Goal: Information Seeking & Learning: Learn about a topic

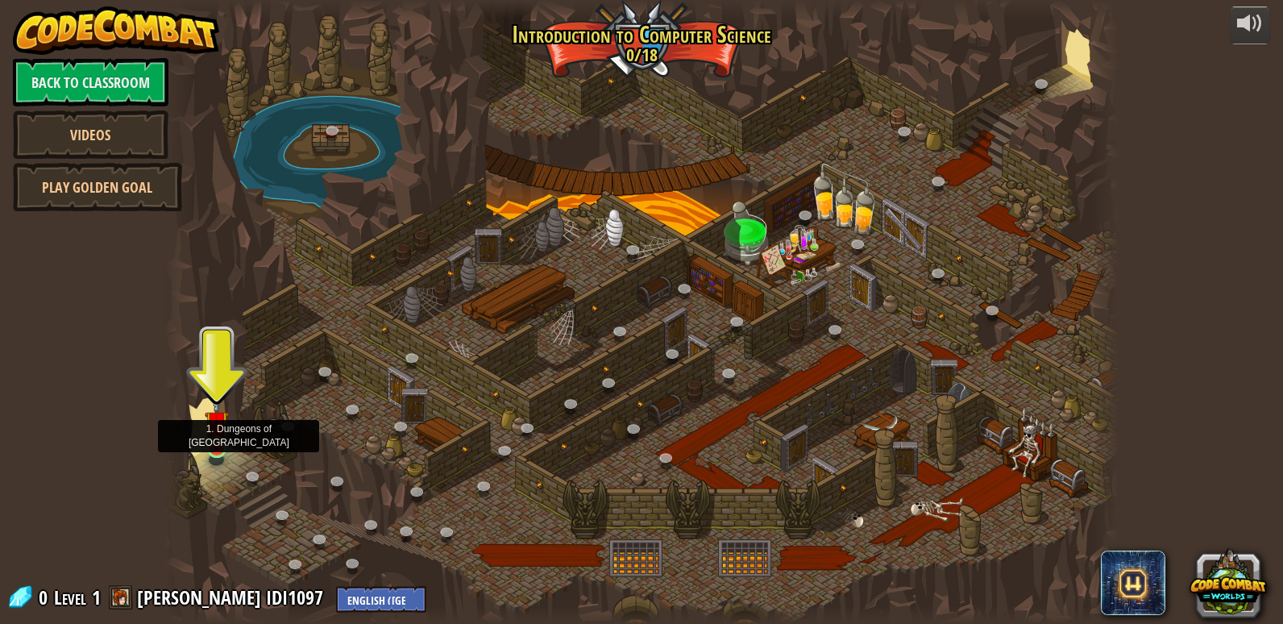
click at [228, 435] on img at bounding box center [217, 423] width 24 height 56
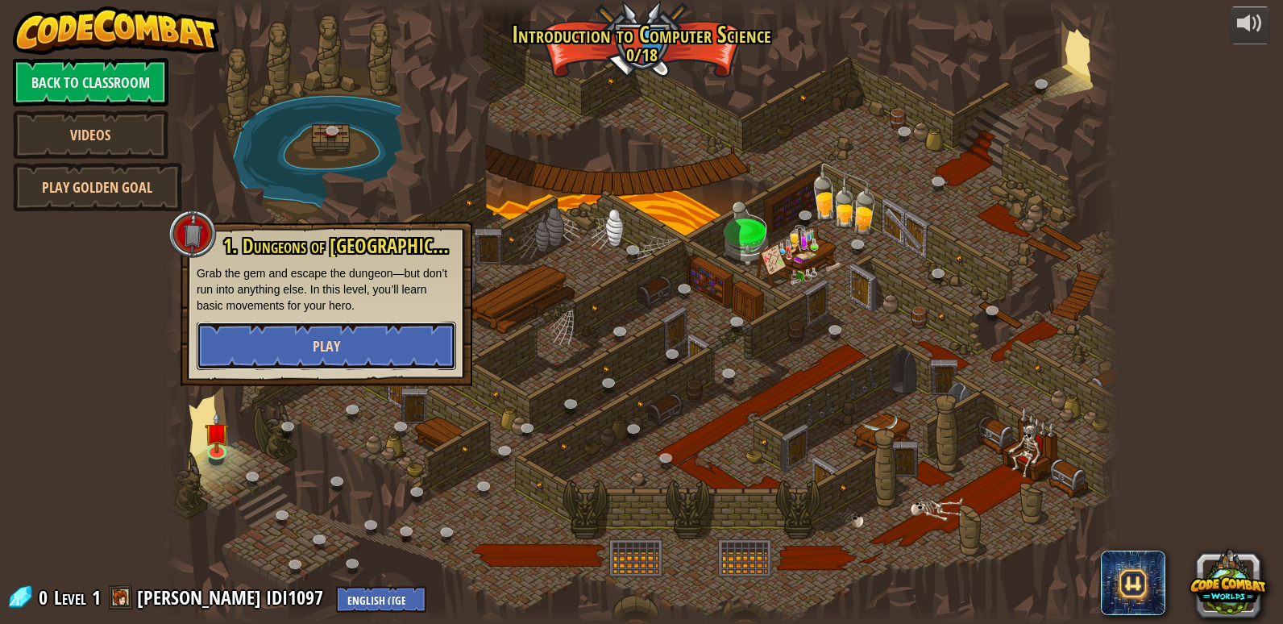
click at [311, 344] on button "Play" at bounding box center [327, 346] width 260 height 48
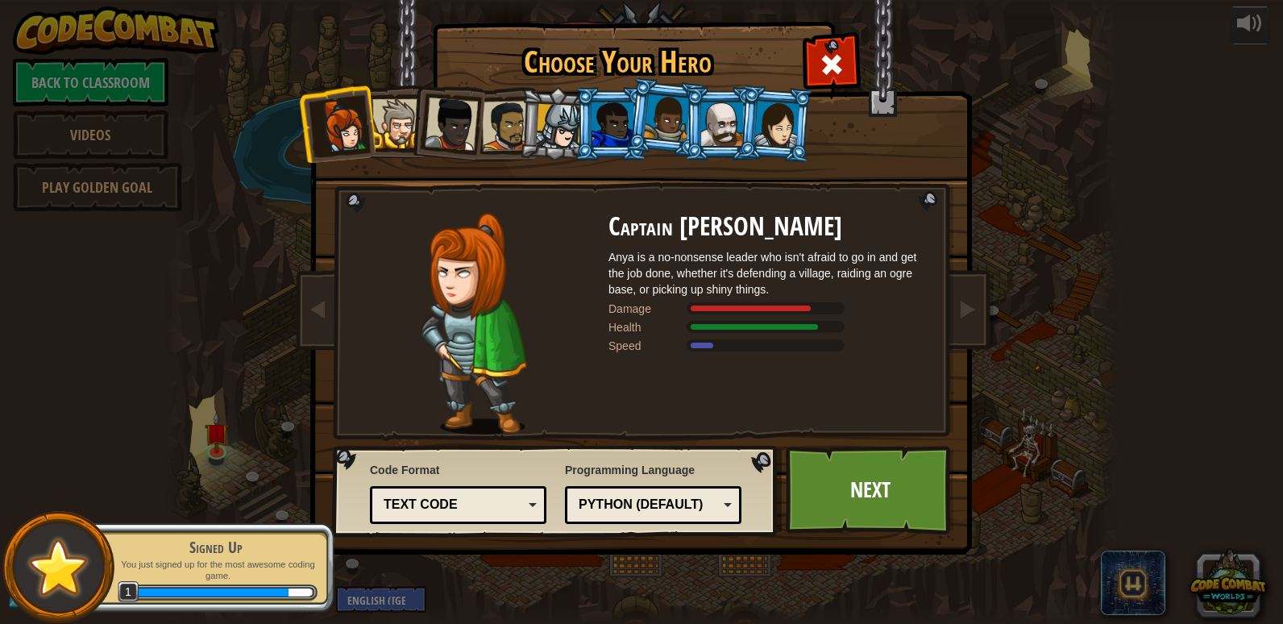
click at [553, 116] on div at bounding box center [559, 127] width 46 height 46
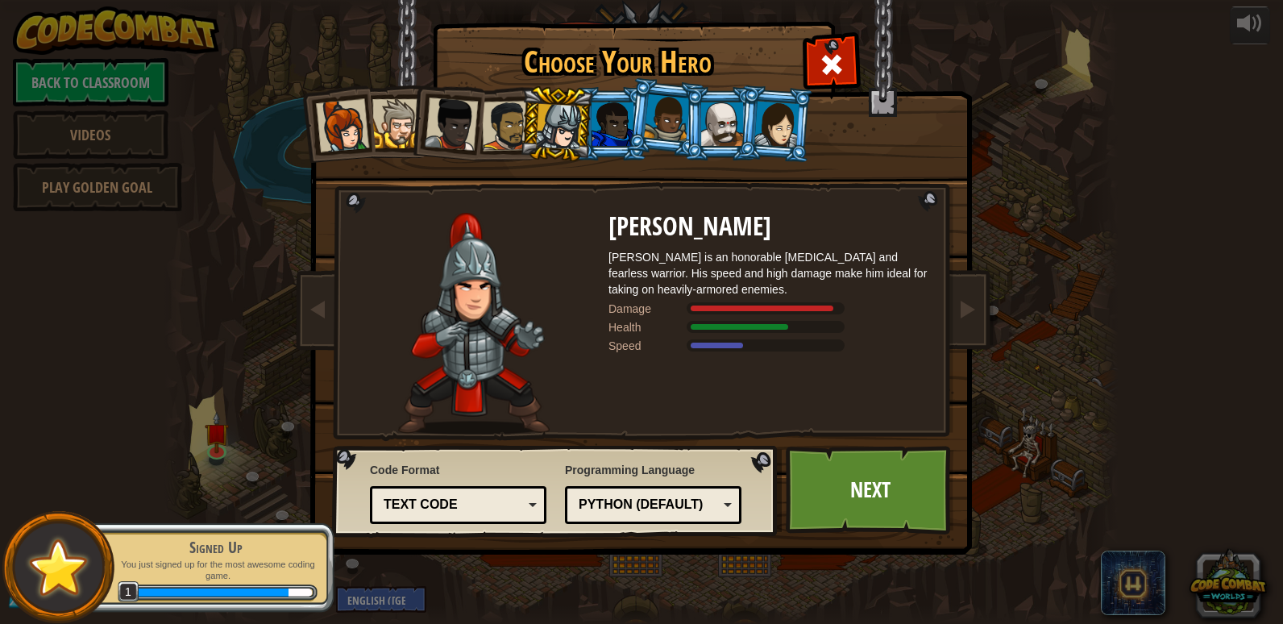
click at [514, 127] on div at bounding box center [507, 126] width 50 height 50
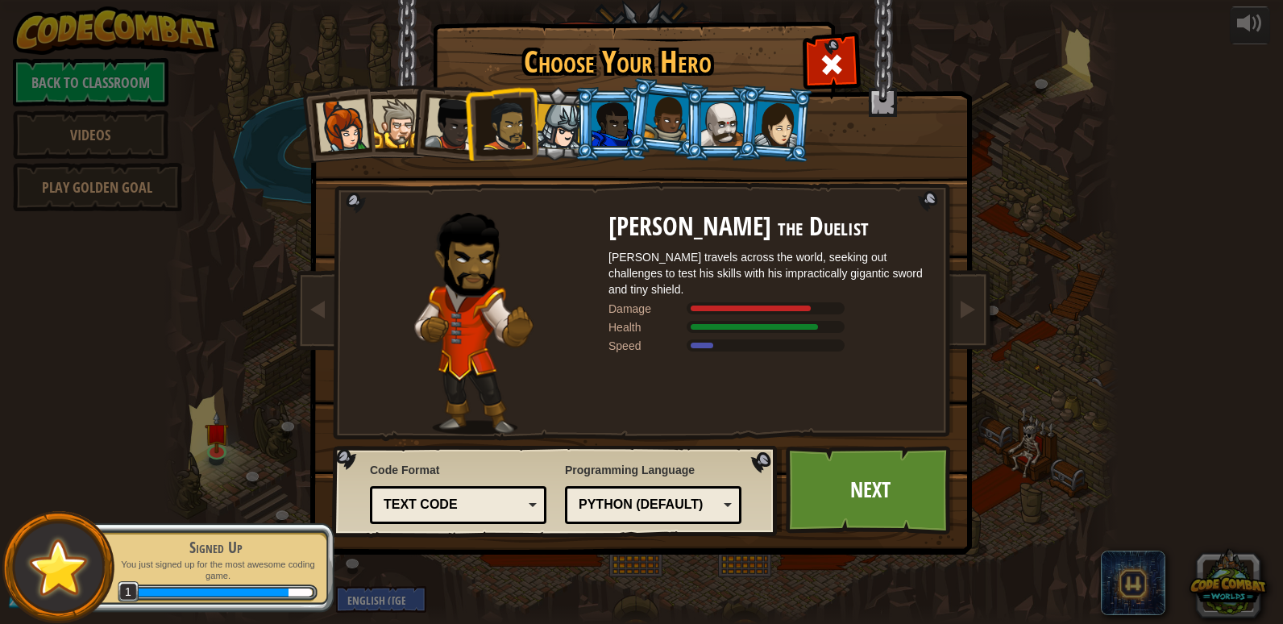
click at [712, 132] on div at bounding box center [722, 124] width 42 height 44
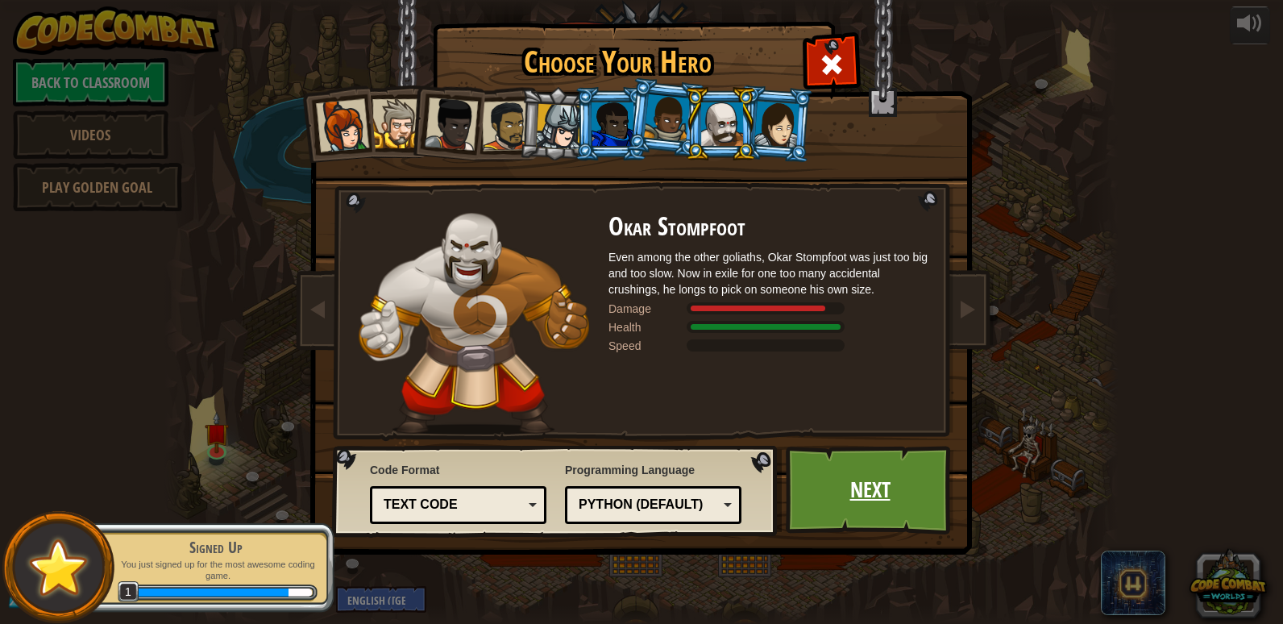
click at [851, 460] on link "Next" at bounding box center [870, 490] width 168 height 89
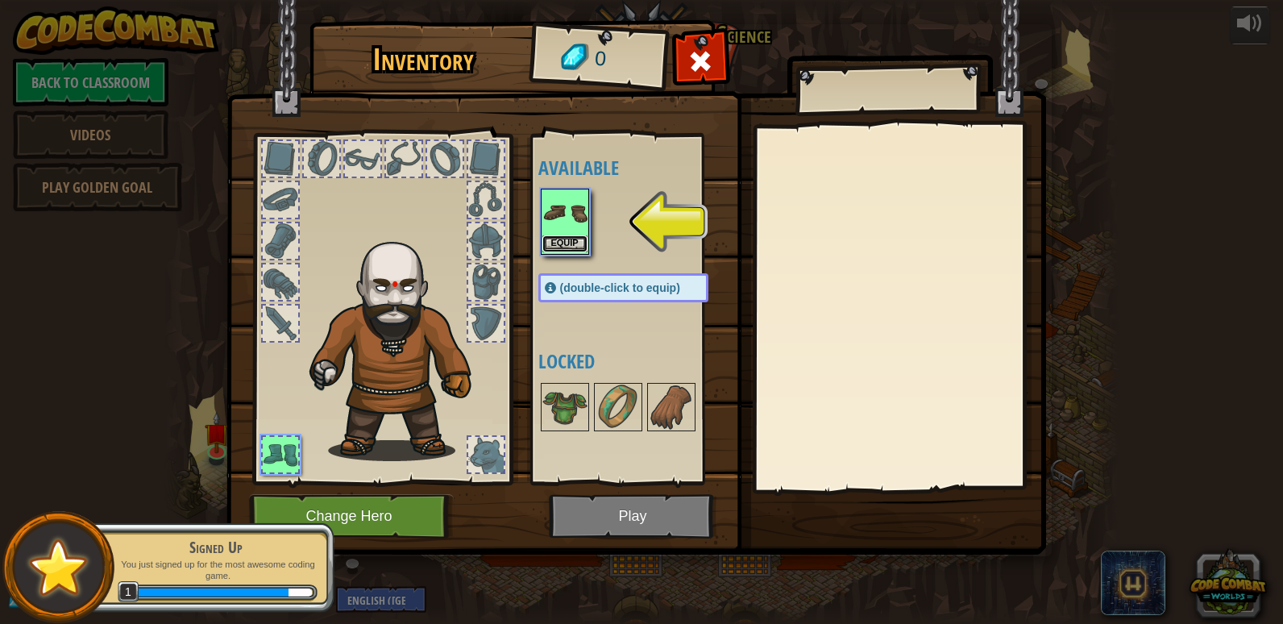
click at [561, 238] on button "Equip" at bounding box center [565, 243] width 45 height 17
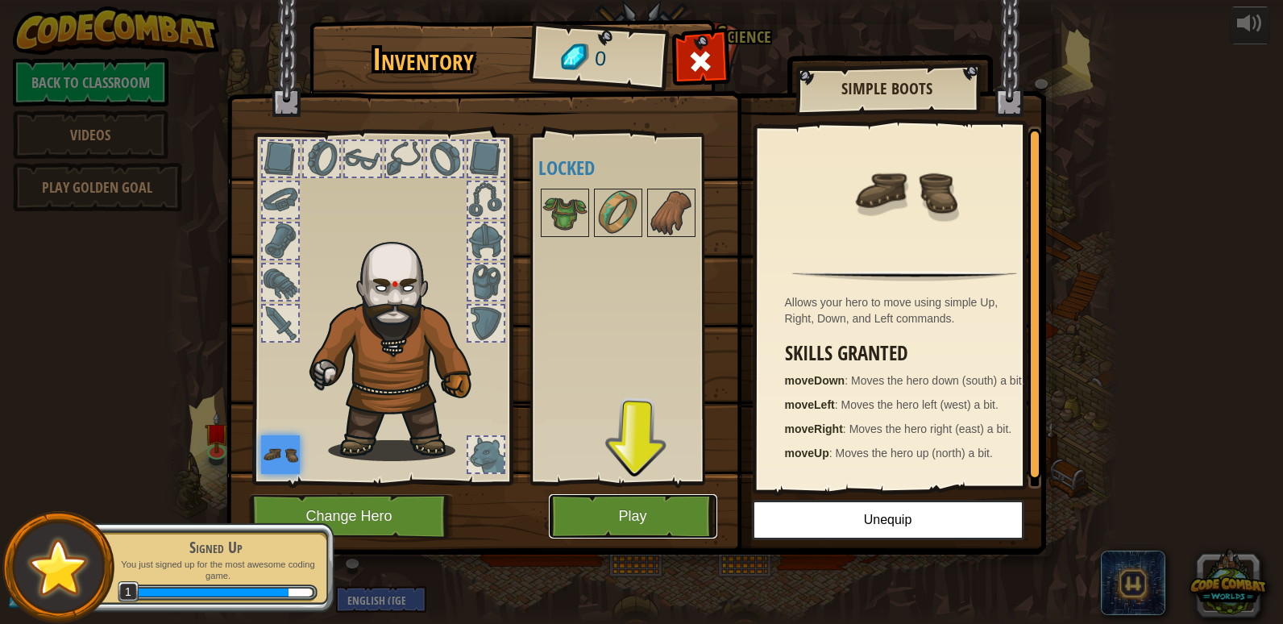
click at [601, 533] on button "Play" at bounding box center [633, 516] width 168 height 44
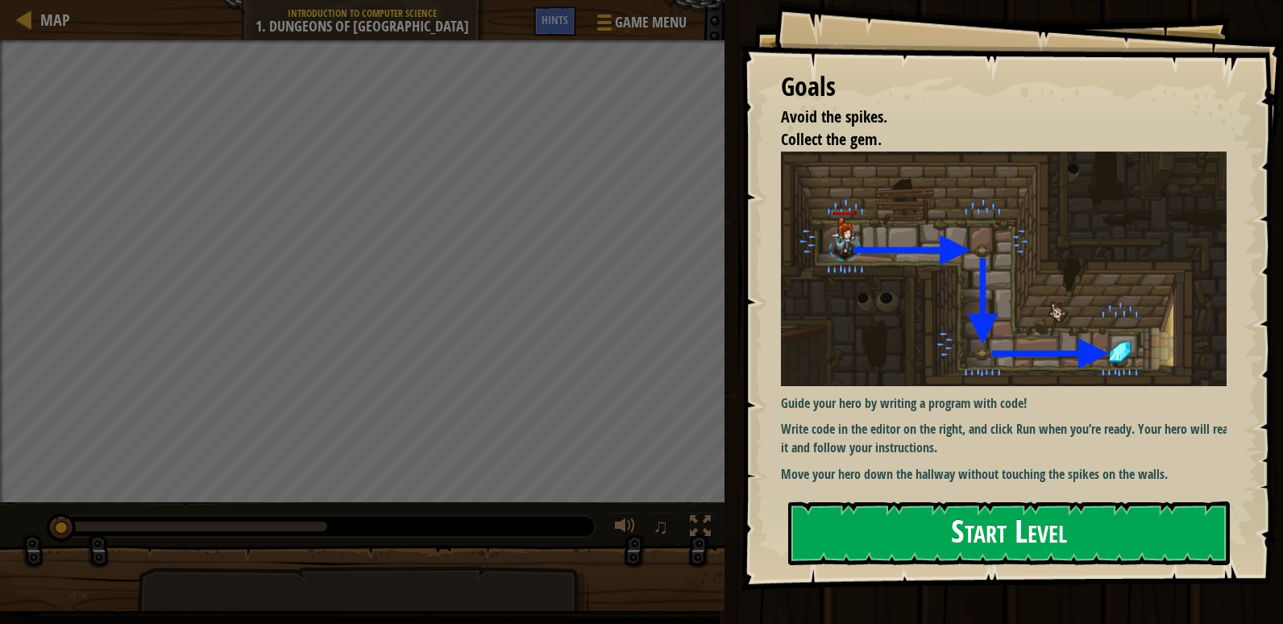
click at [882, 525] on button "Start Level" at bounding box center [1009, 533] width 442 height 64
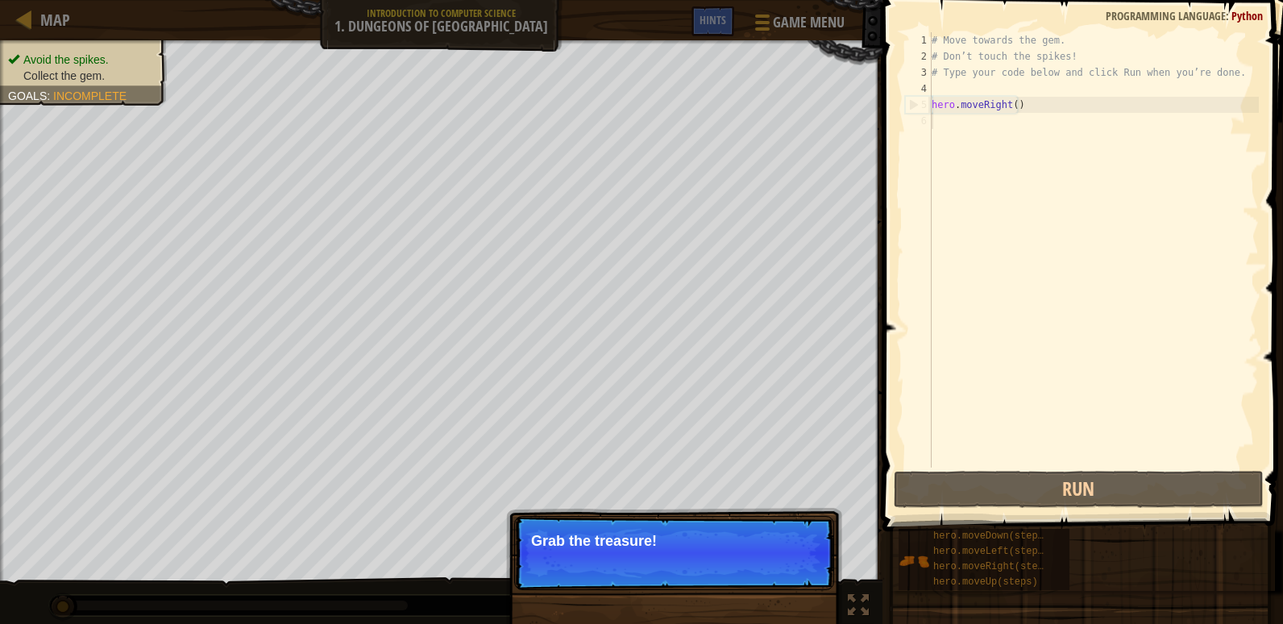
click at [636, 558] on p "Skip (esc) Continue Grab the treasure!" at bounding box center [674, 553] width 320 height 74
click at [781, 559] on button "Continue" at bounding box center [788, 562] width 67 height 21
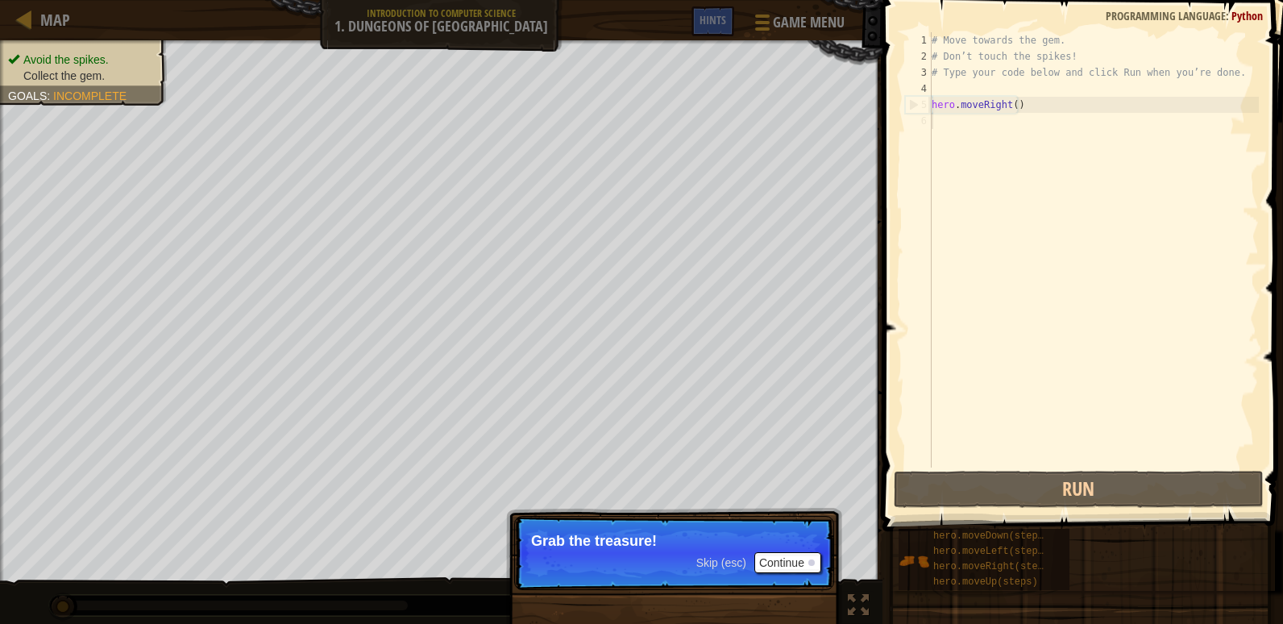
scroll to position [7, 0]
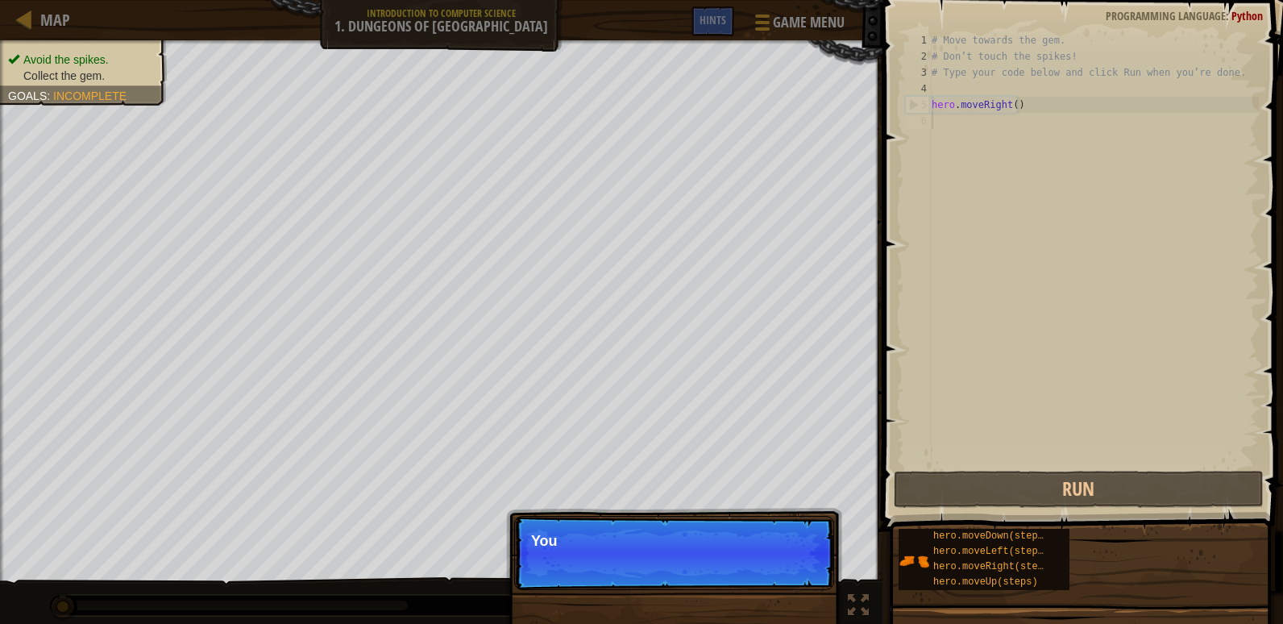
click at [781, 559] on p "Skip (esc) Continue You" at bounding box center [674, 553] width 320 height 74
click at [781, 559] on p "Skip (esc) Continue You can us" at bounding box center [674, 553] width 320 height 74
click at [781, 559] on p "Skip (esc) Continue You can use these" at bounding box center [674, 553] width 320 height 74
click at [781, 559] on p "Skip (esc) Continue You can use these metho" at bounding box center [674, 553] width 320 height 74
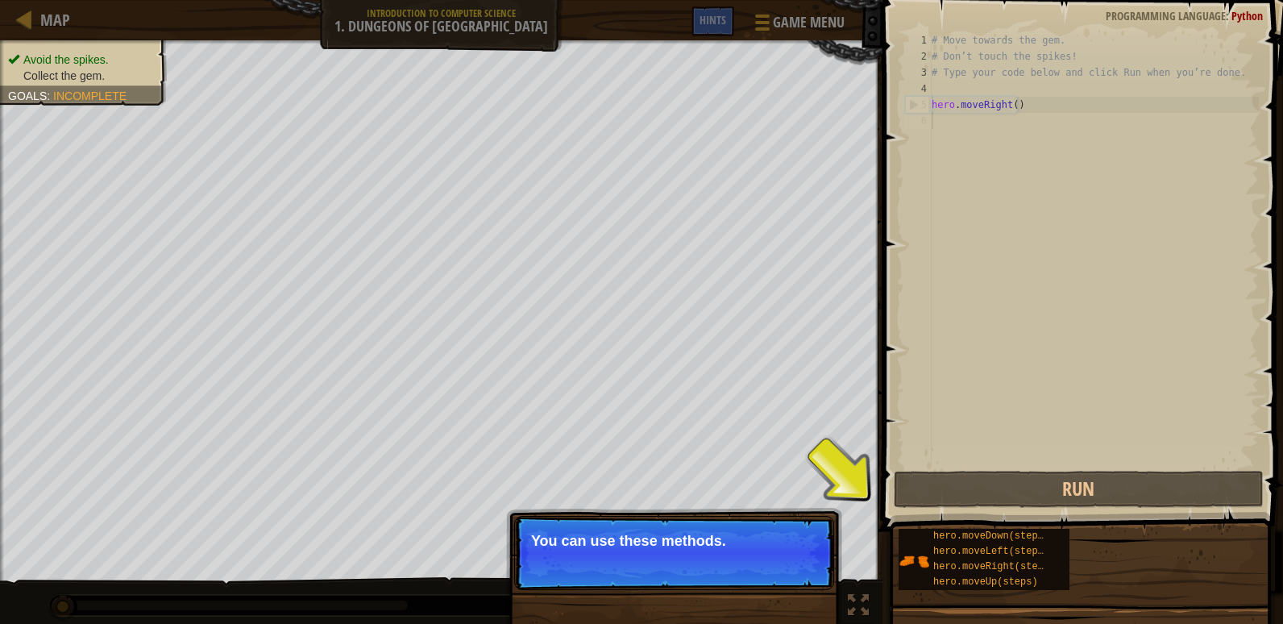
click at [790, 559] on button "Continue" at bounding box center [788, 562] width 67 height 21
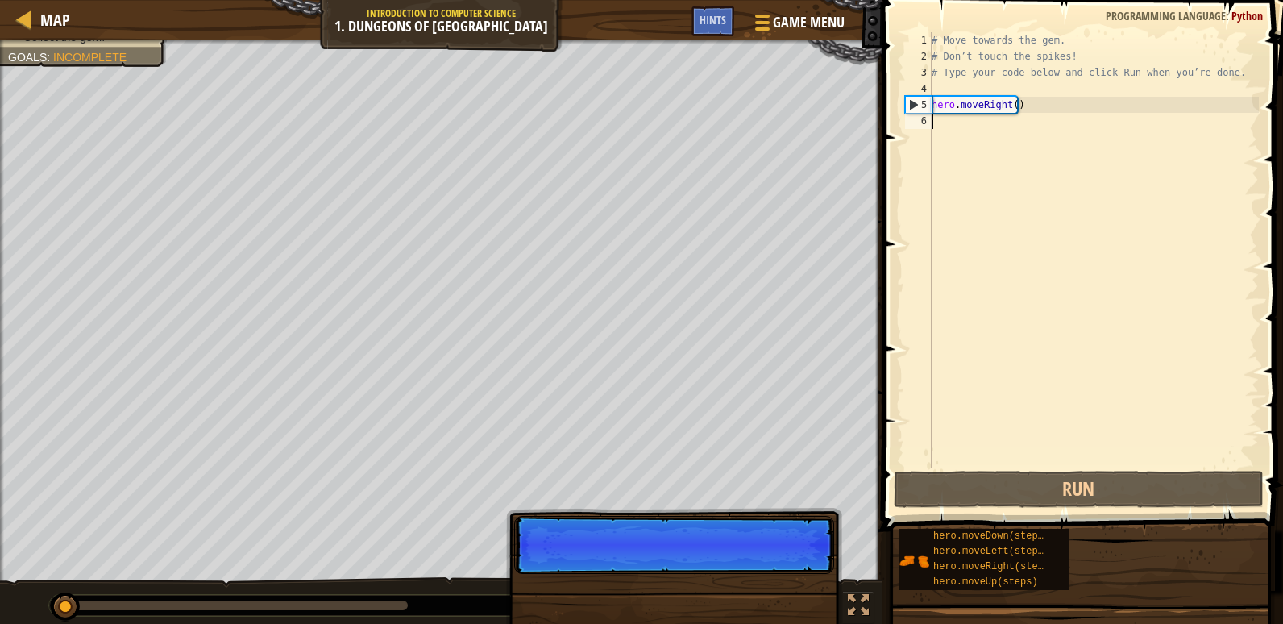
click at [790, 559] on p "Skip (esc) Continue" at bounding box center [674, 545] width 320 height 58
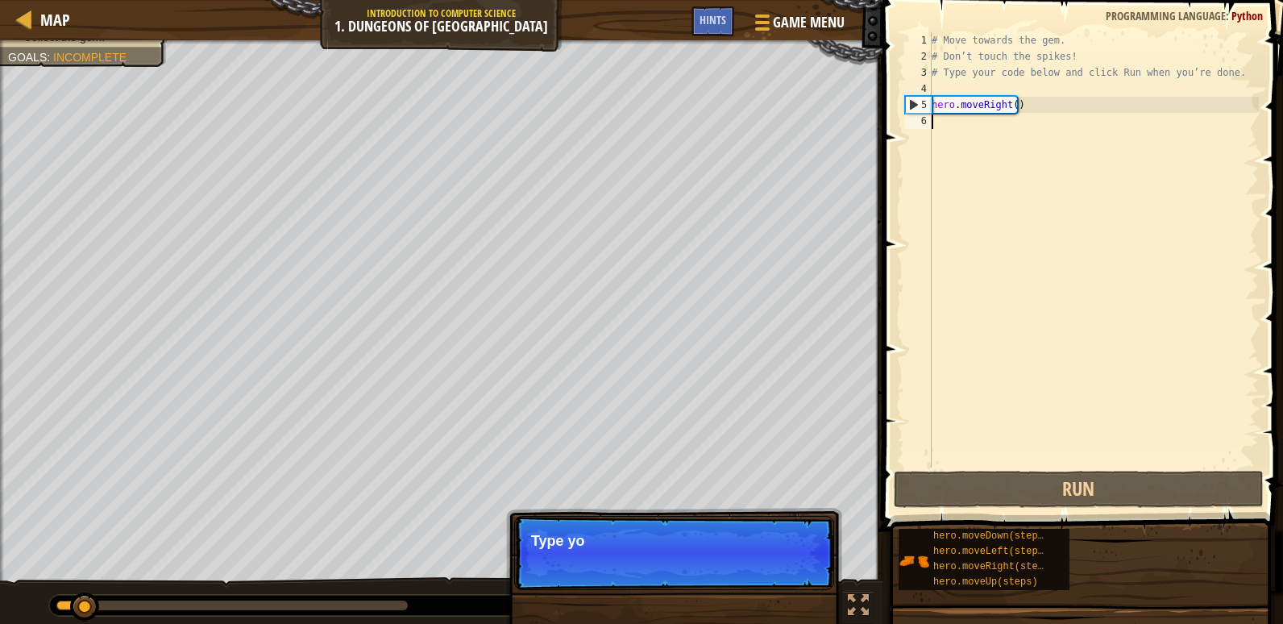
click at [790, 559] on p "Skip (esc) Continue Type yo" at bounding box center [674, 553] width 320 height 74
click at [790, 559] on p "Skip (esc) Continue Type your cod" at bounding box center [674, 553] width 320 height 74
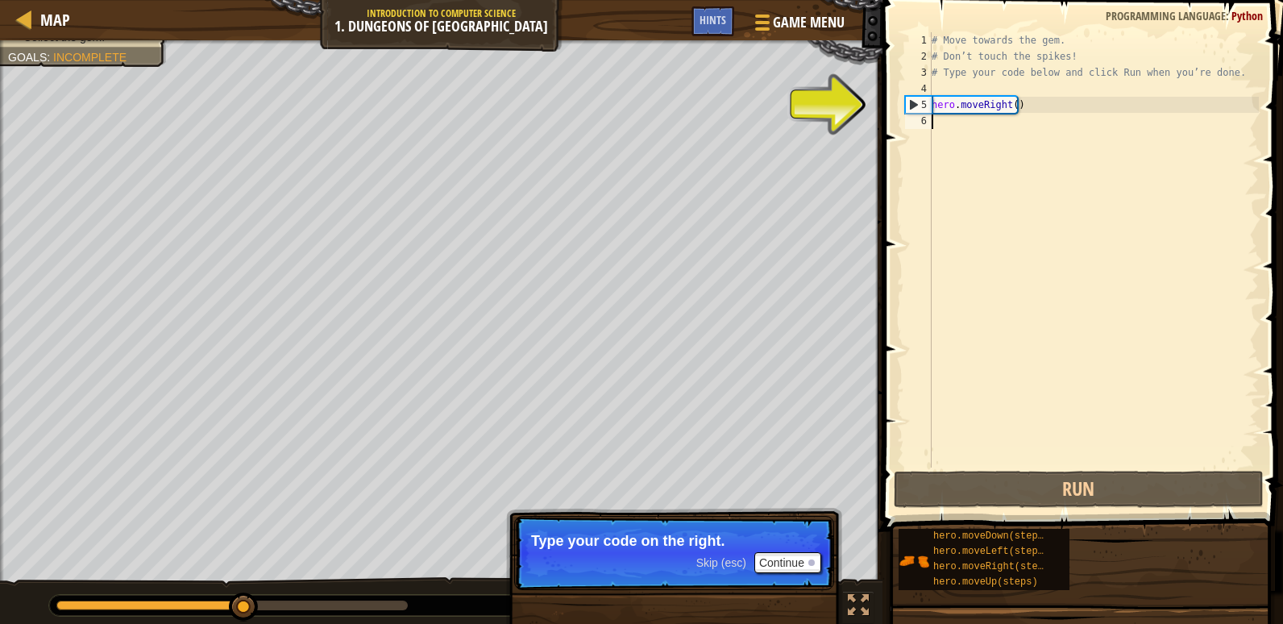
click at [1042, 107] on div "# Move towards the gem. # Don’t touch the spikes! # Type your code below and cl…" at bounding box center [1094, 266] width 331 height 468
type textarea "hero.moveRight()"
click at [1042, 107] on div "# Move towards the gem. # Don’t touch the spikes! # Type your code below and cl…" at bounding box center [1094, 266] width 331 height 468
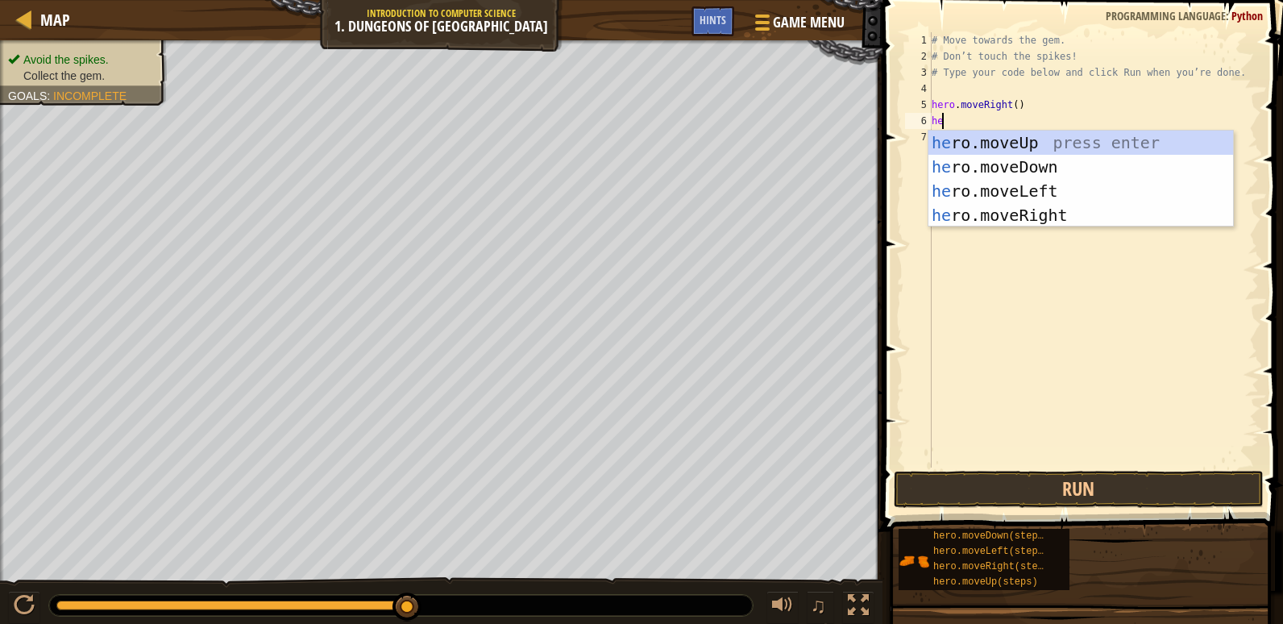
type textarea "hero"
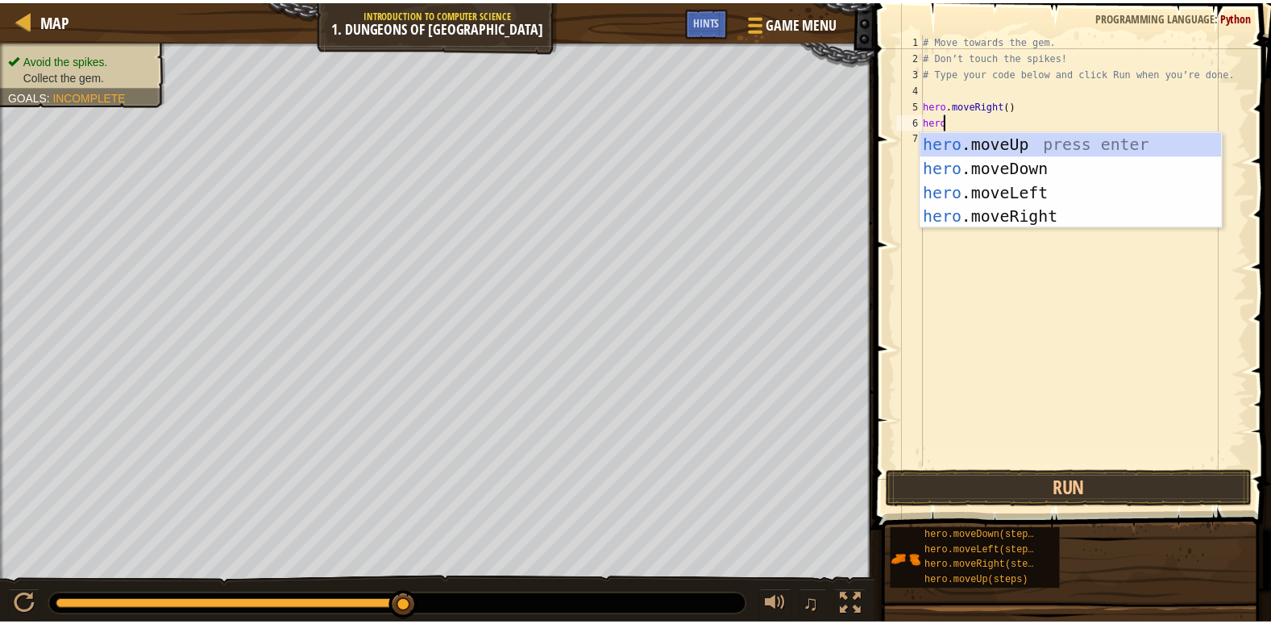
scroll to position [7, 1]
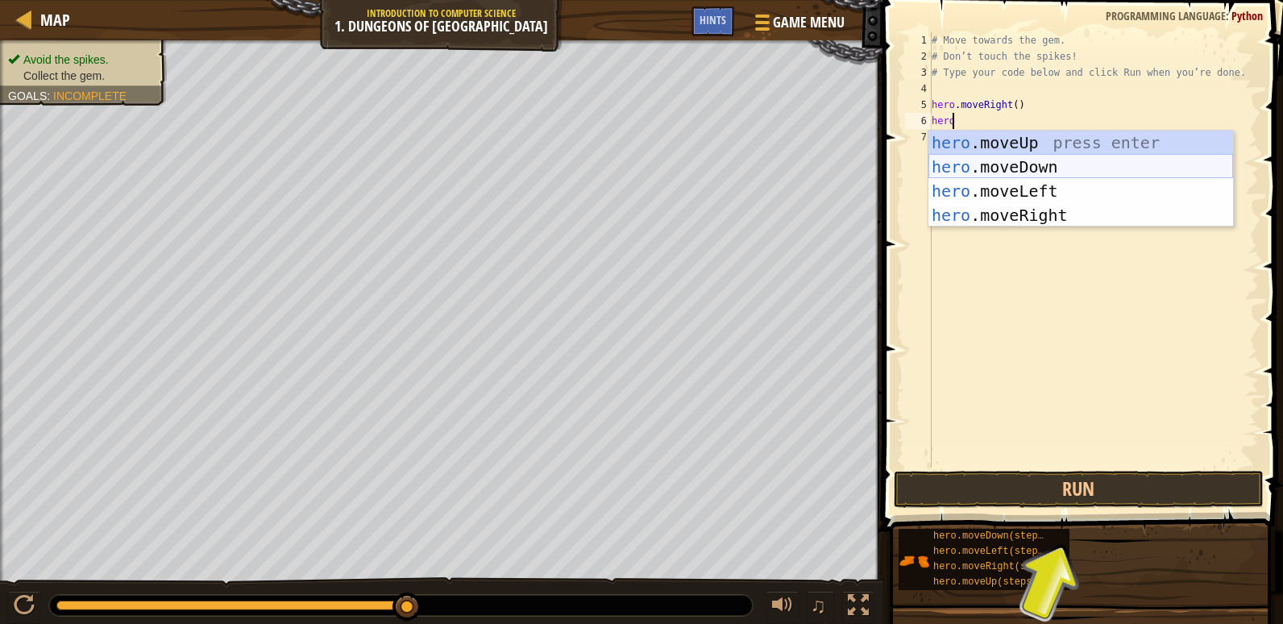
click at [1129, 173] on div "hero .moveUp press enter hero .moveDown press enter hero .moveLeft press enter …" at bounding box center [1081, 203] width 305 height 145
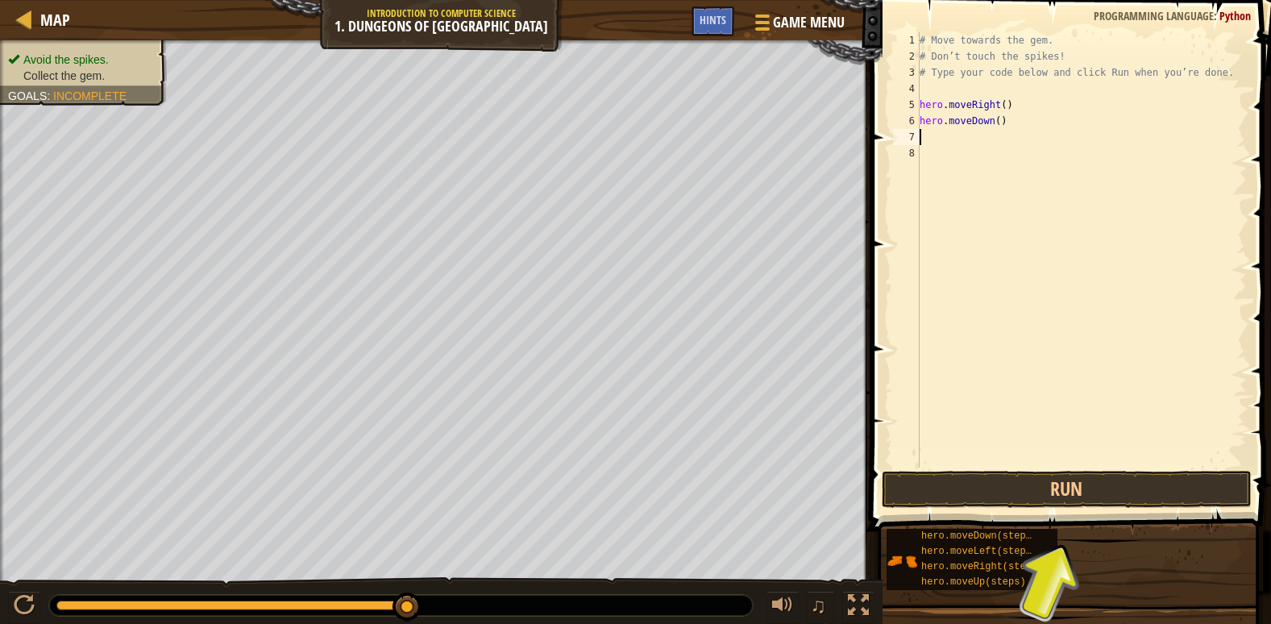
scroll to position [7, 0]
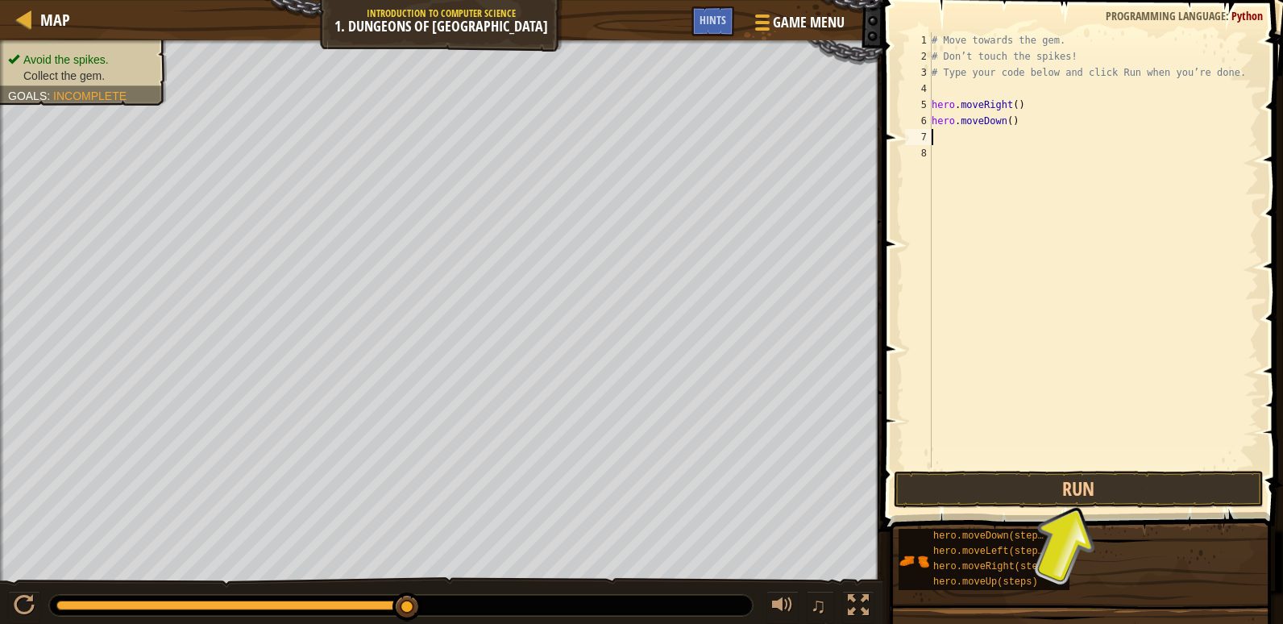
click at [1041, 131] on div "# Move towards the gem. # Don’t touch the spikes! # Type your code below and cl…" at bounding box center [1094, 266] width 331 height 468
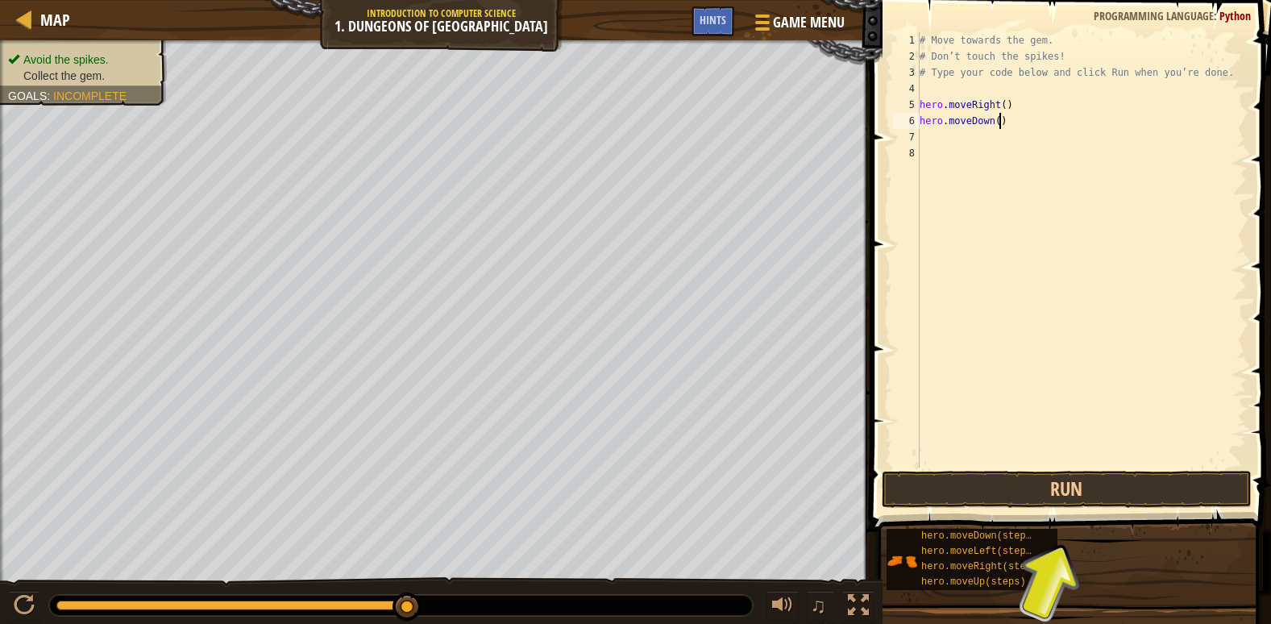
click at [1037, 123] on div "# Move towards the gem. # Don’t touch the spikes! # Type your code below and cl…" at bounding box center [1082, 266] width 331 height 468
type textarea "hero.moveDown()"
type textarea "hero"
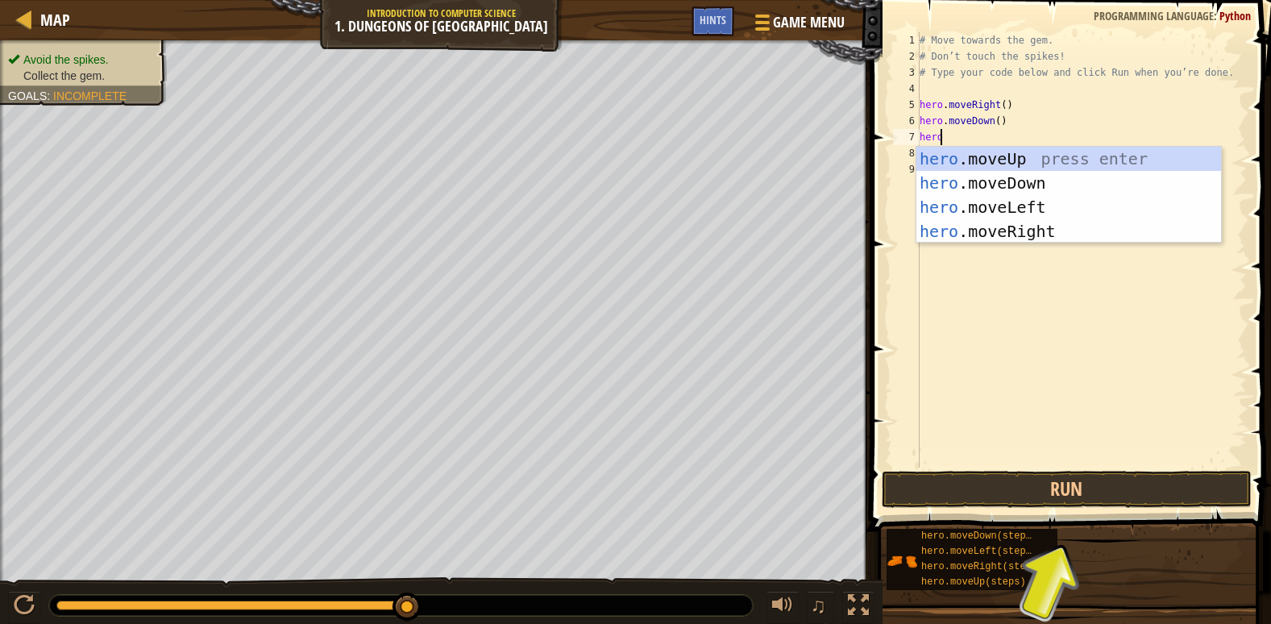
scroll to position [7, 1]
click at [1081, 236] on div "hero .moveUp press enter hero .moveDown press enter hero .moveLeft press enter …" at bounding box center [1069, 219] width 305 height 145
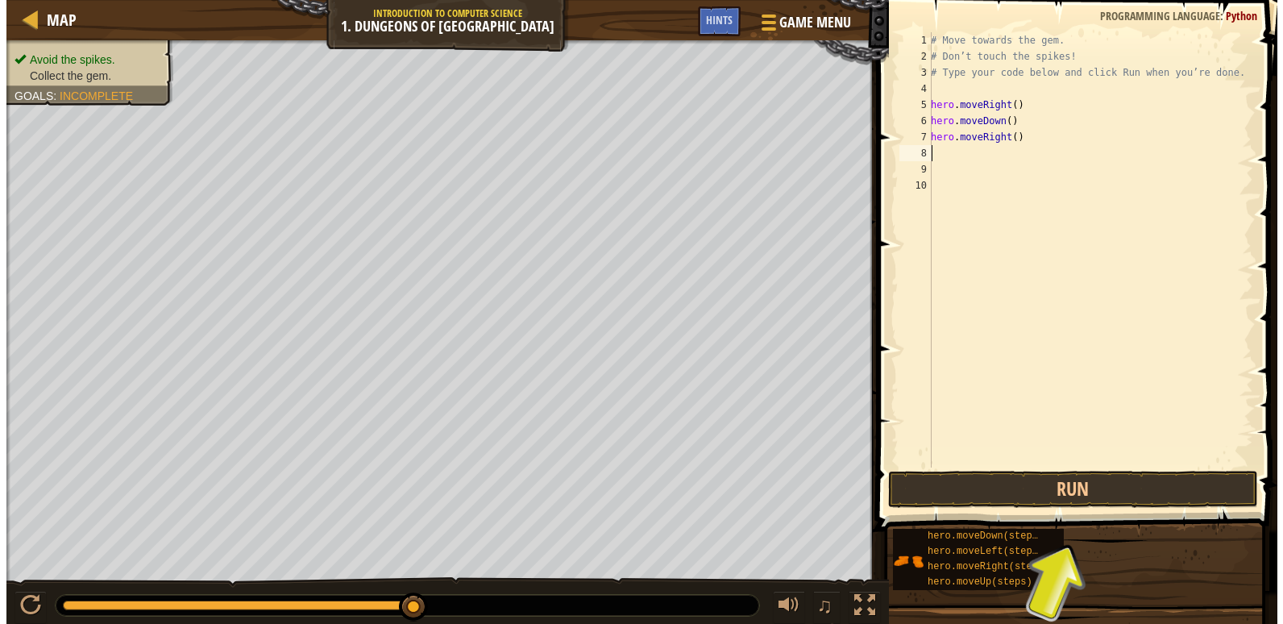
scroll to position [7, 0]
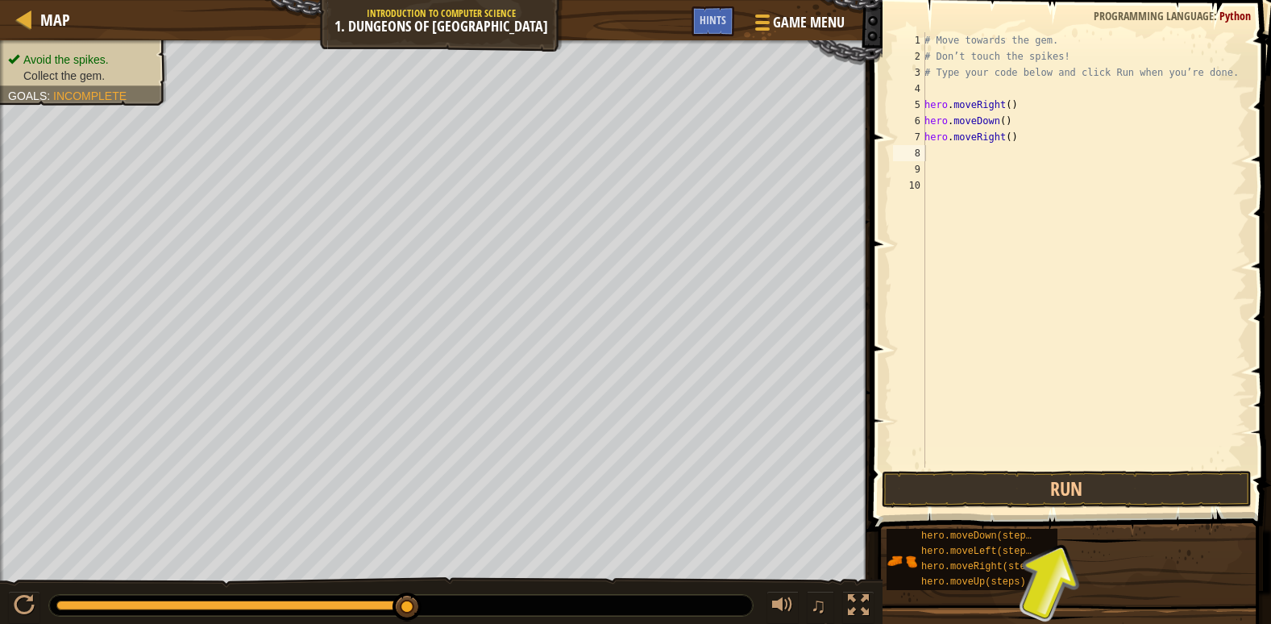
click at [1107, 452] on div "# Move towards the gem. # Don’t touch the spikes! # Type your code below and cl…" at bounding box center [1084, 266] width 326 height 468
click at [1116, 481] on button "Run" at bounding box center [1067, 489] width 370 height 37
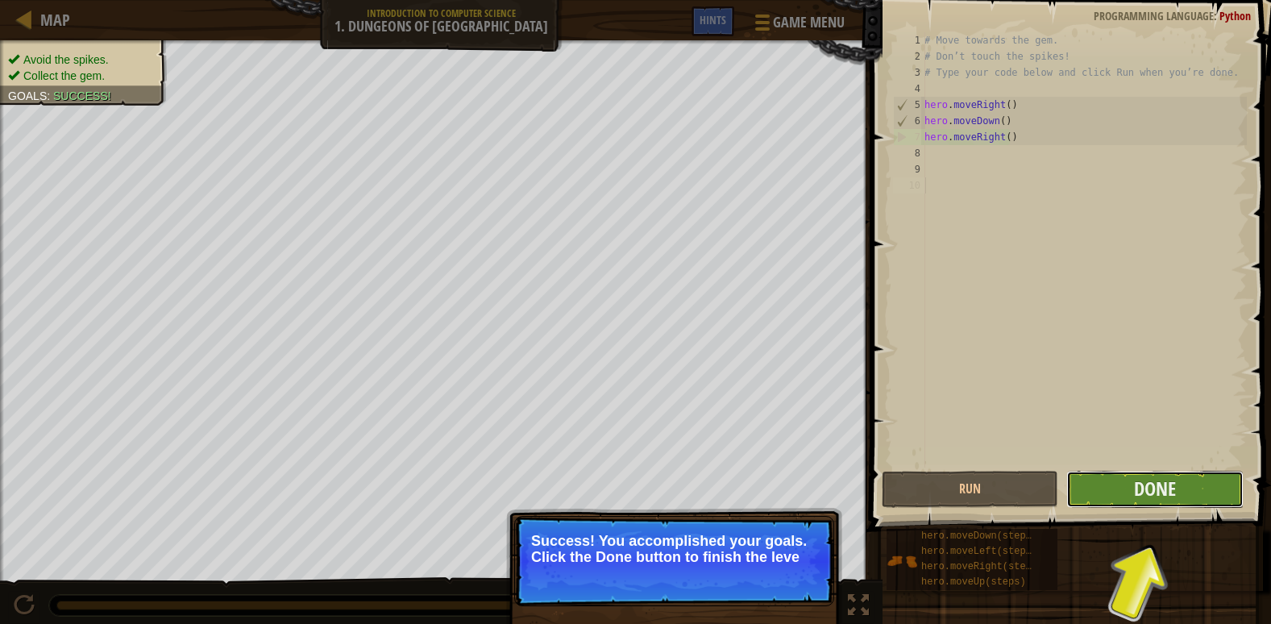
click at [1212, 487] on button "Done" at bounding box center [1155, 489] width 177 height 37
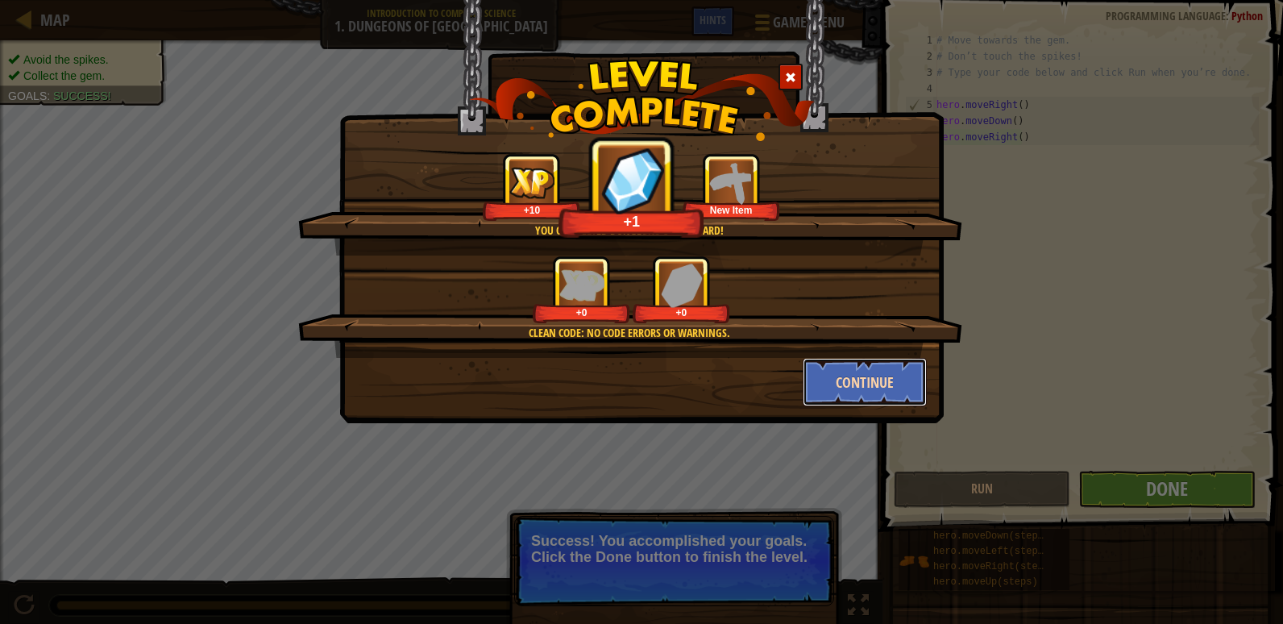
click at [889, 386] on button "Continue" at bounding box center [865, 382] width 125 height 48
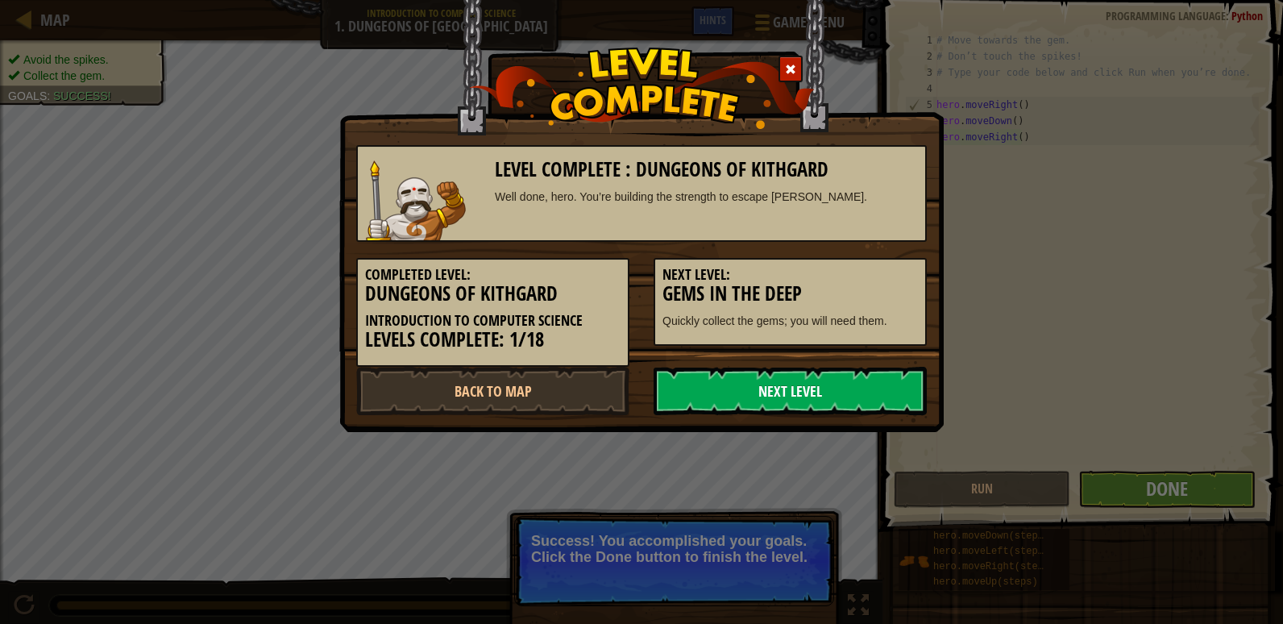
click at [869, 388] on link "Next Level" at bounding box center [790, 391] width 273 height 48
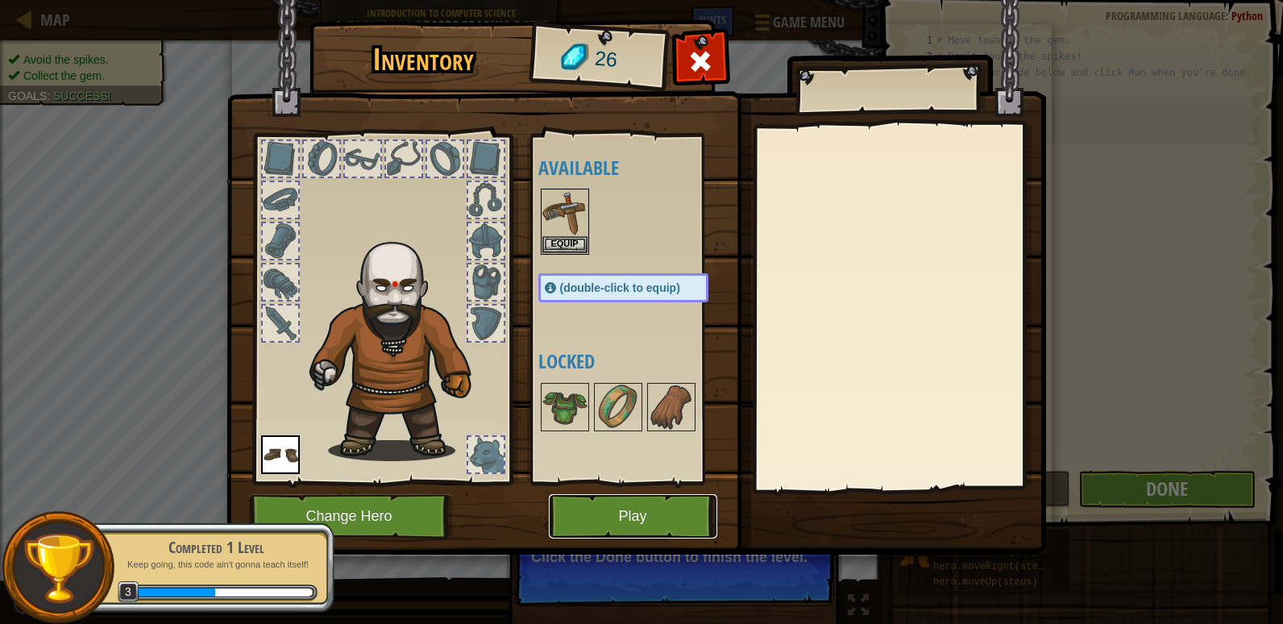
click at [671, 499] on button "Play" at bounding box center [633, 516] width 168 height 44
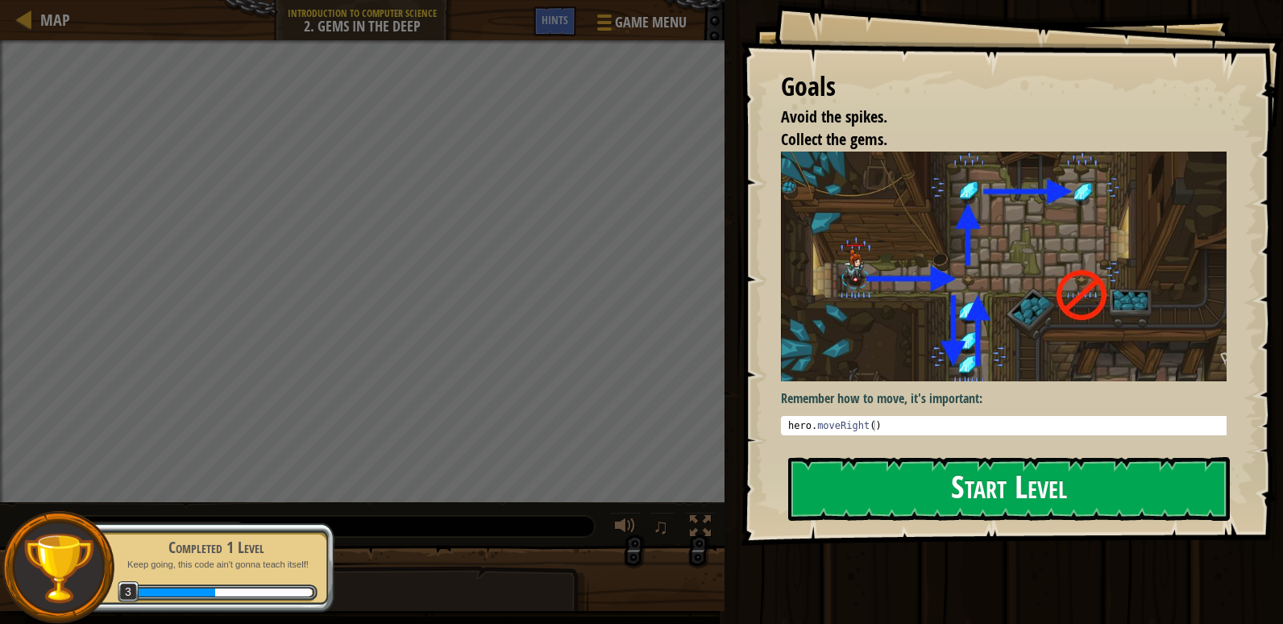
click at [1061, 476] on button "Start Level" at bounding box center [1009, 489] width 442 height 64
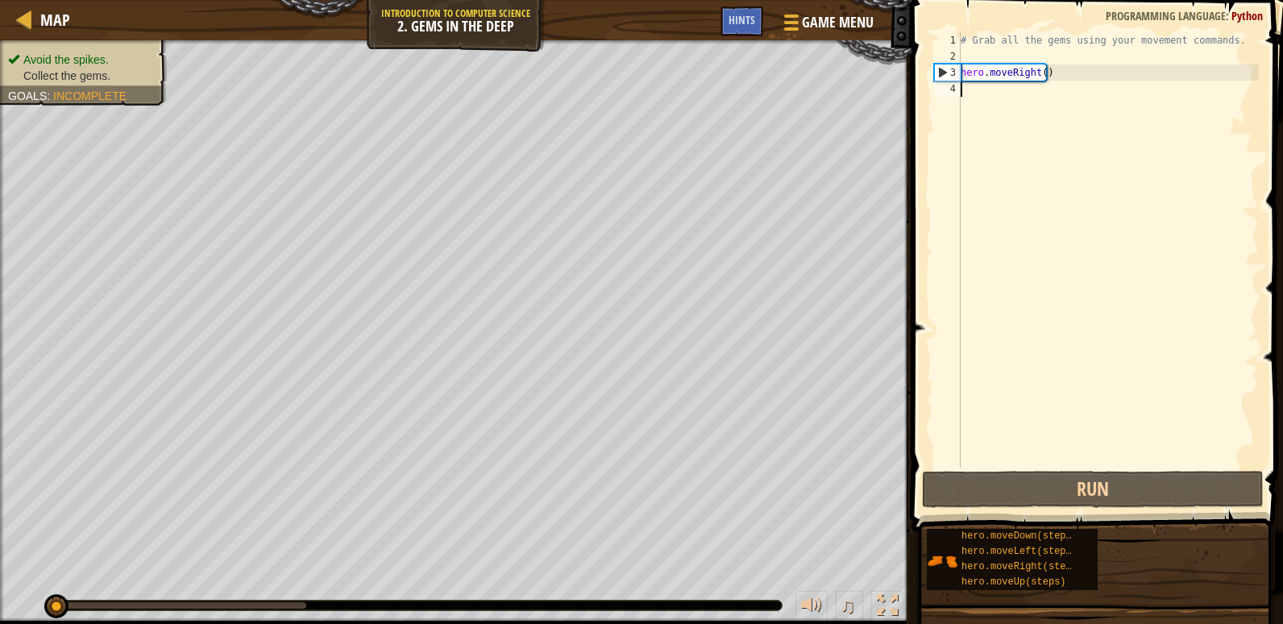
click at [988, 92] on div "# Grab all the gems using your movement commands. hero . moveRight ( )" at bounding box center [1109, 266] width 302 height 468
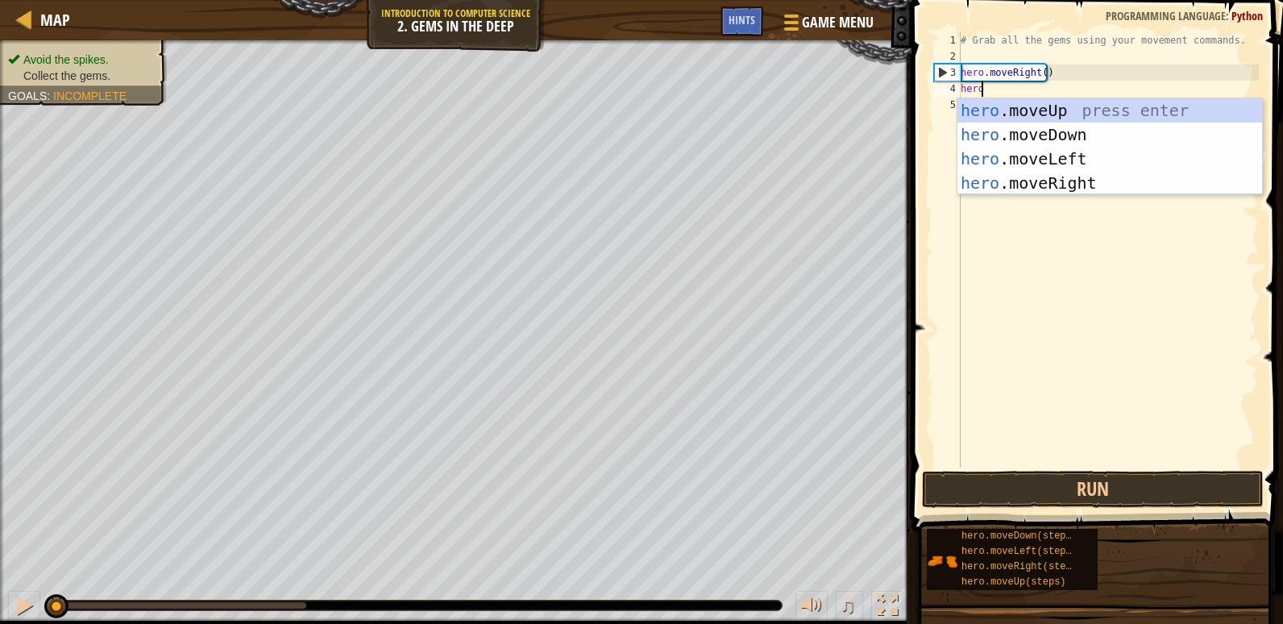
scroll to position [7, 1]
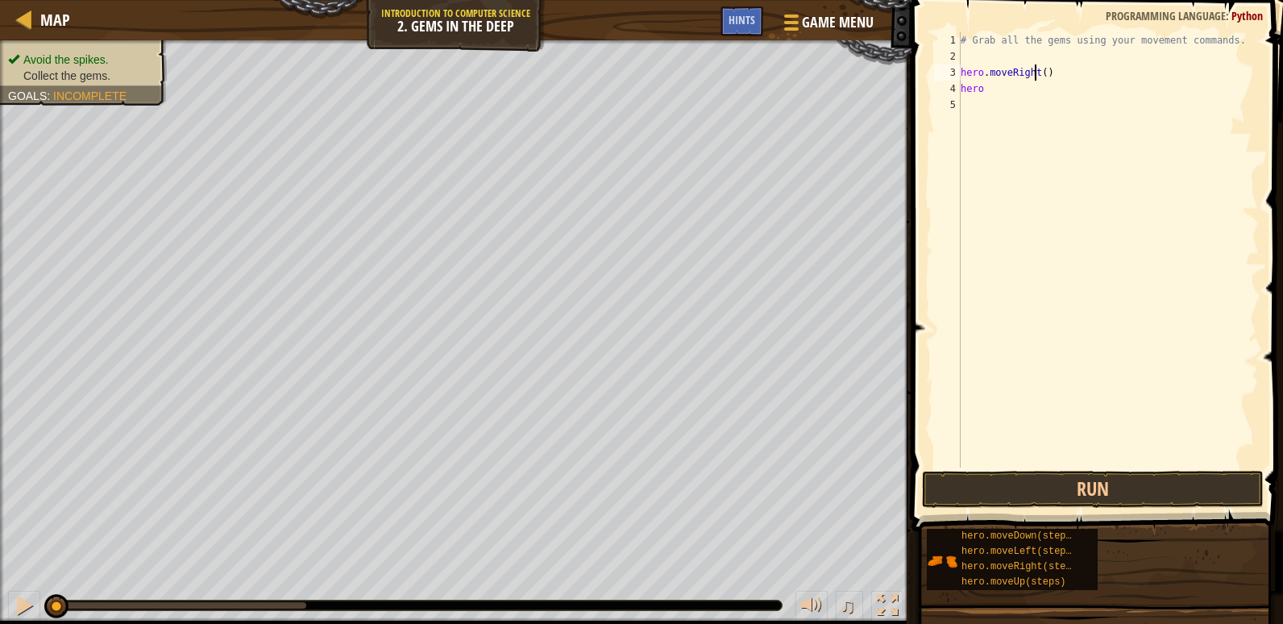
click at [1035, 77] on div "# Grab all the gems using your movement commands. hero . moveRight ( ) hero" at bounding box center [1109, 266] width 302 height 468
click at [1040, 75] on div "# Grab all the gems using your movement commands. hero . moveRight ( ) hero" at bounding box center [1109, 266] width 302 height 468
click at [1008, 90] on div "# Grab all the gems using your movement commands. hero . moveRight ( 2 ) hero" at bounding box center [1109, 266] width 302 height 468
type textarea "hero."
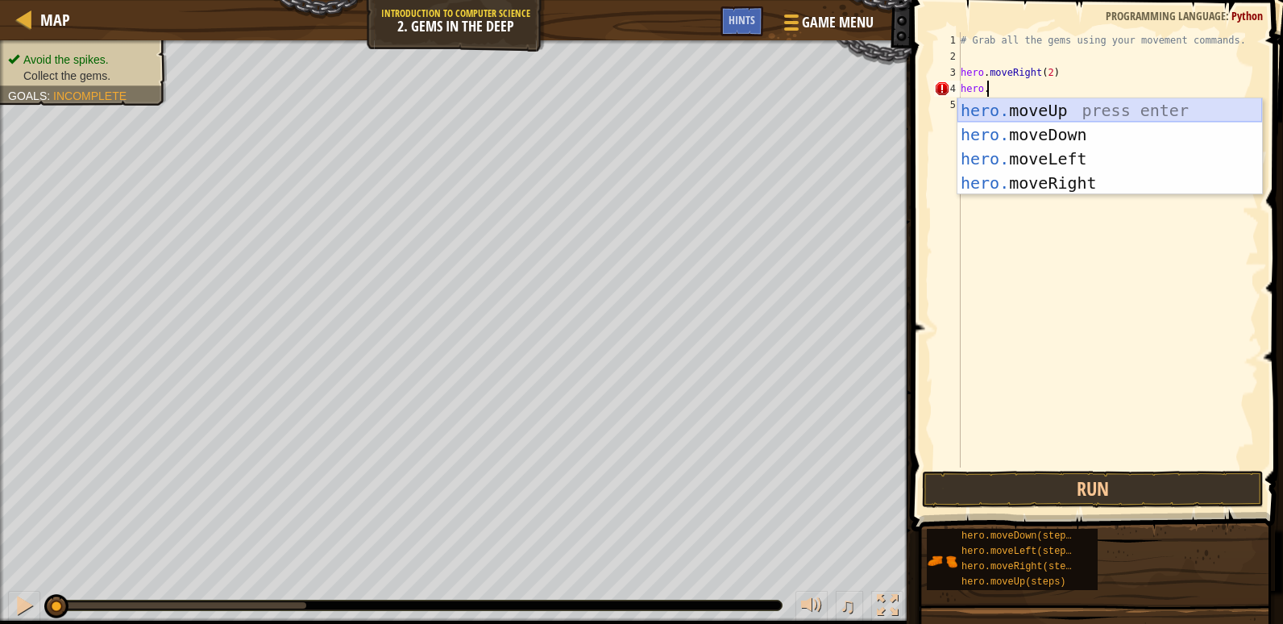
click at [1071, 106] on div "hero. moveUp press enter hero. moveDown press enter hero. moveLeft press enter …" at bounding box center [1110, 170] width 305 height 145
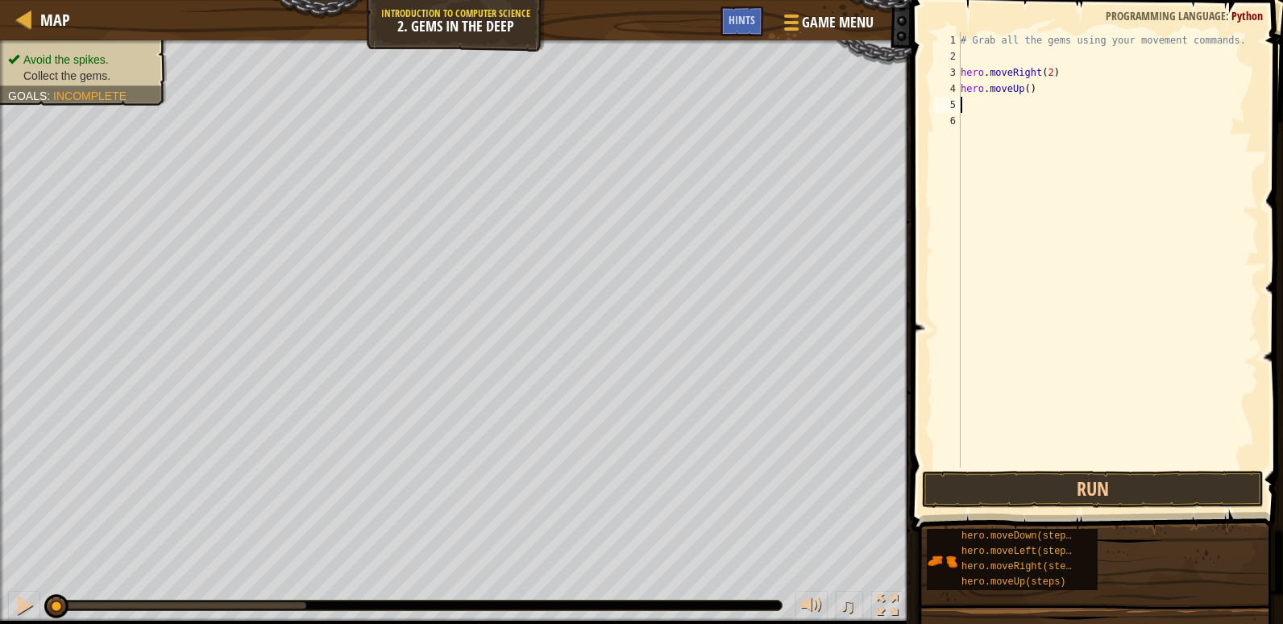
scroll to position [7, 0]
click at [1046, 94] on div "# Grab all the gems using your movement commands. hero . moveRight ( 2 ) hero .…" at bounding box center [1109, 266] width 302 height 468
type textarea "hero.moveUp()"
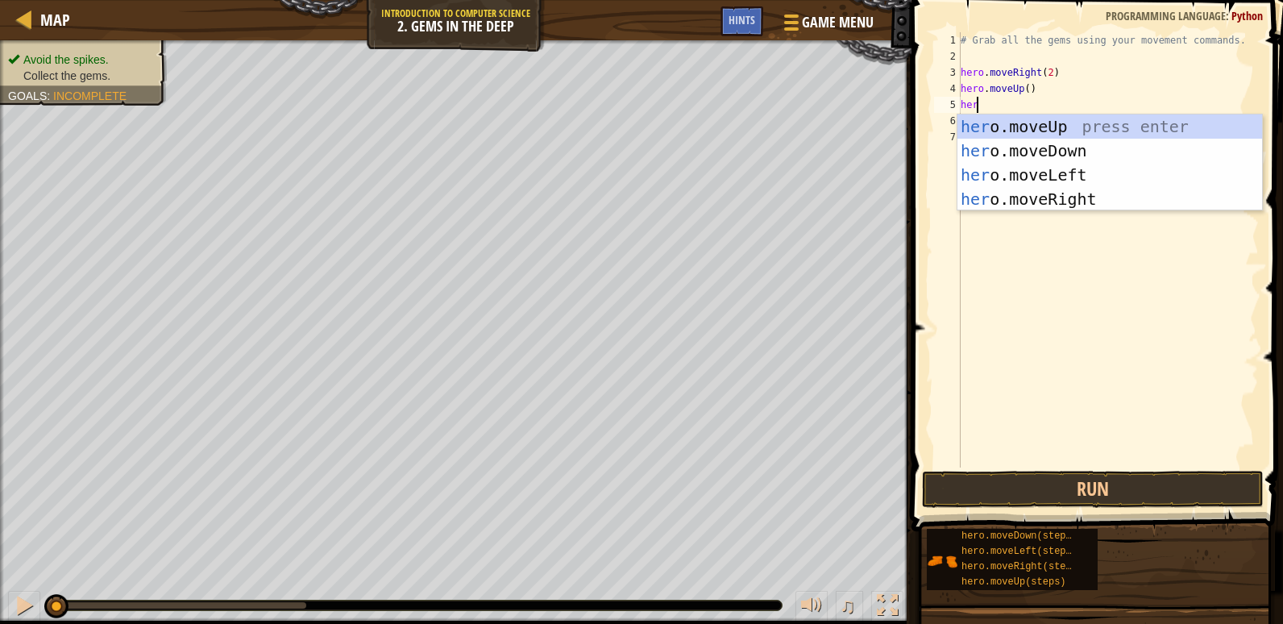
type textarea "hero"
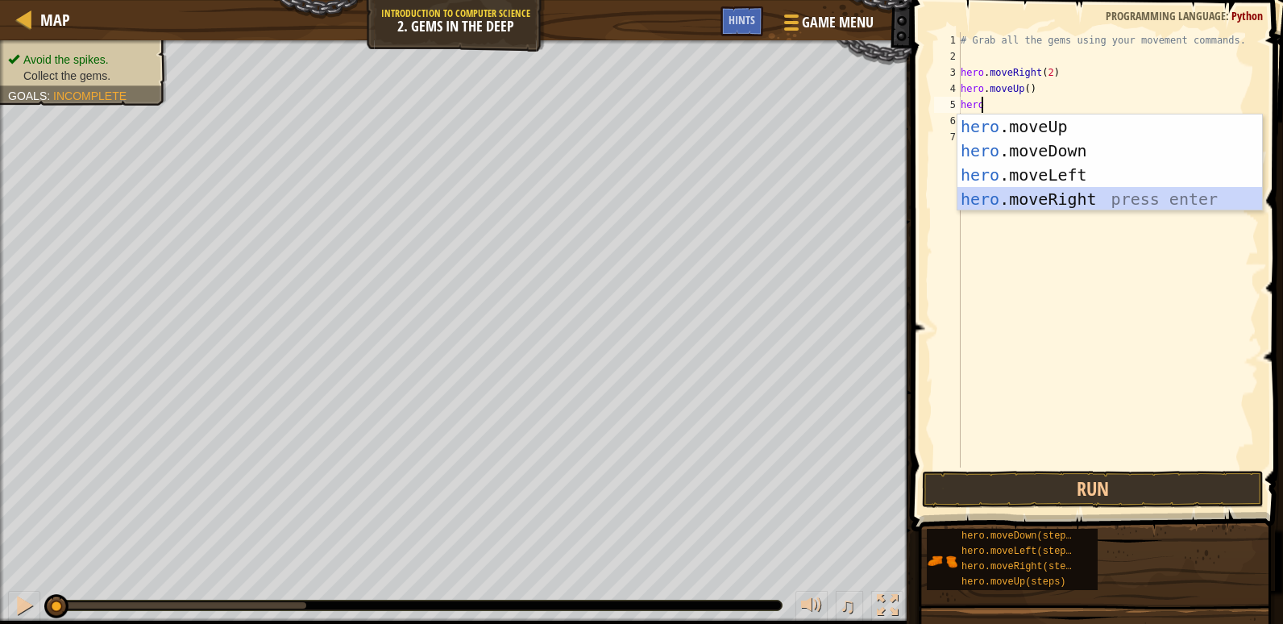
click at [1112, 192] on div "hero .moveUp press enter hero .moveDown press enter hero .moveLeft press enter …" at bounding box center [1110, 186] width 305 height 145
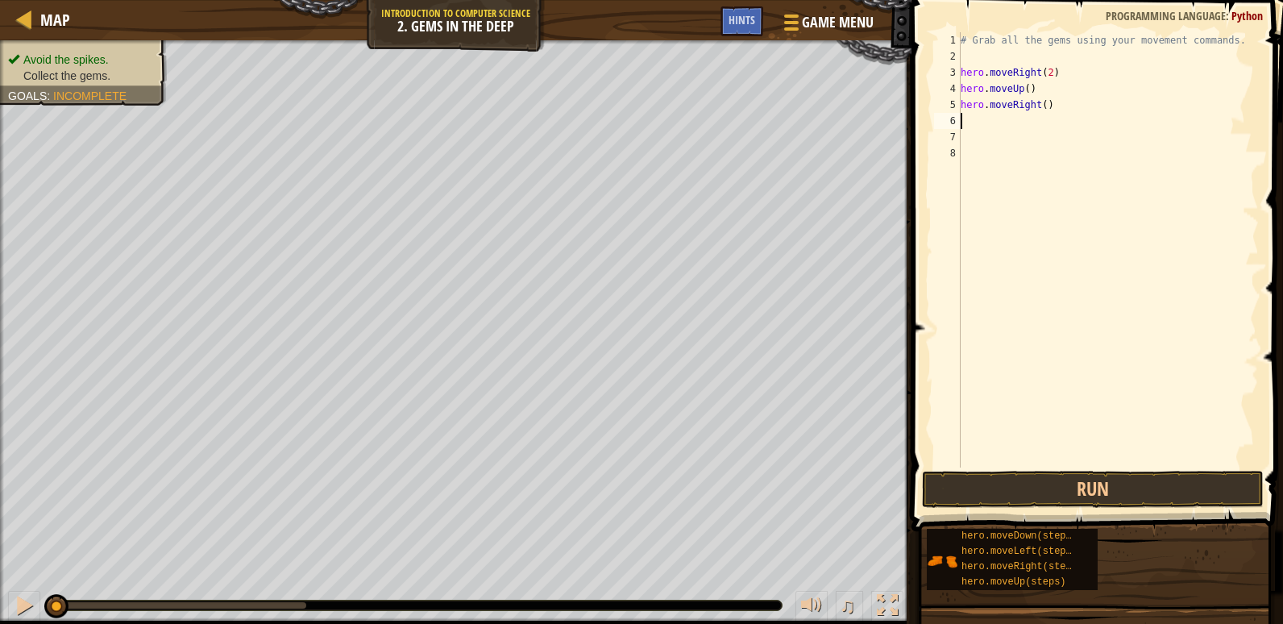
click at [1067, 109] on div "# Grab all the gems using your movement commands. hero . moveRight ( 2 ) hero .…" at bounding box center [1109, 266] width 302 height 468
type textarea "hero.moveRight()"
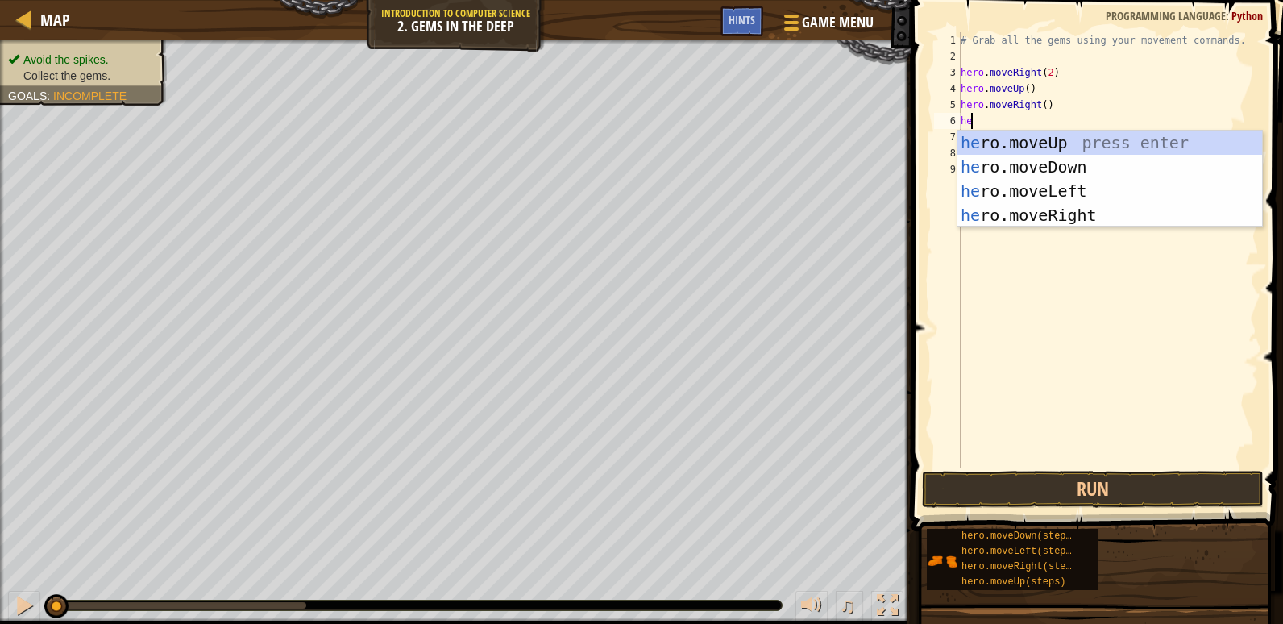
type textarea "hero"
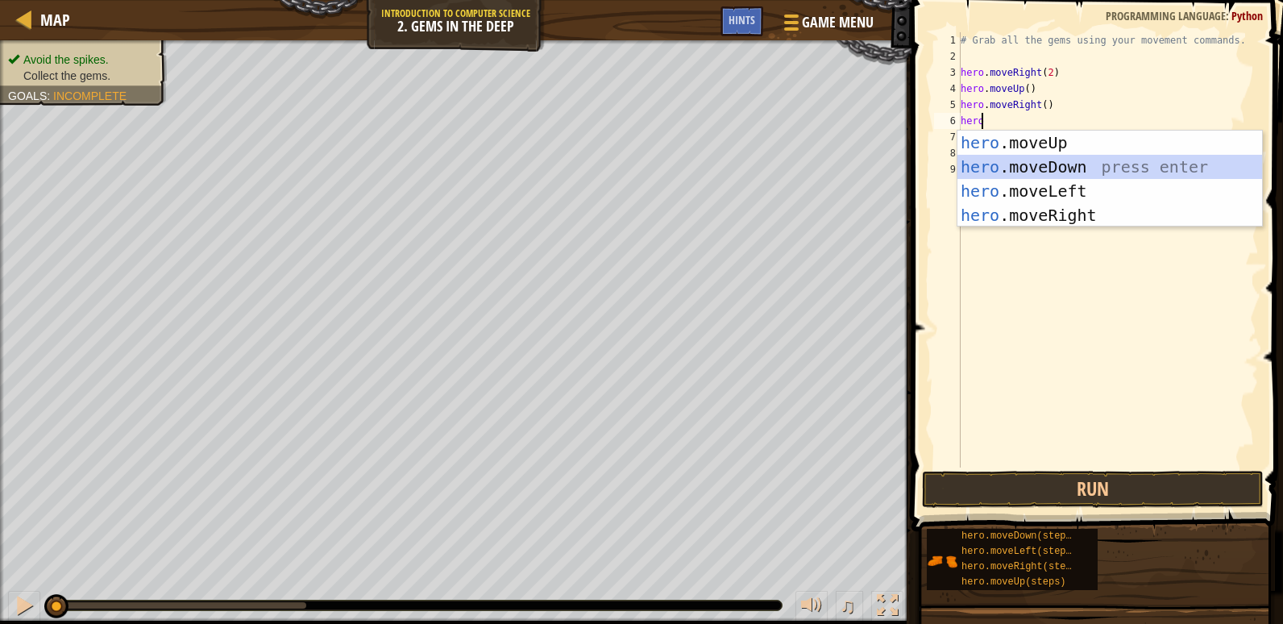
click at [1058, 160] on div "hero .moveUp press enter hero .moveDown press enter hero .moveLeft press enter …" at bounding box center [1110, 203] width 305 height 145
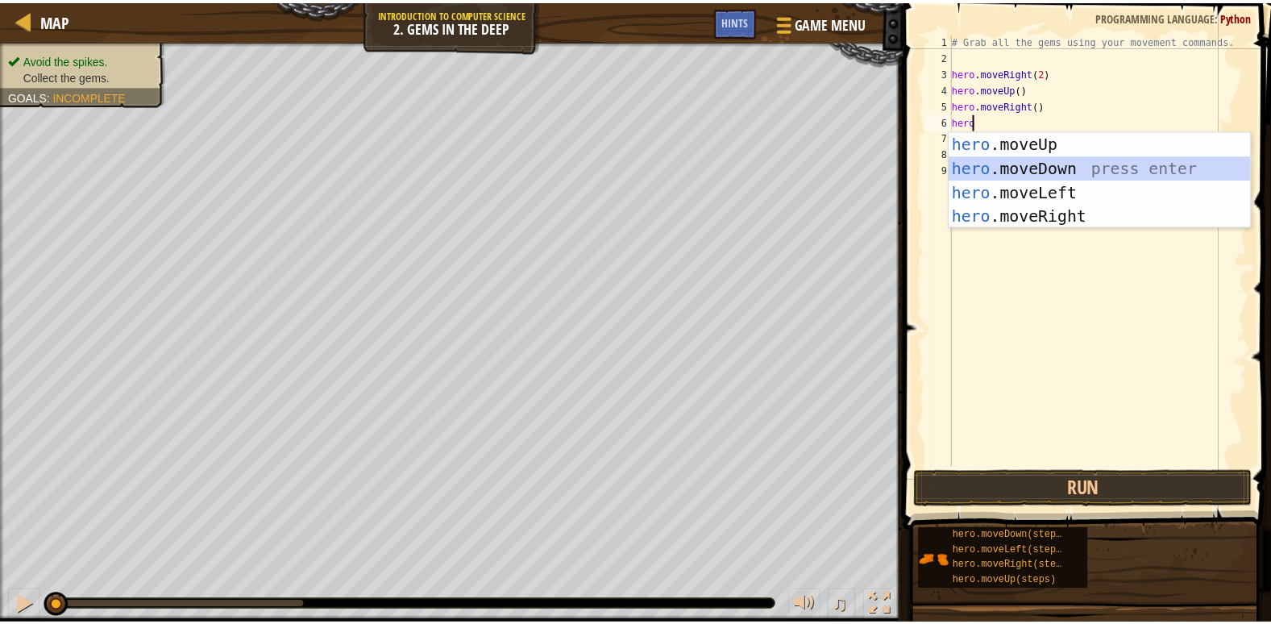
scroll to position [7, 0]
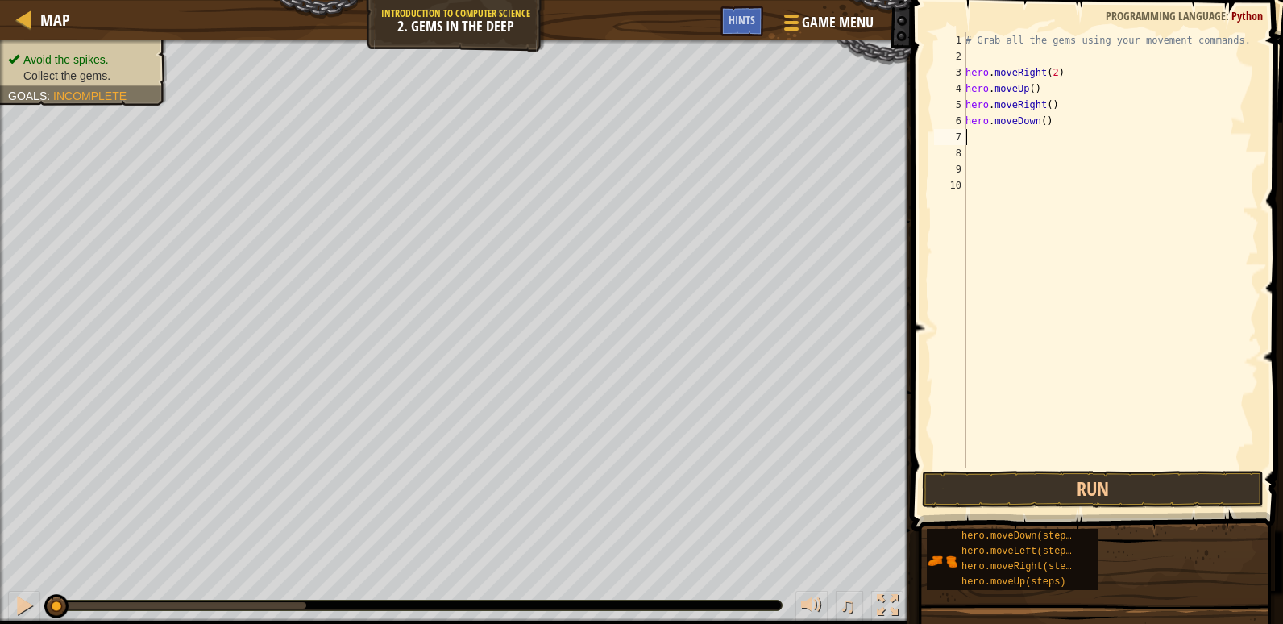
click at [1043, 121] on div "# Grab all the gems using your movement commands. hero . moveRight ( 2 ) hero .…" at bounding box center [1111, 266] width 297 height 468
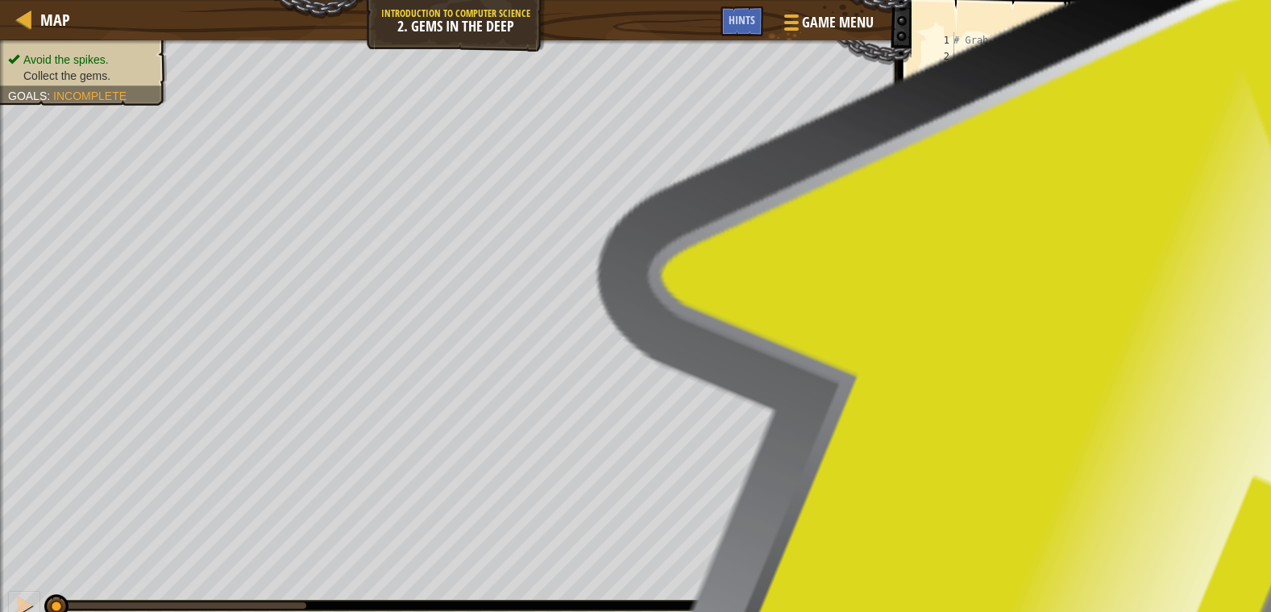
click at [1040, 122] on div "# Grab all the gems using your movement commands. hero . moveRight ( 2 ) hero .…" at bounding box center [1098, 266] width 297 height 468
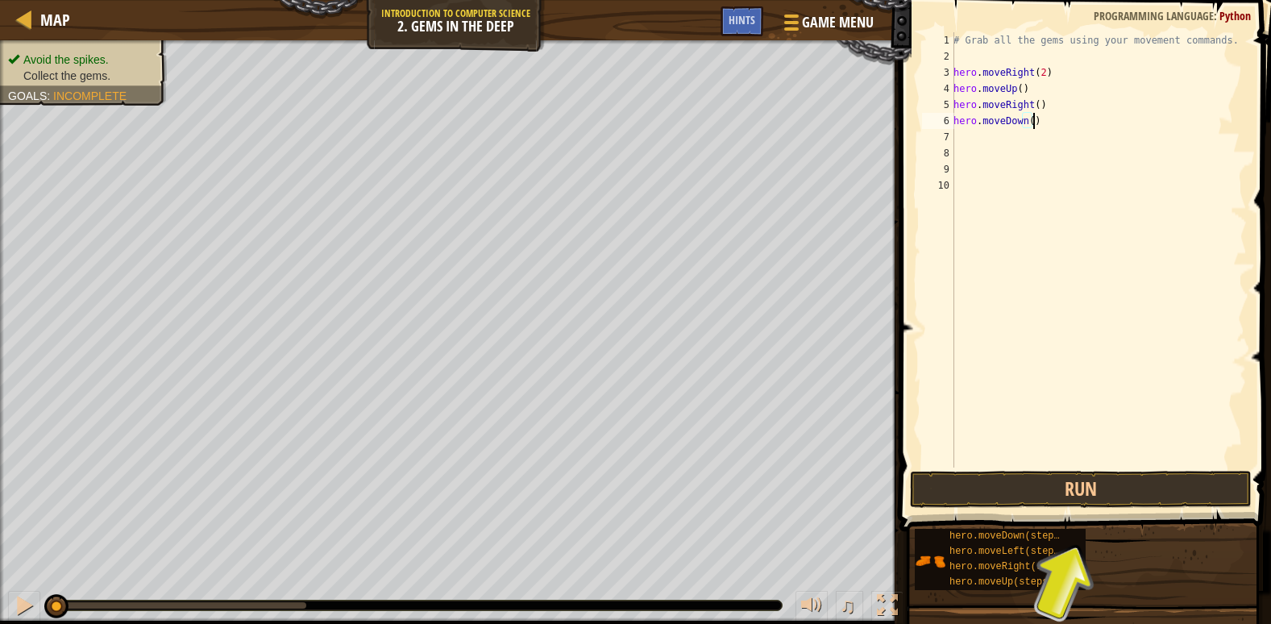
click at [1029, 128] on div "# Grab all the gems using your movement commands. hero . moveRight ( 2 ) hero .…" at bounding box center [1098, 266] width 297 height 468
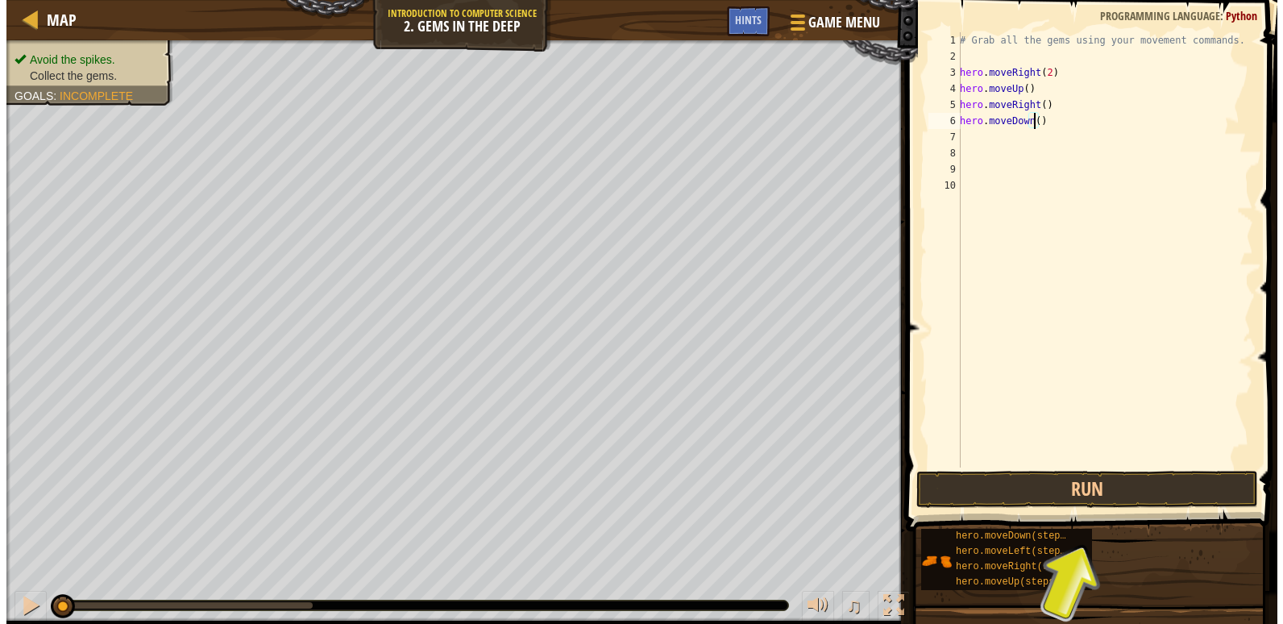
scroll to position [7, 6]
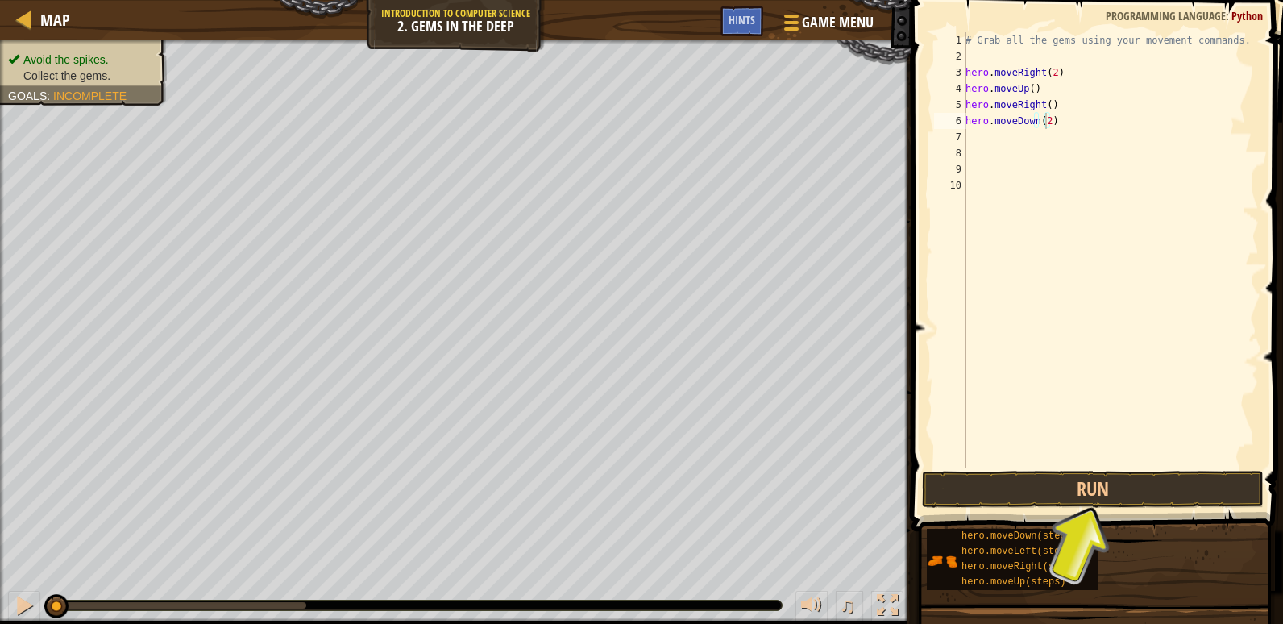
click at [1070, 469] on span at bounding box center [1099, 242] width 385 height 579
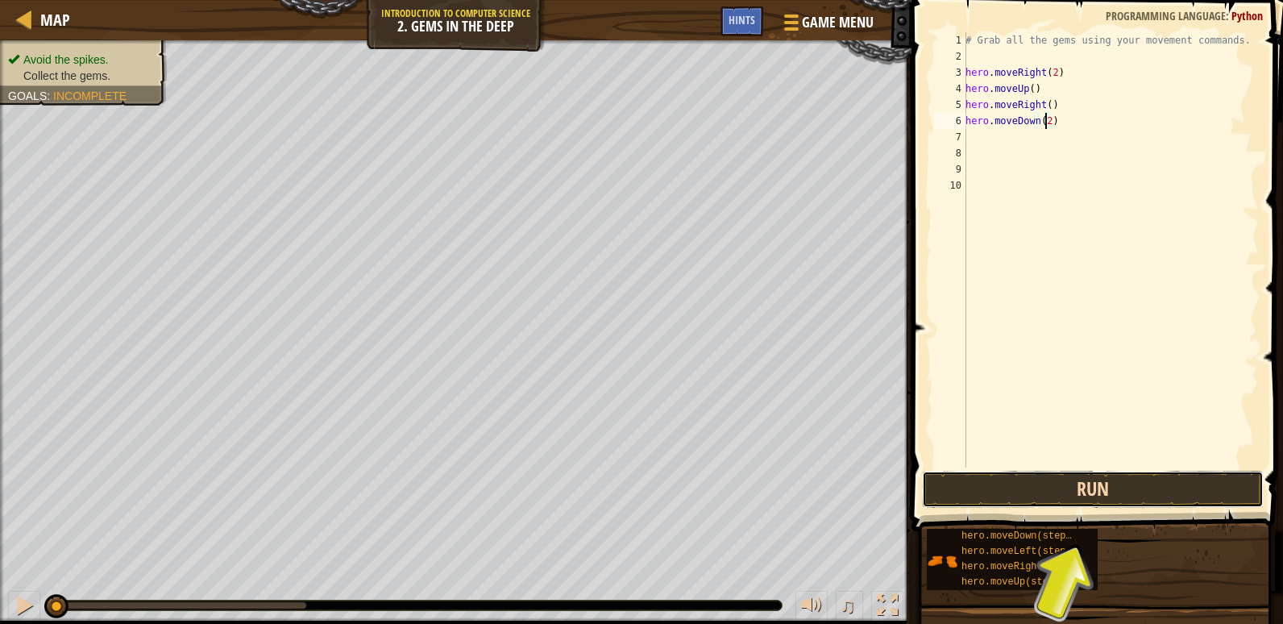
click at [1078, 486] on button "Run" at bounding box center [1093, 489] width 342 height 37
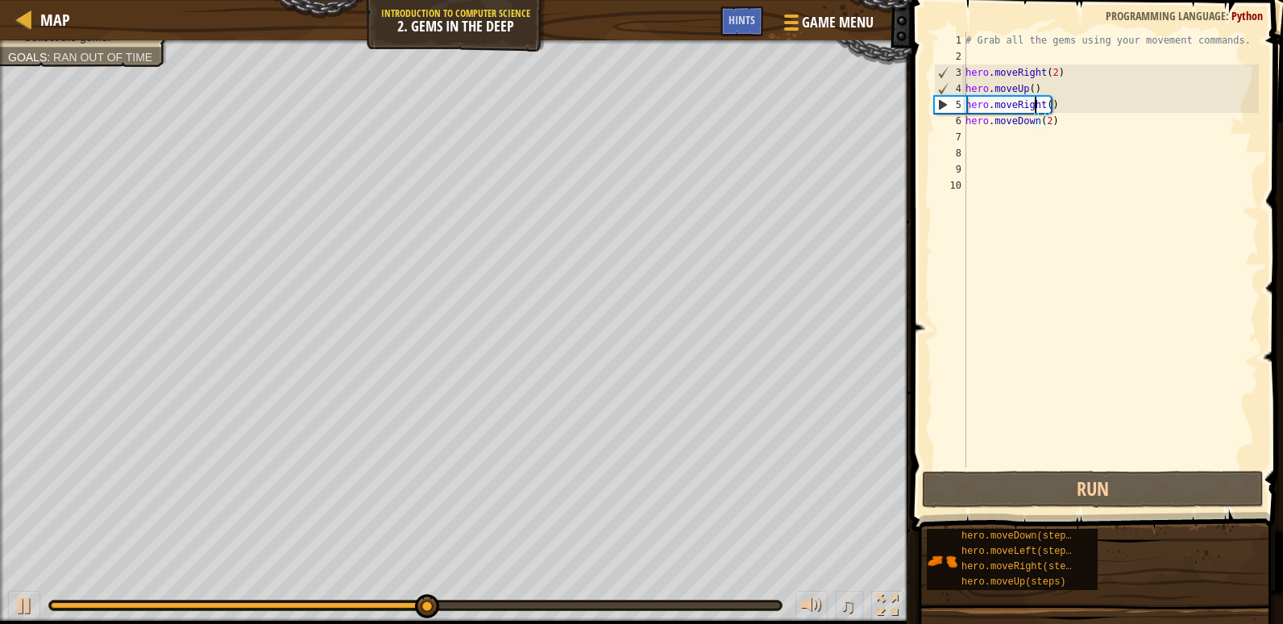
click at [1038, 102] on div "# Grab all the gems using your movement commands. hero . moveRight ( 2 ) hero .…" at bounding box center [1111, 266] width 297 height 468
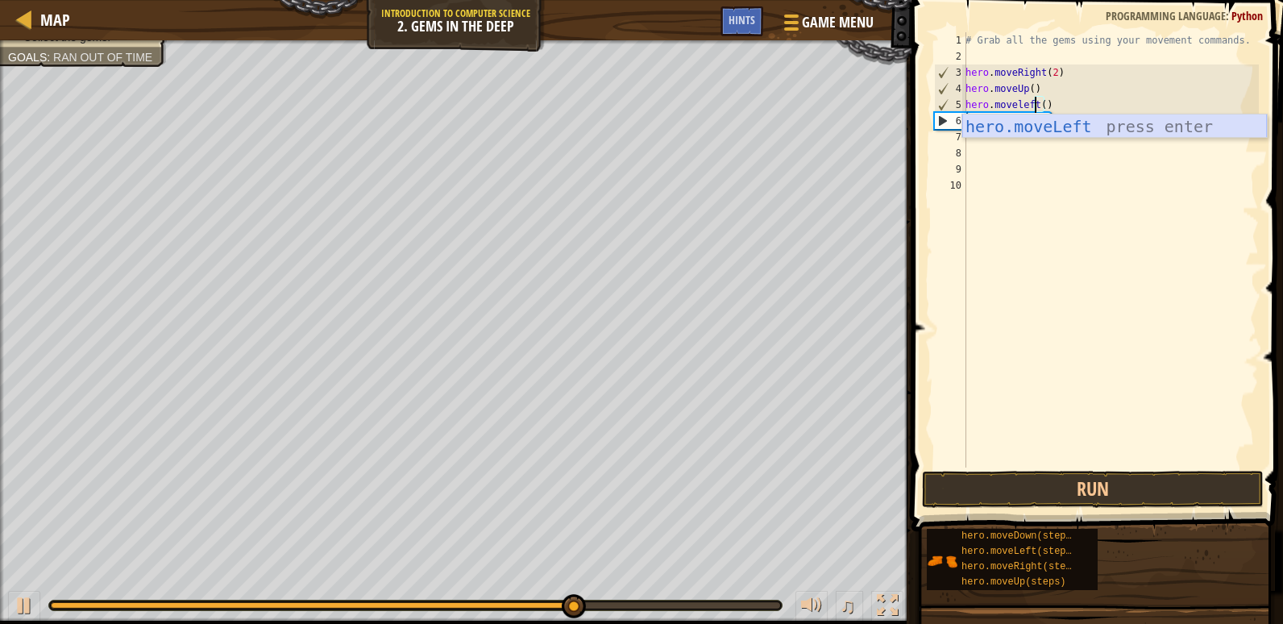
click at [1038, 128] on div "hero.moveLeft press enter" at bounding box center [1115, 150] width 305 height 73
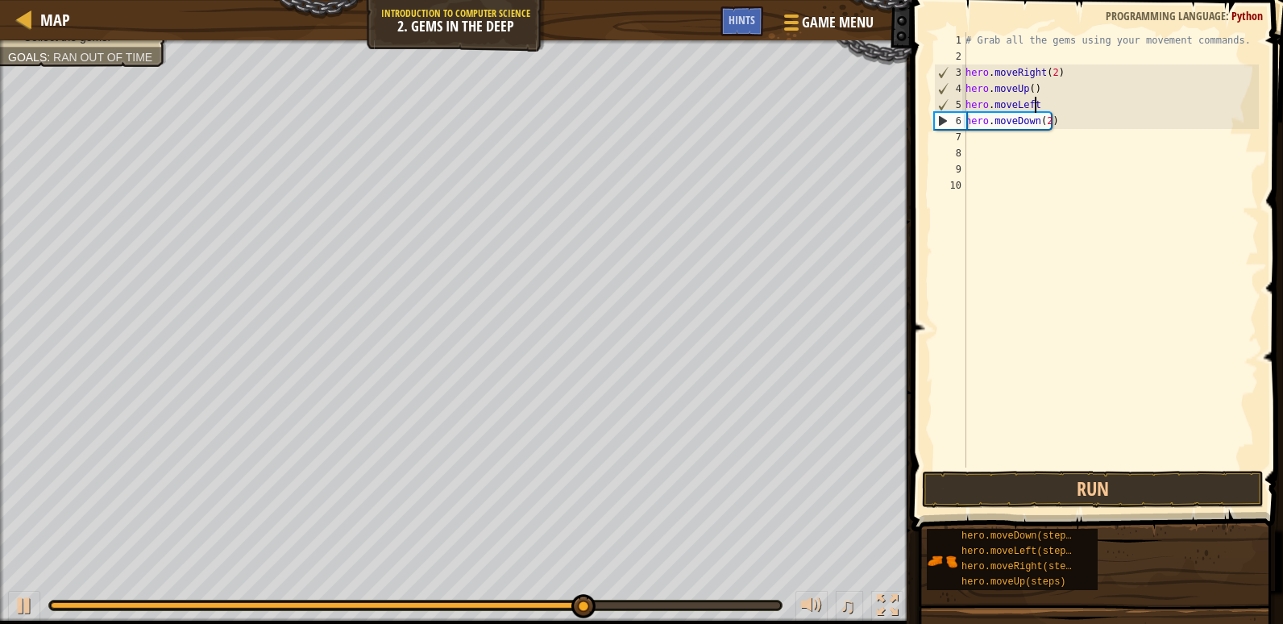
scroll to position [7, 5]
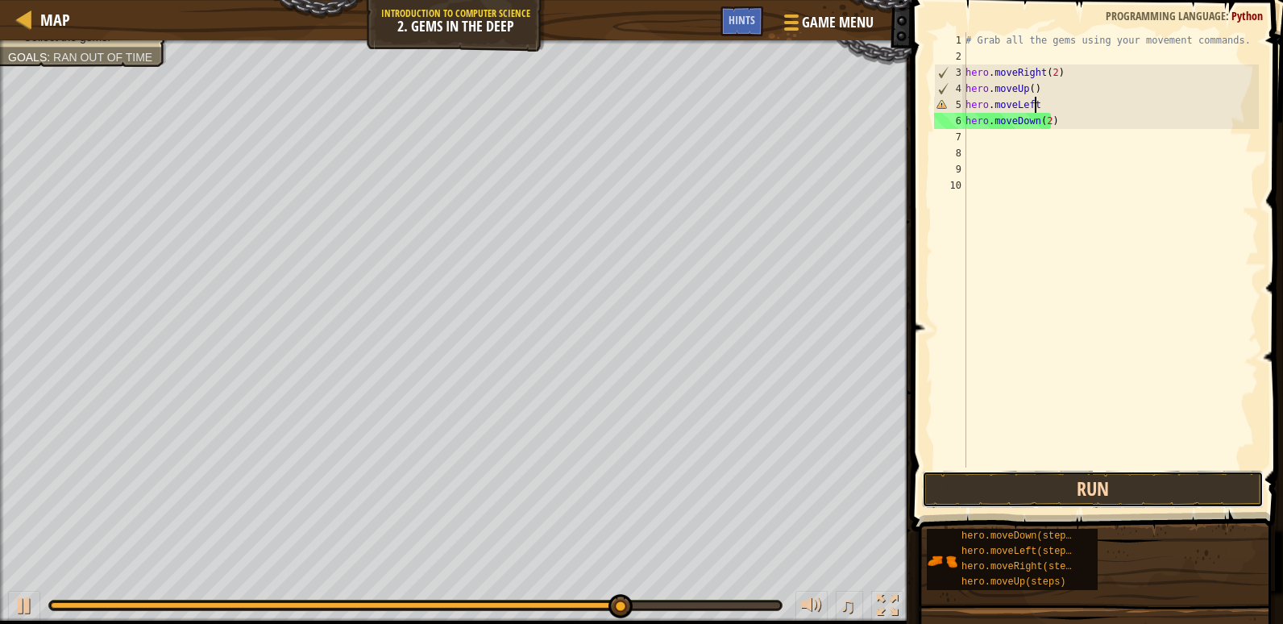
click at [1084, 492] on button "Run" at bounding box center [1093, 489] width 342 height 37
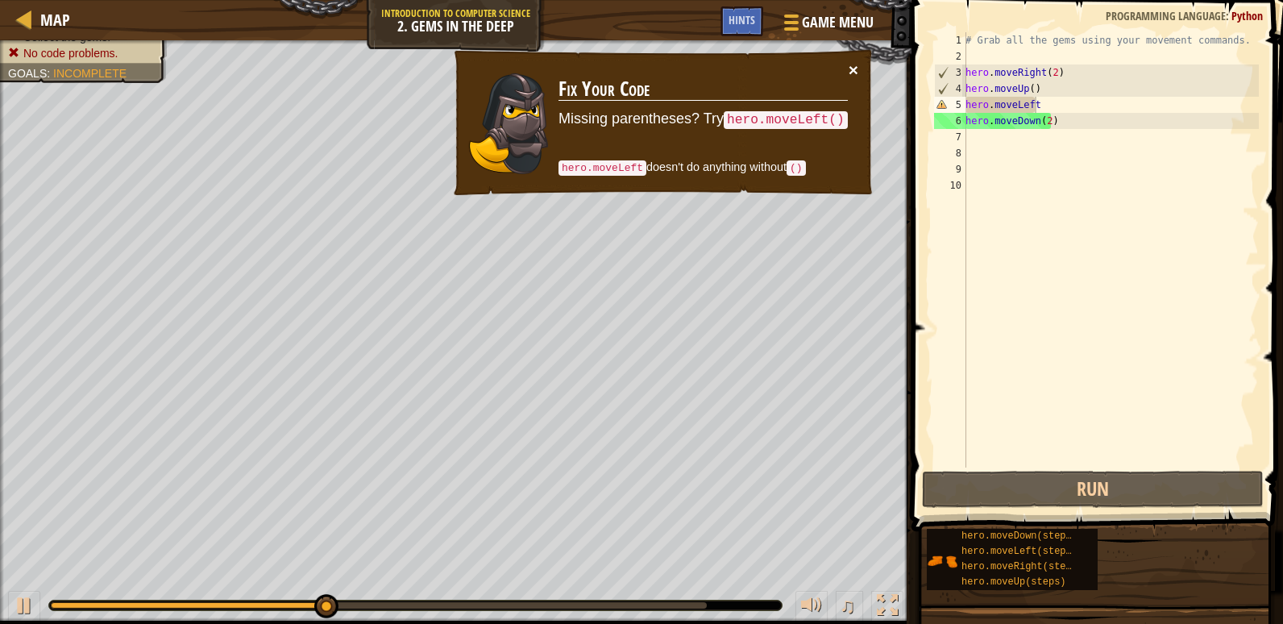
click at [854, 72] on button "×" at bounding box center [854, 69] width 10 height 17
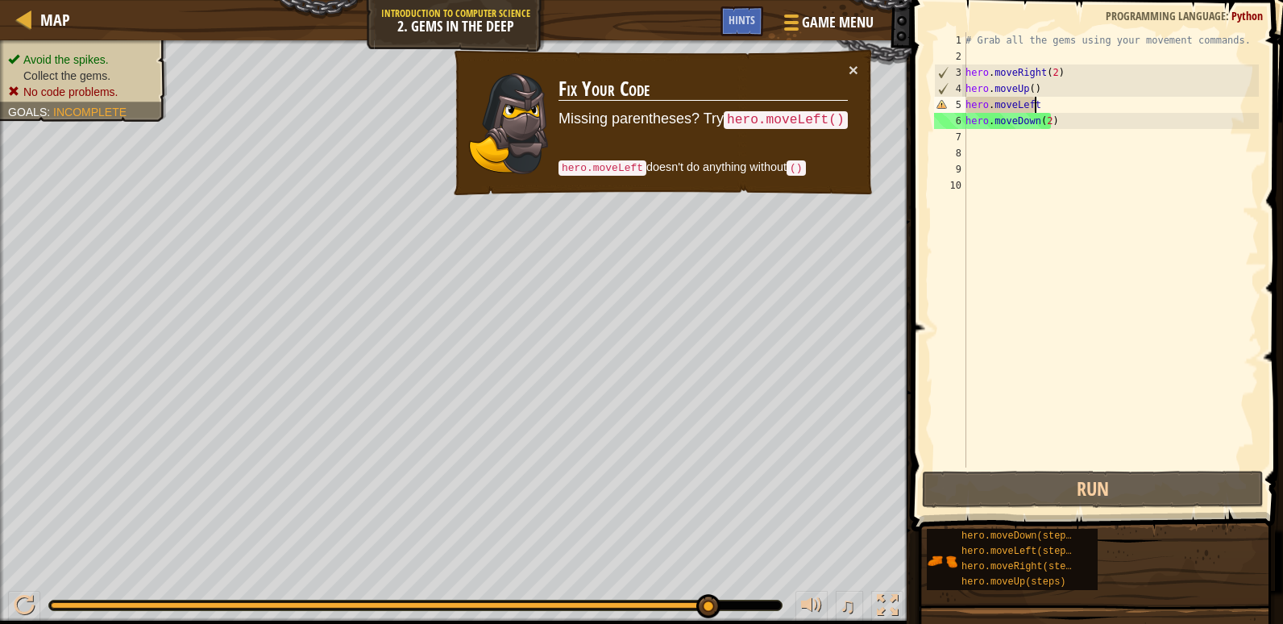
click at [1062, 110] on div "# Grab all the gems using your movement commands. hero . moveRight ( 2 ) hero .…" at bounding box center [1111, 266] width 297 height 468
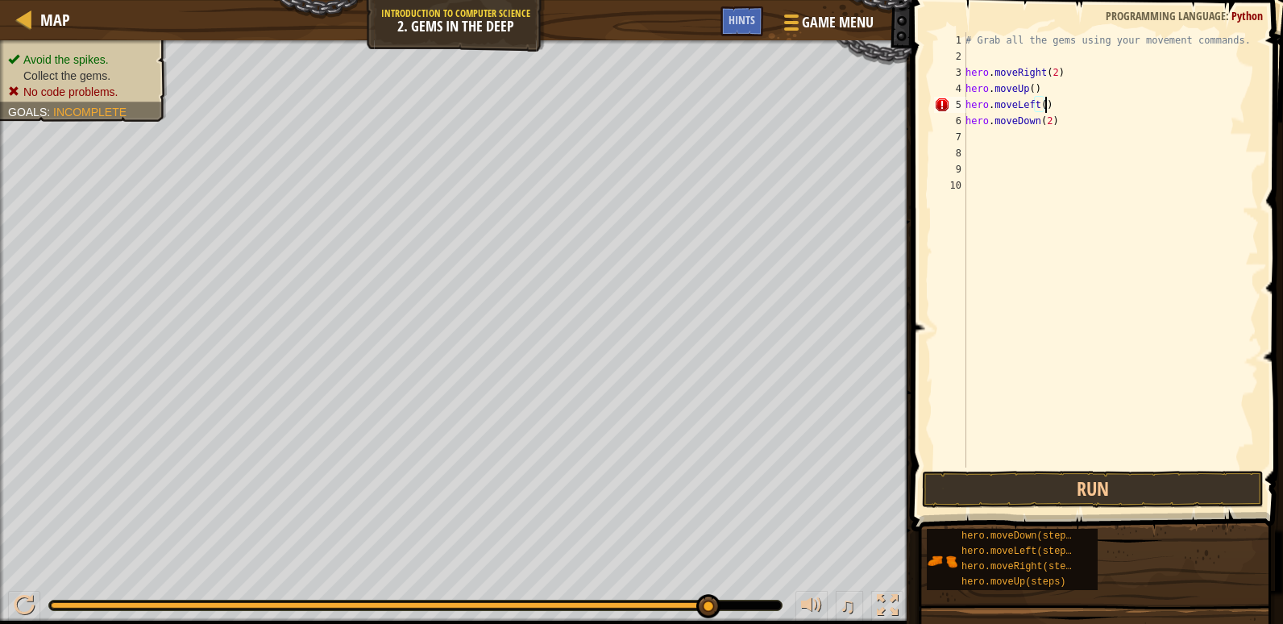
scroll to position [7, 6]
type textarea "hero.moveLeft()"
click at [988, 477] on button "Run" at bounding box center [1093, 489] width 342 height 37
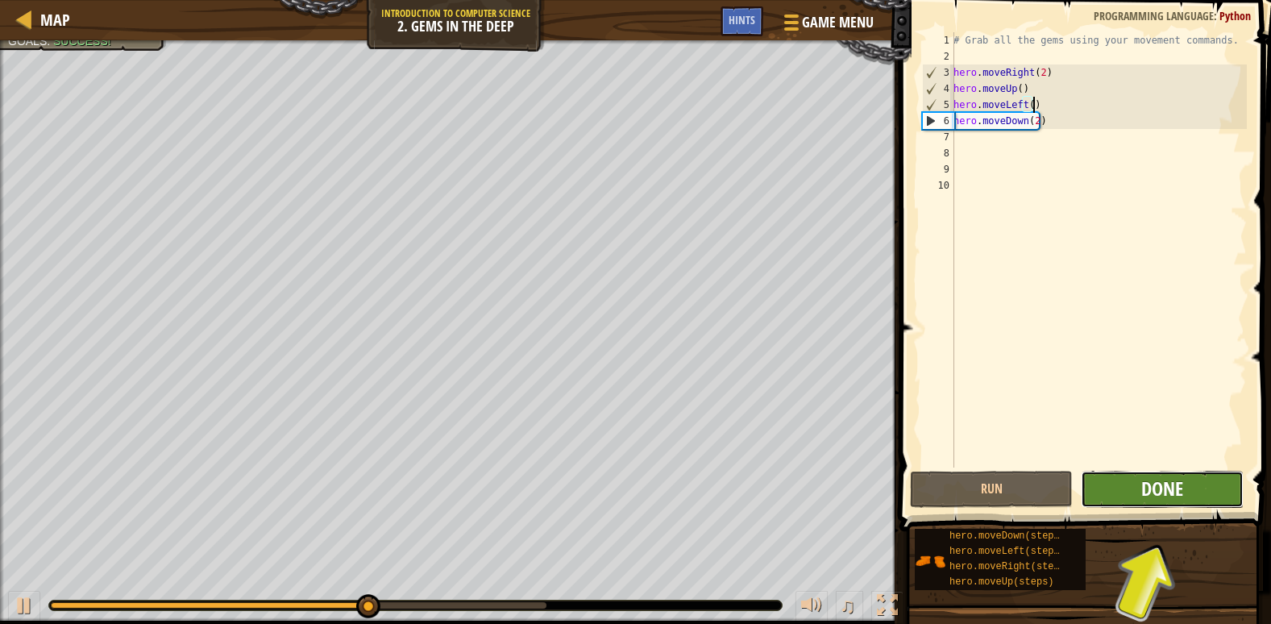
click at [1174, 484] on span "Done" at bounding box center [1163, 489] width 42 height 26
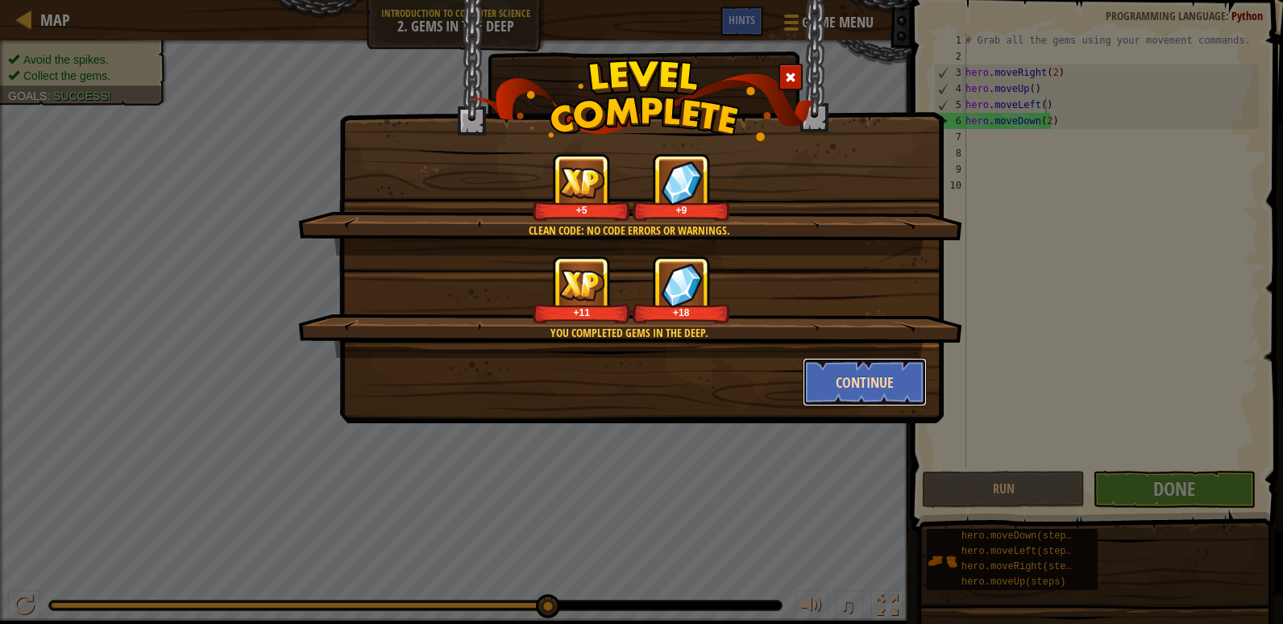
click at [859, 368] on button "Continue" at bounding box center [865, 382] width 125 height 48
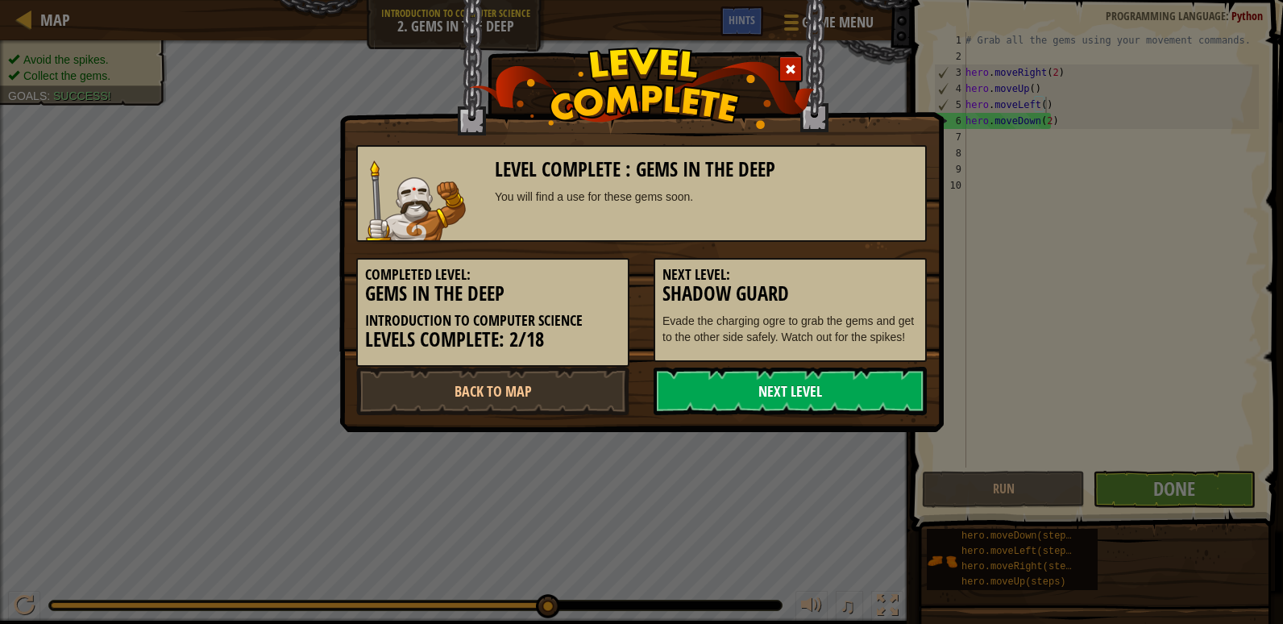
click at [859, 389] on link "Next Level" at bounding box center [790, 391] width 273 height 48
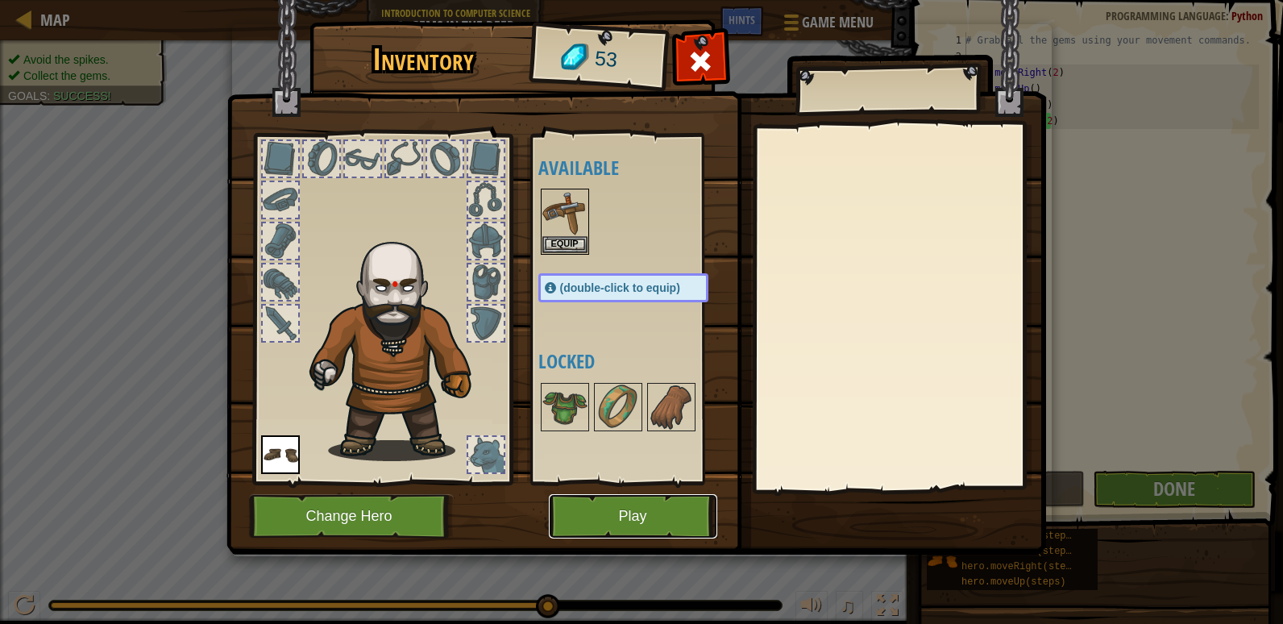
drag, startPoint x: 647, startPoint y: 525, endPoint x: 604, endPoint y: 204, distance: 323.7
click at [604, 204] on div "Inventory 53 Available Equip Equip (double-click to equip) Locked Equip Unequip…" at bounding box center [642, 290] width 820 height 532
click at [581, 407] on img at bounding box center [565, 407] width 45 height 45
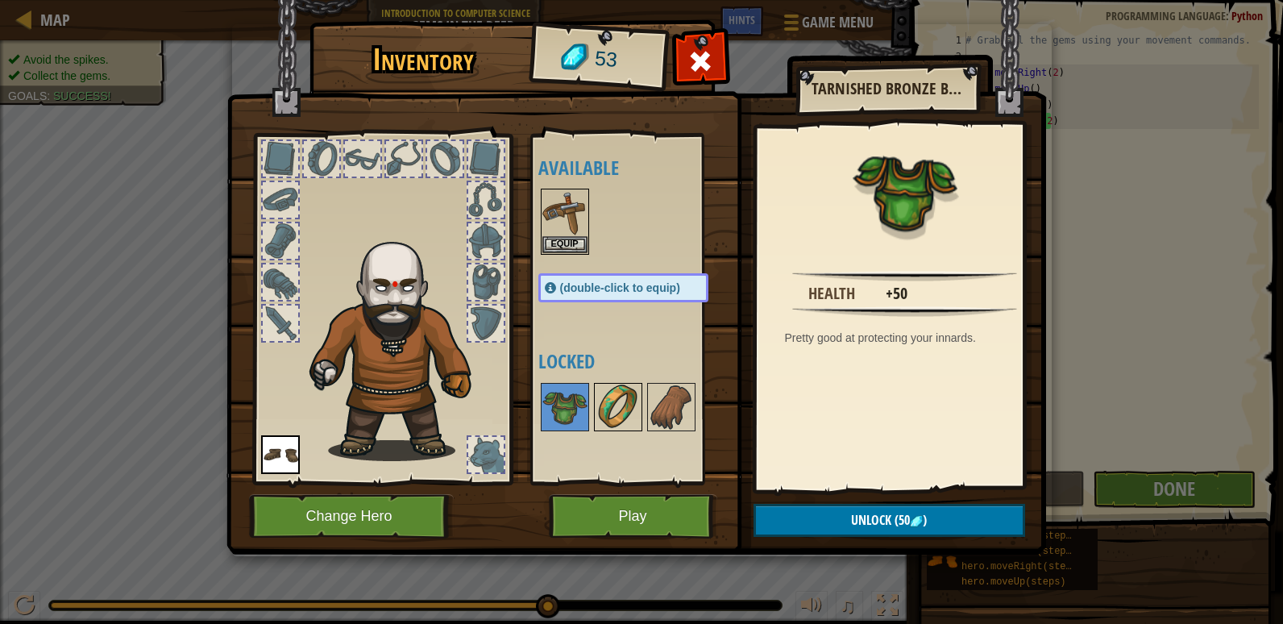
click at [609, 405] on img at bounding box center [618, 407] width 45 height 45
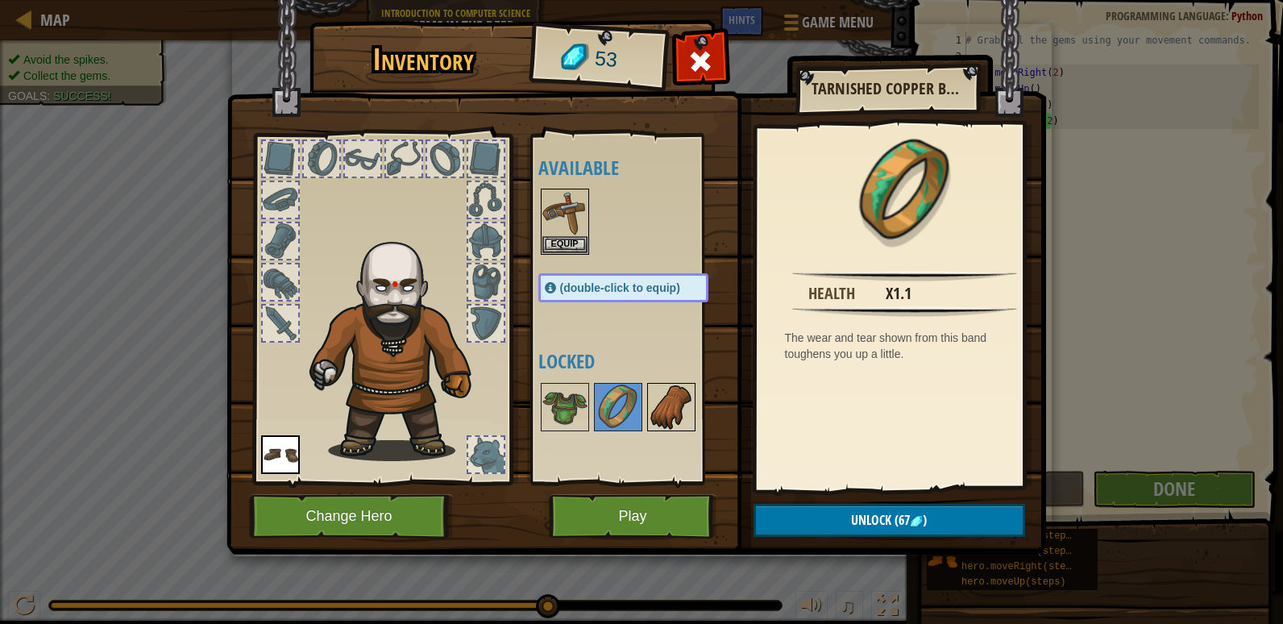
click at [666, 402] on img at bounding box center [671, 407] width 45 height 45
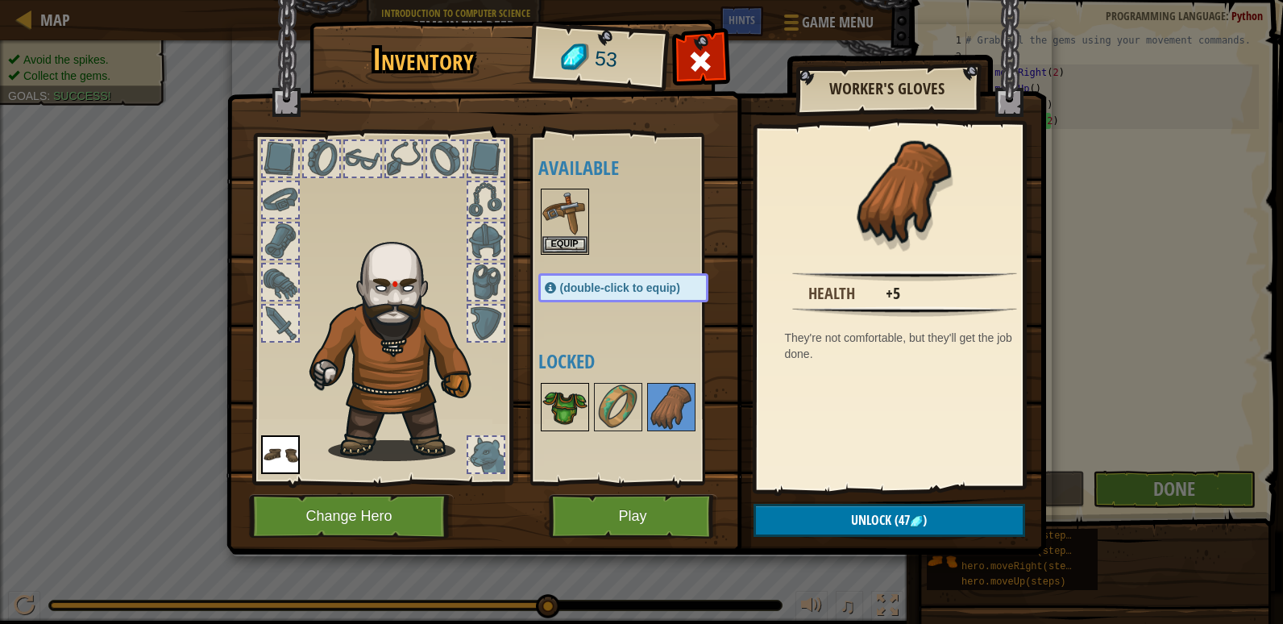
click at [569, 389] on img at bounding box center [565, 407] width 45 height 45
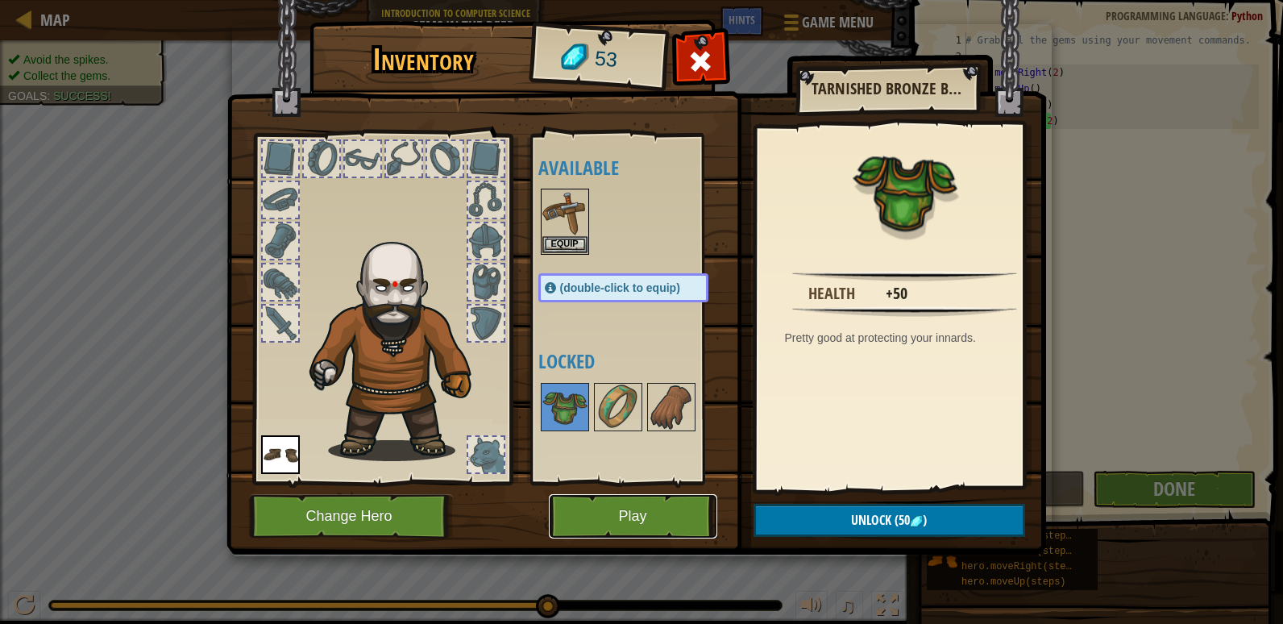
click at [665, 518] on button "Play" at bounding box center [633, 516] width 168 height 44
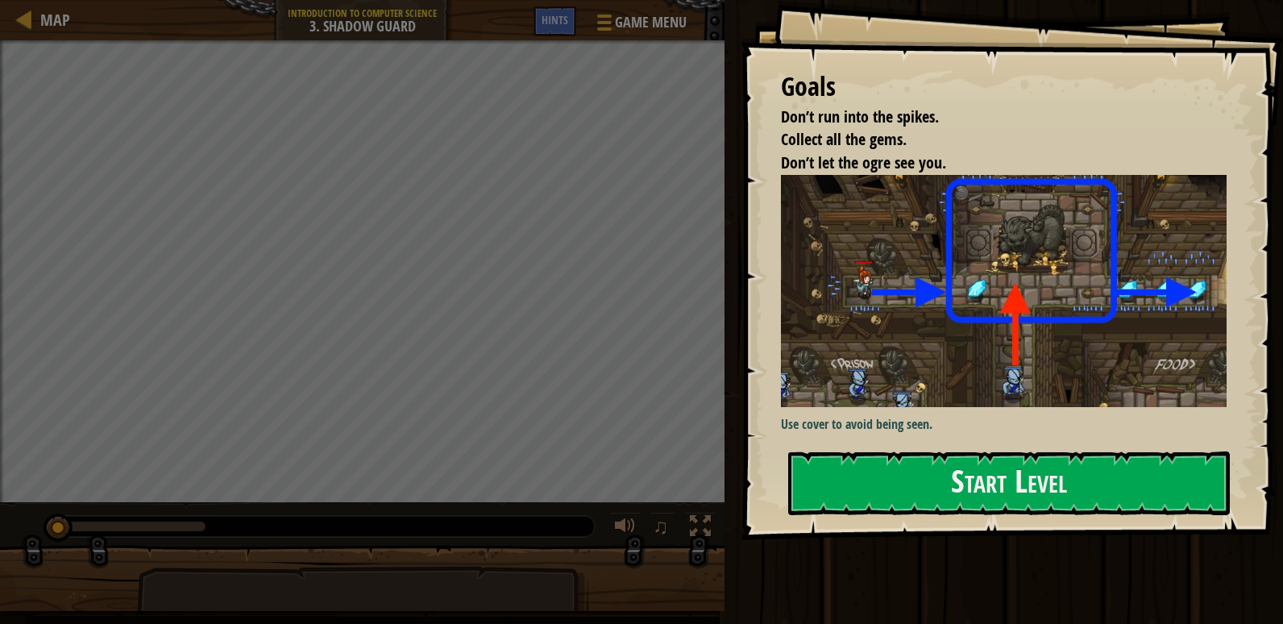
drag, startPoint x: 1021, startPoint y: 439, endPoint x: 1009, endPoint y: 368, distance: 71.8
click at [1013, 369] on div "Goals Don’t run into the spikes. Collect all the gems. Don’t let the ogre see y…" at bounding box center [1012, 270] width 543 height 540
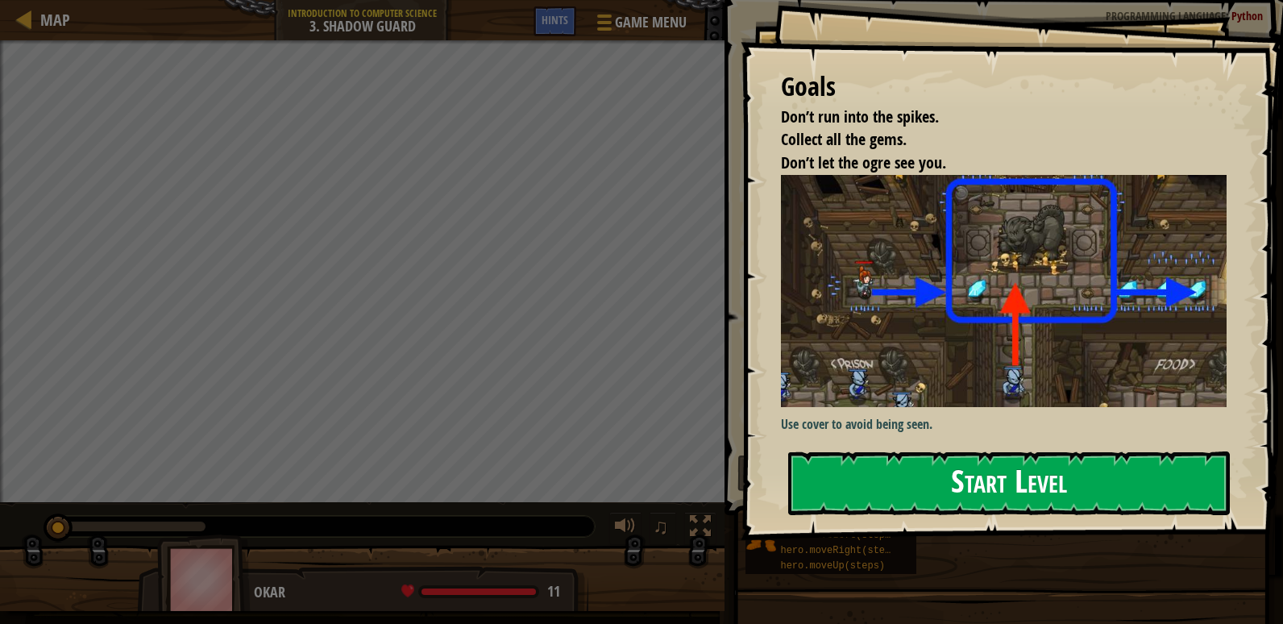
click at [950, 476] on button "Start Level" at bounding box center [1009, 483] width 442 height 64
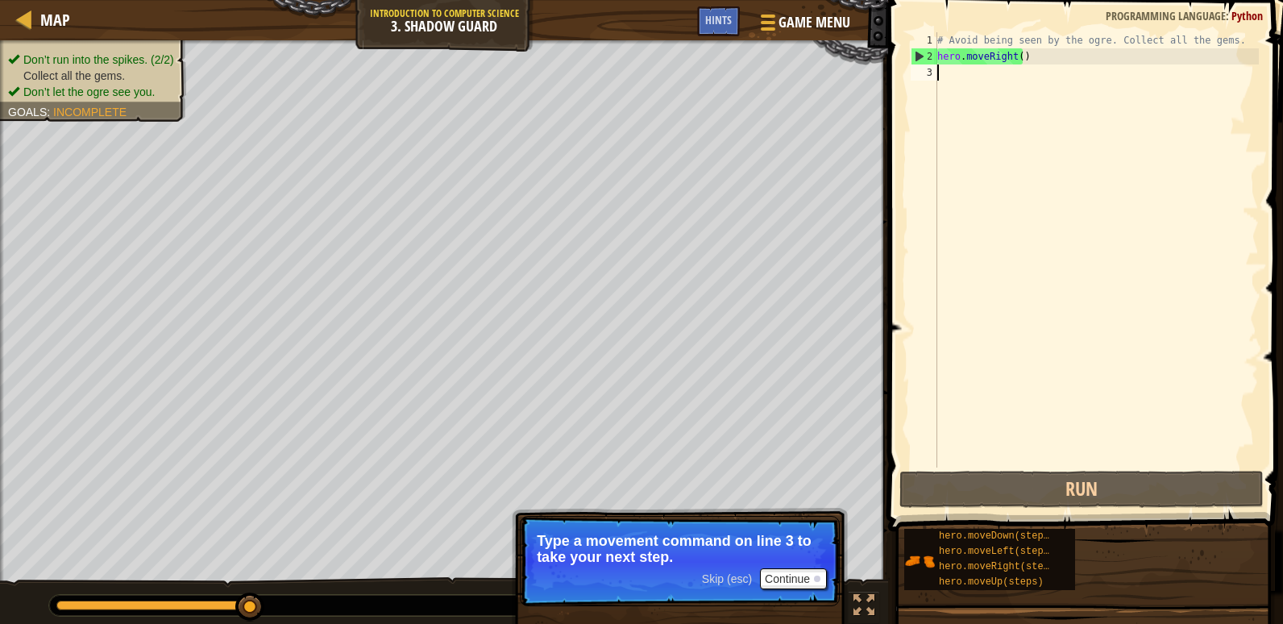
click at [1017, 56] on div "# Avoid being seen by the ogre. Collect all the gems. hero . moveRight ( )" at bounding box center [1096, 266] width 325 height 468
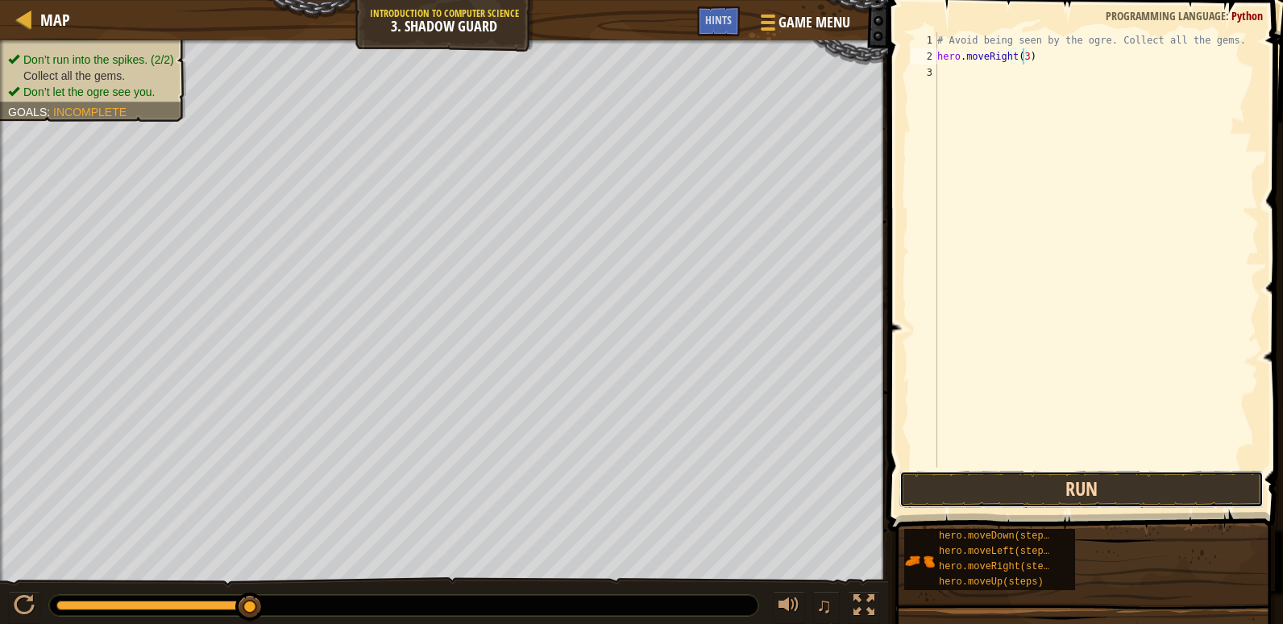
click at [1088, 482] on button "Run" at bounding box center [1082, 489] width 364 height 37
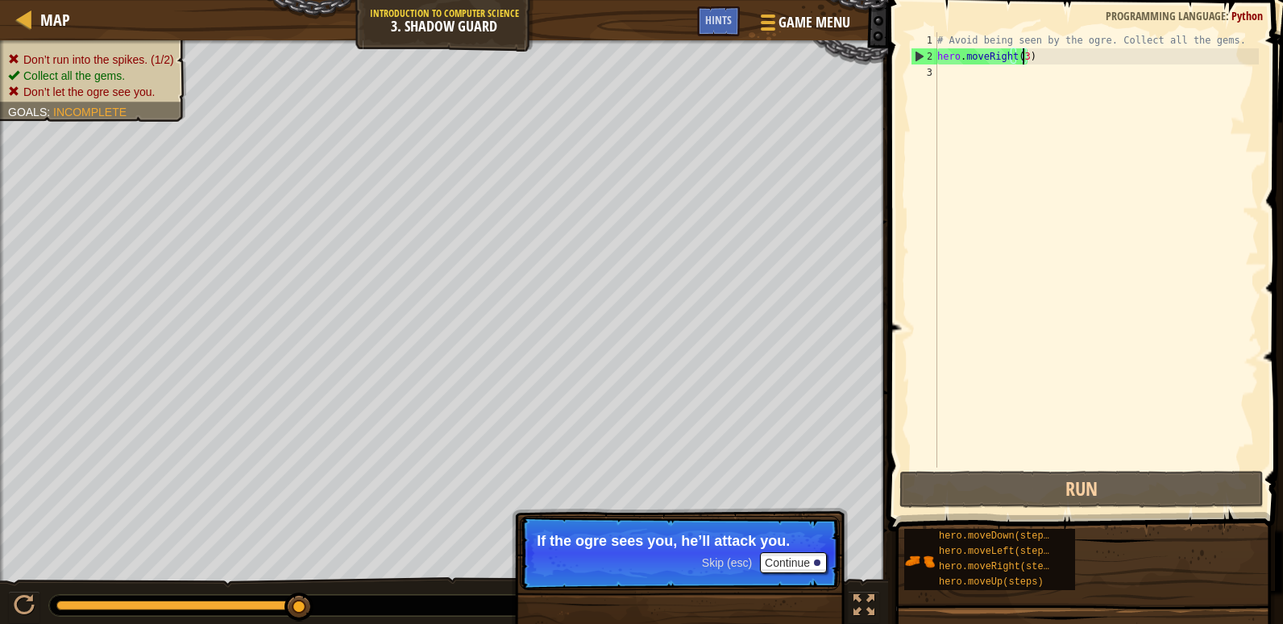
click at [1025, 56] on div "# Avoid being seen by the ogre. Collect all the gems. hero . moveRight ( 3 )" at bounding box center [1096, 266] width 325 height 468
type textarea "hero.moveRight()"
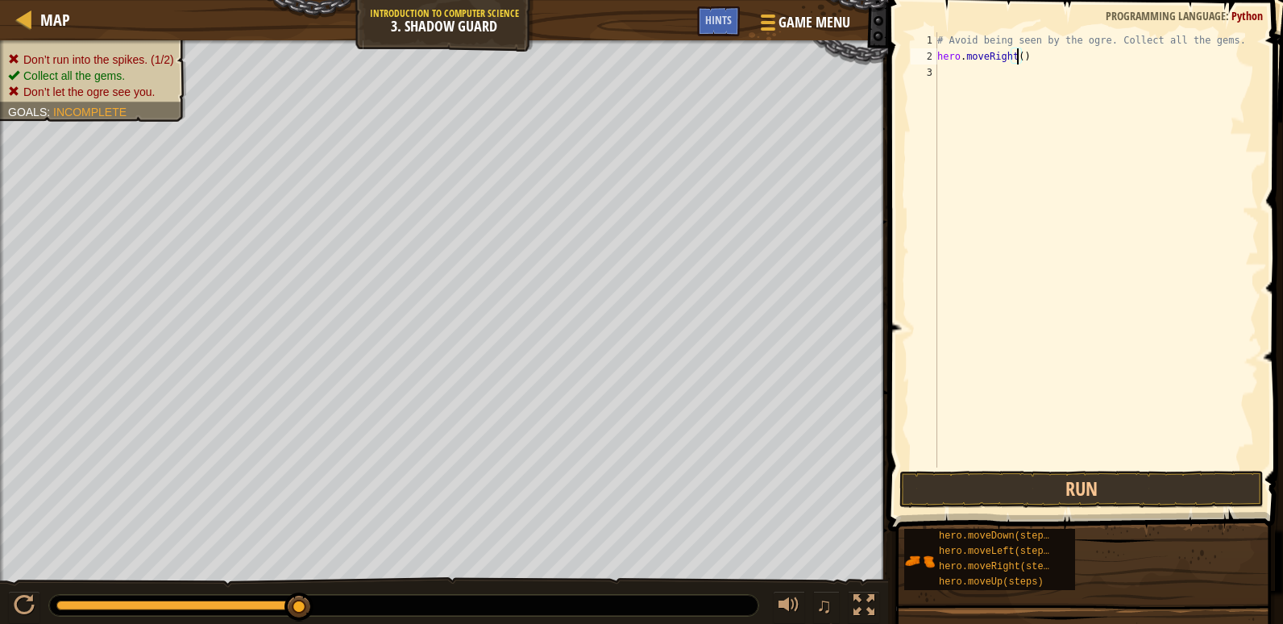
click at [1179, 56] on div "# Avoid being seen by the ogre. Collect all the gems. hero . moveRight ( )" at bounding box center [1096, 266] width 325 height 468
type textarea "e"
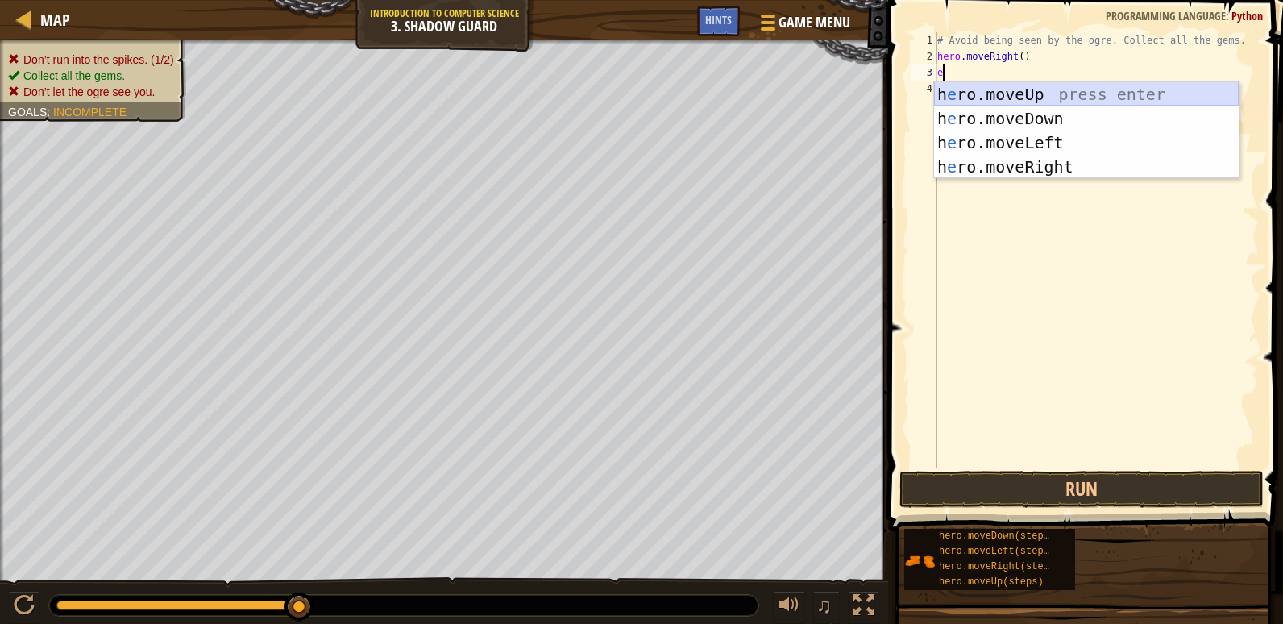
click at [1061, 94] on div "h e ro.moveUp press enter h e ro.moveDown press enter h e ro.moveLeft press ent…" at bounding box center [1086, 154] width 305 height 145
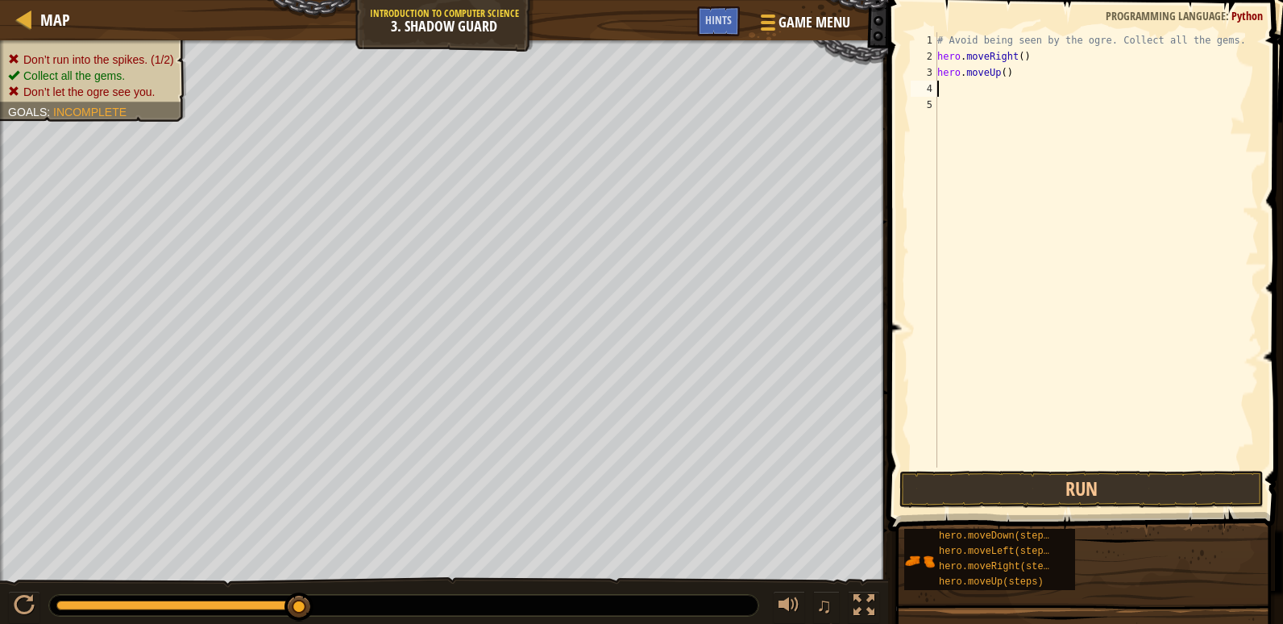
click at [1050, 74] on div "# Avoid being seen by the ogre. Collect all the gems. hero . moveRight ( ) hero…" at bounding box center [1096, 266] width 325 height 468
type textarea "hero.moveUp()"
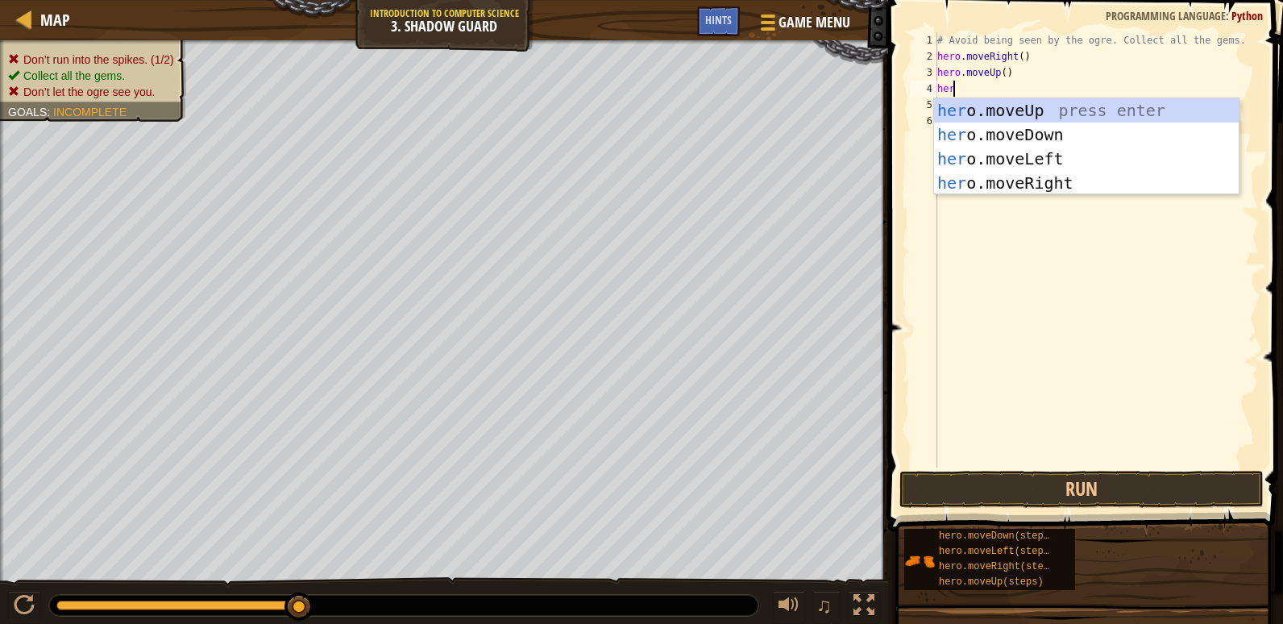
type textarea "hero"
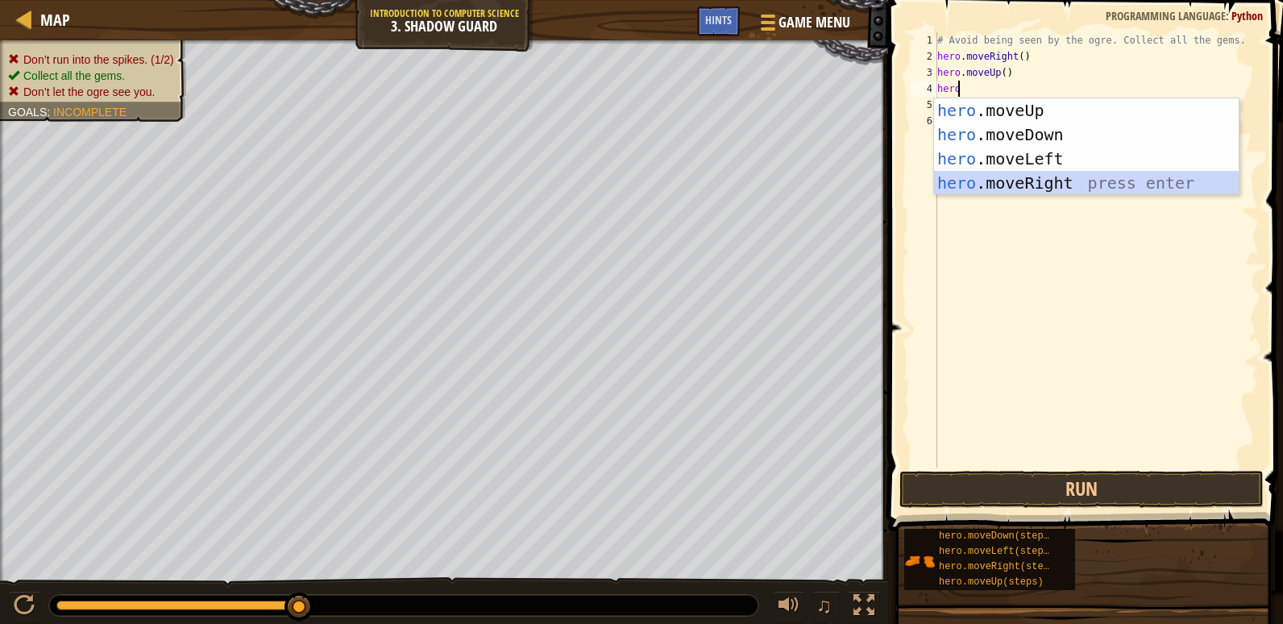
click at [1059, 176] on div "hero .moveUp press enter hero .moveDown press enter hero .moveLeft press enter …" at bounding box center [1086, 170] width 305 height 145
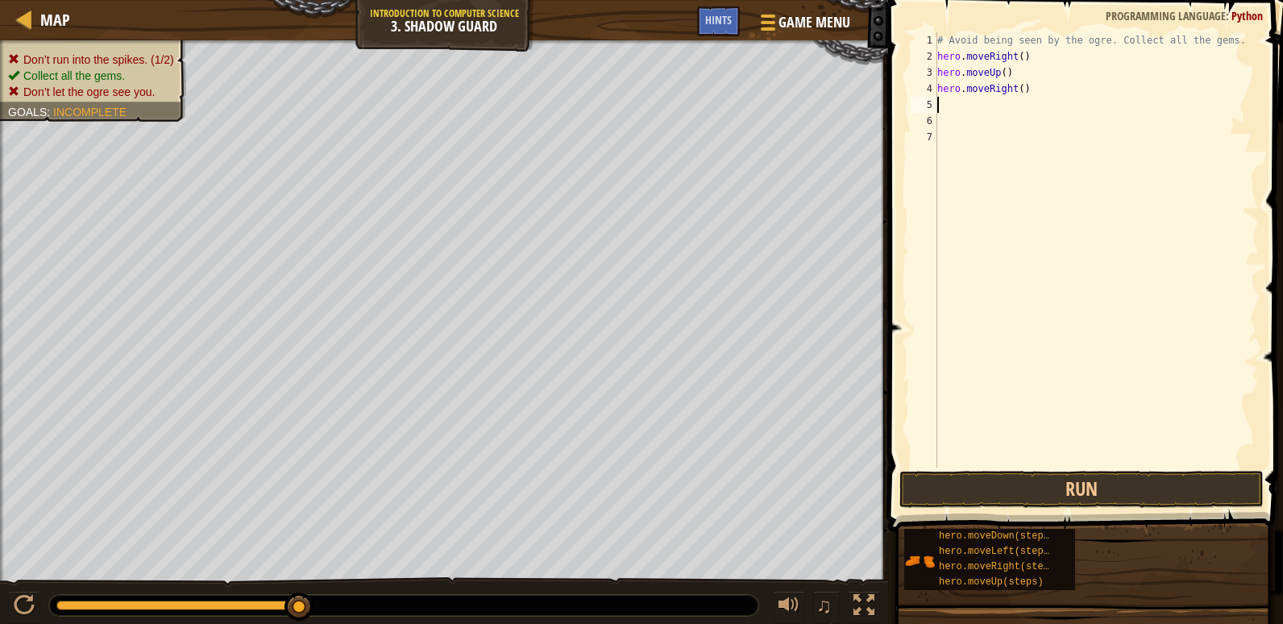
scroll to position [7, 0]
click at [1042, 90] on div "# Avoid being seen by the ogre. Collect all the gems. hero . moveRight ( ) hero…" at bounding box center [1096, 266] width 325 height 468
type textarea "hero.moveRight()"
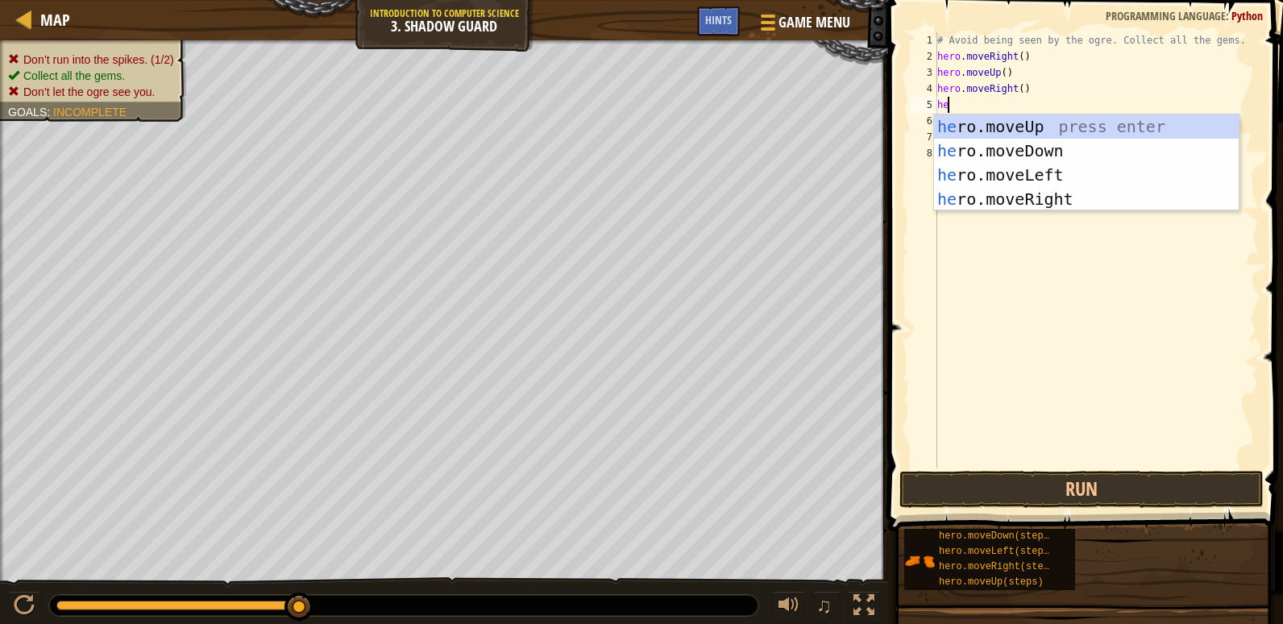
type textarea "hero"
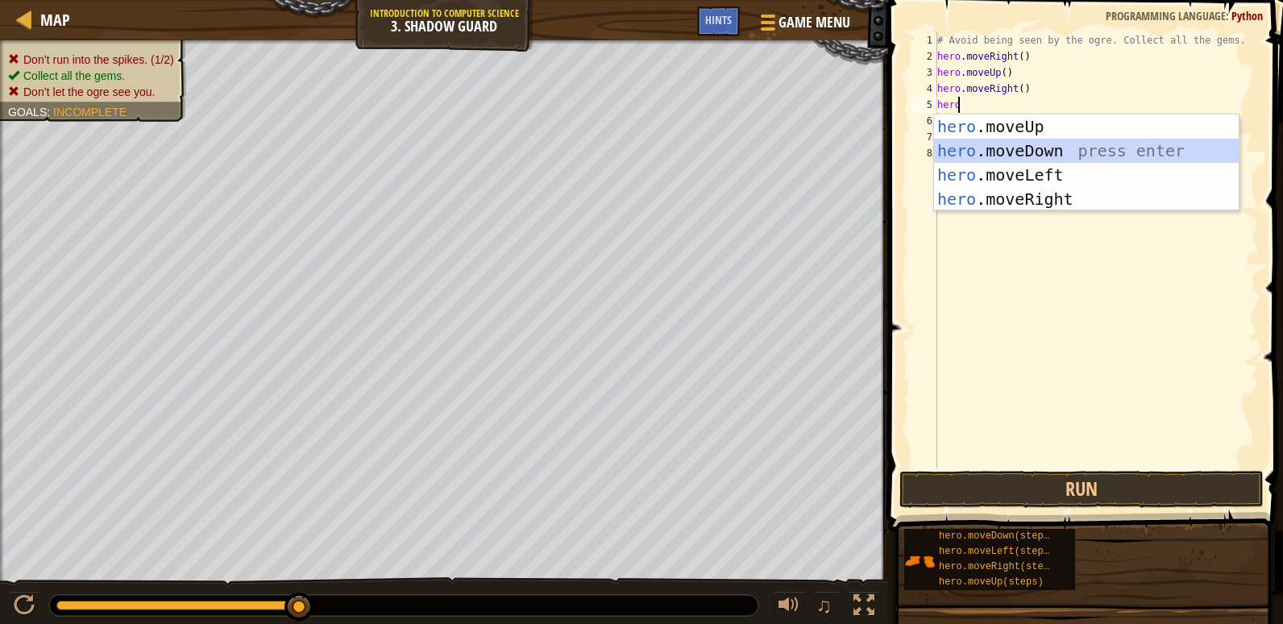
click at [1054, 155] on div "hero .moveUp press enter hero .moveDown press enter hero .moveLeft press enter …" at bounding box center [1086, 186] width 305 height 145
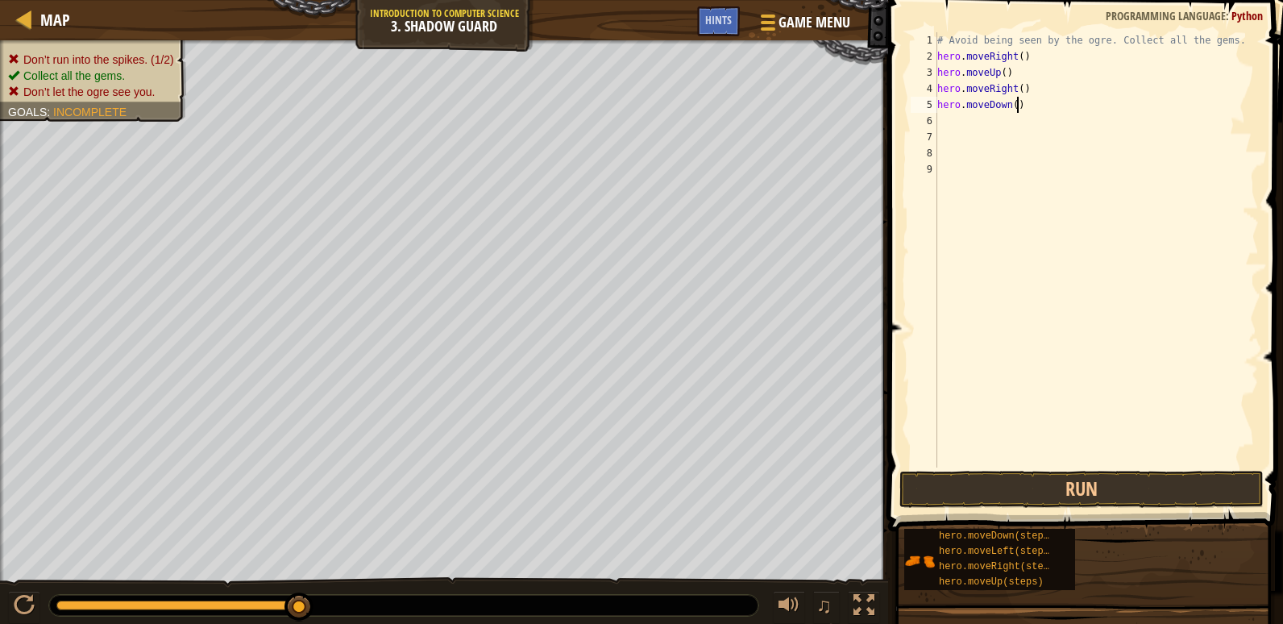
click at [1056, 111] on div "# Avoid being seen by the ogre. Collect all the gems. hero . moveRight ( ) hero…" at bounding box center [1096, 266] width 325 height 468
type textarea "hero.moveDown()"
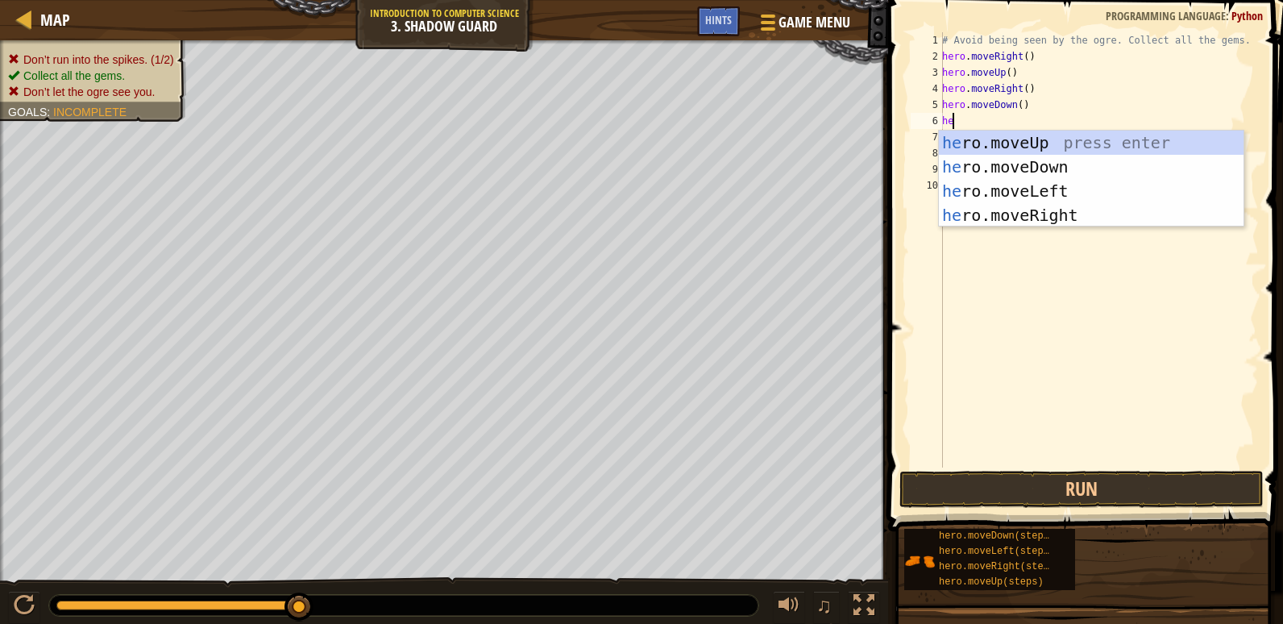
type textarea "hero"
click at [1095, 217] on div "hero .moveUp press enter hero .moveDown press enter hero .moveLeft press enter …" at bounding box center [1091, 203] width 305 height 145
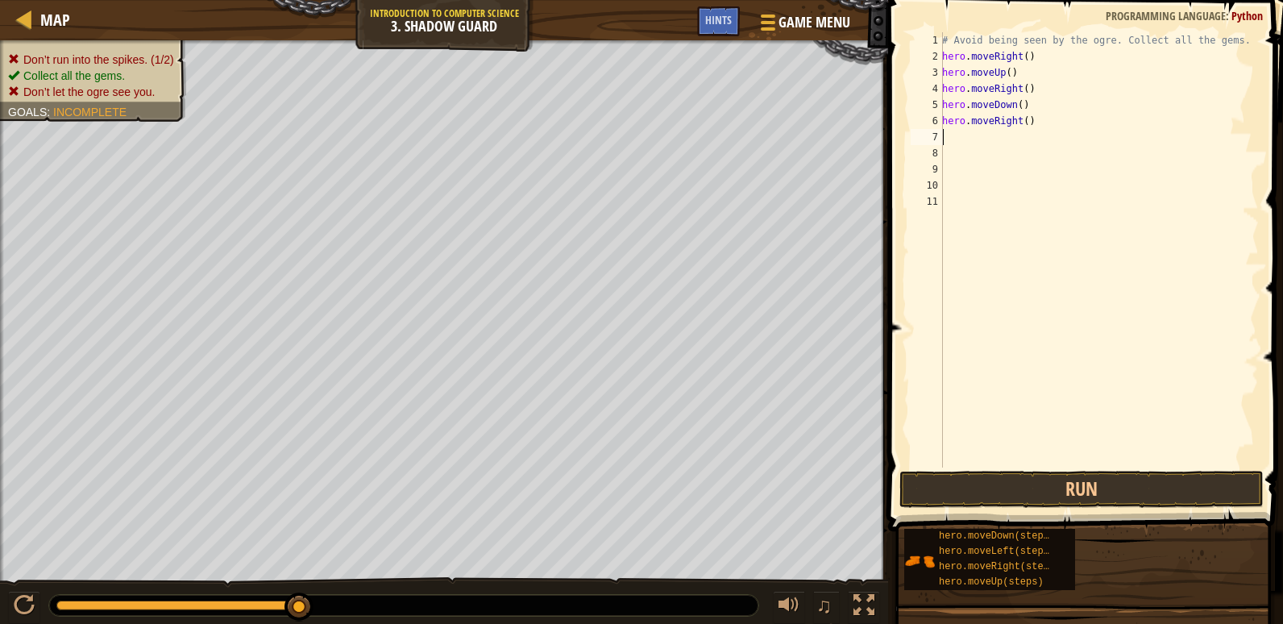
scroll to position [7, 0]
click at [1096, 489] on button "Run" at bounding box center [1082, 489] width 364 height 37
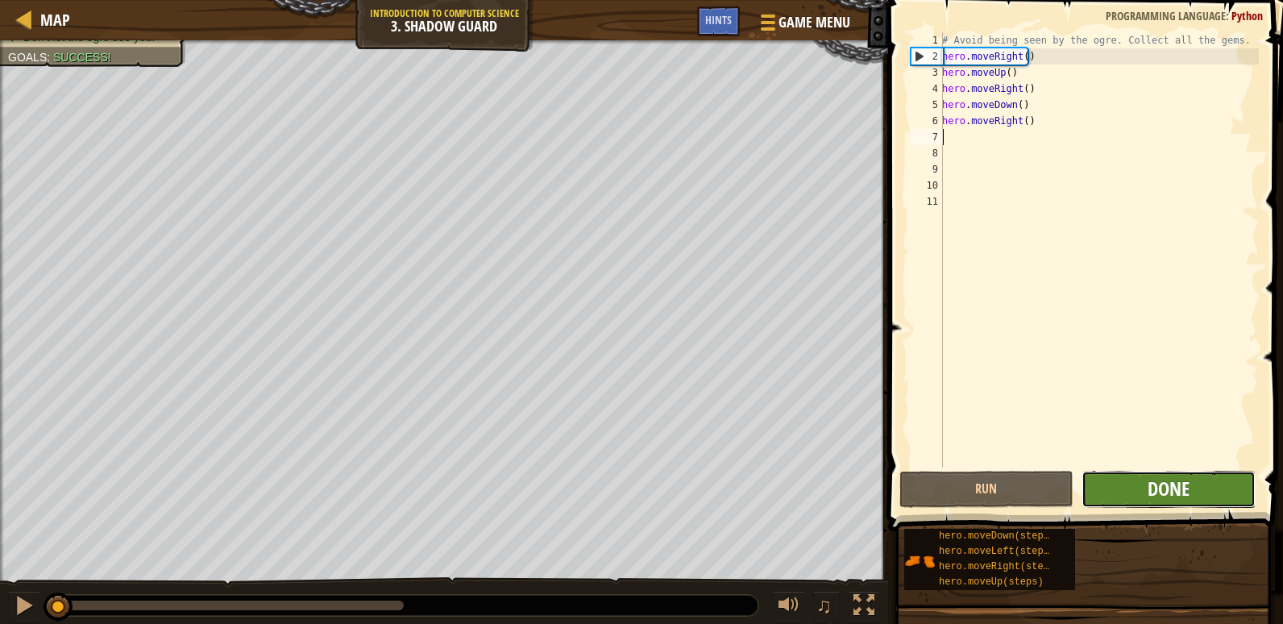
click at [1167, 481] on span "Done" at bounding box center [1169, 489] width 42 height 26
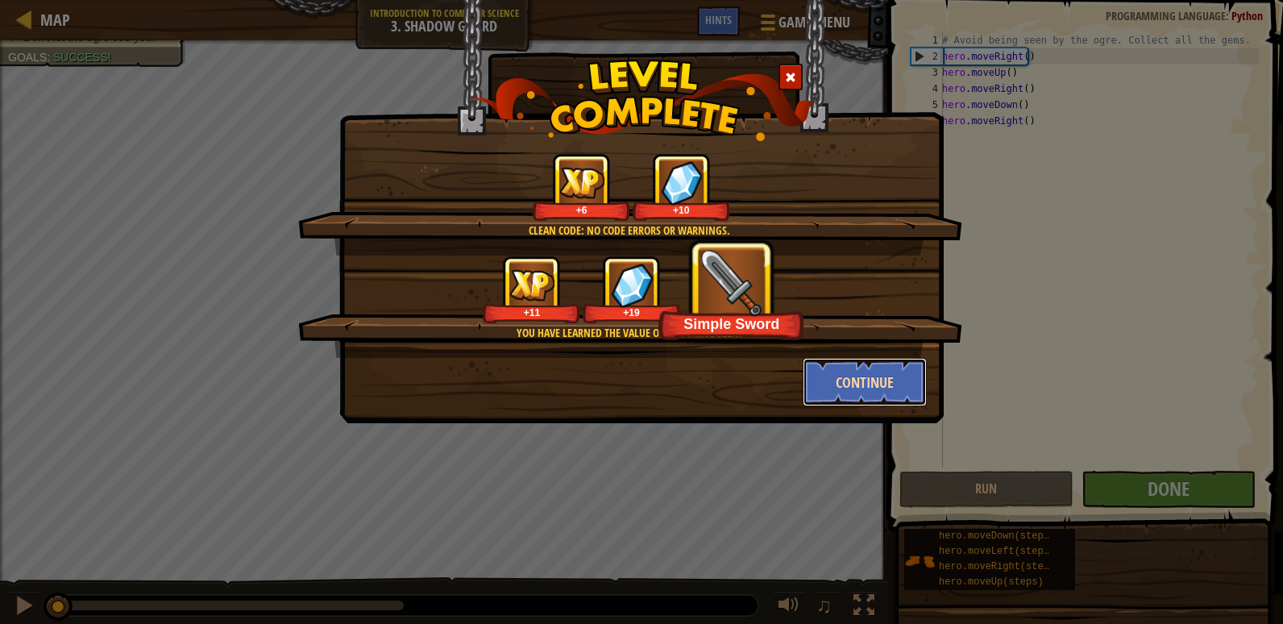
click at [867, 376] on button "Continue" at bounding box center [865, 382] width 125 height 48
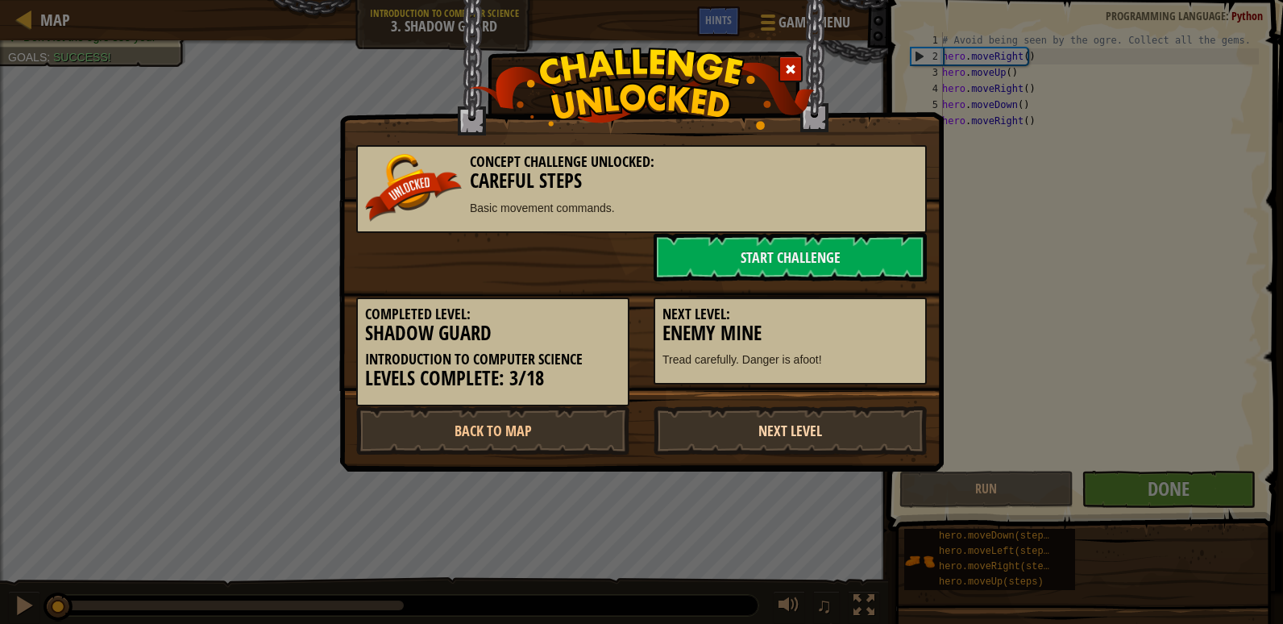
click at [826, 422] on link "Next Level" at bounding box center [790, 430] width 273 height 48
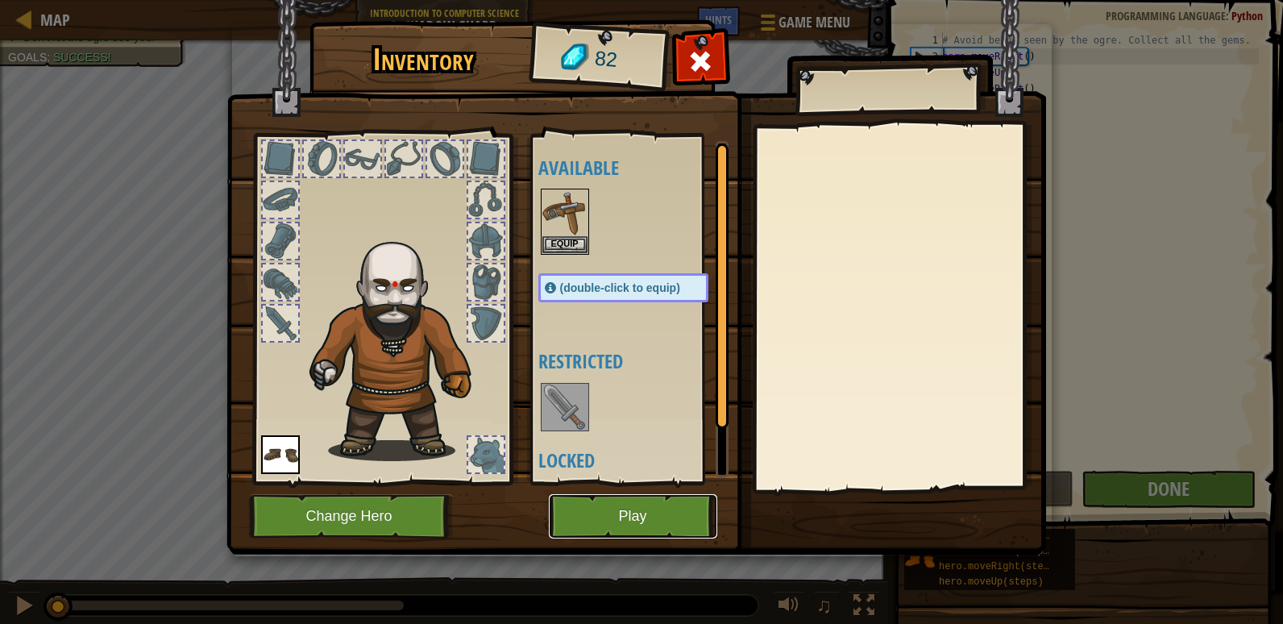
click at [627, 510] on button "Play" at bounding box center [633, 516] width 168 height 44
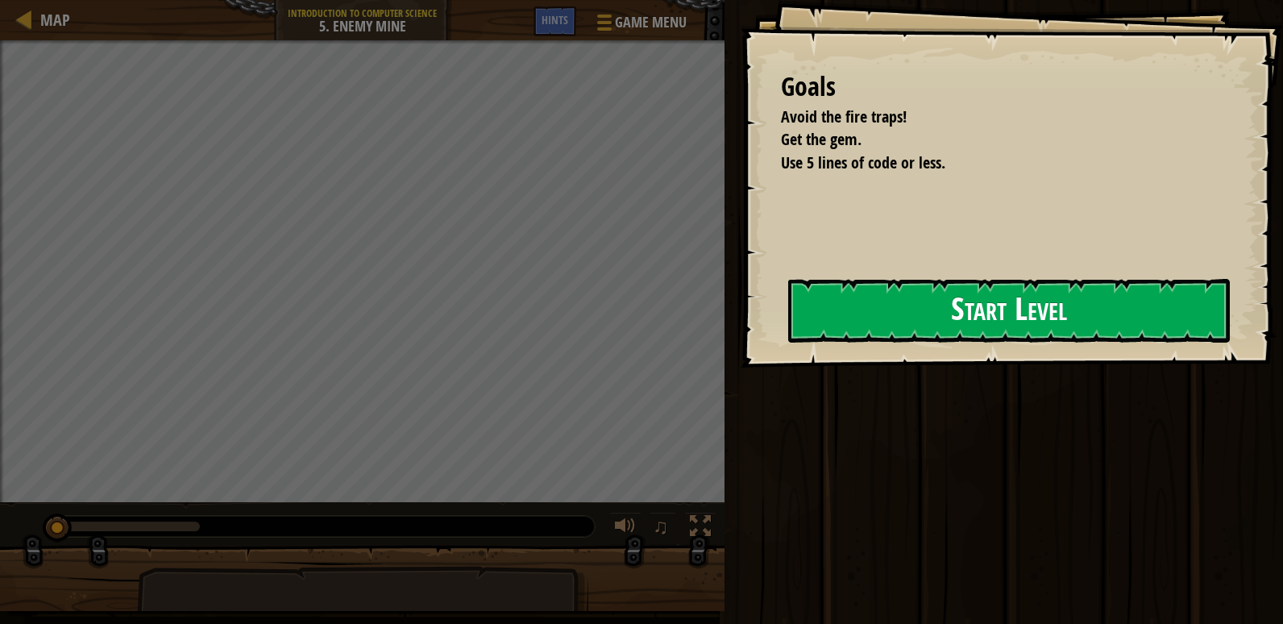
click at [886, 326] on button "Start Level" at bounding box center [1009, 311] width 442 height 64
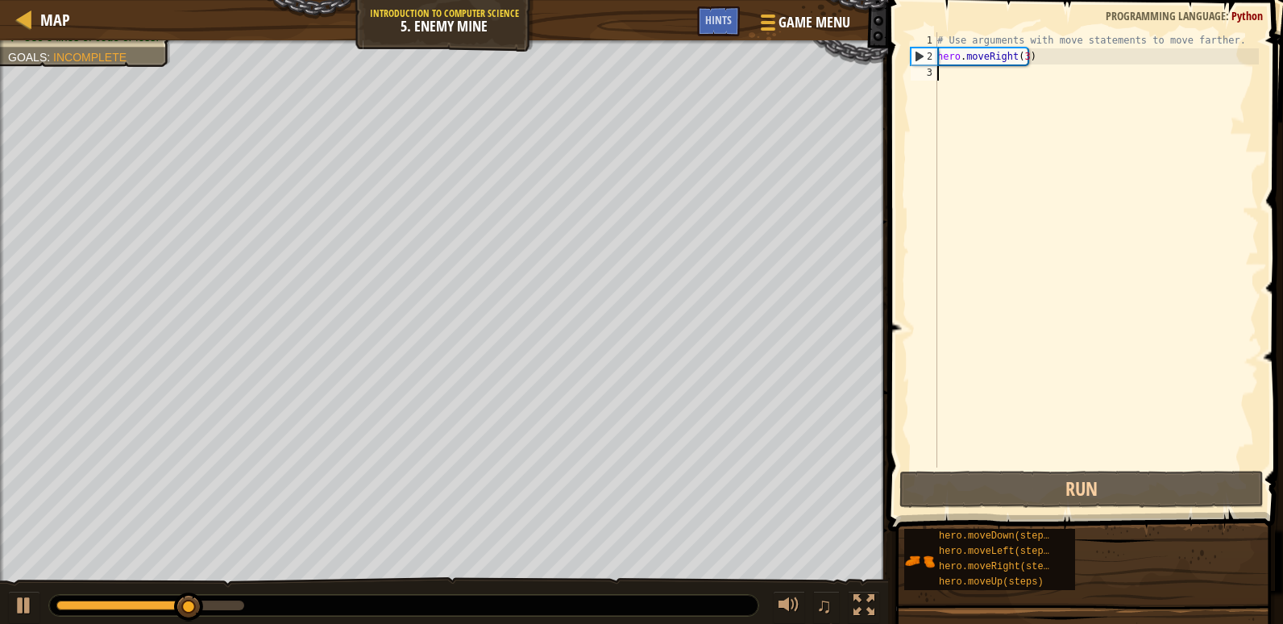
click at [1054, 58] on div "# Use arguments with move statements to move farther. hero . moveRight ( 3 )" at bounding box center [1096, 266] width 325 height 468
type textarea "hero.moveRight(3)"
click at [1054, 58] on div "# Use arguments with move statements to move farther. hero . moveRight ( 3 )" at bounding box center [1096, 266] width 325 height 468
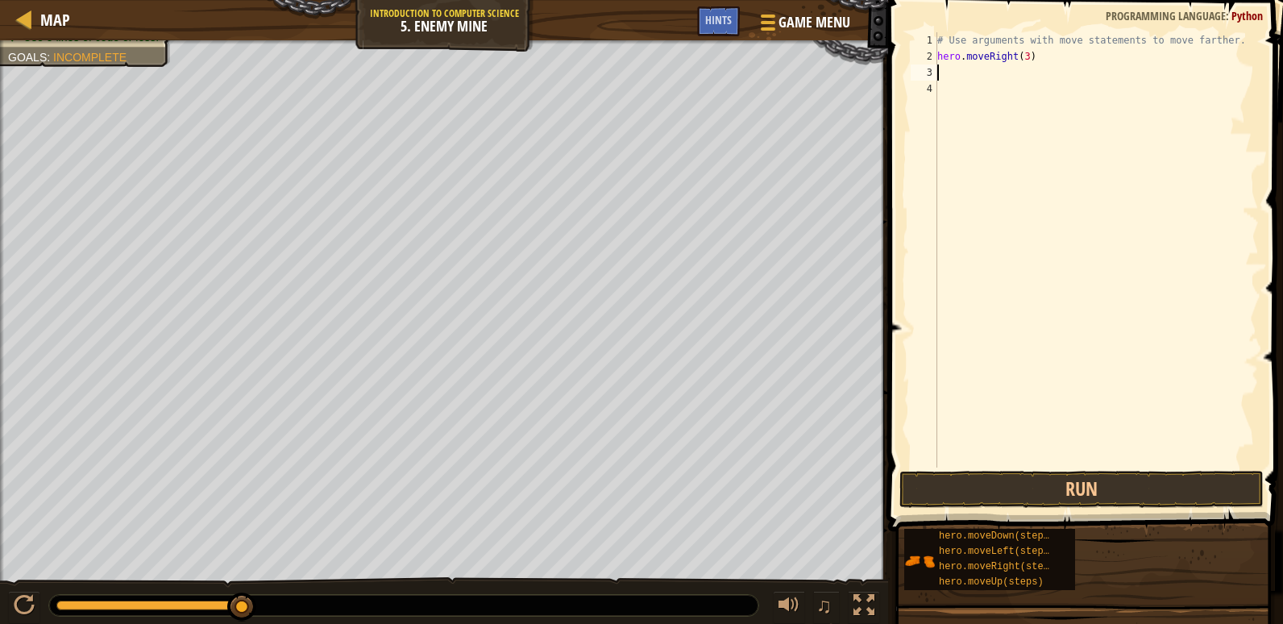
scroll to position [7, 0]
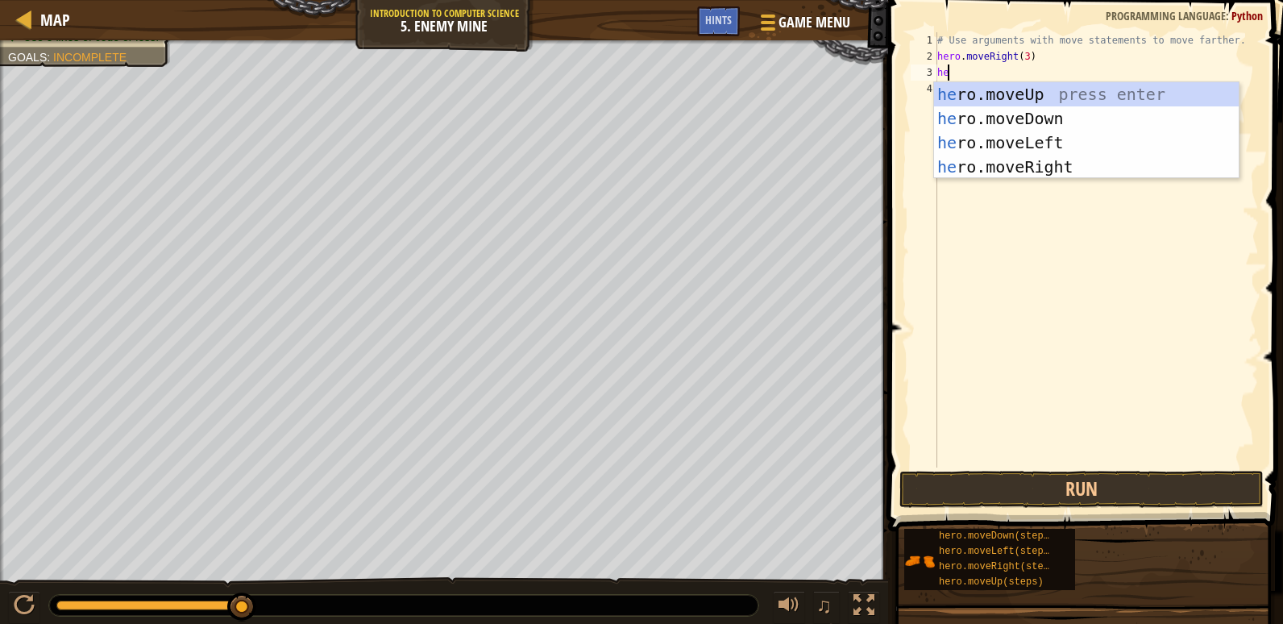
type textarea "hero"
click at [1053, 101] on div "hero .moveUp press enter hero .moveDown press enter hero .moveLeft press enter …" at bounding box center [1086, 154] width 305 height 145
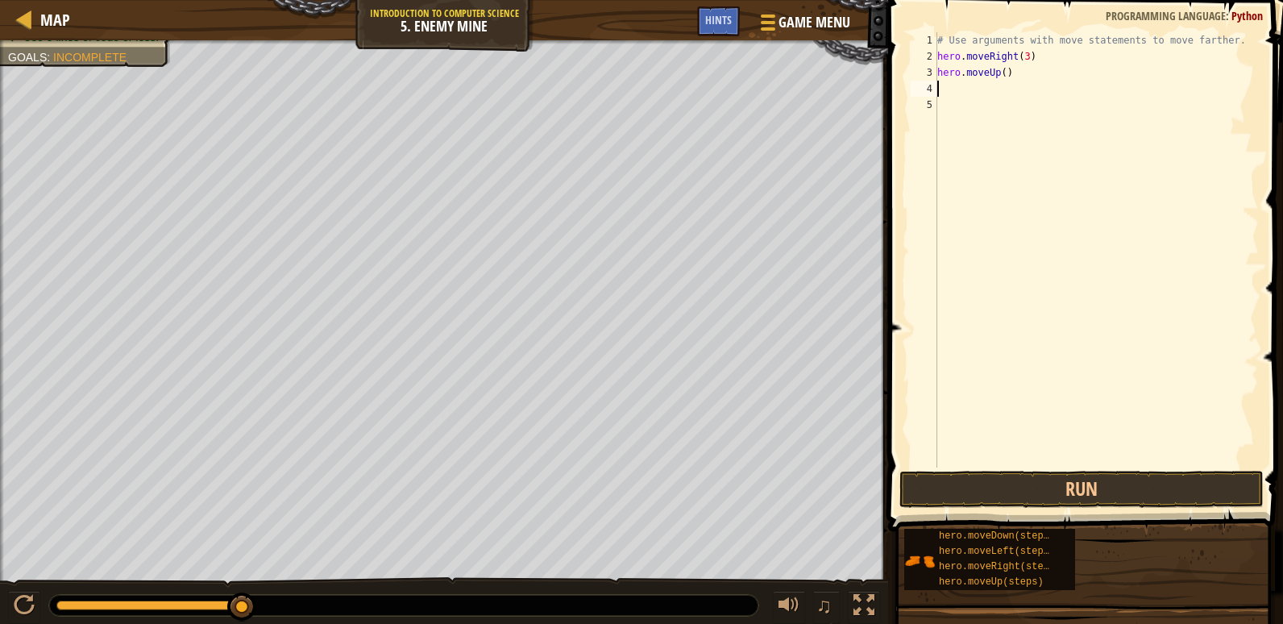
scroll to position [7, 0]
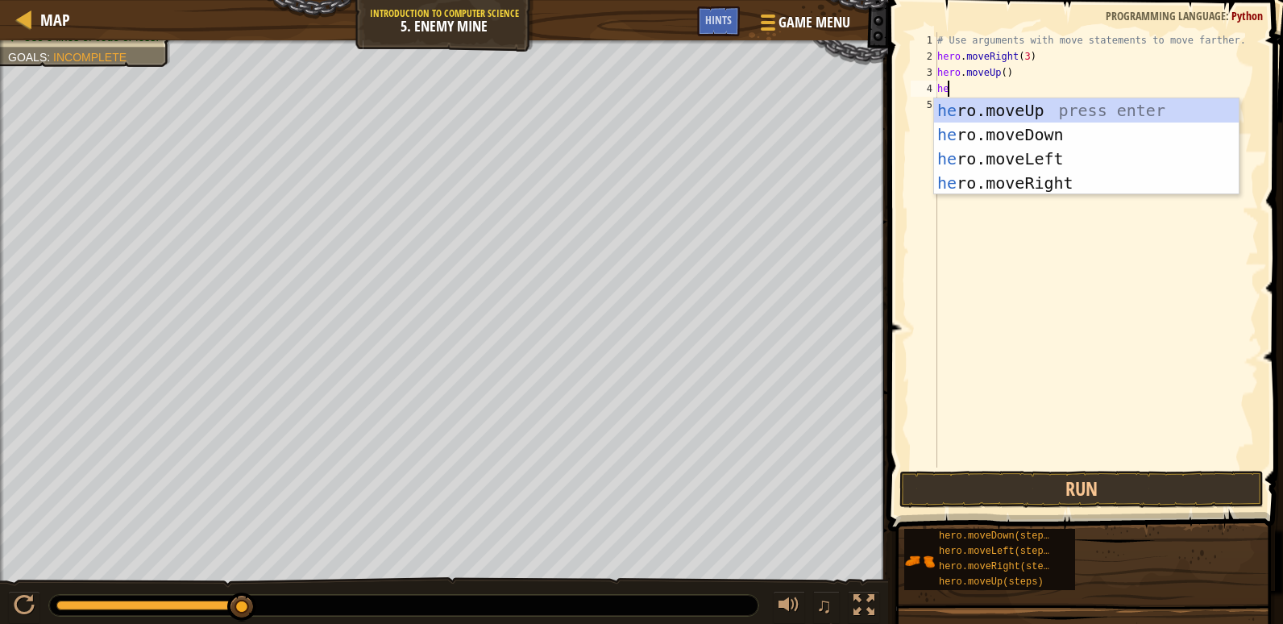
type textarea "hero"
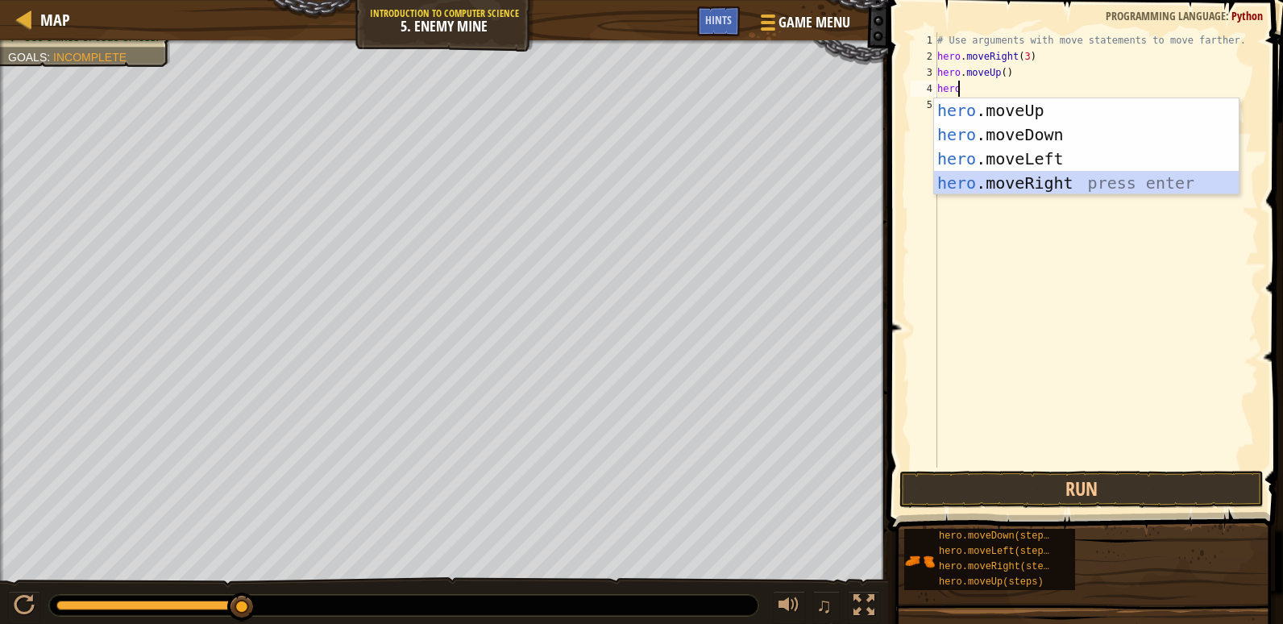
click at [1011, 183] on div "hero .moveUp press enter hero .moveDown press enter hero .moveLeft press enter …" at bounding box center [1086, 170] width 305 height 145
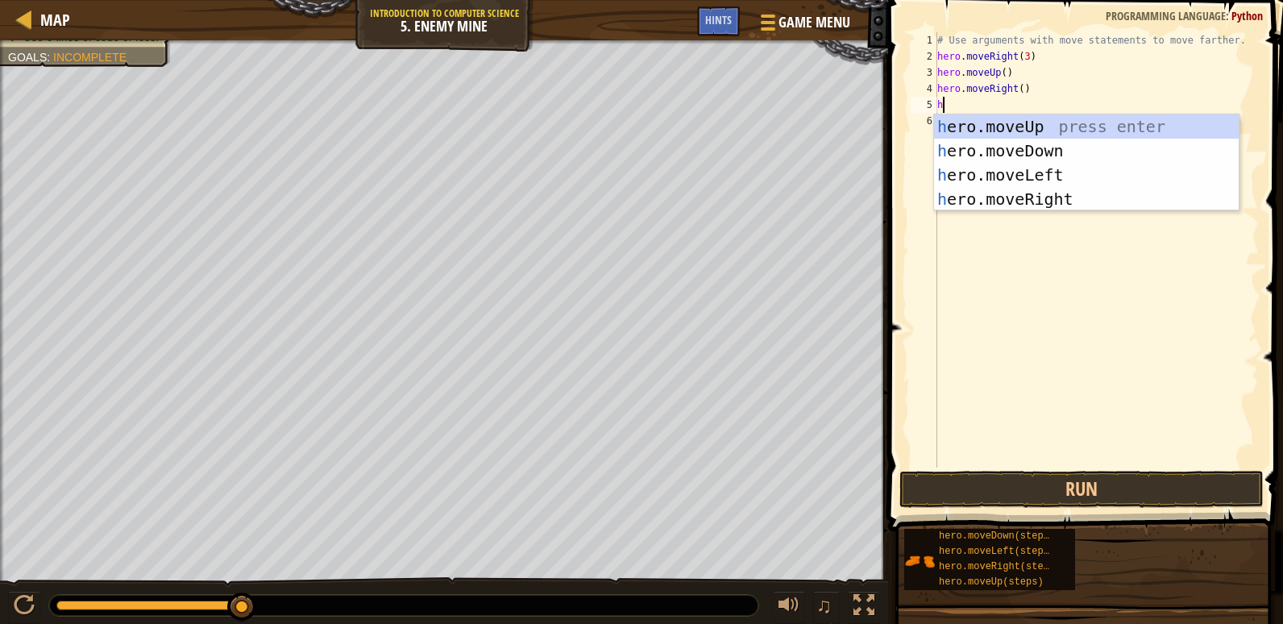
type textarea "hero"
click at [1025, 148] on div "hero .moveUp press enter hero .moveDown press enter hero .moveLeft press enter …" at bounding box center [1086, 186] width 305 height 145
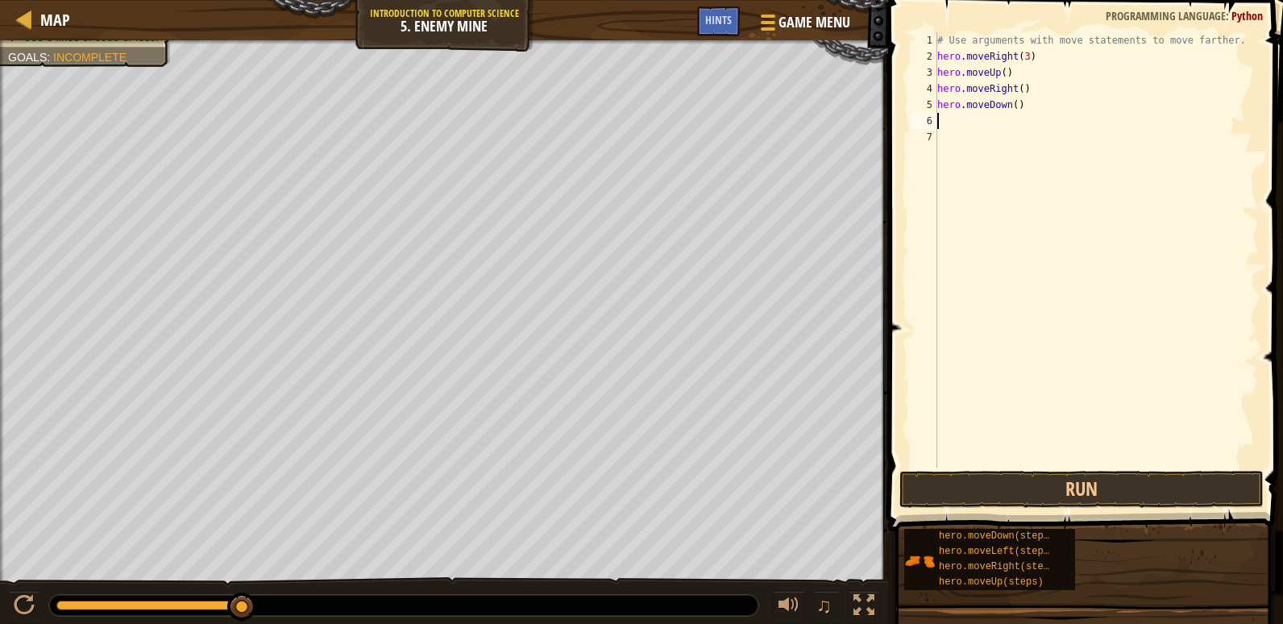
scroll to position [7, 0]
click at [1008, 106] on div "# Use arguments with move statements to move farther. hero . moveRight ( 3 ) he…" at bounding box center [1096, 266] width 325 height 468
click at [1009, 106] on div "# Use arguments with move statements to move farther. hero . moveRight ( 3 ) he…" at bounding box center [1096, 266] width 325 height 468
click at [1016, 105] on div "# Use arguments with move statements to move farther. hero . moveRight ( 3 ) he…" at bounding box center [1096, 266] width 325 height 468
click at [1008, 102] on div "# Use arguments with move statements to move farther. hero . moveRight ( 3 ) he…" at bounding box center [1096, 266] width 325 height 468
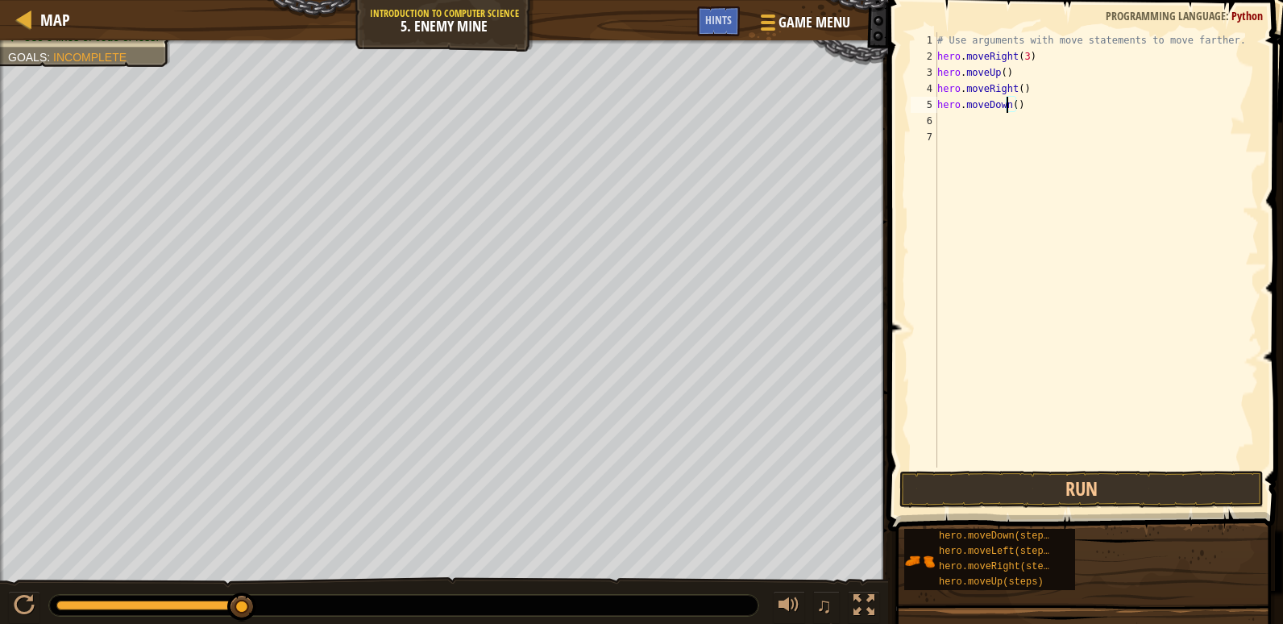
click at [1011, 103] on div "# Use arguments with move statements to move farther. hero . moveRight ( 3 ) he…" at bounding box center [1096, 266] width 325 height 468
click at [1048, 109] on div "# Use arguments with move statements to move farther. hero . moveRight ( 3 ) he…" at bounding box center [1096, 266] width 325 height 468
click at [1017, 100] on div "# Use arguments with move statements to move farther. hero . moveRight ( 3 ) he…" at bounding box center [1096, 266] width 325 height 468
type textarea "hero.moveDown(3)"
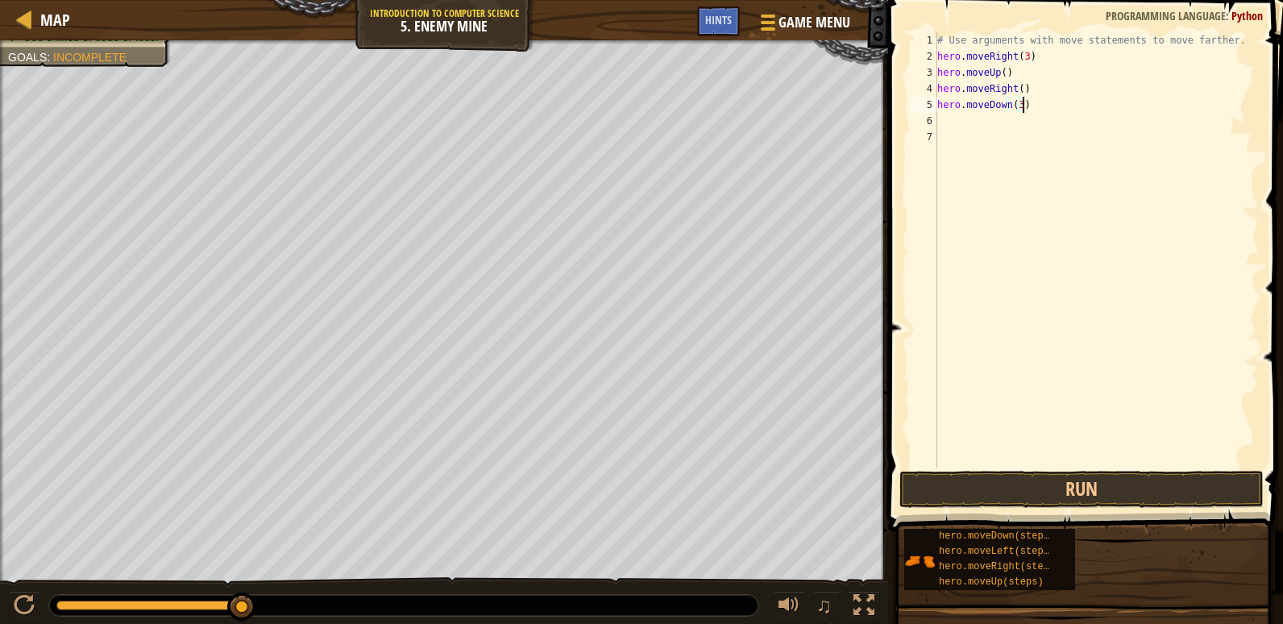
click at [1077, 102] on div "# Use arguments with move statements to move farther. hero . moveRight ( 3 ) he…" at bounding box center [1096, 266] width 325 height 468
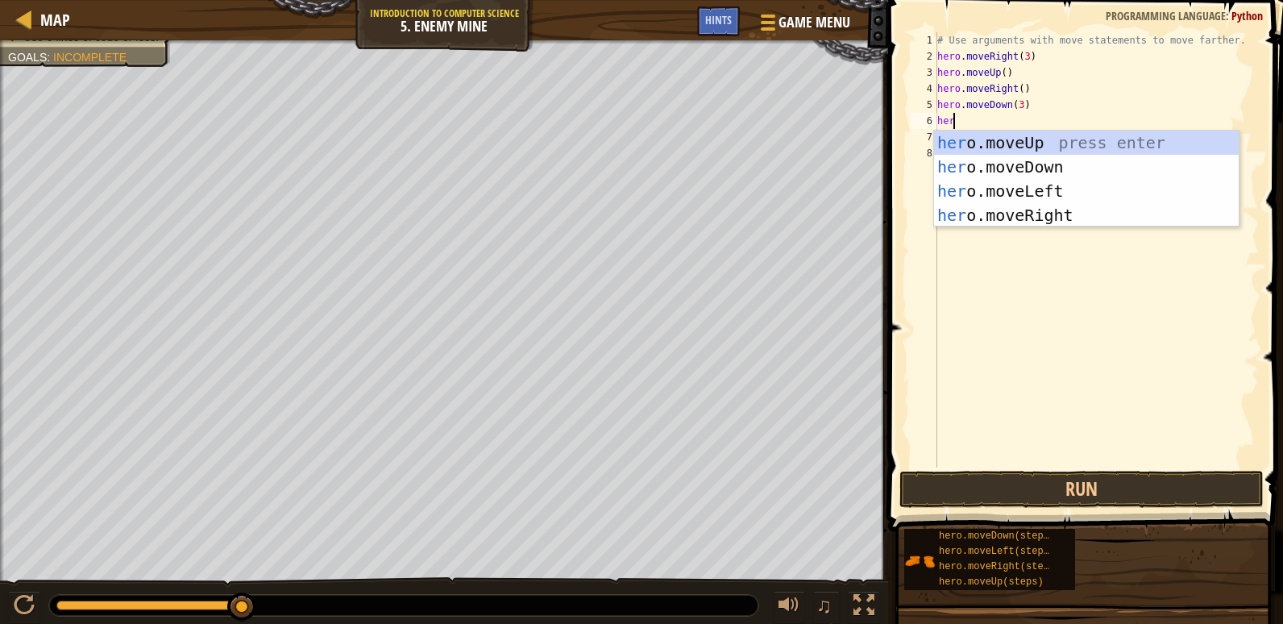
type textarea "hero"
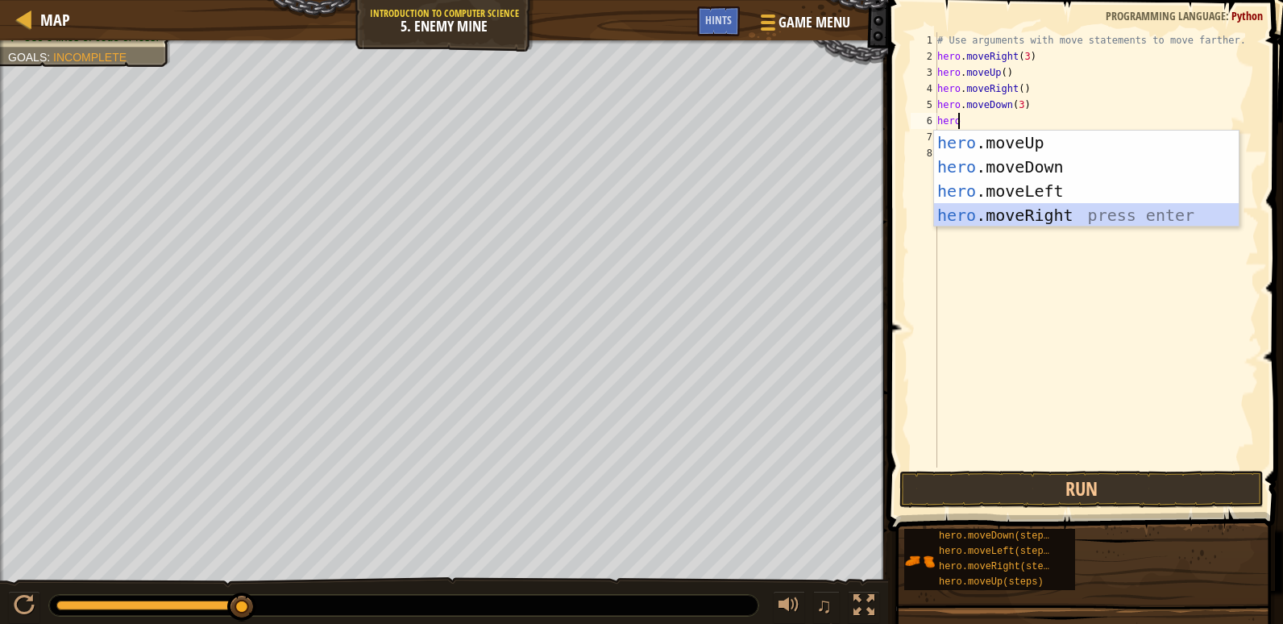
click at [981, 204] on div "hero .moveUp press enter hero .moveDown press enter hero .moveLeft press enter …" at bounding box center [1086, 203] width 305 height 145
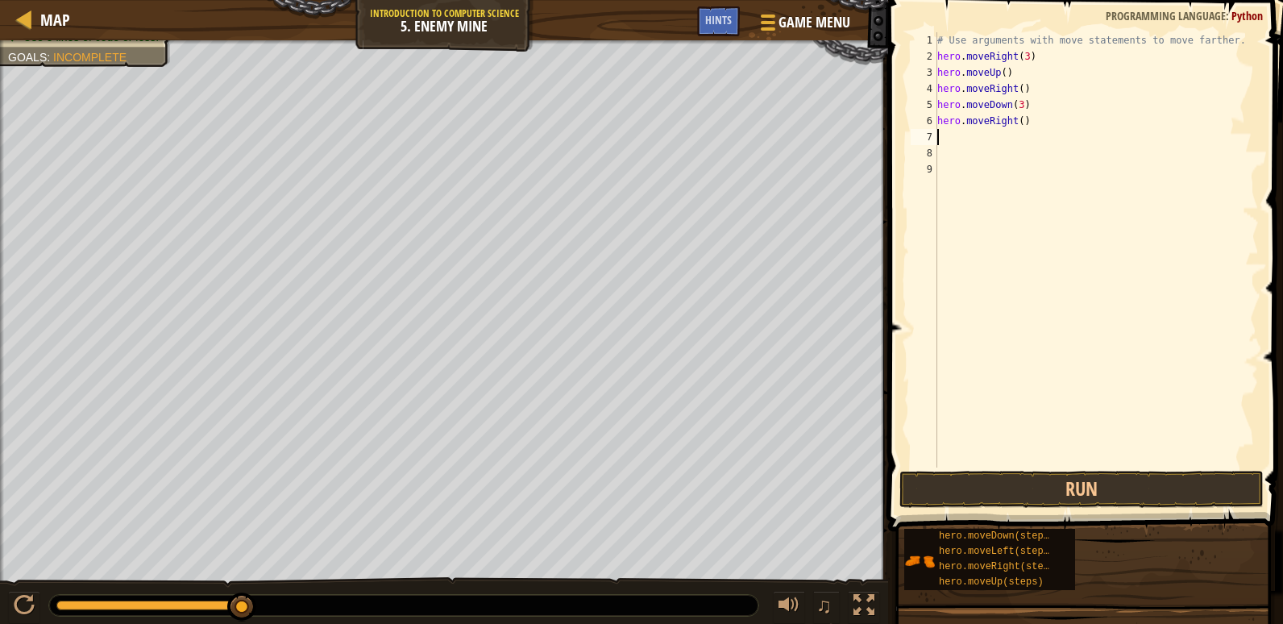
click at [1019, 130] on div "# Use arguments with move statements to move farther. hero . moveRight ( 3 ) he…" at bounding box center [1096, 266] width 325 height 468
click at [1019, 114] on div "# Use arguments with move statements to move farther. hero . moveRight ( 3 ) he…" at bounding box center [1096, 266] width 325 height 468
type textarea "hero.moveRight(2)"
click at [1103, 497] on button "Run" at bounding box center [1082, 489] width 364 height 37
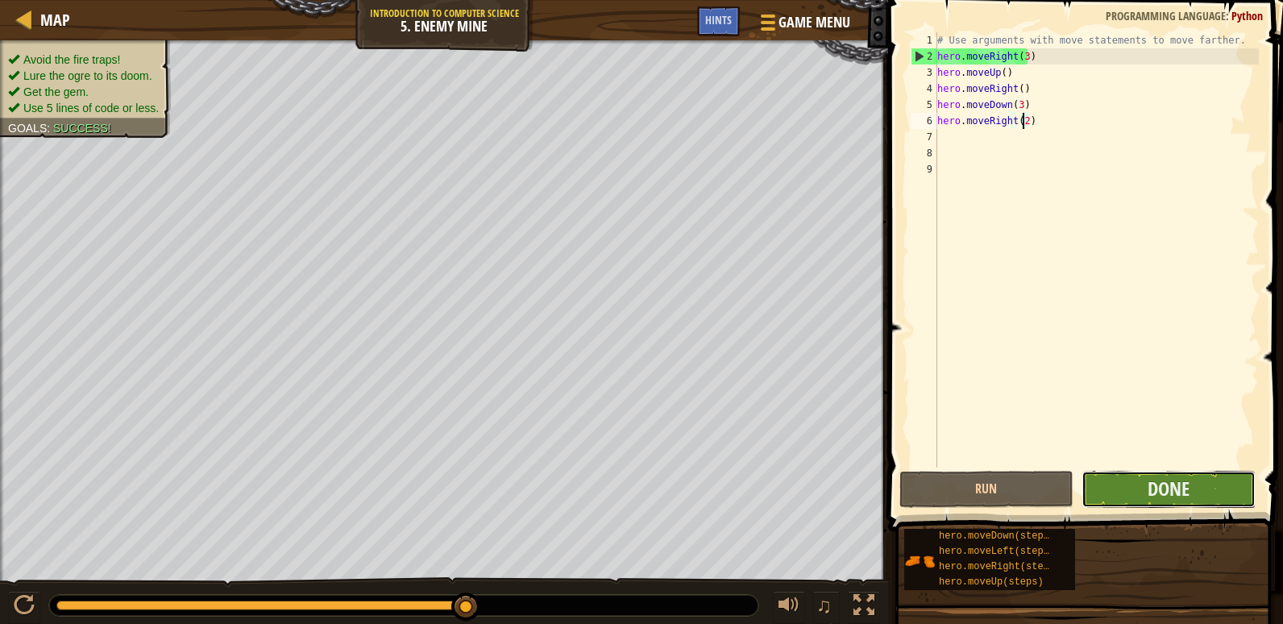
click at [1117, 479] on button "Done" at bounding box center [1169, 489] width 174 height 37
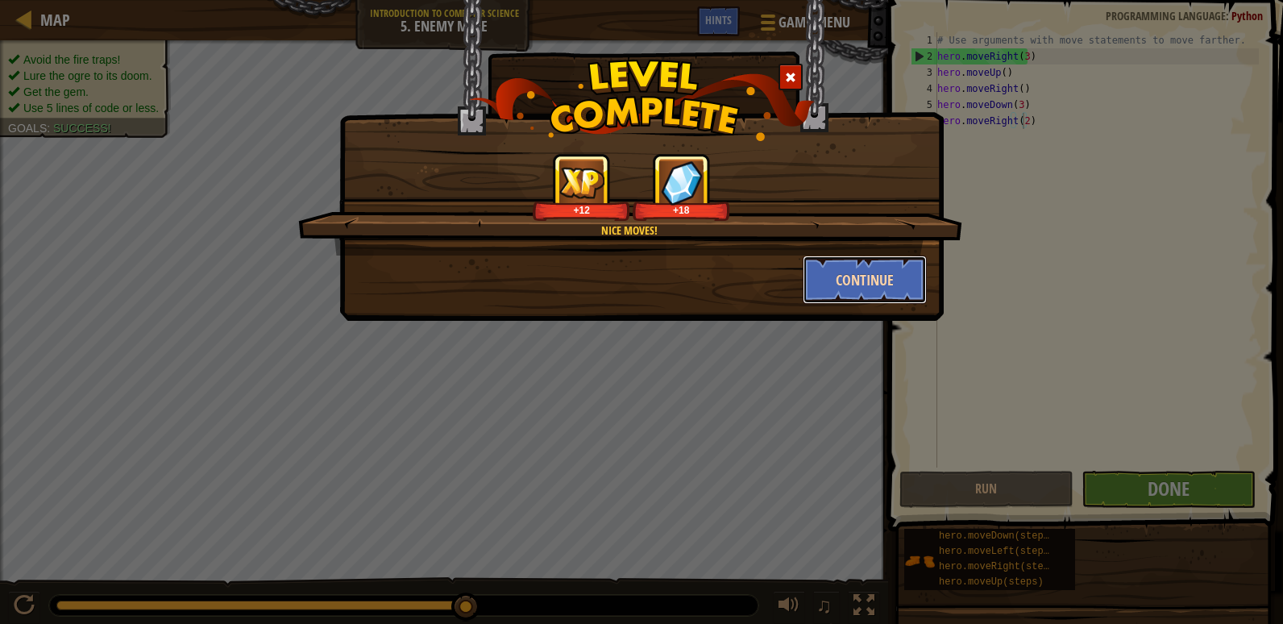
click at [893, 281] on button "Continue" at bounding box center [865, 280] width 125 height 48
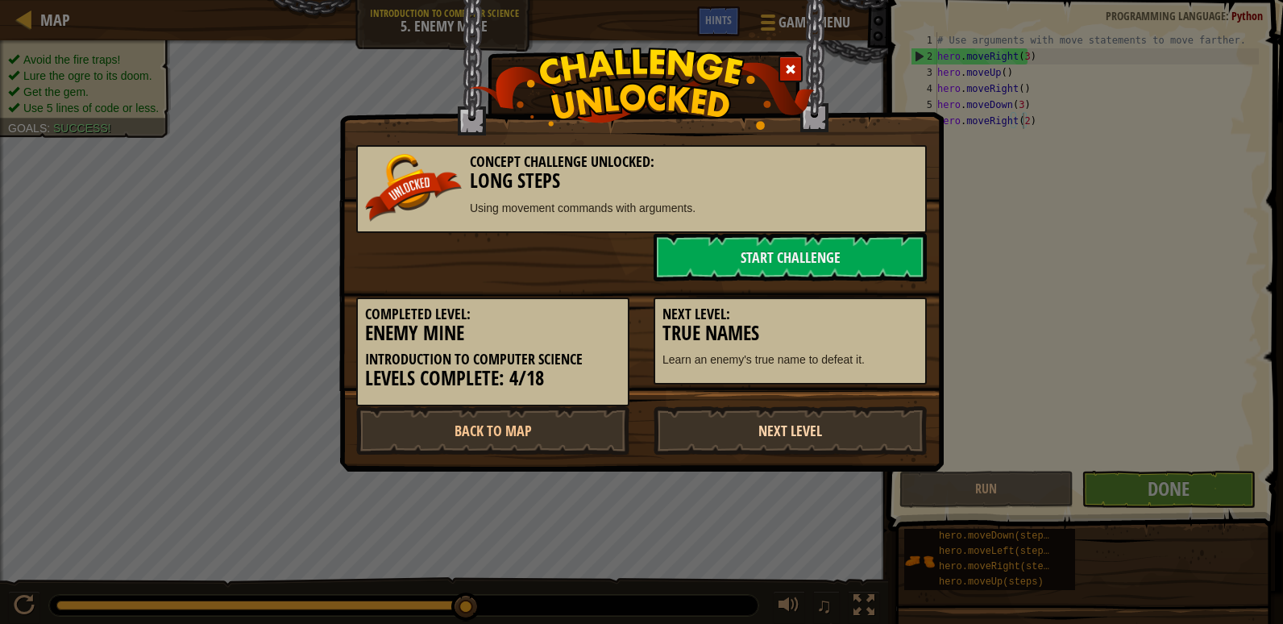
click at [819, 435] on link "Next Level" at bounding box center [790, 430] width 273 height 48
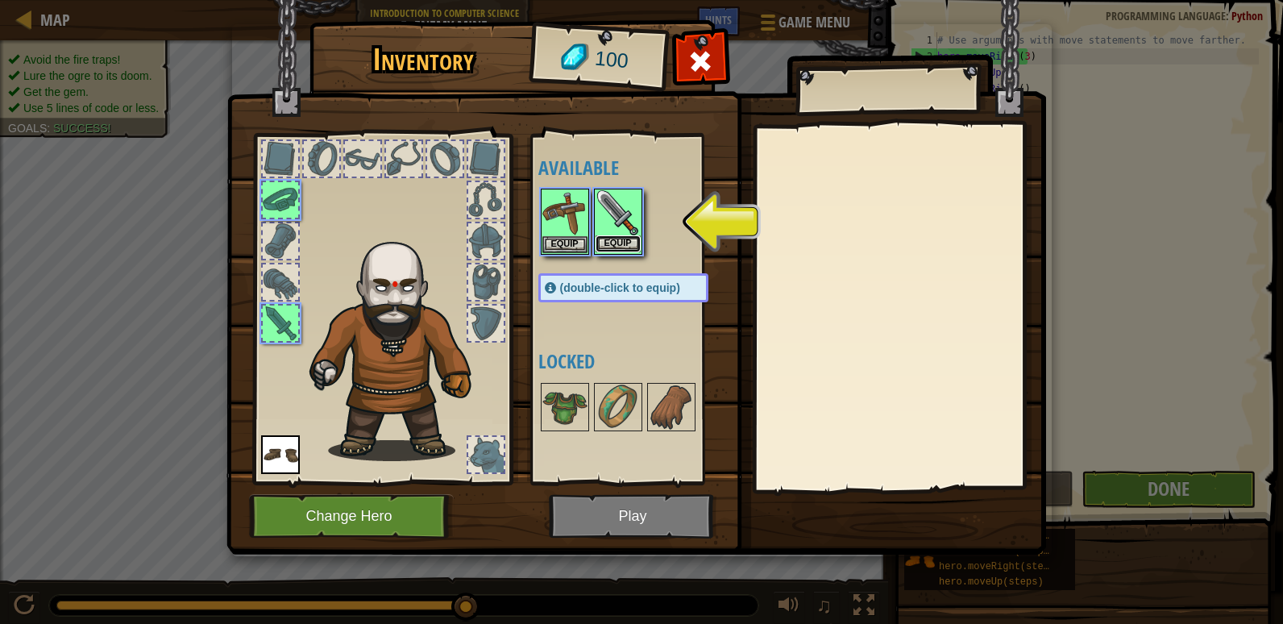
click at [610, 246] on button "Equip" at bounding box center [618, 243] width 45 height 17
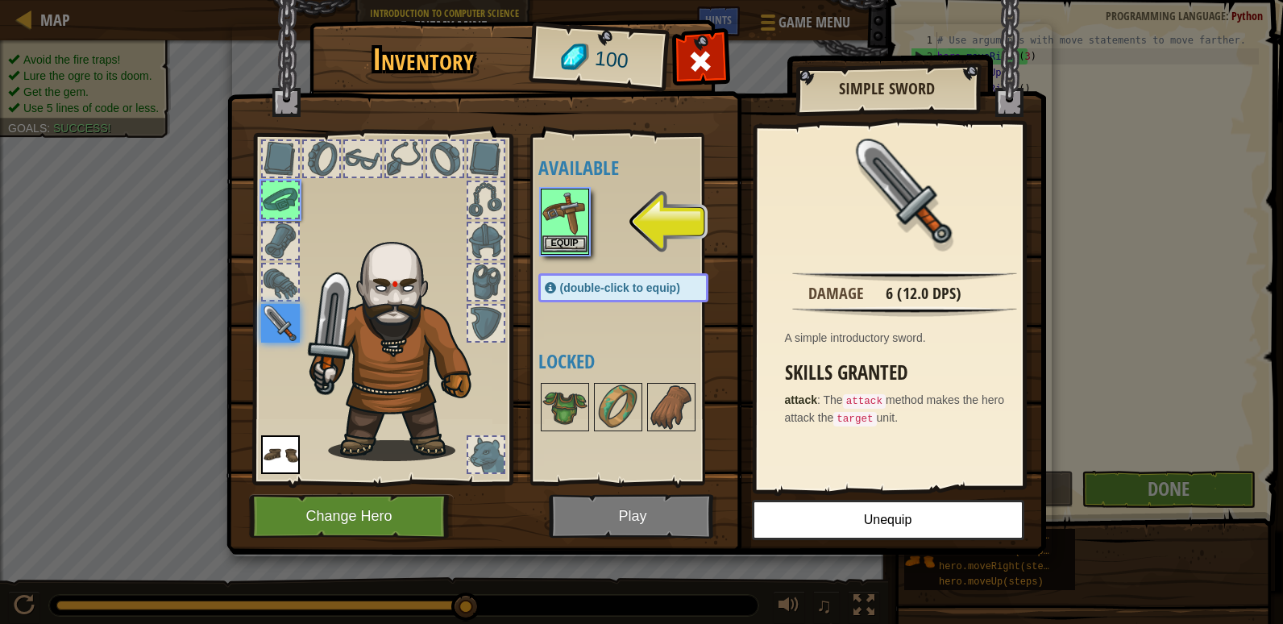
click at [564, 224] on img at bounding box center [565, 212] width 45 height 45
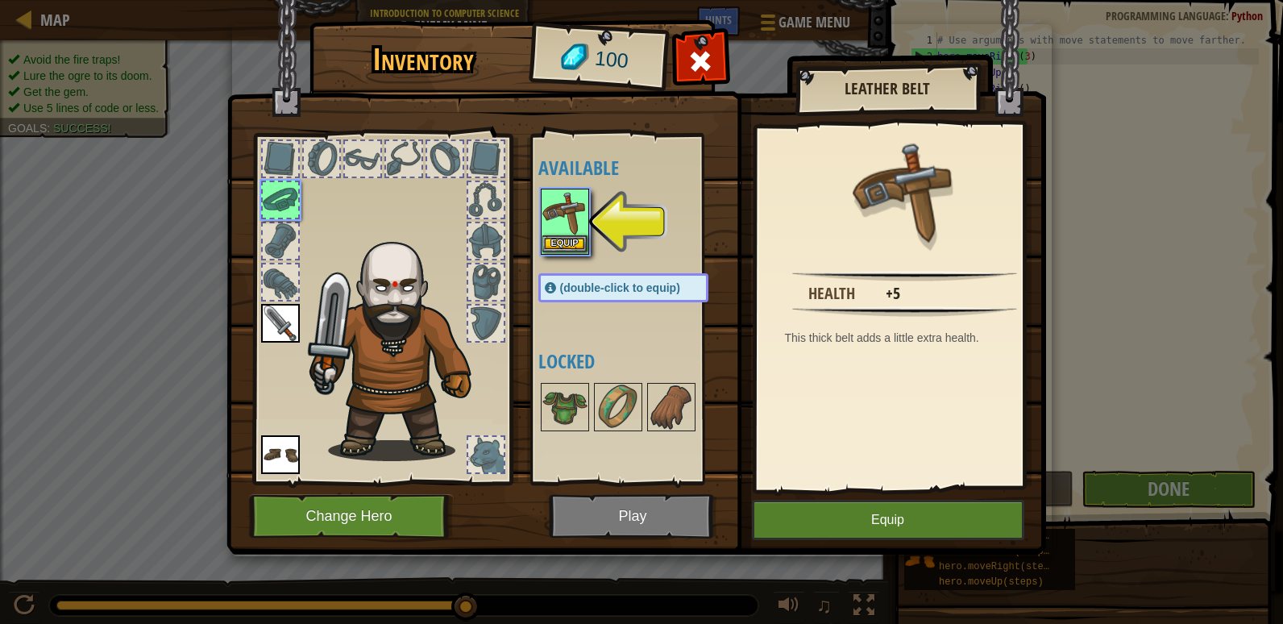
click at [567, 229] on img at bounding box center [565, 212] width 45 height 45
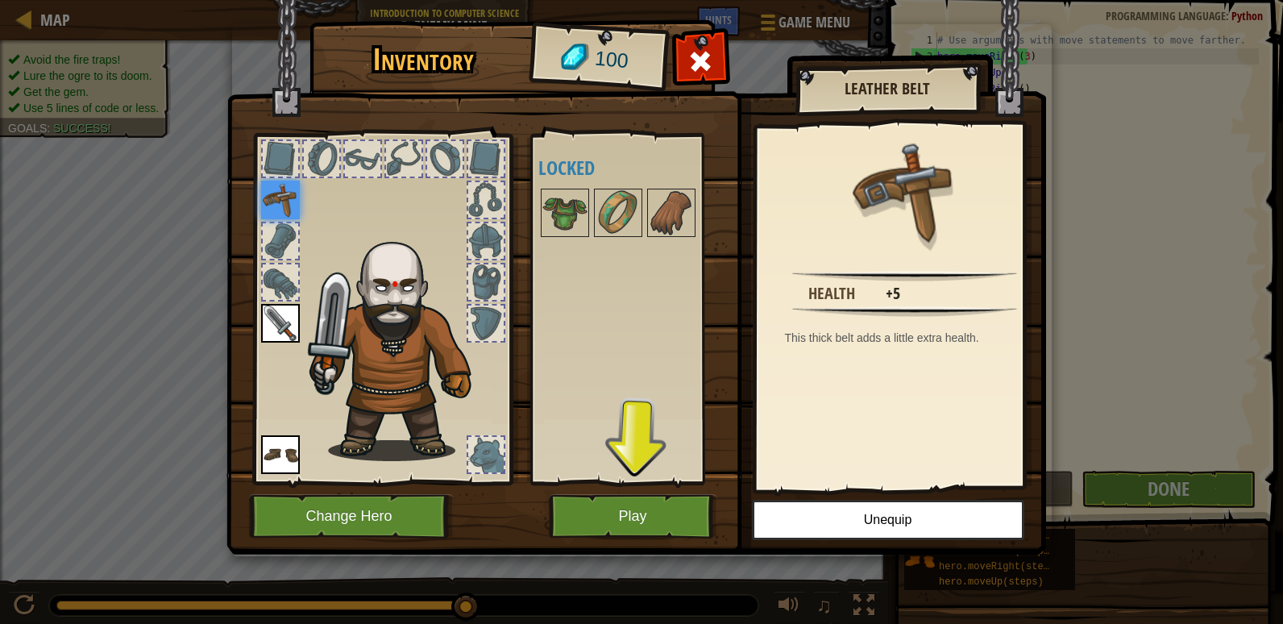
click at [614, 493] on img at bounding box center [637, 261] width 820 height 585
click at [628, 509] on button "Play" at bounding box center [633, 516] width 168 height 44
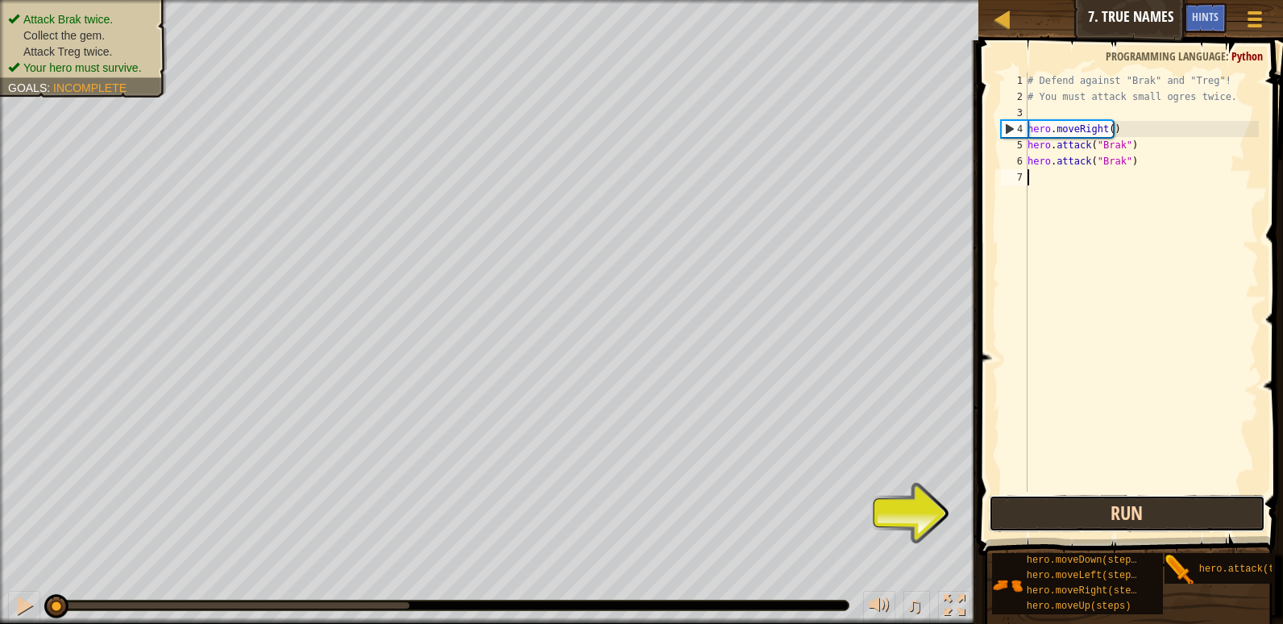
click at [1013, 517] on button "Run" at bounding box center [1127, 513] width 277 height 37
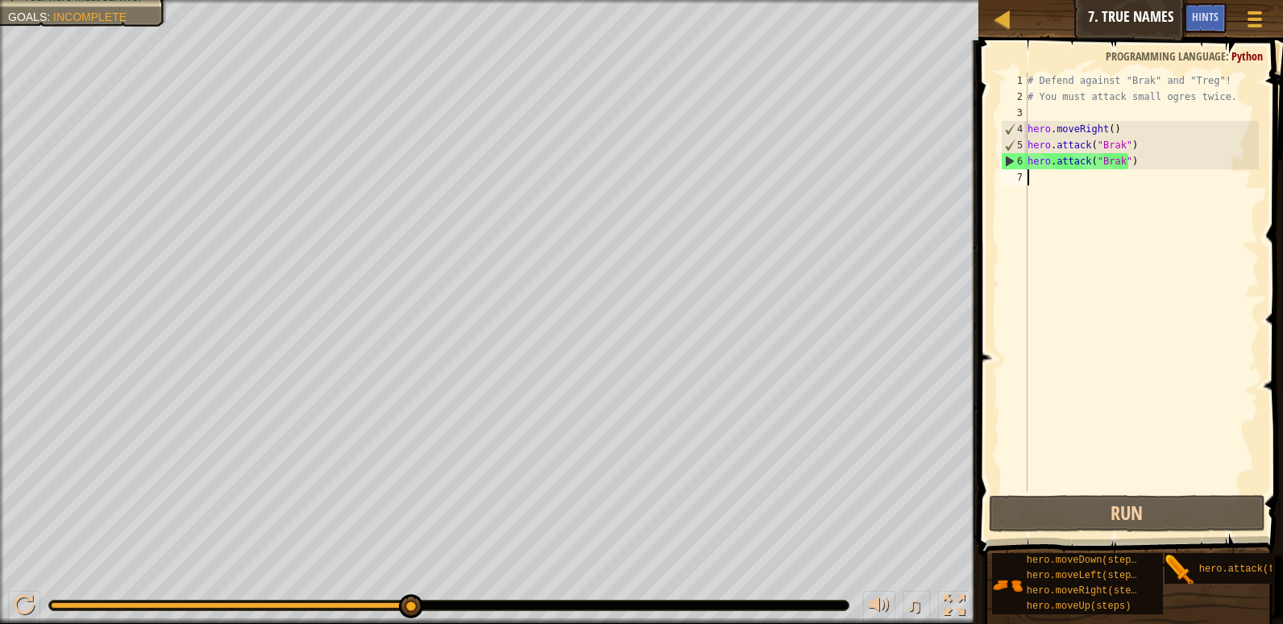
scroll to position [7, 0]
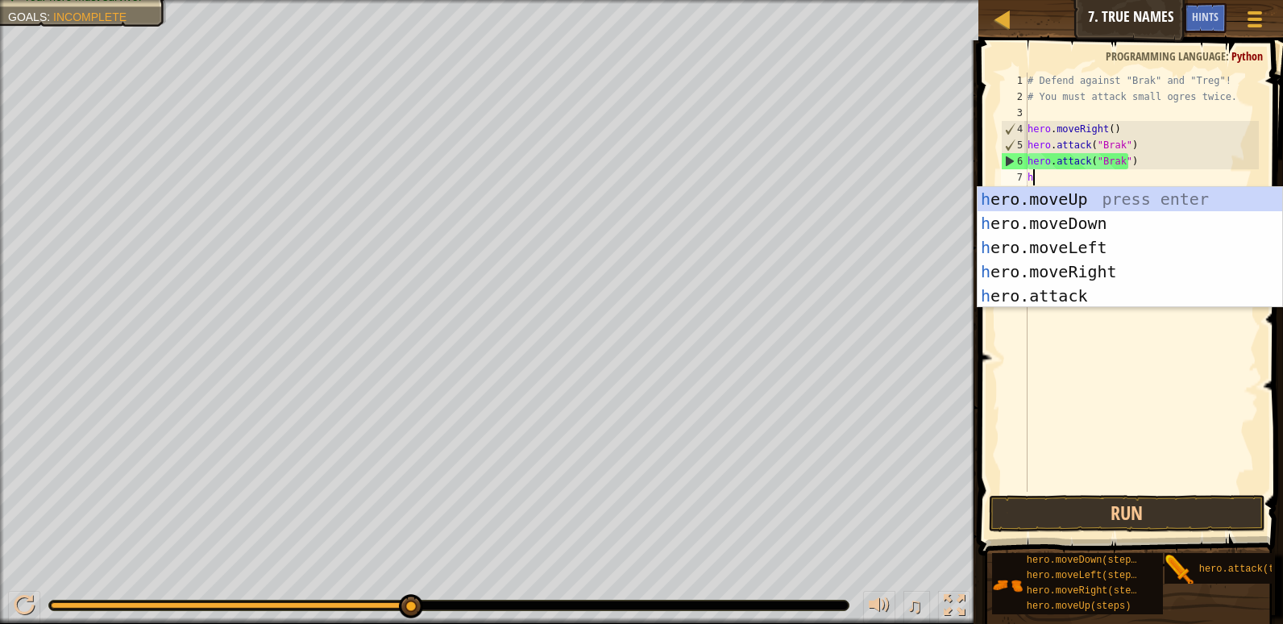
type textarea "her"
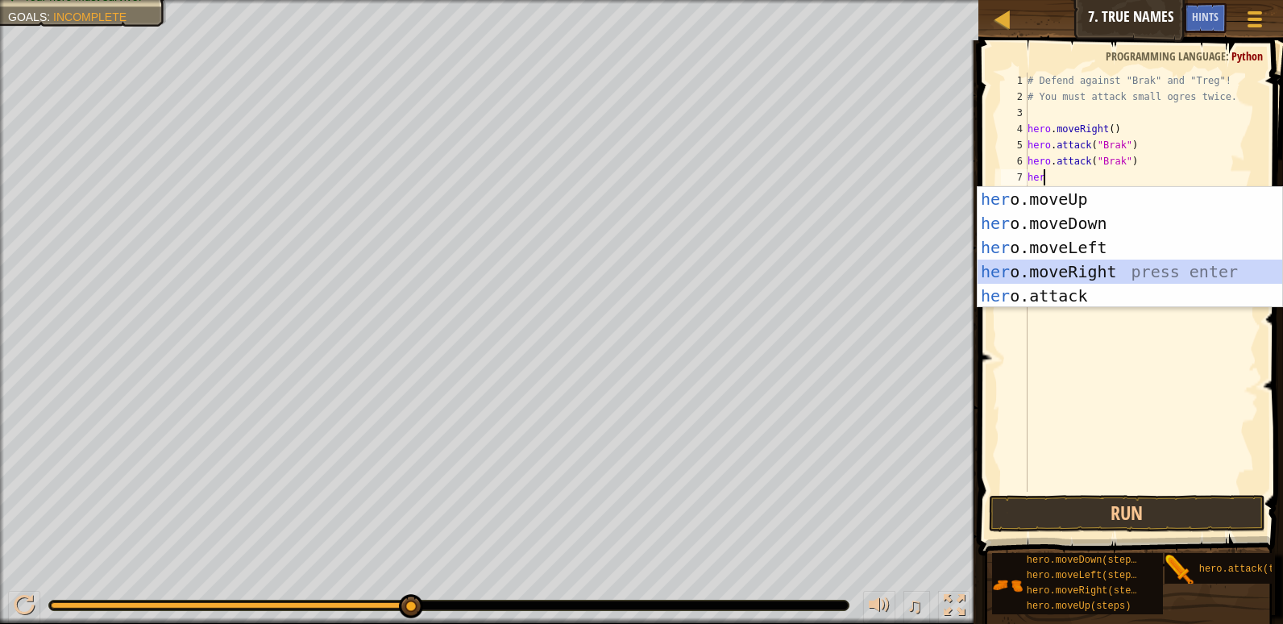
click at [1112, 277] on div "her o.moveUp press enter her o.moveDown press enter her o.moveLeft press enter …" at bounding box center [1130, 271] width 305 height 169
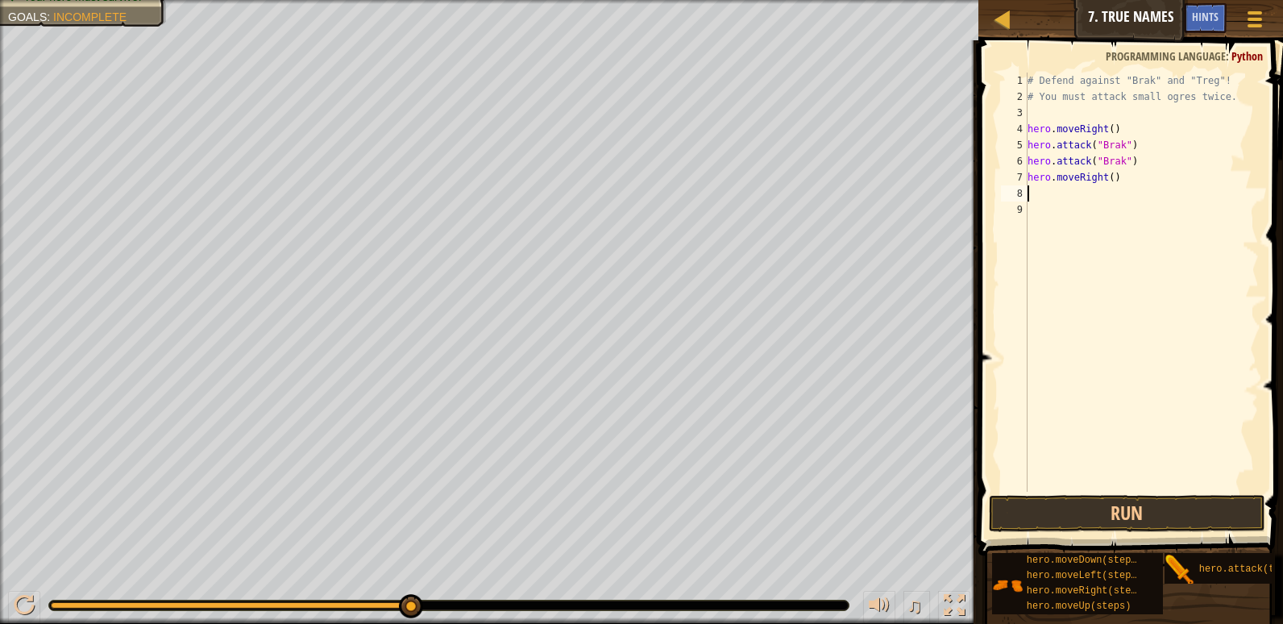
click at [1137, 185] on div "# Defend against "Brak" and "Treg"! # You must attack small ogres twice. hero .…" at bounding box center [1142, 298] width 235 height 451
click at [1125, 183] on div "# Defend against "Brak" and "Treg"! # You must attack small ogres twice. hero .…" at bounding box center [1142, 298] width 235 height 451
type textarea "hero.moveRight()"
click at [1071, 197] on div "# Defend against "Brak" and "Treg"! # You must attack small ogres twice. hero .…" at bounding box center [1142, 298] width 235 height 451
click at [1104, 178] on div "# Defend against "Brak" and "Treg"! # You must attack small ogres twice. hero .…" at bounding box center [1142, 298] width 235 height 451
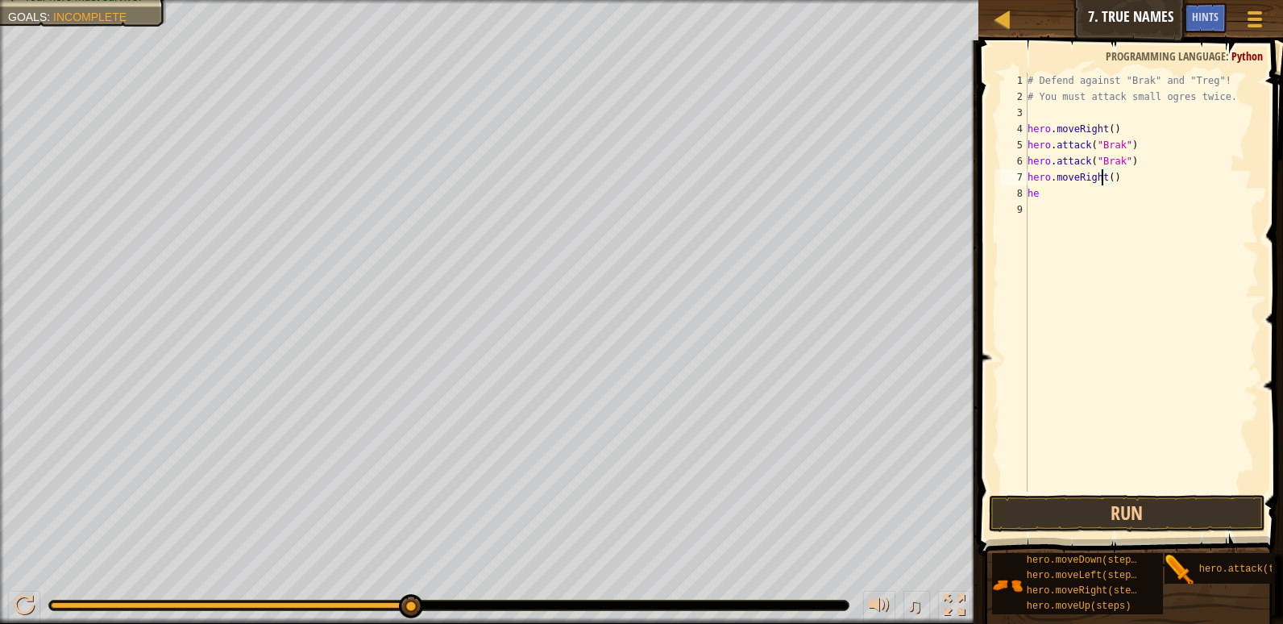
click at [1108, 178] on div "# Defend against "Brak" and "Treg"! # You must attack small ogres twice. hero .…" at bounding box center [1142, 298] width 235 height 451
click at [1065, 192] on div "# Defend against "Brak" and "Treg"! # You must attack small ogres twice. hero .…" at bounding box center [1142, 298] width 235 height 451
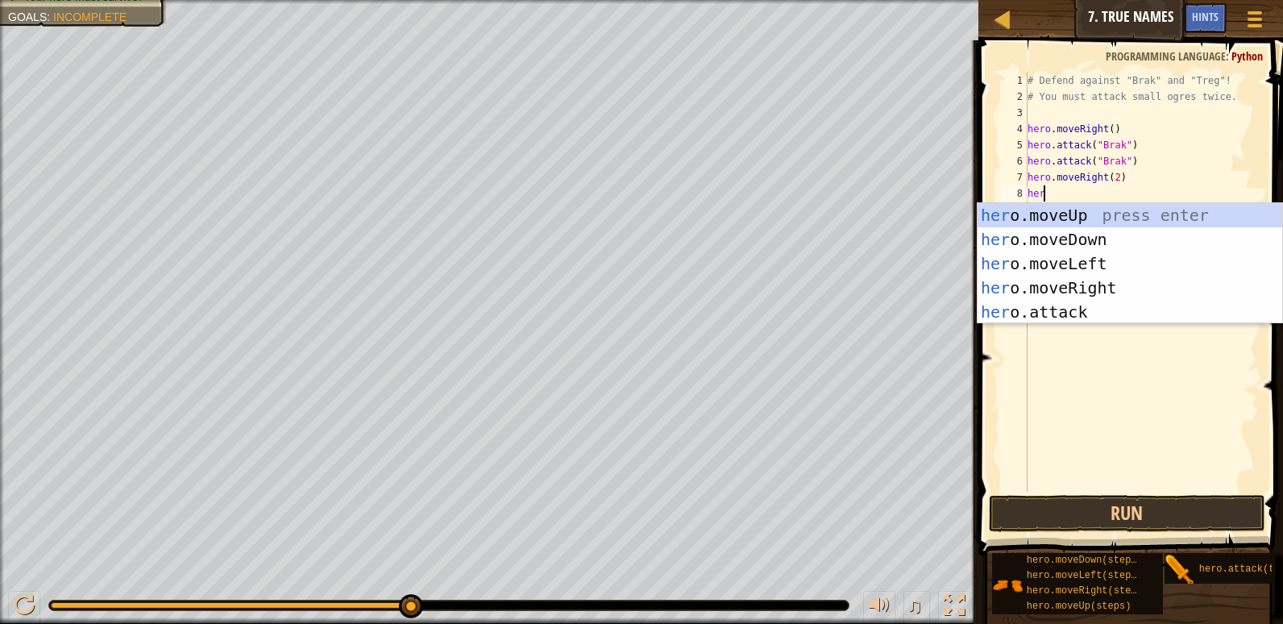
scroll to position [7, 1]
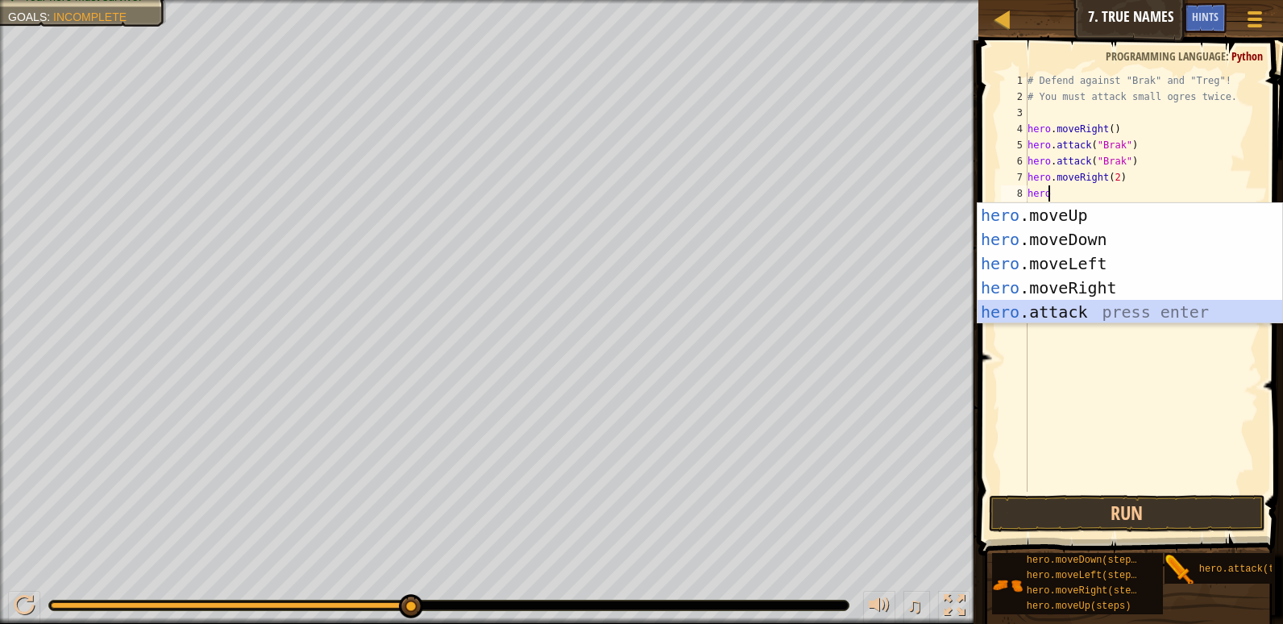
click at [1112, 318] on div "hero .moveUp press enter hero .moveDown press enter hero .moveLeft press enter …" at bounding box center [1130, 287] width 305 height 169
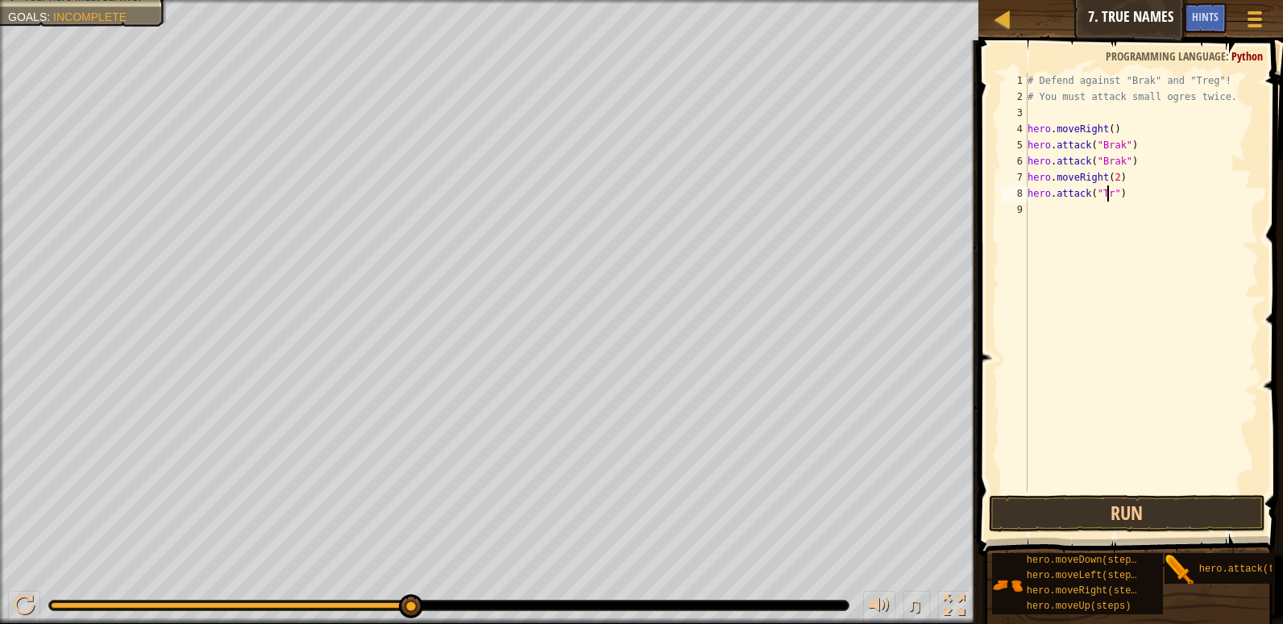
scroll to position [7, 7]
drag, startPoint x: 1166, startPoint y: 198, endPoint x: 1029, endPoint y: 198, distance: 136.2
click at [1029, 198] on div "# Defend against "Brak" and "Treg"! # You must attack small ogres twice. hero .…" at bounding box center [1142, 298] width 235 height 451
type textarea "hero.attack("Treg")"
click at [1160, 191] on div "# Defend against "Brak" and "Treg"! # You must attack small ogres twice. hero .…" at bounding box center [1142, 282] width 235 height 419
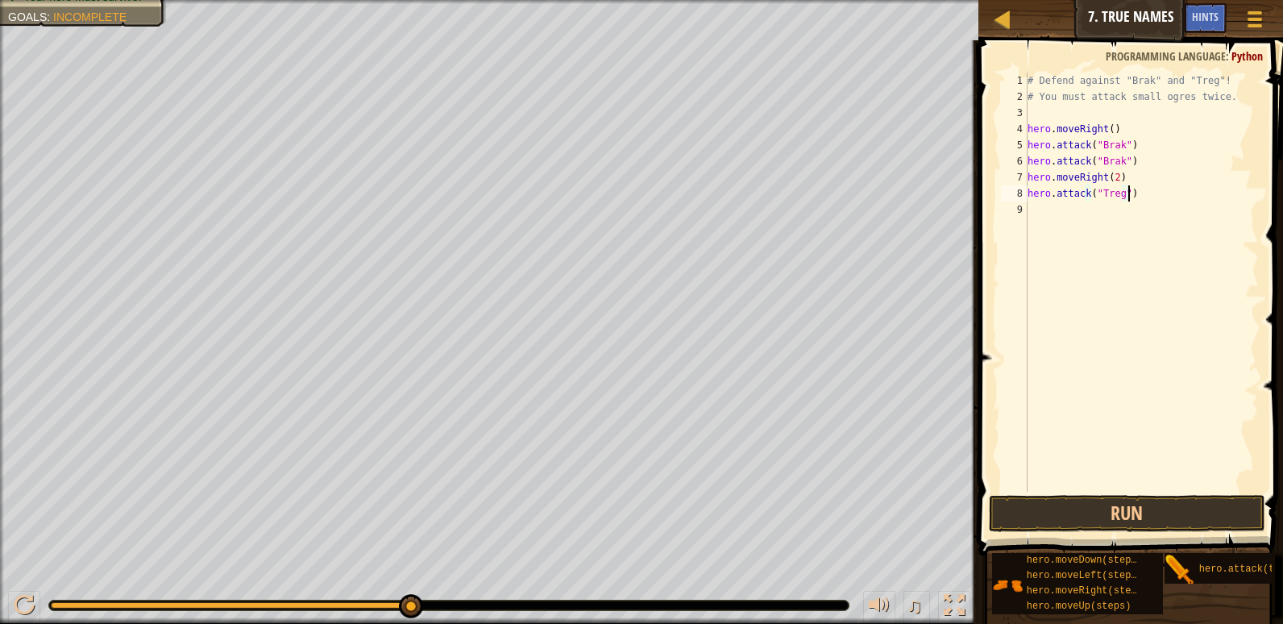
scroll to position [7, 0]
paste textarea "hero.attack("Treg")"
type textarea "hero.attack("Treg")"
click at [1128, 526] on button "Run" at bounding box center [1127, 513] width 277 height 37
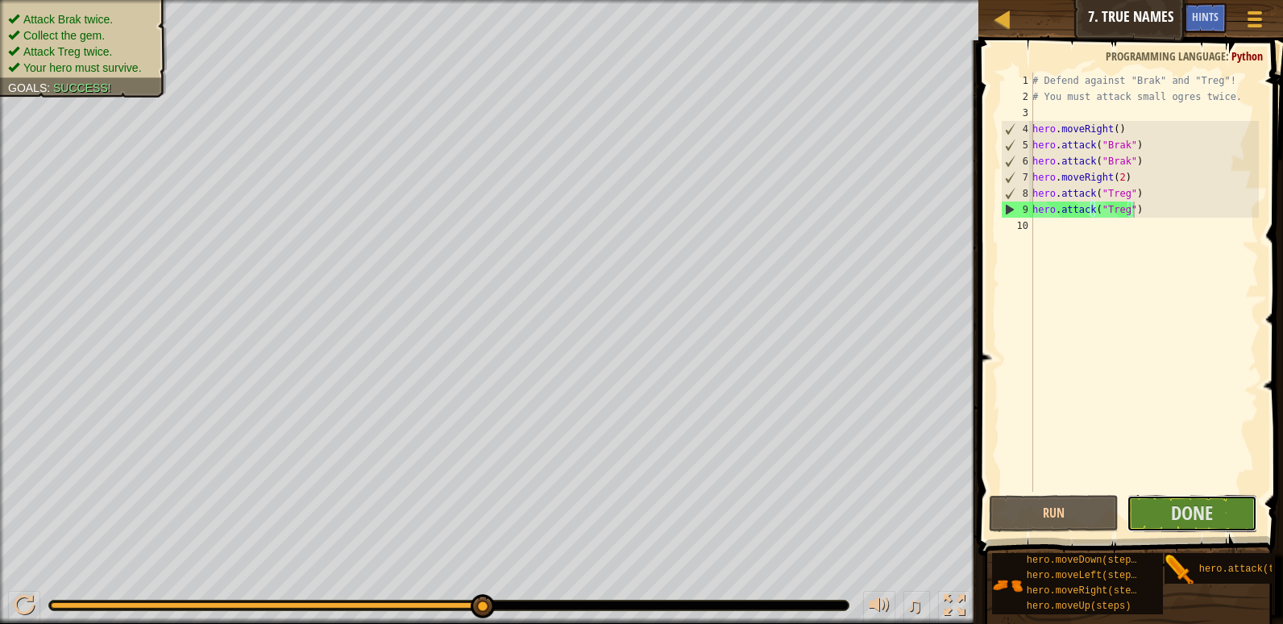
drag, startPoint x: 1212, startPoint y: 517, endPoint x: 1229, endPoint y: 464, distance: 55.6
click at [1229, 464] on div "hero.attack("Treg") 1 2 3 4 5 6 7 8 9 10 # Defend against "Brak" and "Treg"! # …" at bounding box center [1129, 329] width 310 height 563
click at [1229, 464] on div "# Defend against "Brak" and "Treg"! # You must attack small ogres twice. hero .…" at bounding box center [1144, 298] width 230 height 451
click at [1117, 178] on div "# Defend against "Brak" and "Treg"! # You must attack small ogres twice. hero .…" at bounding box center [1144, 298] width 230 height 451
type textarea "hero.moveRight(2)"
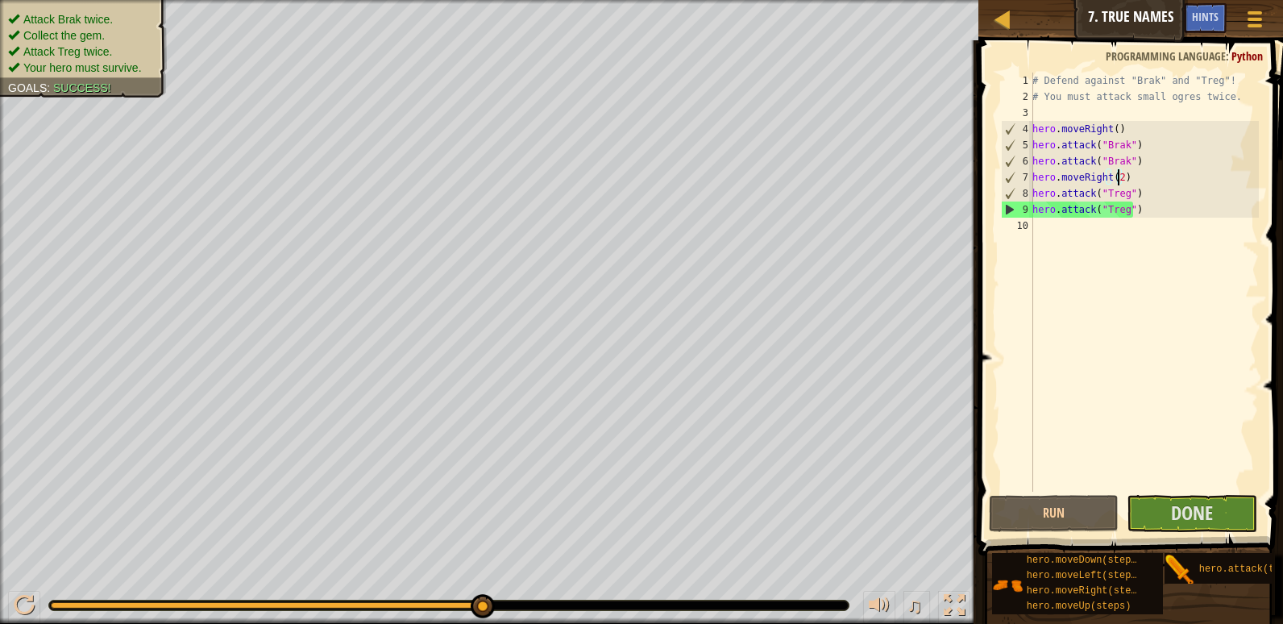
click at [1162, 219] on div "# Defend against "Brak" and "Treg"! # You must attack small ogres twice. hero .…" at bounding box center [1144, 298] width 230 height 451
drag, startPoint x: 1186, startPoint y: 210, endPoint x: 1197, endPoint y: 214, distance: 12.0
click at [1192, 214] on div "# Defend against "Brak" and "Treg"! # You must attack small ogres twice. hero .…" at bounding box center [1144, 298] width 230 height 451
type textarea "hero.attack("Treg")"
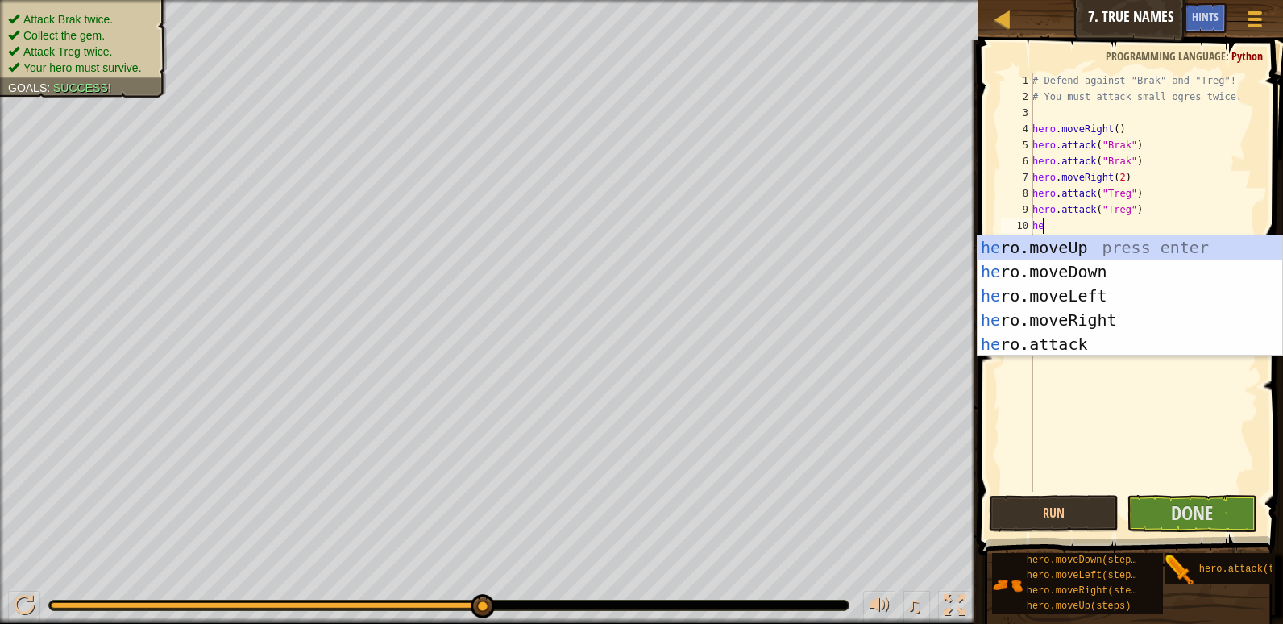
type textarea "her"
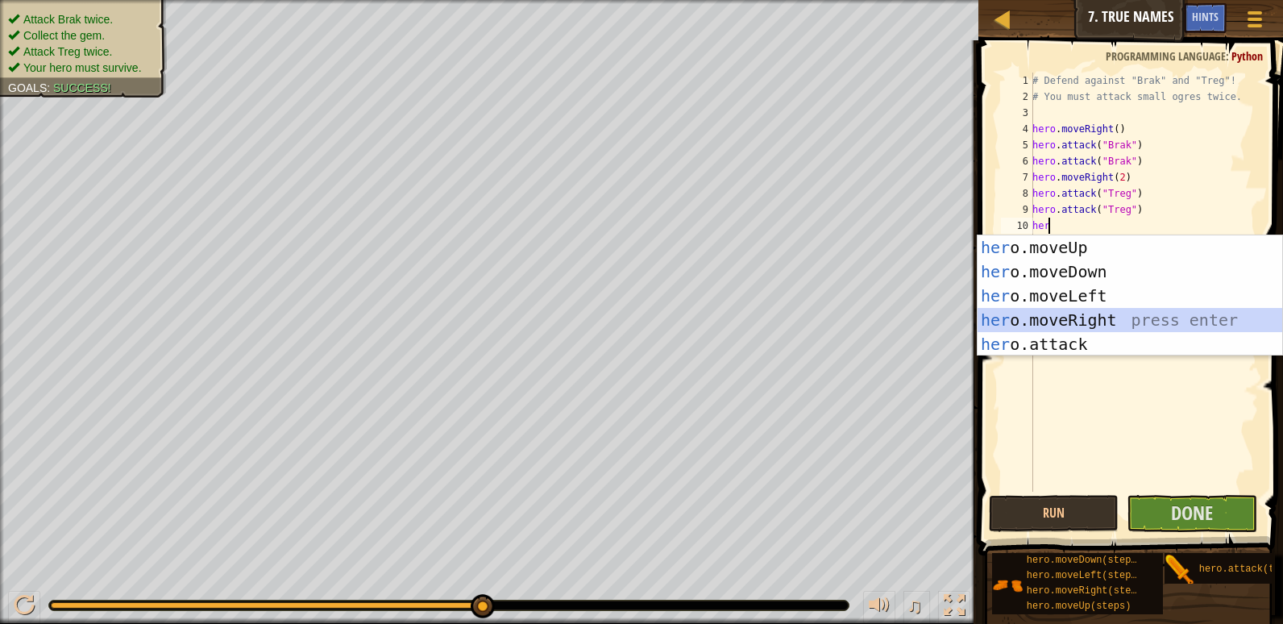
click at [1070, 325] on div "her o.moveUp press enter her o.moveDown press enter her o.moveLeft press enter …" at bounding box center [1130, 319] width 305 height 169
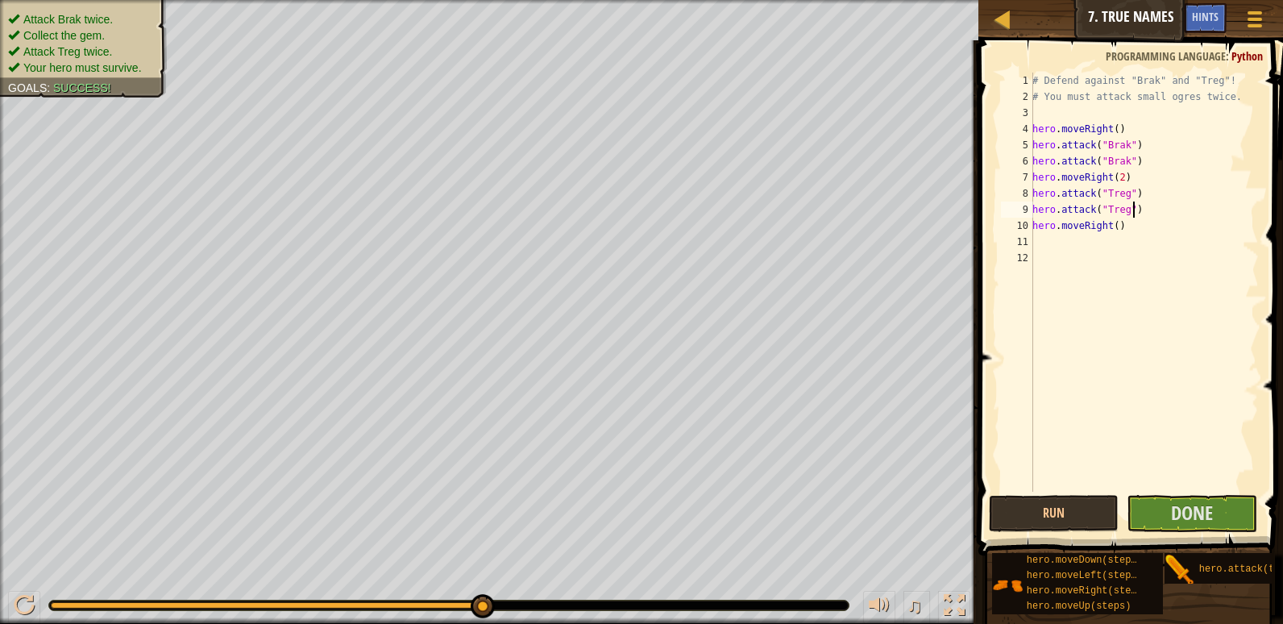
click at [1140, 216] on div "# Defend against "Brak" and "Treg"! # You must attack small ogres twice. hero .…" at bounding box center [1144, 298] width 230 height 451
type textarea "hero.attack("Treg")"
click at [1190, 527] on button "Done" at bounding box center [1192, 513] width 131 height 37
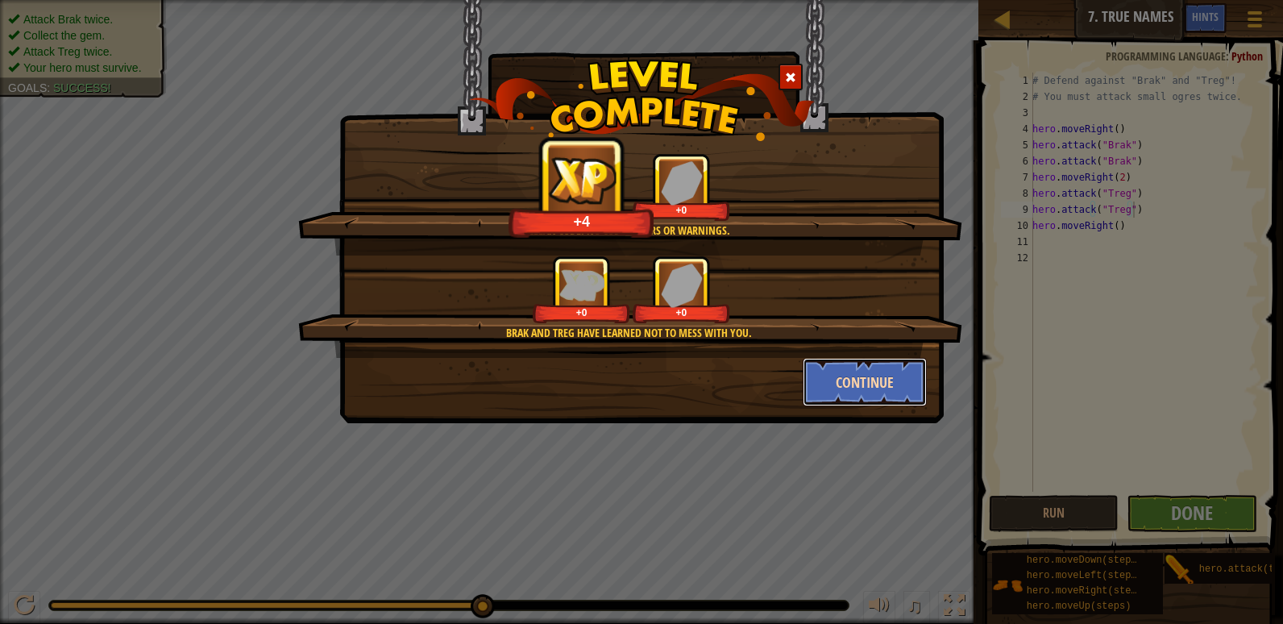
click at [870, 368] on button "Continue" at bounding box center [865, 382] width 125 height 48
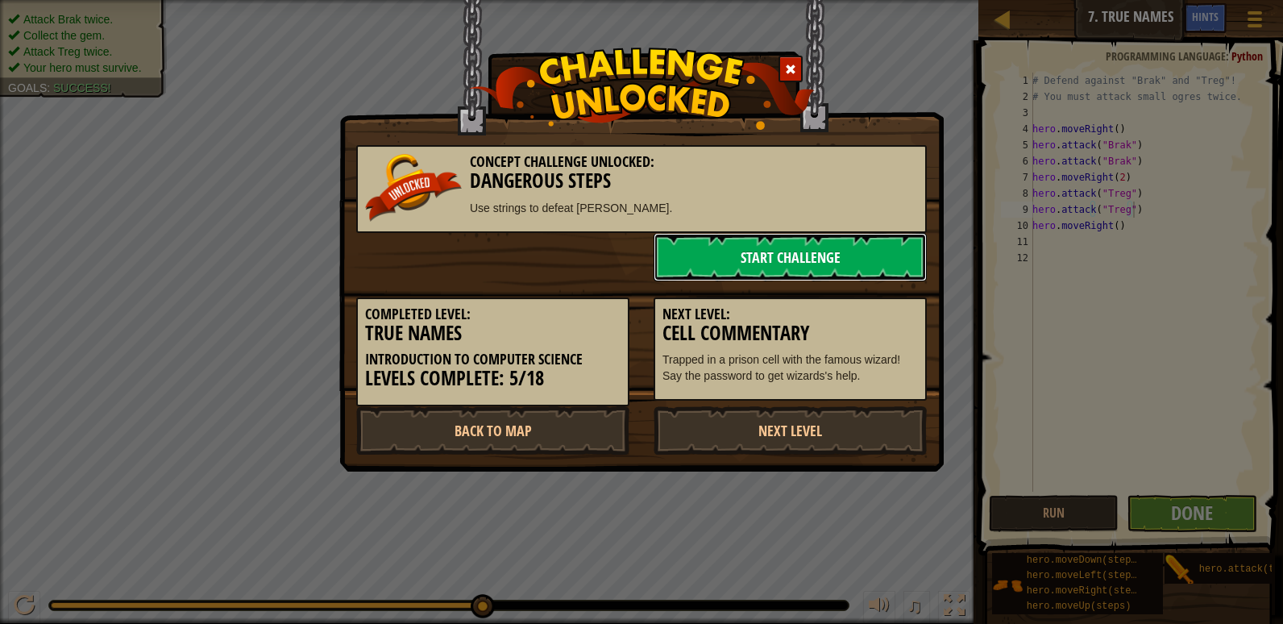
click at [772, 251] on link "Start Challenge" at bounding box center [790, 257] width 273 height 48
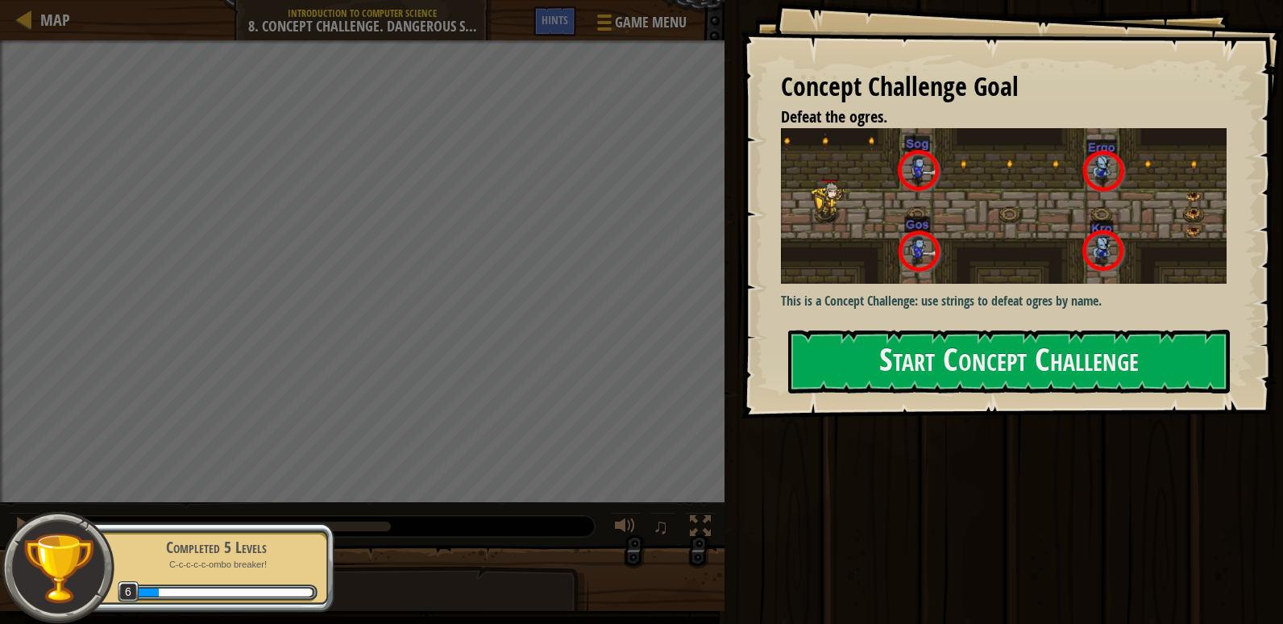
click at [996, 395] on div "Concept Challenge Goal Defeat the ogres. This is a Concept Challenge: use strin…" at bounding box center [1012, 209] width 543 height 418
click at [968, 364] on button "Start Concept Challenge" at bounding box center [1009, 362] width 442 height 64
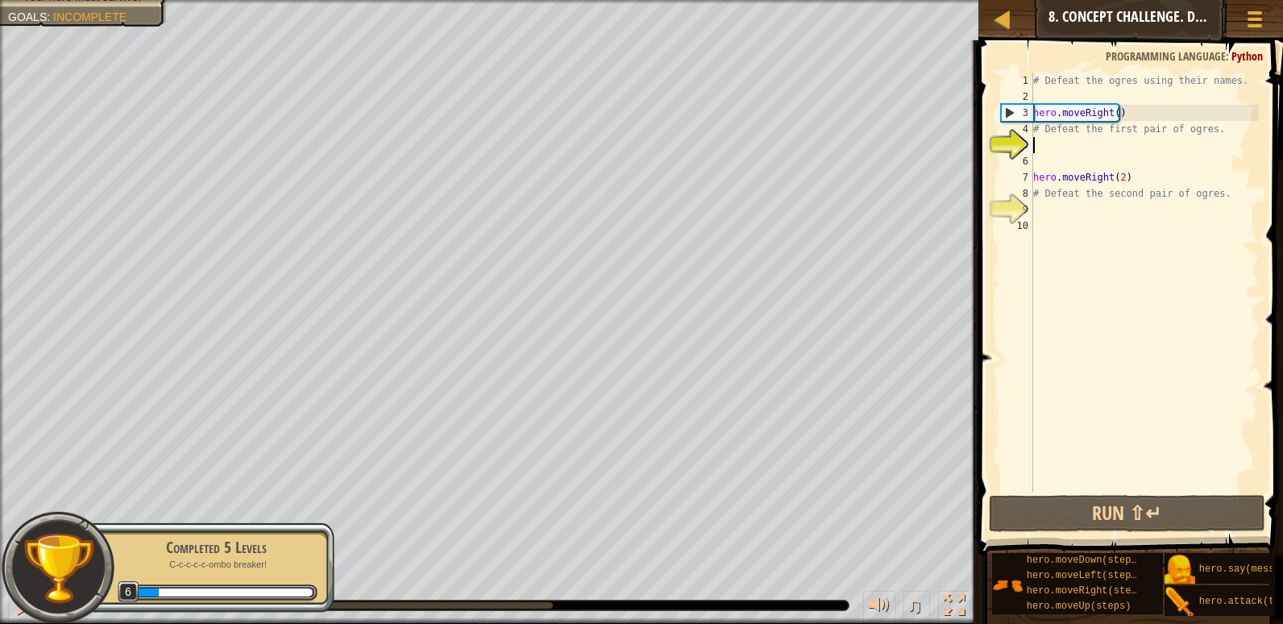
click at [1153, 133] on div "# Defeat the ogres using their names. hero . moveRight ( ) # Defeat the first p…" at bounding box center [1144, 298] width 229 height 451
click at [1126, 112] on div "# Defeat the ogres using their names. hero . moveRight ( ) # Defeat the first p…" at bounding box center [1144, 298] width 229 height 451
drag, startPoint x: 1200, startPoint y: 124, endPoint x: 1235, endPoint y: 119, distance: 35.8
click at [1235, 119] on div "# Defeat the ogres using their names. hero . moveRight ( ) # Defeat the first p…" at bounding box center [1144, 298] width 229 height 451
type textarea "hero.moveRight() # Defeat the first pair of ogres."
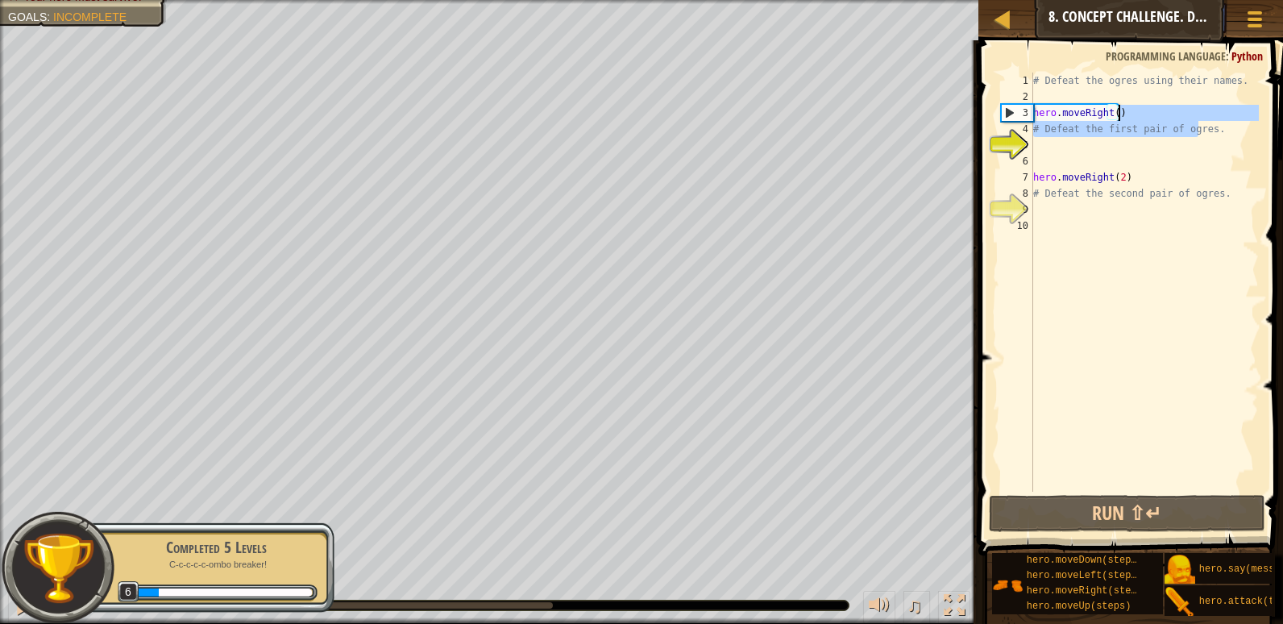
click at [1235, 138] on div "# Defeat the ogres using their names. hero . moveRight ( ) # Defeat the first p…" at bounding box center [1144, 298] width 229 height 451
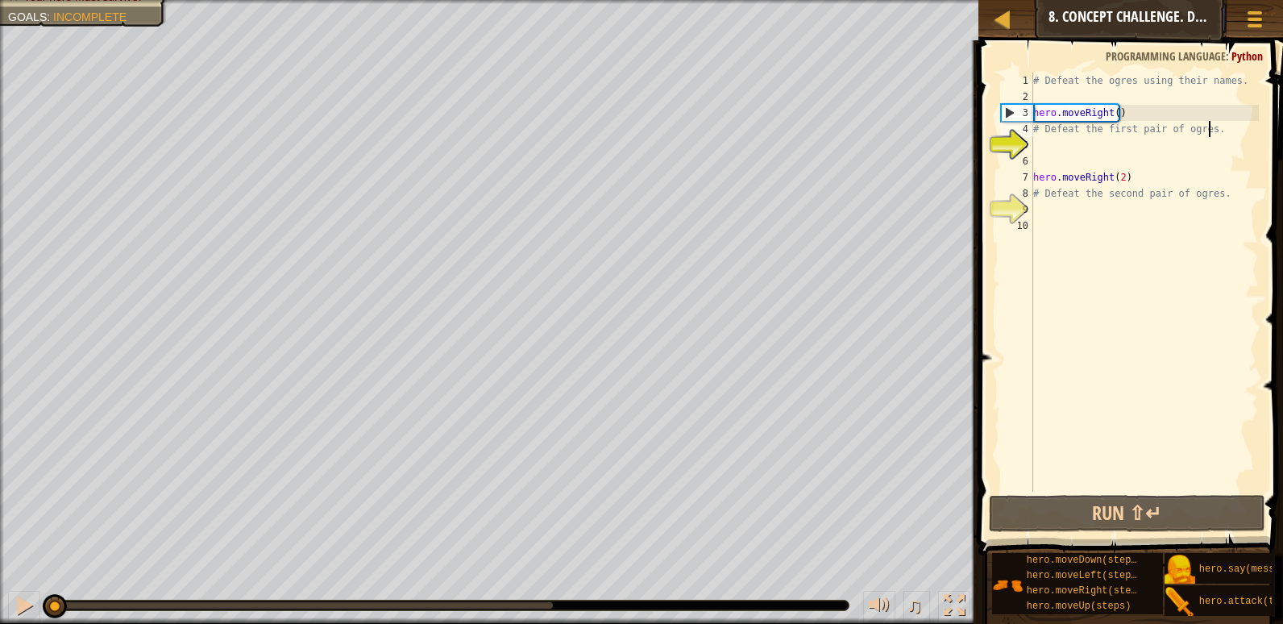
drag, startPoint x: 1228, startPoint y: 135, endPoint x: 1229, endPoint y: 127, distance: 8.2
click at [1226, 127] on div "# Defeat the ogres using their names. hero . moveRight ( ) # Defeat the first p…" at bounding box center [1144, 298] width 229 height 451
type textarea "# Defeat the first pair of ogres."
click at [1233, 128] on div "# Defeat the ogres using their names. hero . moveRight ( ) # Defeat the first p…" at bounding box center [1144, 298] width 229 height 451
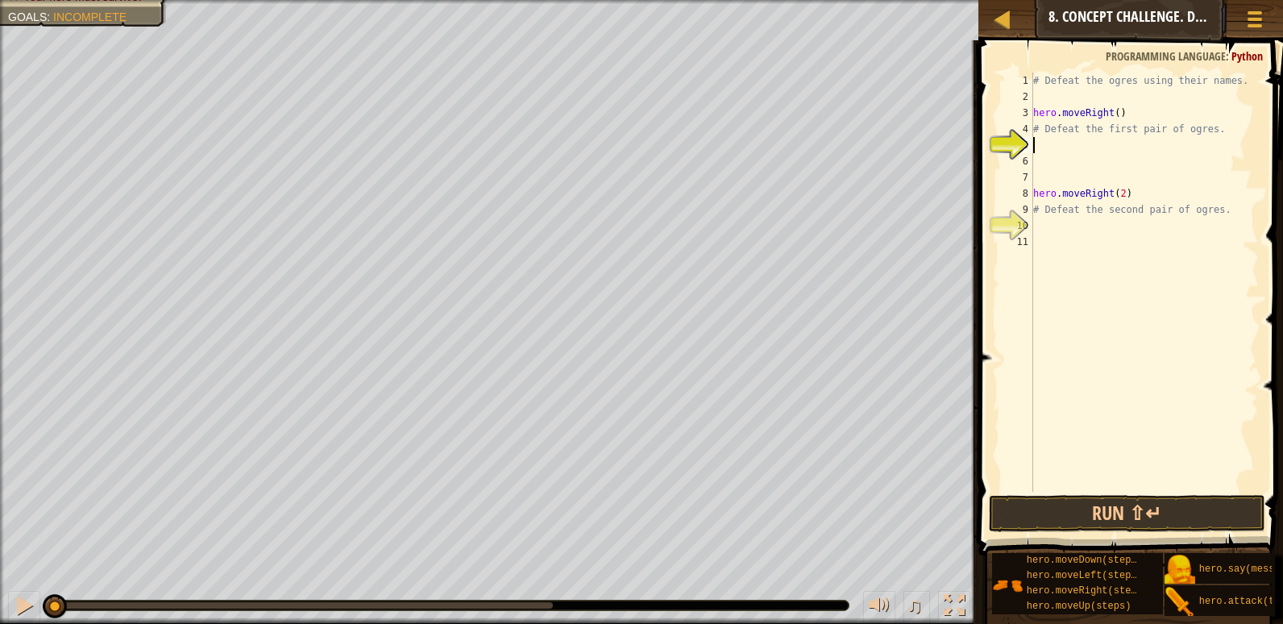
type textarea "# Defeat the first pair of ogres."
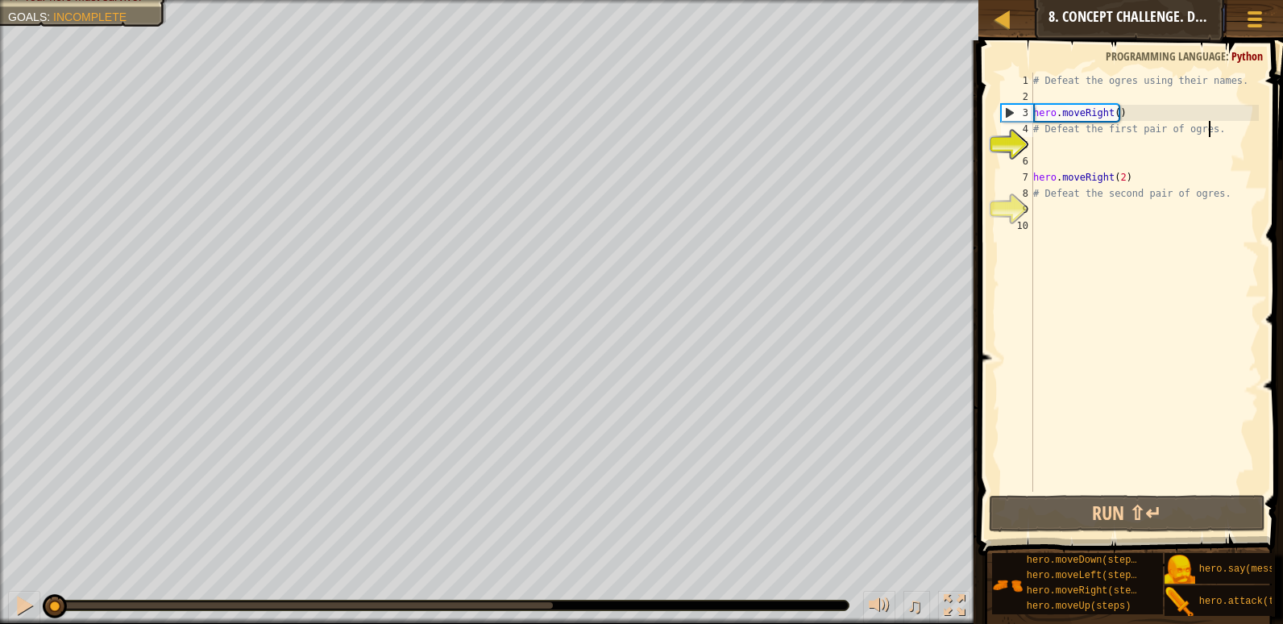
click at [1052, 132] on div "# Defeat the ogres using their names. hero . moveRight ( ) # Defeat the first p…" at bounding box center [1144, 298] width 229 height 451
click at [1058, 143] on div "# Defeat the ogres using their names. hero . moveRight ( ) # Defeat the first p…" at bounding box center [1144, 298] width 229 height 451
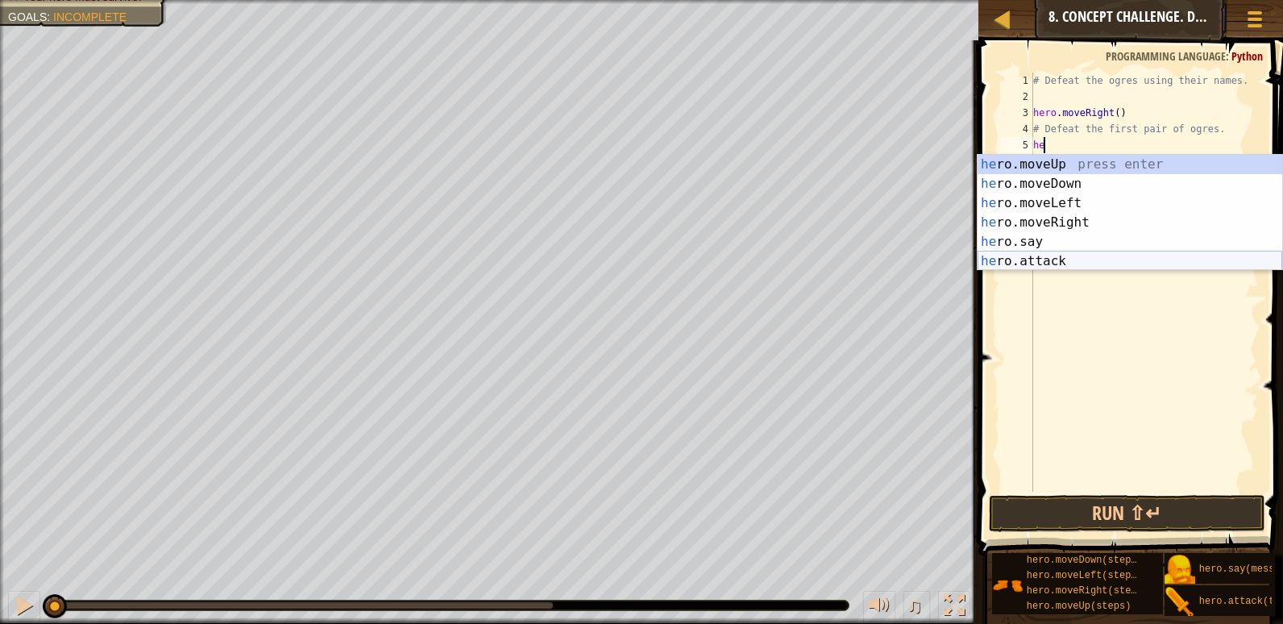
click at [1044, 257] on div "he ro.moveUp press enter he ro.moveDown press enter he ro.moveLeft press enter …" at bounding box center [1130, 232] width 305 height 155
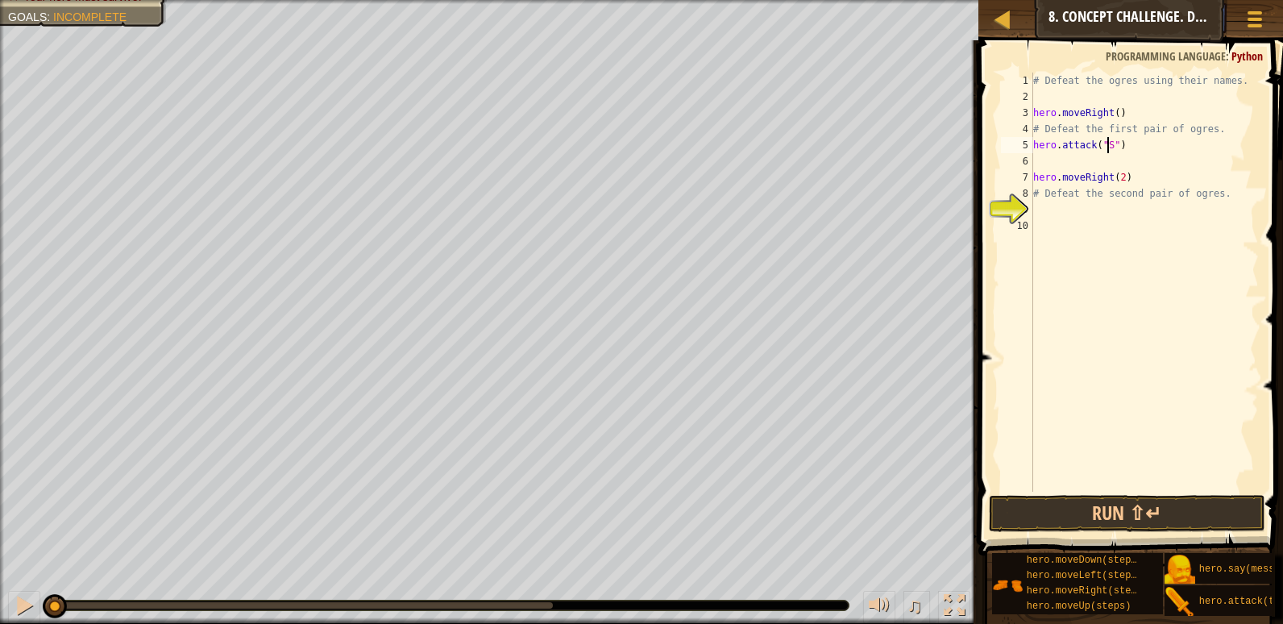
type textarea "hero.attack("Sog")"
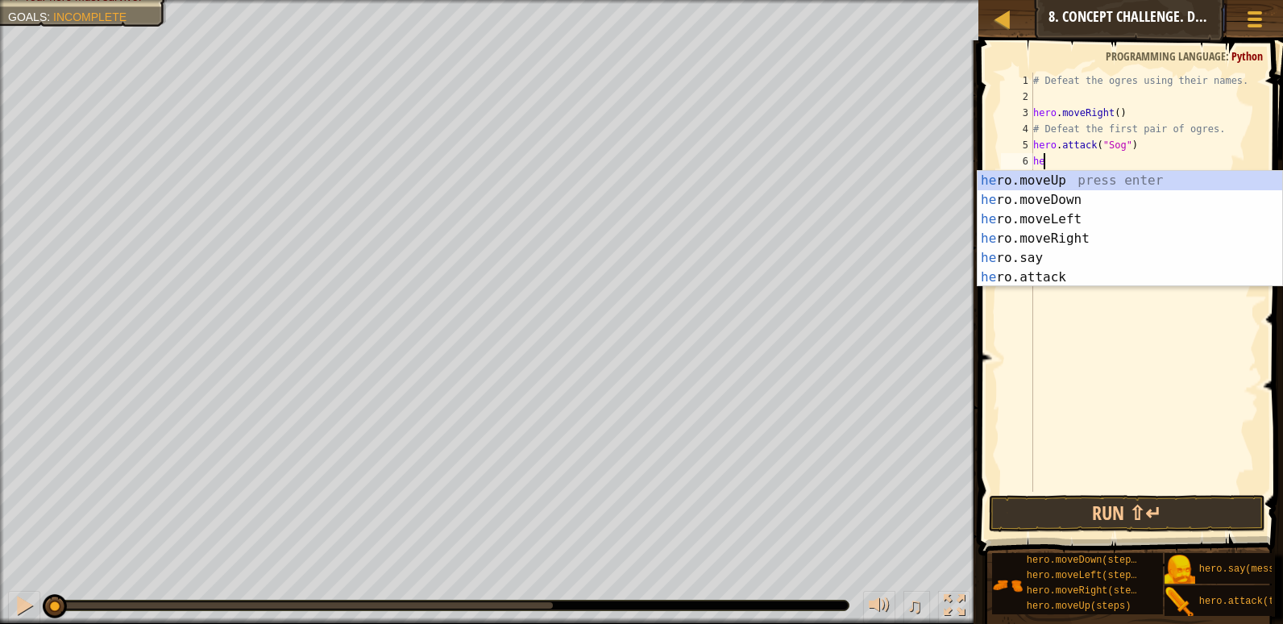
scroll to position [7, 1]
click at [1133, 279] on div "hero .moveUp press enter hero .moveDown press enter hero .moveLeft press enter …" at bounding box center [1130, 248] width 305 height 155
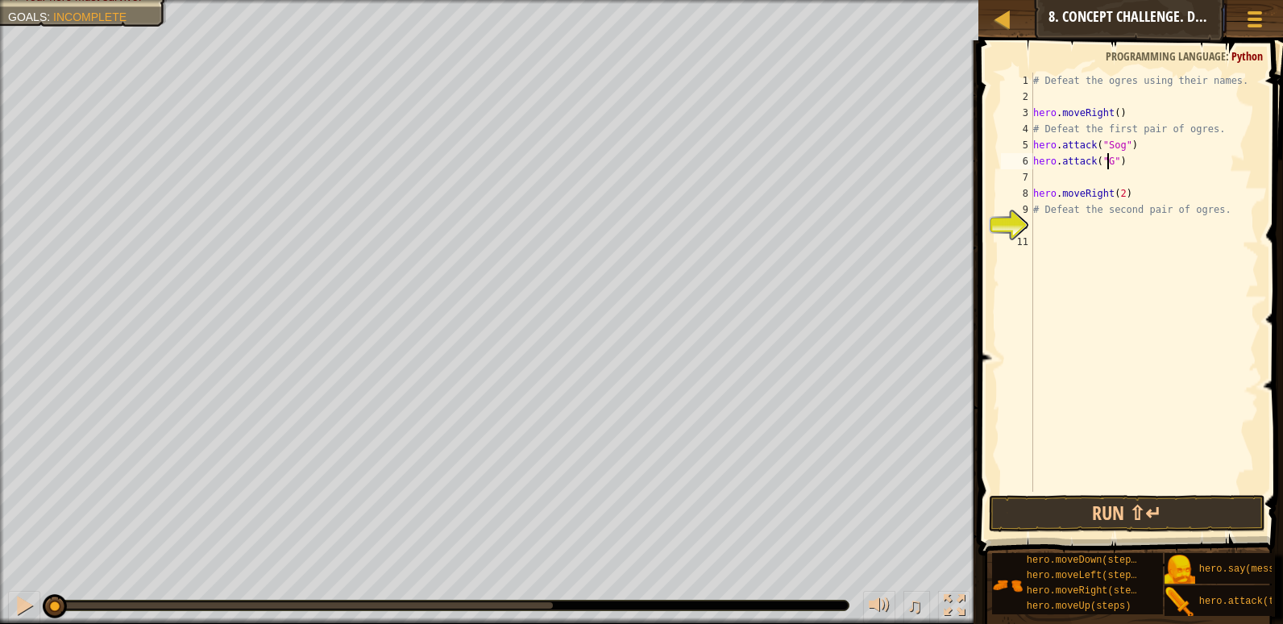
type textarea "hero.attack("Gos")"
click at [1237, 218] on div "# Defeat the ogres using their names. hero . moveRight ( ) # Defeat the first p…" at bounding box center [1144, 298] width 229 height 451
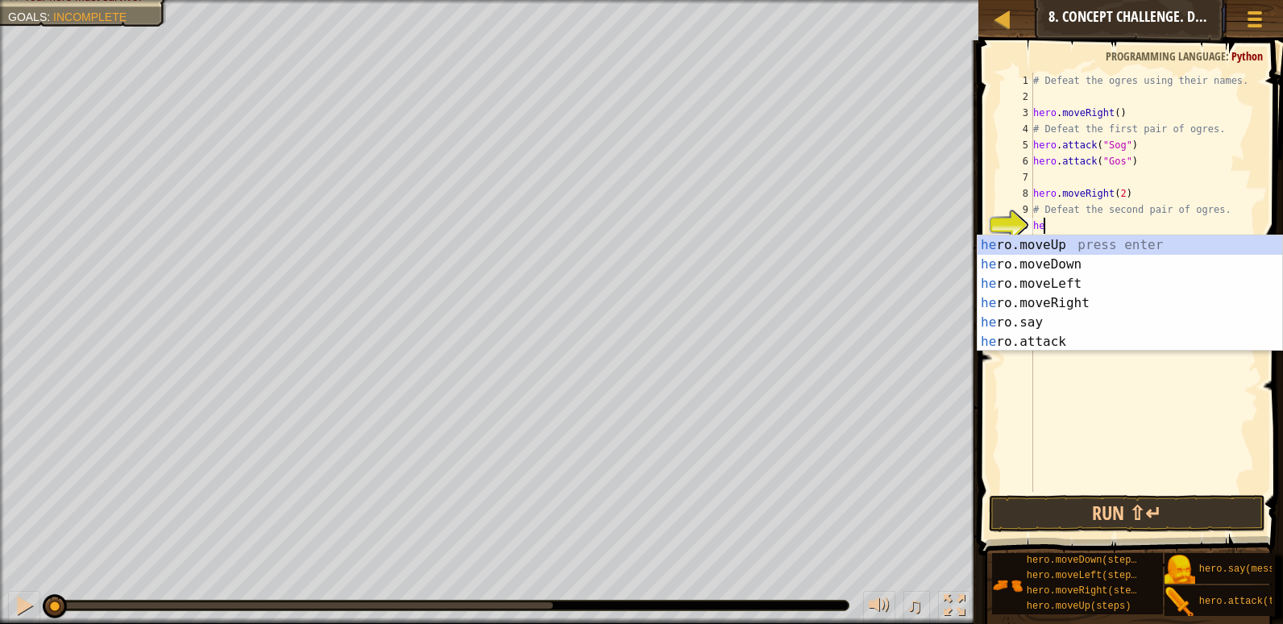
scroll to position [7, 1]
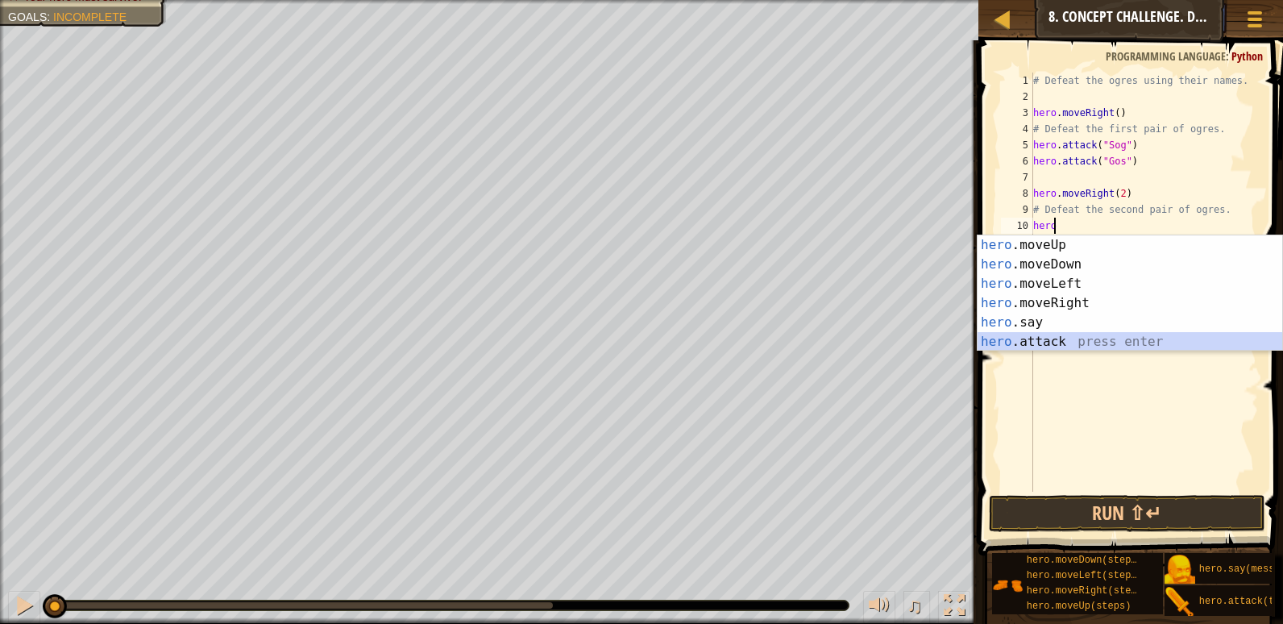
click at [1083, 347] on div "hero .moveUp press enter hero .moveDown press enter hero .moveLeft press enter …" at bounding box center [1130, 312] width 305 height 155
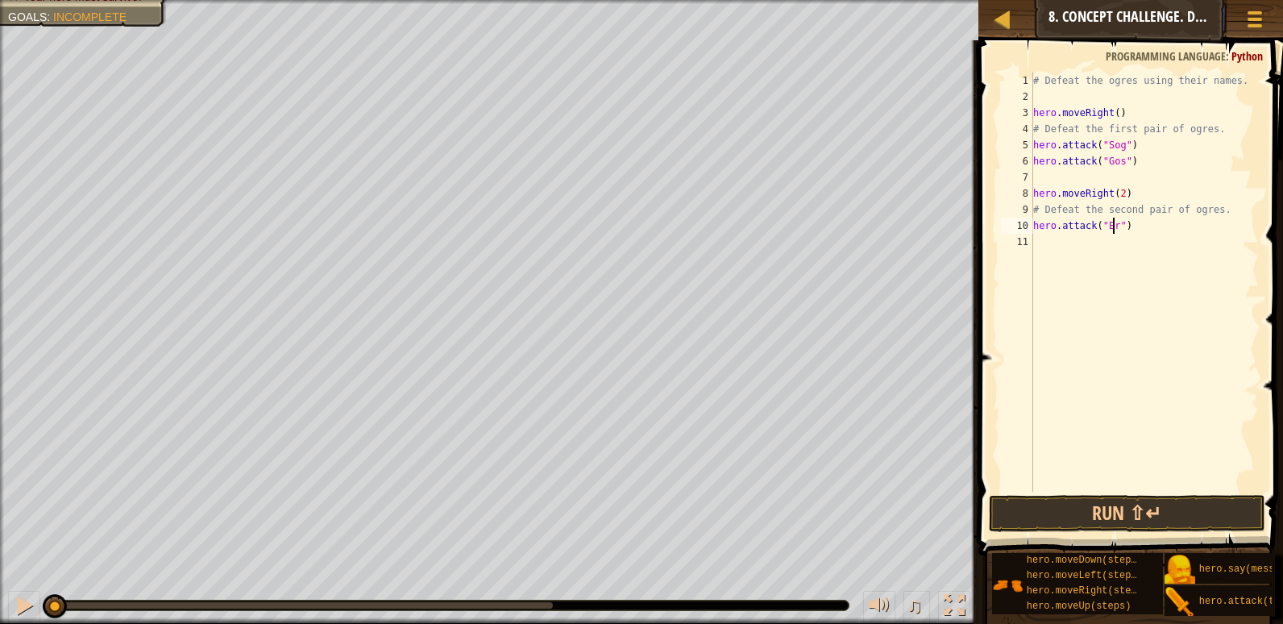
type textarea "hero.attack("Ergo")"
click at [1168, 235] on div "# Defeat the ogres using their names. hero . moveRight ( ) # Defeat the first p…" at bounding box center [1144, 298] width 229 height 451
click at [1168, 223] on div "# Defeat the ogres using their names. hero . moveRight ( ) # Defeat the first p…" at bounding box center [1144, 298] width 229 height 451
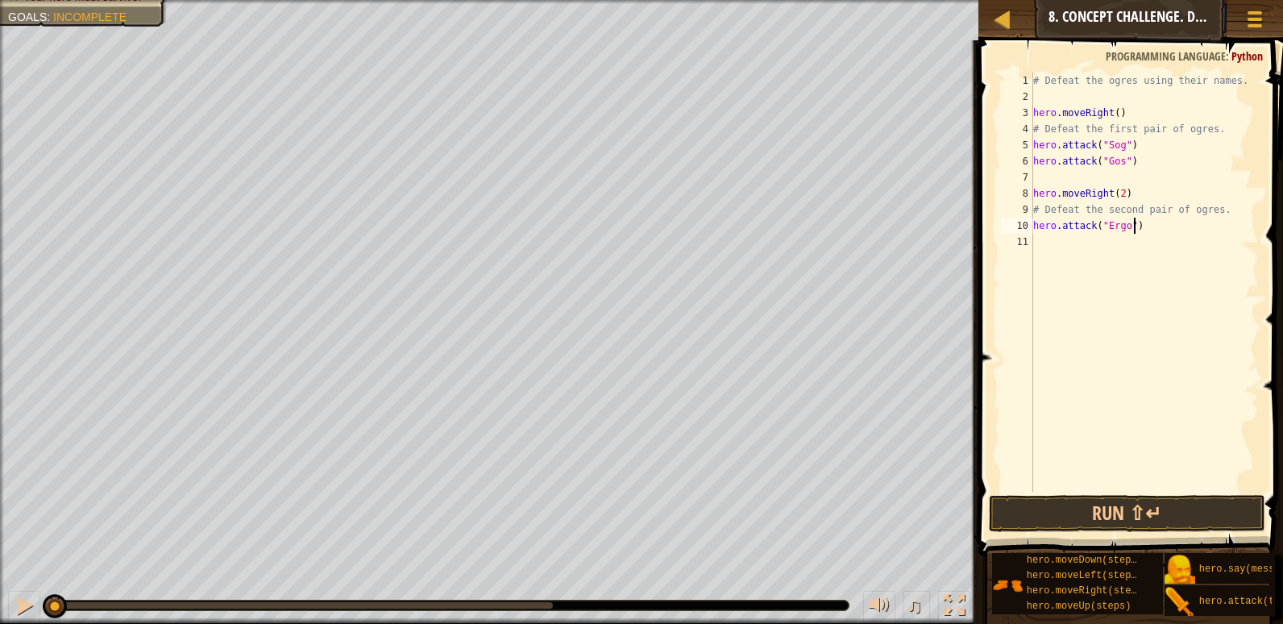
type textarea "hero.attack("Ergo")"
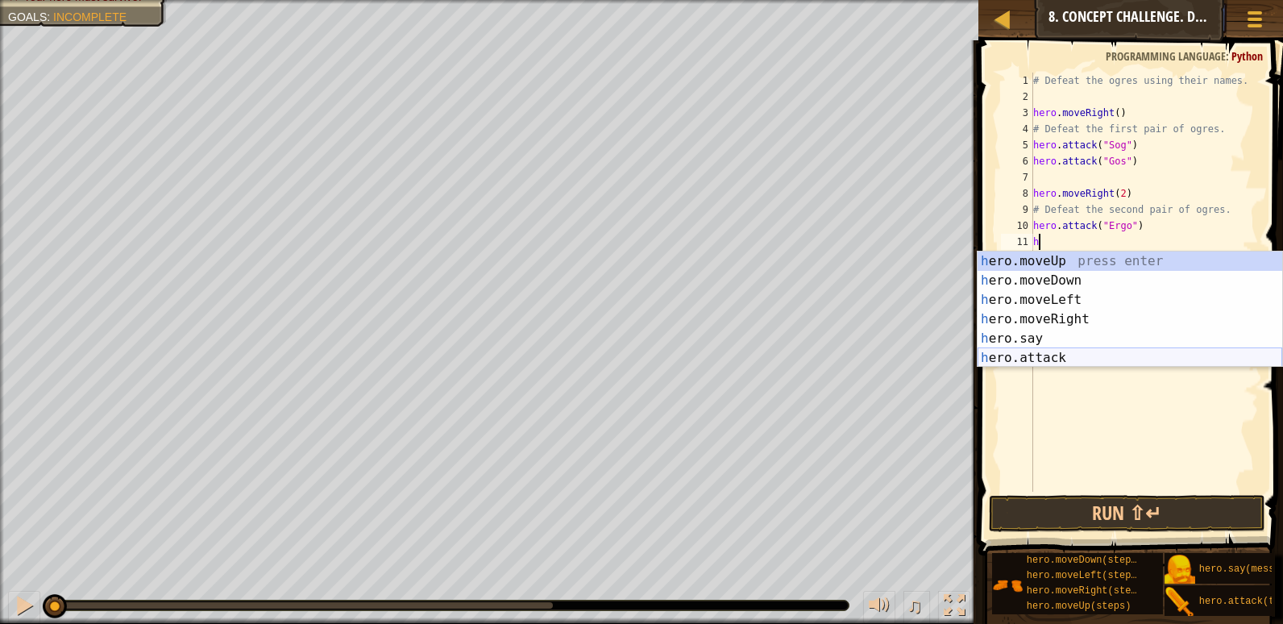
click at [1079, 353] on div "h ero.moveUp press enter h ero.moveDown press enter h ero.moveLeft press enter …" at bounding box center [1130, 329] width 305 height 155
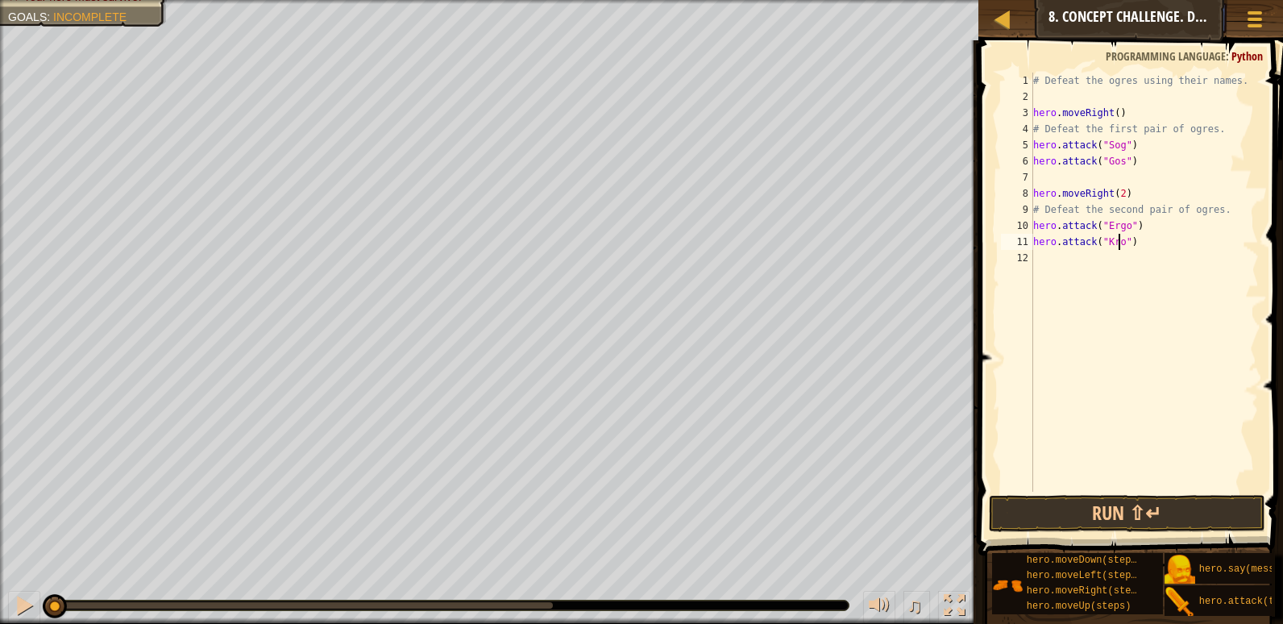
scroll to position [7, 7]
click at [1131, 509] on button "Run ⇧↵" at bounding box center [1127, 513] width 277 height 37
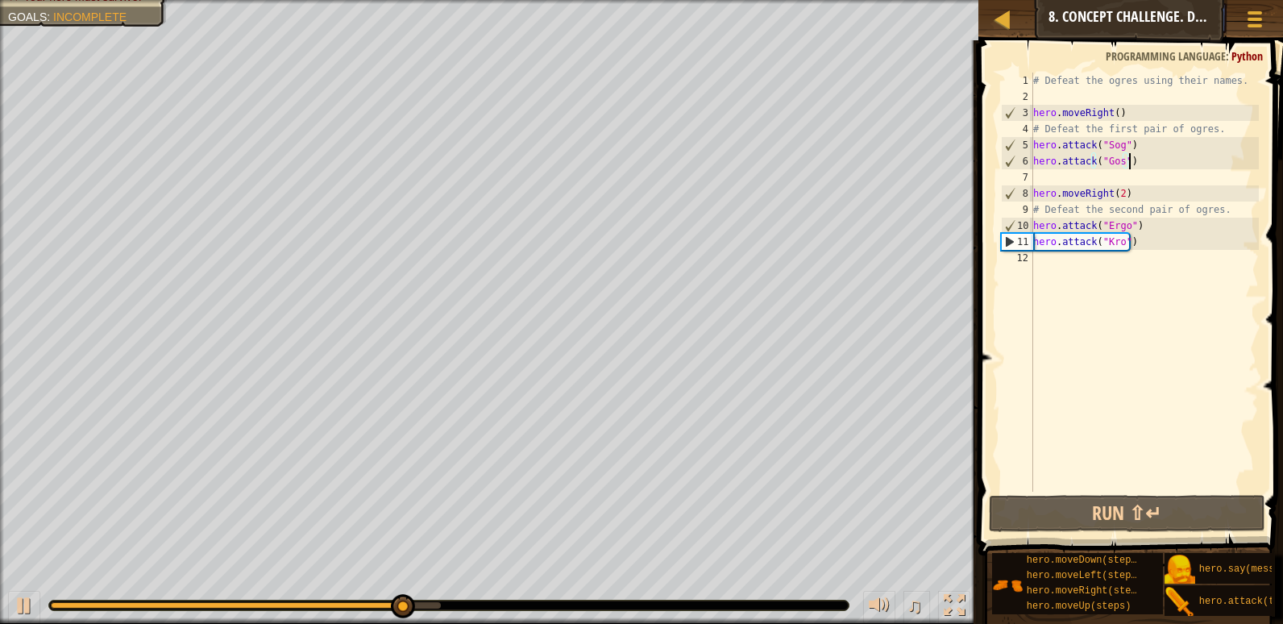
click at [1162, 160] on div "# Defeat the ogres using their names. hero . moveRight ( ) # Defeat the first p…" at bounding box center [1144, 298] width 229 height 451
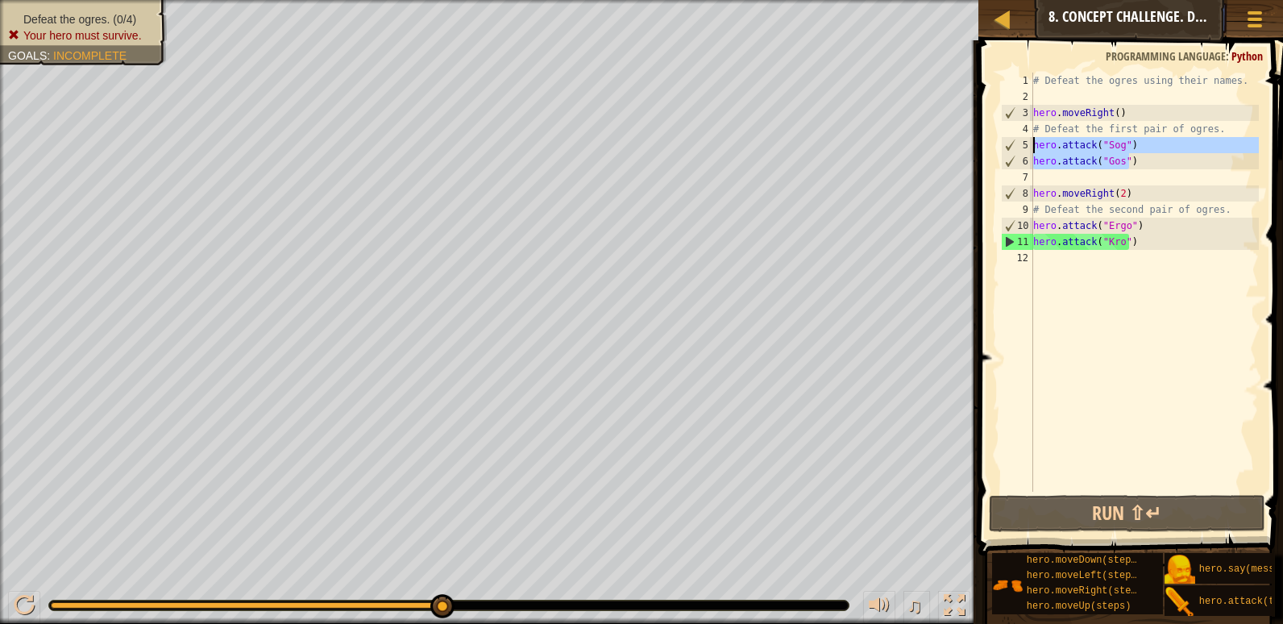
drag, startPoint x: 1162, startPoint y: 160, endPoint x: 1031, endPoint y: 146, distance: 132.2
click at [1031, 146] on div "hero.attack("Gos") 1 2 3 4 5 6 7 8 9 10 11 12 # Defeat the ogres using their na…" at bounding box center [1128, 282] width 261 height 419
click at [1162, 160] on div "# Defeat the ogres using their names. hero . moveRight ( ) # Defeat the first p…" at bounding box center [1144, 282] width 229 height 419
type textarea "hero.attack("Gos")"
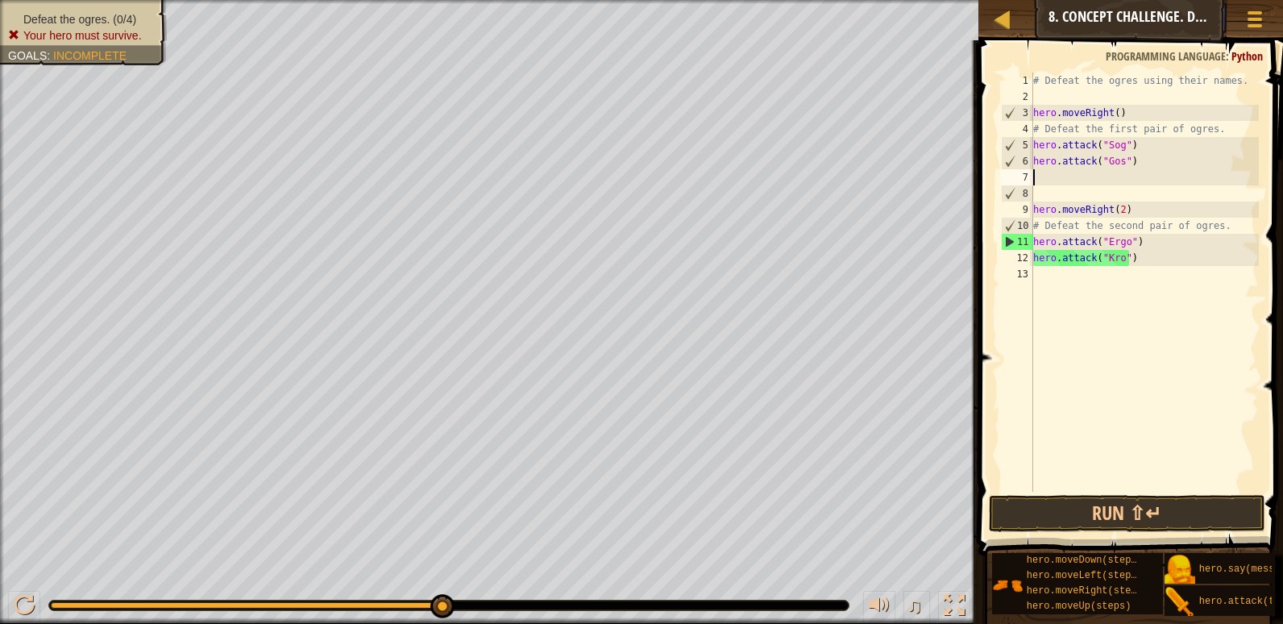
scroll to position [7, 0]
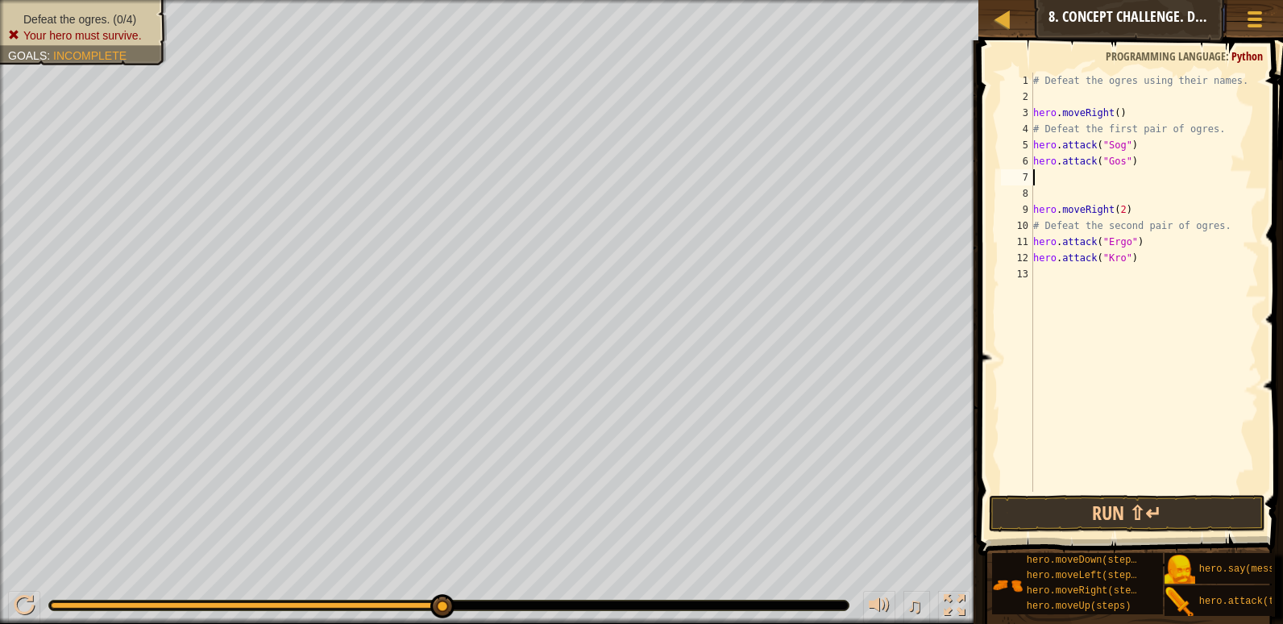
paste textarea "hero.attack("Gos")"
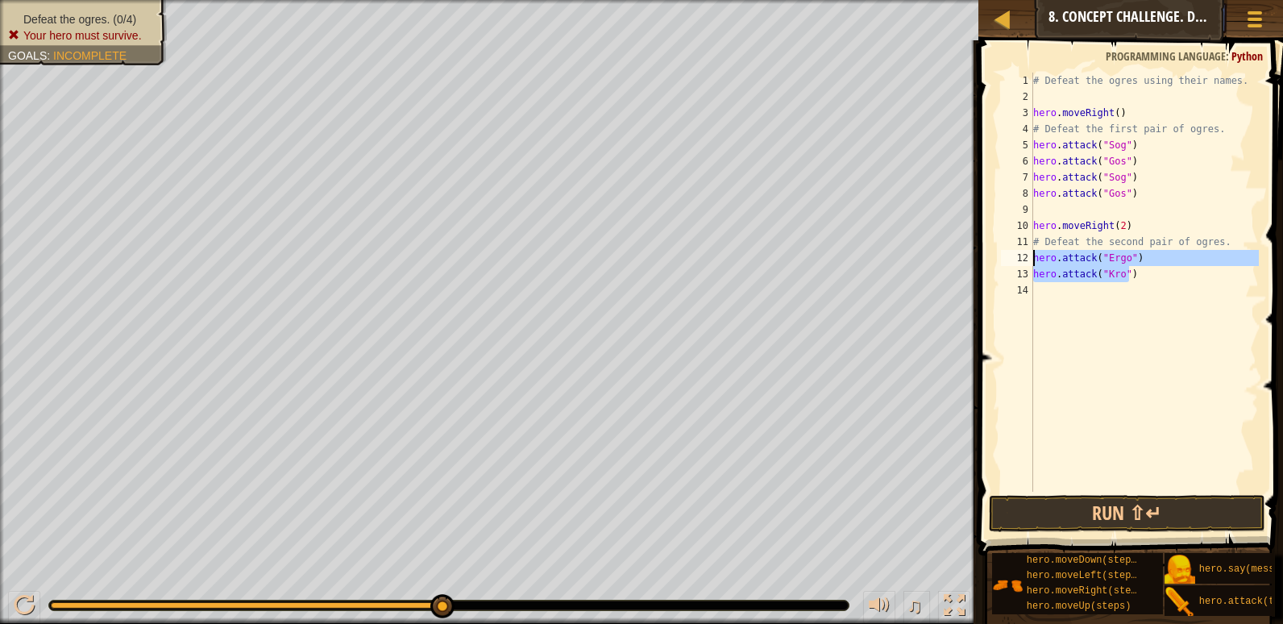
drag, startPoint x: 1150, startPoint y: 278, endPoint x: 1025, endPoint y: 260, distance: 126.2
click at [1025, 260] on div "hero.attack("Gos") 1 2 3 4 5 6 7 8 9 10 11 12 13 14 # Defeat the ogres using th…" at bounding box center [1128, 282] width 261 height 419
click at [1146, 276] on div "# Defeat the ogres using their names. hero . moveRight ( ) # Defeat the first p…" at bounding box center [1144, 282] width 229 height 419
type textarea "hero.attack("Kro")"
paste textarea "hero.attack("Kro")"
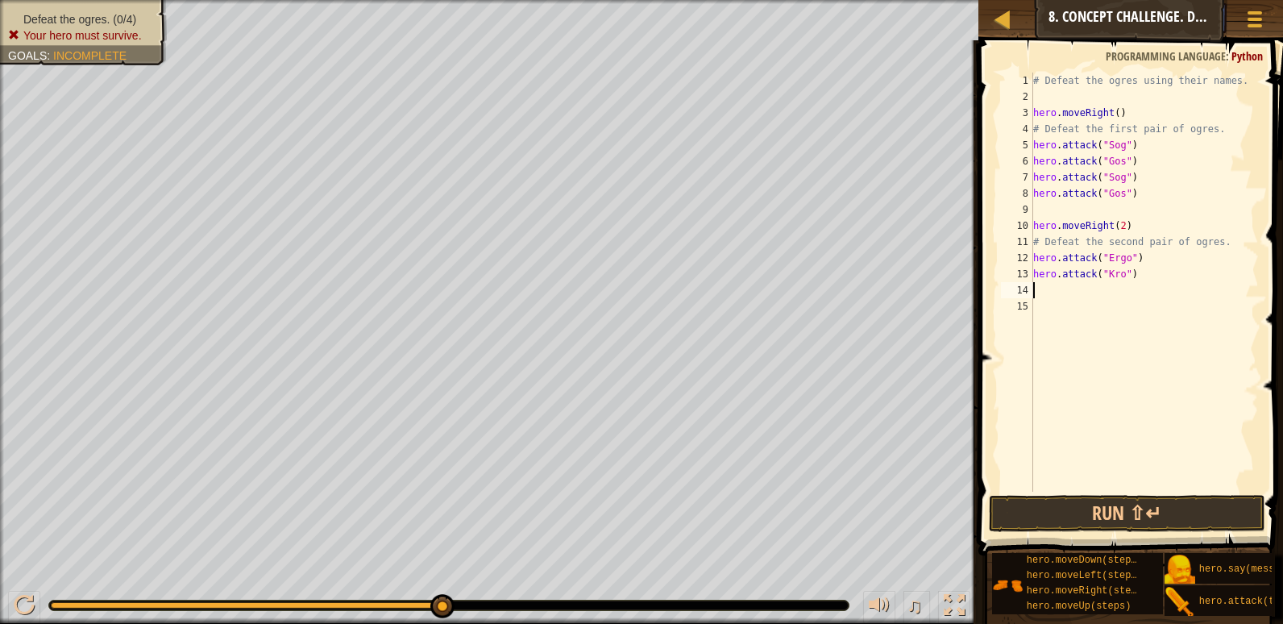
type textarea "hero.attack("Kro")"
click at [1131, 505] on button "Run ⇧↵" at bounding box center [1127, 513] width 277 height 37
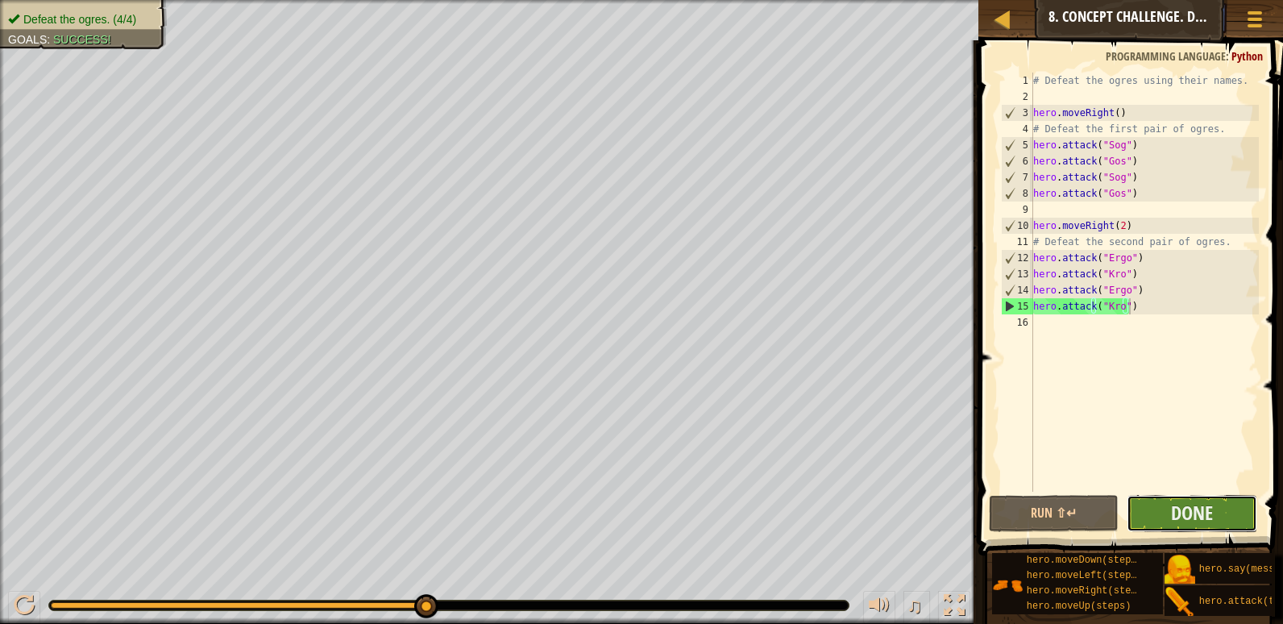
click at [1133, 496] on button "Done" at bounding box center [1192, 513] width 131 height 37
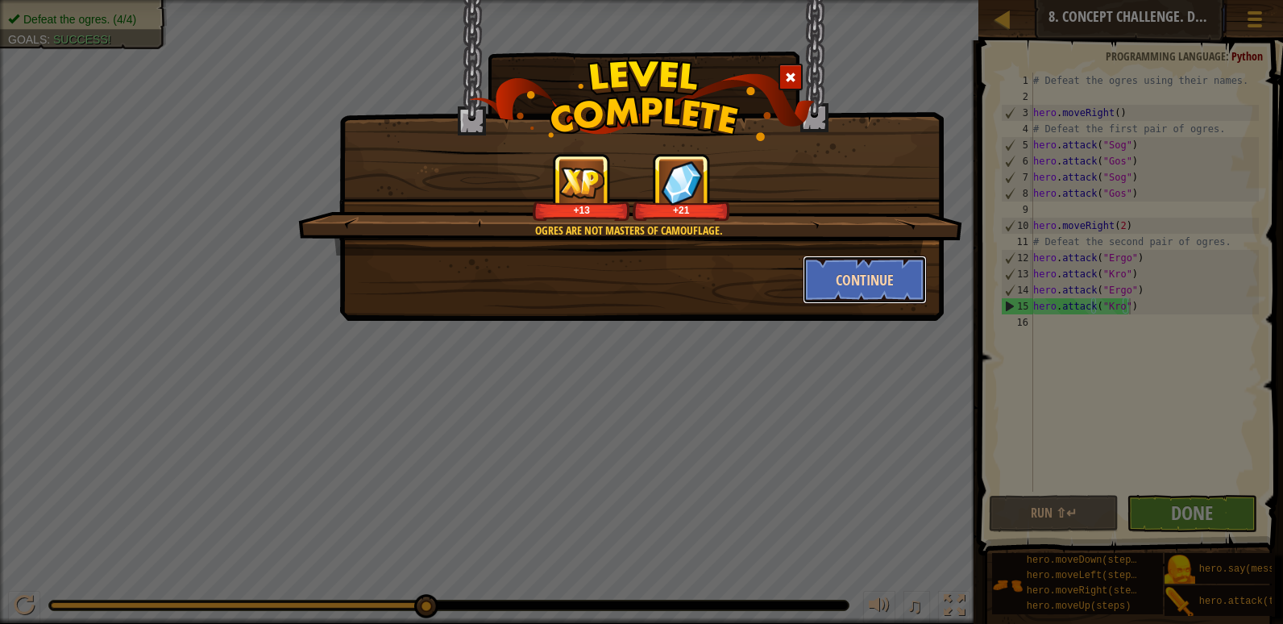
click at [881, 277] on button "Continue" at bounding box center [865, 280] width 125 height 48
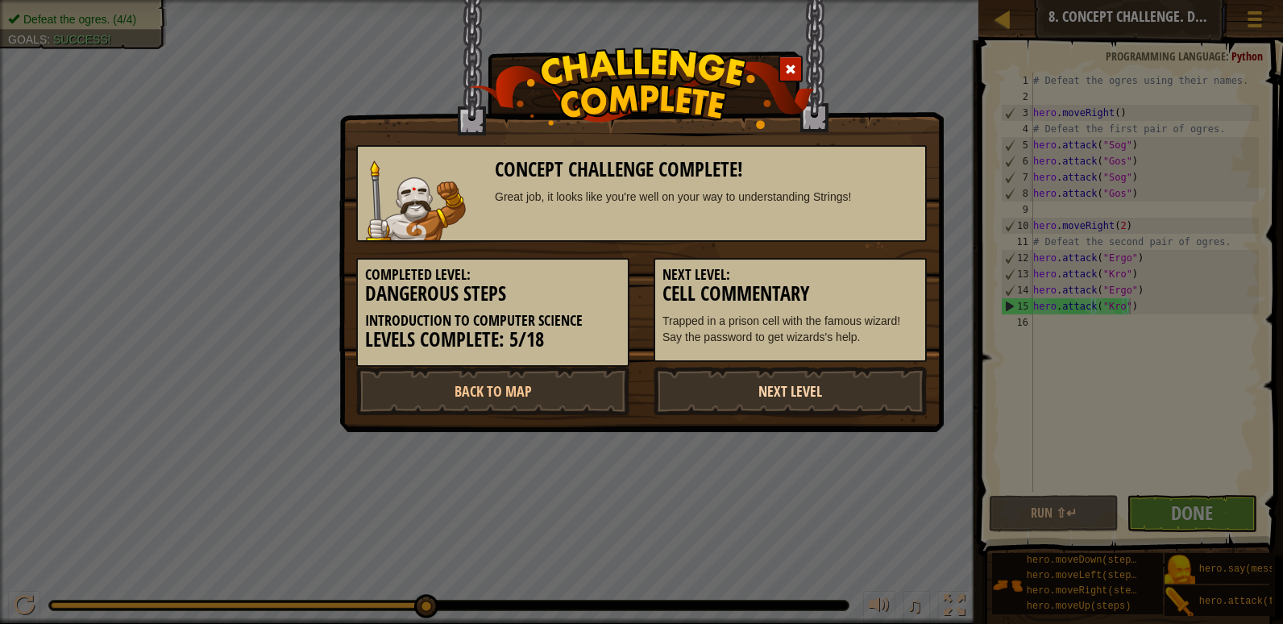
click at [875, 378] on link "Next Level" at bounding box center [790, 391] width 273 height 48
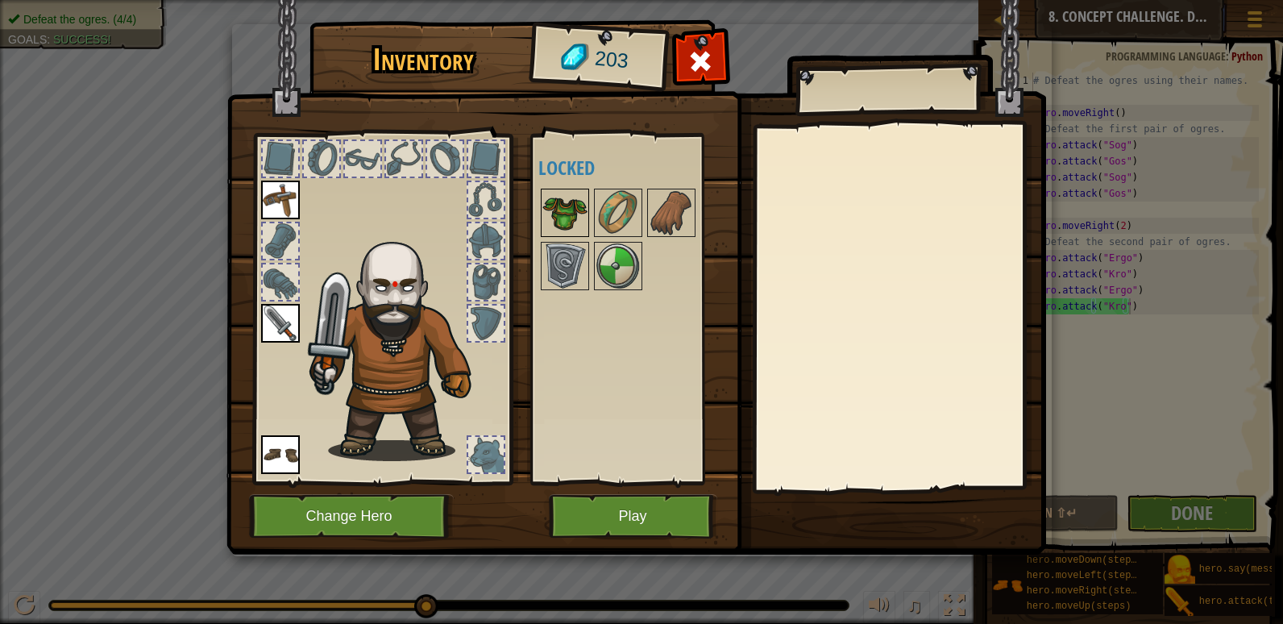
click at [566, 197] on img at bounding box center [565, 212] width 45 height 45
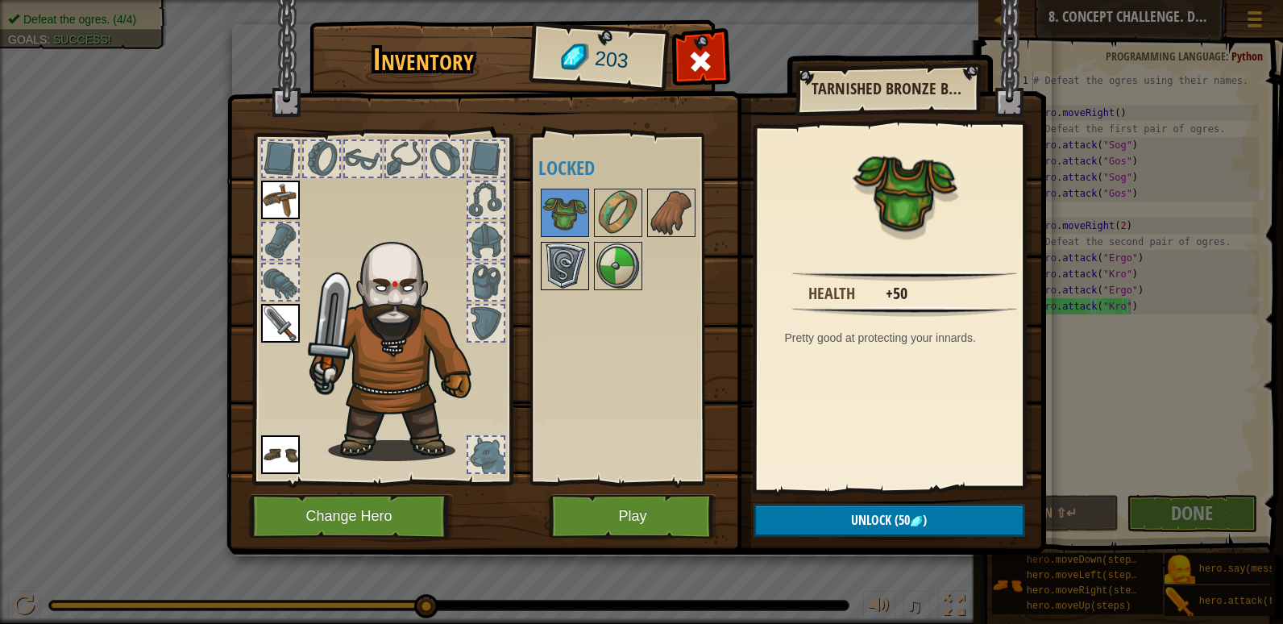
click at [579, 260] on img at bounding box center [565, 265] width 45 height 45
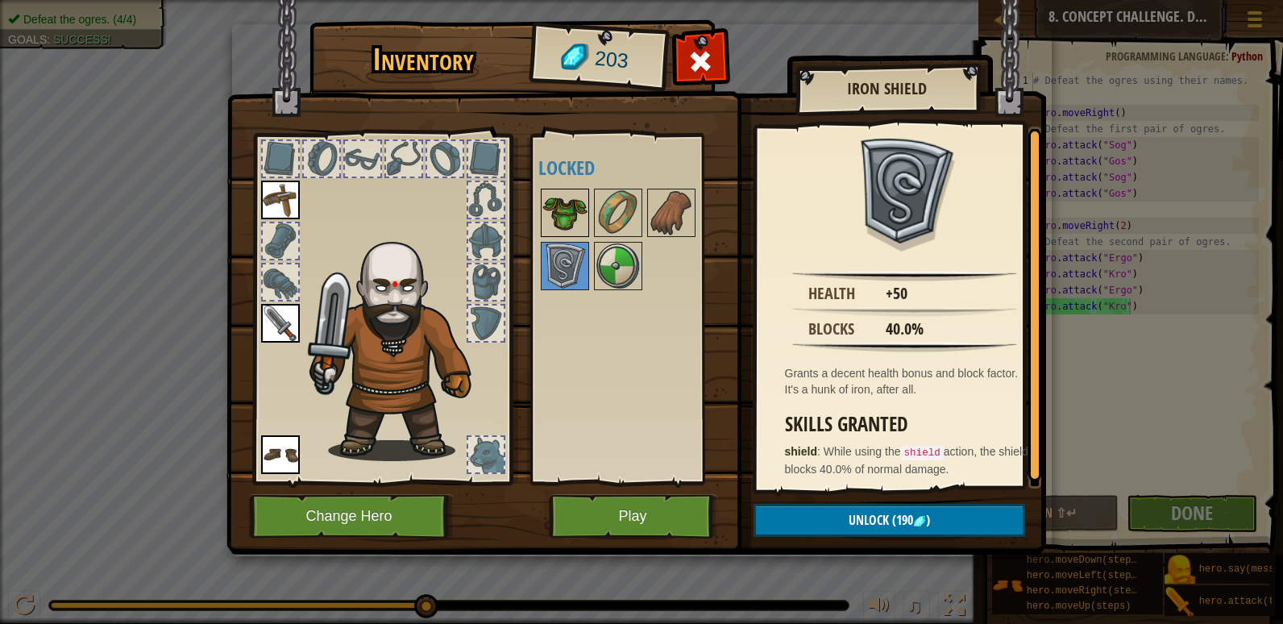
click at [572, 217] on img at bounding box center [565, 212] width 45 height 45
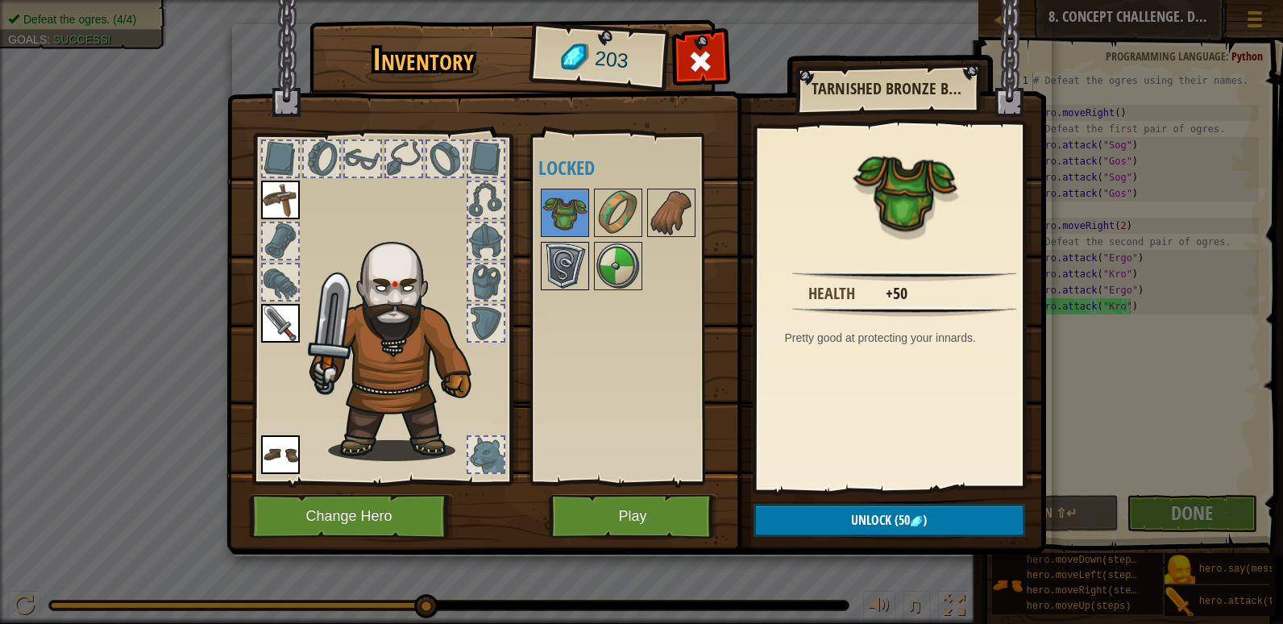
click at [583, 243] on div at bounding box center [565, 266] width 48 height 48
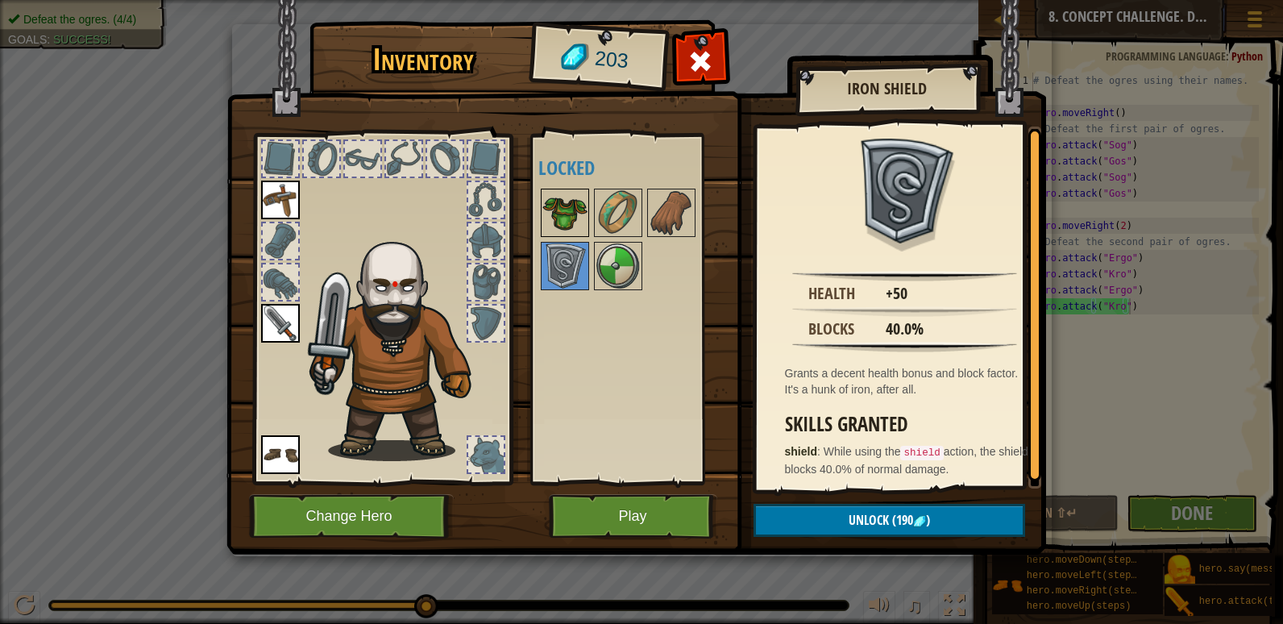
click at [559, 202] on img at bounding box center [565, 212] width 45 height 45
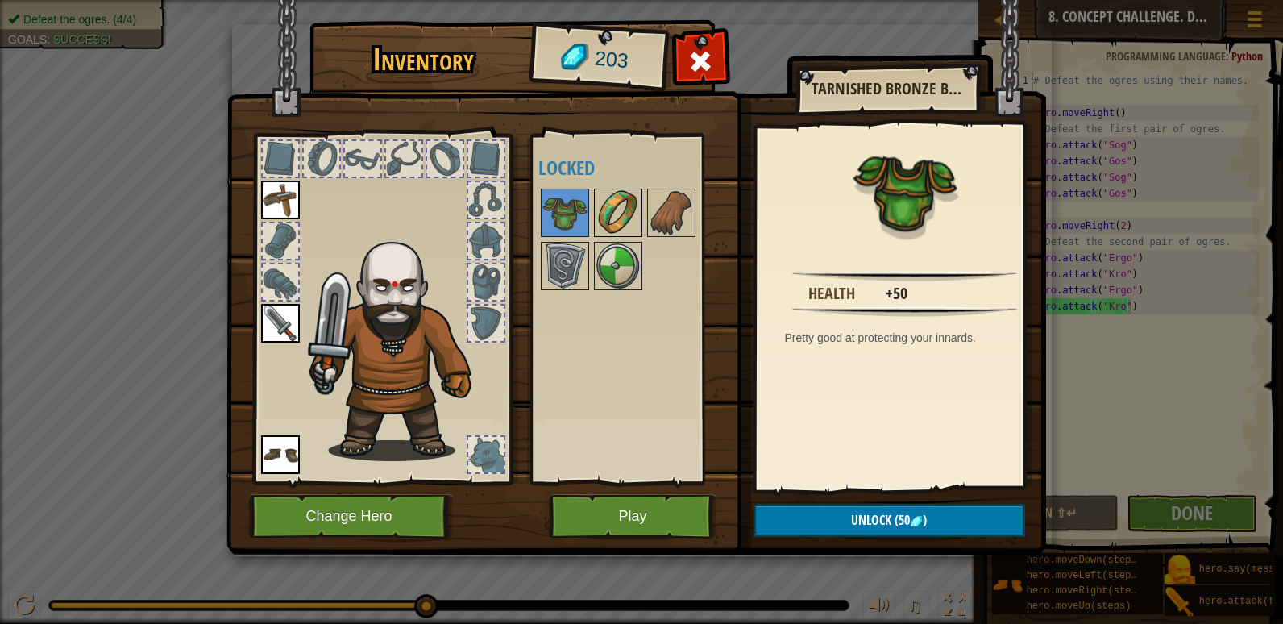
click at [633, 231] on img at bounding box center [618, 212] width 45 height 45
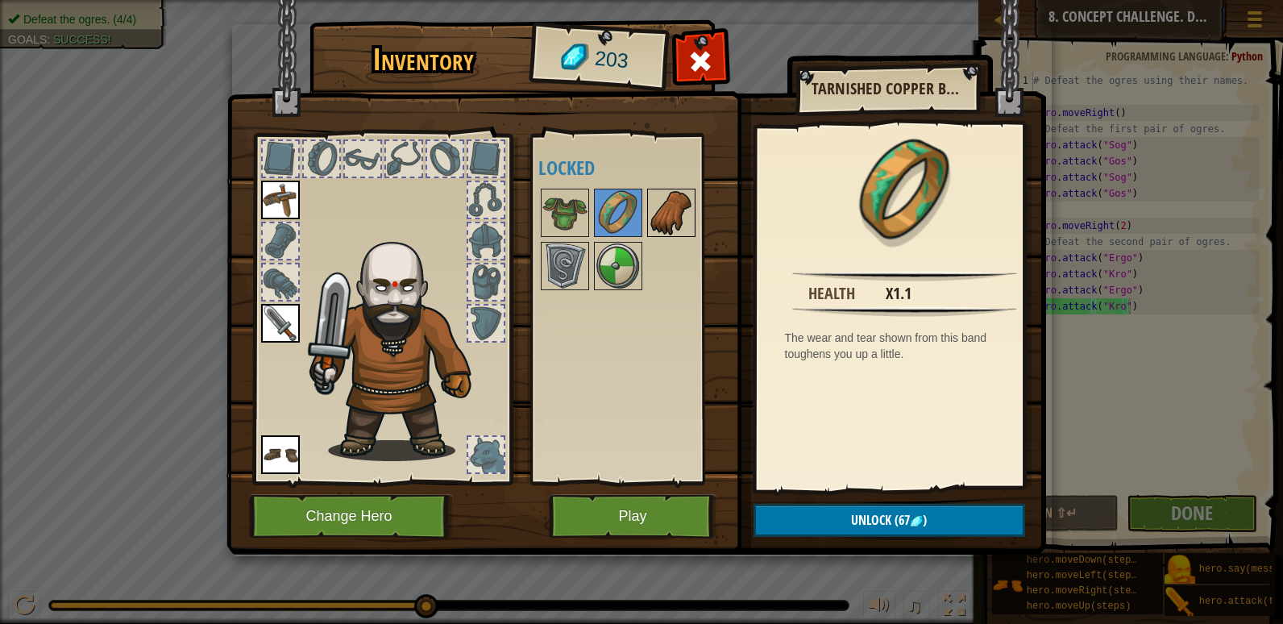
drag, startPoint x: 678, startPoint y: 207, endPoint x: 681, endPoint y: 222, distance: 14.9
click at [680, 216] on img at bounding box center [671, 212] width 45 height 45
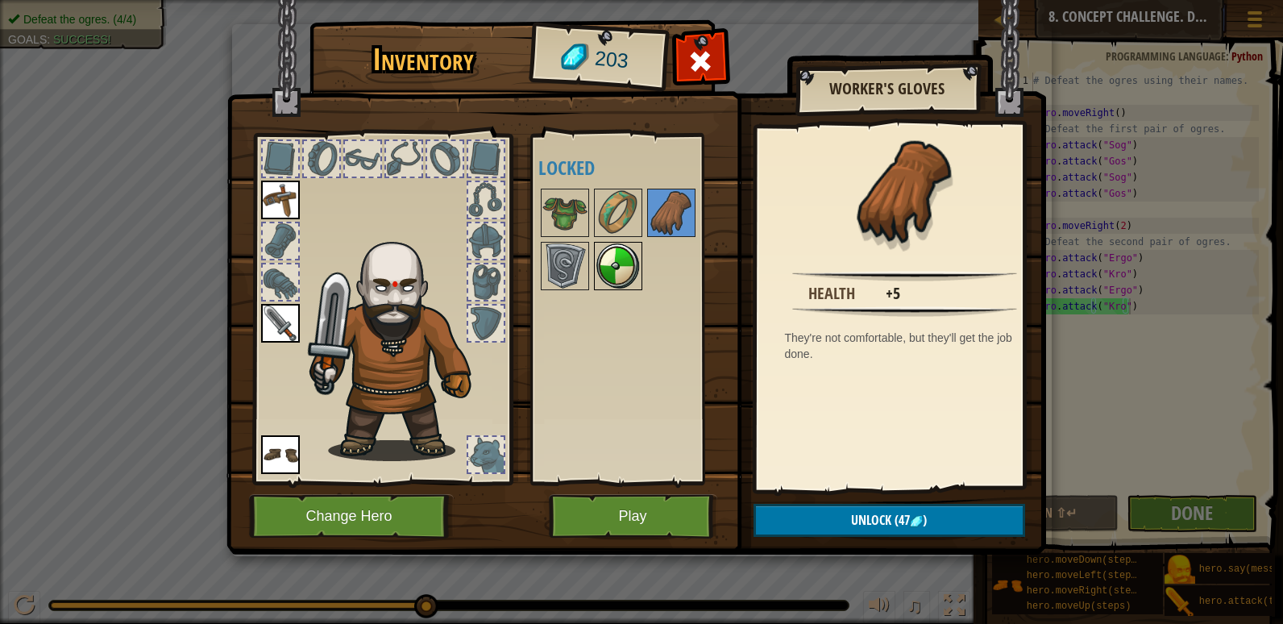
click at [609, 281] on img at bounding box center [618, 265] width 45 height 45
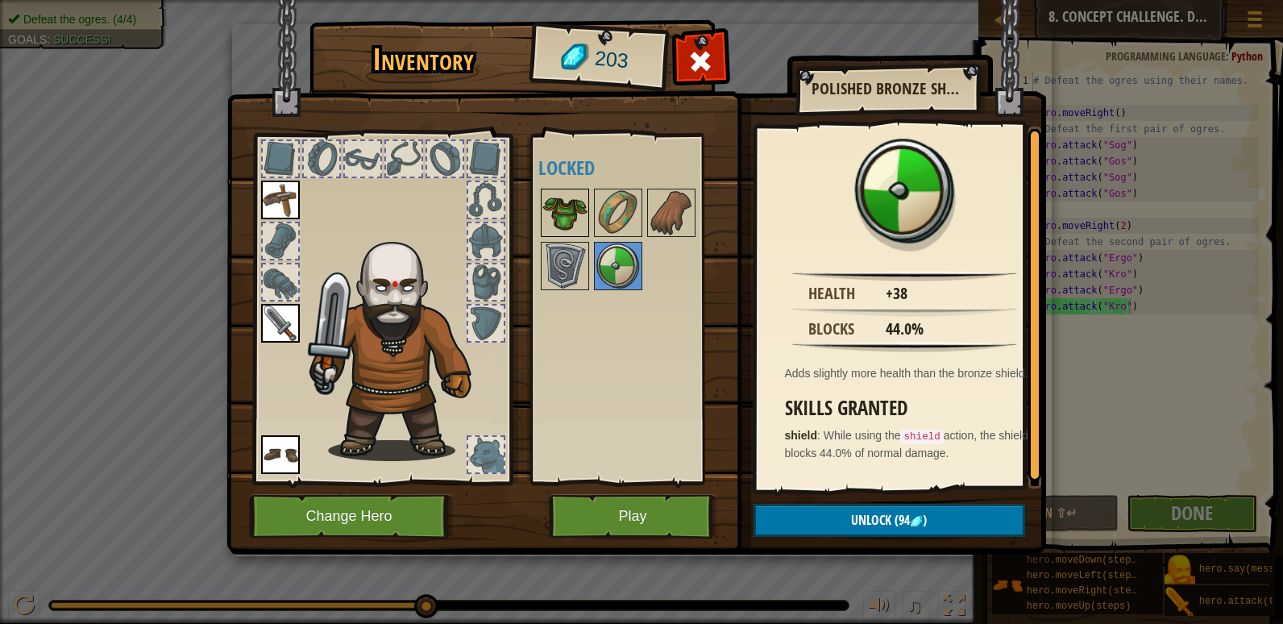
click at [574, 198] on img at bounding box center [565, 212] width 45 height 45
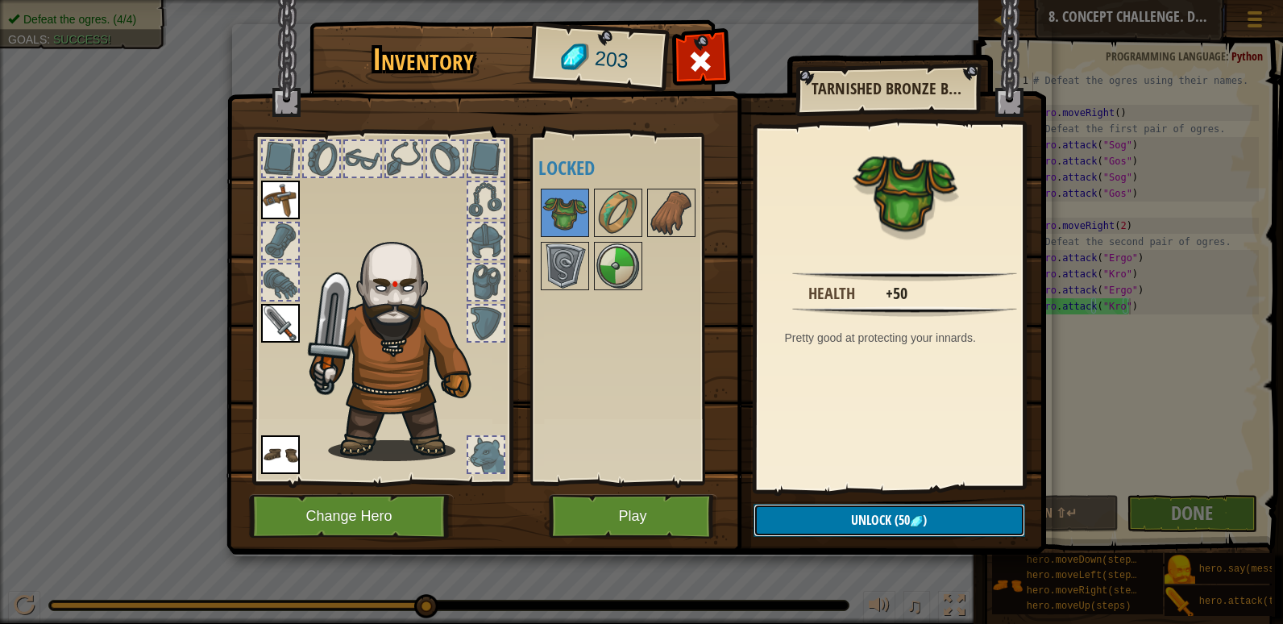
click at [921, 524] on img at bounding box center [916, 521] width 13 height 13
click at [921, 524] on button "Confirm" at bounding box center [890, 520] width 272 height 33
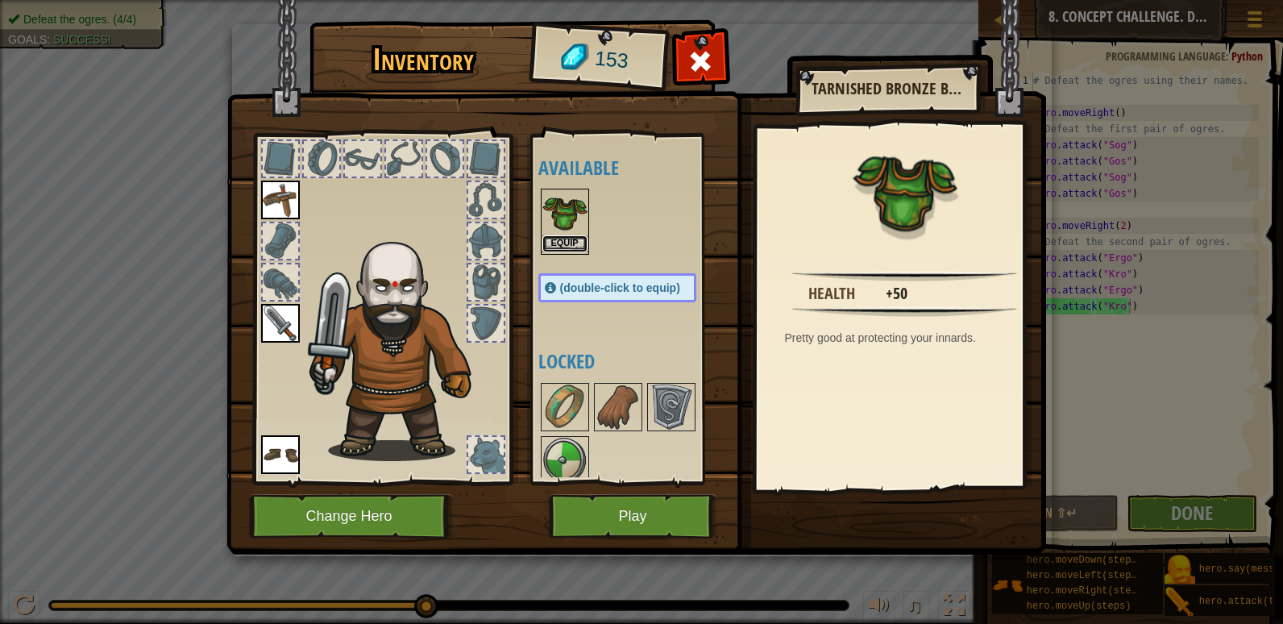
click at [576, 239] on button "Equip" at bounding box center [565, 243] width 45 height 17
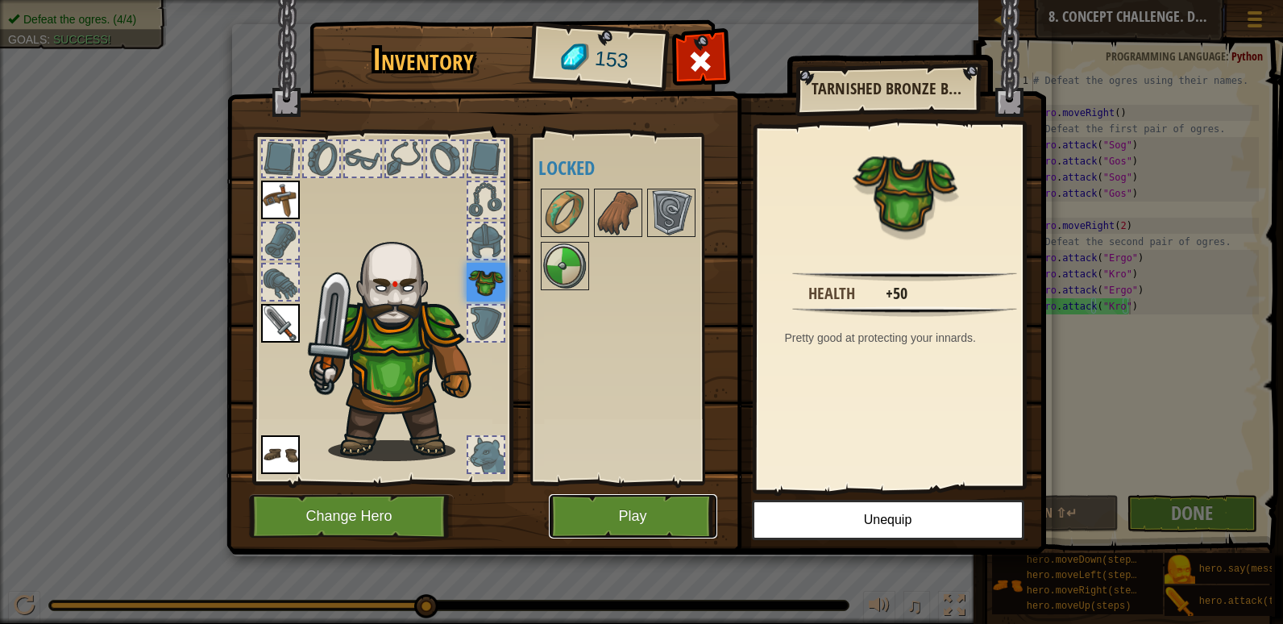
click at [655, 504] on button "Play" at bounding box center [633, 516] width 168 height 44
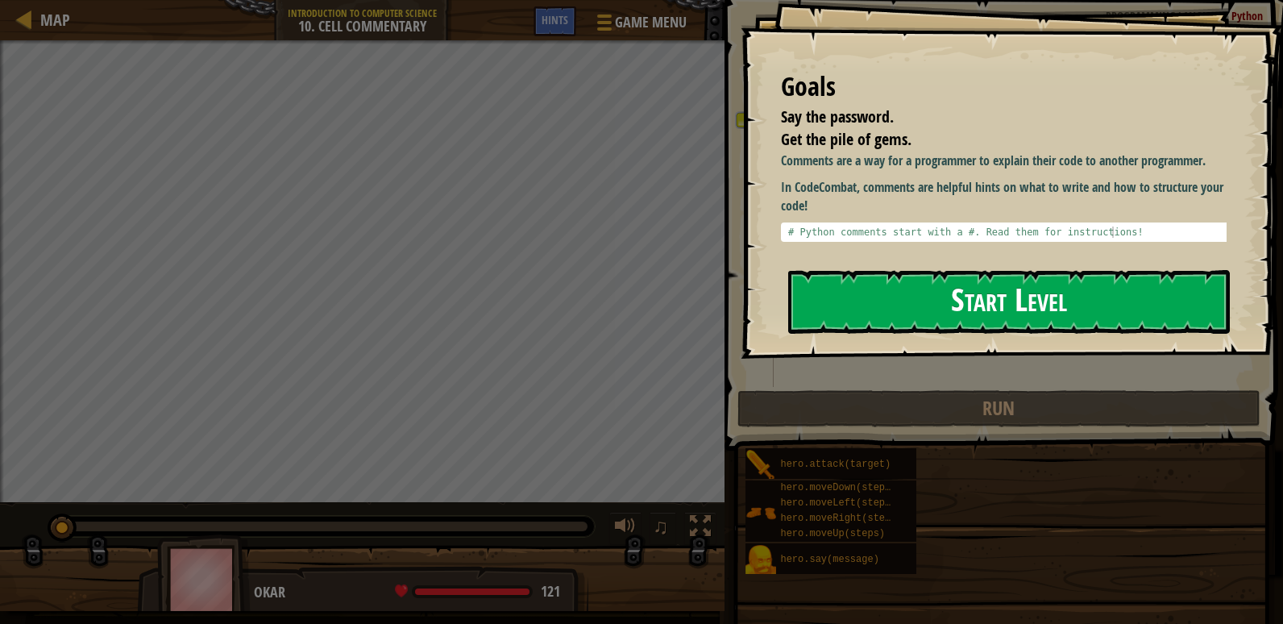
click at [873, 270] on button "Start Level" at bounding box center [1009, 302] width 442 height 64
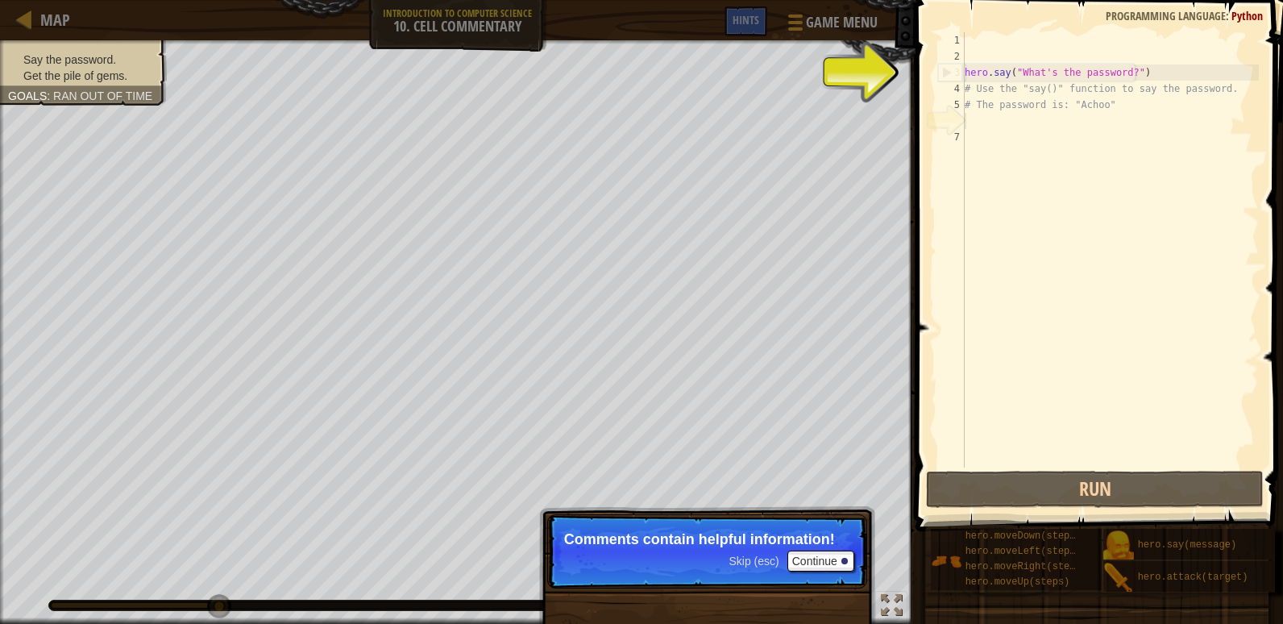
click at [765, 532] on p "Comments contain helpful information!" at bounding box center [707, 539] width 286 height 16
click at [834, 566] on button "Continue" at bounding box center [821, 561] width 67 height 21
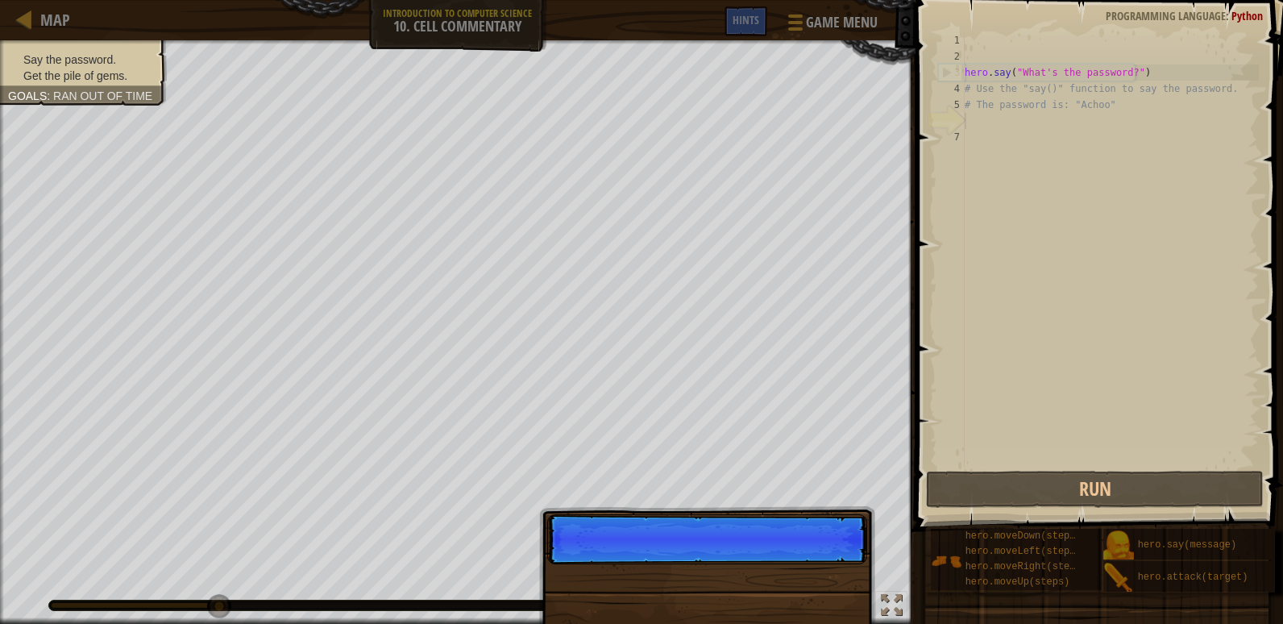
scroll to position [7, 0]
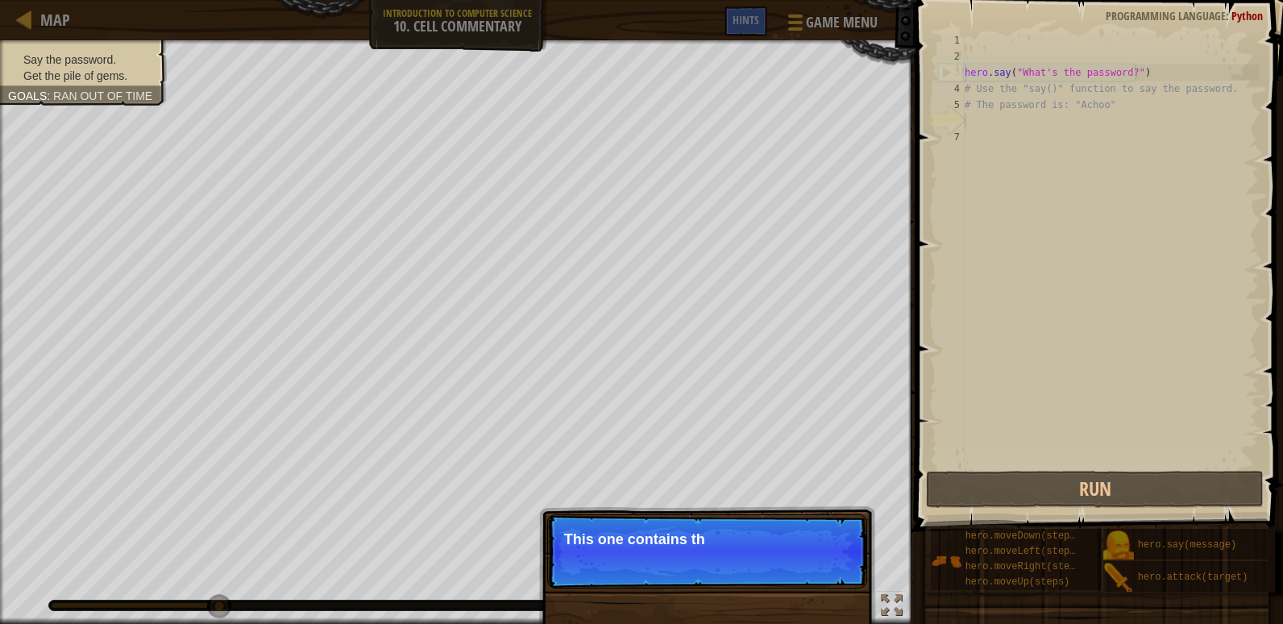
click at [838, 565] on p "Skip (esc) Continue This one contains th" at bounding box center [707, 551] width 320 height 74
click at [838, 565] on p "Skip (esc) Continue This one contains the password for the" at bounding box center [707, 551] width 320 height 74
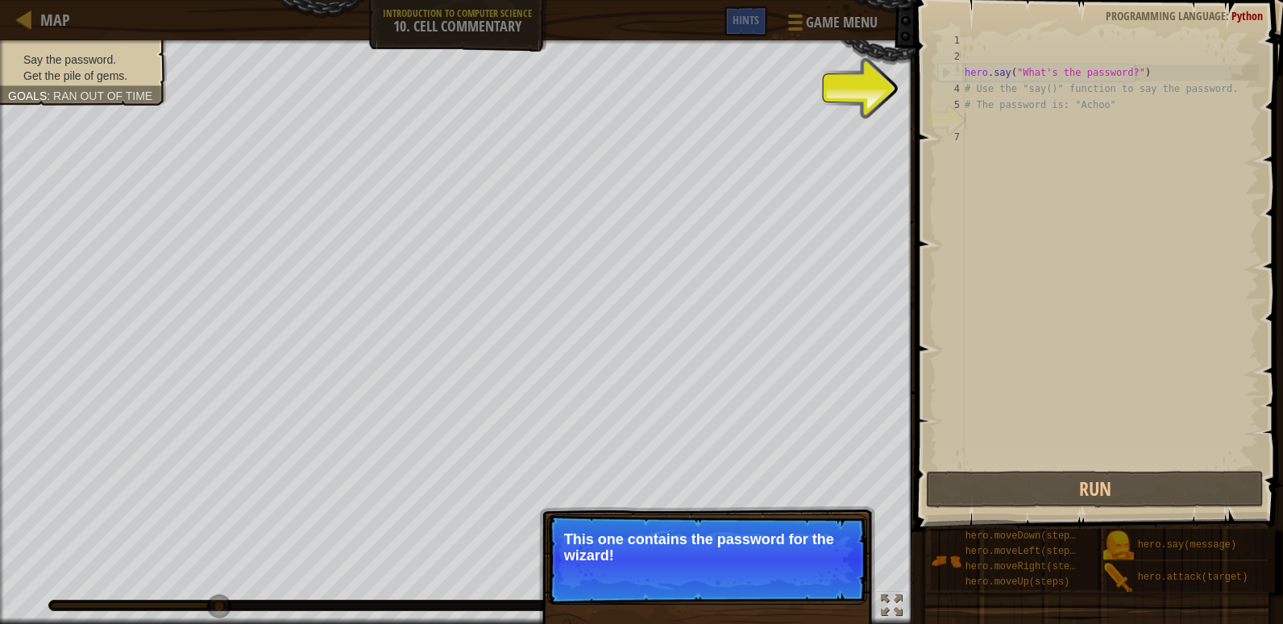
click at [838, 565] on p "Skip (esc) Continue This one contains the password for the wizard!" at bounding box center [707, 559] width 320 height 90
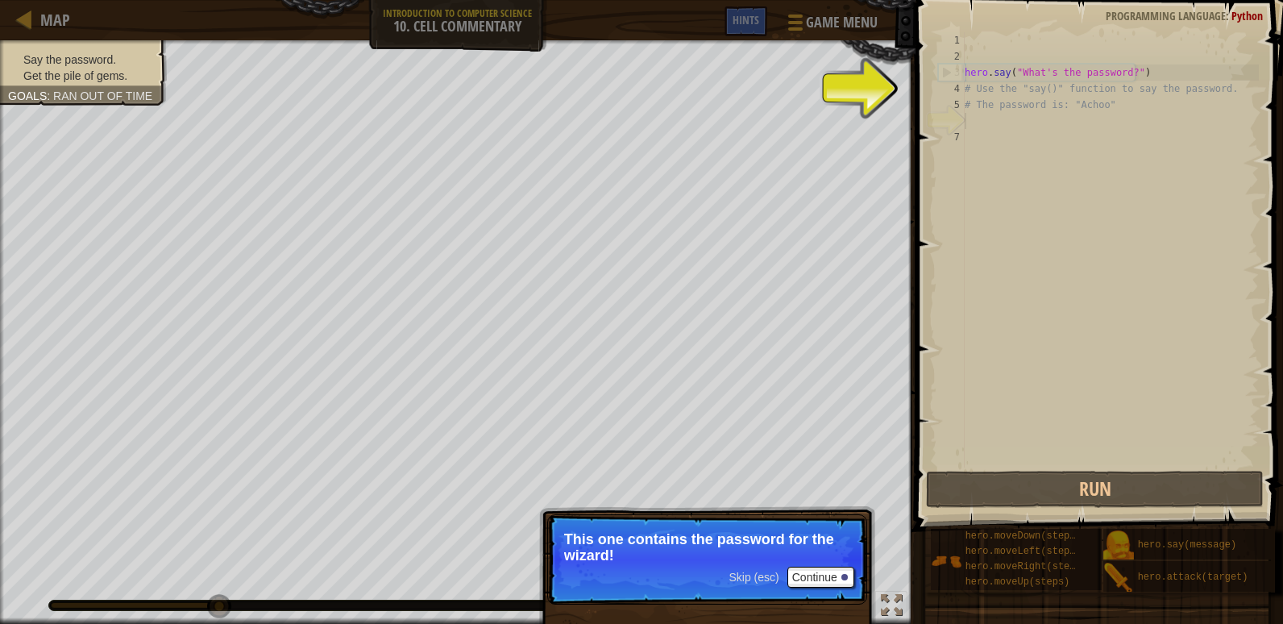
click at [844, 564] on p "Skip (esc) Continue This one contains the password for the wizard!" at bounding box center [707, 559] width 320 height 90
click at [851, 584] on button "Continue" at bounding box center [821, 577] width 67 height 21
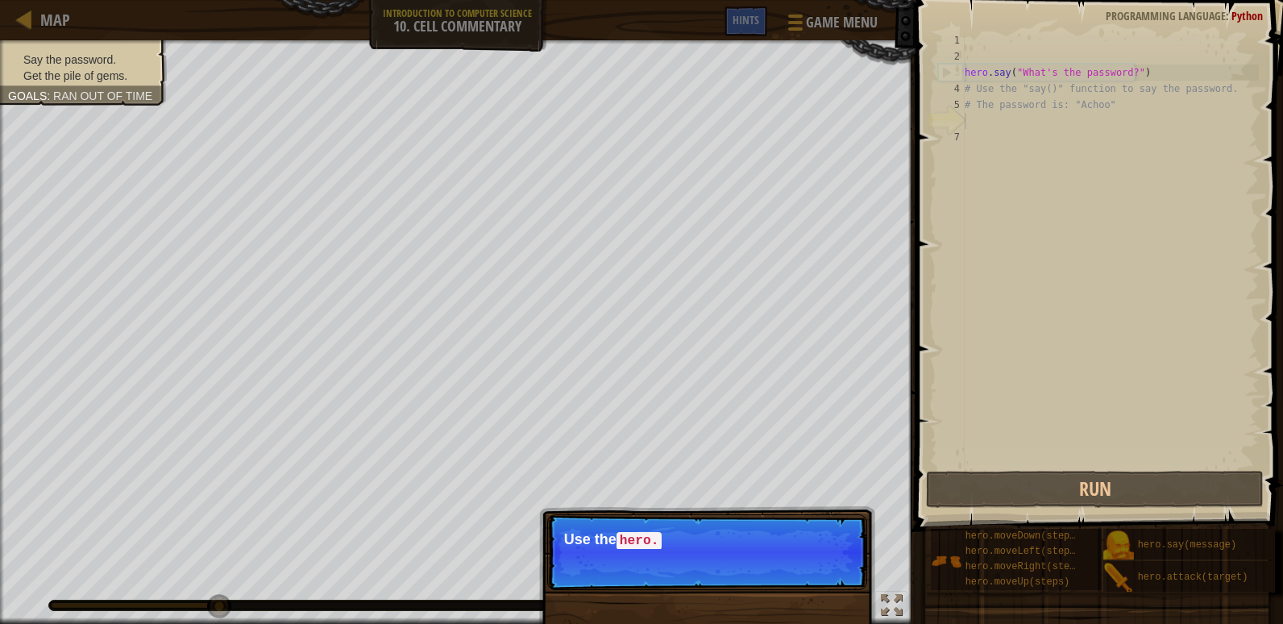
click at [832, 574] on p "Skip (esc) Continue Use the hero." at bounding box center [707, 552] width 320 height 76
click at [832, 574] on p "Skip (esc) Continue Use the hero.say() function to" at bounding box center [707, 552] width 320 height 76
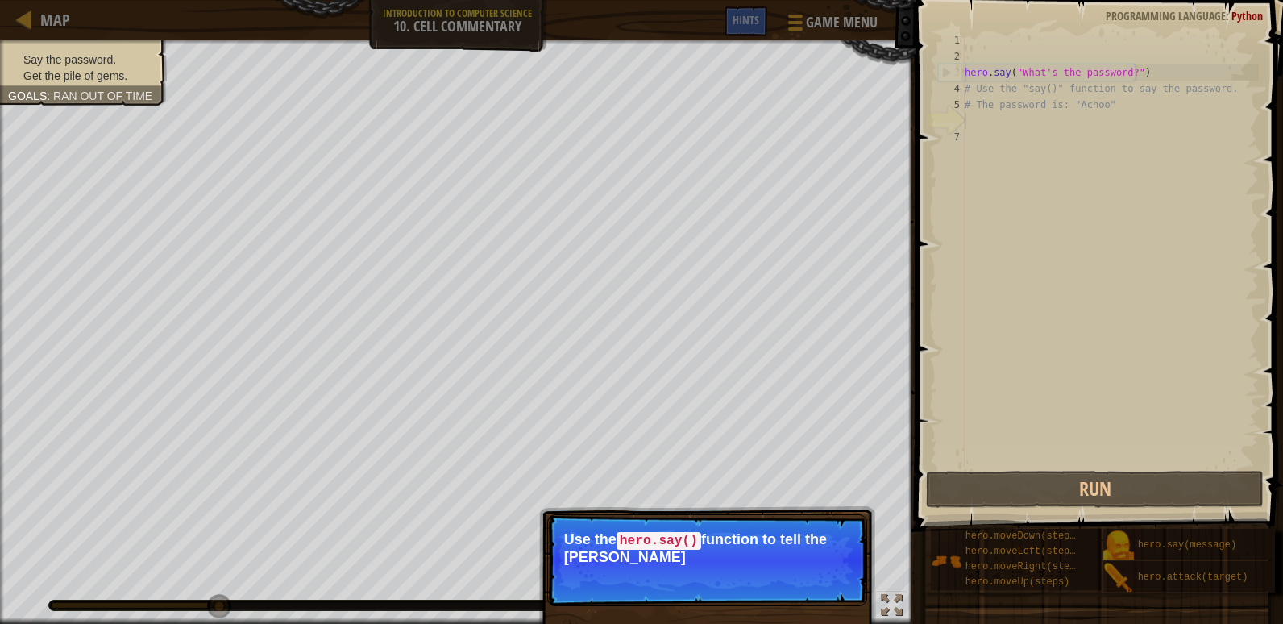
click at [832, 574] on p "Skip (esc) Continue Use the hero.say() function to tell the [PERSON_NAME]" at bounding box center [707, 560] width 320 height 92
click at [832, 574] on p "Skip (esc) Continue Use the hero.say() function to tell the wizard the passwo" at bounding box center [707, 560] width 320 height 92
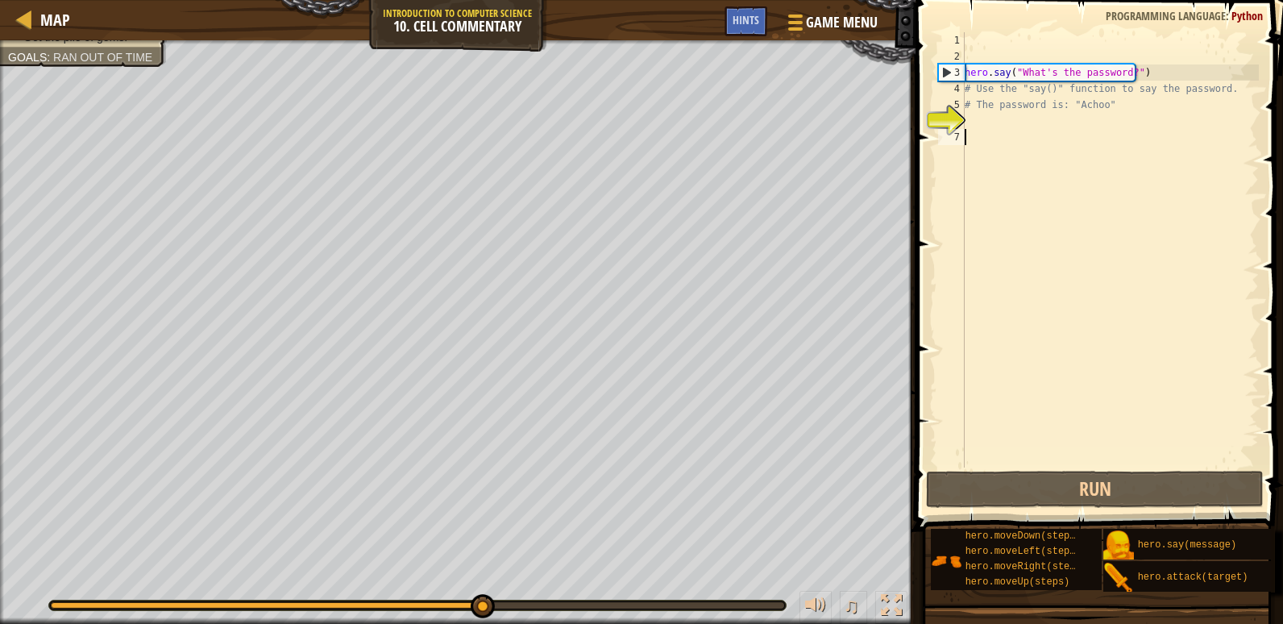
click at [1029, 129] on div "hero . say ( "What's the password?" ) # Use the "say()" function to say the pas…" at bounding box center [1110, 266] width 297 height 468
click at [1034, 114] on div "hero . say ( "What's the password?" ) # Use the "say()" function to say the pas…" at bounding box center [1110, 266] width 297 height 468
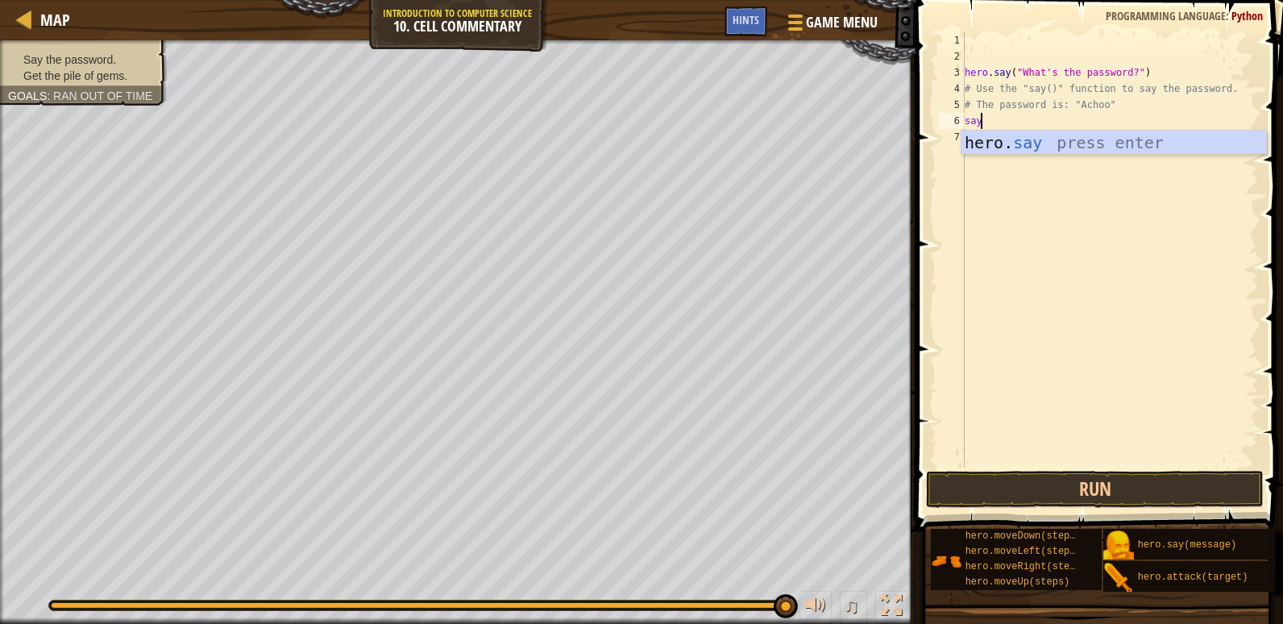
click at [994, 152] on div "hero. say press enter" at bounding box center [1114, 167] width 305 height 73
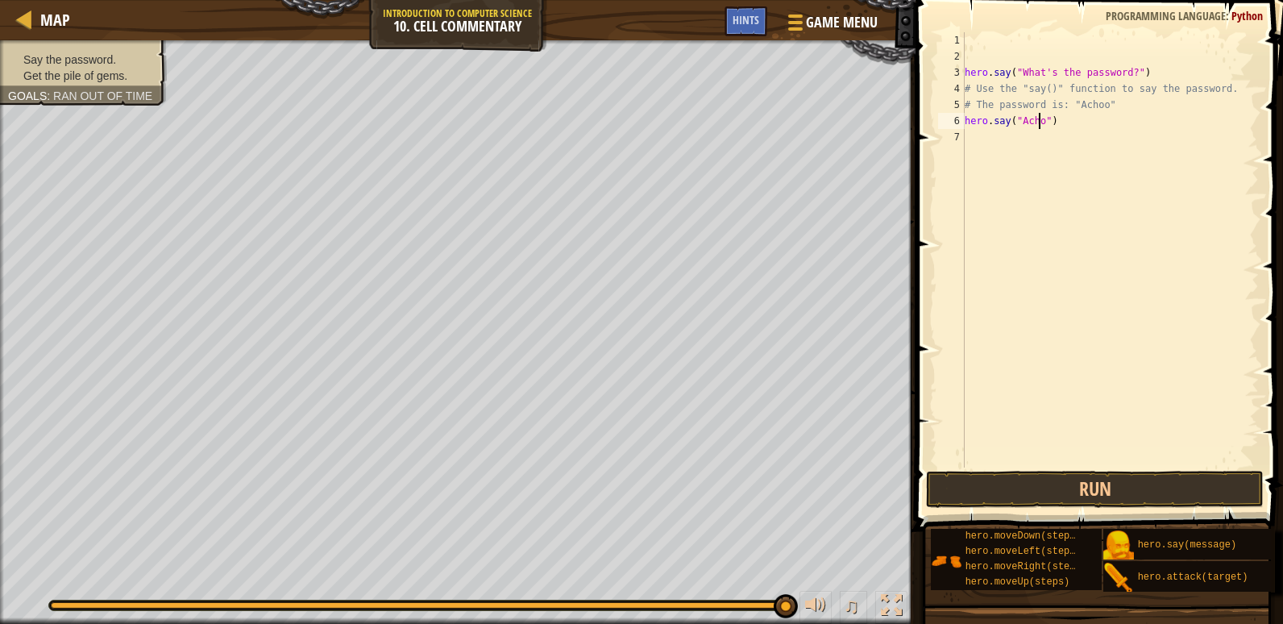
type textarea "hero.say("Achoo")"
type textarea "h"
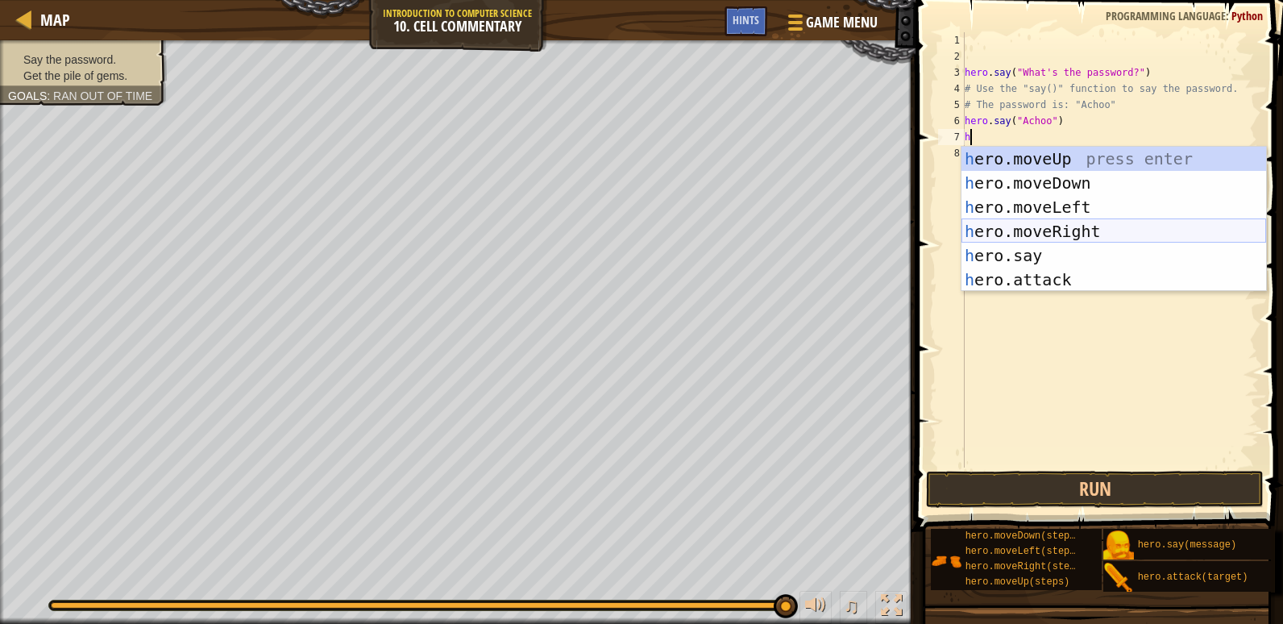
click at [1055, 238] on div "h ero.moveUp press enter h ero.moveDown press enter h ero.moveLeft press enter …" at bounding box center [1114, 243] width 305 height 193
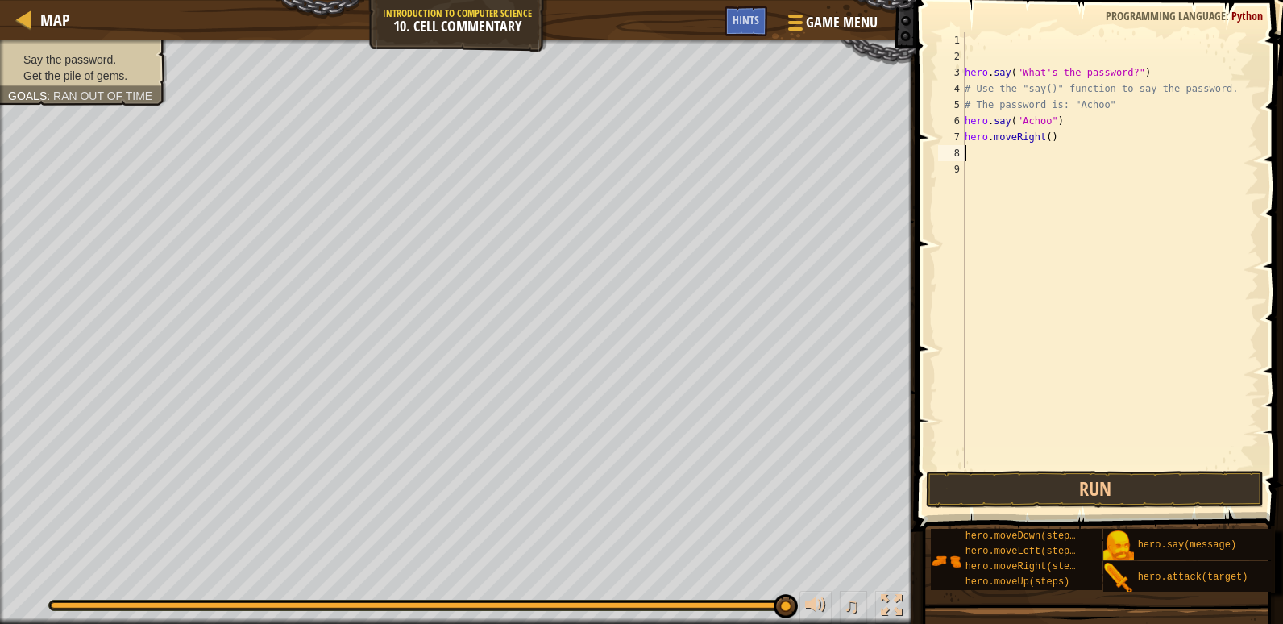
click at [1046, 142] on div "hero . say ( "What's the password?" ) # Use the "say()" function to say the pas…" at bounding box center [1110, 266] width 297 height 468
click at [1104, 497] on button "Run" at bounding box center [1095, 489] width 338 height 37
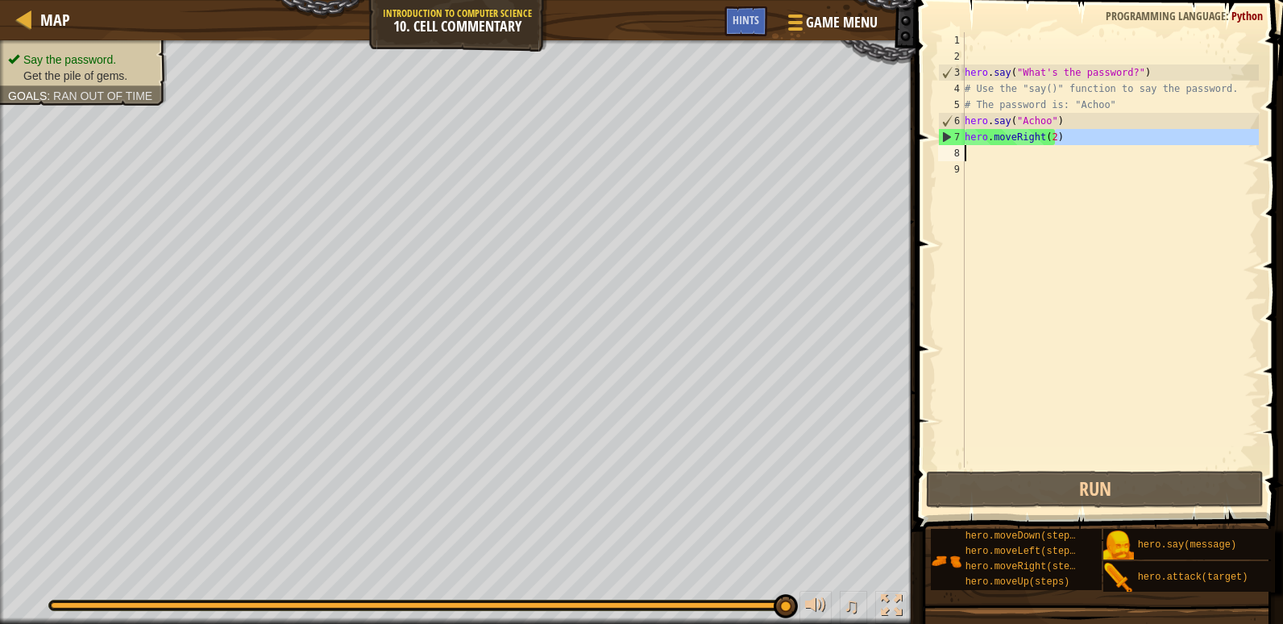
drag, startPoint x: 1076, startPoint y: 143, endPoint x: 1112, endPoint y: 152, distance: 36.4
click at [1112, 152] on div "hero . say ( "What's the password?" ) # Use the "say()" function to say the pas…" at bounding box center [1110, 266] width 297 height 468
type textarea "hero.moveRight(2)"
click at [1111, 161] on div "hero . say ( "What's the password?" ) # Use the "say()" function to say the pas…" at bounding box center [1110, 266] width 297 height 468
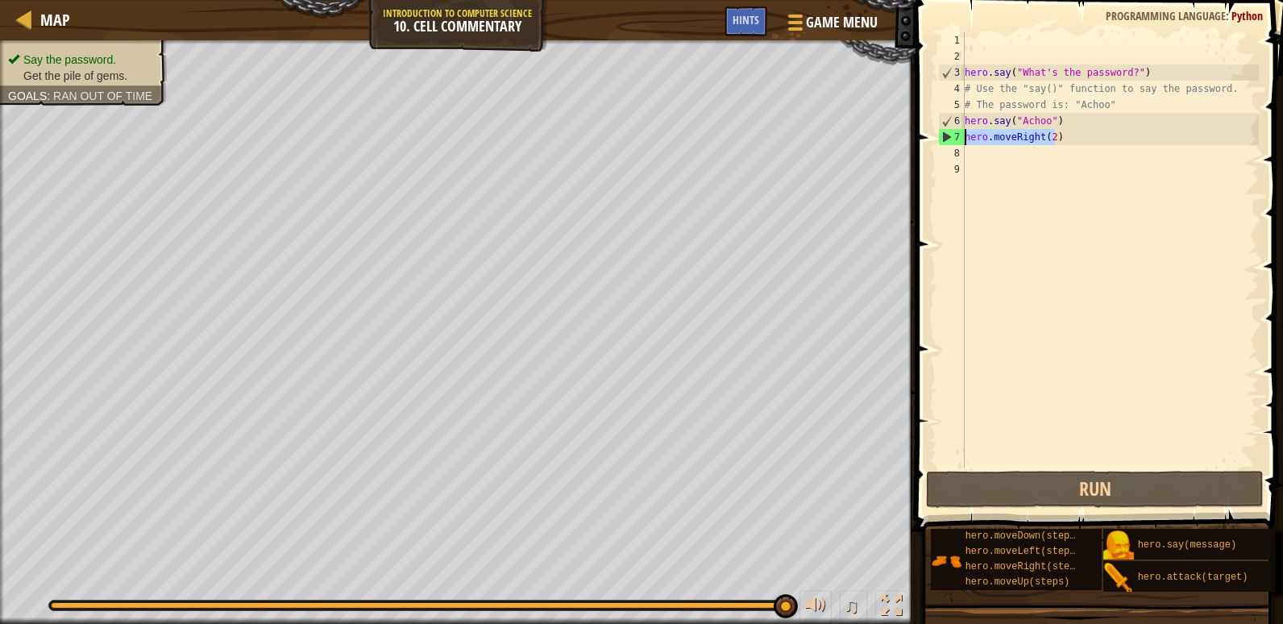
drag, startPoint x: 1085, startPoint y: 139, endPoint x: 963, endPoint y: 140, distance: 122.5
click at [963, 140] on div "1 2 3 4 5 6 7 8 9 hero . say ( "What's the password?" ) # Use the "say()" funct…" at bounding box center [1097, 249] width 324 height 435
type textarea "hero.moveRight(2)"
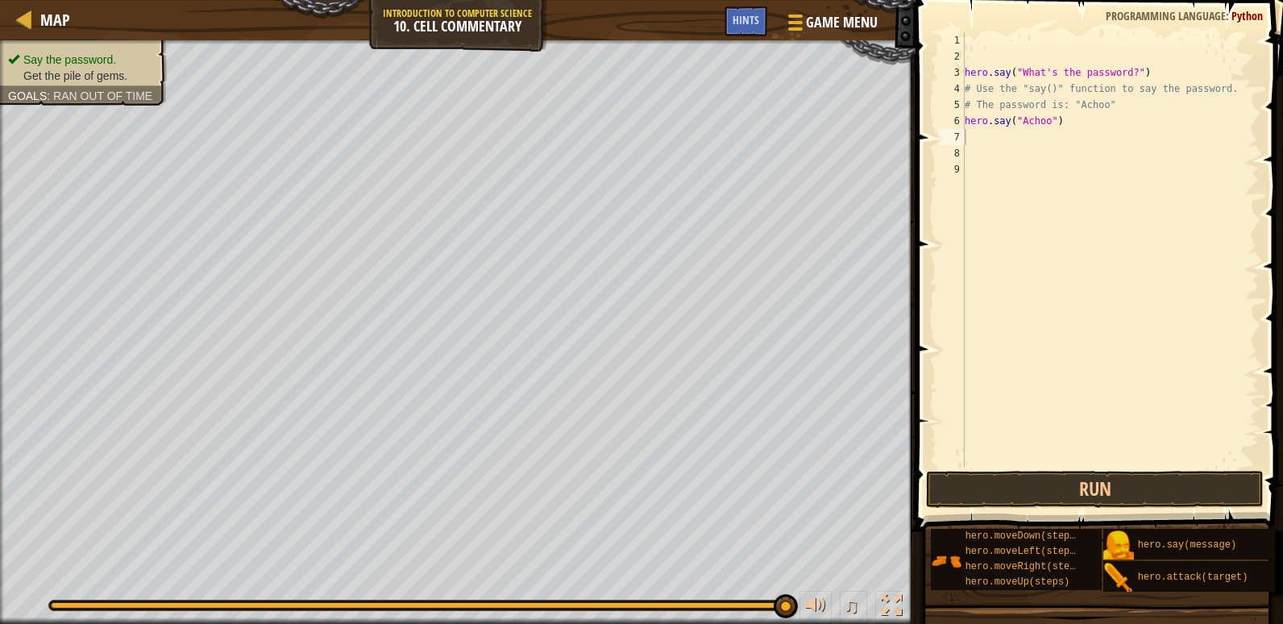
click at [935, 222] on div "1 2 3 4 5 6 7 8 9 hero . say ( "What's the password?" ) # Use the "say()" funct…" at bounding box center [1097, 249] width 324 height 435
click at [1058, 490] on button "Run" at bounding box center [1095, 489] width 338 height 37
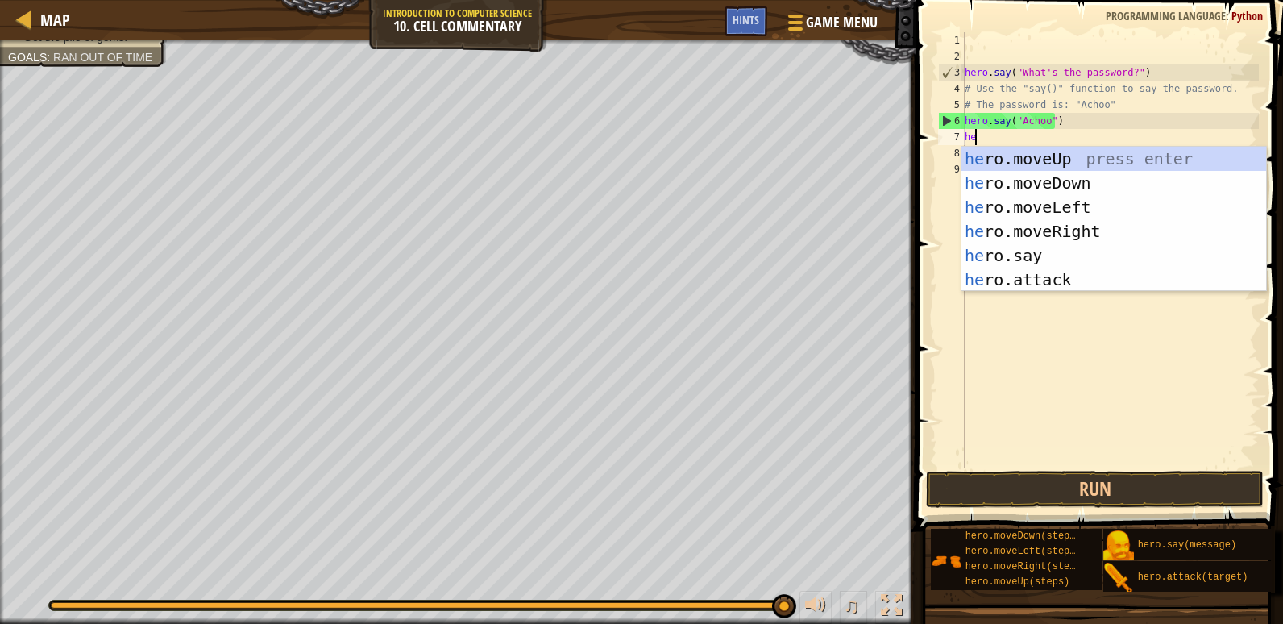
type textarea "hero"
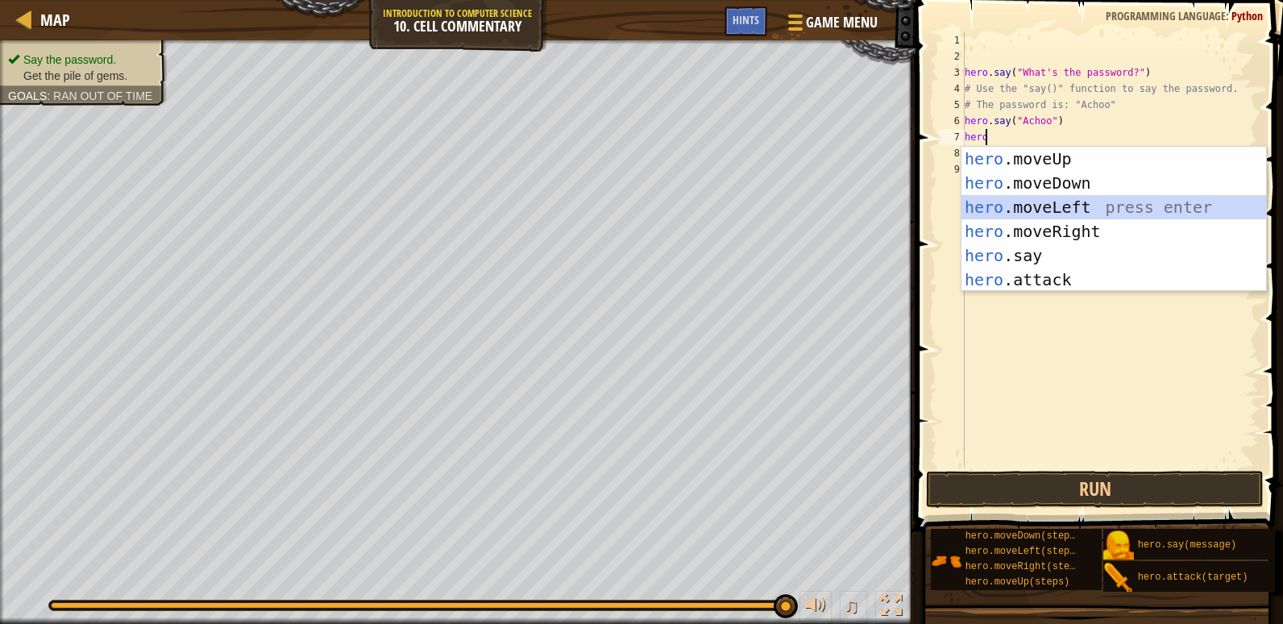
click at [1075, 212] on div "hero .moveUp press enter hero .moveDown press enter hero .moveLeft press enter …" at bounding box center [1114, 243] width 305 height 193
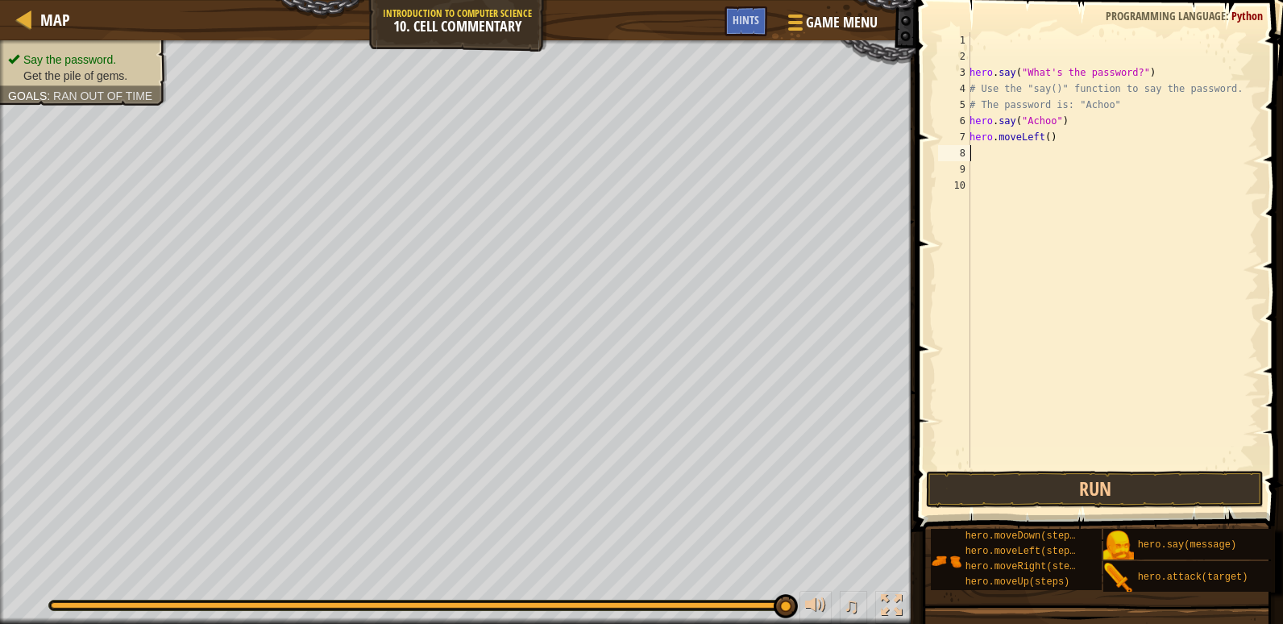
click at [1088, 160] on div "hero . say ( "What's the password?" ) # Use the "say()" function to say the pas…" at bounding box center [1113, 266] width 293 height 468
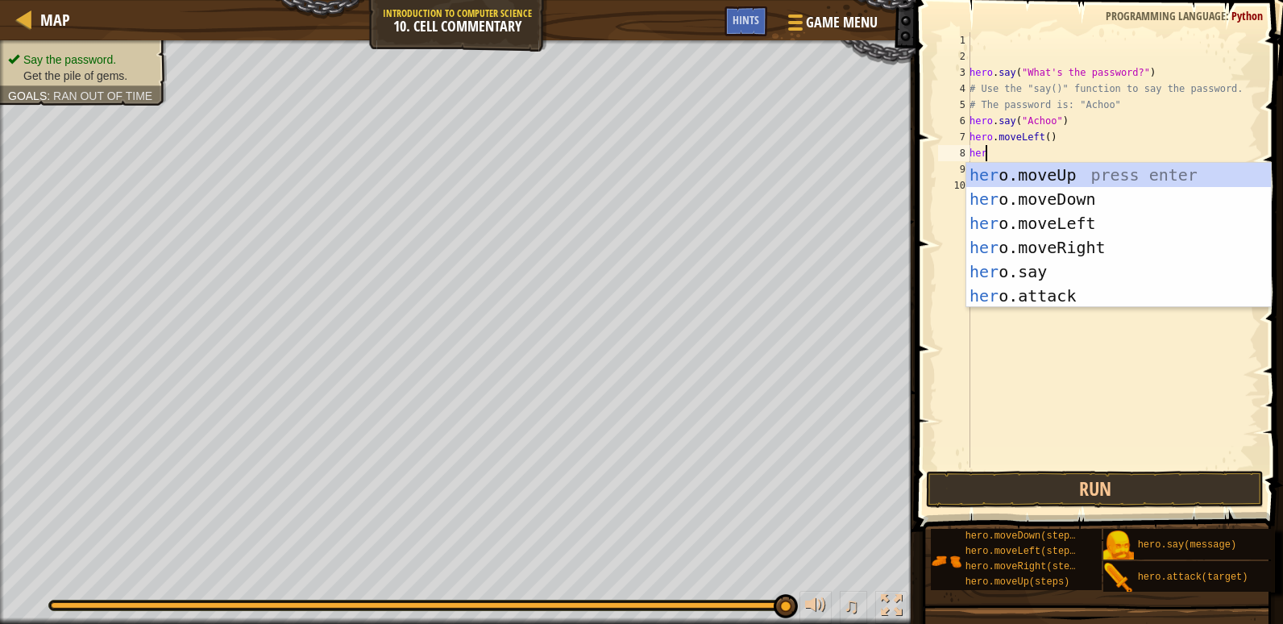
type textarea "hero"
click at [1096, 172] on div "hero .moveUp press enter hero .moveDown press enter hero .moveLeft press enter …" at bounding box center [1119, 259] width 305 height 193
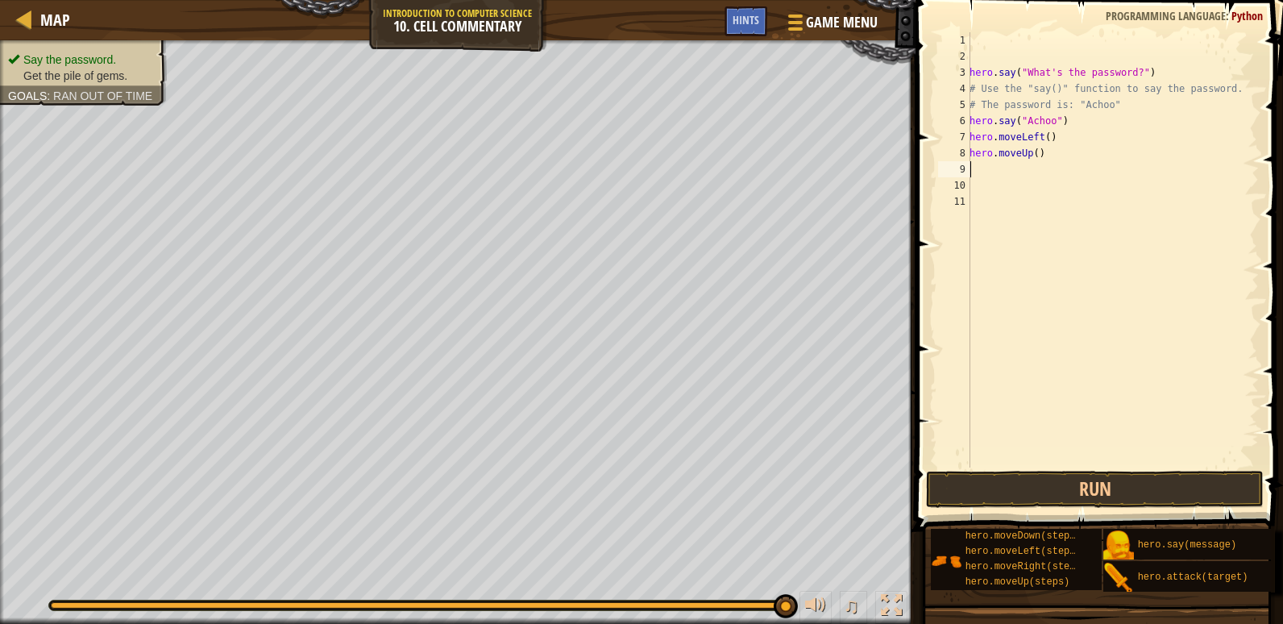
scroll to position [7, 0]
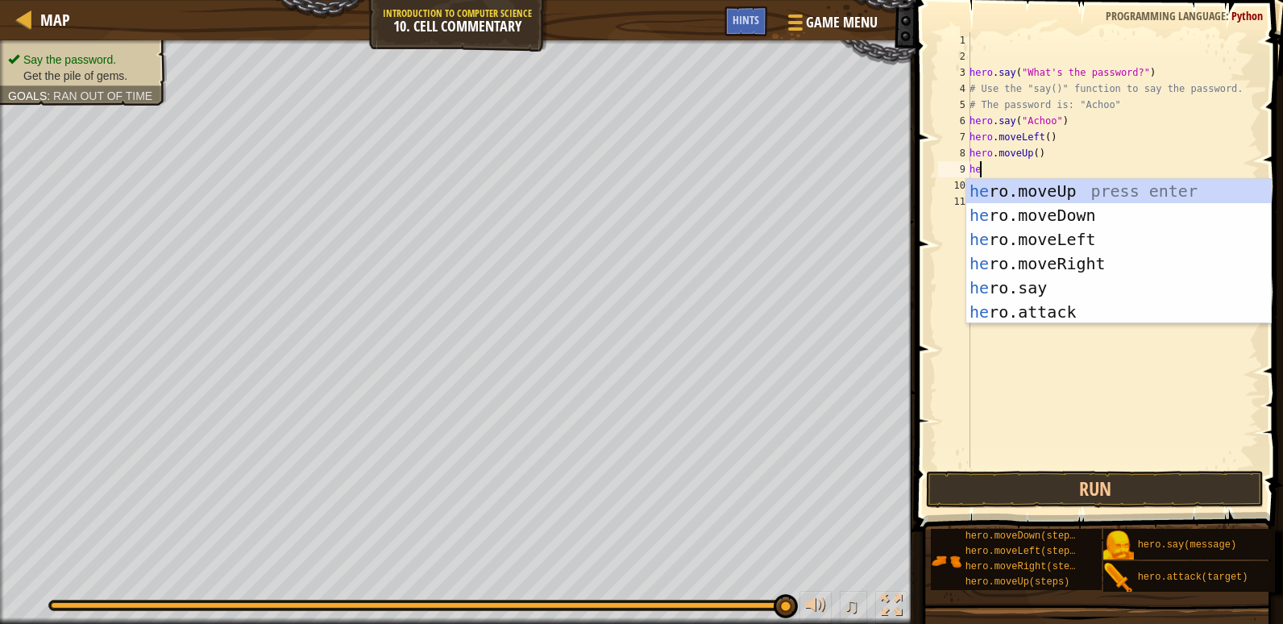
type textarea "hero"
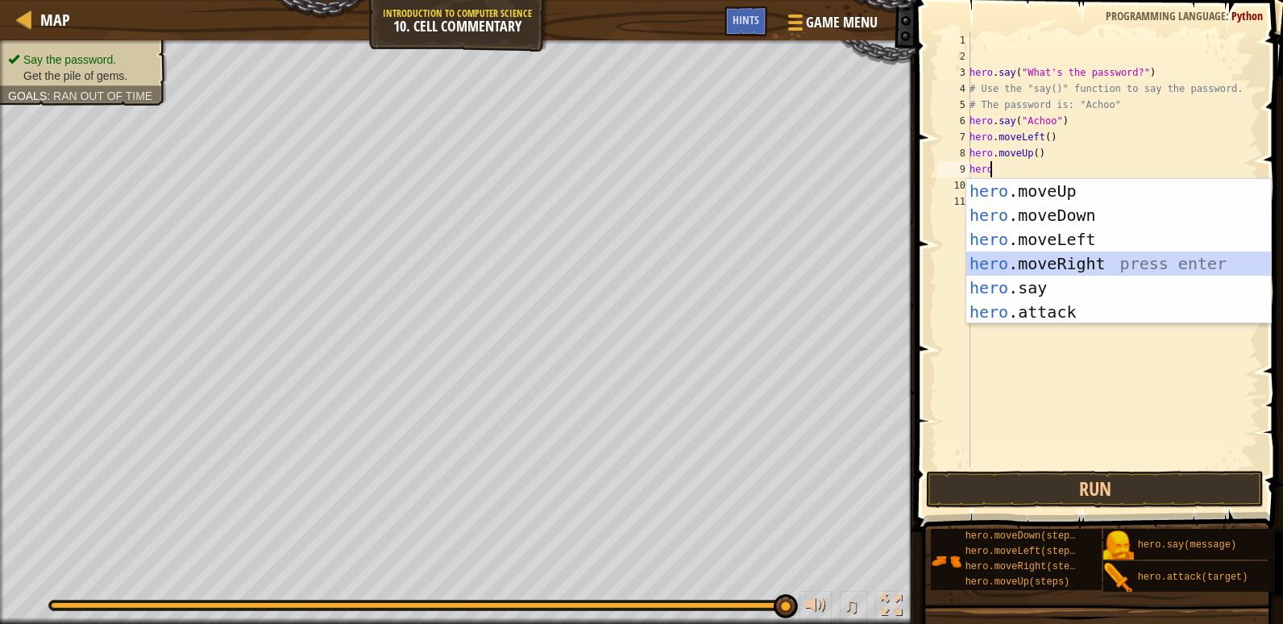
click at [1113, 268] on div "hero .moveUp press enter hero .moveDown press enter hero .moveLeft press enter …" at bounding box center [1119, 275] width 305 height 193
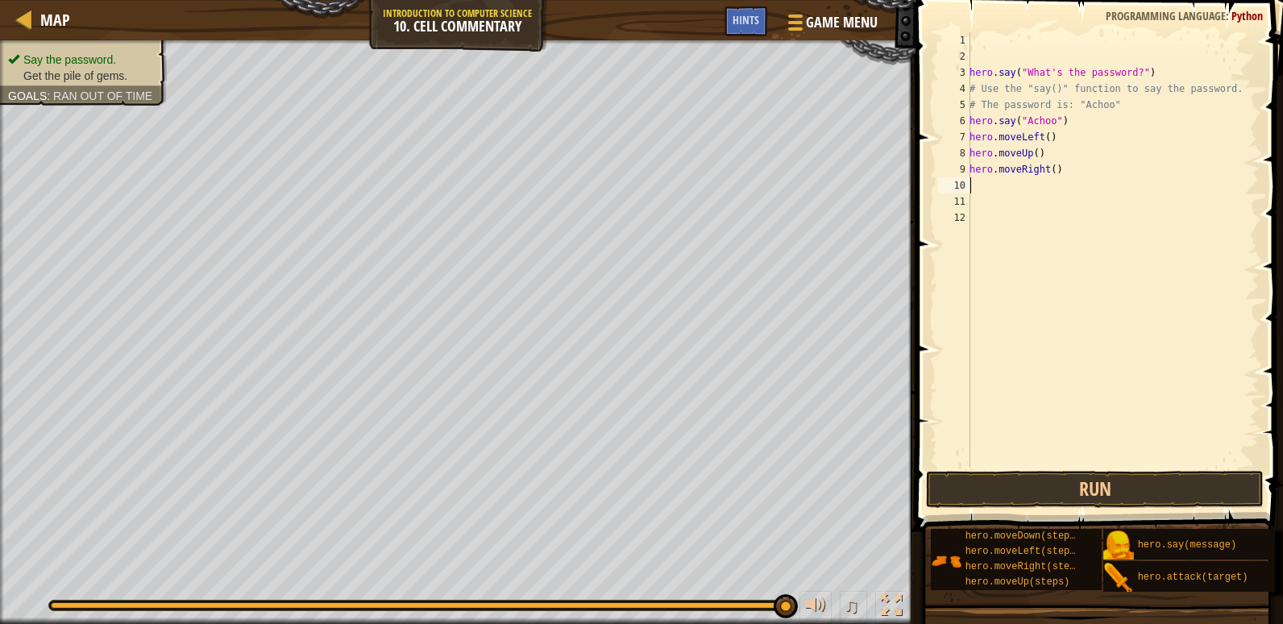
scroll to position [7, 0]
click at [1049, 173] on div "hero . say ( "What's the password?" ) # Use the "say()" function to say the pas…" at bounding box center [1113, 266] width 293 height 468
type textarea "hero.moveRight(2)"
click at [1066, 174] on div "hero . say ( "What's the password?" ) # Use the "say()" function to say the pas…" at bounding box center [1113, 266] width 293 height 468
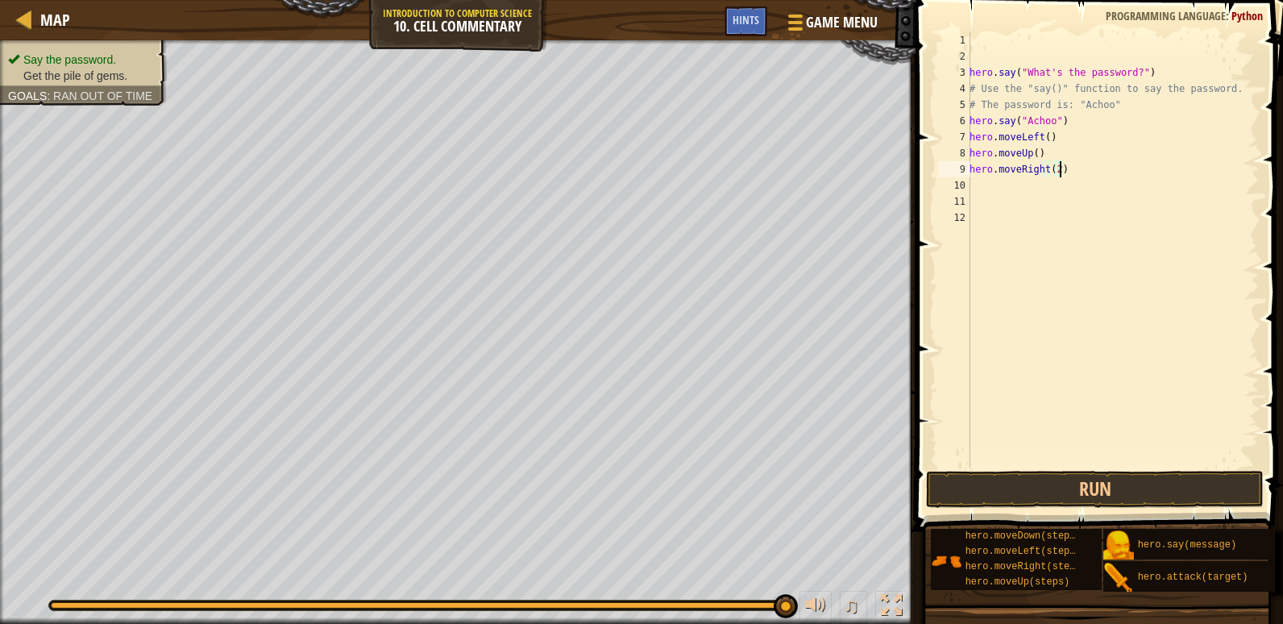
scroll to position [7, 0]
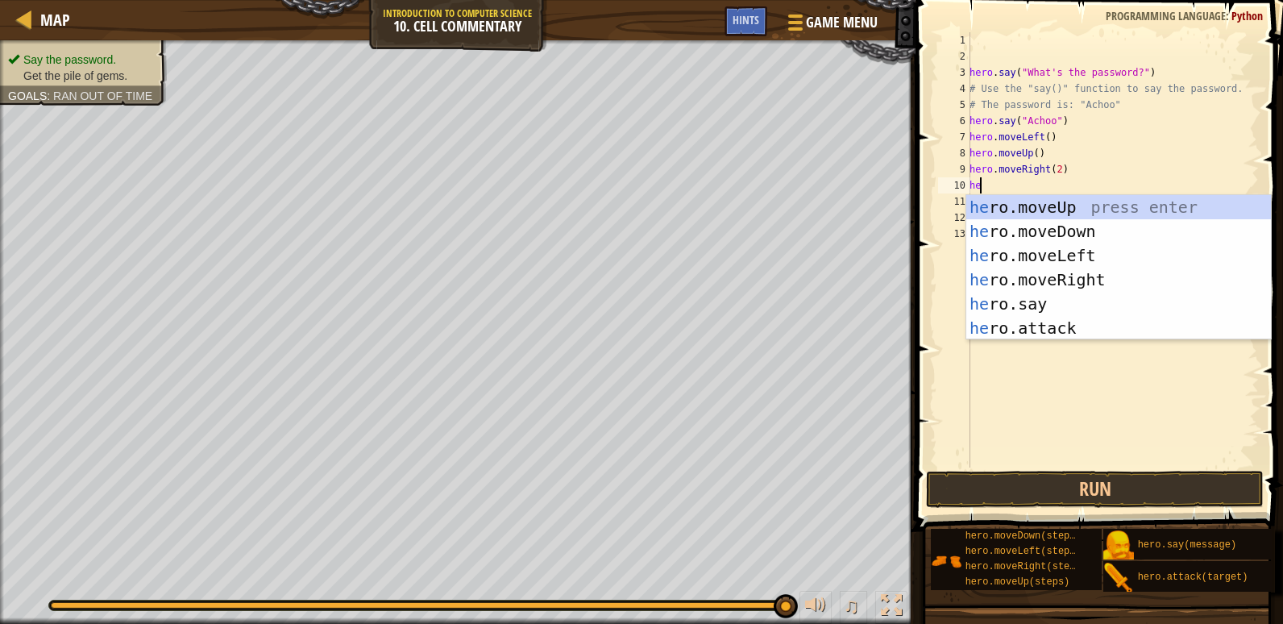
type textarea "hero"
click at [1087, 207] on div "hero .moveUp press enter hero .moveDown press enter hero .moveLeft press enter …" at bounding box center [1119, 291] width 305 height 193
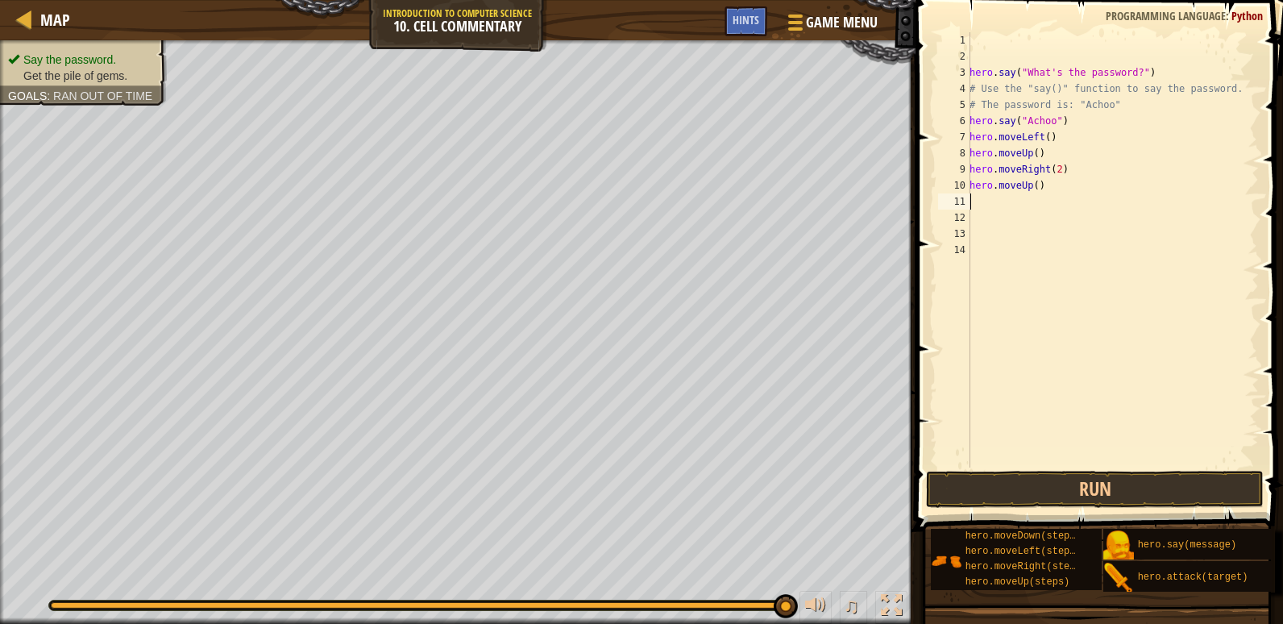
scroll to position [7, 0]
click at [1079, 501] on button "Run" at bounding box center [1095, 489] width 338 height 37
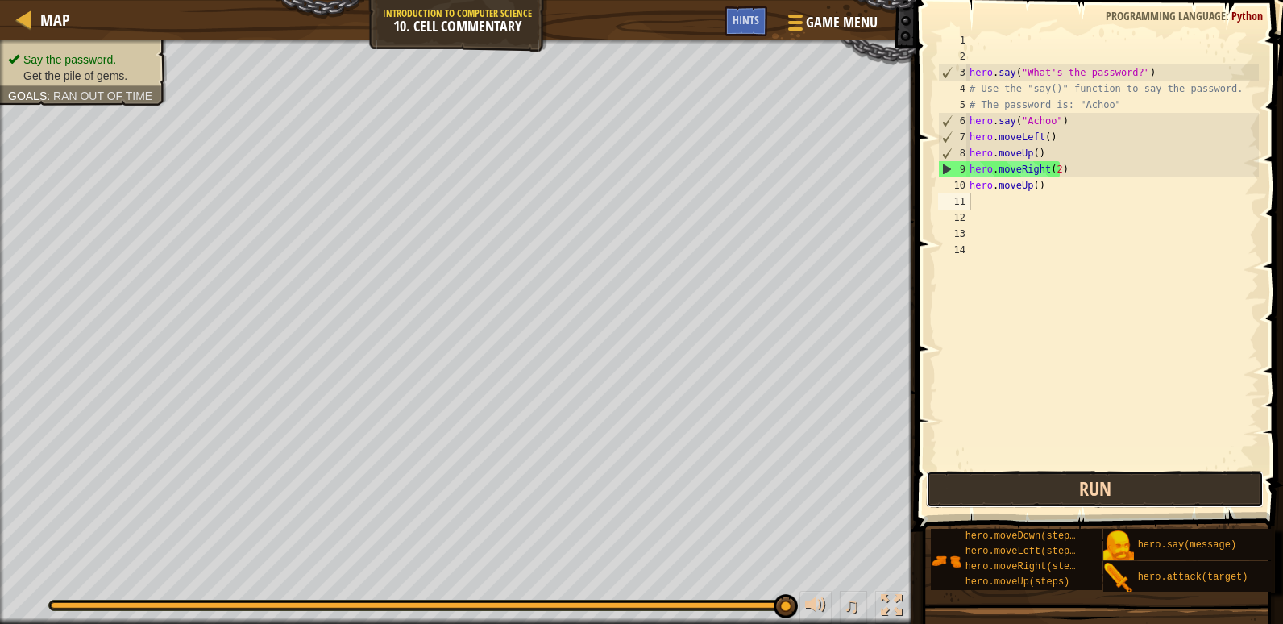
click at [1132, 487] on button "Run" at bounding box center [1095, 489] width 338 height 37
click at [1134, 500] on button "Run" at bounding box center [1095, 489] width 338 height 37
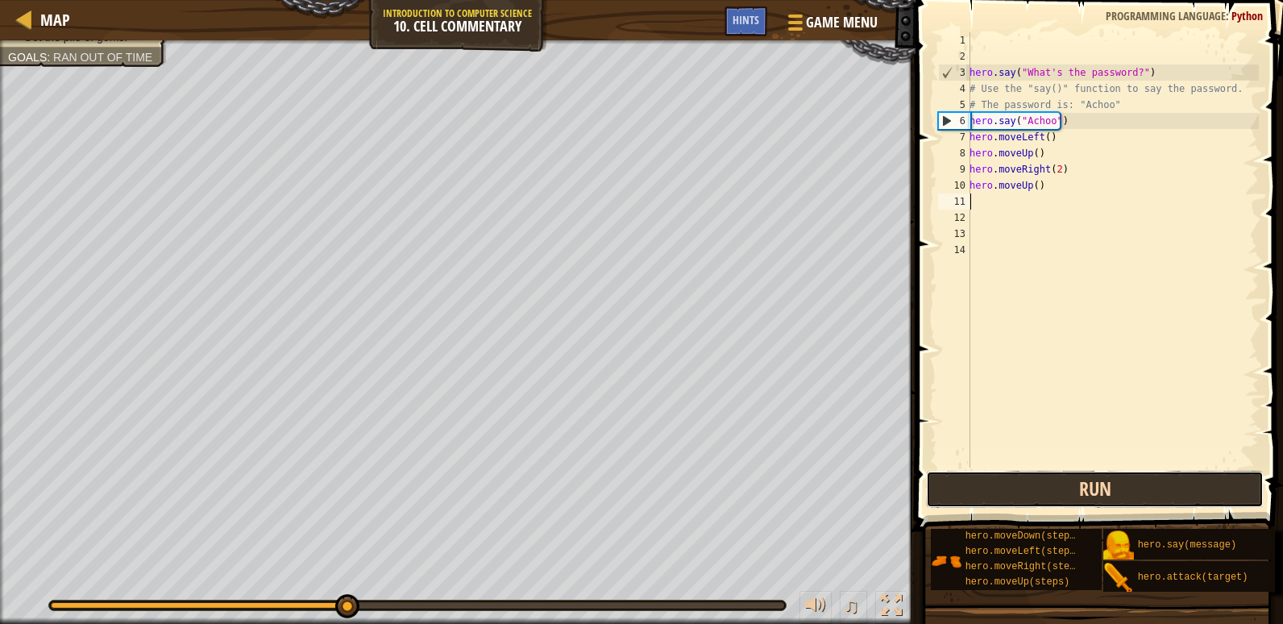
click at [1134, 500] on button "Run" at bounding box center [1095, 489] width 338 height 37
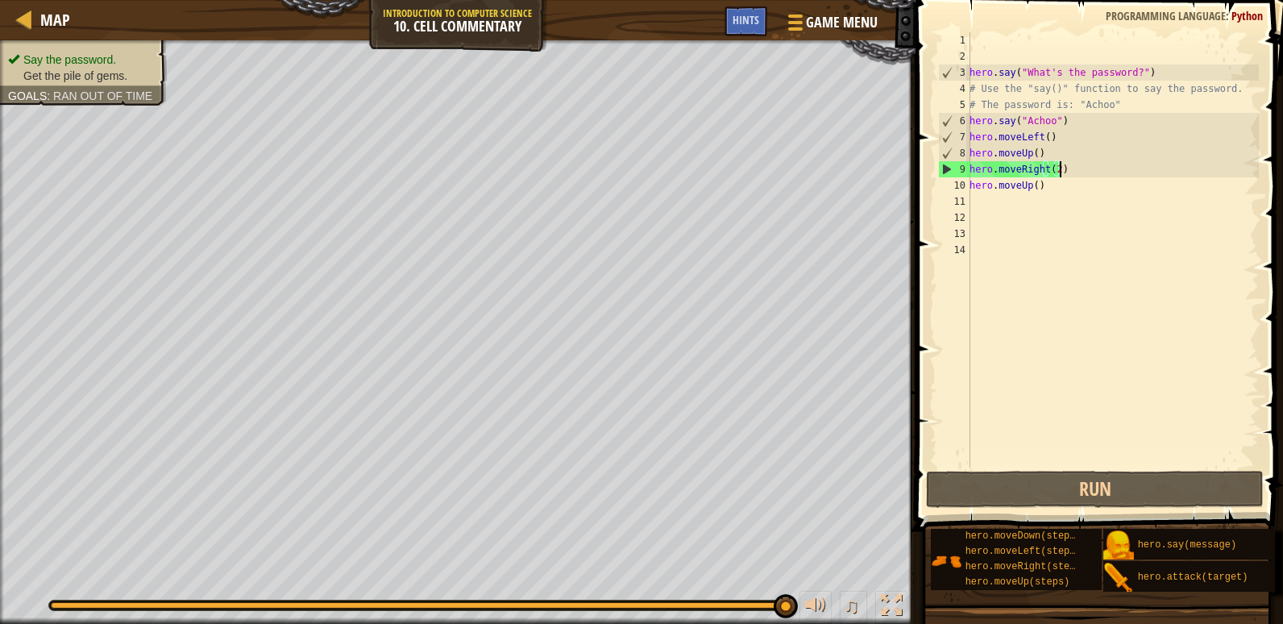
click at [1093, 167] on div "hero . say ( "What's the password?" ) # Use the "say()" function to say the pas…" at bounding box center [1113, 266] width 293 height 468
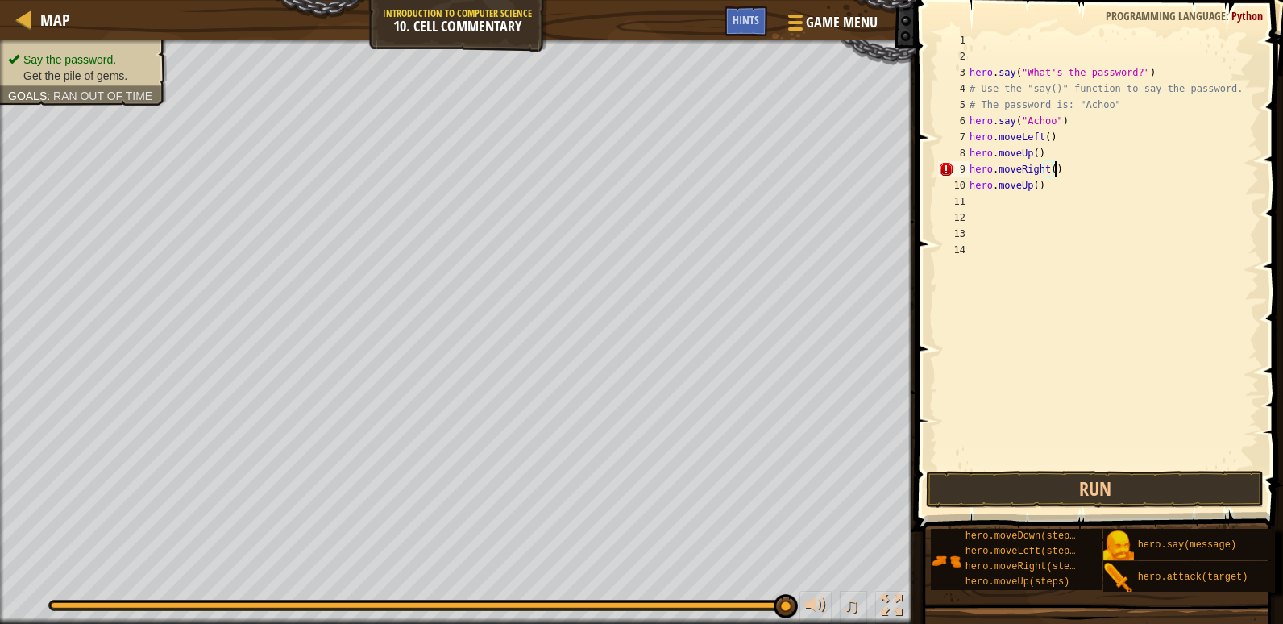
scroll to position [7, 6]
click at [1162, 474] on button "Run" at bounding box center [1095, 489] width 338 height 37
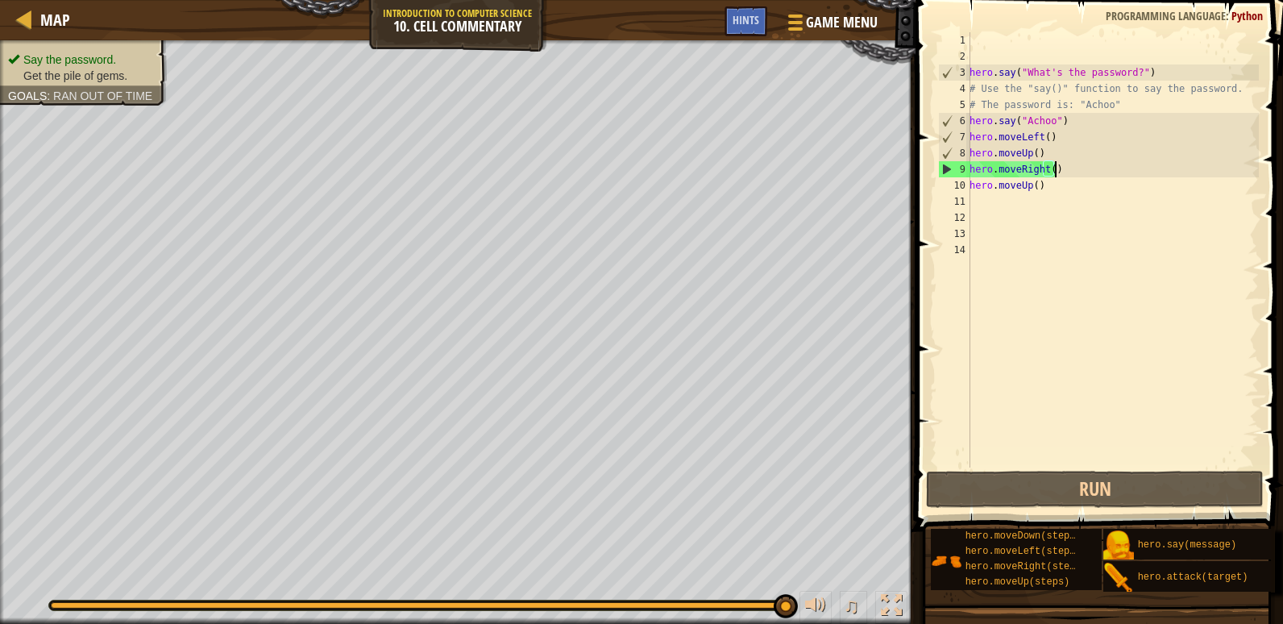
click at [944, 171] on div "9" at bounding box center [954, 169] width 31 height 16
type textarea "hero.moveRight()"
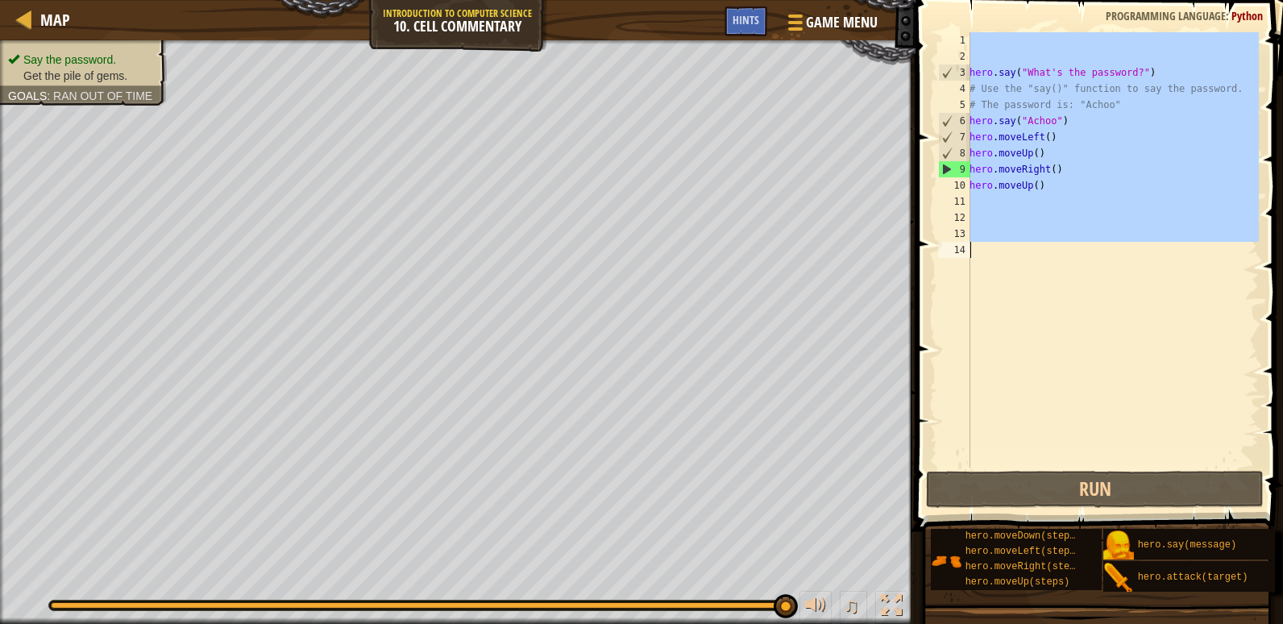
click at [944, 171] on div "9" at bounding box center [954, 169] width 31 height 16
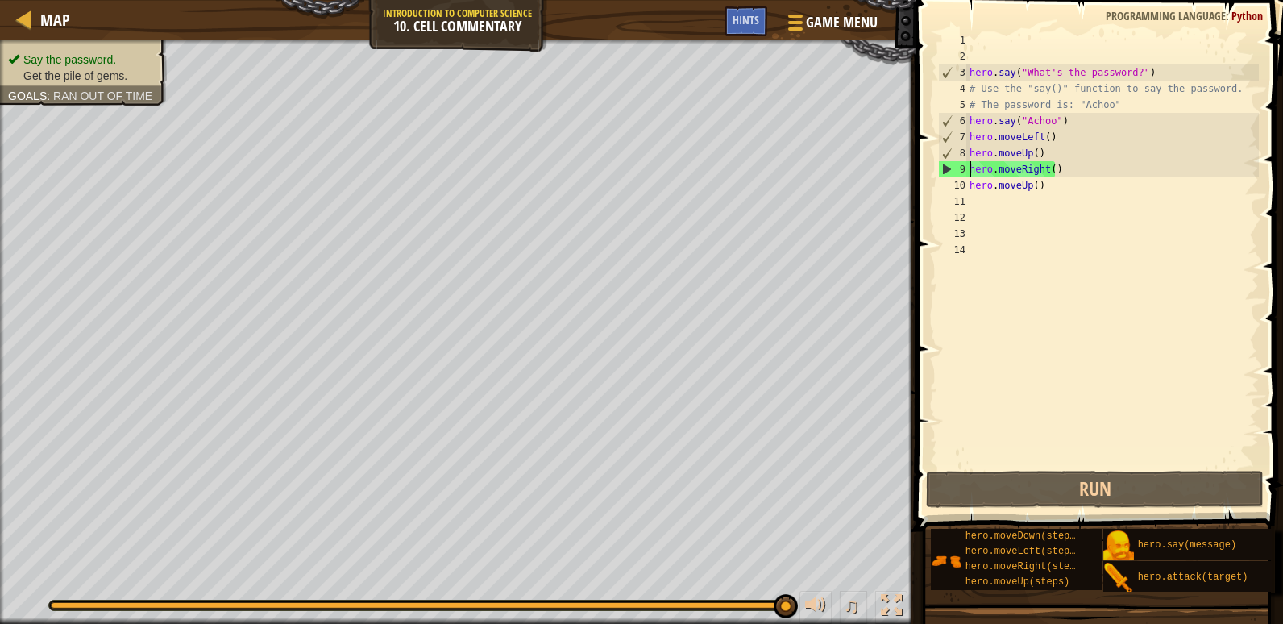
click at [944, 171] on div "9" at bounding box center [954, 169] width 31 height 16
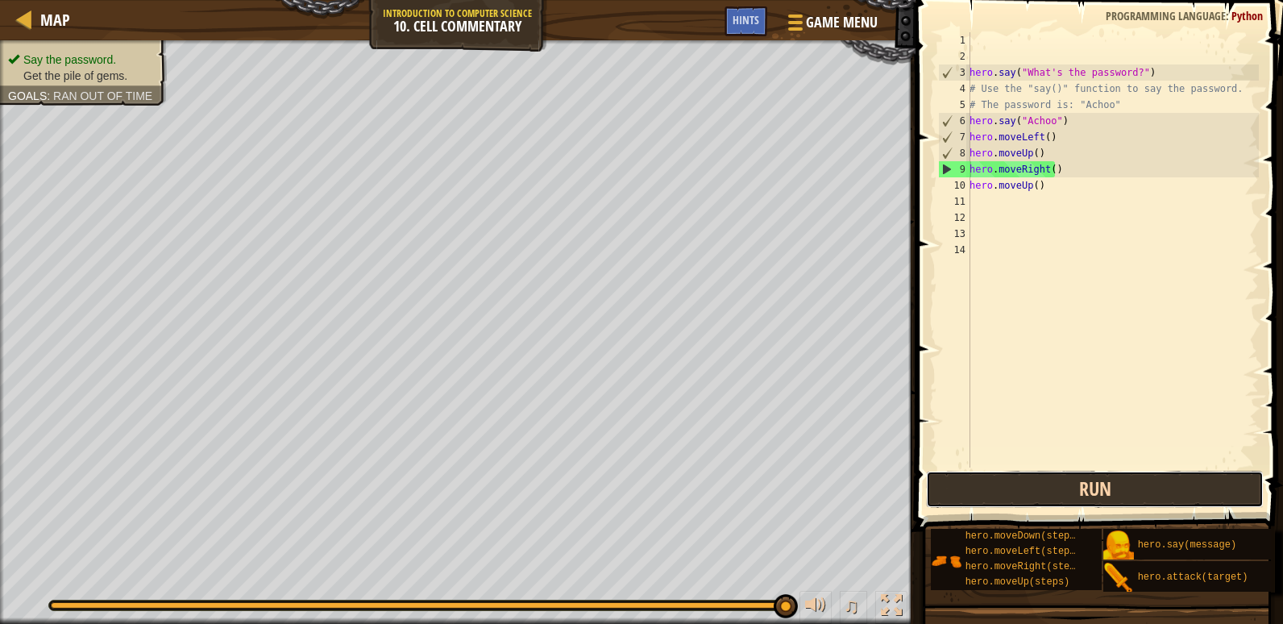
click at [1053, 480] on button "Run" at bounding box center [1095, 489] width 338 height 37
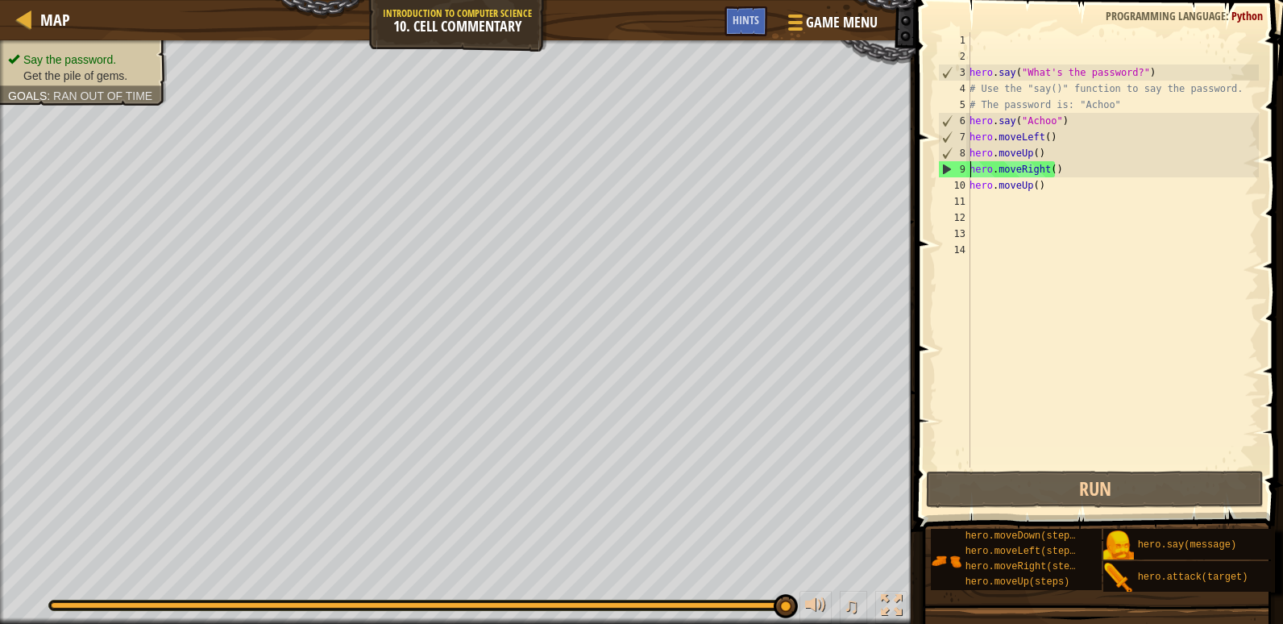
scroll to position [12, 0]
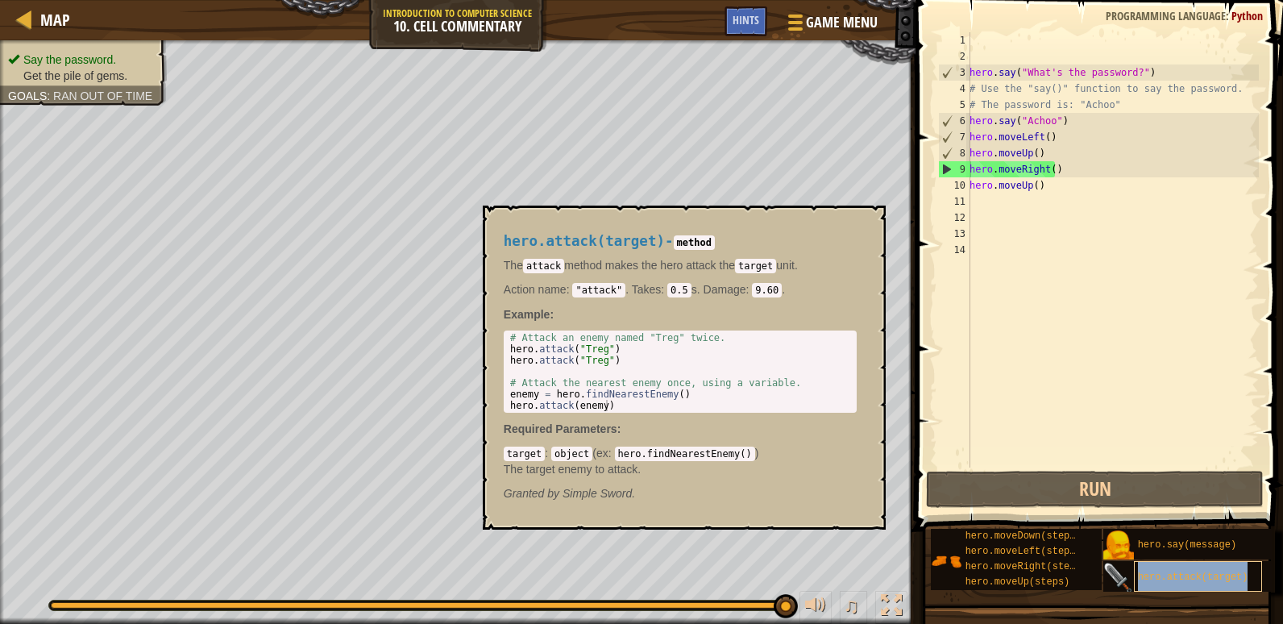
click at [1146, 572] on span "hero.attack(target)" at bounding box center [1193, 577] width 110 height 11
click at [1075, 187] on div "hero . say ( "What's the password?" ) # Use the "say()" function to say the pas…" at bounding box center [1113, 266] width 293 height 468
click at [1046, 167] on div "hero . say ( "What's the password?" ) # Use the "say()" function to say the pas…" at bounding box center [1113, 266] width 293 height 468
click at [1063, 167] on div "hero . say ( "What's the password?" ) # Use the "say()" function to say the pas…" at bounding box center [1113, 266] width 293 height 468
click at [788, 253] on div "hero.attack(target) - method The attack method makes the hero attack the target…" at bounding box center [681, 367] width 376 height 298
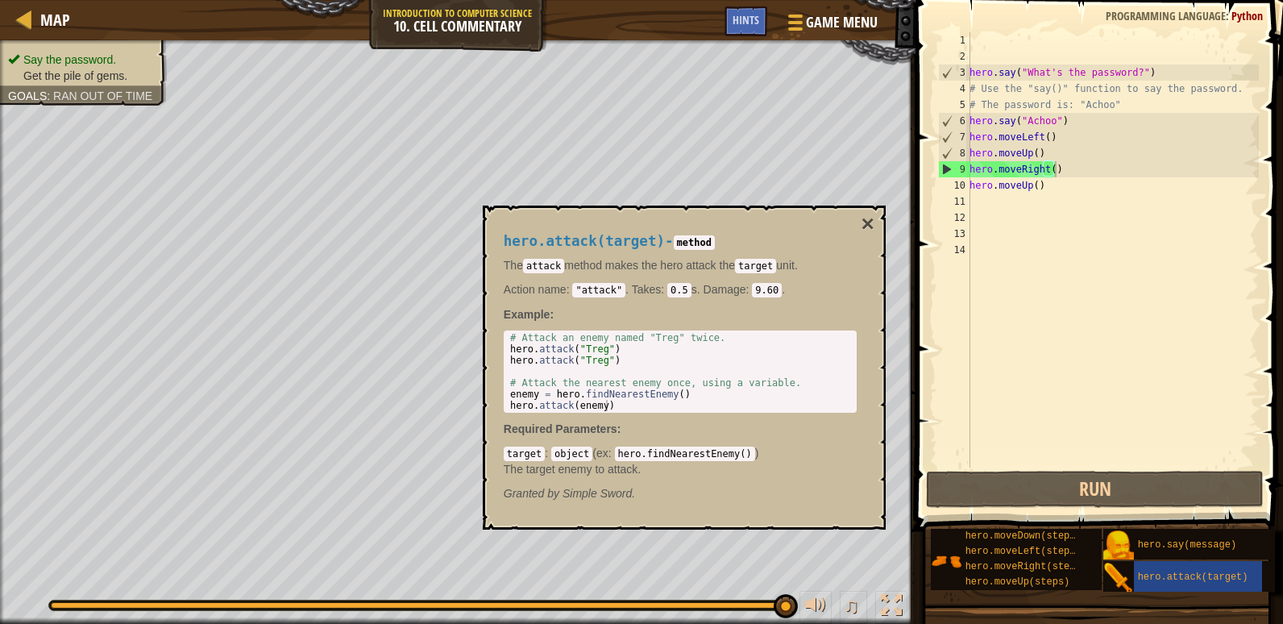
drag, startPoint x: 788, startPoint y: 253, endPoint x: 880, endPoint y: 256, distance: 91.1
click at [880, 256] on div "hero.attack(target) - method The attack method makes the hero attack the target…" at bounding box center [684, 368] width 403 height 324
click at [866, 227] on button "×" at bounding box center [867, 224] width 13 height 23
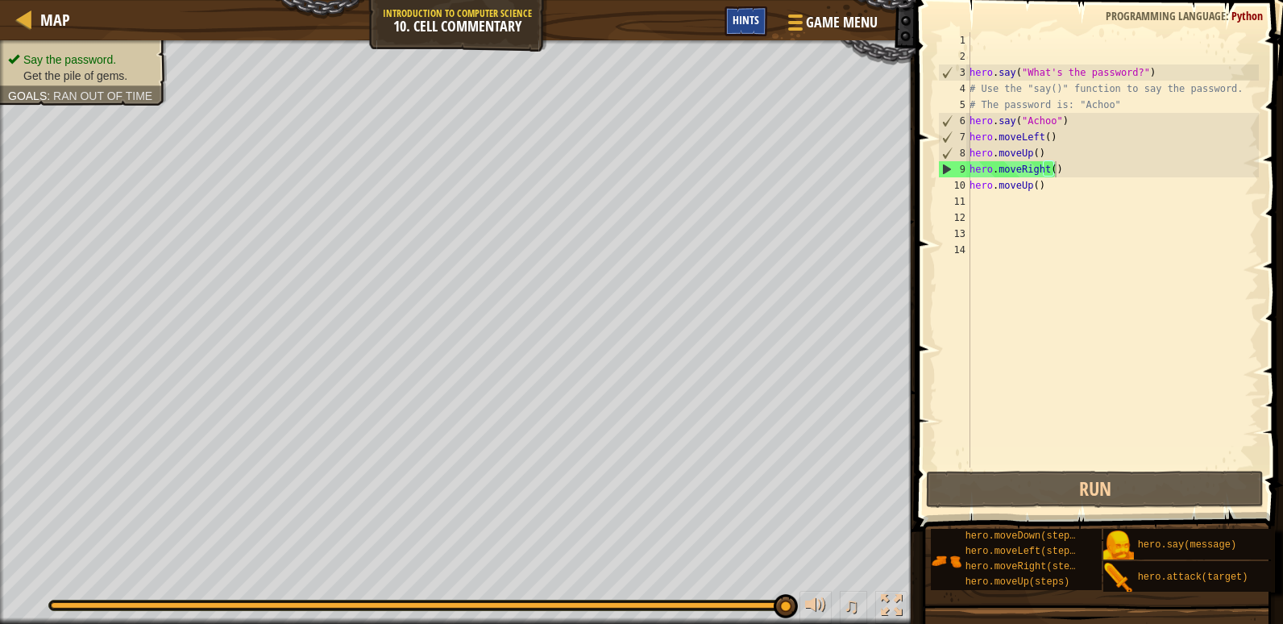
click at [755, 13] on div "Hints" at bounding box center [746, 21] width 43 height 30
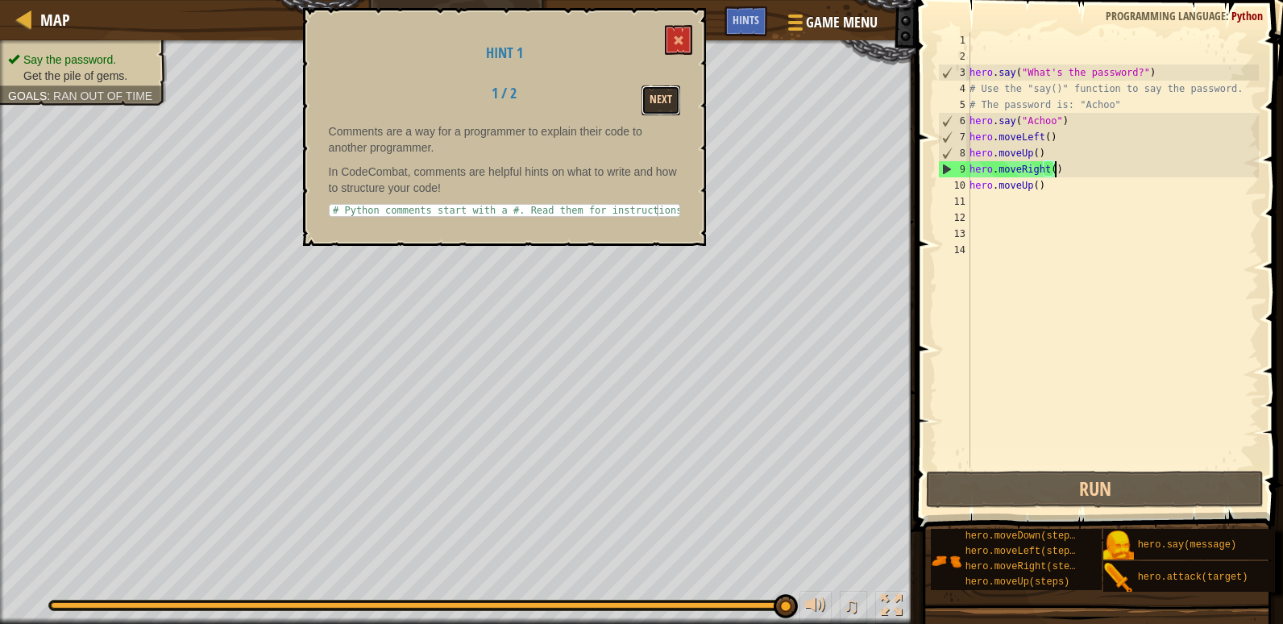
click at [655, 102] on button "Next" at bounding box center [661, 100] width 39 height 30
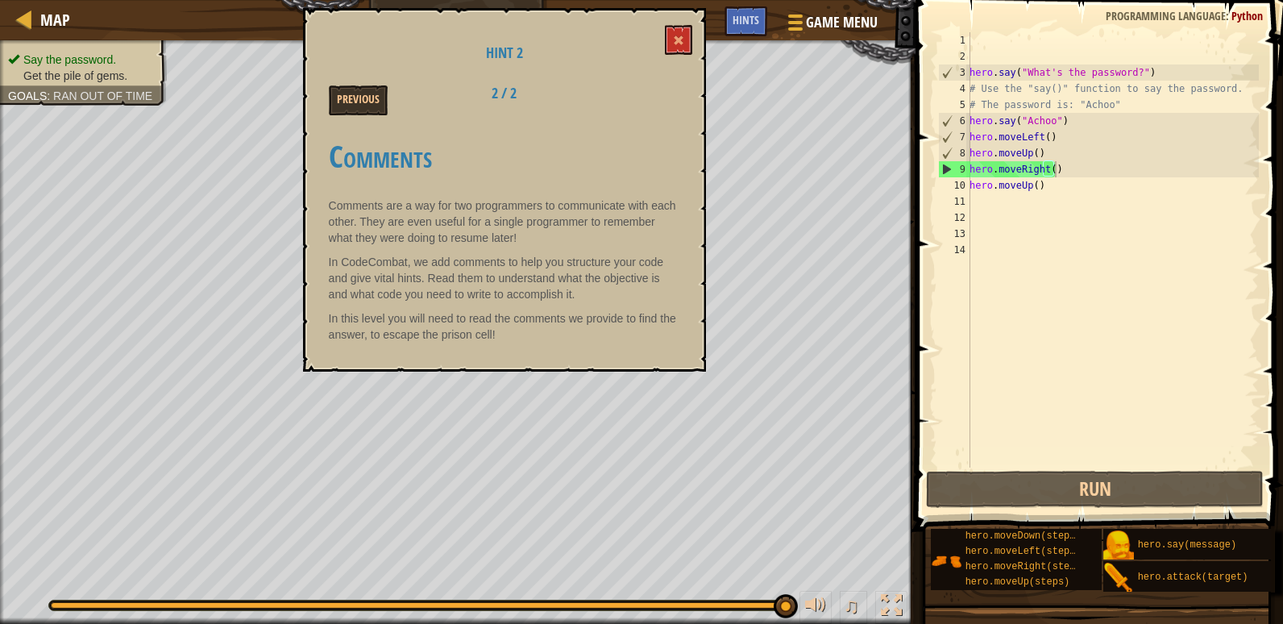
drag, startPoint x: 631, startPoint y: 243, endPoint x: 659, endPoint y: 271, distance: 39.3
click at [659, 271] on div "Comments Comments are a way for two programmers to communicate with each other.…" at bounding box center [504, 236] width 351 height 227
click at [687, 52] on button at bounding box center [678, 40] width 27 height 30
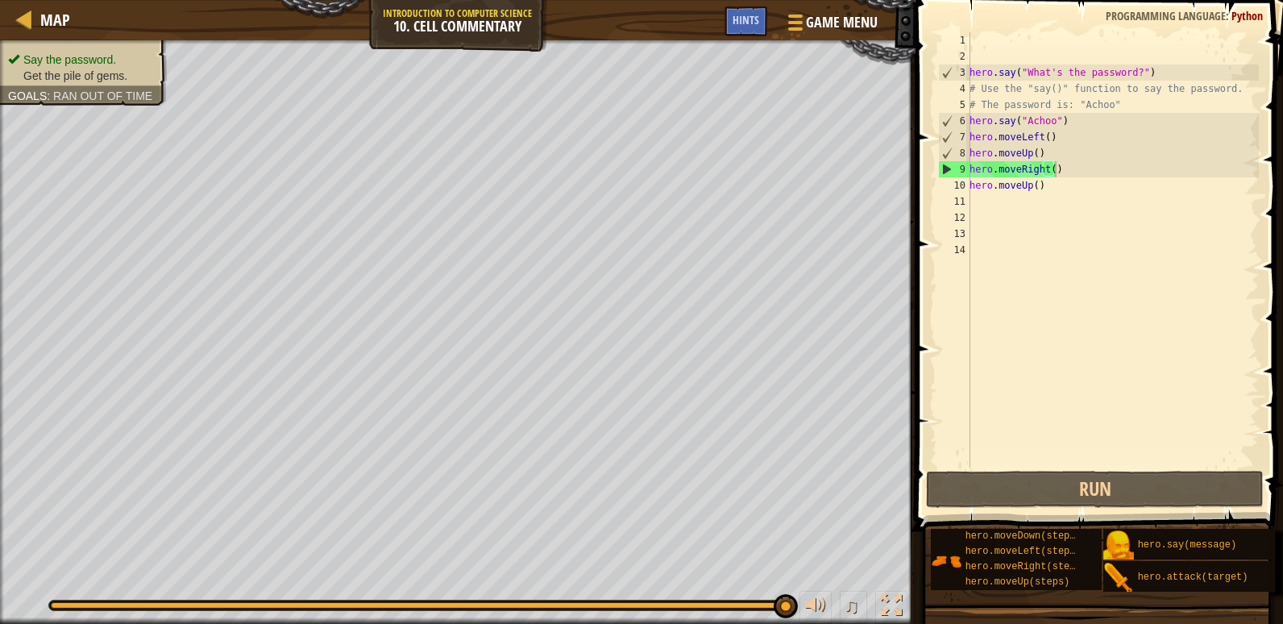
click at [1064, 185] on div "hero . say ( "What's the password?" ) # Use the "say()" function to say the pas…" at bounding box center [1113, 266] width 293 height 468
click at [1065, 168] on div "hero . say ( "What's the password?" ) # Use the "say()" function to say the pas…" at bounding box center [1113, 266] width 293 height 468
type textarea "hero.moveRight()"
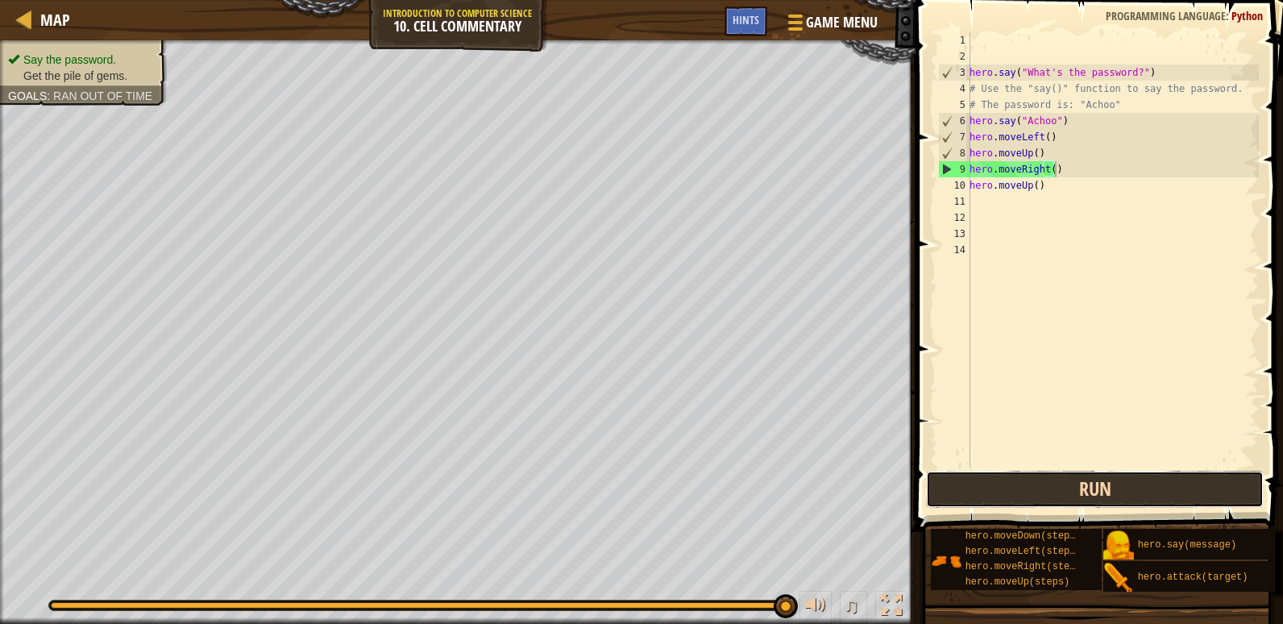
click at [1028, 477] on button "Run" at bounding box center [1095, 489] width 338 height 37
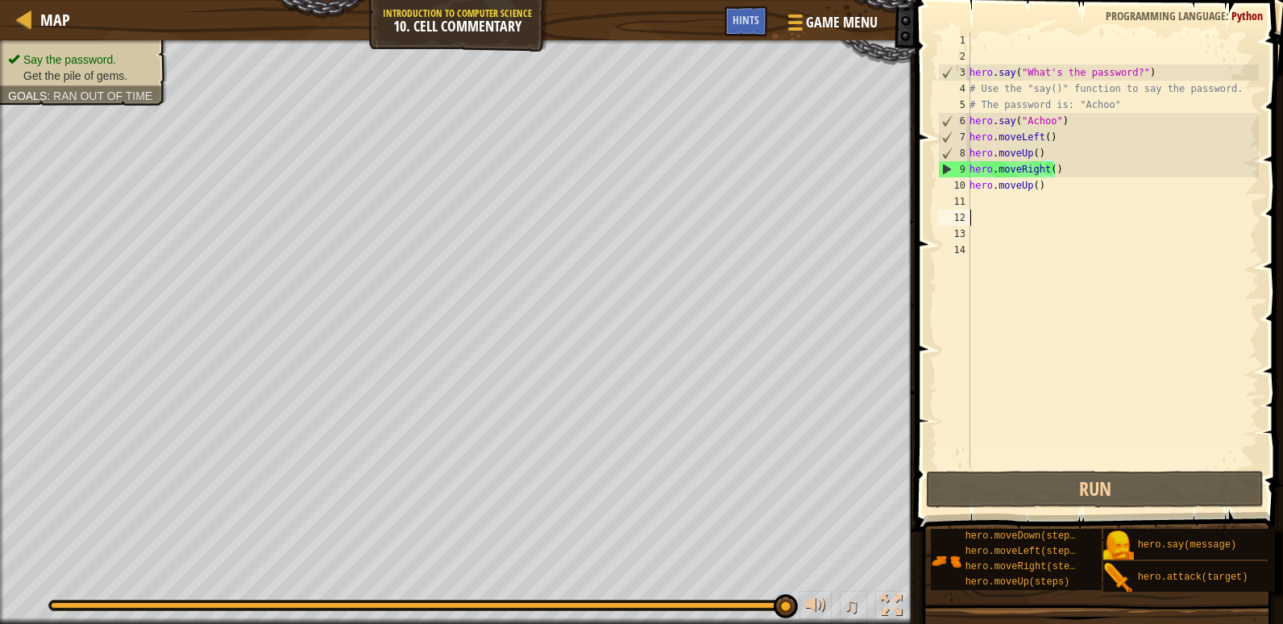
click at [1176, 216] on div "hero . say ( "What's the password?" ) # Use the "say()" function to say the pas…" at bounding box center [1113, 266] width 293 height 468
click at [1167, 203] on div "hero . say ( "What's the password?" ) # Use the "say()" function to say the pas…" at bounding box center [1113, 266] width 293 height 468
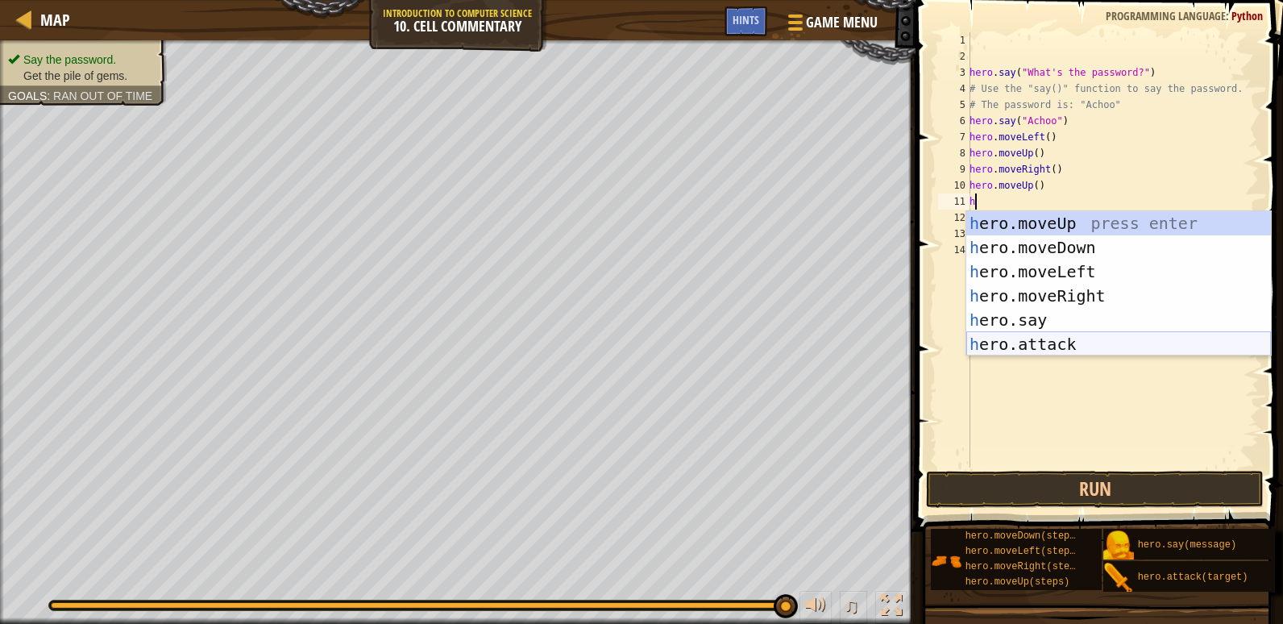
drag, startPoint x: 1060, startPoint y: 339, endPoint x: 1055, endPoint y: 321, distance: 18.4
click at [1059, 339] on div "h ero.moveUp press enter h ero.moveDown press enter h ero.moveLeft press enter …" at bounding box center [1119, 307] width 305 height 193
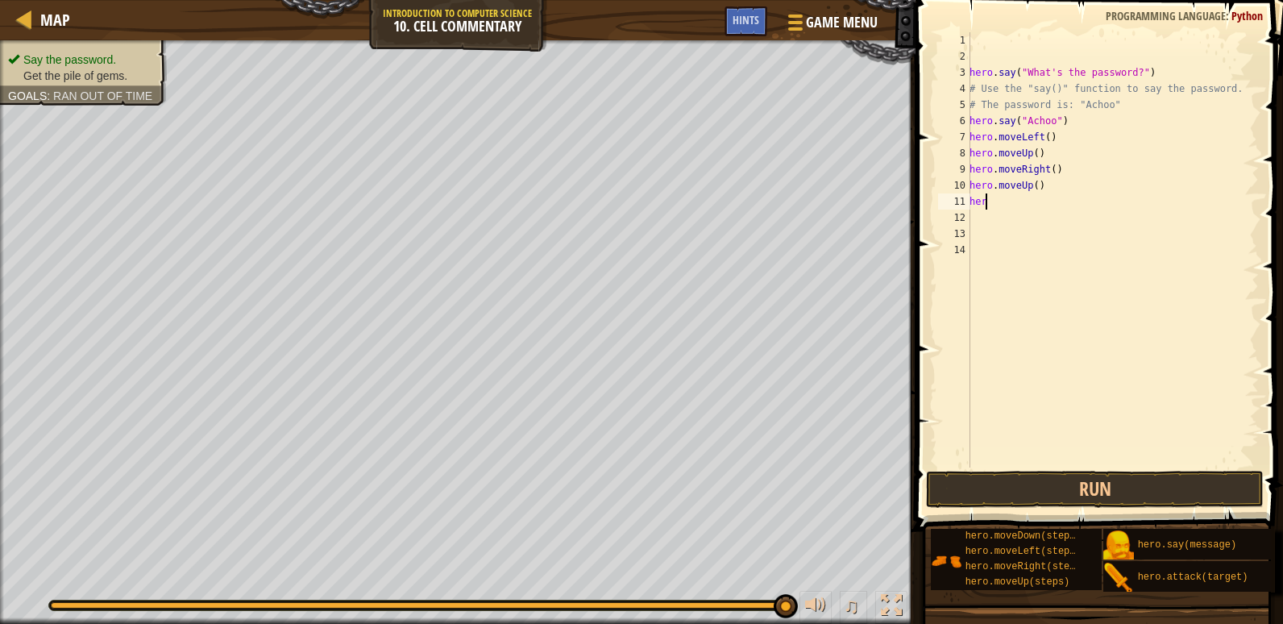
type textarea "h"
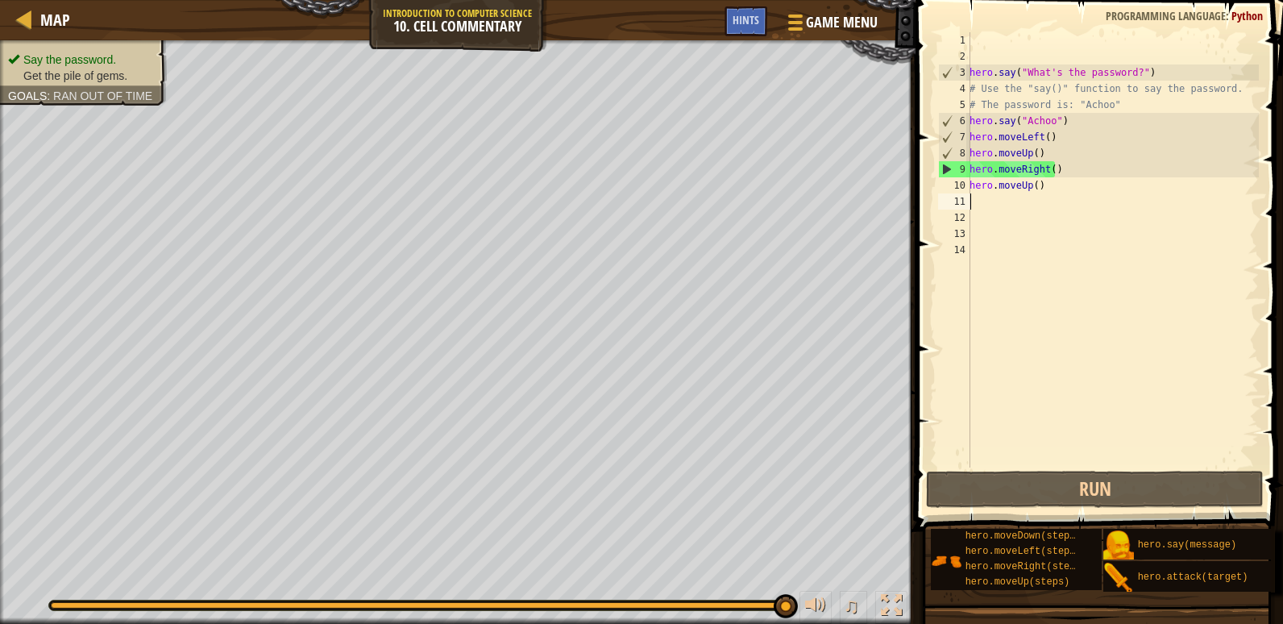
click at [1054, 185] on div "hero . say ( "What's the password?" ) # Use the "say()" function to say the pas…" at bounding box center [1113, 266] width 293 height 468
click at [1067, 173] on div "hero . say ( "What's the password?" ) # Use the "say()" function to say the pas…" at bounding box center [1113, 266] width 293 height 468
drag, startPoint x: 1067, startPoint y: 173, endPoint x: 972, endPoint y: 167, distance: 95.3
click at [972, 167] on div "hero . say ( "What's the password?" ) # Use the "say()" function to say the pas…" at bounding box center [1113, 266] width 293 height 468
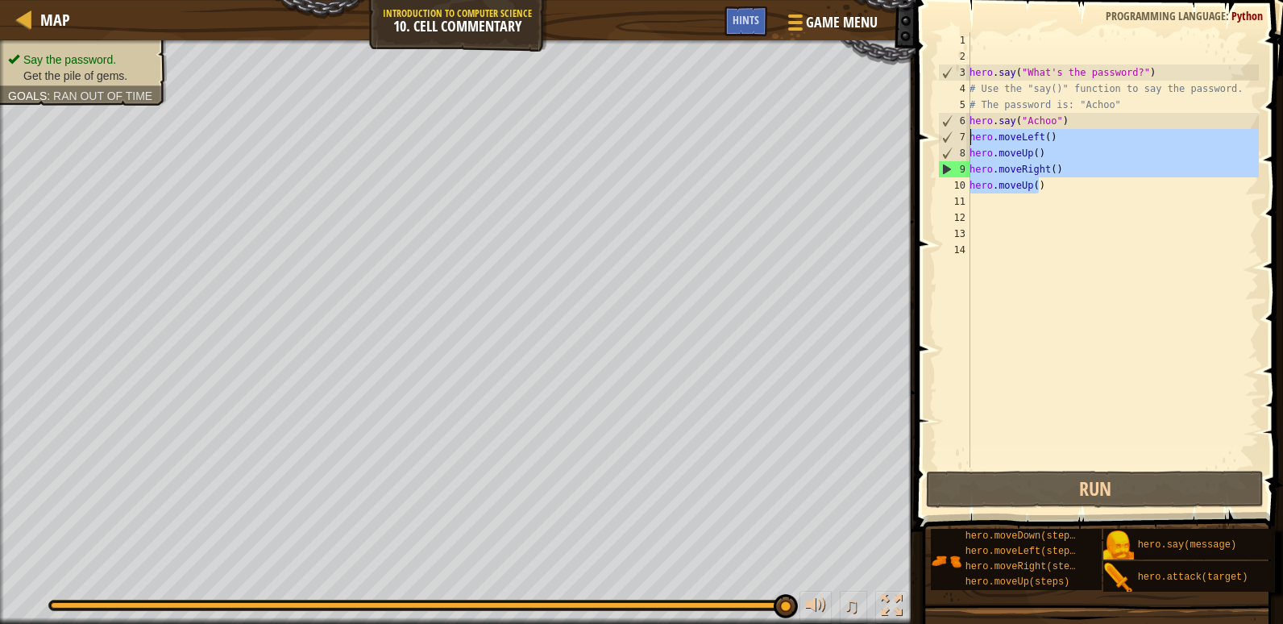
drag, startPoint x: 1058, startPoint y: 189, endPoint x: 970, endPoint y: 139, distance: 101.1
click at [970, 139] on div "hero.moveRight() 1 2 3 4 5 6 7 8 9 10 11 12 13 14 hero . say ( "What's the pass…" at bounding box center [1097, 249] width 324 height 435
type textarea "hero.moveLeft() hero.moveUp()"
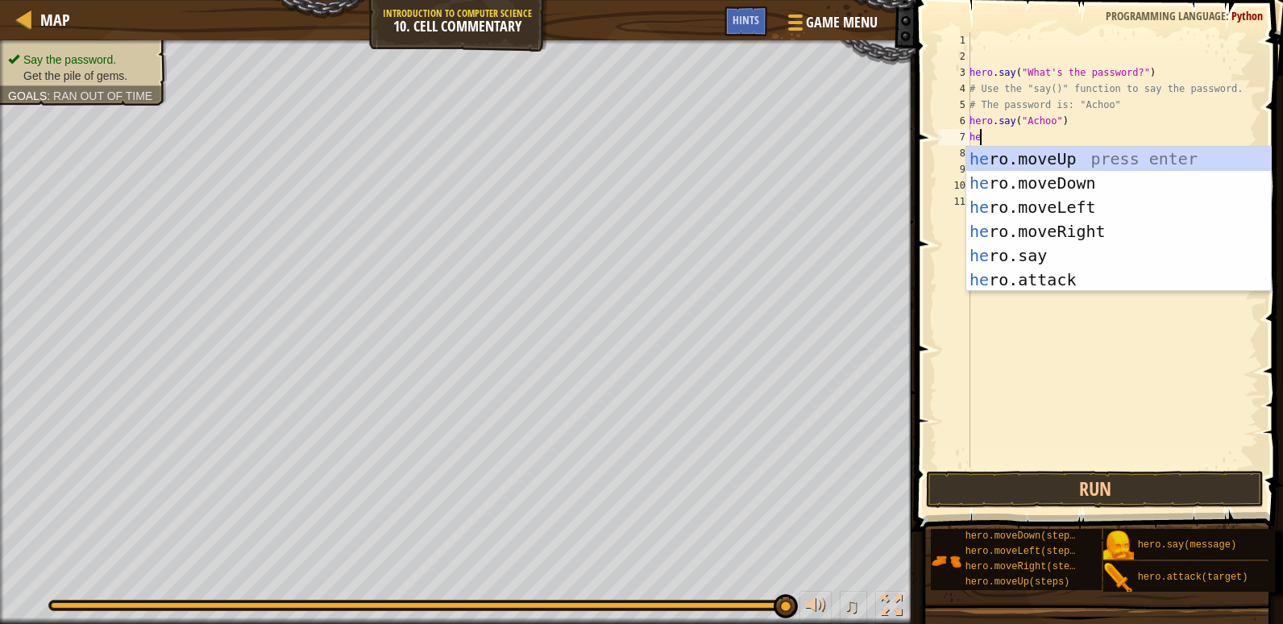
type textarea "hero"
click at [1051, 165] on div "hero .moveUp press enter hero .moveDown press enter hero .moveLeft press enter …" at bounding box center [1119, 243] width 305 height 193
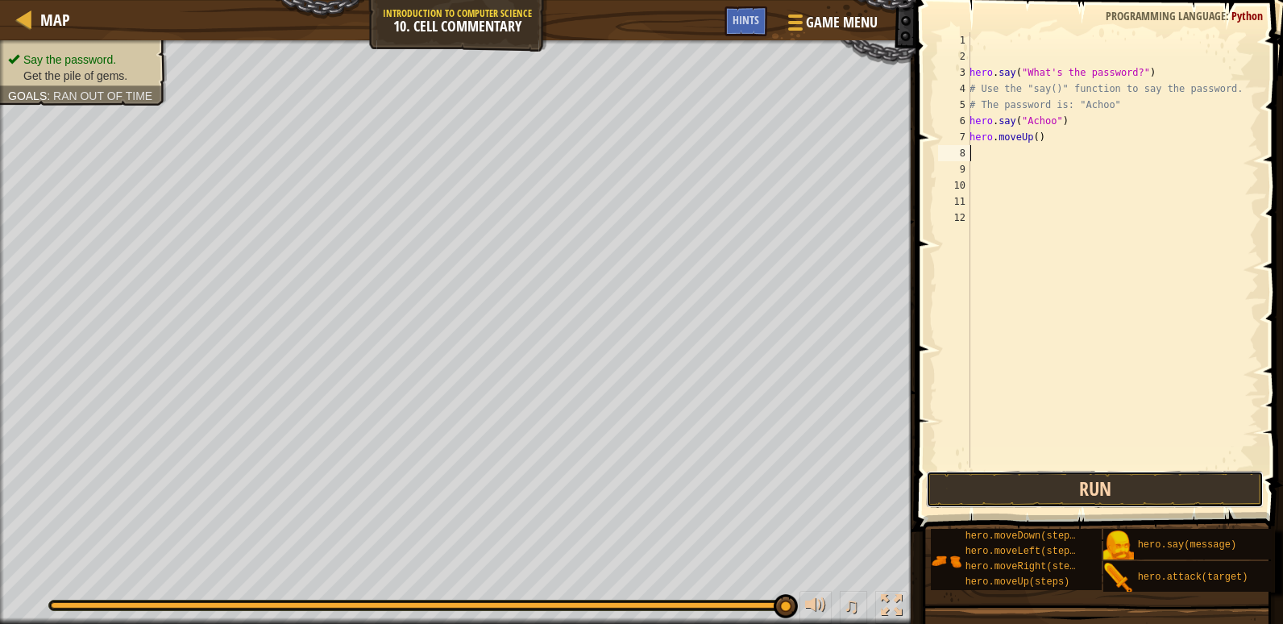
click at [1087, 489] on button "Run" at bounding box center [1095, 489] width 338 height 37
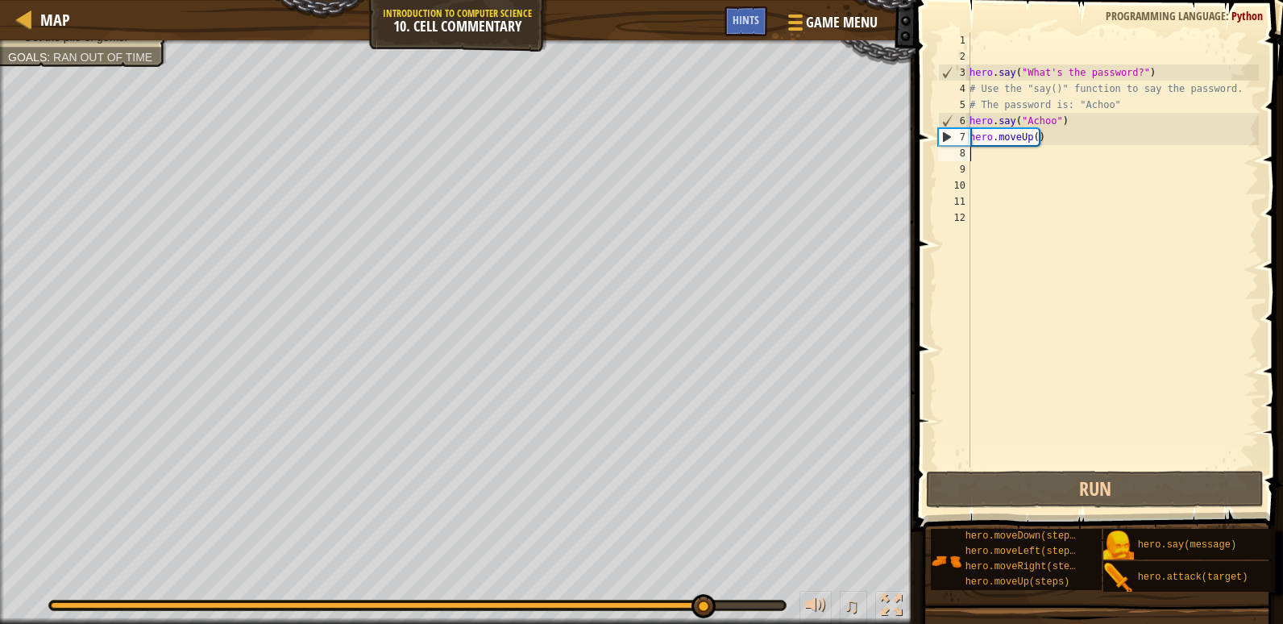
click at [1109, 146] on div "hero . say ( "What's the password?" ) # Use the "say()" function to say the pas…" at bounding box center [1113, 266] width 293 height 468
click at [1036, 134] on div "hero . say ( "What's the password?" ) # Use the "say()" function to say the pas…" at bounding box center [1113, 266] width 293 height 468
type textarea "hero.moveUp()"
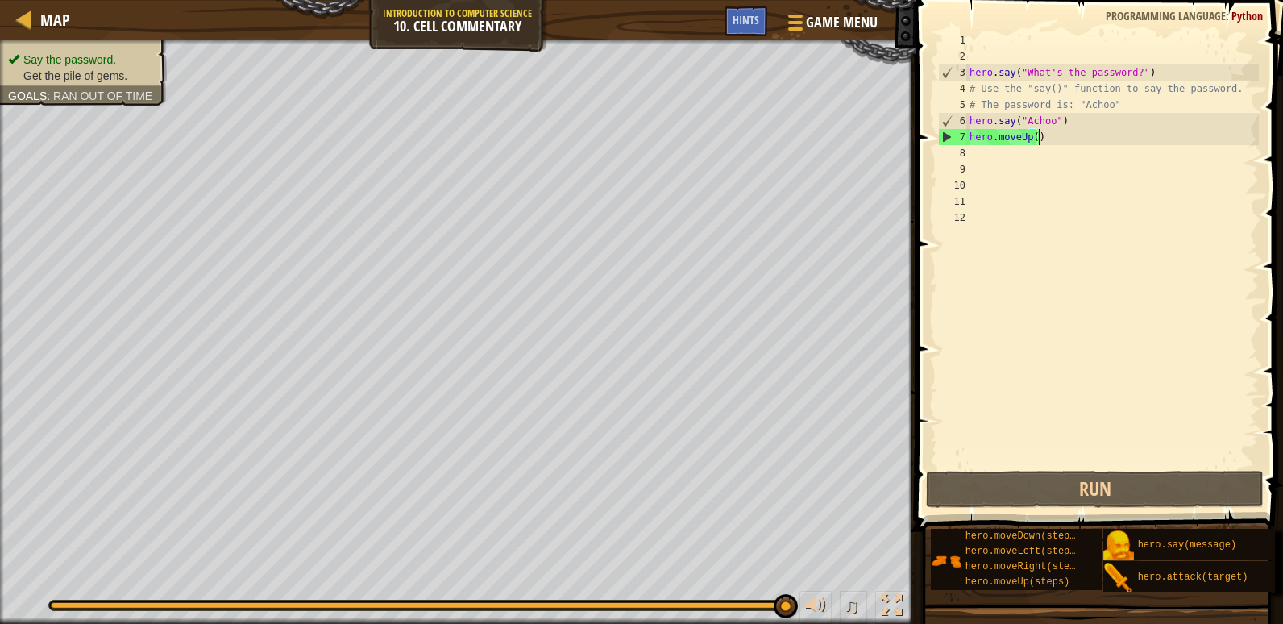
click at [1050, 134] on div "hero . say ( "What's the password?" ) # Use the "say()" function to say the pas…" at bounding box center [1113, 266] width 293 height 468
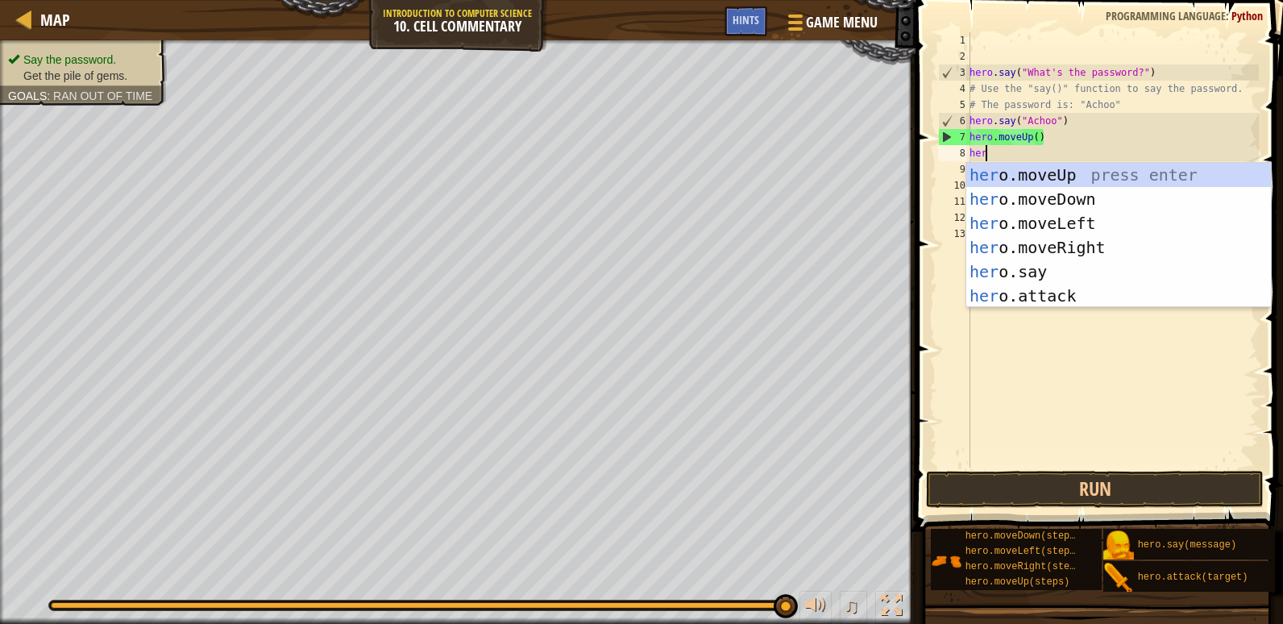
scroll to position [7, 1]
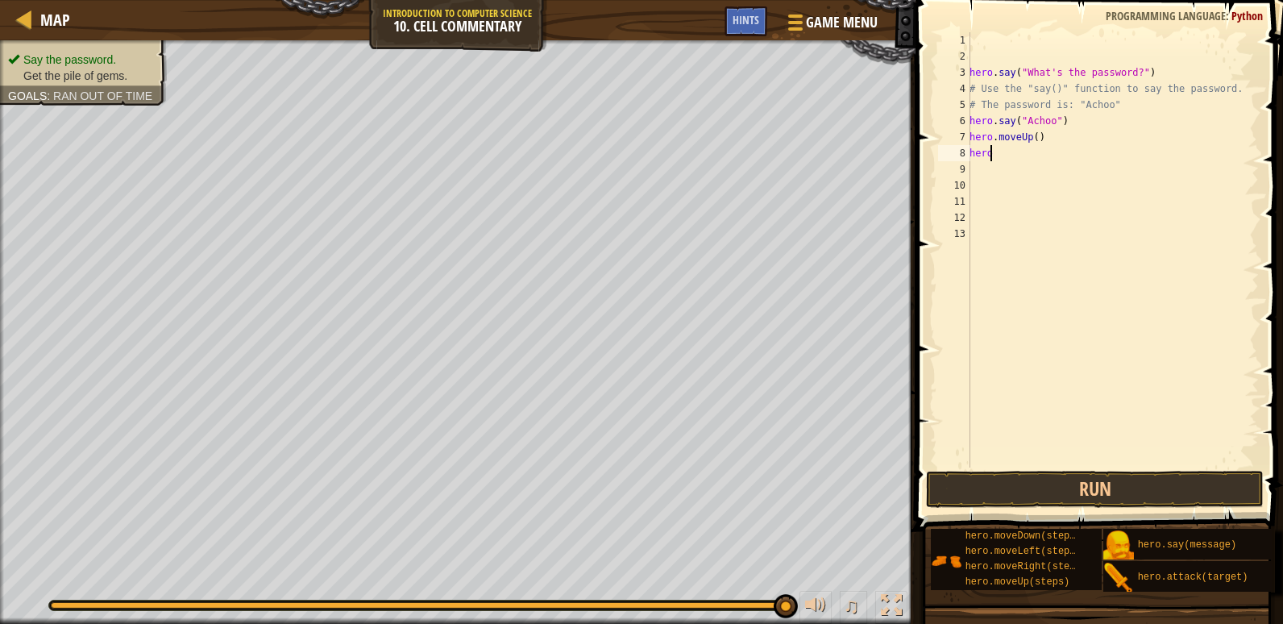
click at [1020, 155] on div "hero . say ( "What's the password?" ) # Use the "say()" function to say the pas…" at bounding box center [1113, 266] width 293 height 468
click at [1021, 159] on div "hero . say ( "What's the password?" ) # Use the "say()" function to say the pas…" at bounding box center [1113, 266] width 293 height 468
type textarea "hero"
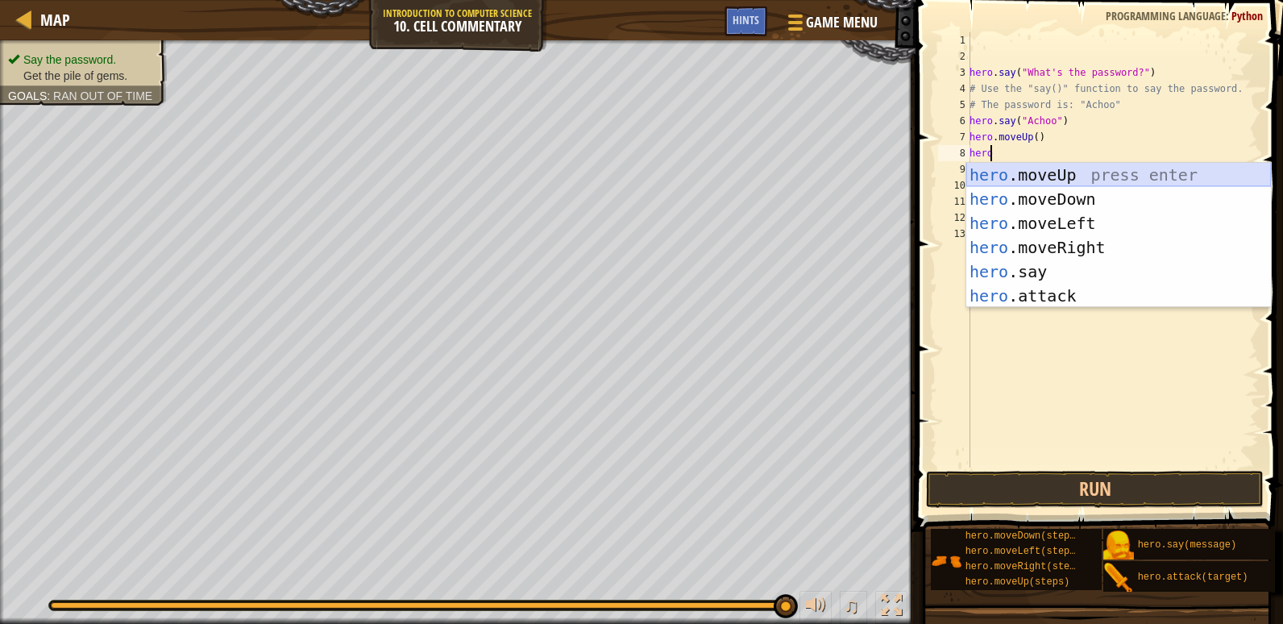
click at [1116, 175] on div "hero .moveUp press enter hero .moveDown press enter hero .moveLeft press enter …" at bounding box center [1119, 259] width 305 height 193
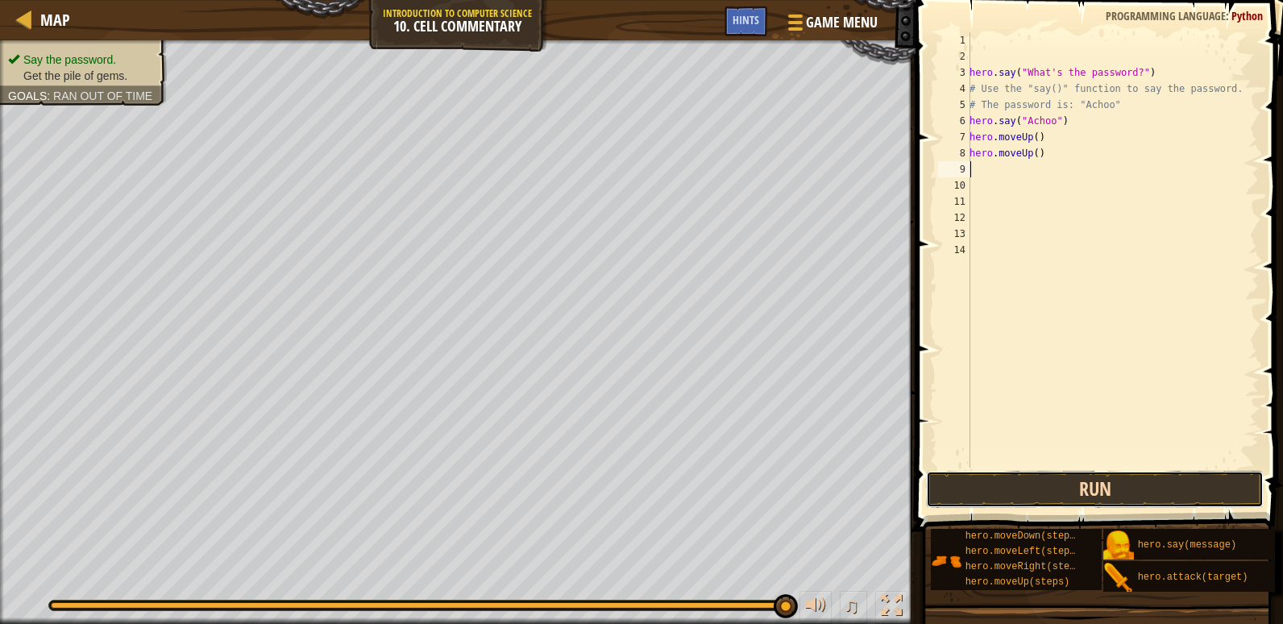
click at [1096, 484] on button "Run" at bounding box center [1095, 489] width 338 height 37
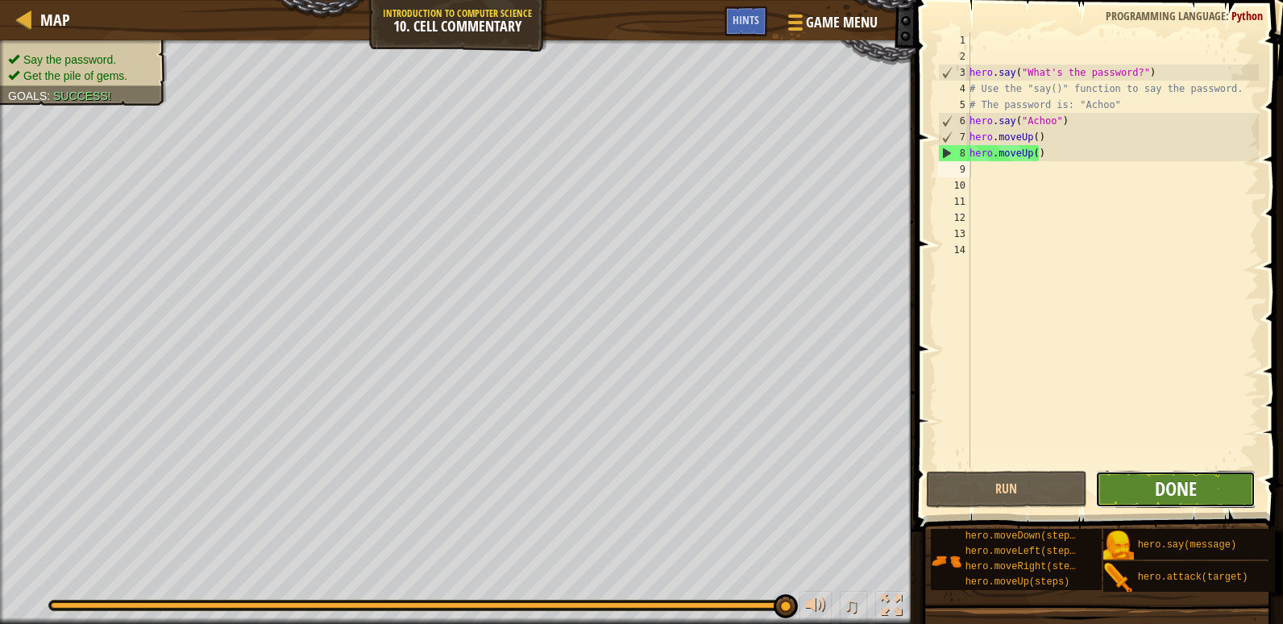
click at [1183, 486] on span "Done" at bounding box center [1176, 489] width 42 height 26
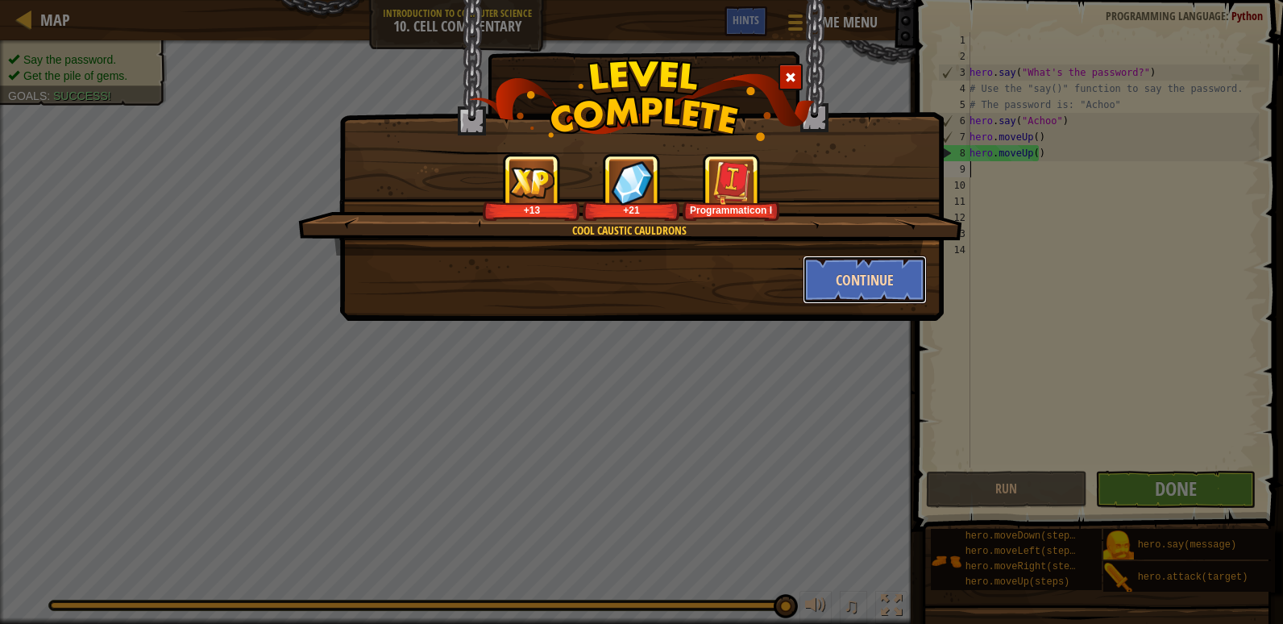
click at [849, 276] on button "Continue" at bounding box center [865, 280] width 125 height 48
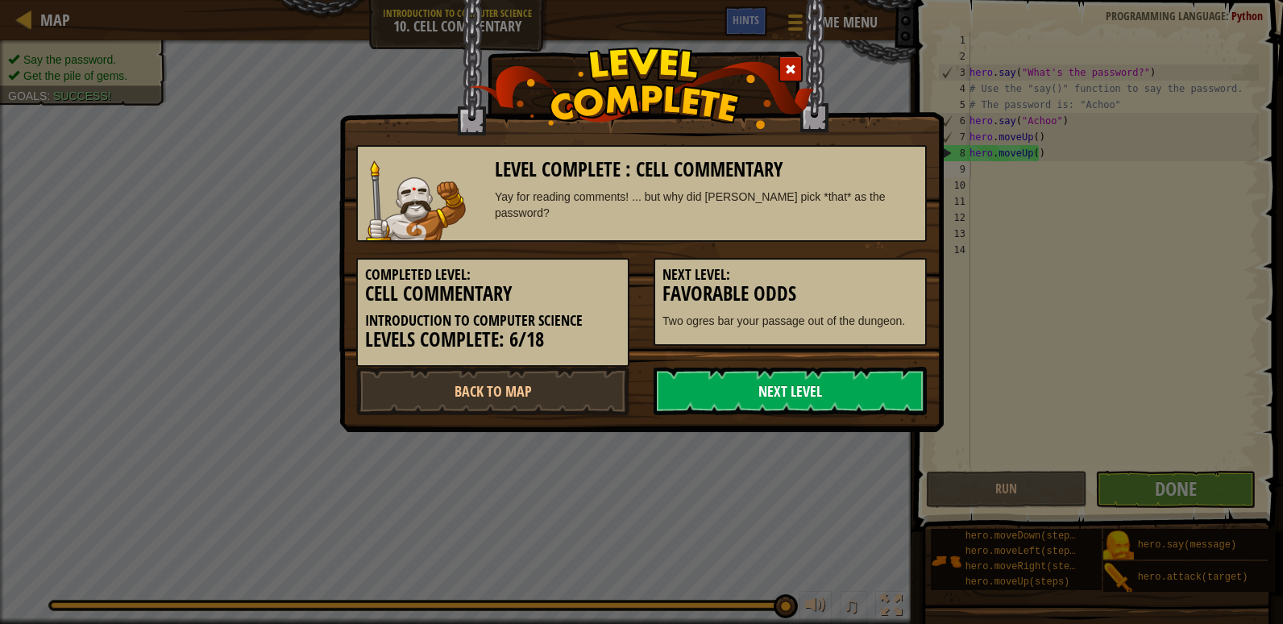
click at [802, 409] on link "Next Level" at bounding box center [790, 391] width 273 height 48
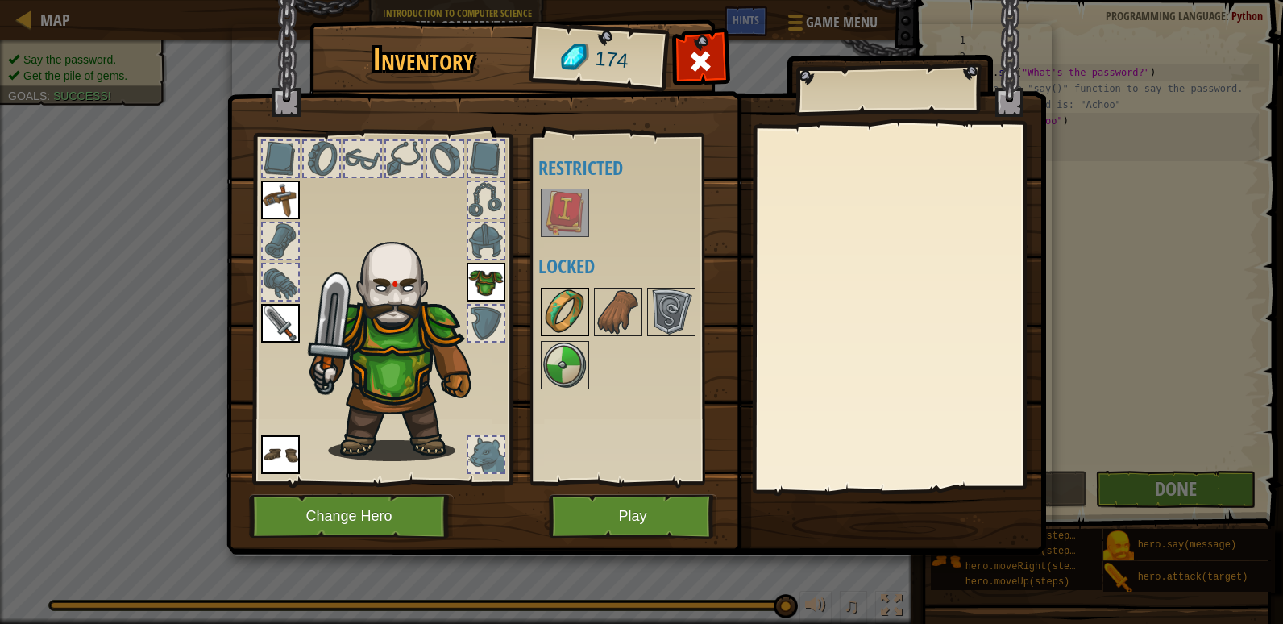
click at [558, 328] on img at bounding box center [565, 311] width 45 height 45
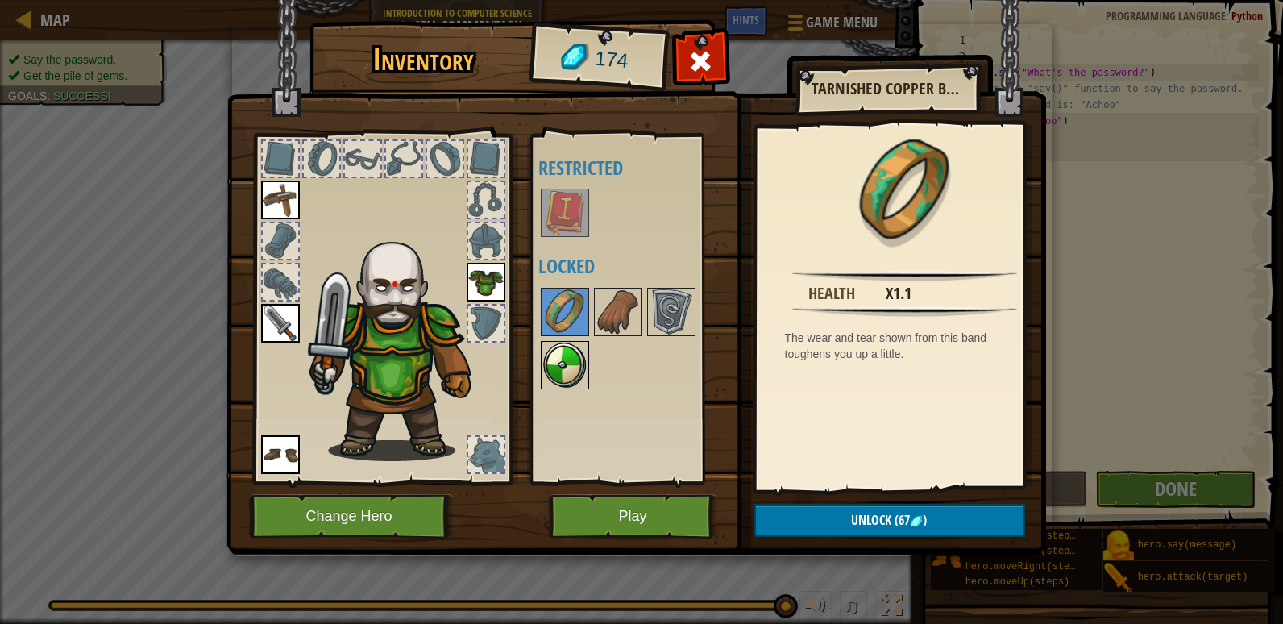
click at [556, 359] on img at bounding box center [565, 365] width 45 height 45
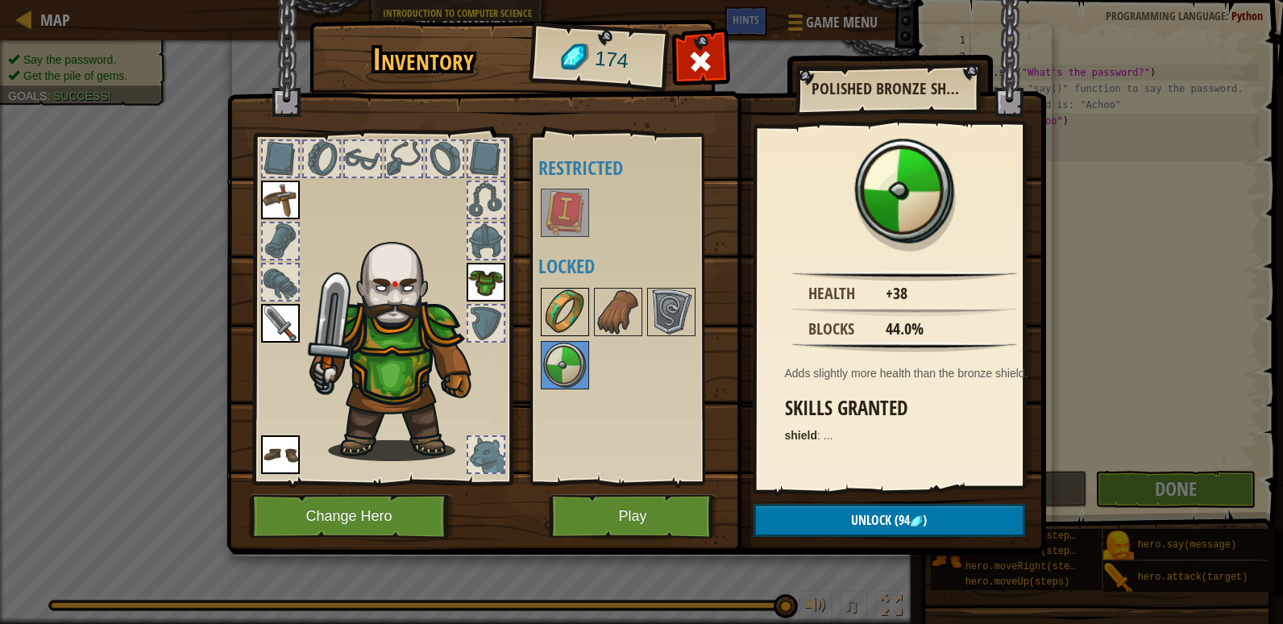
click at [579, 333] on img at bounding box center [565, 311] width 45 height 45
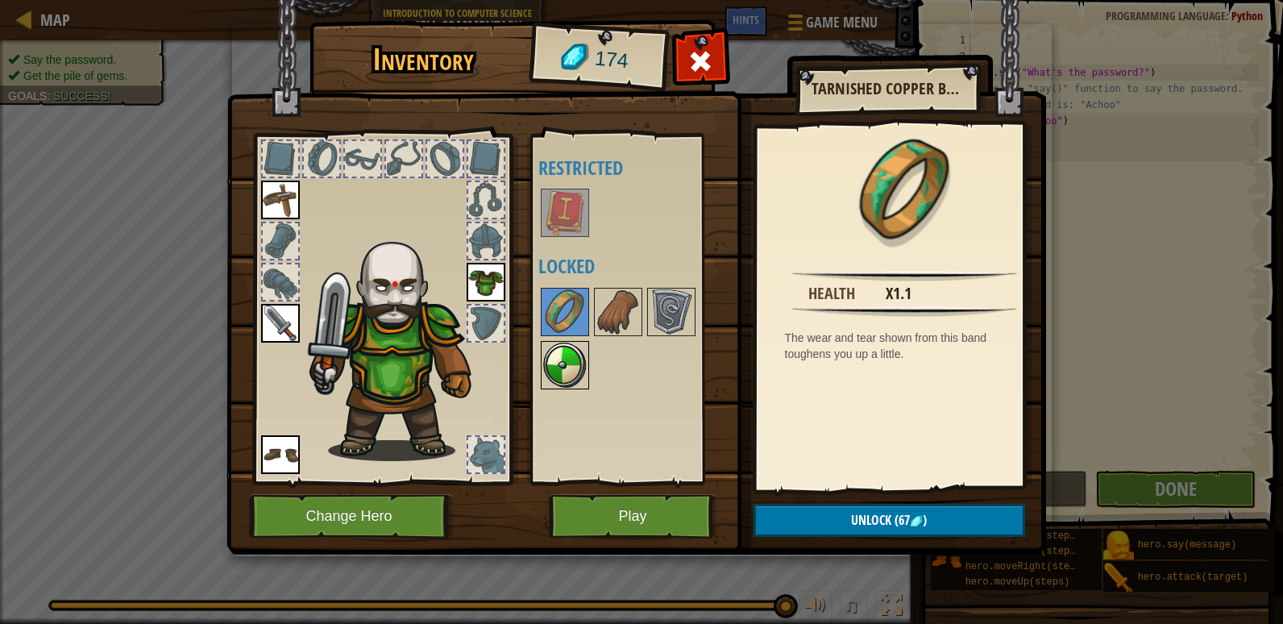
click at [572, 372] on img at bounding box center [565, 365] width 45 height 45
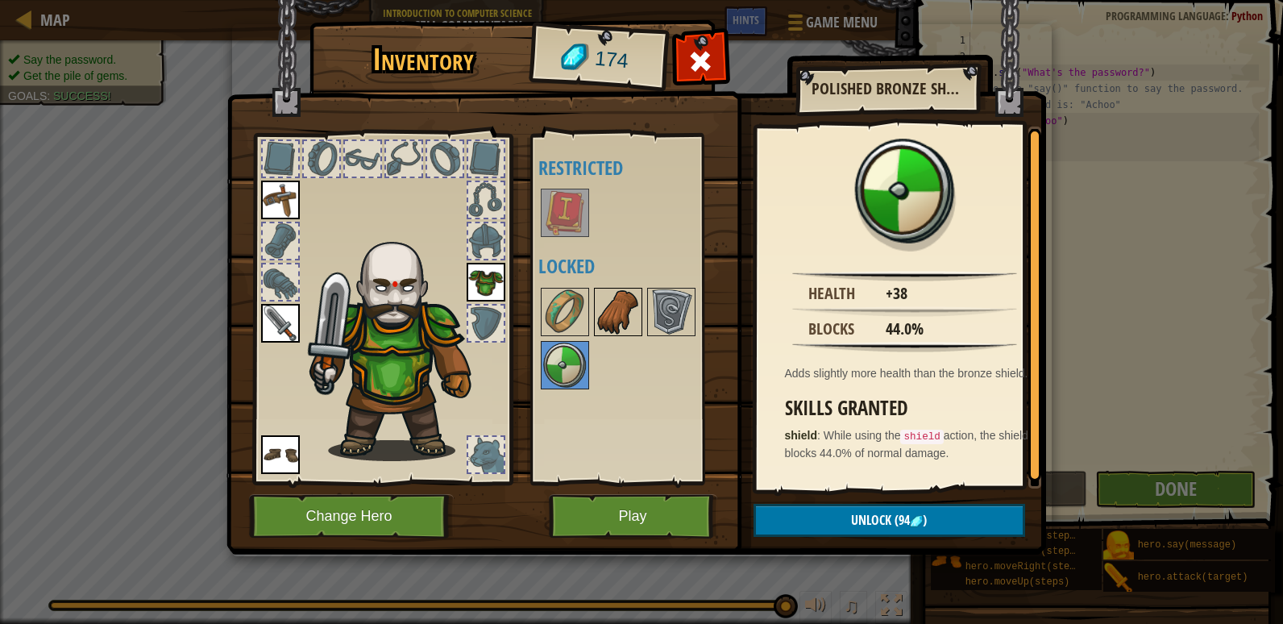
click at [609, 318] on img at bounding box center [618, 311] width 45 height 45
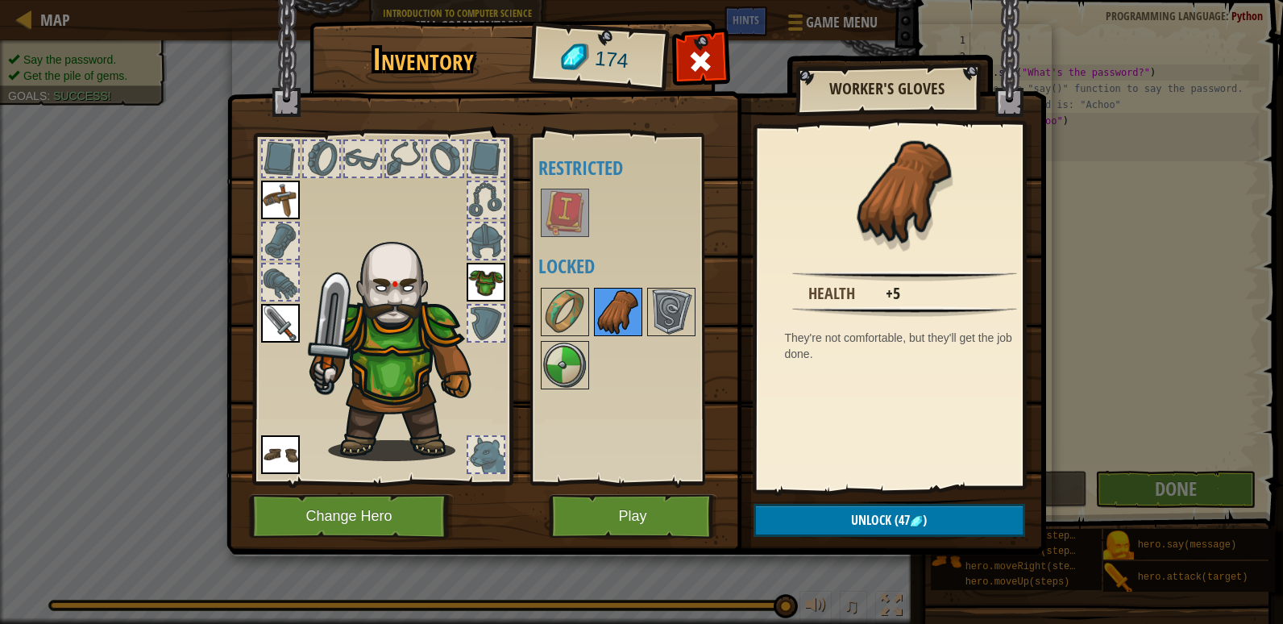
click at [640, 310] on img at bounding box center [618, 311] width 45 height 45
click at [655, 307] on img at bounding box center [671, 311] width 45 height 45
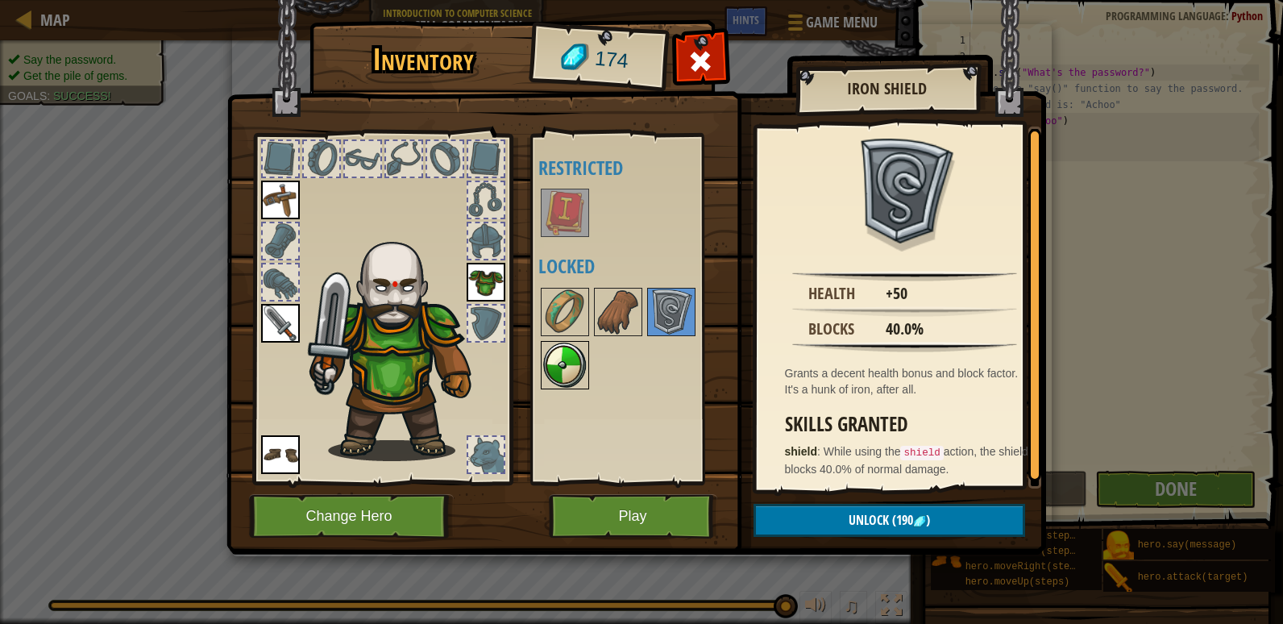
click at [561, 355] on img at bounding box center [565, 365] width 45 height 45
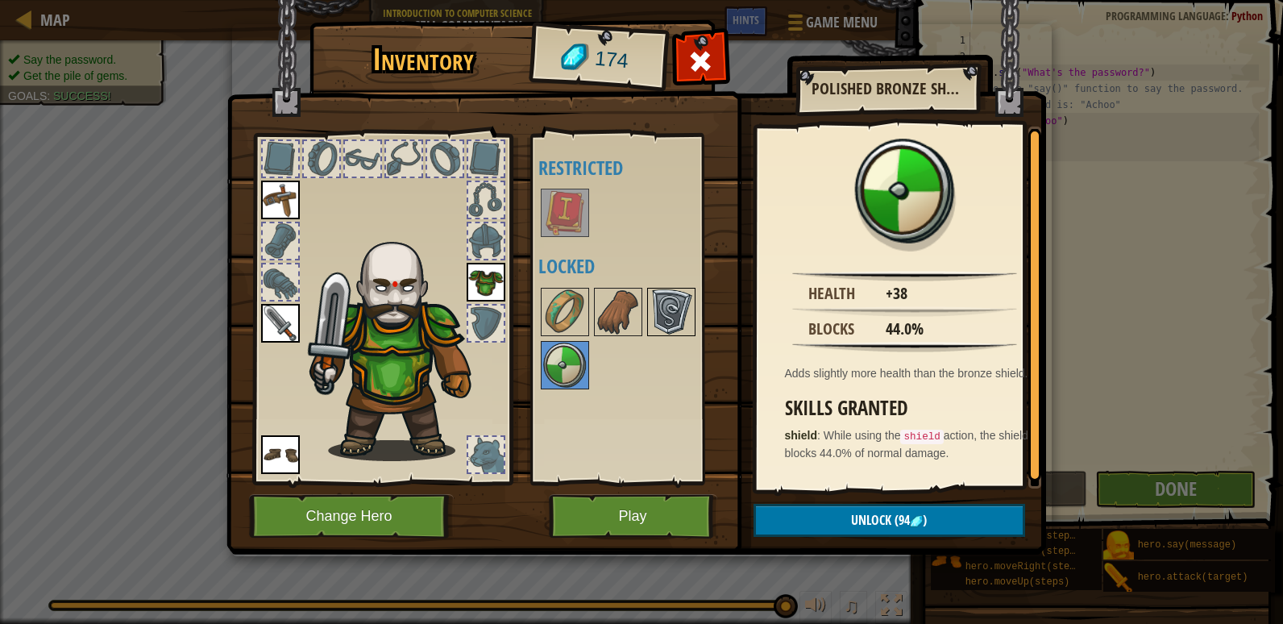
click at [658, 317] on img at bounding box center [671, 311] width 45 height 45
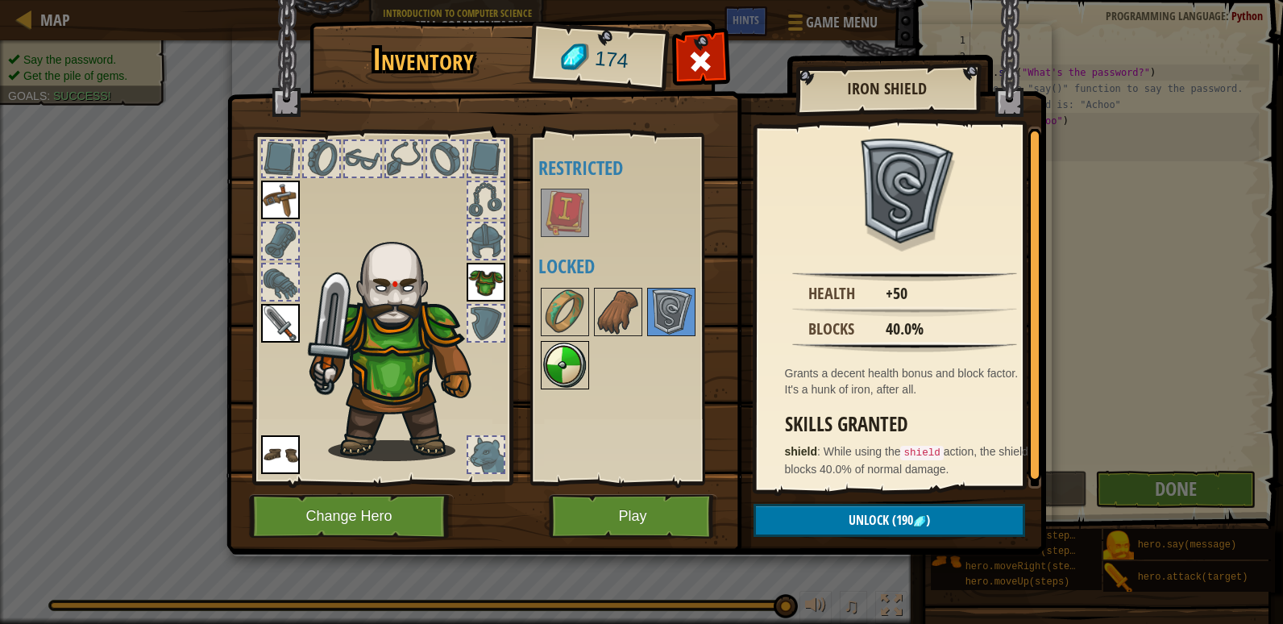
click at [571, 367] on img at bounding box center [565, 365] width 45 height 45
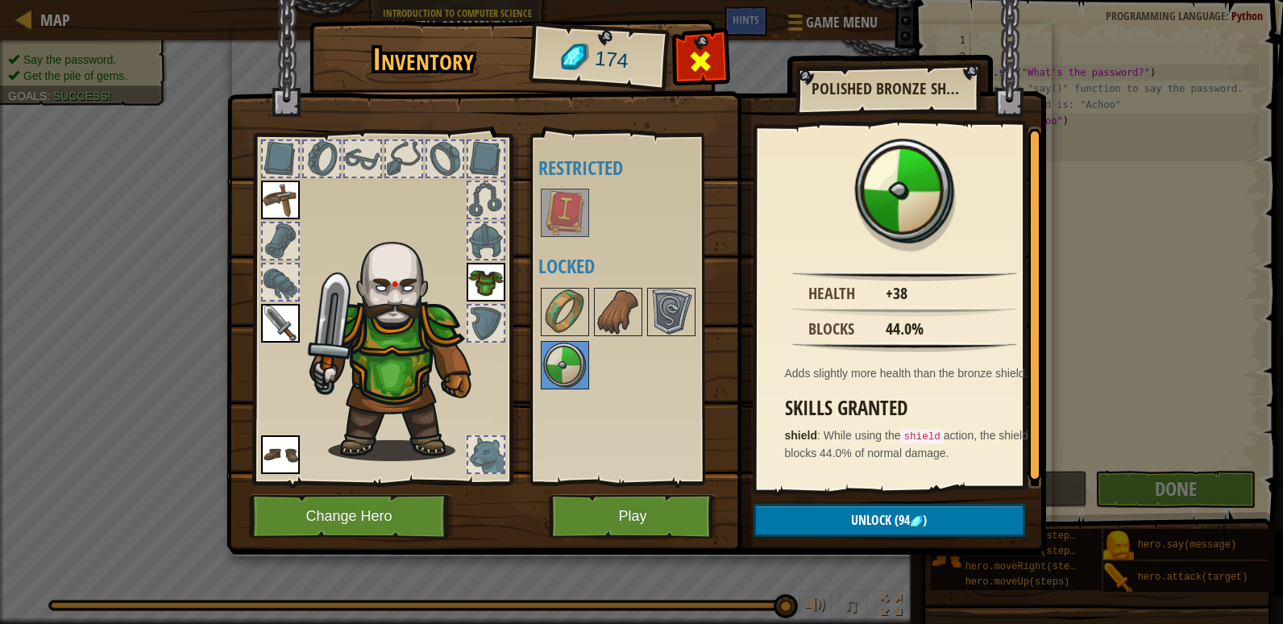
click at [687, 62] on div at bounding box center [701, 65] width 51 height 51
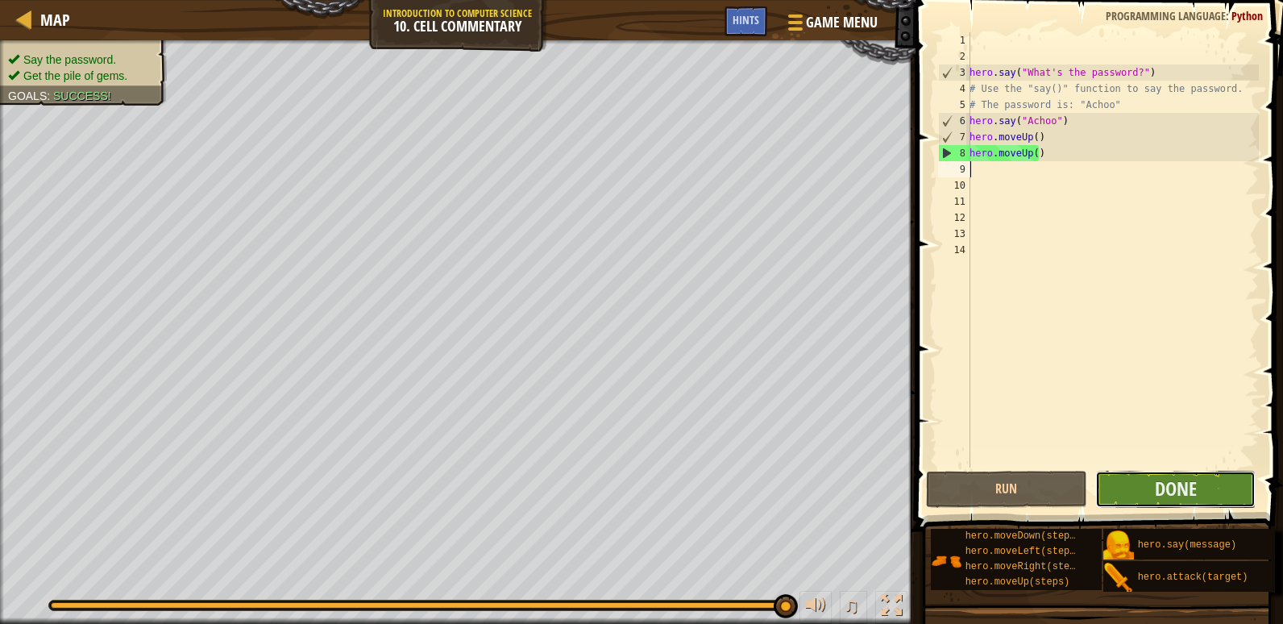
click at [1226, 484] on button "Done" at bounding box center [1176, 489] width 161 height 37
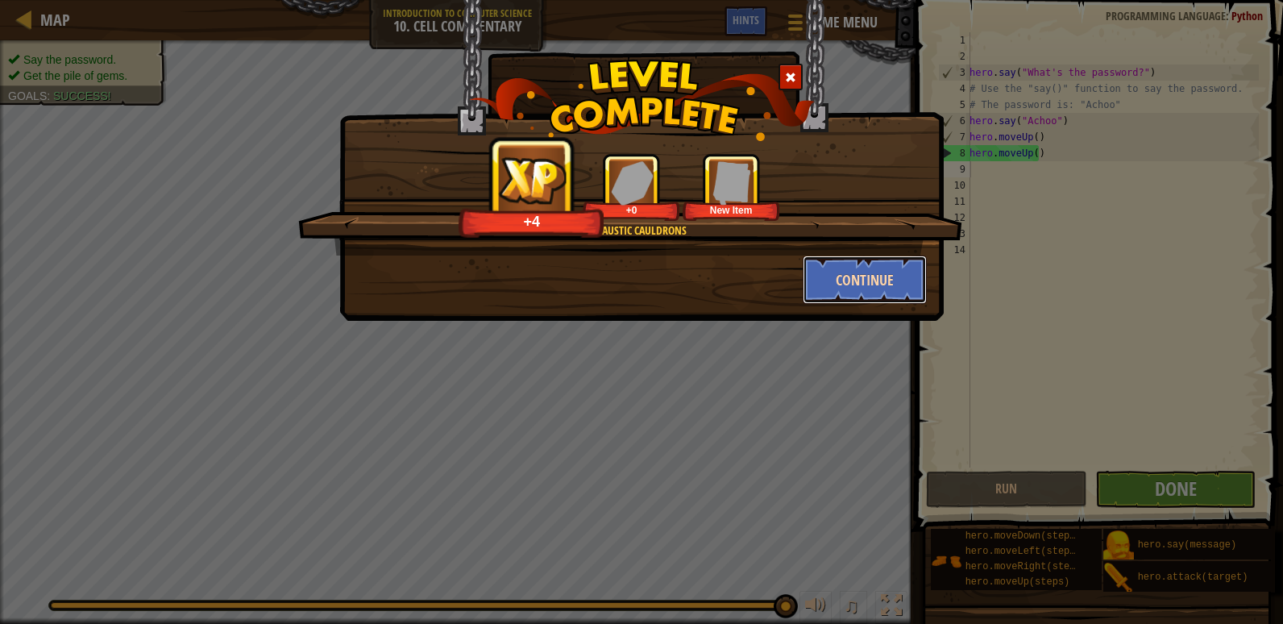
click at [862, 268] on button "Continue" at bounding box center [865, 280] width 125 height 48
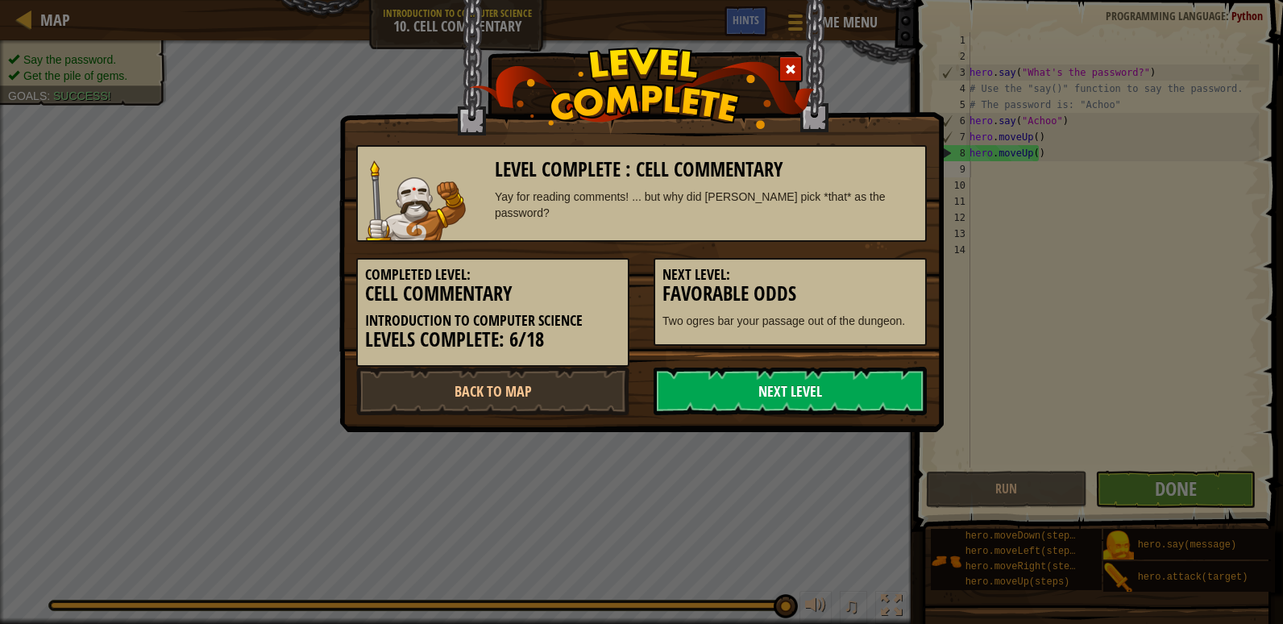
click at [825, 414] on link "Next Level" at bounding box center [790, 391] width 273 height 48
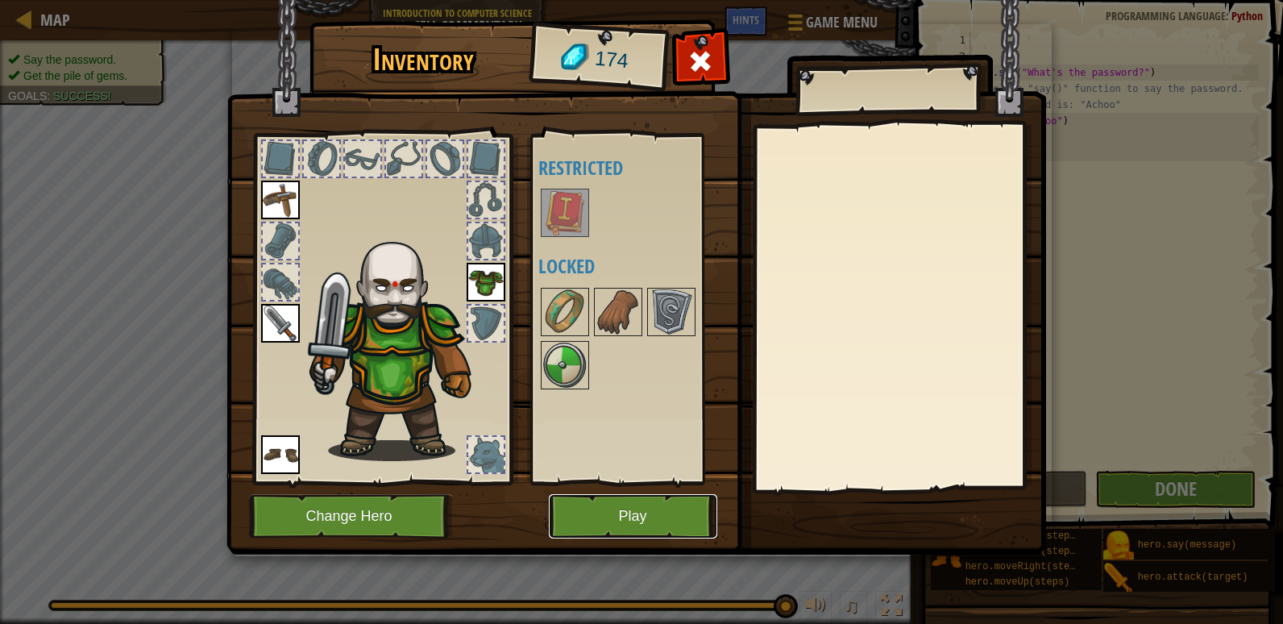
click at [654, 530] on button "Play" at bounding box center [633, 516] width 168 height 44
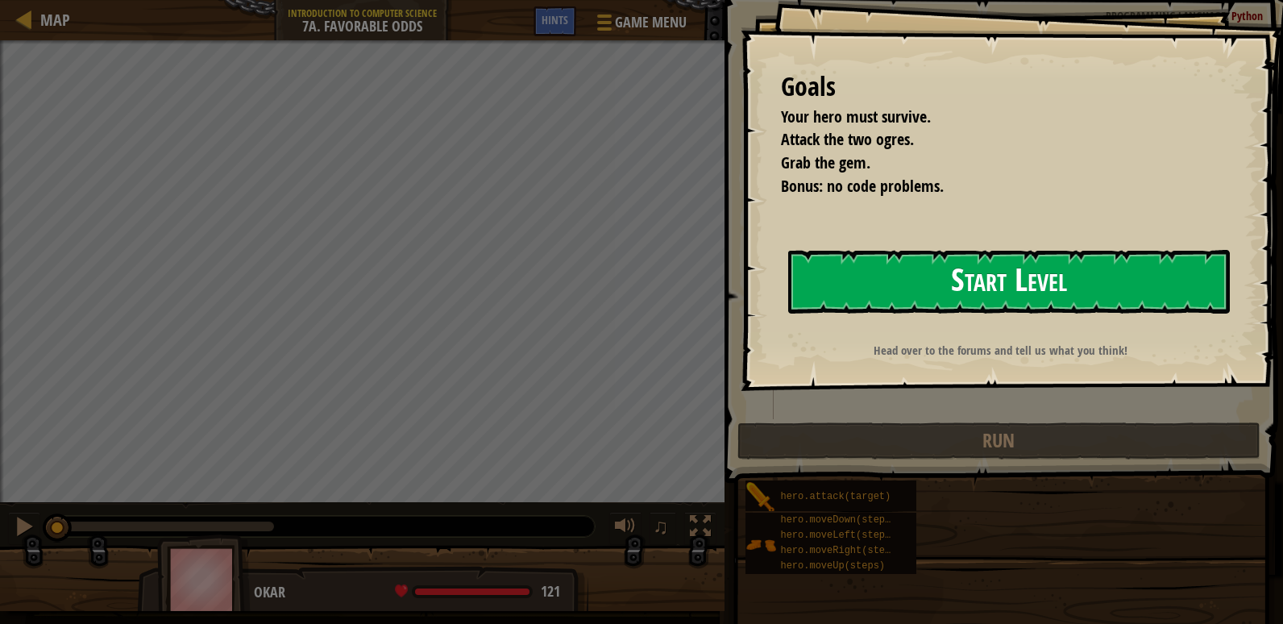
click at [988, 277] on button "Start Level" at bounding box center [1009, 282] width 442 height 64
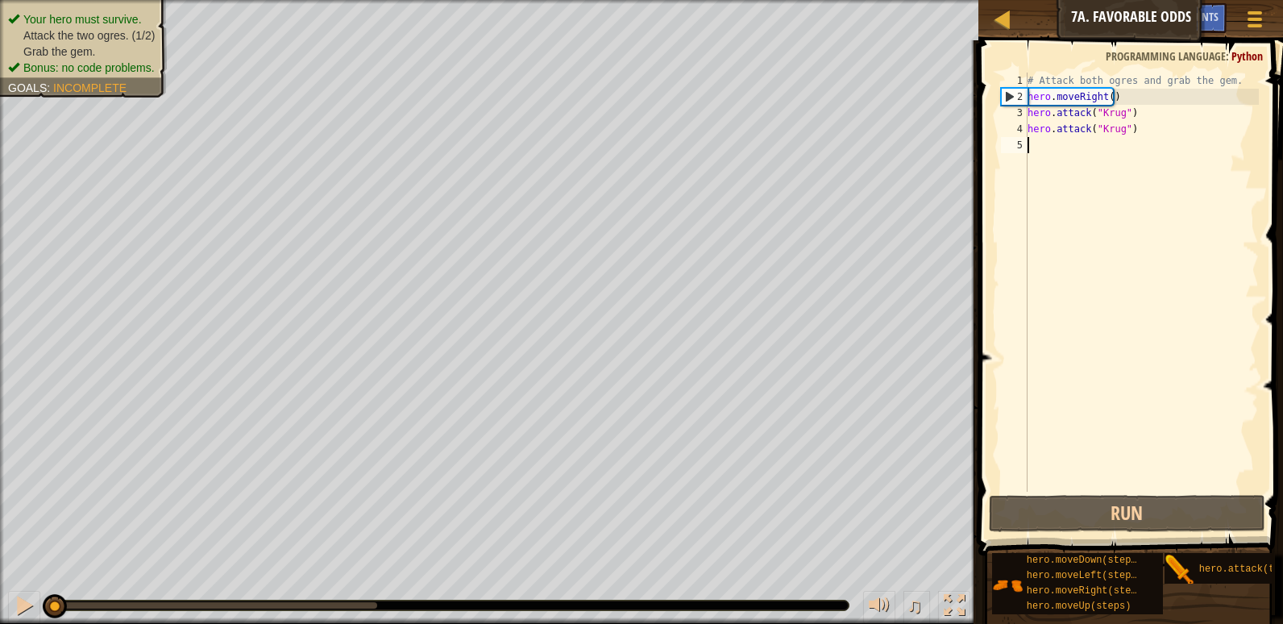
click at [1116, 150] on div "# Attack both ogres and grab the gem. hero . moveRight ( ) hero . attack ( "[PE…" at bounding box center [1142, 298] width 235 height 451
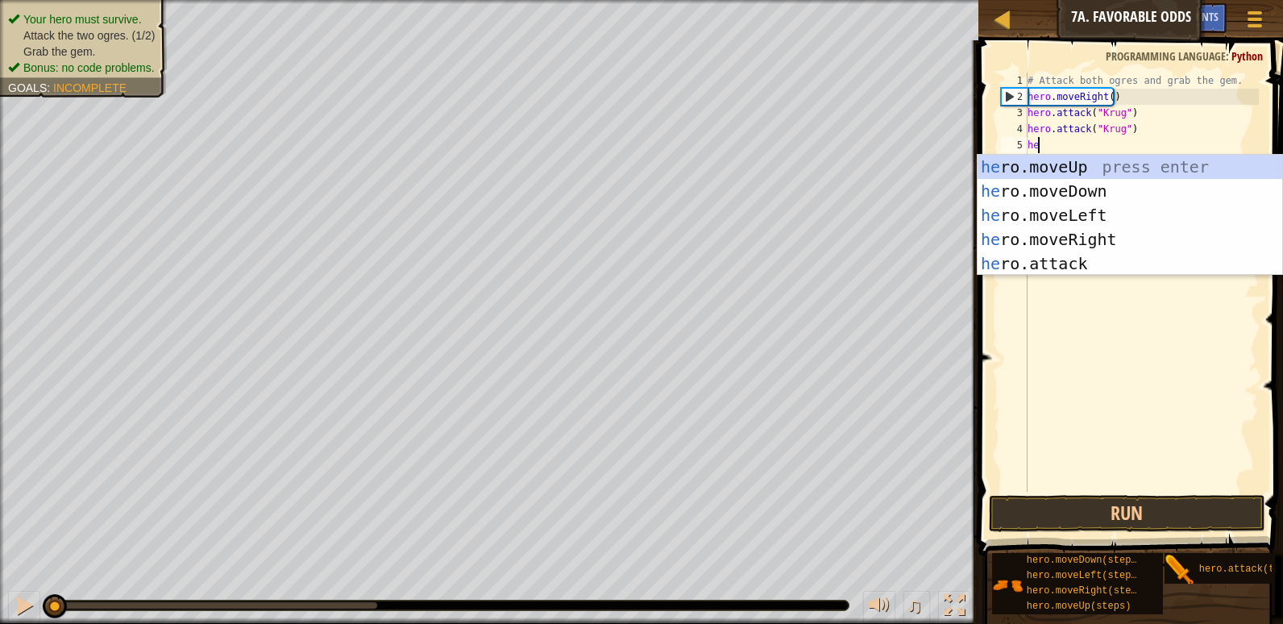
type textarea "her"
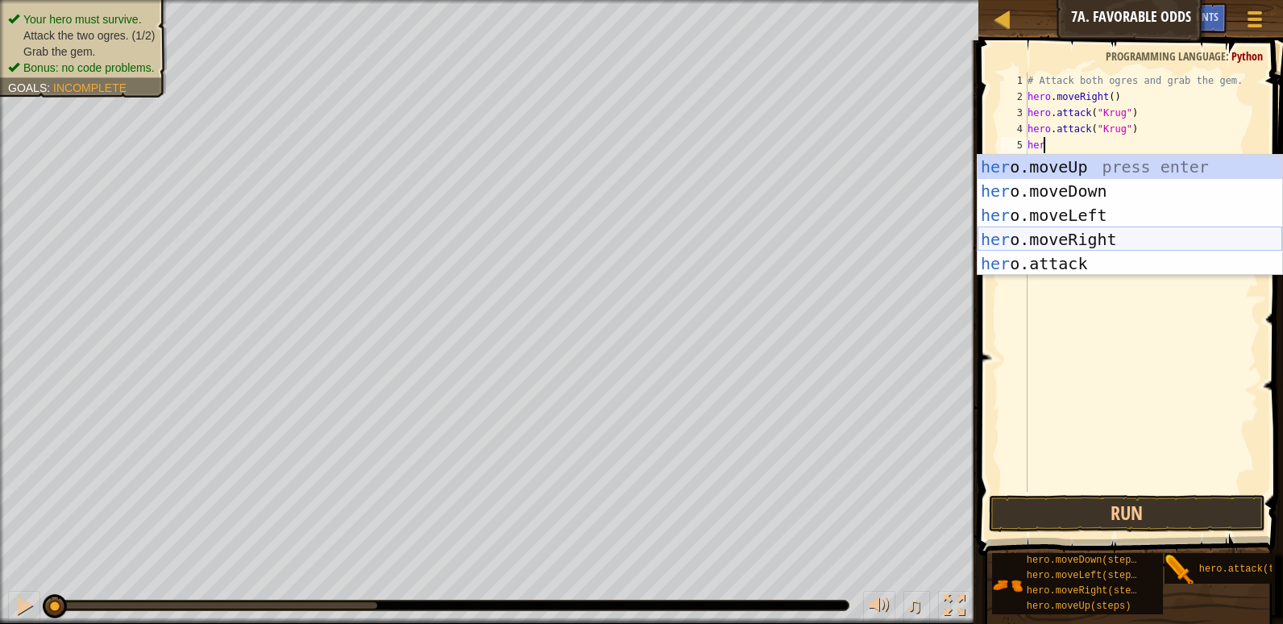
click at [1135, 228] on div "her o.moveUp press enter her o.moveDown press enter her o.moveLeft press enter …" at bounding box center [1130, 239] width 305 height 169
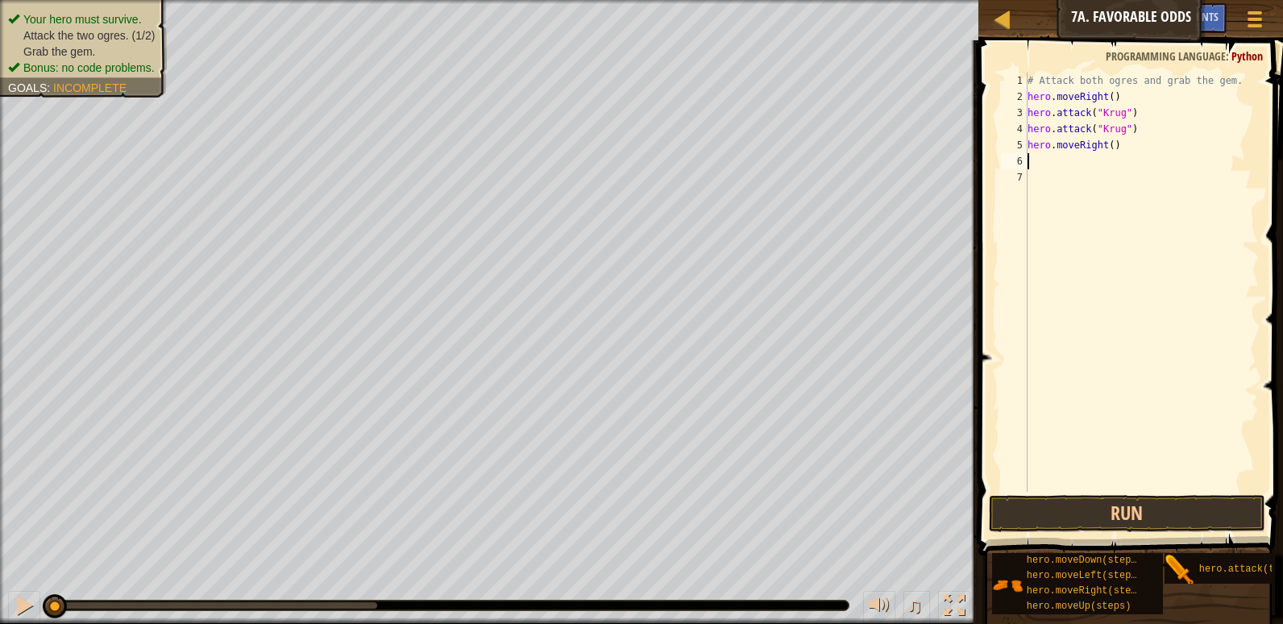
scroll to position [7, 0]
click at [1130, 156] on div "# Attack both ogres and grab the gem. hero . moveRight ( ) hero . attack ( "[PE…" at bounding box center [1142, 298] width 235 height 451
click at [1128, 150] on div "# Attack both ogres and grab the gem. hero . moveRight ( ) hero . attack ( "[PE…" at bounding box center [1142, 298] width 235 height 451
type textarea "hero.moveRight()"
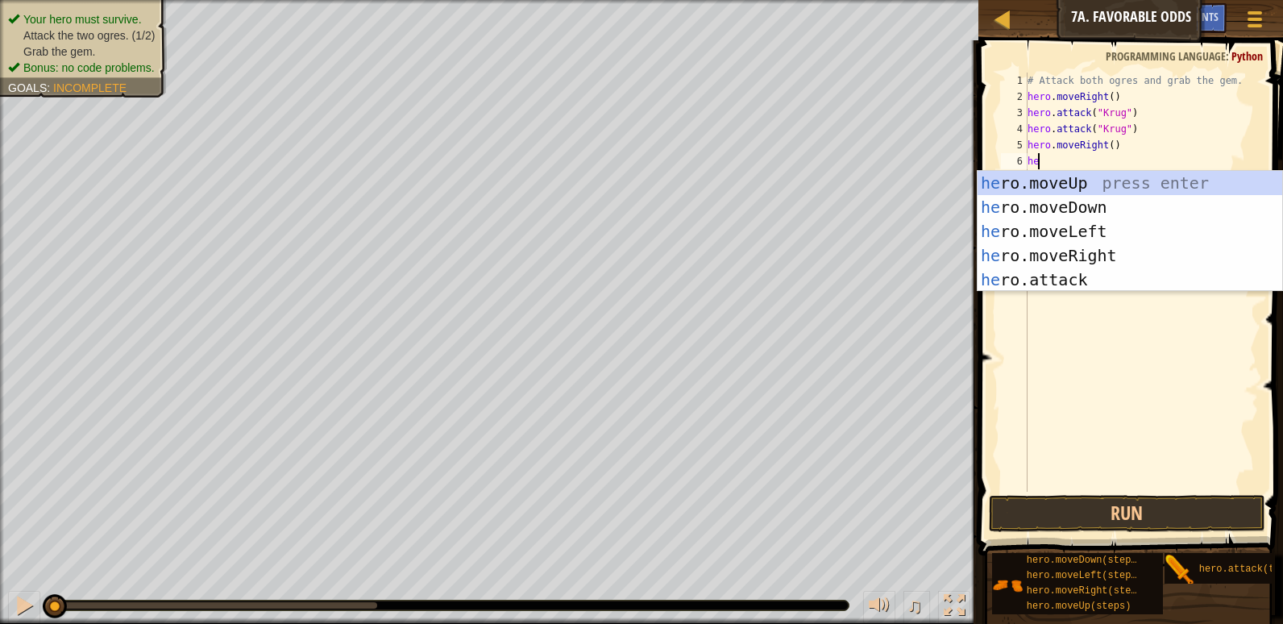
type textarea "hero"
click at [1160, 182] on div "hero .moveUp press enter hero .moveDown press enter hero .moveLeft press enter …" at bounding box center [1130, 255] width 305 height 169
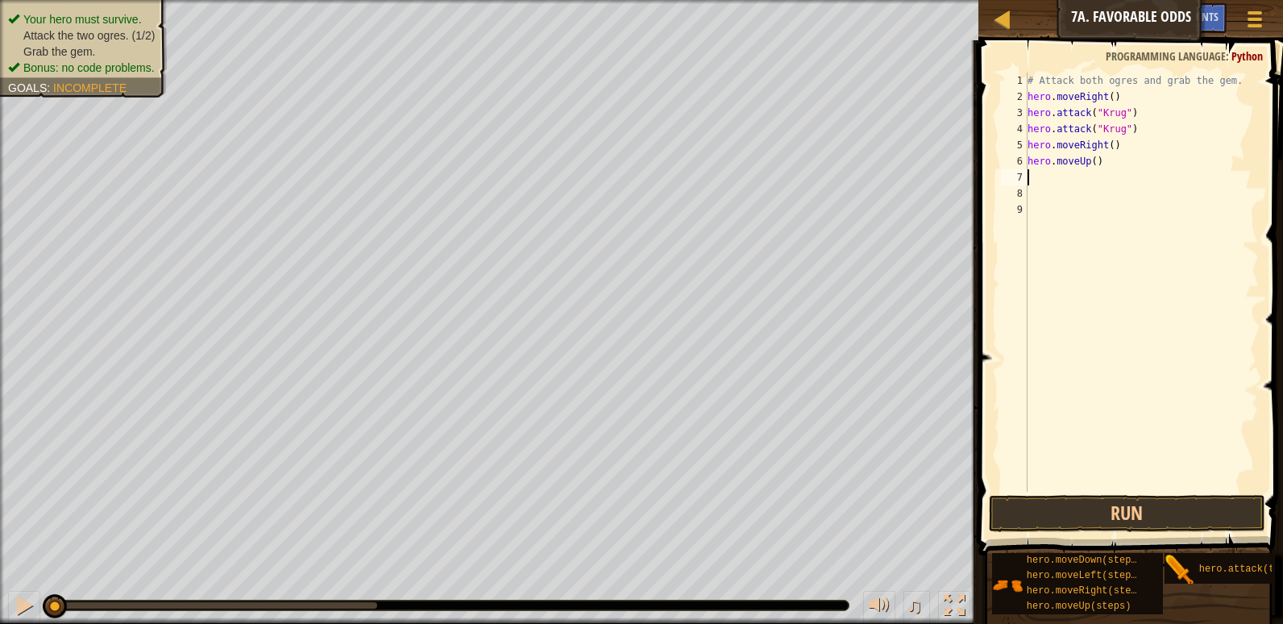
scroll to position [7, 0]
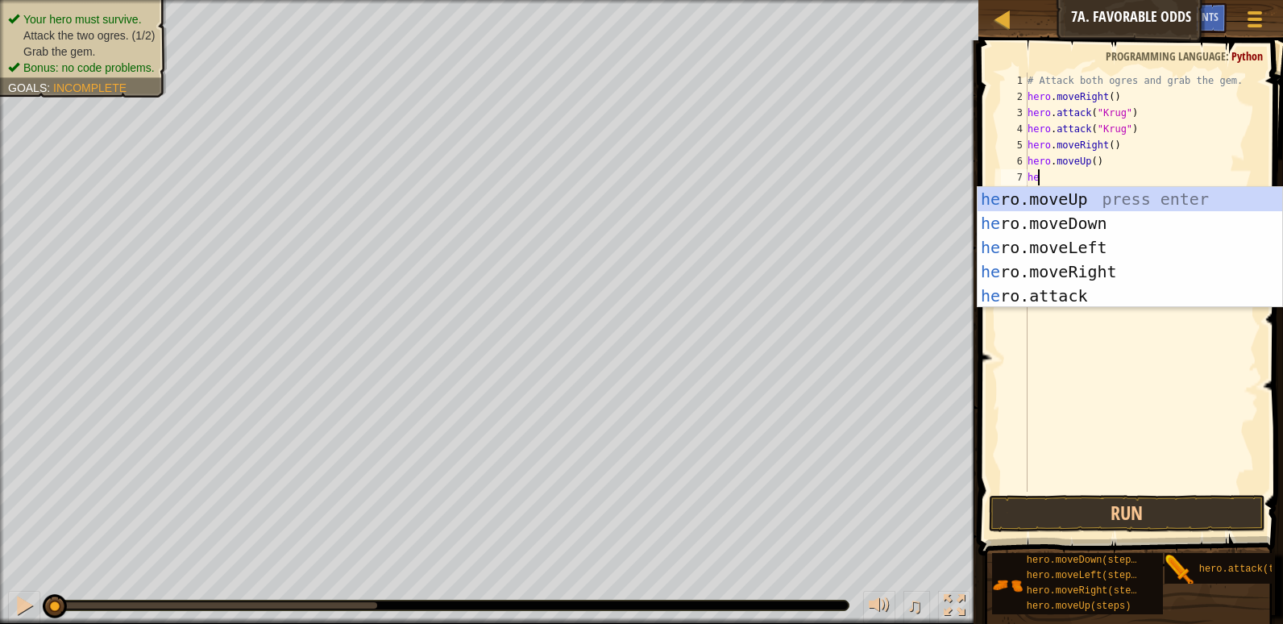
type textarea "hero"
click at [1108, 264] on div "hero .moveUp press enter hero .moveDown press enter hero .moveLeft press enter …" at bounding box center [1130, 271] width 305 height 169
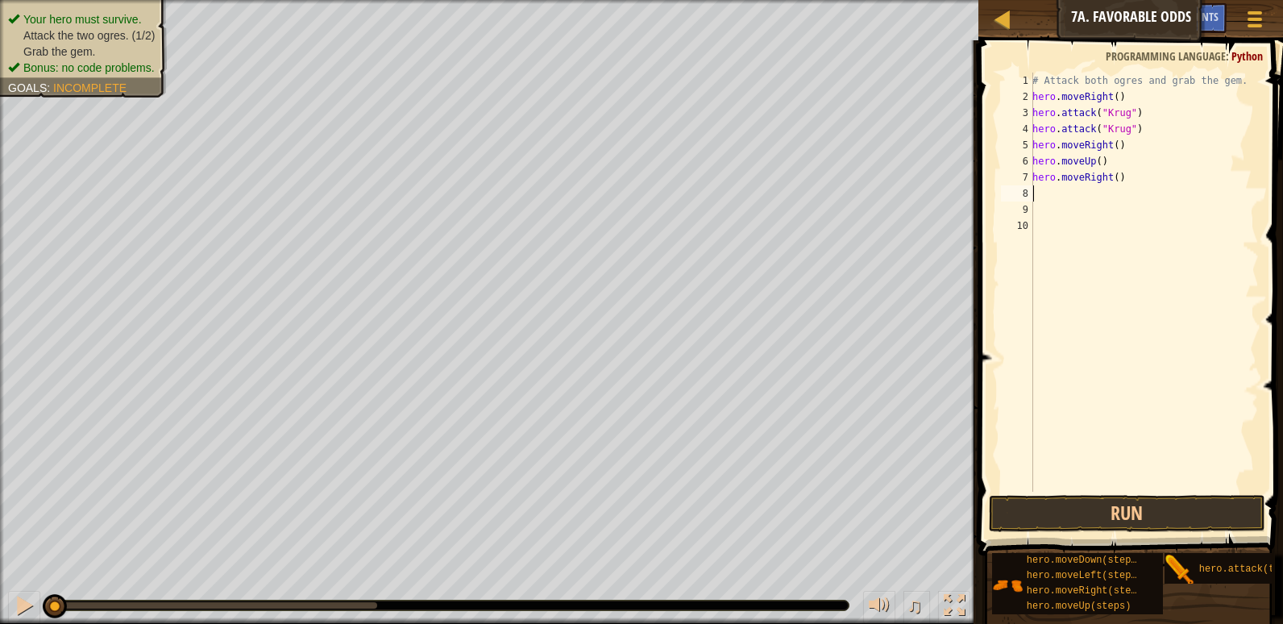
scroll to position [7, 0]
drag, startPoint x: 1152, startPoint y: 126, endPoint x: 1030, endPoint y: 113, distance: 122.4
click at [1030, 113] on div "1 2 3 4 5 6 7 8 9 10 # Attack both [PERSON_NAME] and grab the gem. hero . moveR…" at bounding box center [1128, 282] width 261 height 419
type textarea "hero.attack("Krug") hero.attack("Krug")"
click at [1175, 191] on div "# Attack both ogres and grab the gem. hero . moveRight ( ) hero . attack ( "[PE…" at bounding box center [1144, 298] width 230 height 451
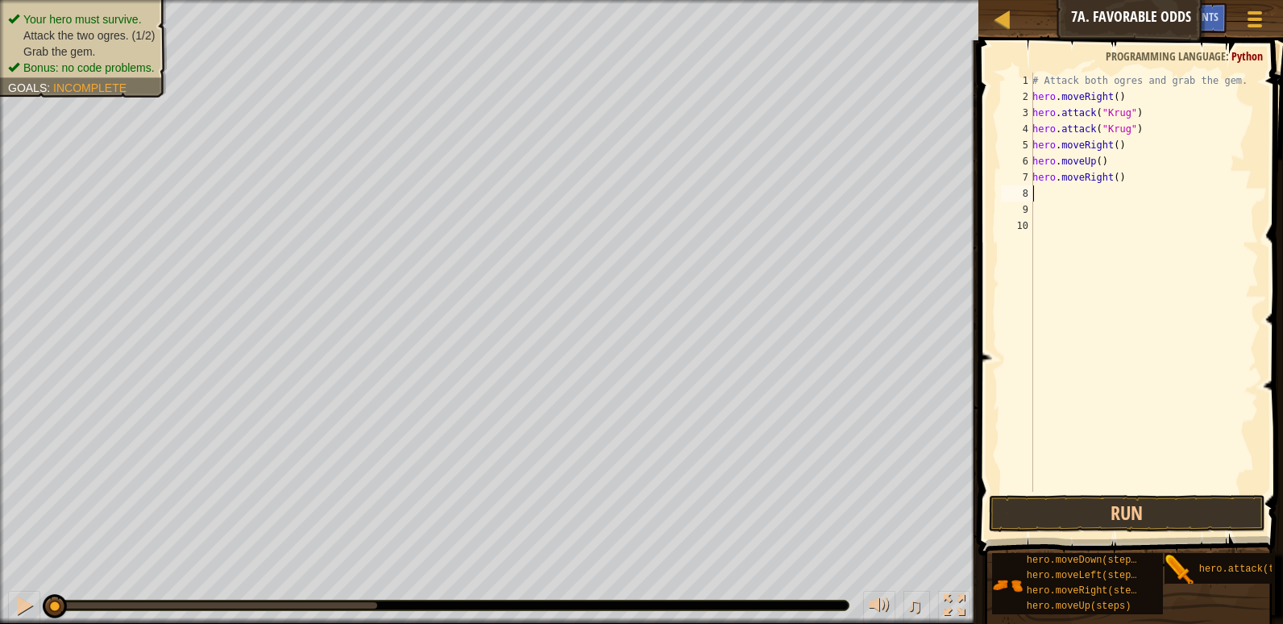
click at [1173, 182] on div "# Attack both ogres and grab the gem. hero . moveRight ( ) hero . attack ( "[PE…" at bounding box center [1144, 298] width 230 height 451
type textarea "hero.moveRight()"
click at [1122, 193] on div "# Attack both ogres and grab the gem. hero . moveRight ( ) hero . attack ( "[PE…" at bounding box center [1144, 298] width 230 height 451
click at [1125, 214] on div "# Attack both ogres and grab the gem. hero . moveRight ( ) hero . attack ( "[PE…" at bounding box center [1144, 298] width 230 height 451
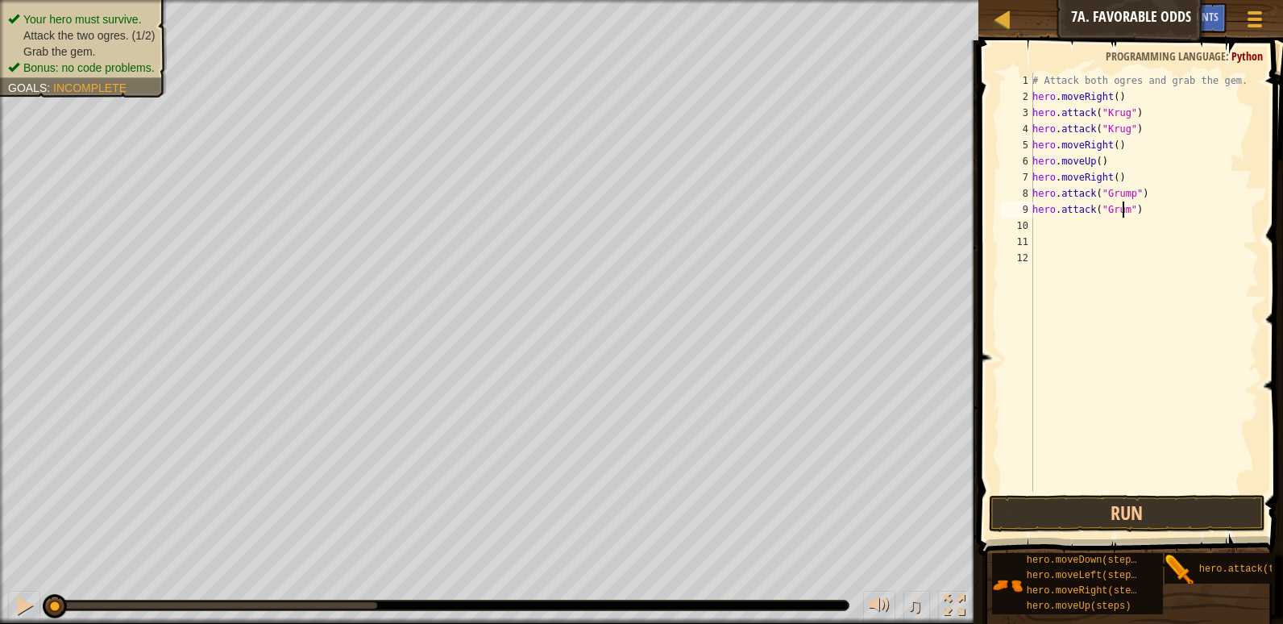
type textarea "hero.attack("Grump")"
click at [1182, 222] on div "# Attack both ogres and grab the gem. hero . moveRight ( ) hero . attack ( "[PE…" at bounding box center [1144, 298] width 230 height 451
click at [1182, 214] on div "# Attack both ogres and grab the gem. hero . moveRight ( ) hero . attack ( "[PE…" at bounding box center [1144, 298] width 230 height 451
type textarea "hero.attack("Grump")"
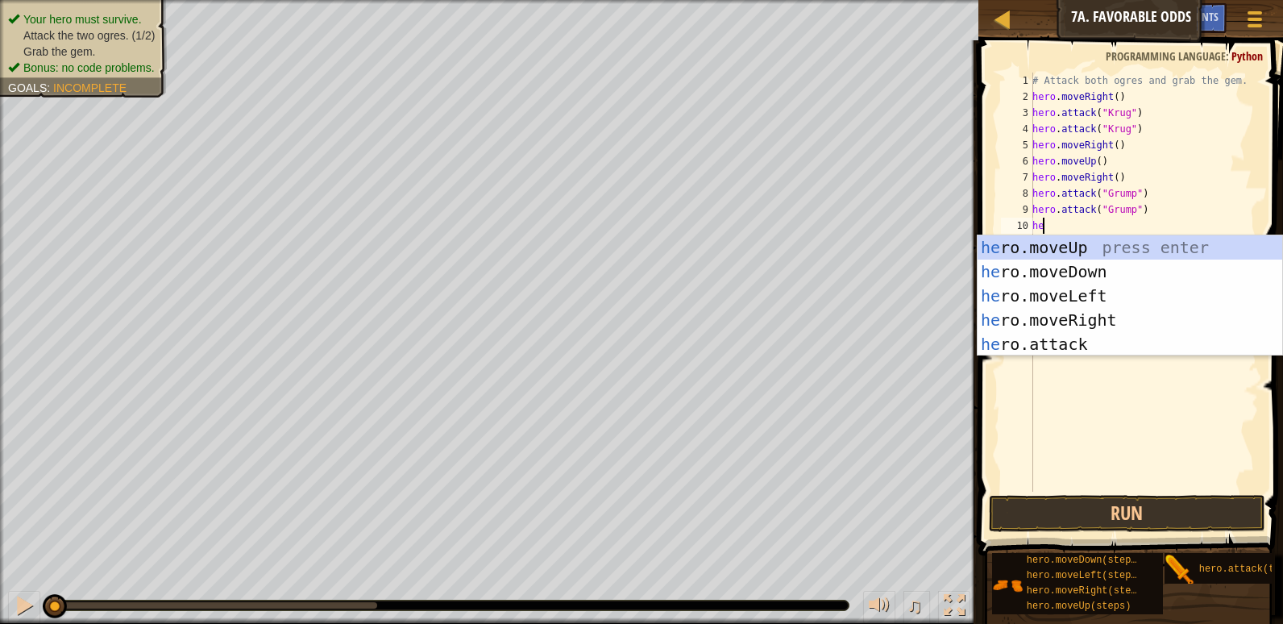
type textarea "hero"
click at [1046, 326] on div "hero .moveUp press enter hero .moveDown press enter hero .moveLeft press enter …" at bounding box center [1130, 319] width 305 height 169
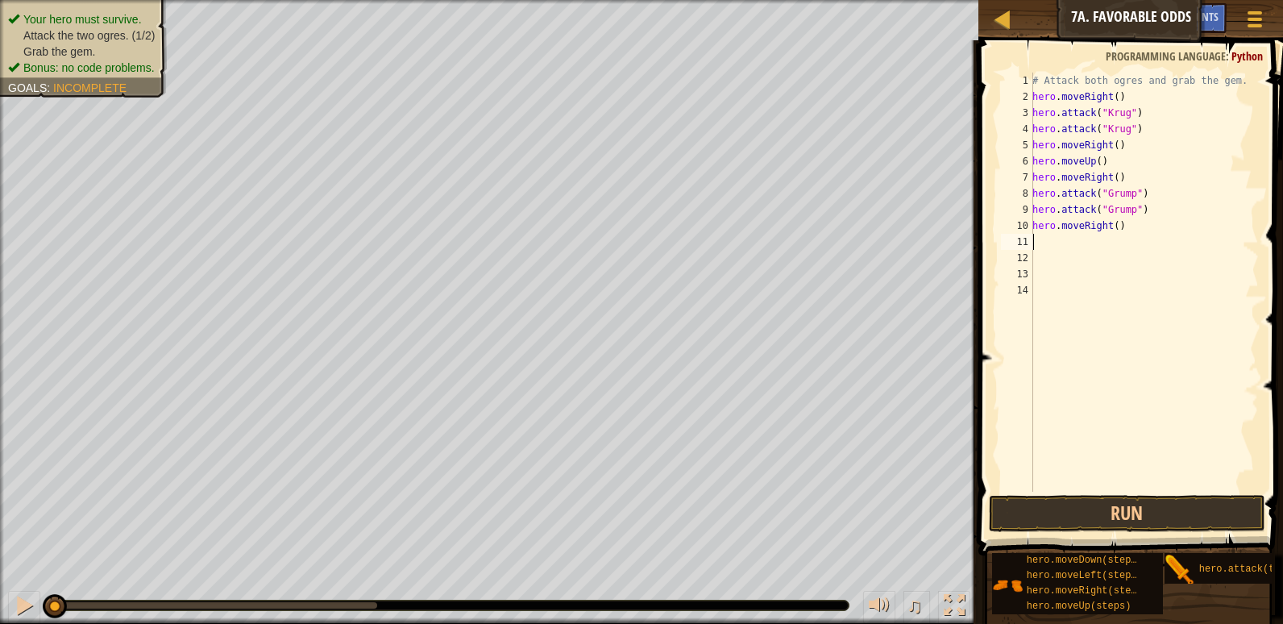
scroll to position [7, 0]
click at [1125, 517] on button "Run" at bounding box center [1127, 513] width 277 height 37
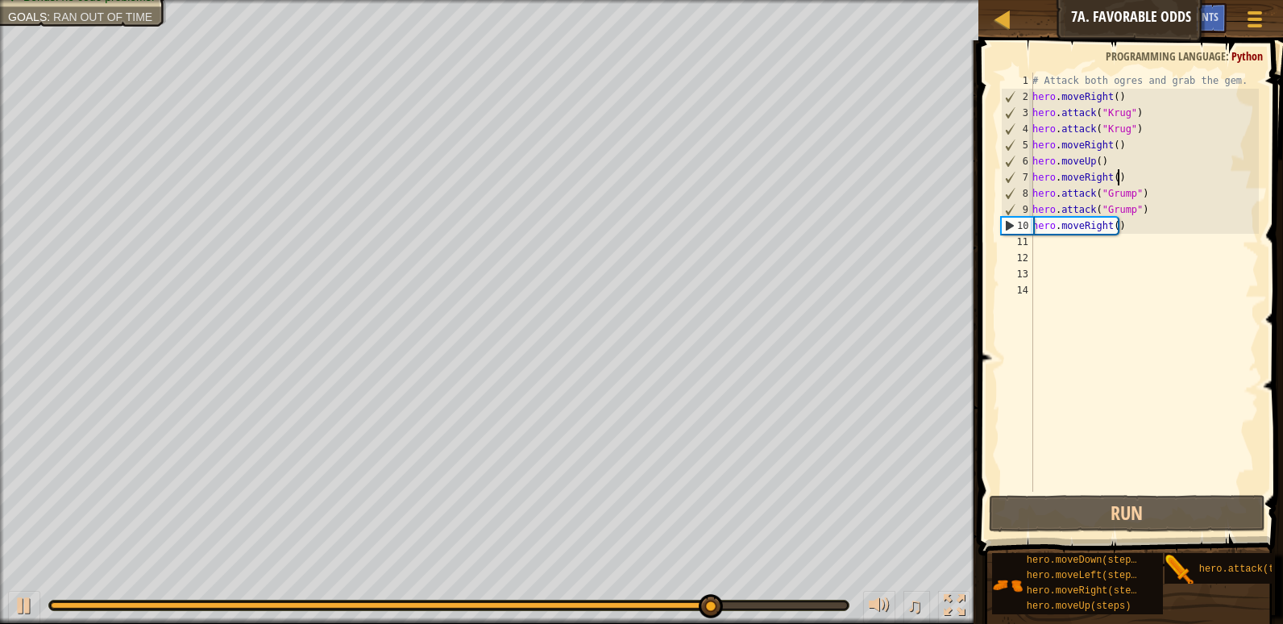
click at [1118, 184] on div "# Attack both ogres and grab the gem. hero . moveRight ( ) hero . attack ( "[PE…" at bounding box center [1144, 298] width 230 height 451
click at [1114, 173] on div "# Attack both ogres and grab the gem. hero . moveRight ( ) hero . attack ( "[PE…" at bounding box center [1144, 298] width 230 height 451
click at [1104, 173] on div "# Attack both ogres and grab the gem. hero . moveRight ( ) hero . attack ( "[PE…" at bounding box center [1144, 298] width 230 height 451
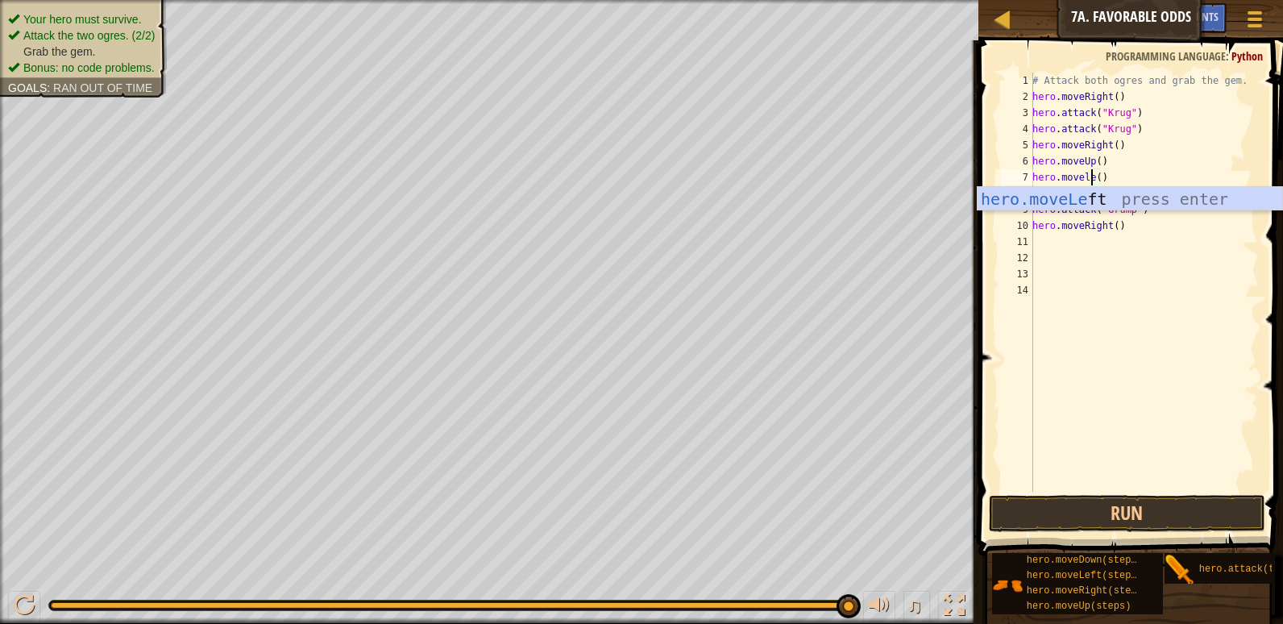
scroll to position [7, 6]
click at [1166, 201] on div "hero.moveLef t press enter" at bounding box center [1130, 223] width 305 height 73
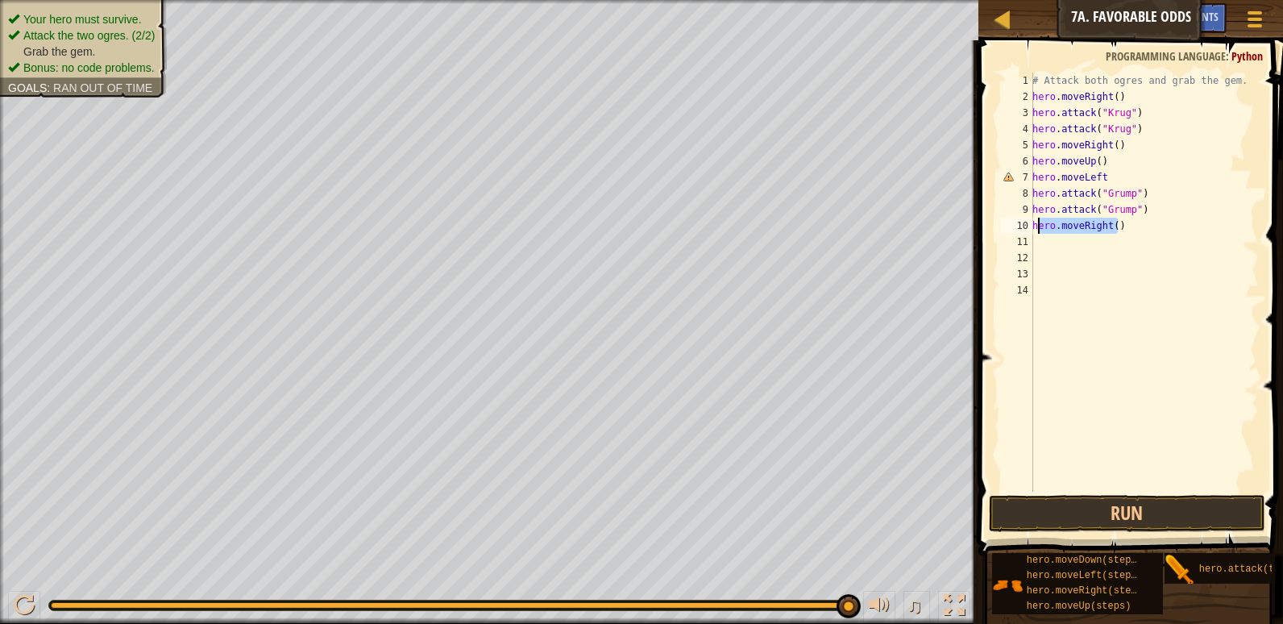
drag, startPoint x: 1129, startPoint y: 229, endPoint x: 1038, endPoint y: 229, distance: 90.3
click at [1038, 229] on div "# Attack both ogres and grab the gem. hero . moveRight ( ) hero . attack ( "[PE…" at bounding box center [1144, 298] width 230 height 451
type textarea "h"
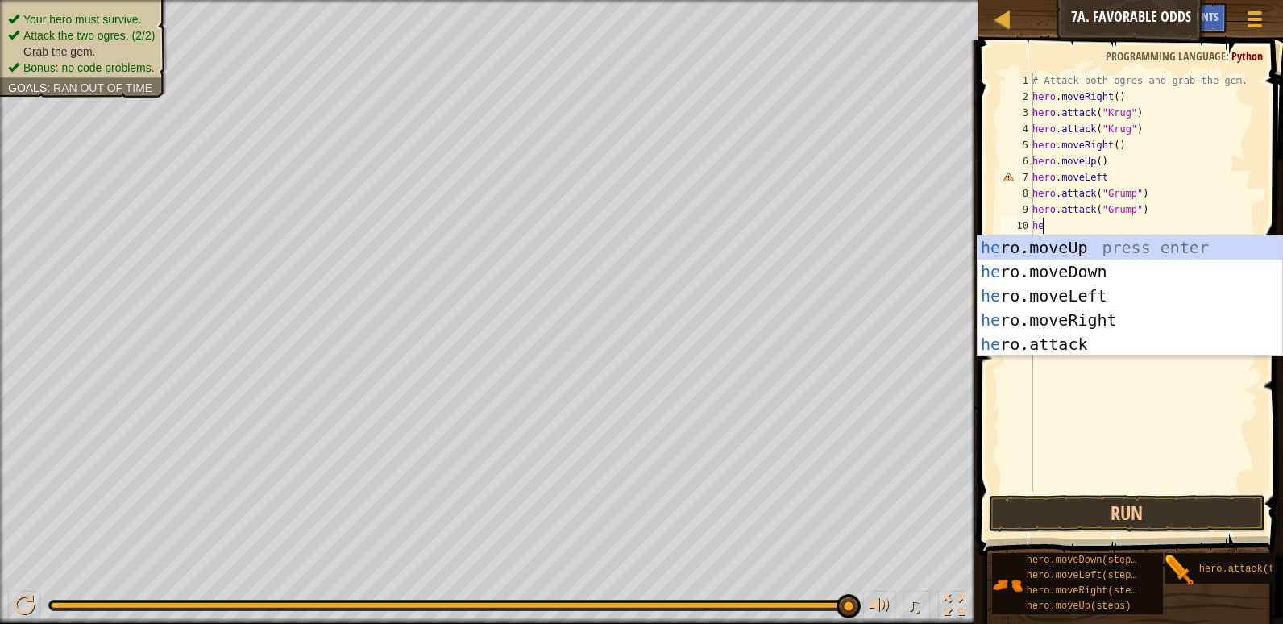
type textarea "hero"
click at [1124, 284] on div "hero .moveUp press enter hero .moveDown press enter hero .moveLeft press enter …" at bounding box center [1130, 319] width 305 height 169
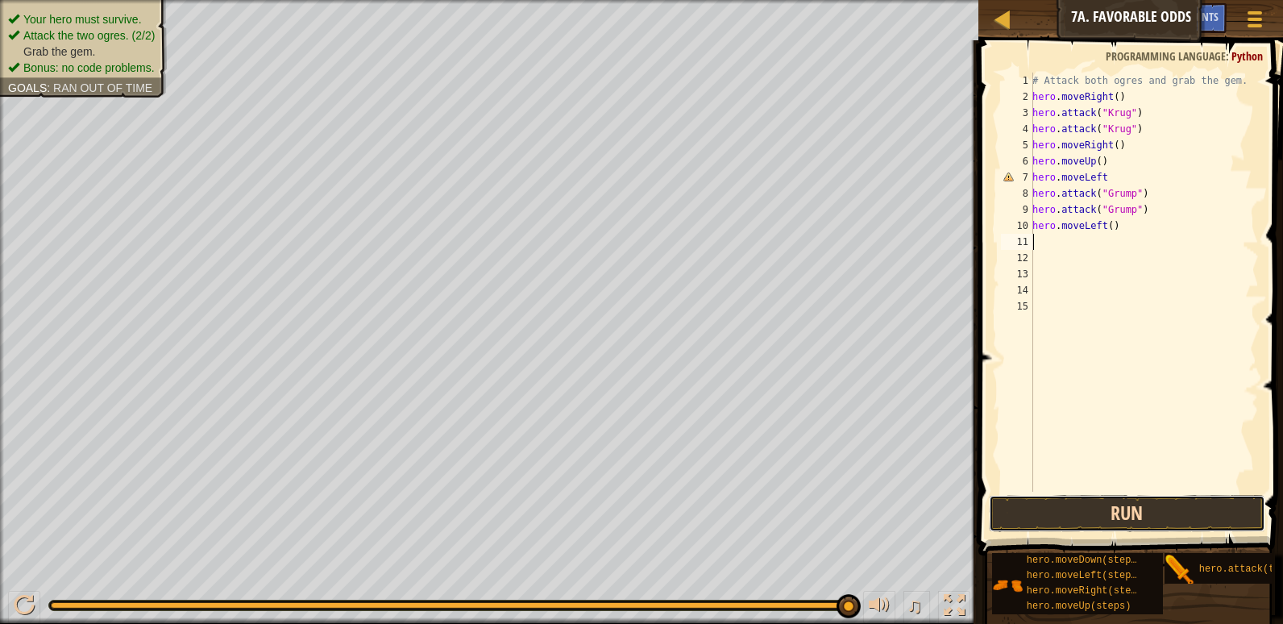
click at [1119, 502] on button "Run" at bounding box center [1127, 513] width 277 height 37
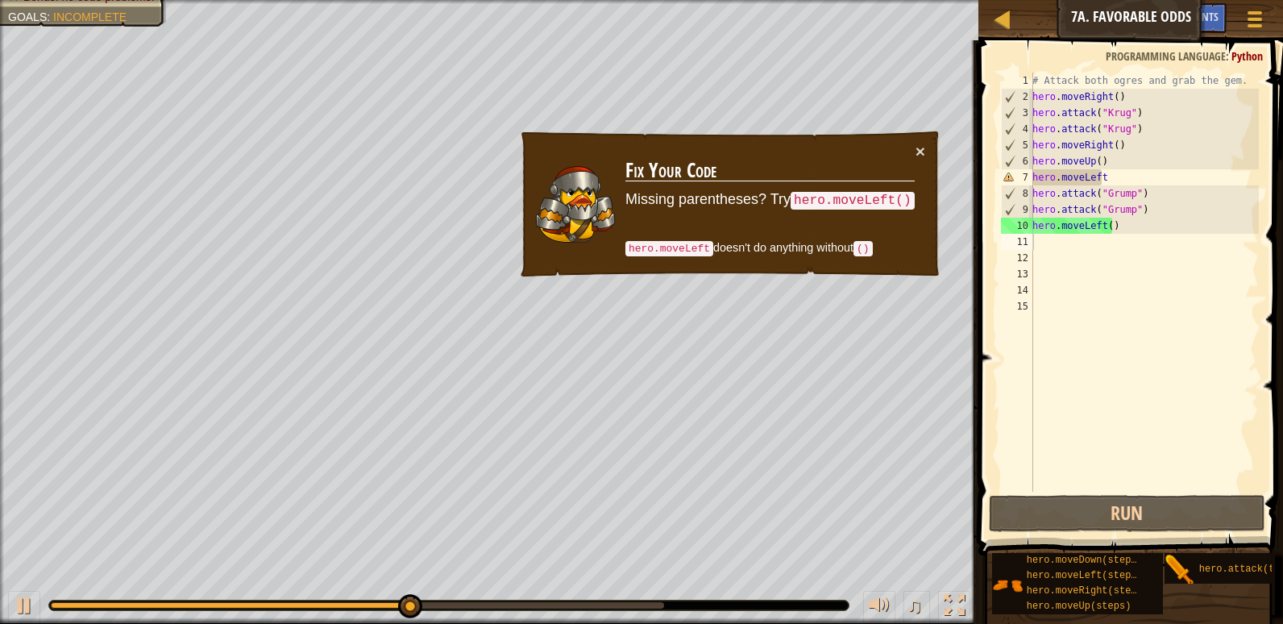
click at [904, 161] on h3 "Fix Your Code" at bounding box center [770, 171] width 289 height 23
click at [918, 156] on button "×" at bounding box center [921, 151] width 10 height 17
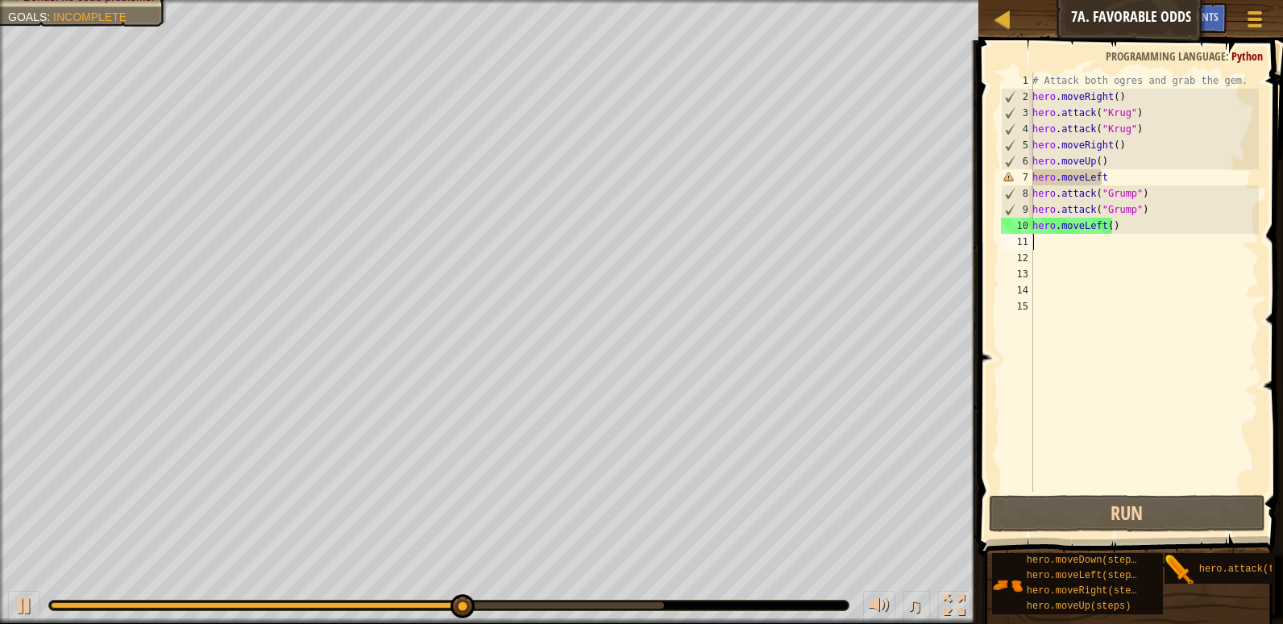
click at [1150, 177] on div "# Attack both ogres and grab the gem. hero . moveRight ( ) hero . attack ( "[PE…" at bounding box center [1144, 298] width 230 height 451
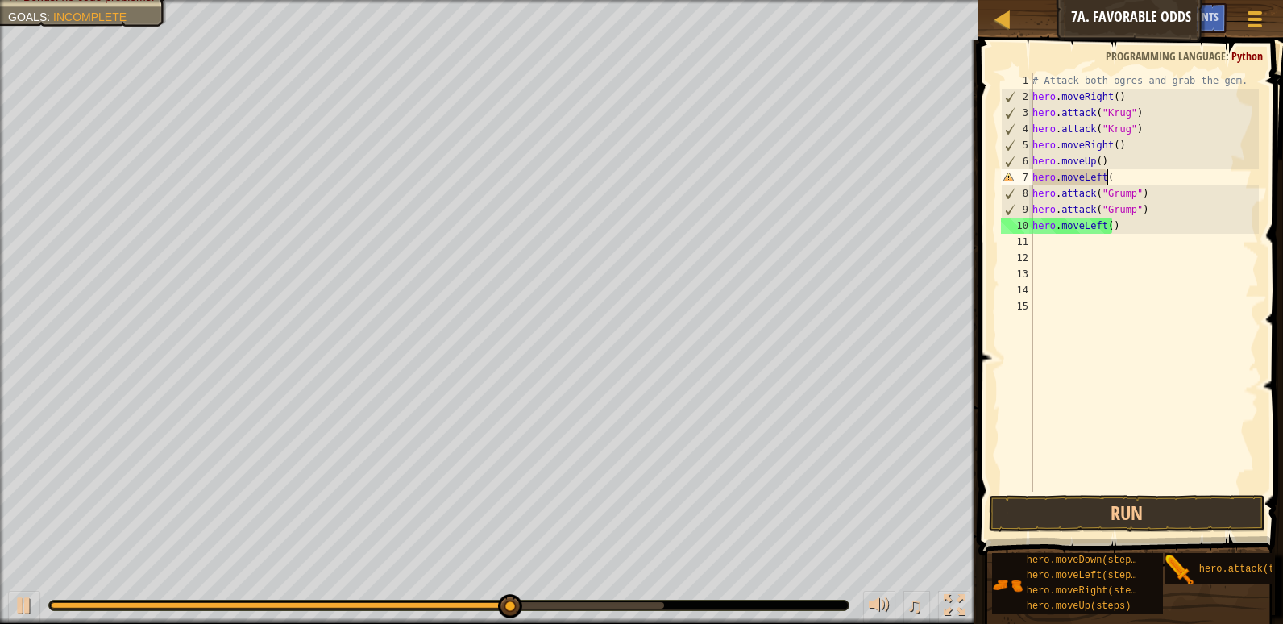
scroll to position [7, 6]
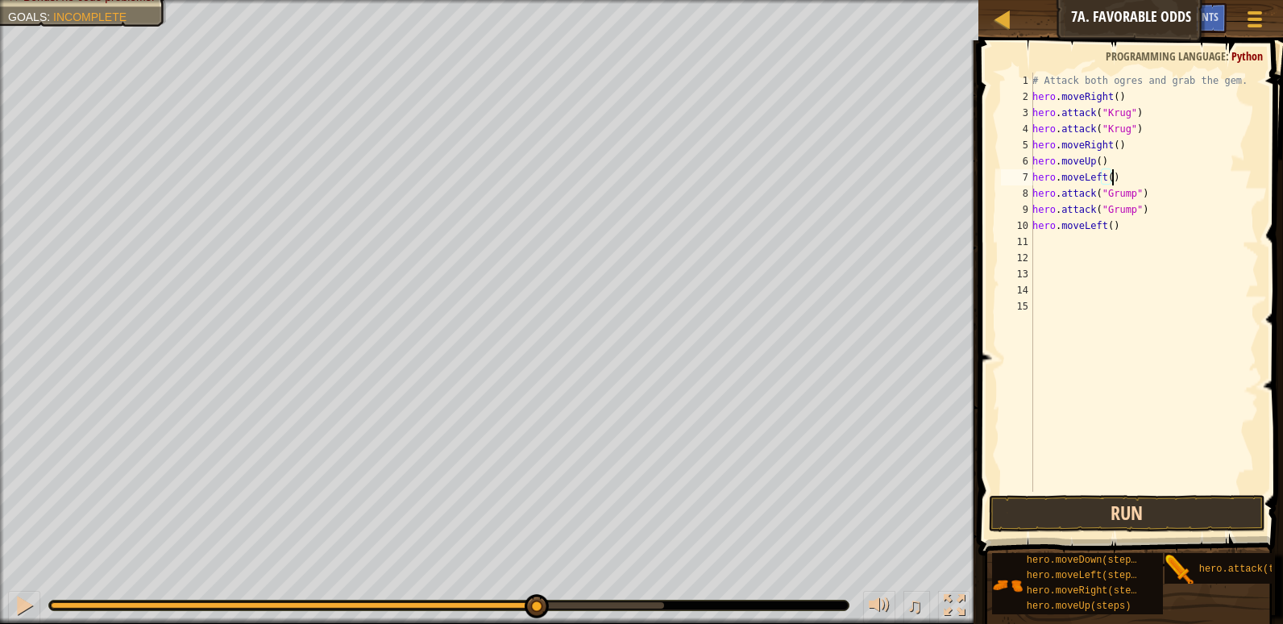
type textarea "hero.moveLeft()"
click at [1143, 502] on button "Run" at bounding box center [1127, 513] width 277 height 37
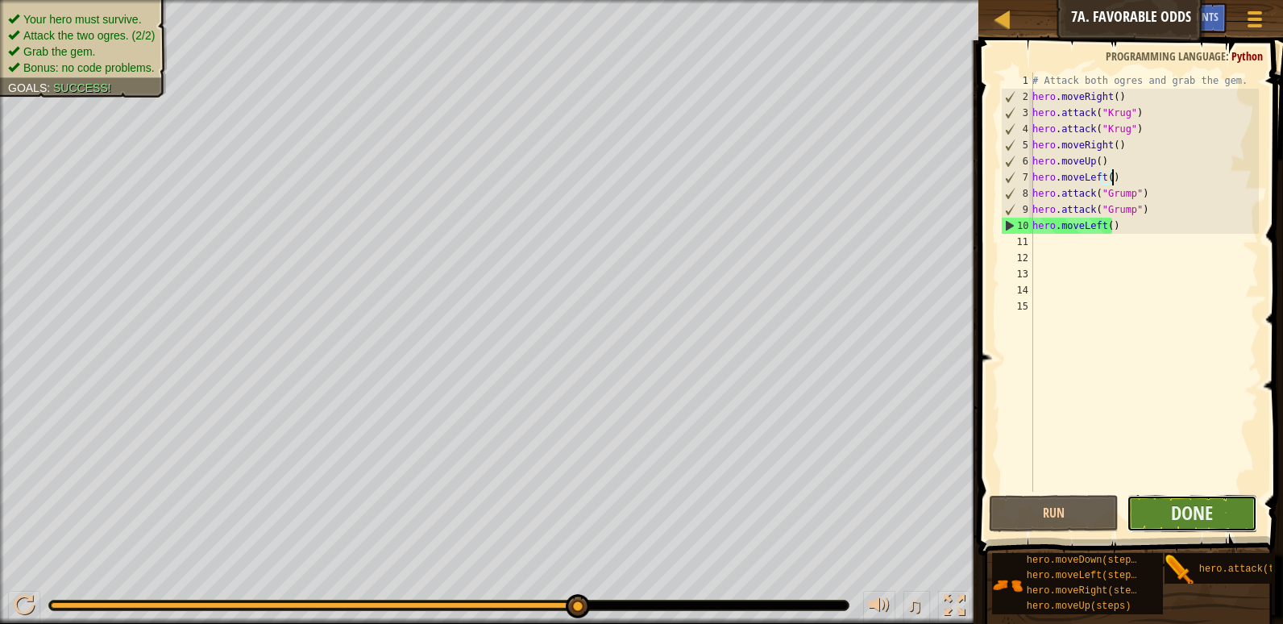
click at [1152, 525] on button "Done" at bounding box center [1192, 513] width 131 height 37
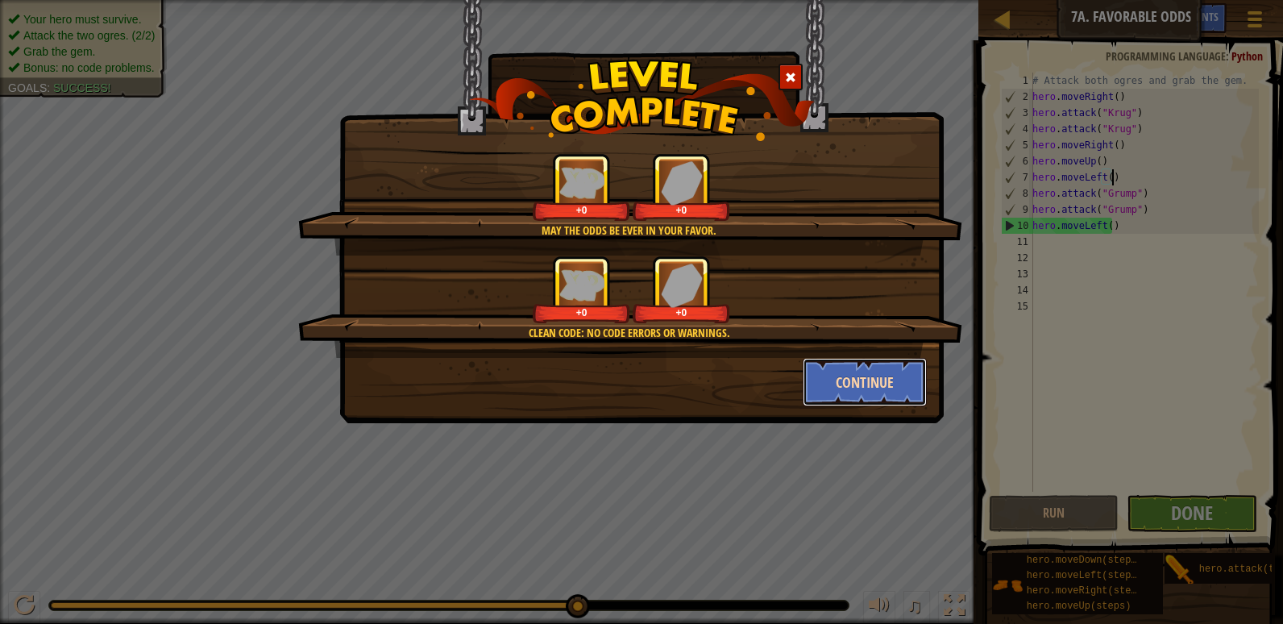
click at [842, 387] on button "Continue" at bounding box center [865, 382] width 125 height 48
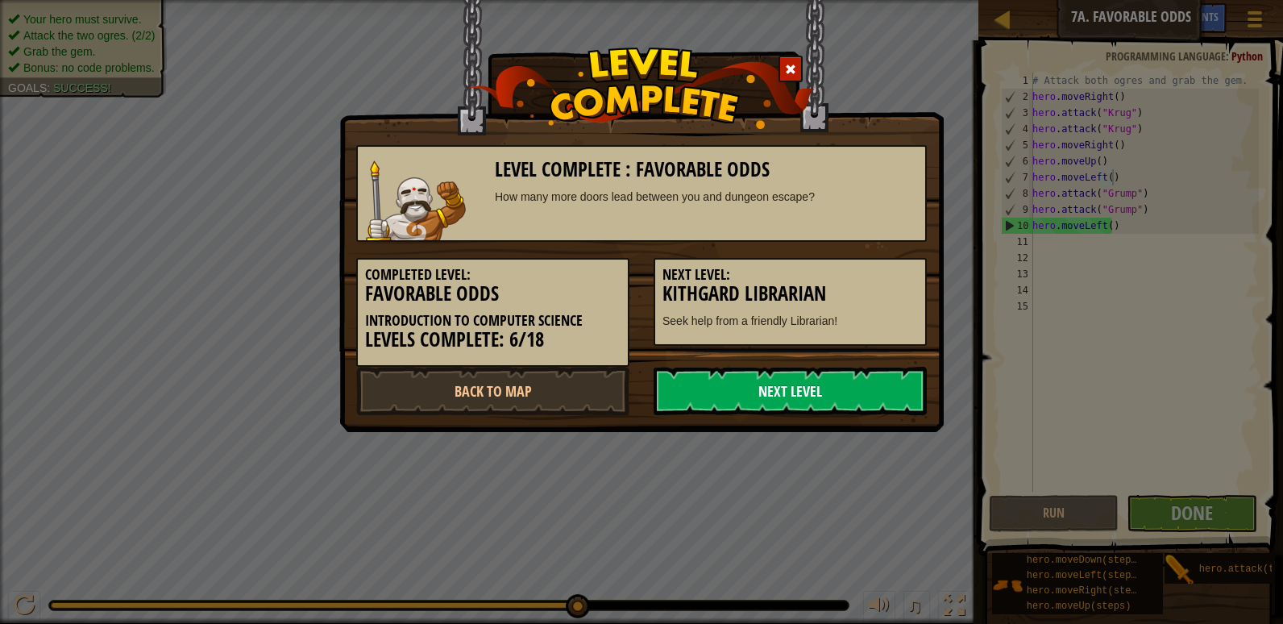
click at [847, 396] on link "Next Level" at bounding box center [790, 391] width 273 height 48
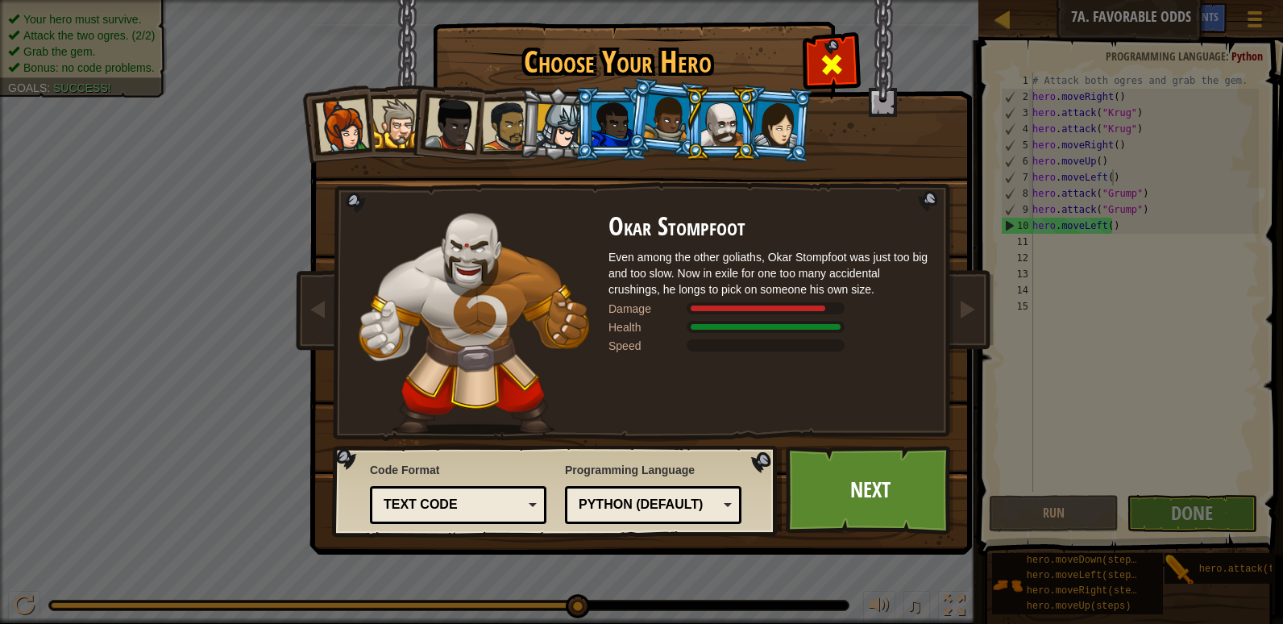
click at [837, 69] on span at bounding box center [832, 65] width 26 height 26
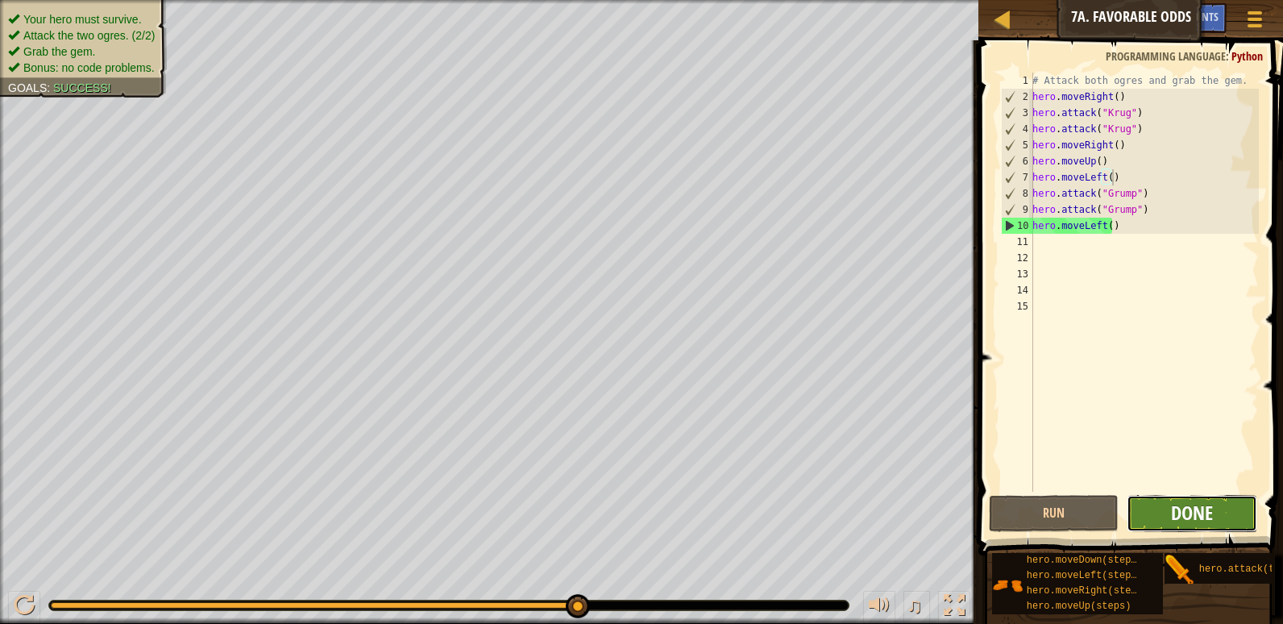
click at [1174, 509] on span "Done" at bounding box center [1192, 513] width 42 height 26
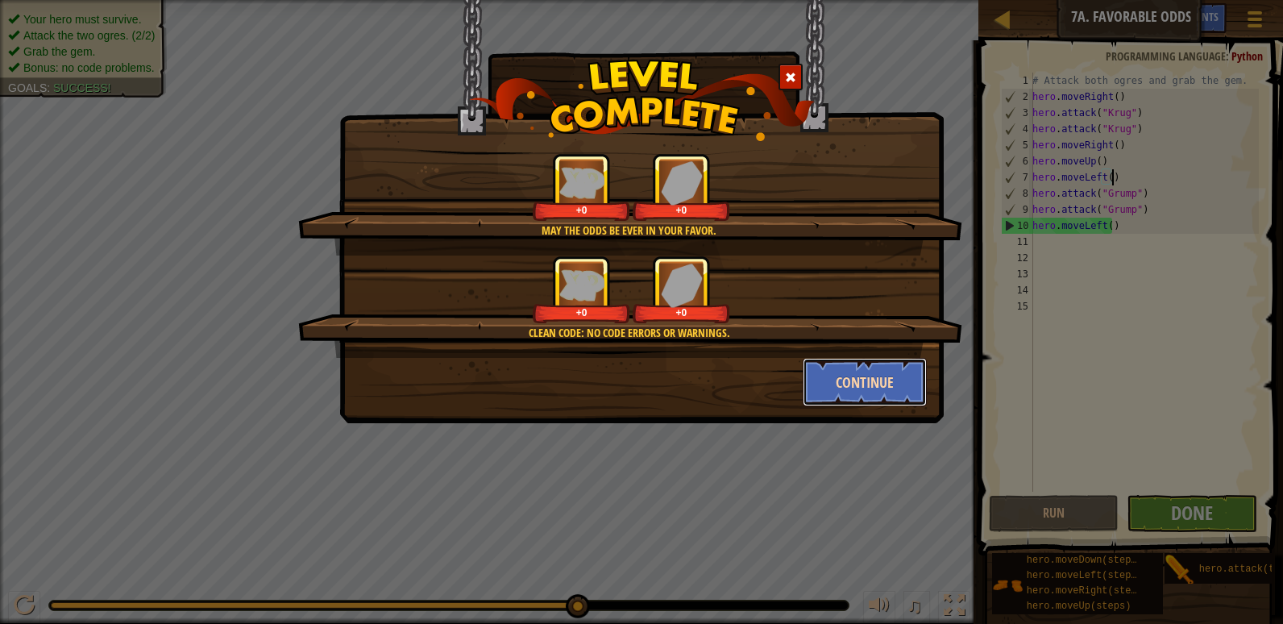
click at [867, 383] on button "Continue" at bounding box center [865, 382] width 125 height 48
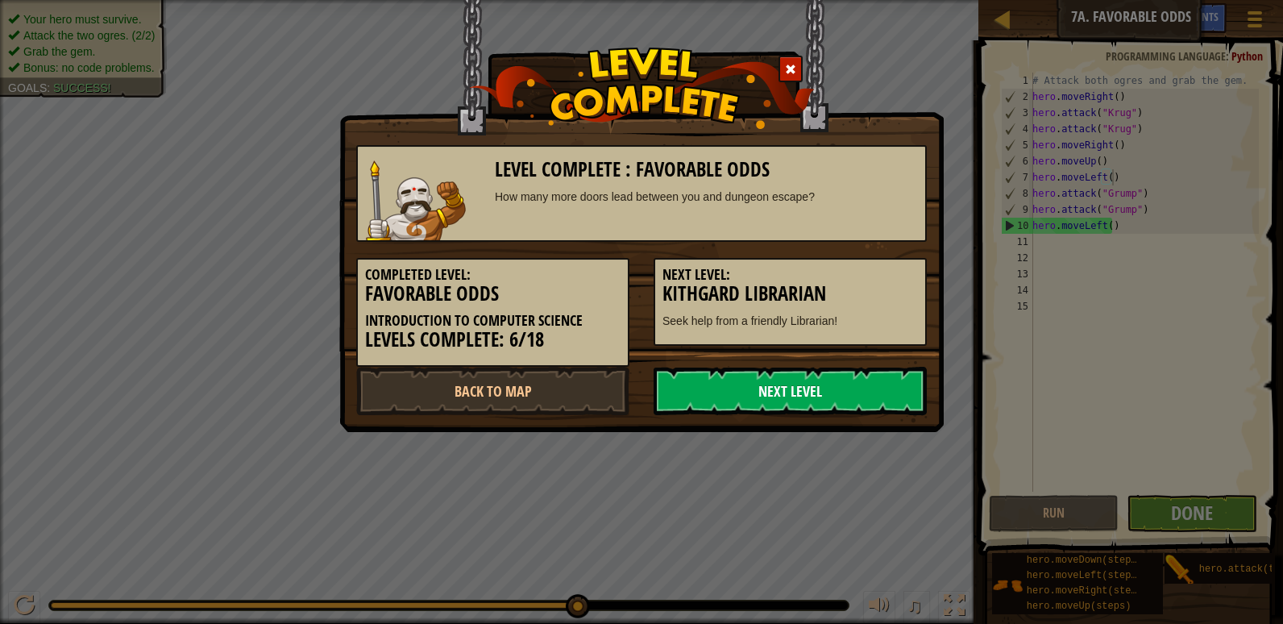
click at [723, 386] on link "Next Level" at bounding box center [790, 391] width 273 height 48
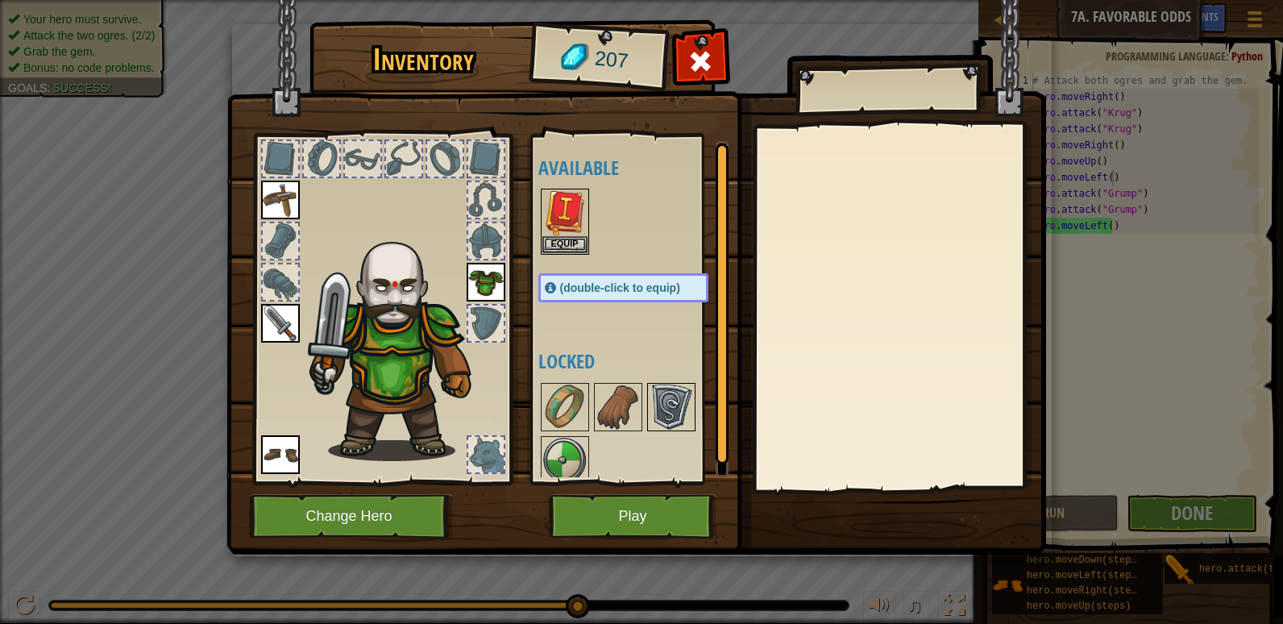
click at [649, 408] on div "Available Equip Equip Equip Equip Equip (double-click to equip) Locked" at bounding box center [640, 309] width 202 height 336
click at [661, 403] on img at bounding box center [671, 407] width 45 height 45
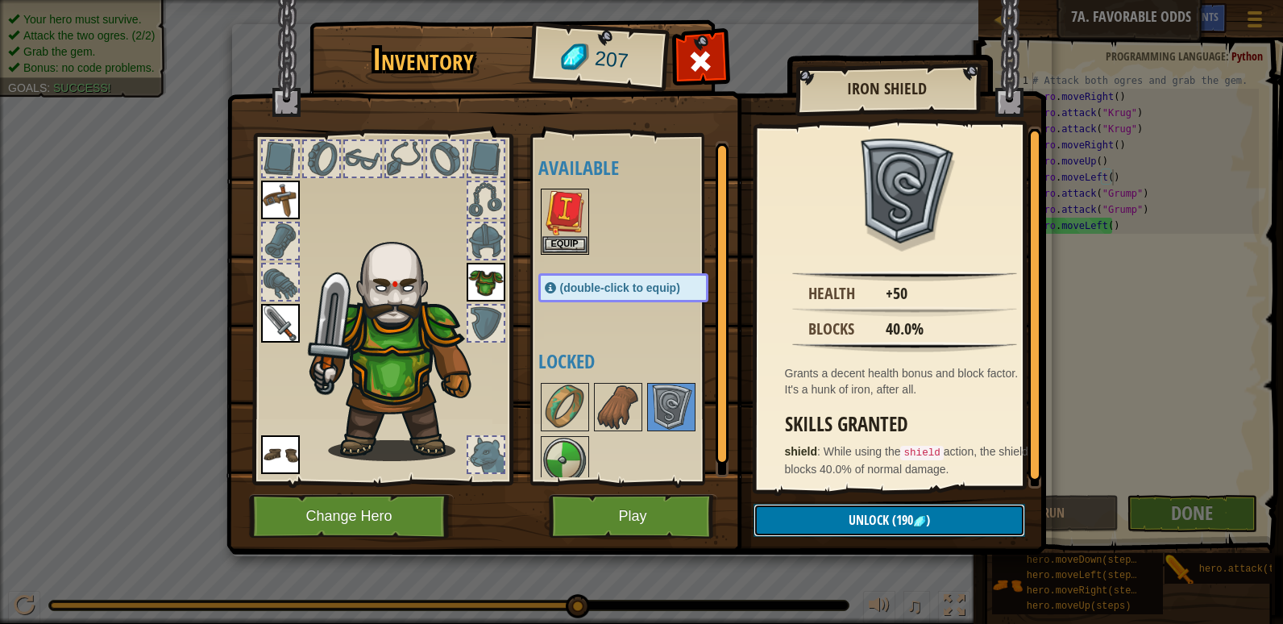
click at [850, 514] on span "Unlock" at bounding box center [869, 520] width 40 height 18
click at [854, 516] on button "Confirm" at bounding box center [890, 520] width 272 height 33
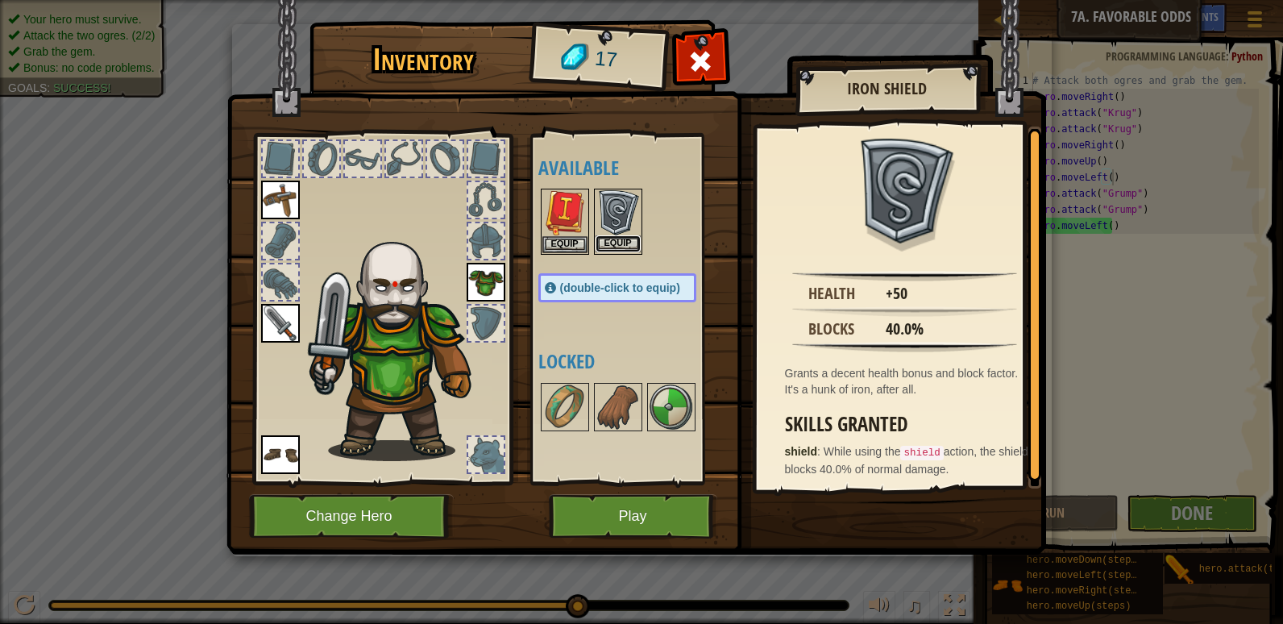
click at [605, 248] on button "Equip" at bounding box center [618, 243] width 45 height 17
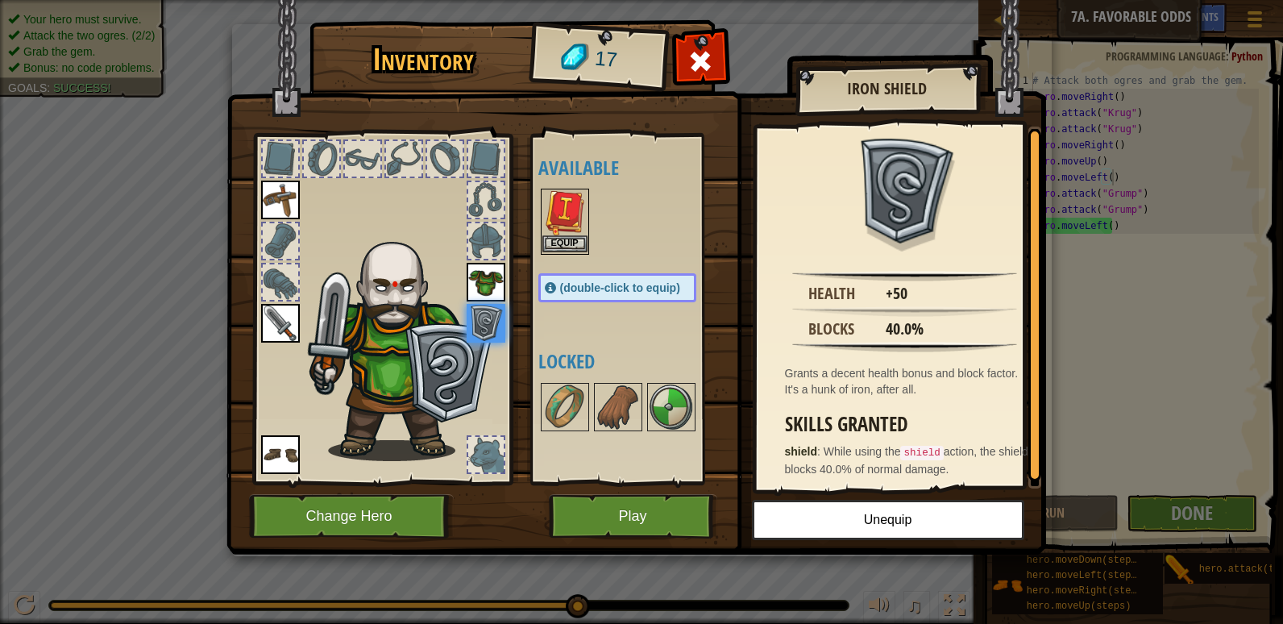
click at [555, 213] on img at bounding box center [565, 212] width 45 height 45
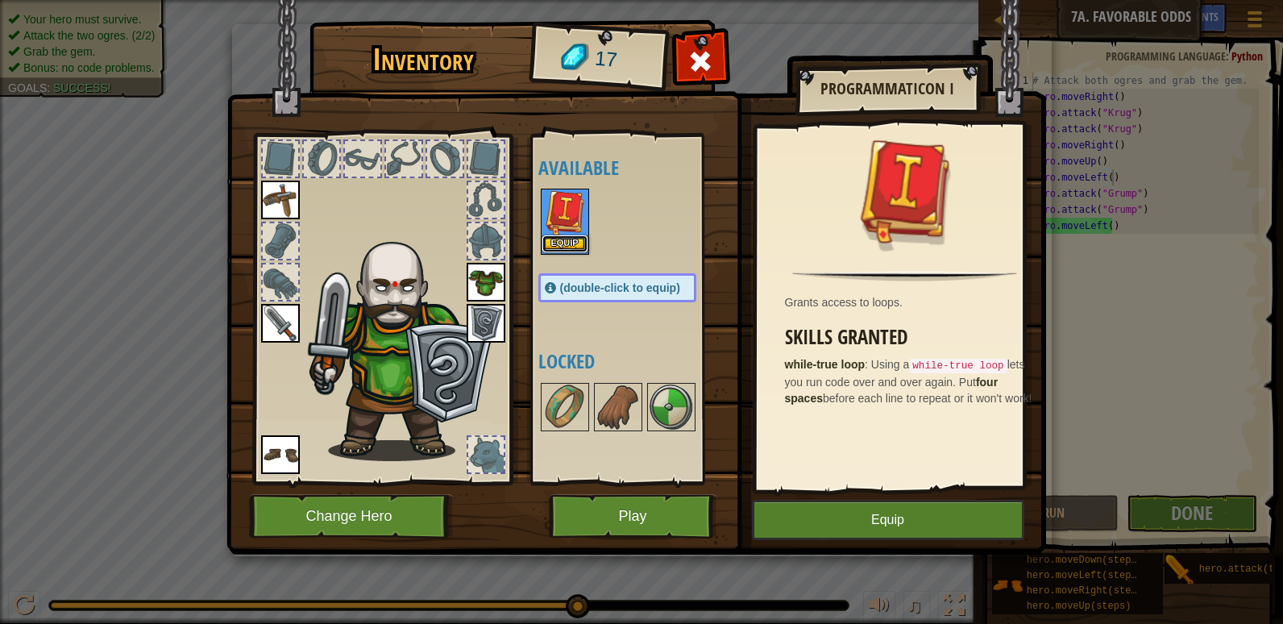
click at [561, 246] on button "Equip" at bounding box center [565, 243] width 45 height 17
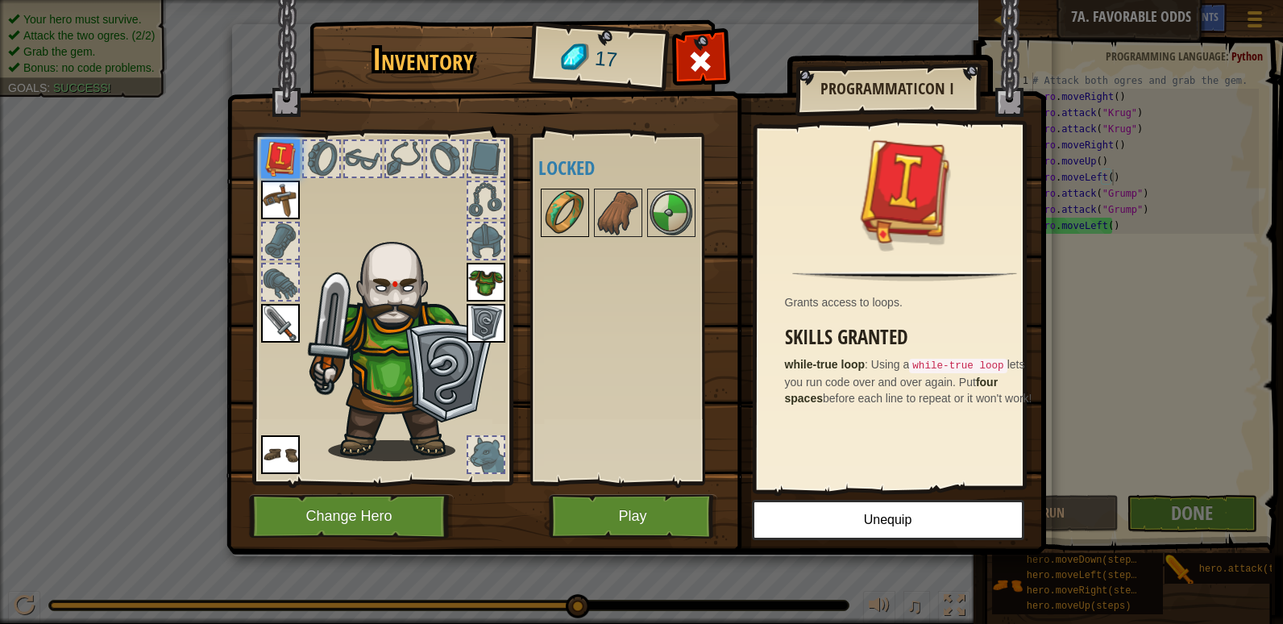
click at [575, 214] on img at bounding box center [565, 212] width 45 height 45
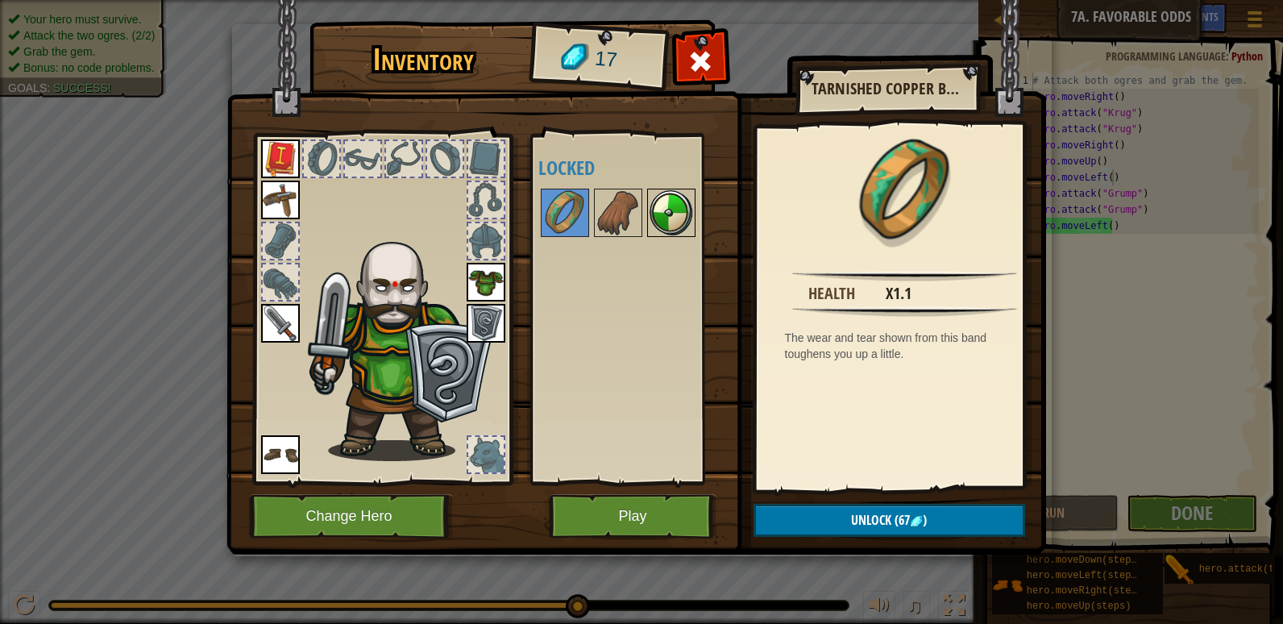
click at [656, 203] on img at bounding box center [671, 212] width 45 height 45
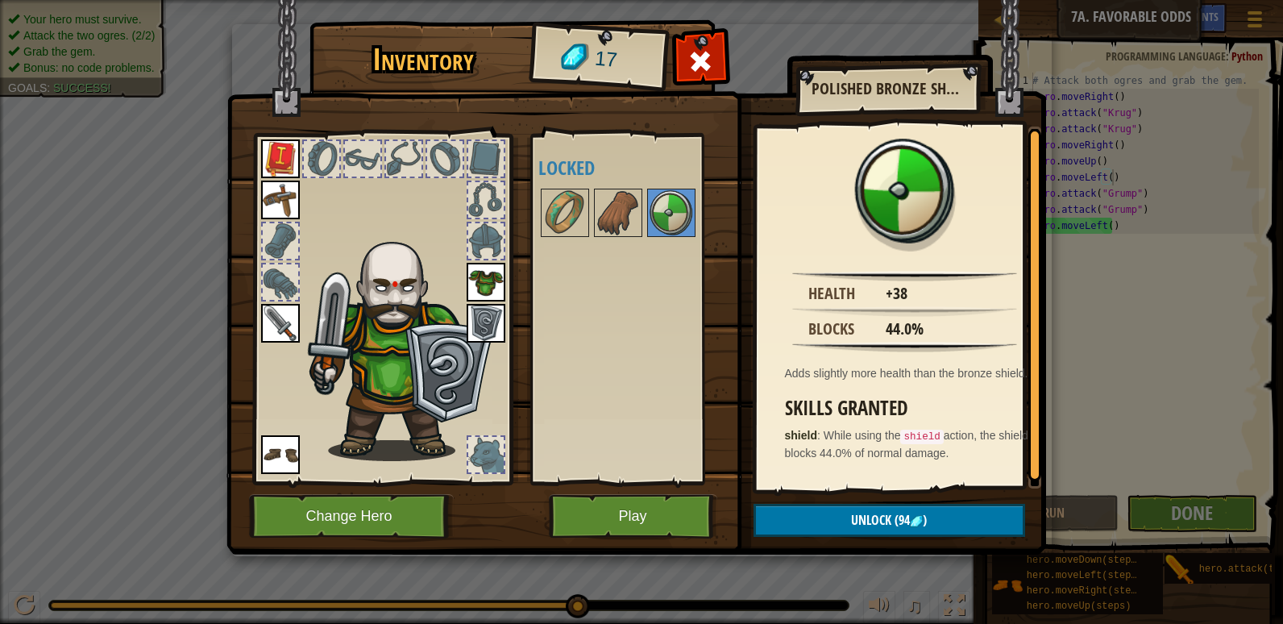
click at [285, 242] on div at bounding box center [280, 240] width 35 height 35
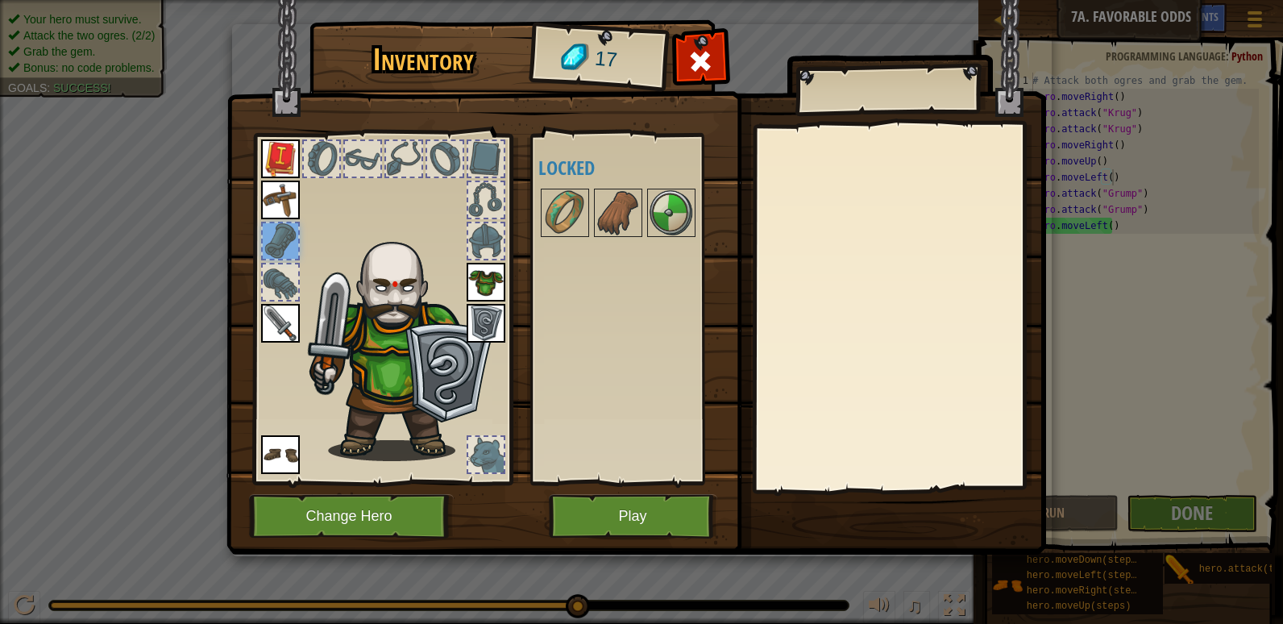
drag, startPoint x: 648, startPoint y: 478, endPoint x: 647, endPoint y: 492, distance: 13.8
click at [648, 482] on div "Available Equip Equip Equip Equip Equip Equip (double-click to equip) Locked" at bounding box center [630, 309] width 198 height 351
click at [647, 501] on button "Play" at bounding box center [633, 516] width 168 height 44
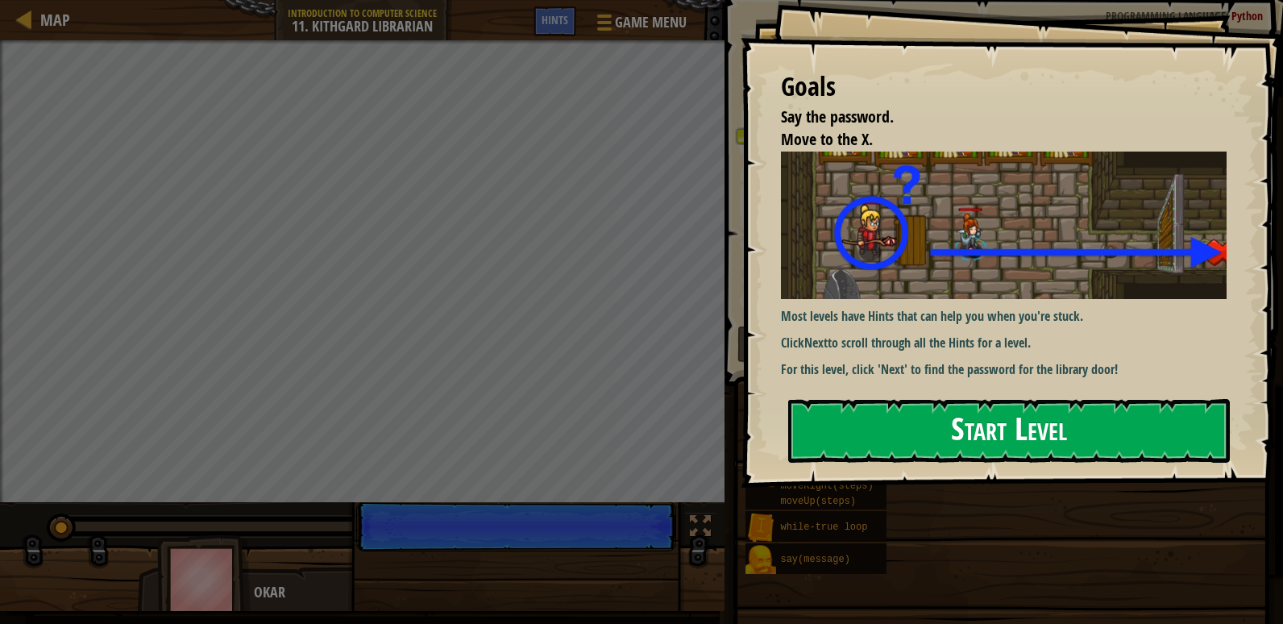
click at [971, 429] on button "Start Level" at bounding box center [1009, 431] width 442 height 64
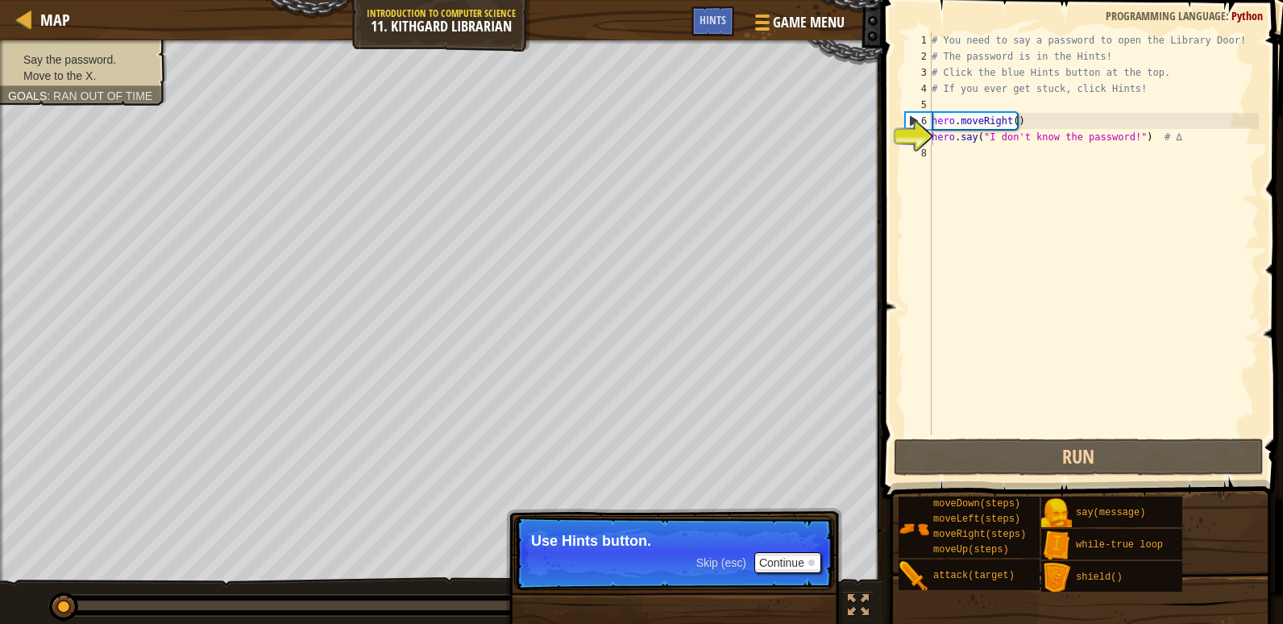
drag, startPoint x: 1112, startPoint y: 31, endPoint x: 1183, endPoint y: 41, distance: 71.6
click at [1183, 41] on div "hero.say("I don't know the password!") # ∆ 1 2 3 4 5 6 7 8 # You need to say a …" at bounding box center [1080, 281] width 405 height 547
click at [736, 19] on div "Game Menu Done Hints" at bounding box center [773, 25] width 163 height 38
click at [727, 17] on div "Hints" at bounding box center [713, 21] width 43 height 30
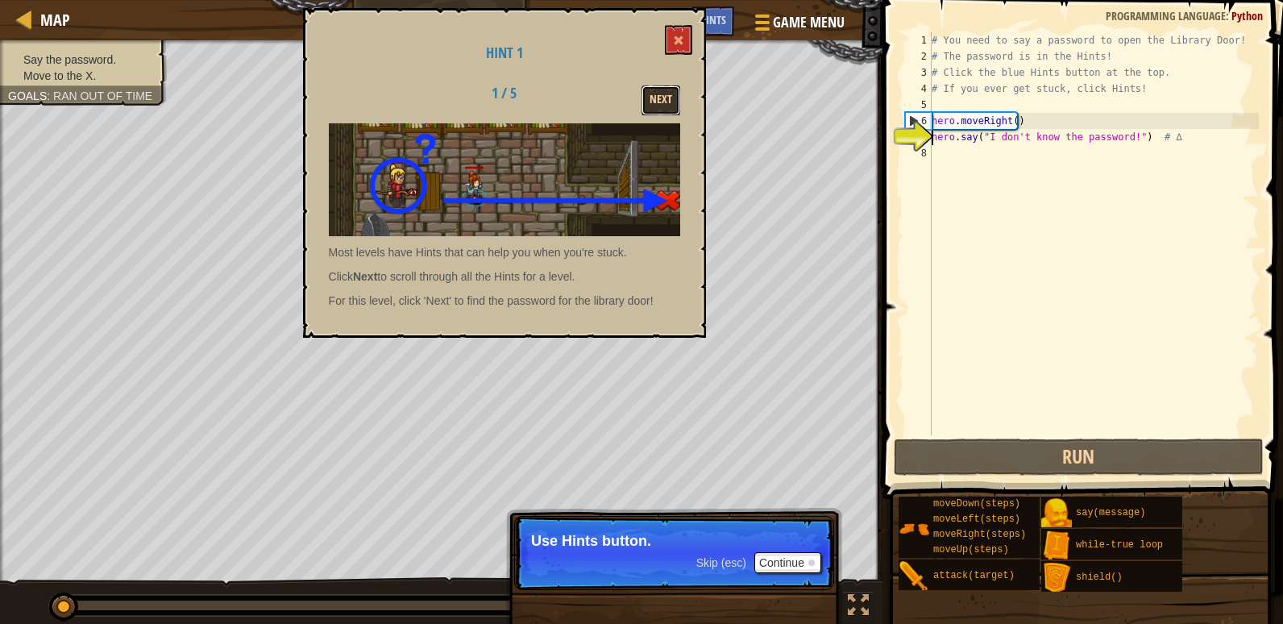
click at [665, 97] on button "Next" at bounding box center [661, 100] width 39 height 30
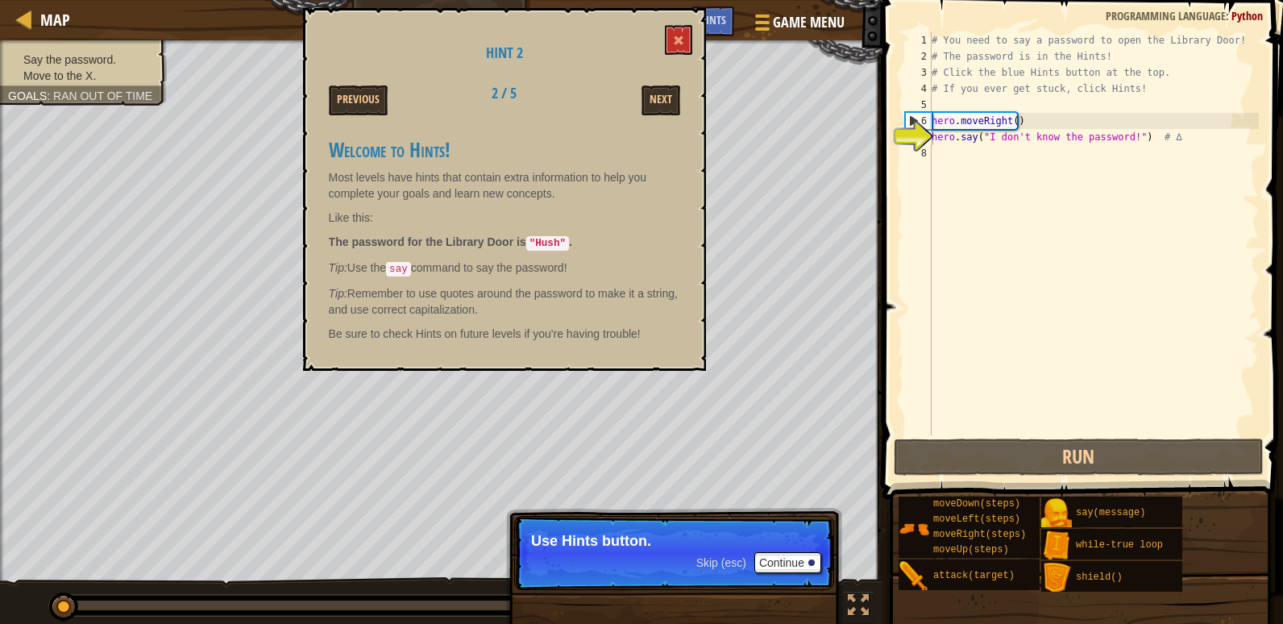
click at [680, 56] on h1 "Hint 2" at bounding box center [504, 53] width 351 height 16
click at [700, 35] on div "Hint 2 Previous 2 / 5 Next Welcome to Hints! Most levels have hints that contai…" at bounding box center [504, 189] width 403 height 363
click at [681, 27] on button at bounding box center [678, 40] width 27 height 30
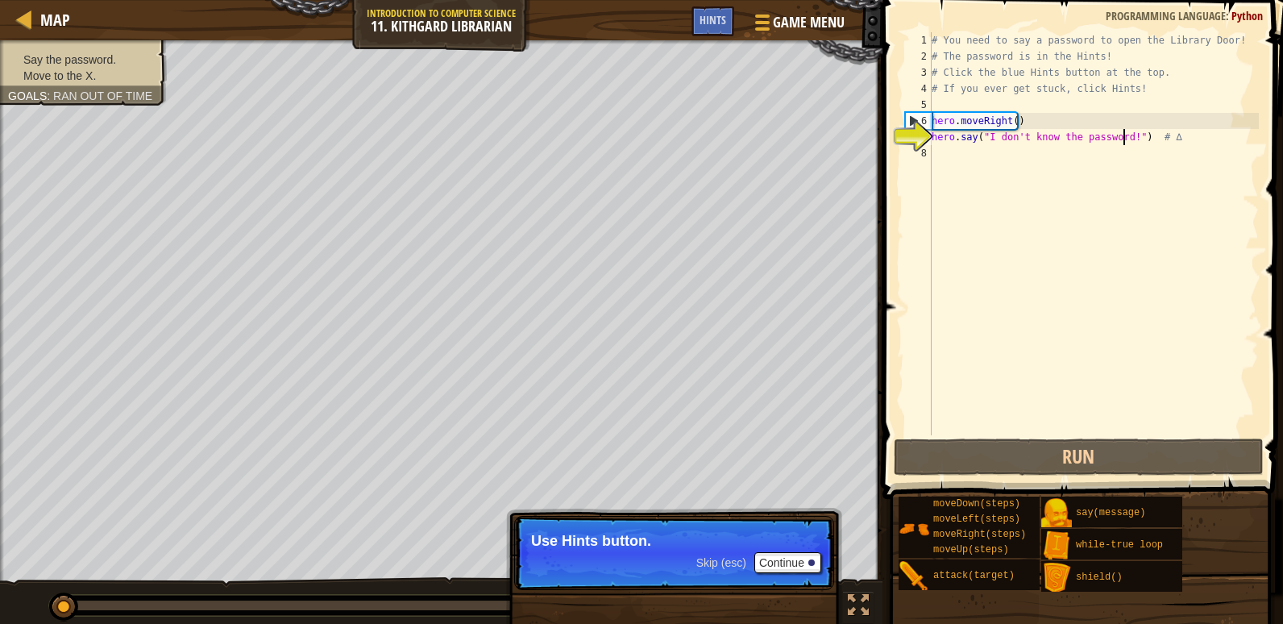
click at [1124, 143] on div "# You need to say a password to open the Library Door! # The password is in the…" at bounding box center [1094, 249] width 331 height 435
drag, startPoint x: 1123, startPoint y: 143, endPoint x: 990, endPoint y: 137, distance: 133.1
click at [988, 137] on div "# You need to say a password to open the Library Door! # The password is in the…" at bounding box center [1094, 249] width 331 height 435
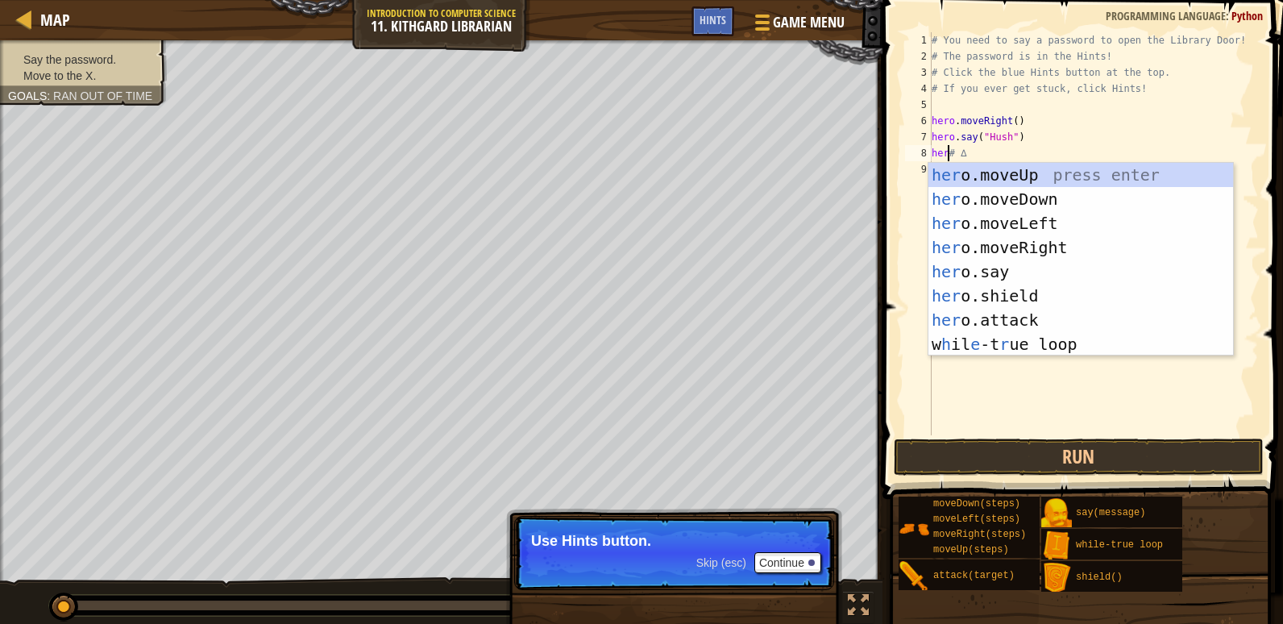
scroll to position [7, 2]
click at [1102, 247] on div "hero .moveUp press enter hero .moveDown press enter hero .moveLeft press enter …" at bounding box center [1081, 284] width 305 height 242
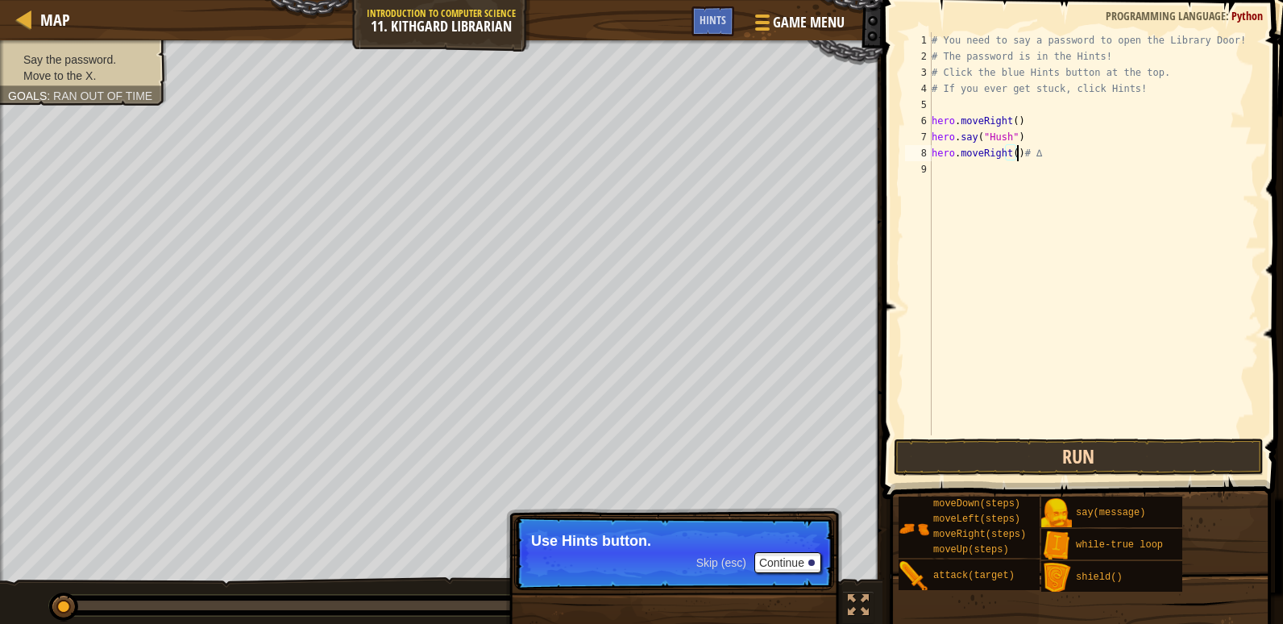
type textarea "hero.moveRight()# ∆"
click at [1116, 459] on button "Run" at bounding box center [1079, 457] width 370 height 37
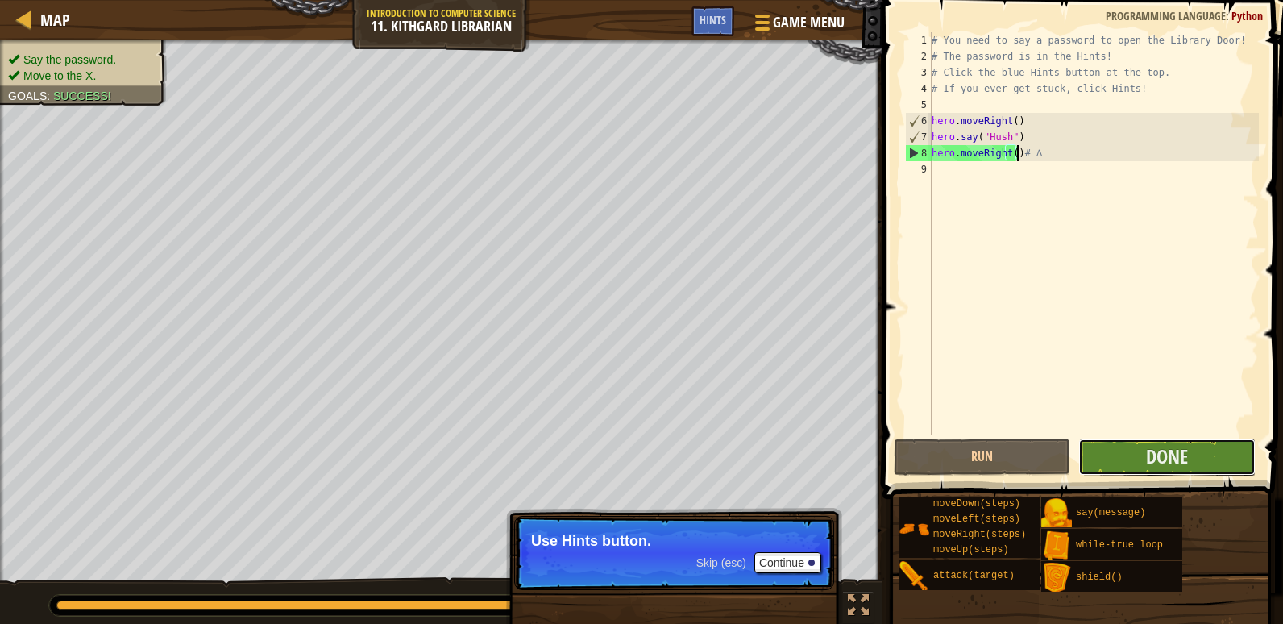
click at [1203, 475] on button "Done" at bounding box center [1167, 457] width 177 height 37
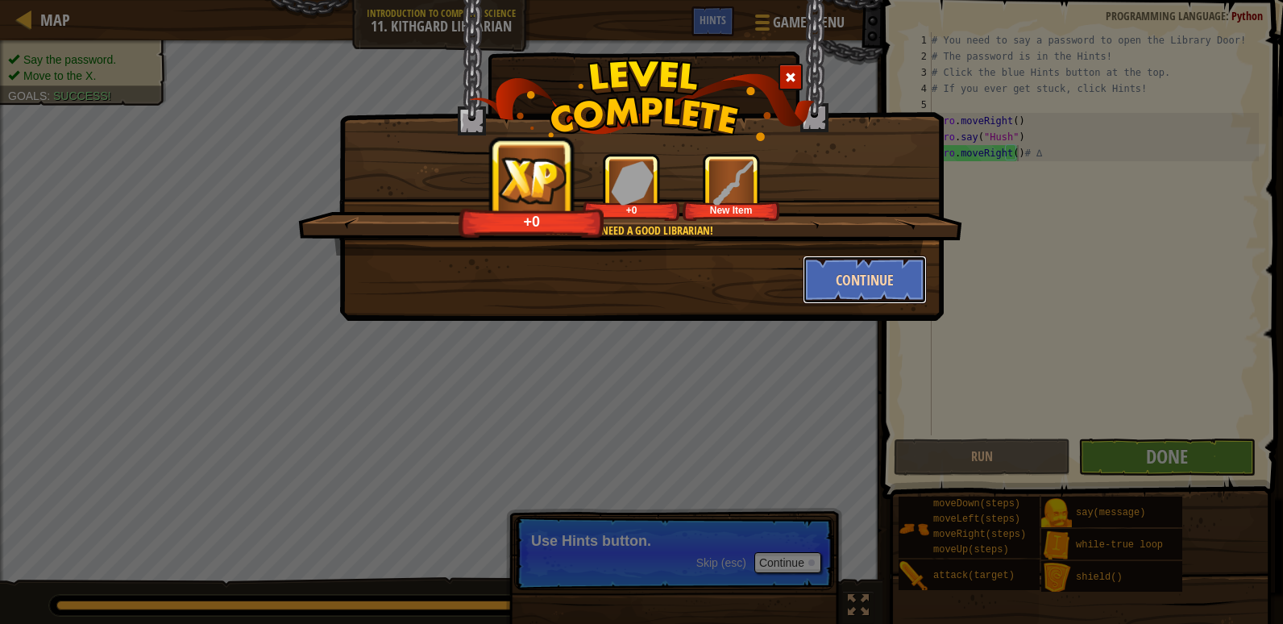
click at [893, 276] on button "Continue" at bounding box center [865, 280] width 125 height 48
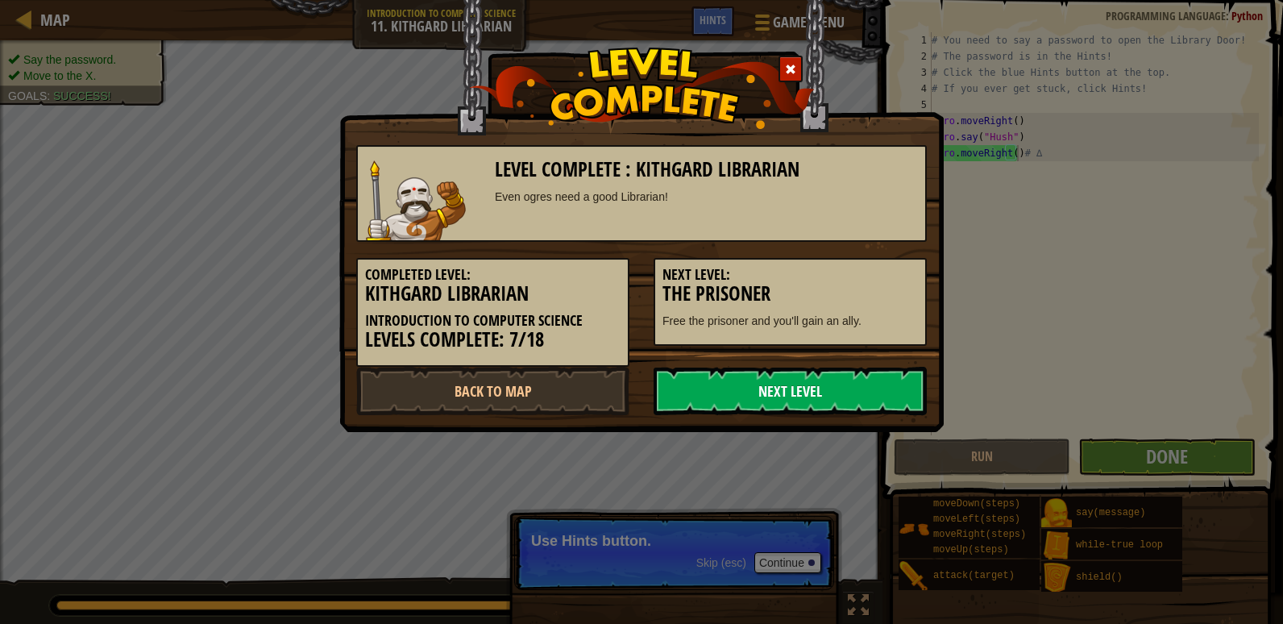
click at [850, 392] on link "Next Level" at bounding box center [790, 391] width 273 height 48
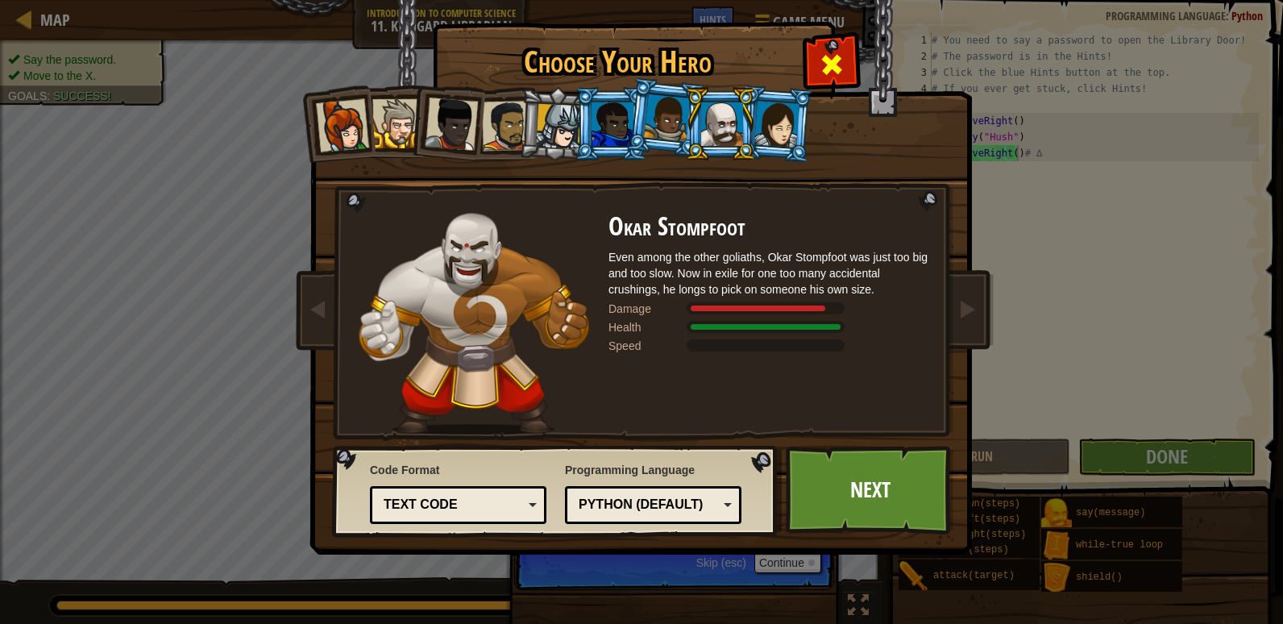
click at [824, 64] on span at bounding box center [832, 65] width 26 height 26
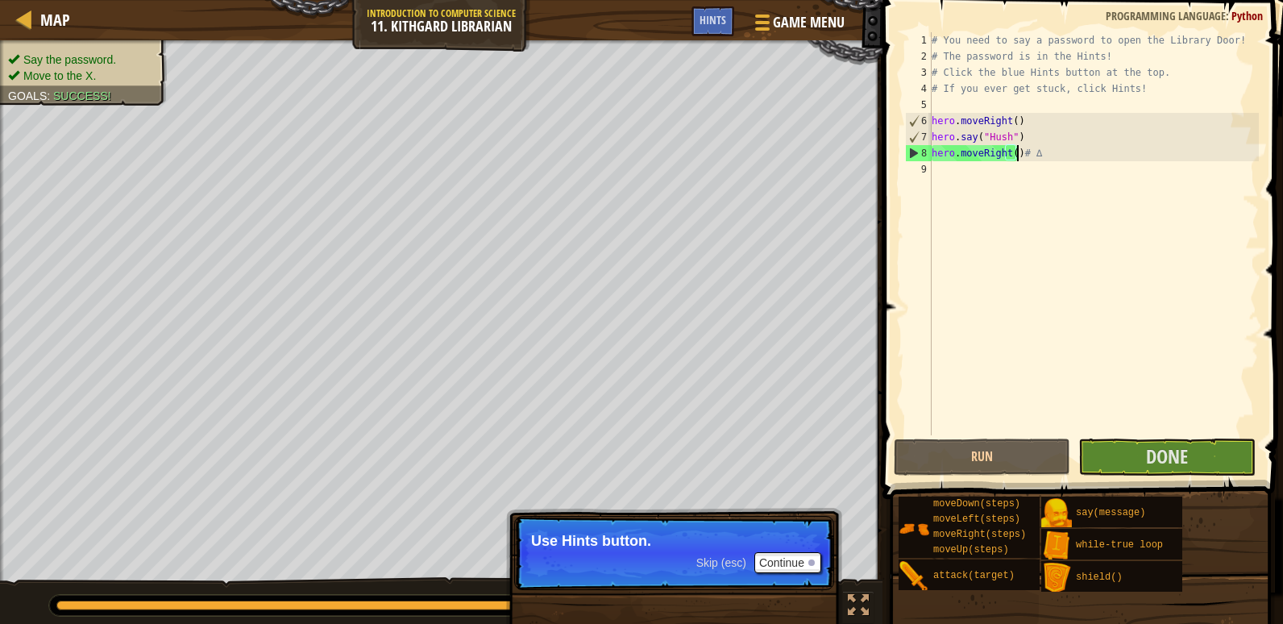
click at [1196, 420] on div "# You need to say a password to open the Library Door! # The password is in the…" at bounding box center [1094, 249] width 331 height 435
drag, startPoint x: 1212, startPoint y: 426, endPoint x: 1216, endPoint y: 435, distance: 10.5
click at [1214, 427] on div "# You need to say a password to open the Library Door! # The password is in the…" at bounding box center [1094, 249] width 331 height 435
click at [1232, 463] on button "Done" at bounding box center [1167, 457] width 177 height 37
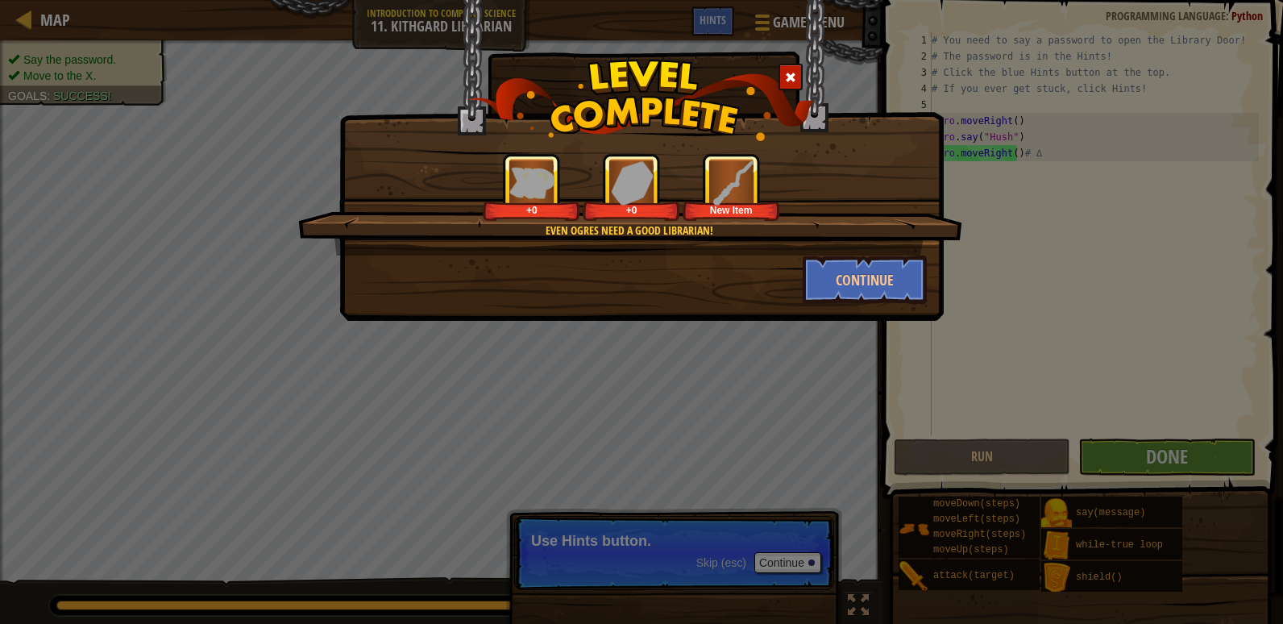
click at [849, 310] on div "Even ogres need a good Librarian! +0 +0 New Item Continue" at bounding box center [641, 160] width 605 height 321
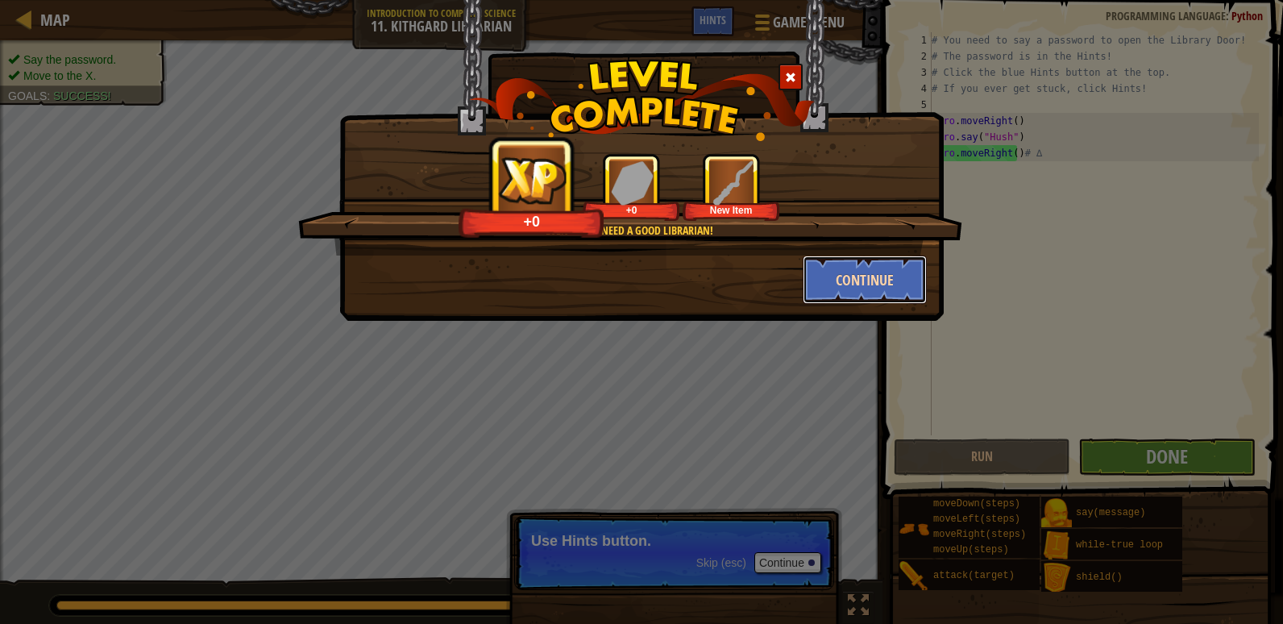
click at [818, 286] on button "Continue" at bounding box center [865, 280] width 125 height 48
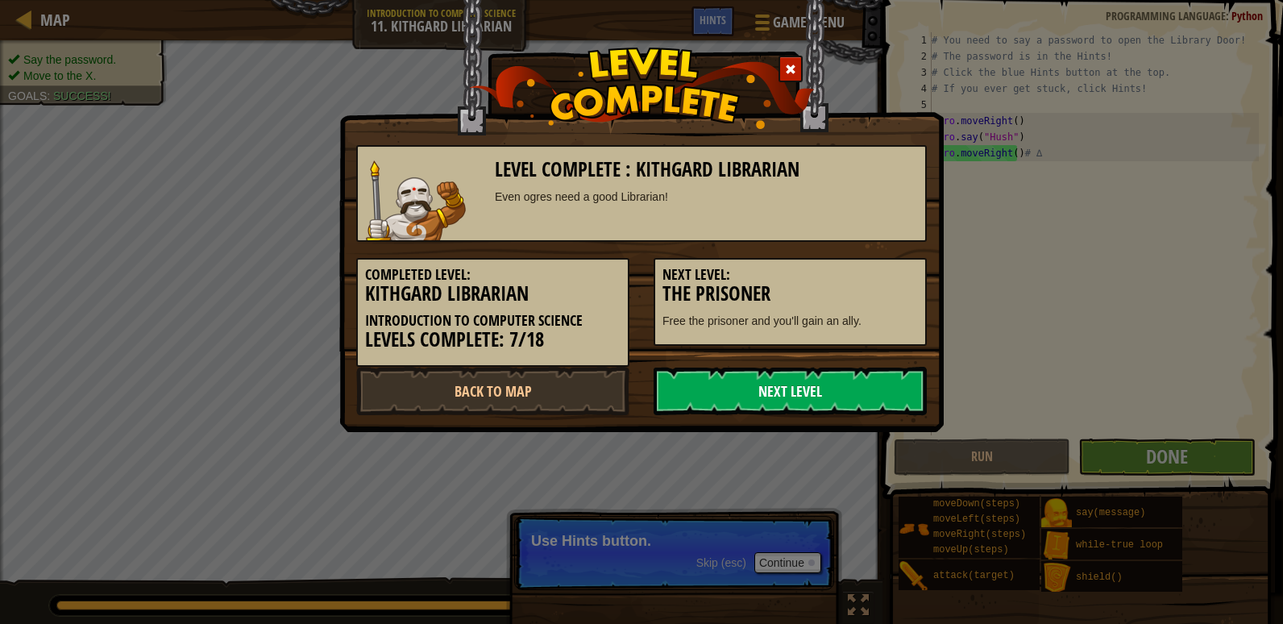
click at [781, 380] on link "Next Level" at bounding box center [790, 391] width 273 height 48
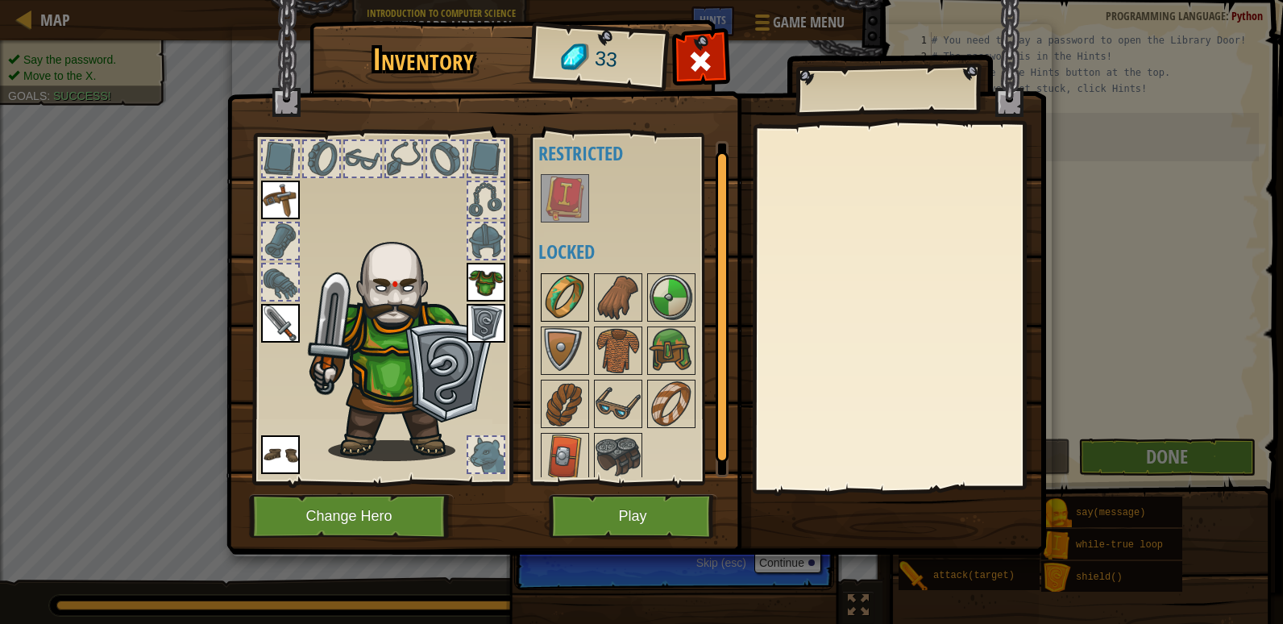
scroll to position [21, 0]
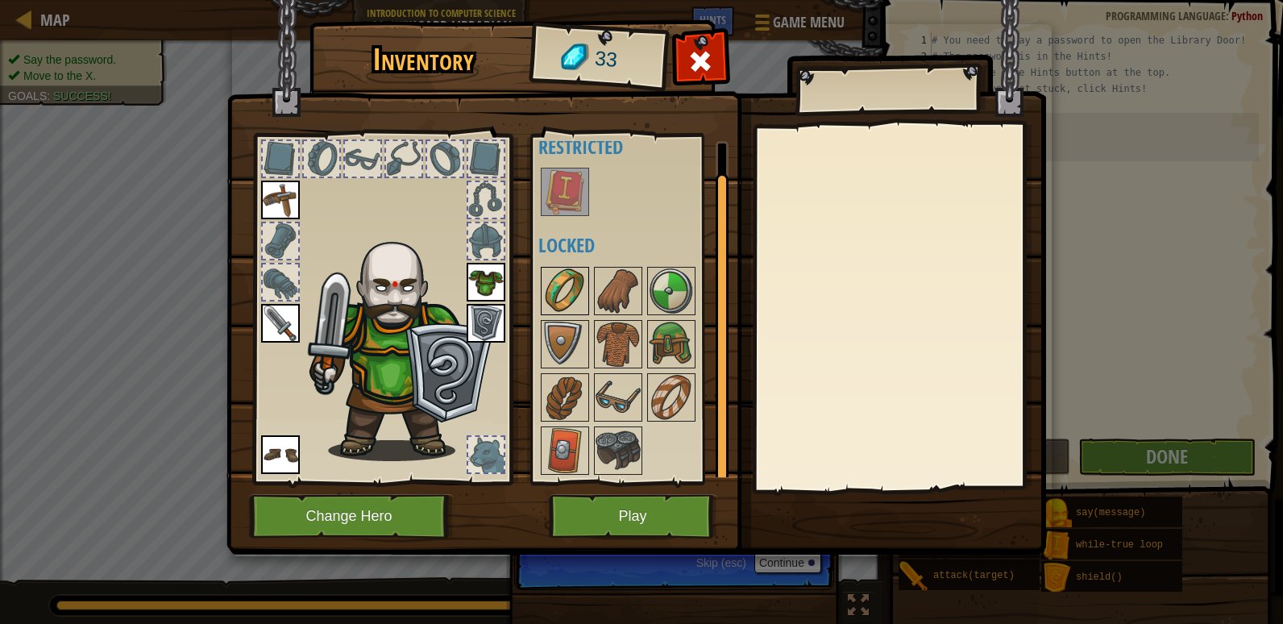
click at [580, 279] on img at bounding box center [565, 290] width 45 height 45
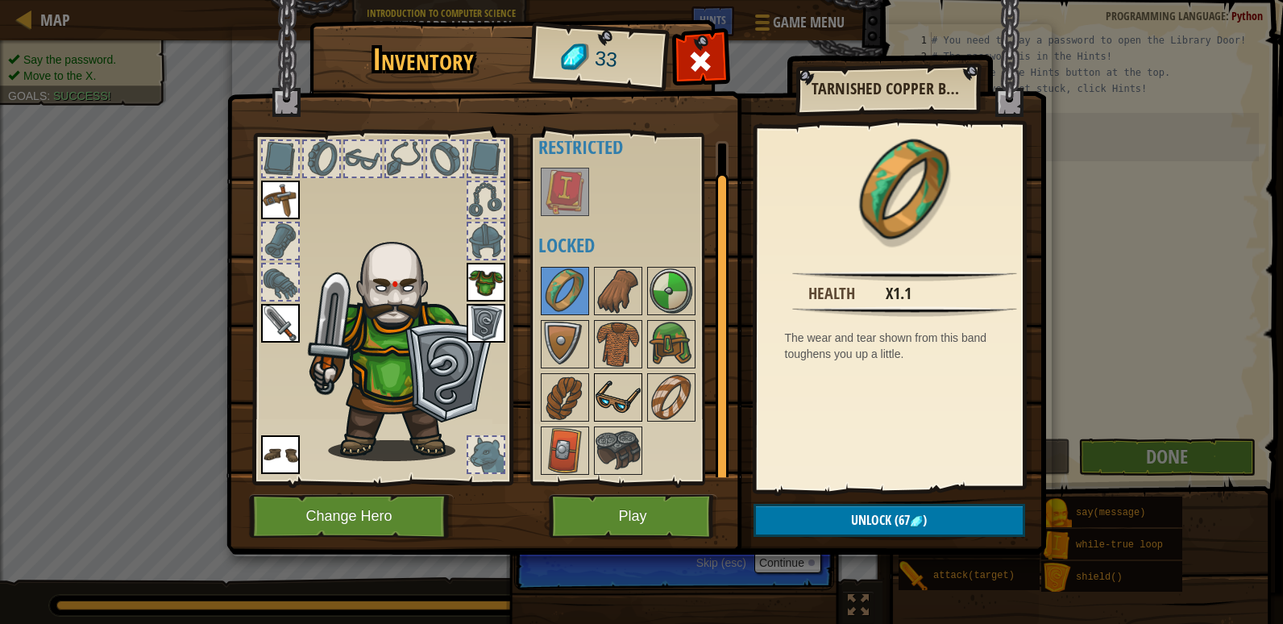
click at [618, 403] on img at bounding box center [618, 397] width 45 height 45
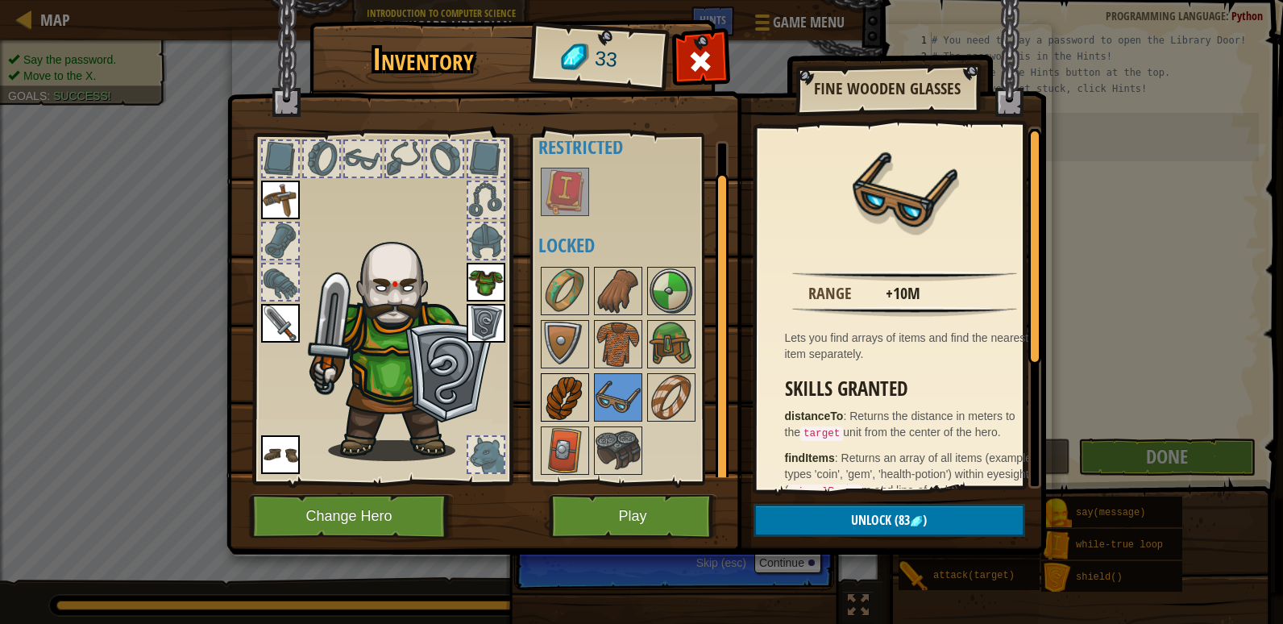
click at [588, 384] on div at bounding box center [565, 397] width 48 height 48
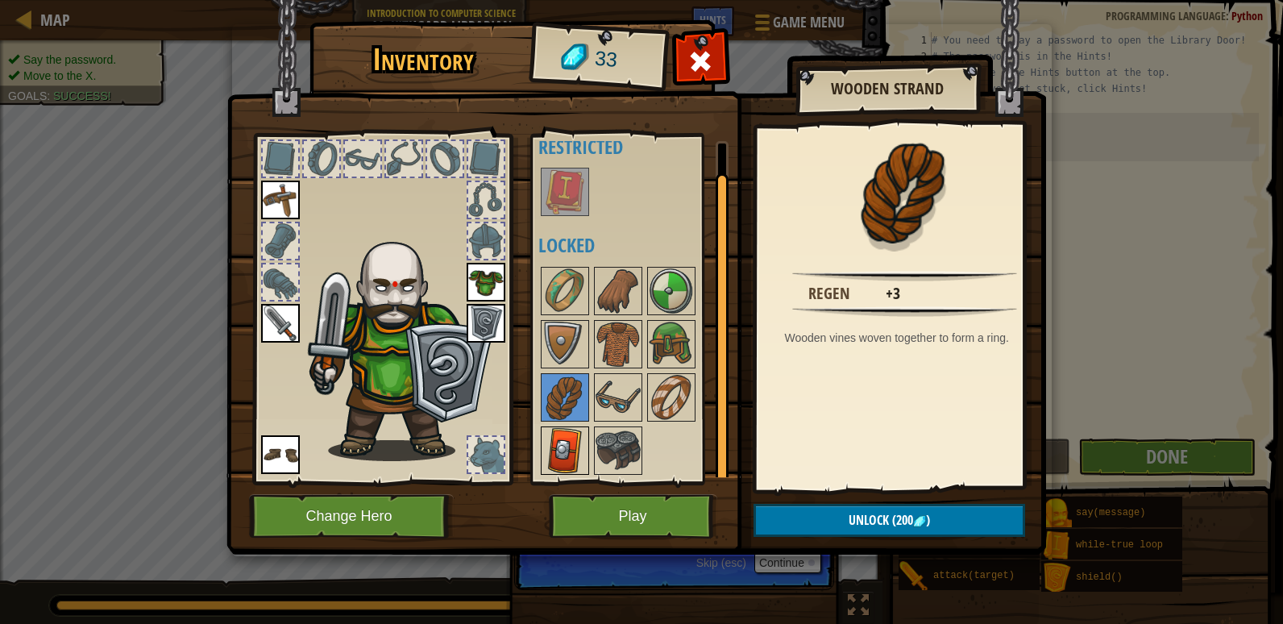
click at [570, 444] on img at bounding box center [565, 450] width 45 height 45
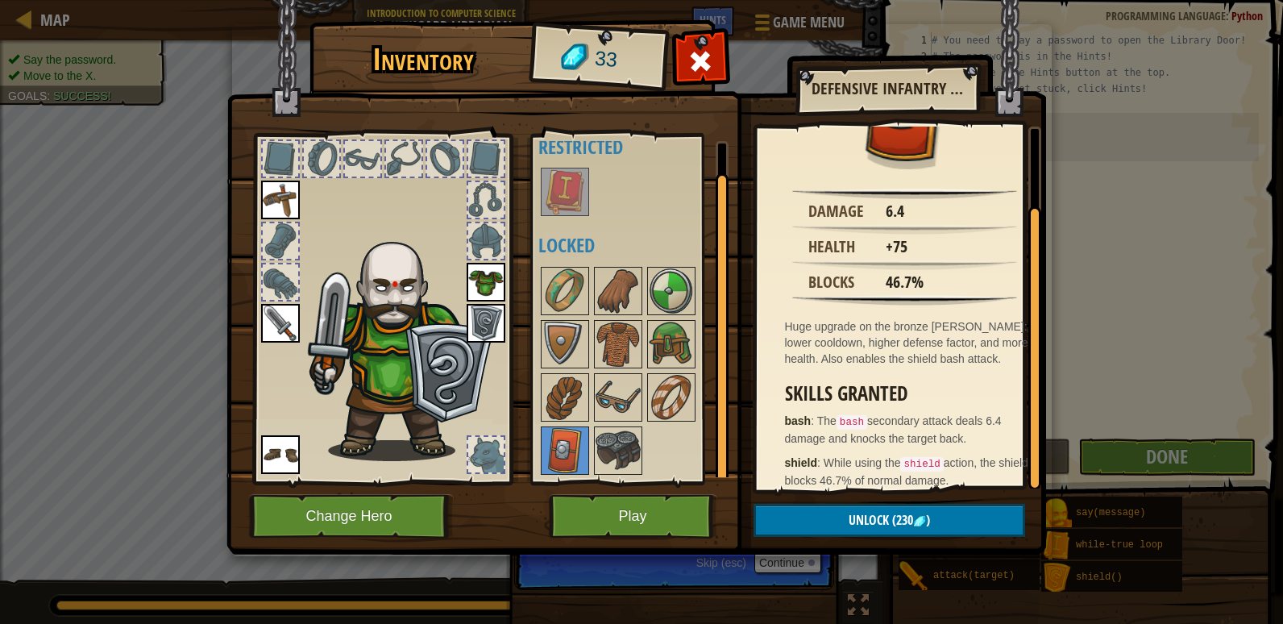
scroll to position [95, 0]
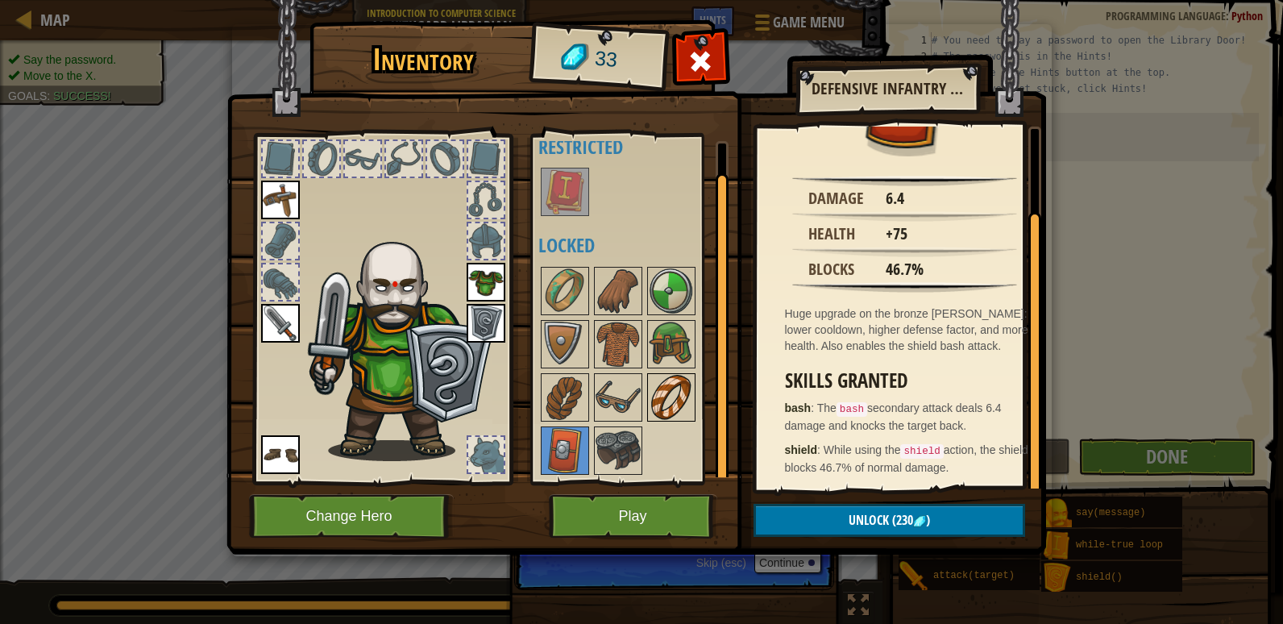
click at [675, 379] on img at bounding box center [671, 397] width 45 height 45
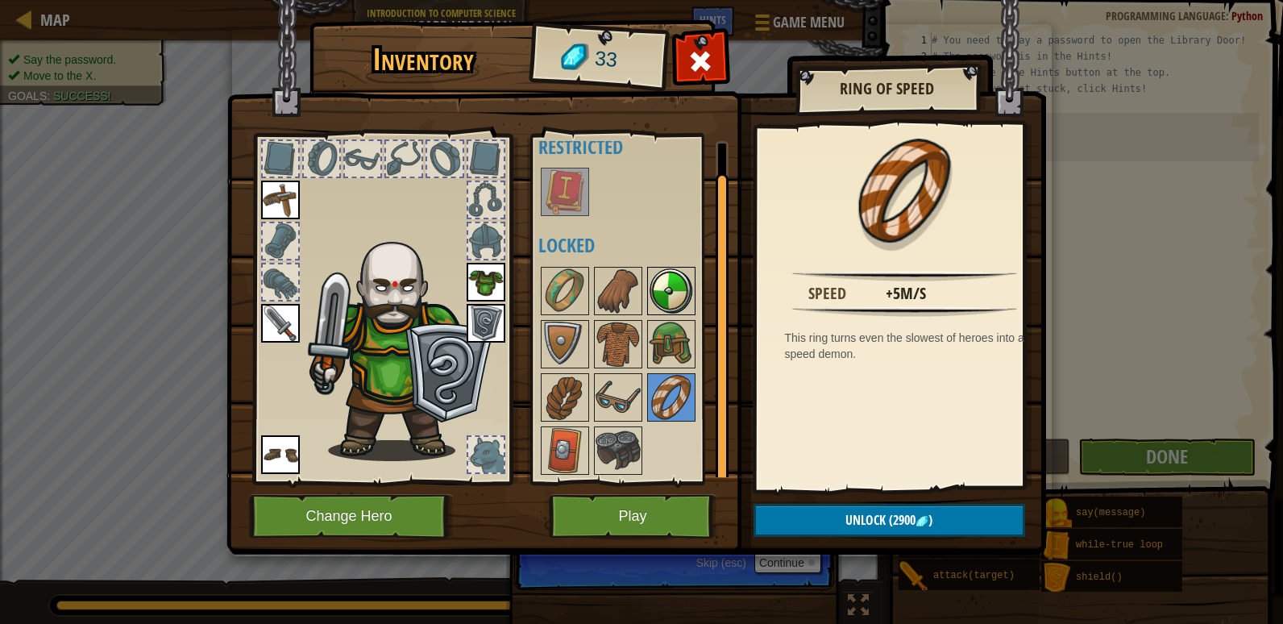
click at [676, 314] on div at bounding box center [671, 291] width 48 height 48
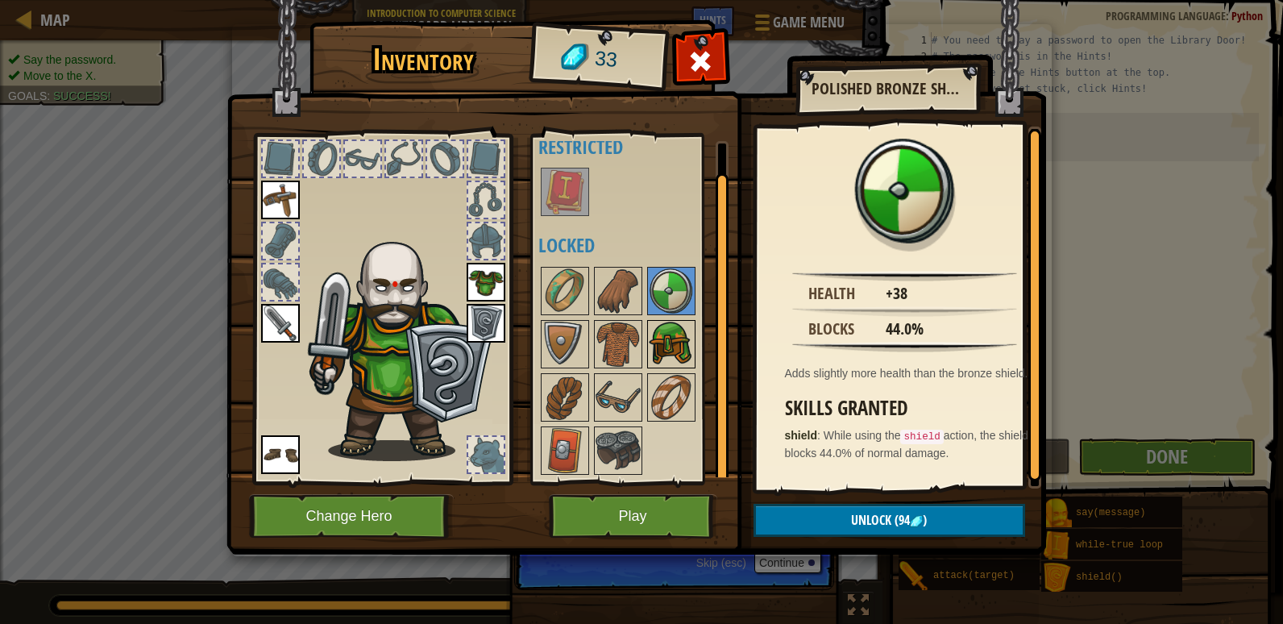
click at [668, 333] on img at bounding box center [671, 344] width 45 height 45
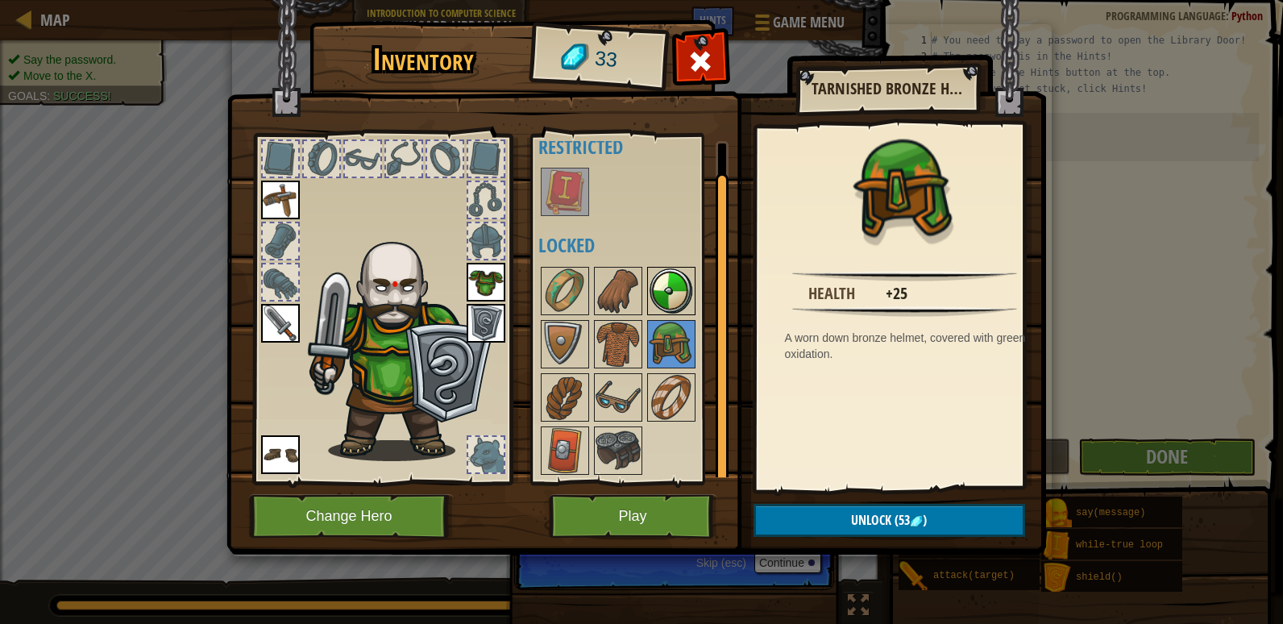
click at [655, 304] on img at bounding box center [671, 290] width 45 height 45
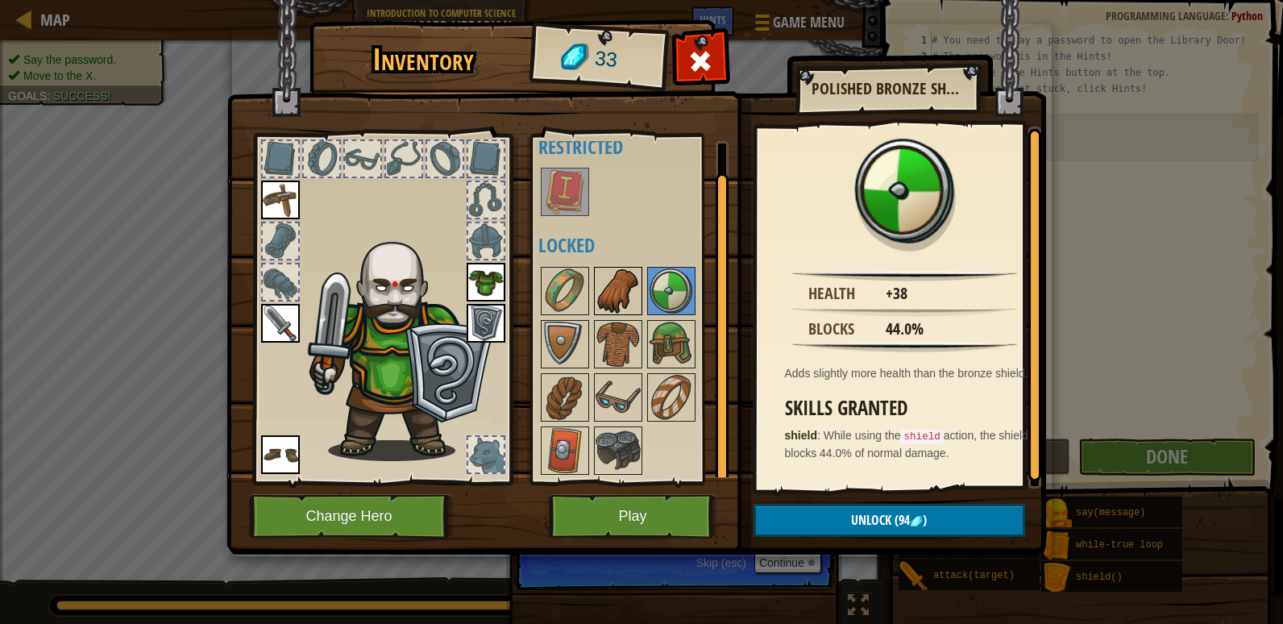
click at [639, 293] on img at bounding box center [618, 290] width 45 height 45
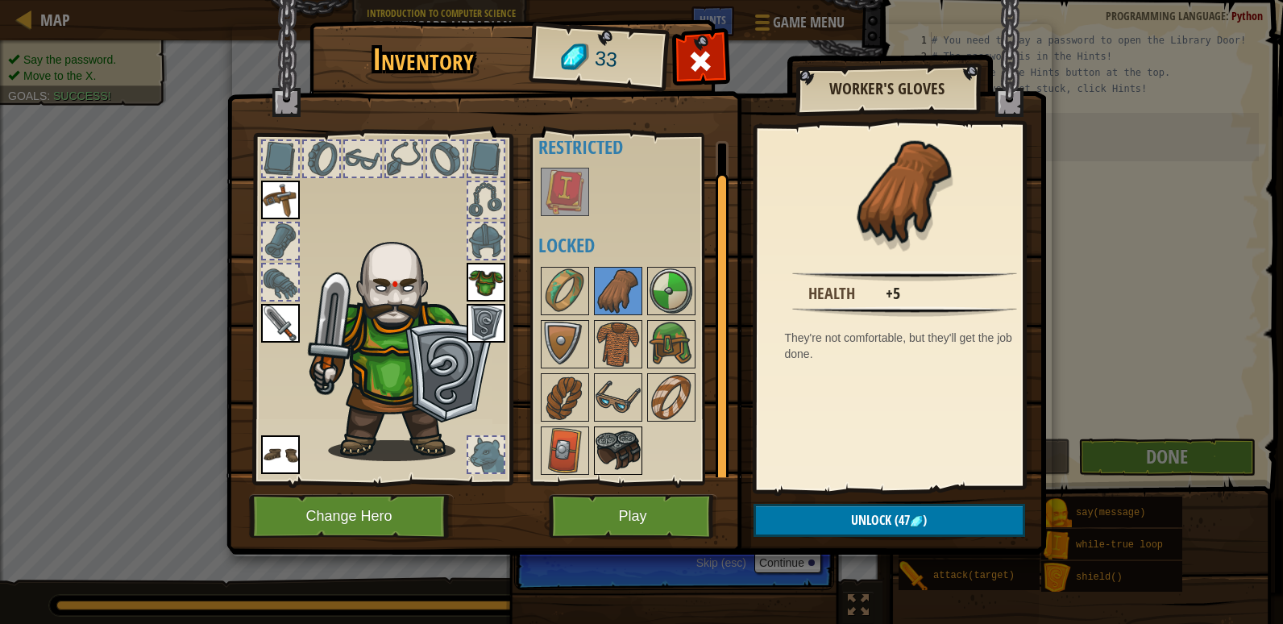
click at [619, 471] on img at bounding box center [618, 450] width 45 height 45
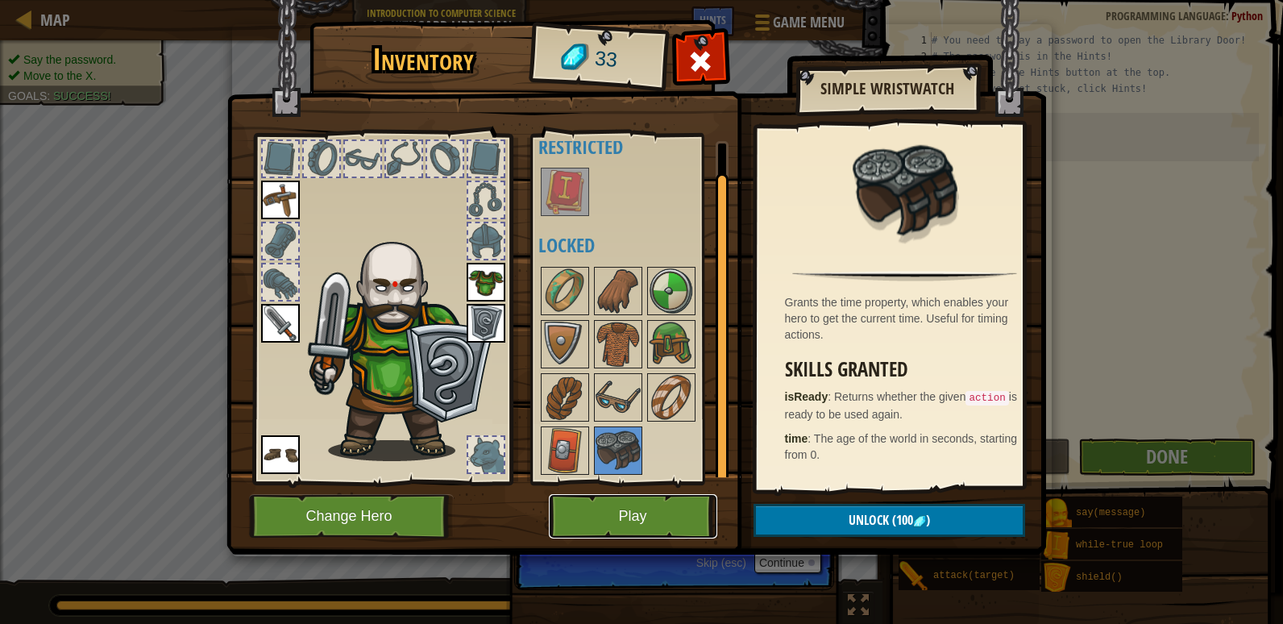
click at [681, 504] on button "Play" at bounding box center [633, 516] width 168 height 44
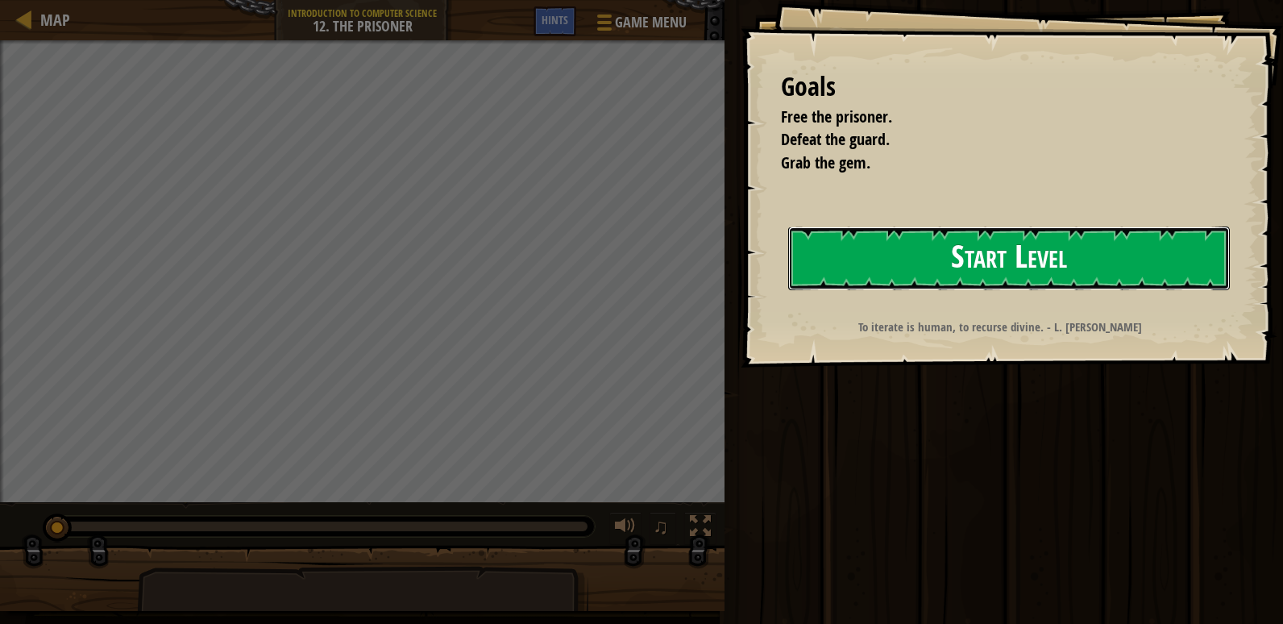
click at [933, 257] on button "Start Level" at bounding box center [1009, 259] width 442 height 64
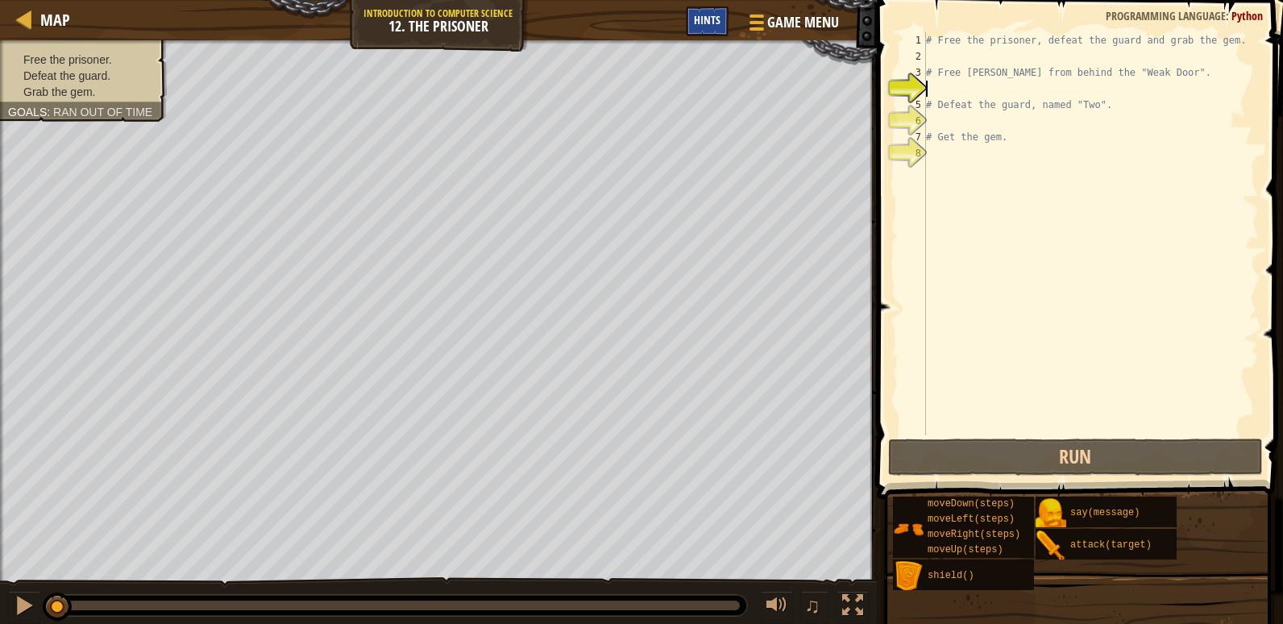
click at [710, 27] on span "Hints" at bounding box center [707, 19] width 27 height 15
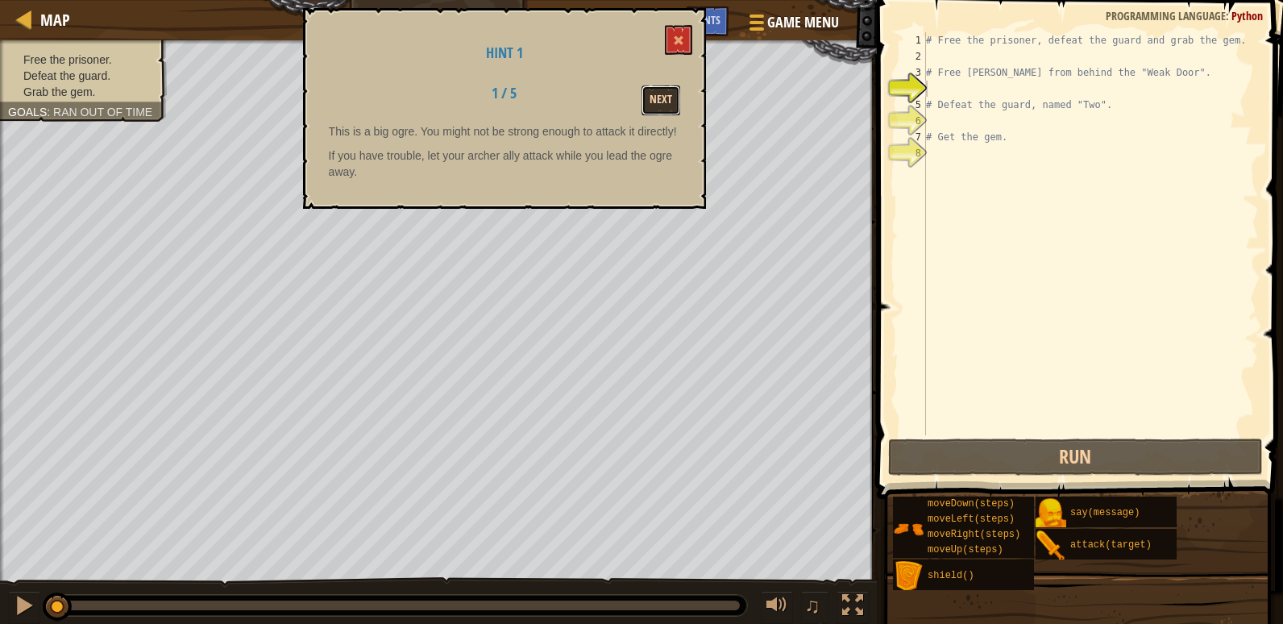
click at [659, 99] on button "Next" at bounding box center [661, 100] width 39 height 30
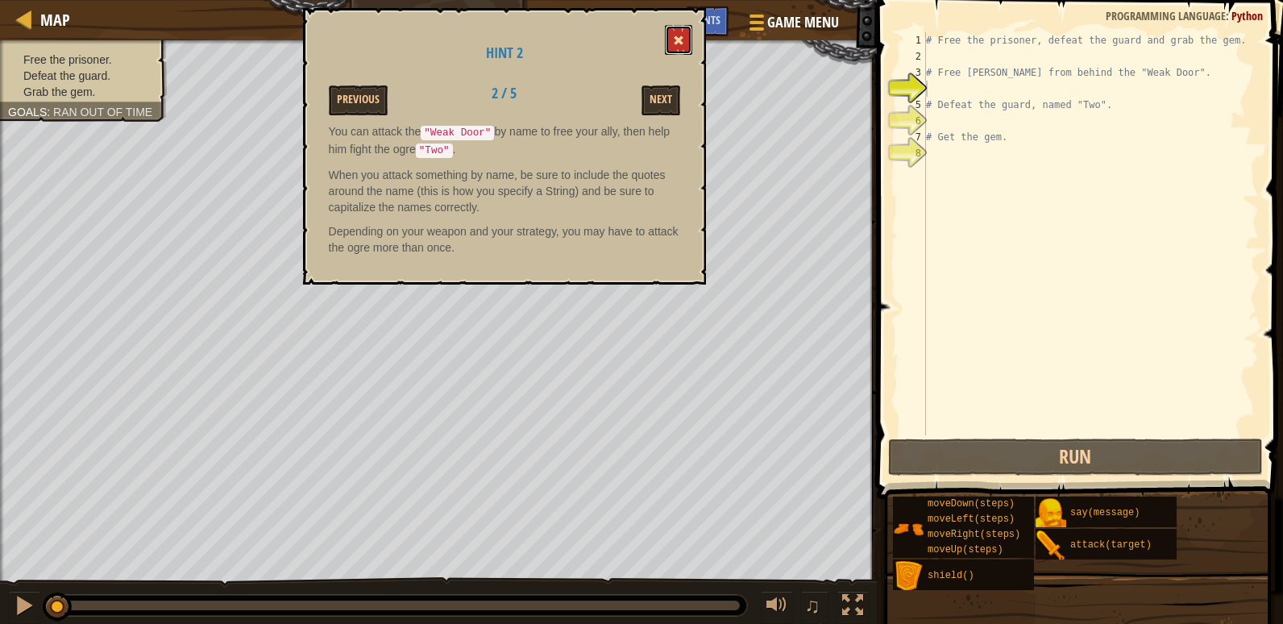
click at [665, 32] on button at bounding box center [678, 40] width 27 height 30
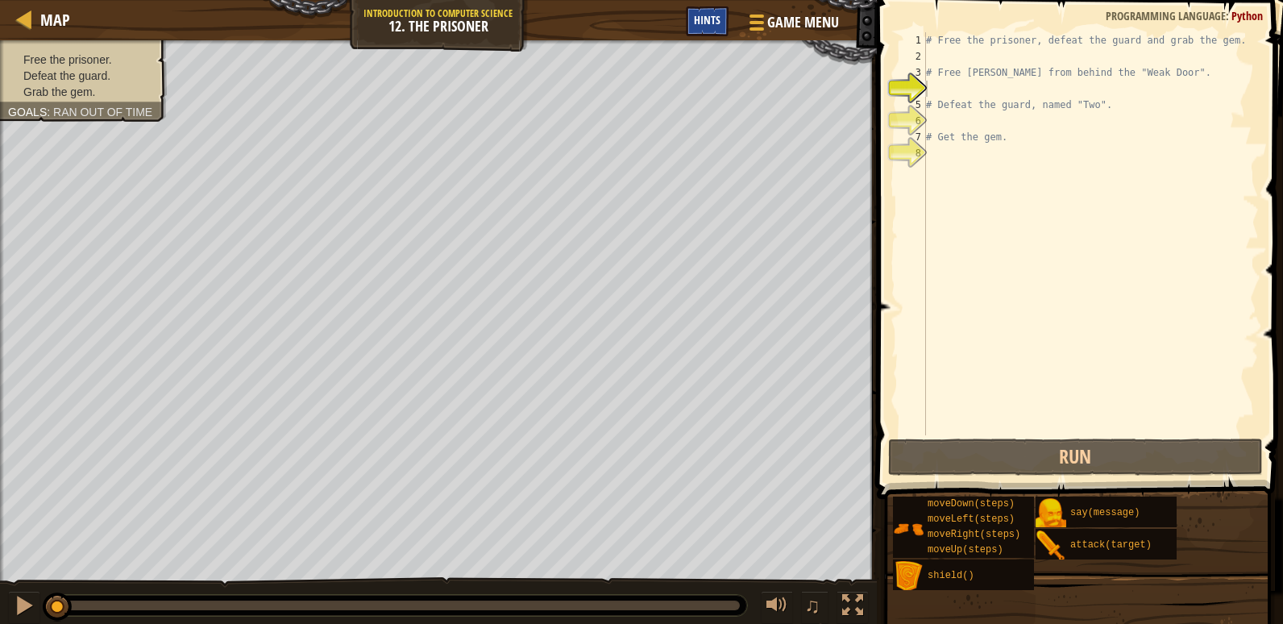
click at [714, 22] on span "Hints" at bounding box center [707, 19] width 27 height 15
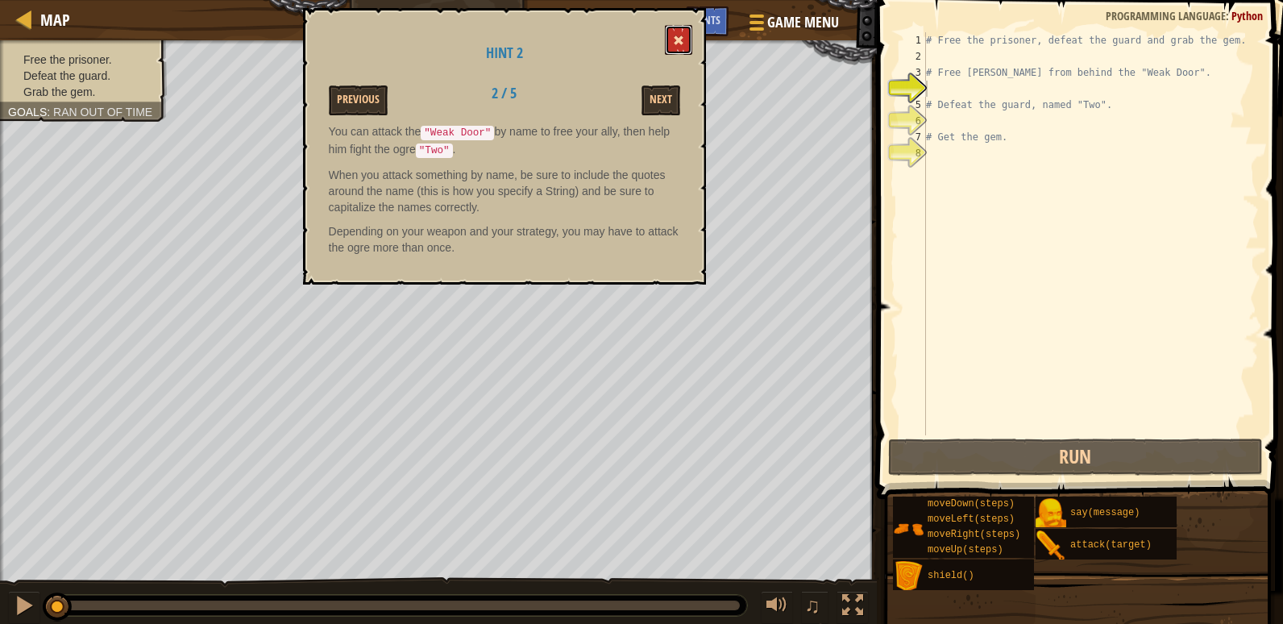
click at [672, 35] on button at bounding box center [678, 40] width 27 height 30
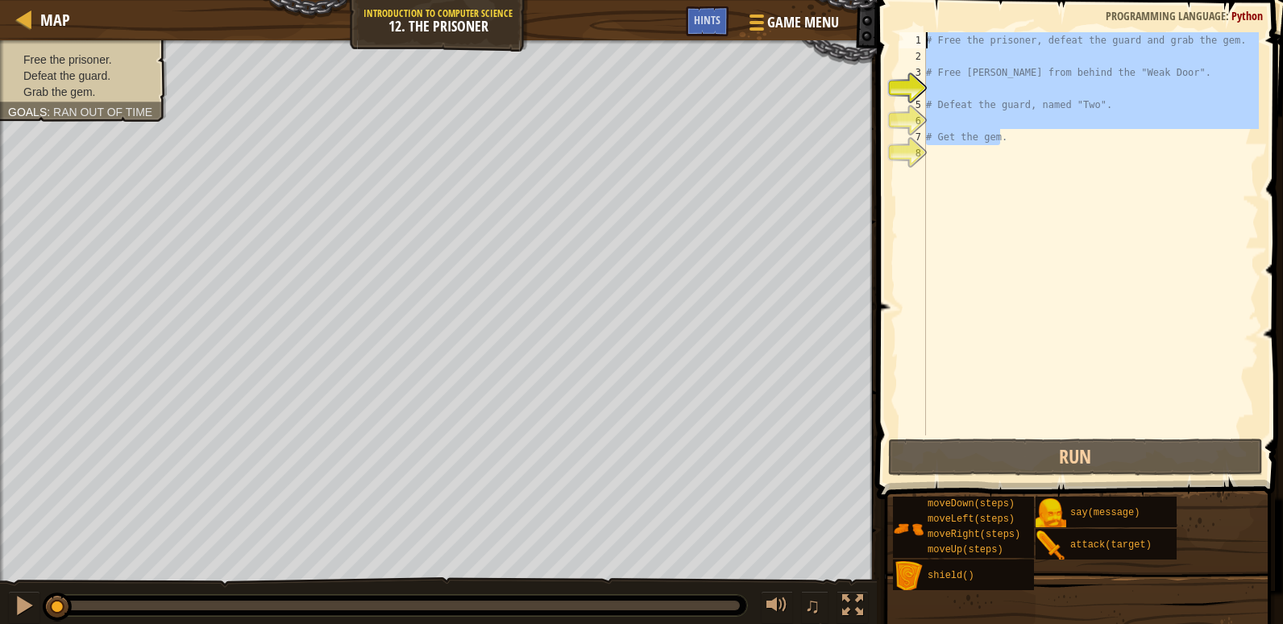
drag, startPoint x: 1011, startPoint y: 142, endPoint x: 918, endPoint y: 22, distance: 151.7
click at [918, 22] on div "# Get the gem. 1 2 3 4 5 6 7 8 # Free the prisoner, defeat the guard and grab t…" at bounding box center [1077, 281] width 411 height 547
type textarea "# Free the prisoner, defeat the guard and grab the gem."
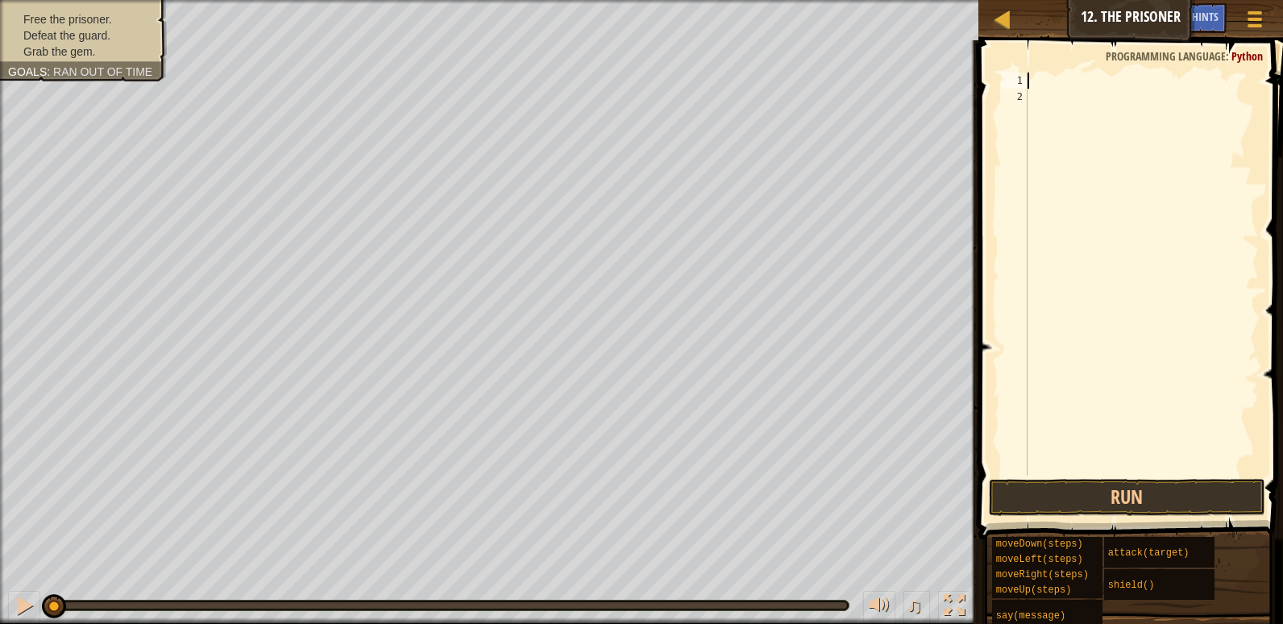
type textarea "H"
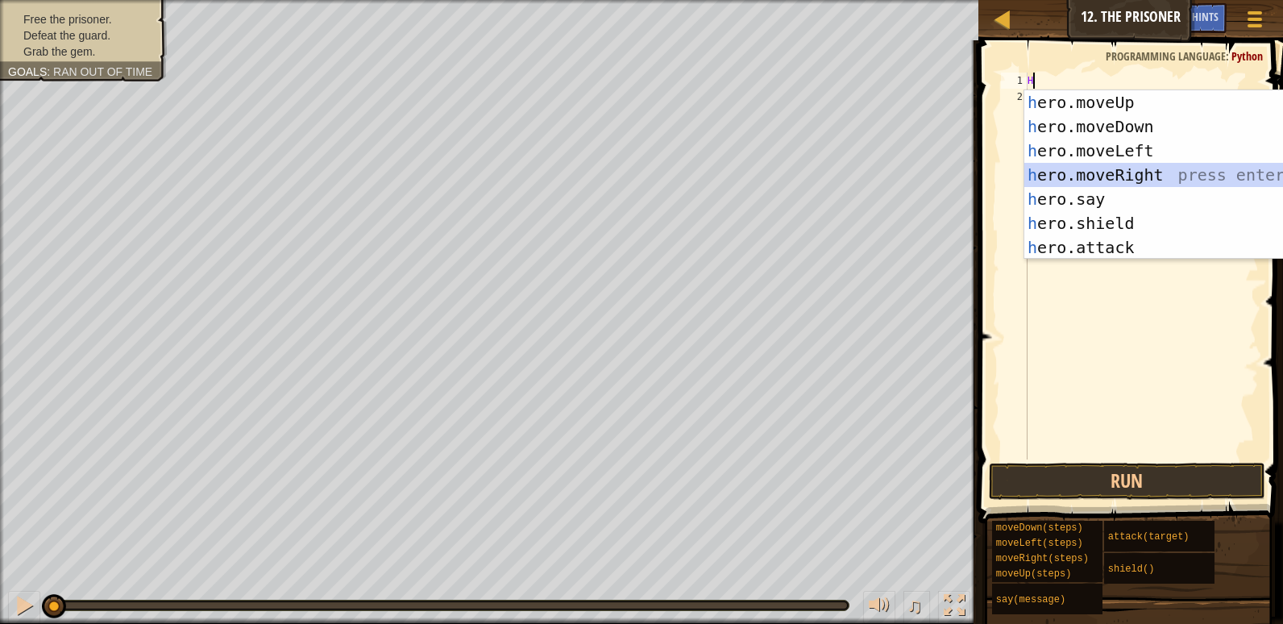
click at [1109, 172] on div "h ero.moveUp press enter h ero.moveDown press enter h ero.moveLeft press enter …" at bounding box center [1177, 199] width 305 height 218
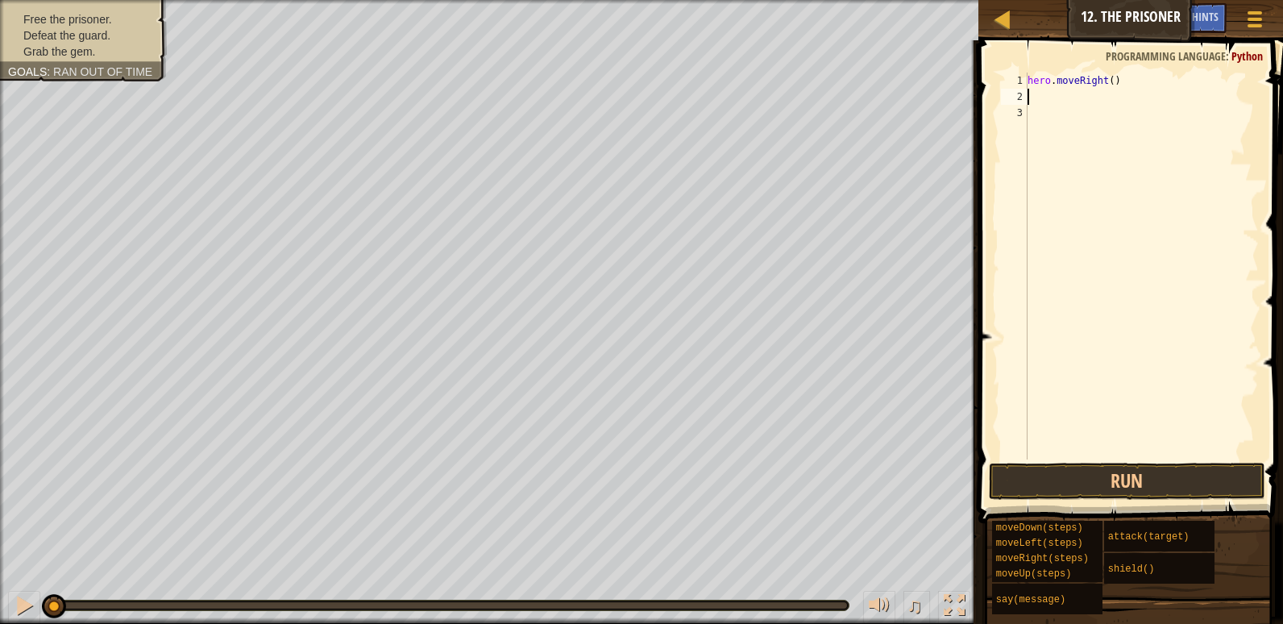
click at [1133, 66] on span at bounding box center [1133, 259] width 318 height 530
click at [1142, 75] on div "hero . moveRight ( )" at bounding box center [1142, 282] width 235 height 419
type textarea "hero.moveRight()"
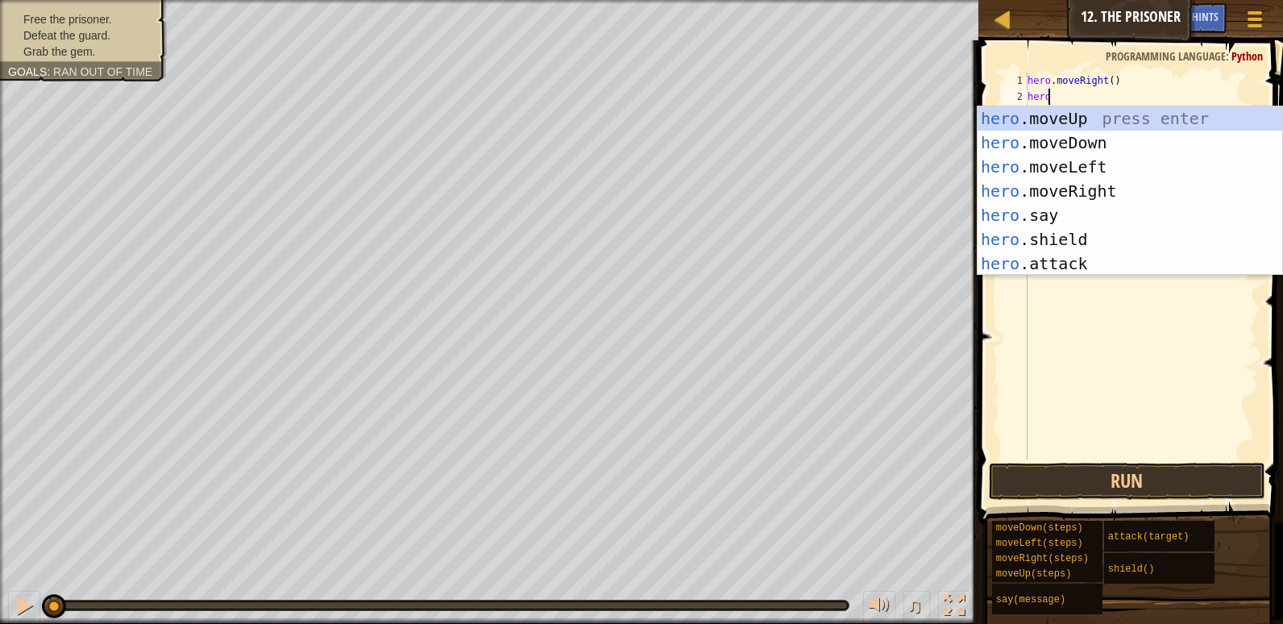
scroll to position [7, 1]
click at [1084, 255] on div "hero .moveUp press enter hero .moveDown press enter hero .moveLeft press enter …" at bounding box center [1130, 215] width 305 height 218
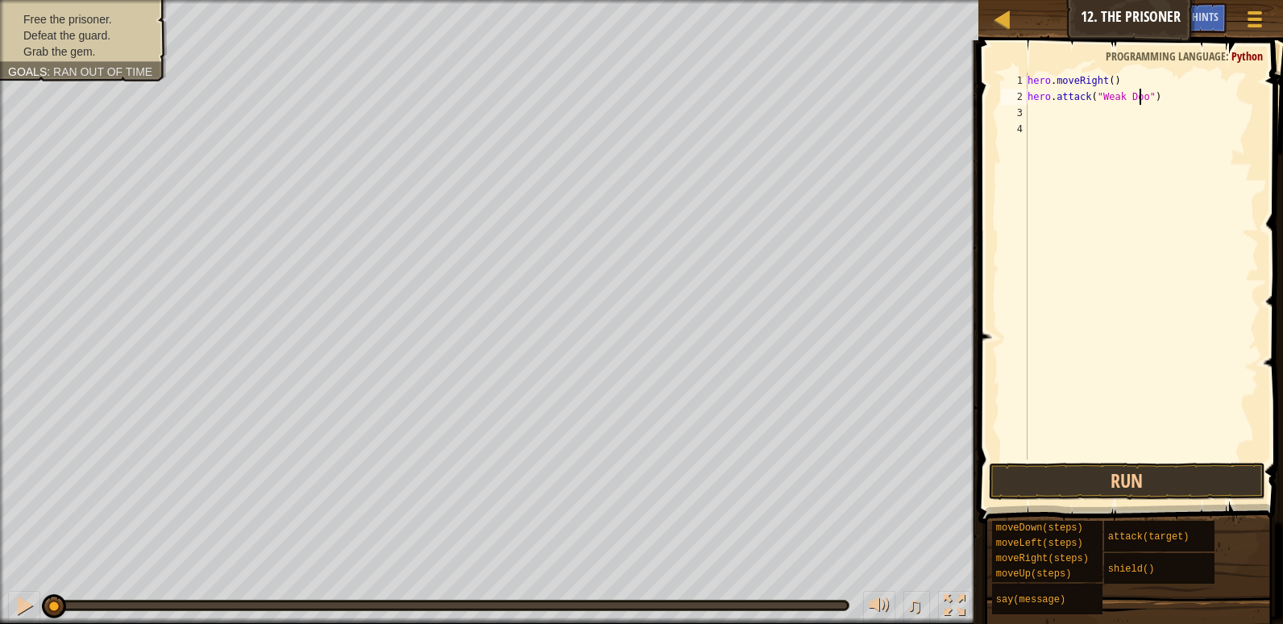
scroll to position [7, 10]
type textarea "hero.attack("Weak Door")"
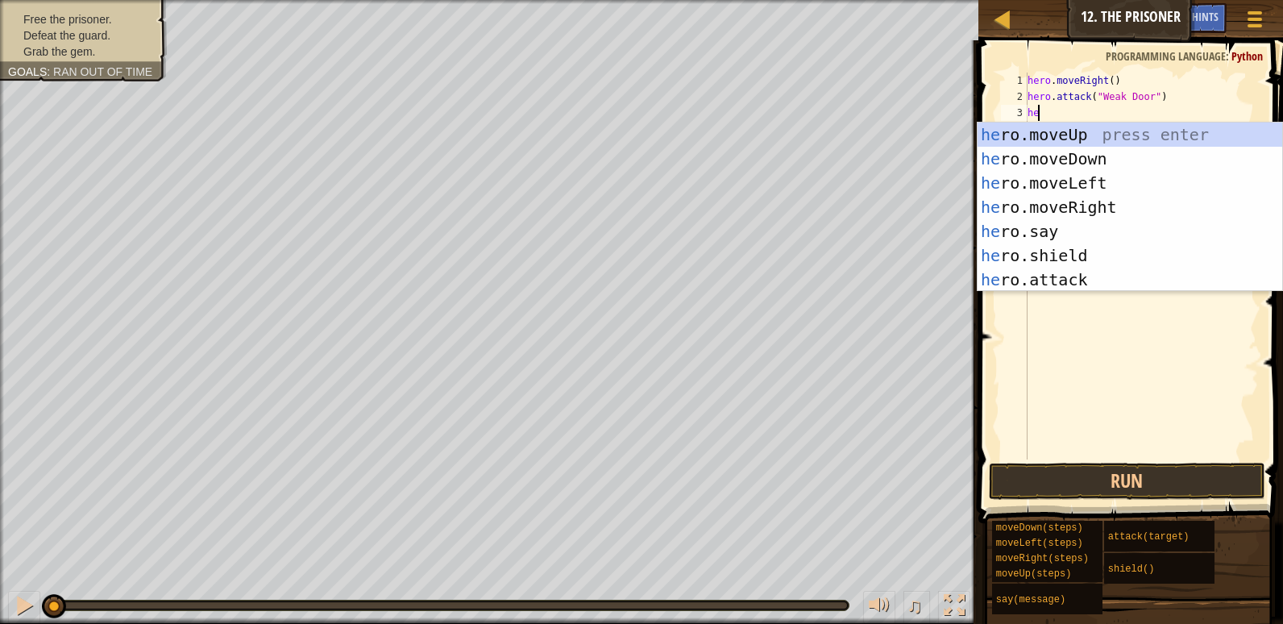
type textarea "hero"
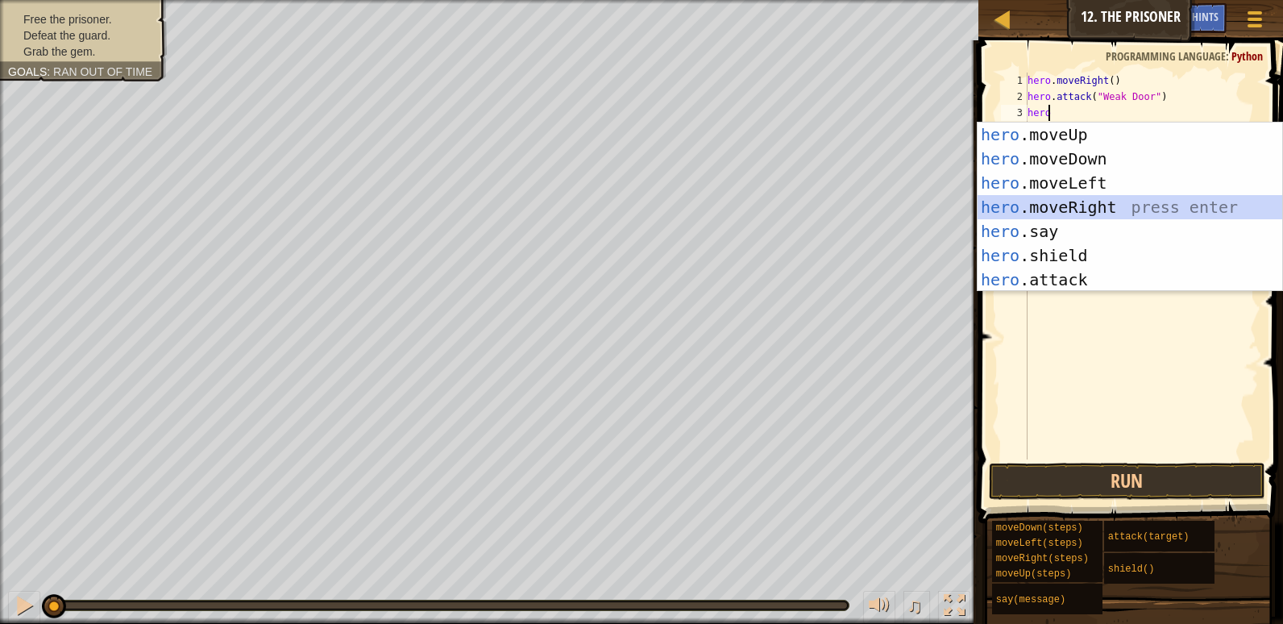
click at [1117, 202] on div "hero .moveUp press enter hero .moveDown press enter hero .moveLeft press enter …" at bounding box center [1130, 232] width 305 height 218
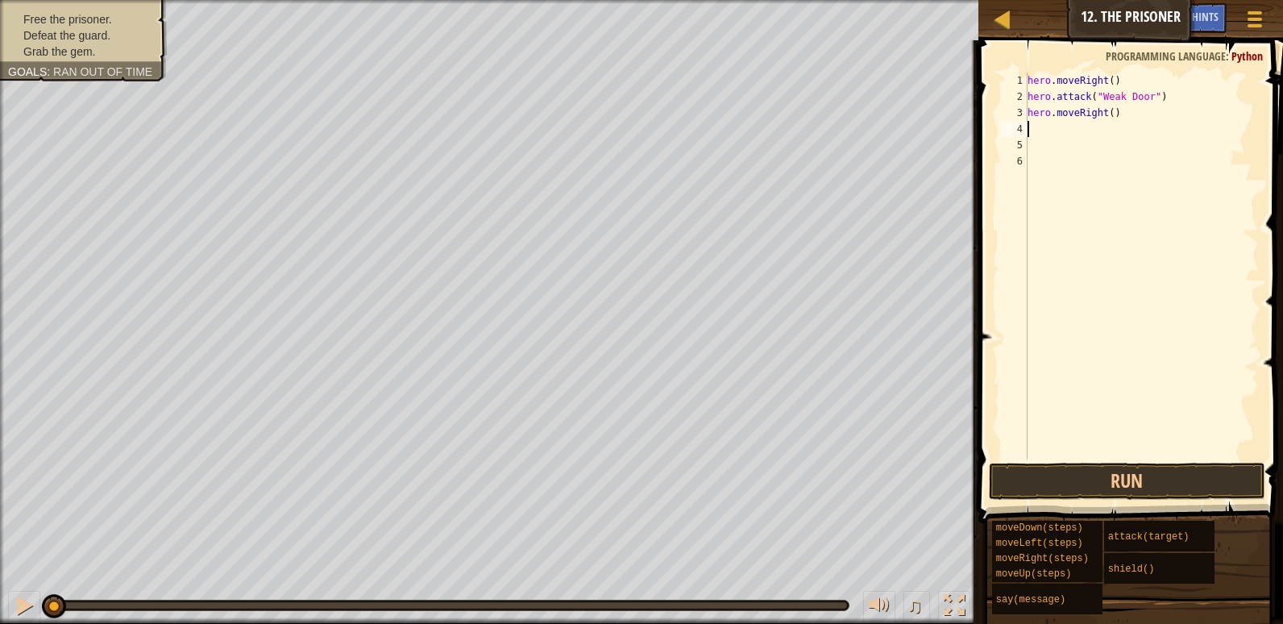
click at [1107, 113] on div "hero . moveRight ( ) hero . attack ( "Weak Door" ) hero . moveRight ( )" at bounding box center [1142, 282] width 235 height 419
type textarea "hero.moveRight(3)"
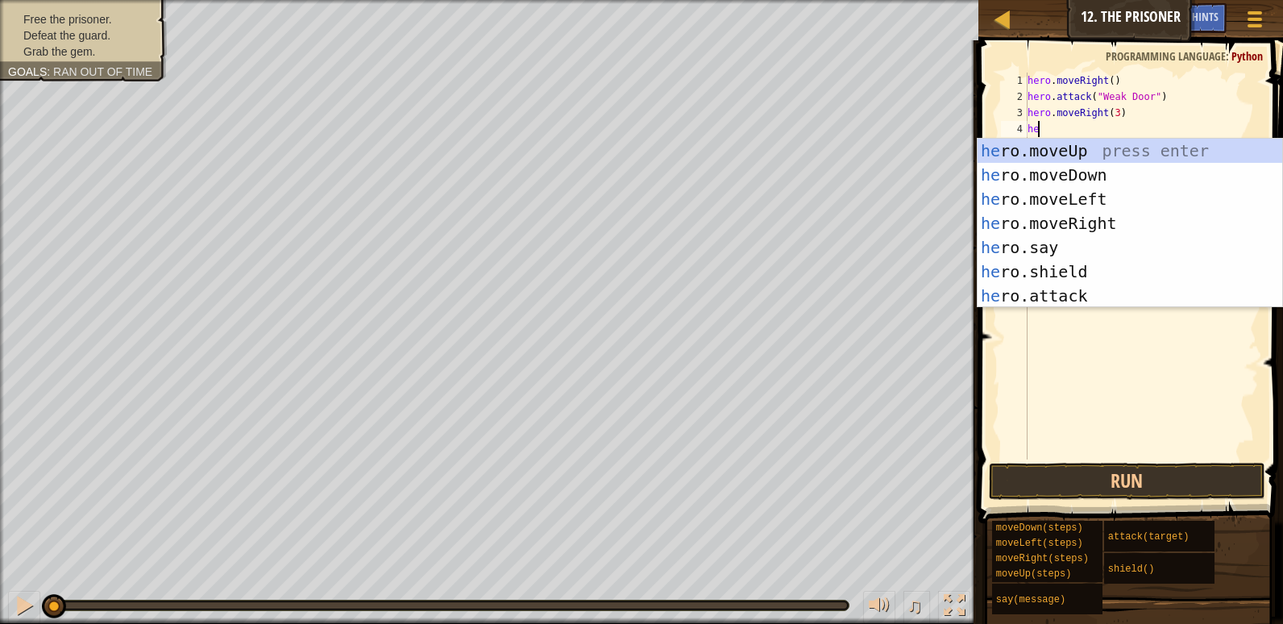
scroll to position [7, 1]
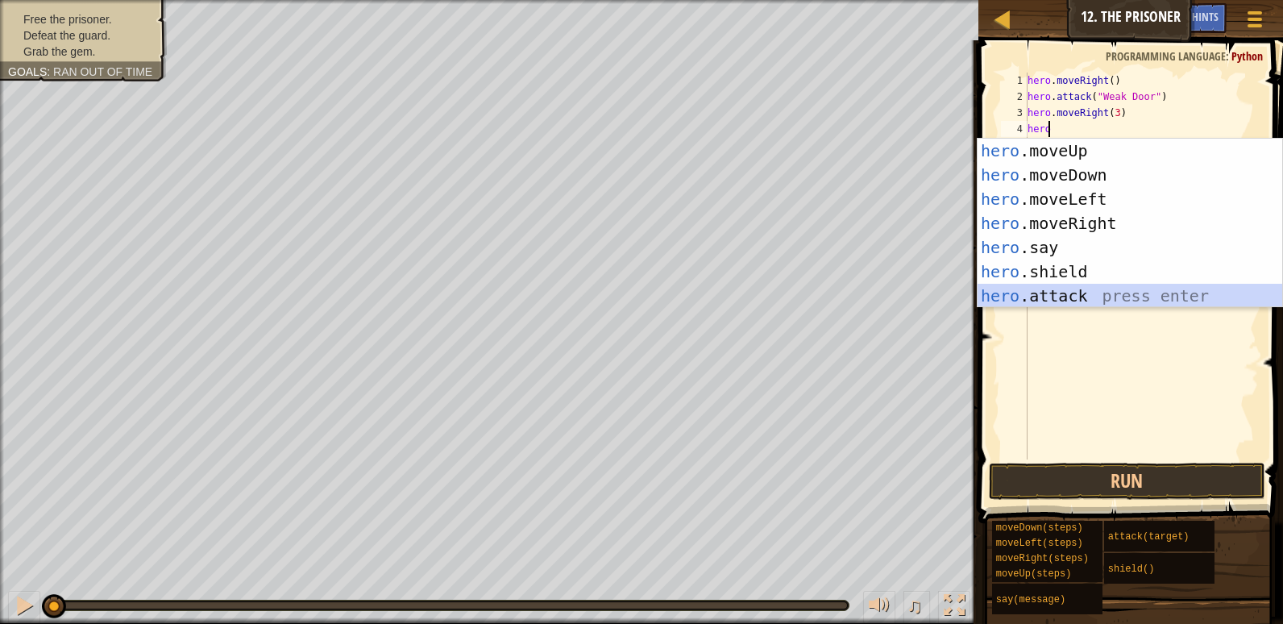
click at [1086, 290] on div "hero .moveUp press enter hero .moveDown press enter hero .moveLeft press enter …" at bounding box center [1130, 248] width 305 height 218
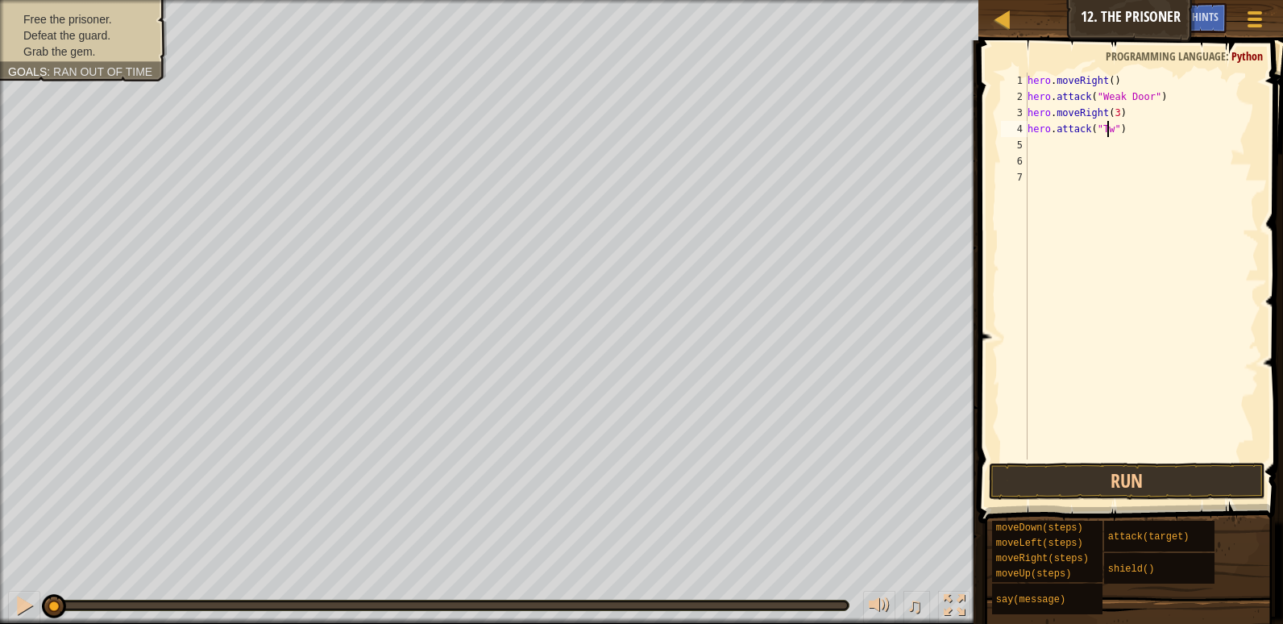
type textarea "hero.attack("Two")"
drag, startPoint x: 1144, startPoint y: 131, endPoint x: 995, endPoint y: 129, distance: 149.1
click at [995, 129] on div "hero.attack("Two") 1 2 3 4 5 6 7 hero . moveRight ( ) hero . attack ( "Weak Doo…" at bounding box center [1129, 313] width 310 height 530
click at [1133, 137] on div "hero . moveRight ( ) hero . attack ( "Weak Door" ) hero . moveRight ( 3 ) hero …" at bounding box center [1142, 282] width 235 height 419
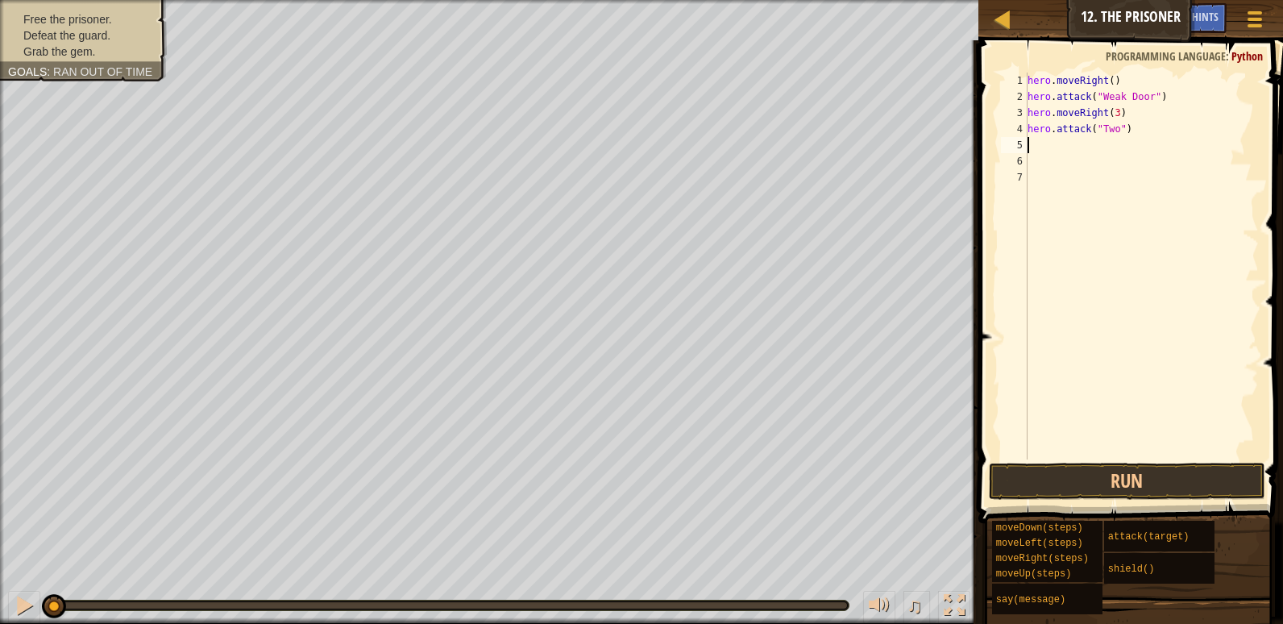
scroll to position [7, 0]
paste textarea "hero.attack("Two")"
type textarea "hero.attack("Two")"
click at [1203, 491] on button "Run" at bounding box center [1127, 481] width 277 height 37
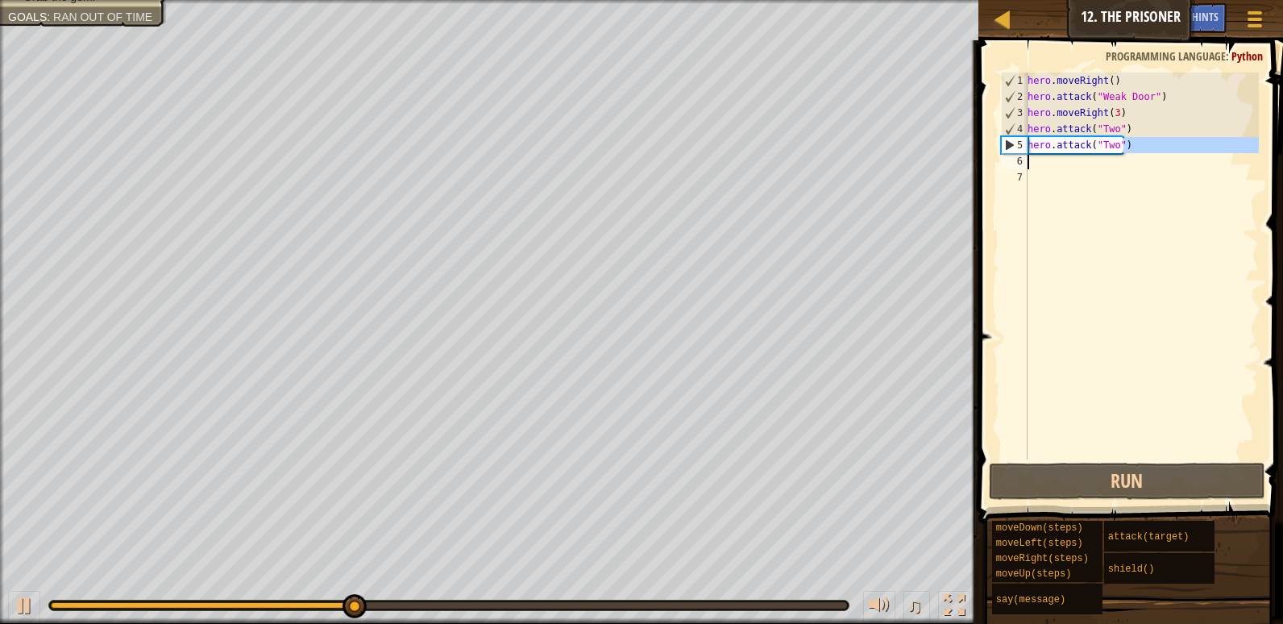
drag, startPoint x: 1149, startPoint y: 150, endPoint x: 1137, endPoint y: 152, distance: 12.3
click at [1137, 152] on div "hero . moveRight ( ) hero . attack ( "Weak Door" ) hero . moveRight ( 3 ) hero …" at bounding box center [1142, 282] width 235 height 419
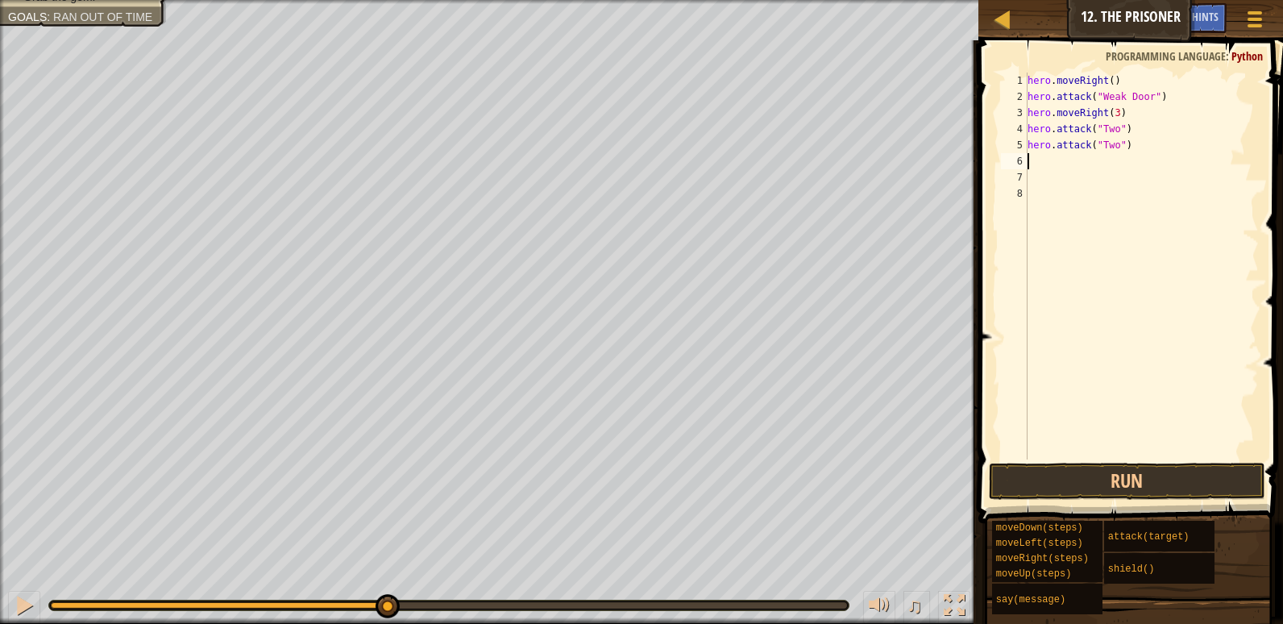
paste textarea "hero.attack("Two")"
type textarea "hero.attack("Two")"
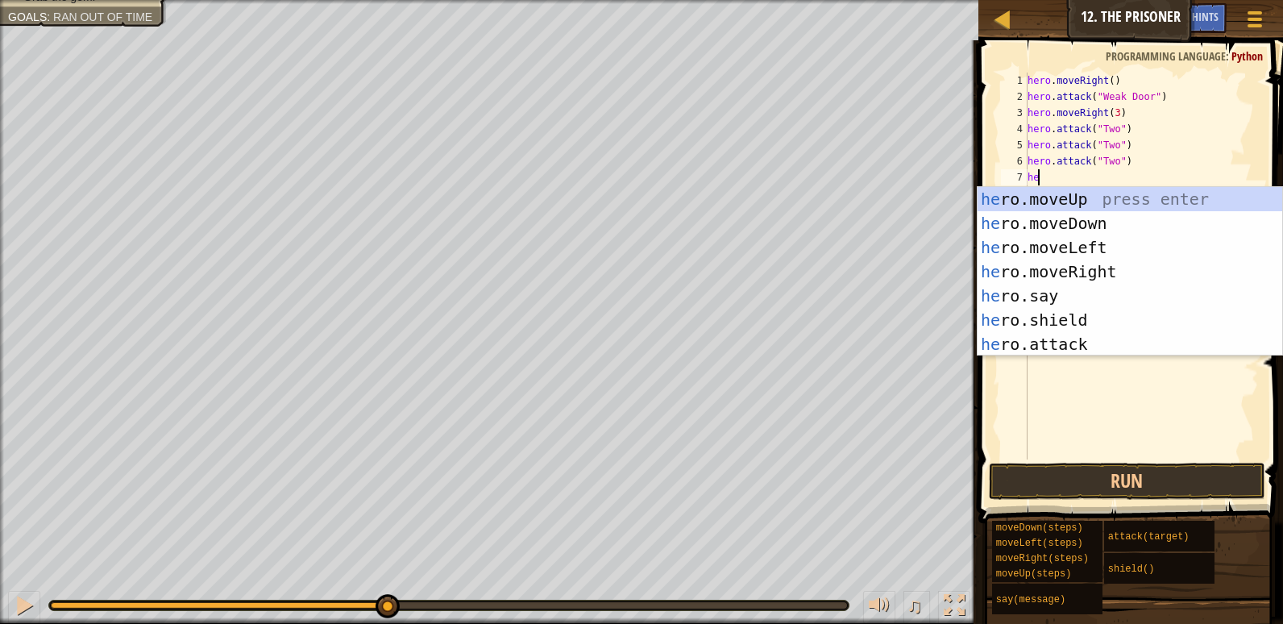
scroll to position [7, 1]
type textarea "hero"
click at [1153, 226] on div "hero .moveUp press enter hero .moveDown press enter hero .moveLeft press enter …" at bounding box center [1130, 296] width 305 height 218
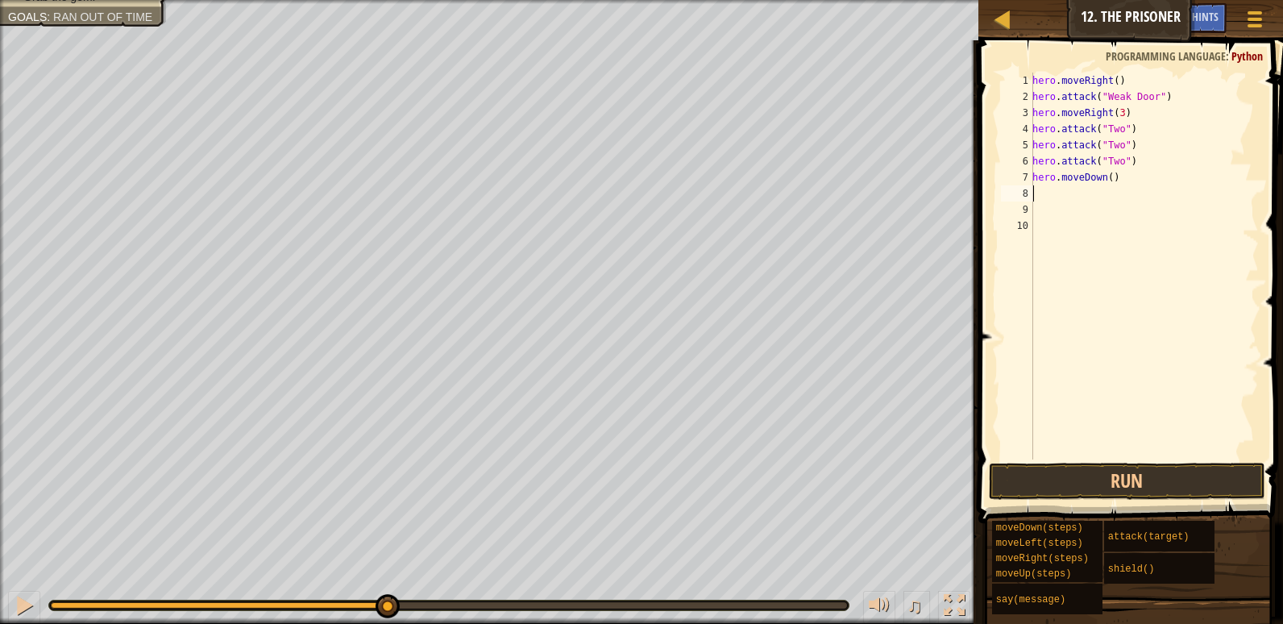
scroll to position [7, 0]
click at [1109, 176] on div "hero . moveRight ( ) hero . attack ( "Weak Door" ) hero . moveRight ( 3 ) hero …" at bounding box center [1144, 282] width 230 height 419
type textarea "hero.moveDown(3)"
click at [1204, 181] on div "hero . moveRight ( ) hero . attack ( "Weak Door" ) hero . moveRight ( 3 ) hero …" at bounding box center [1144, 282] width 230 height 419
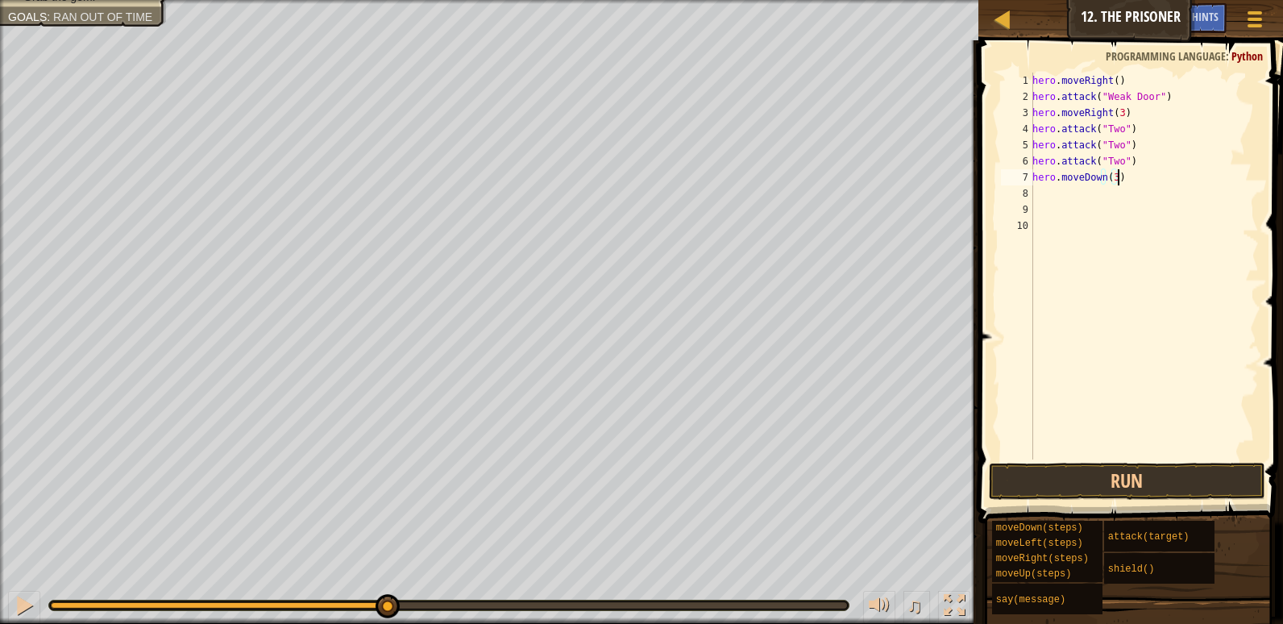
scroll to position [7, 0]
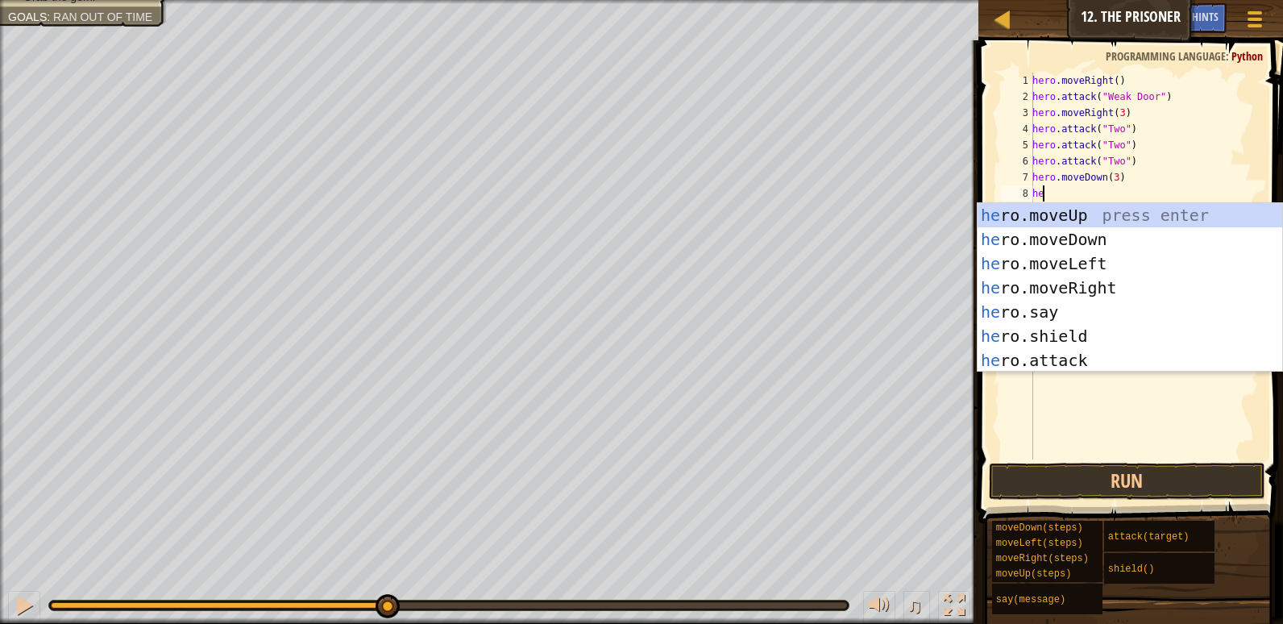
type textarea "hero"
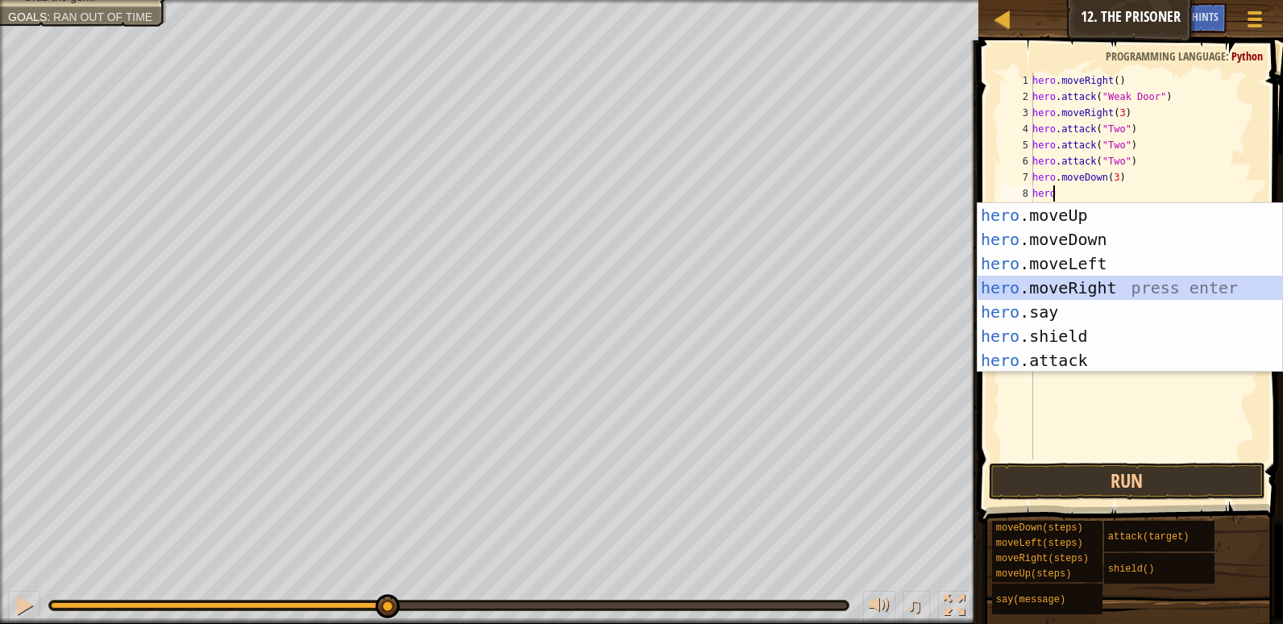
click at [1108, 285] on div "hero .moveUp press enter hero .moveDown press enter hero .moveLeft press enter …" at bounding box center [1130, 312] width 305 height 218
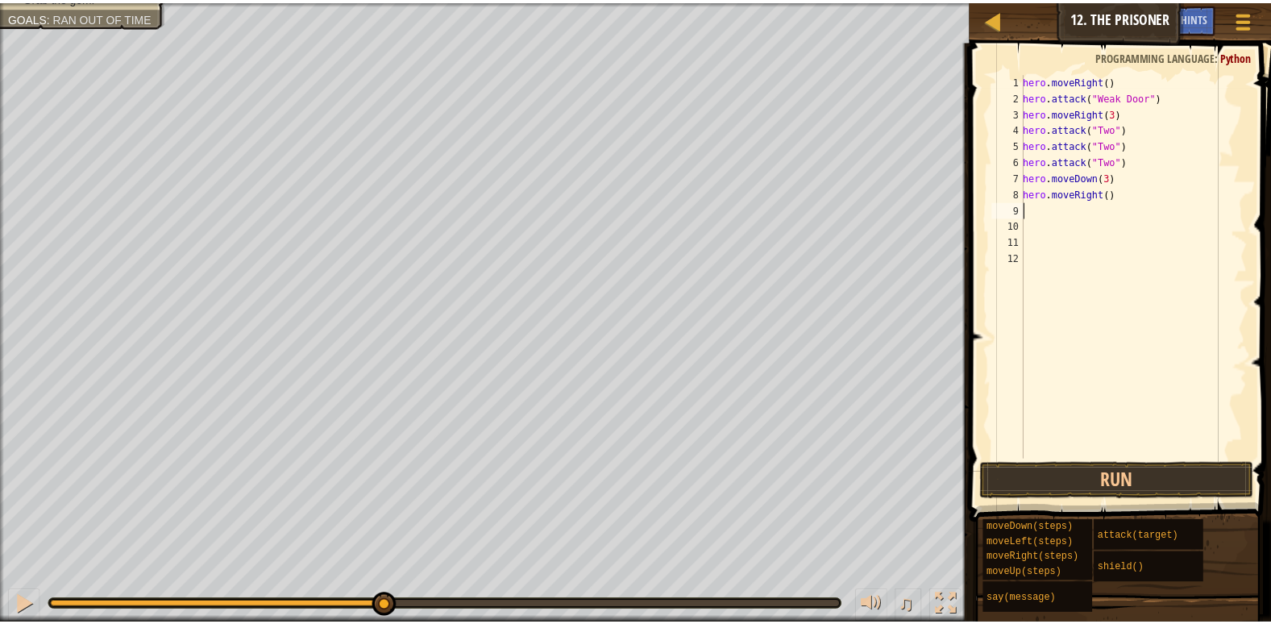
scroll to position [7, 0]
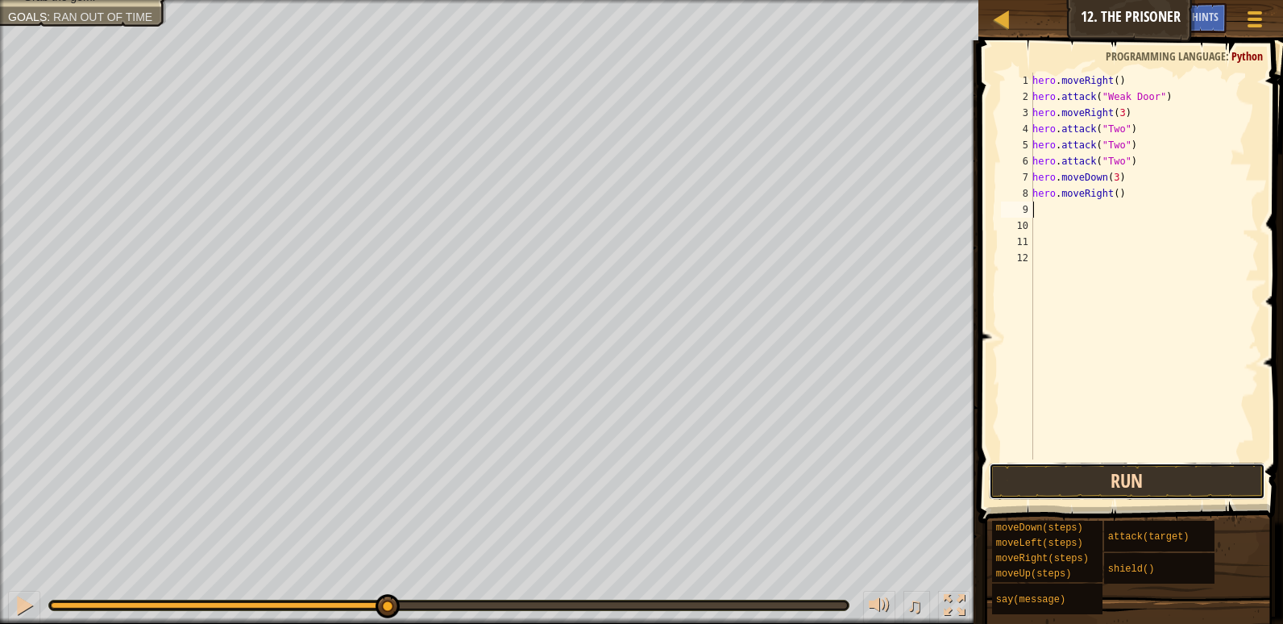
click at [1083, 486] on button "Run" at bounding box center [1127, 481] width 277 height 37
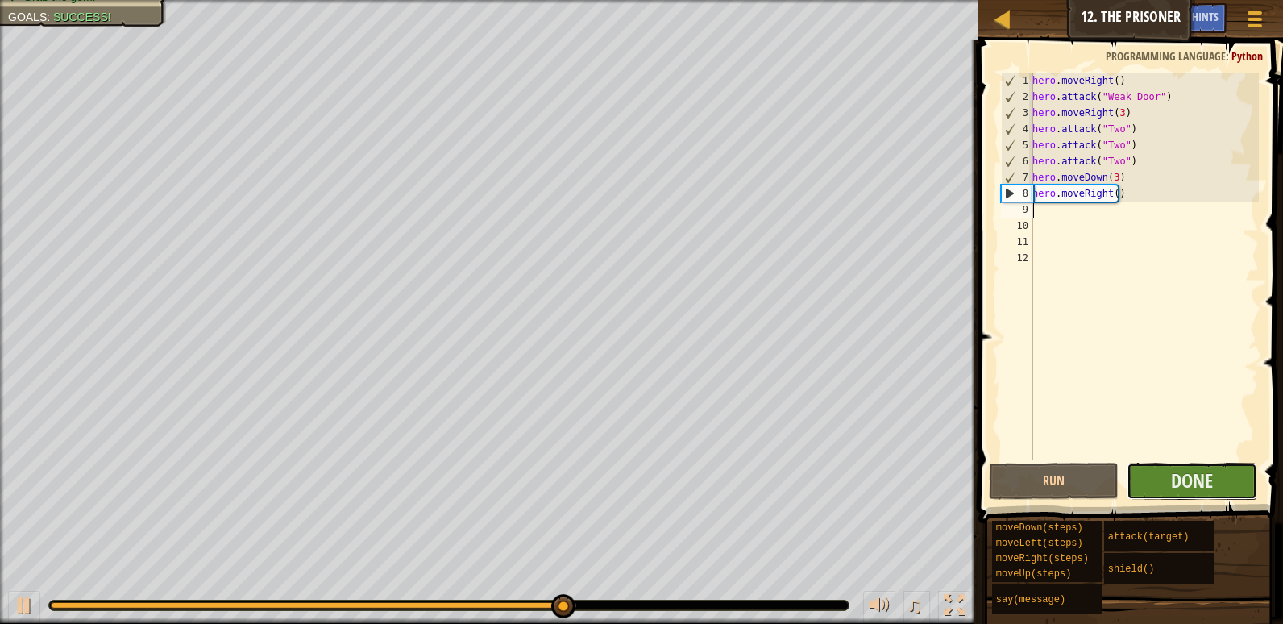
click at [1225, 468] on button "Done" at bounding box center [1192, 481] width 131 height 37
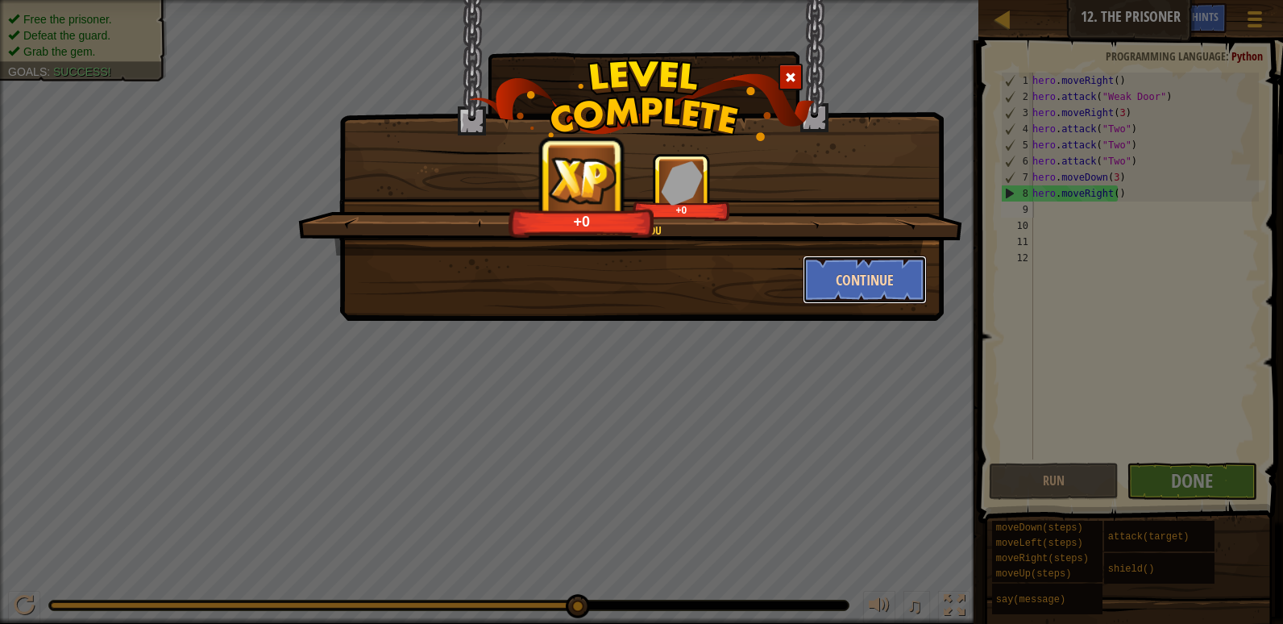
click at [843, 272] on button "Continue" at bounding box center [865, 280] width 125 height 48
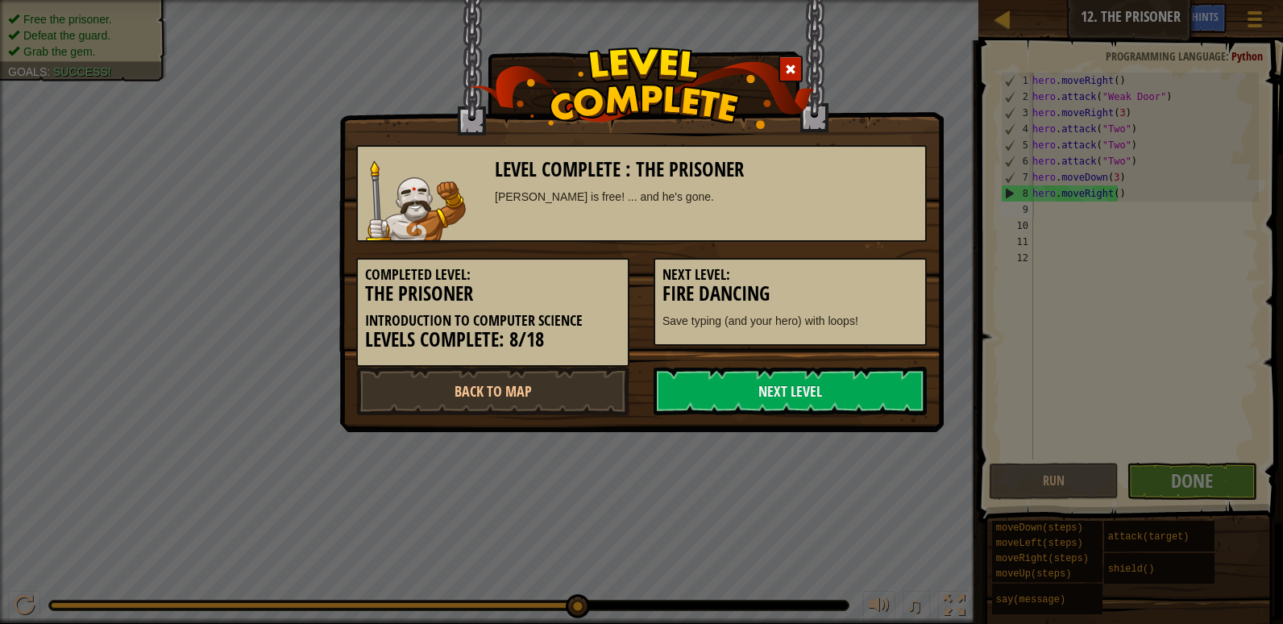
click at [800, 60] on div at bounding box center [791, 69] width 24 height 27
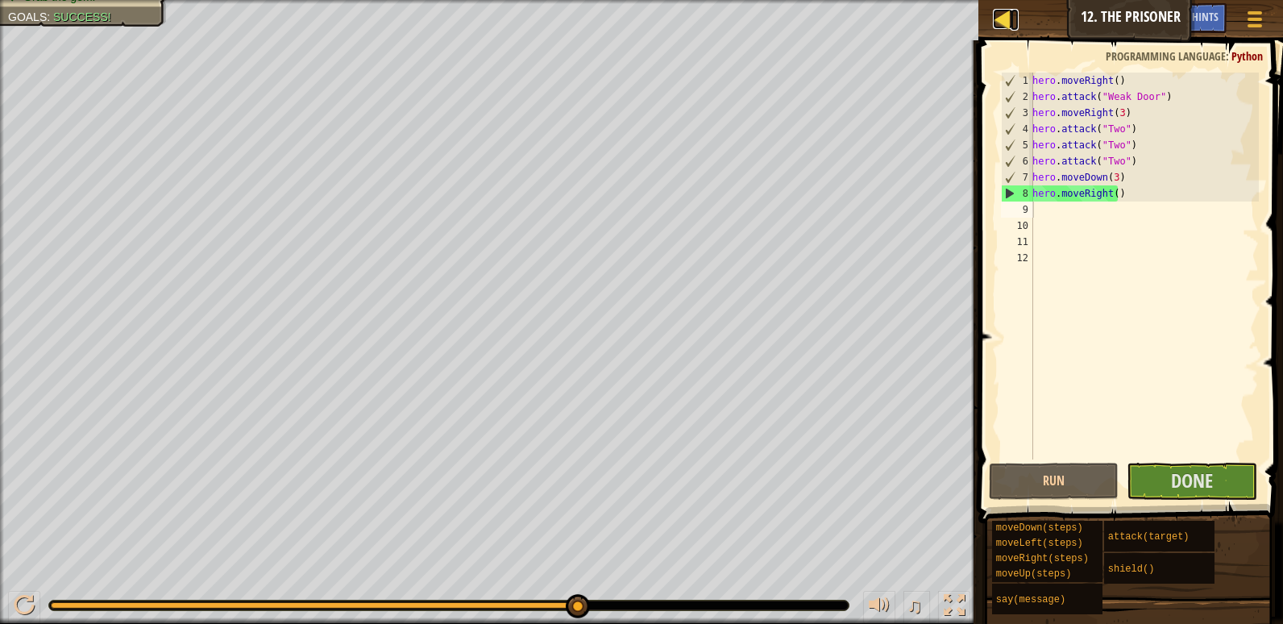
click at [1004, 24] on div at bounding box center [1003, 19] width 20 height 20
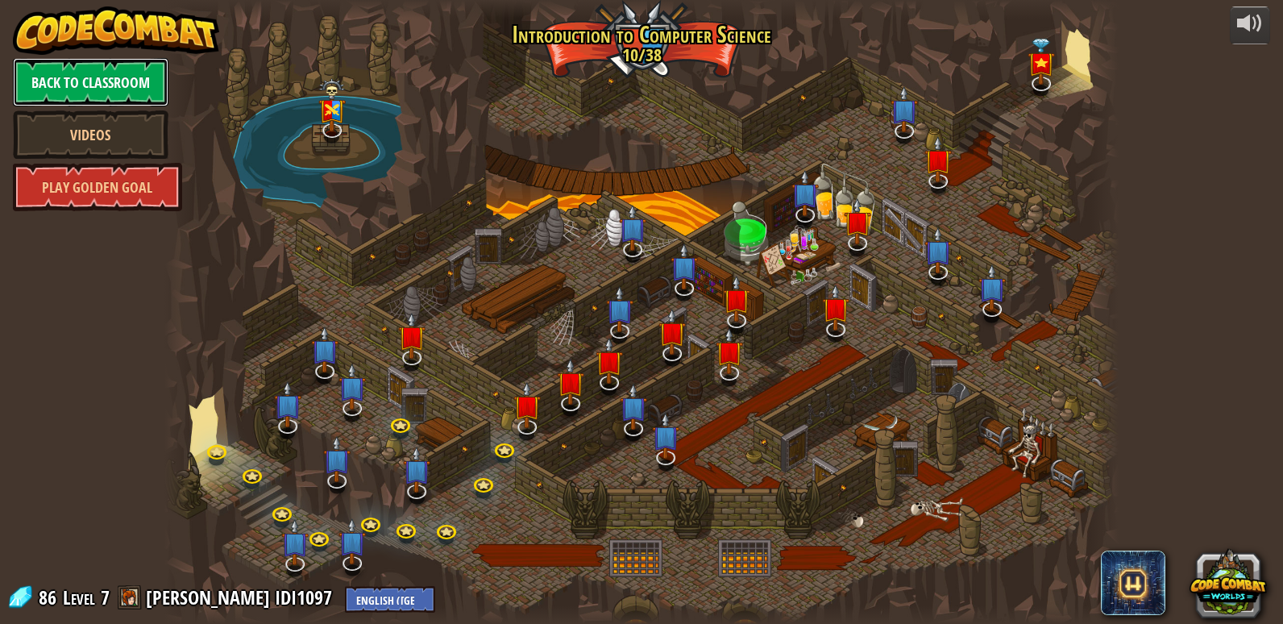
drag, startPoint x: 17, startPoint y: 126, endPoint x: 44, endPoint y: 100, distance: 37.1
click at [44, 100] on link "Back to Classroom" at bounding box center [91, 82] width 156 height 48
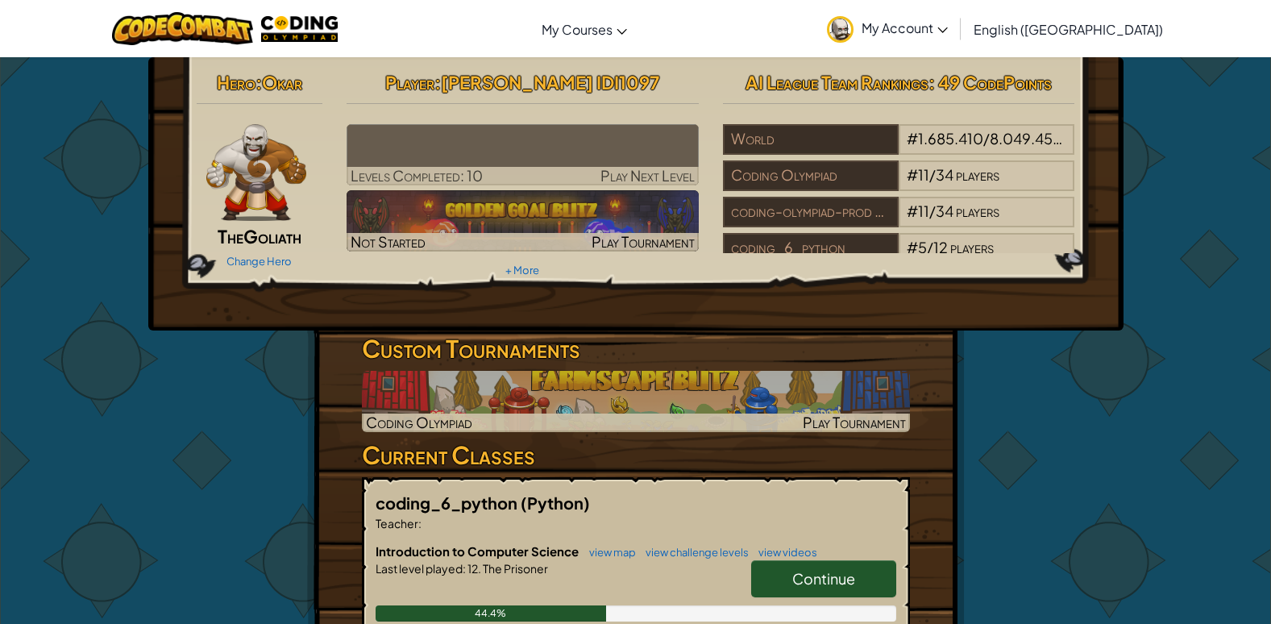
click at [948, 35] on span "My Account" at bounding box center [905, 27] width 86 height 17
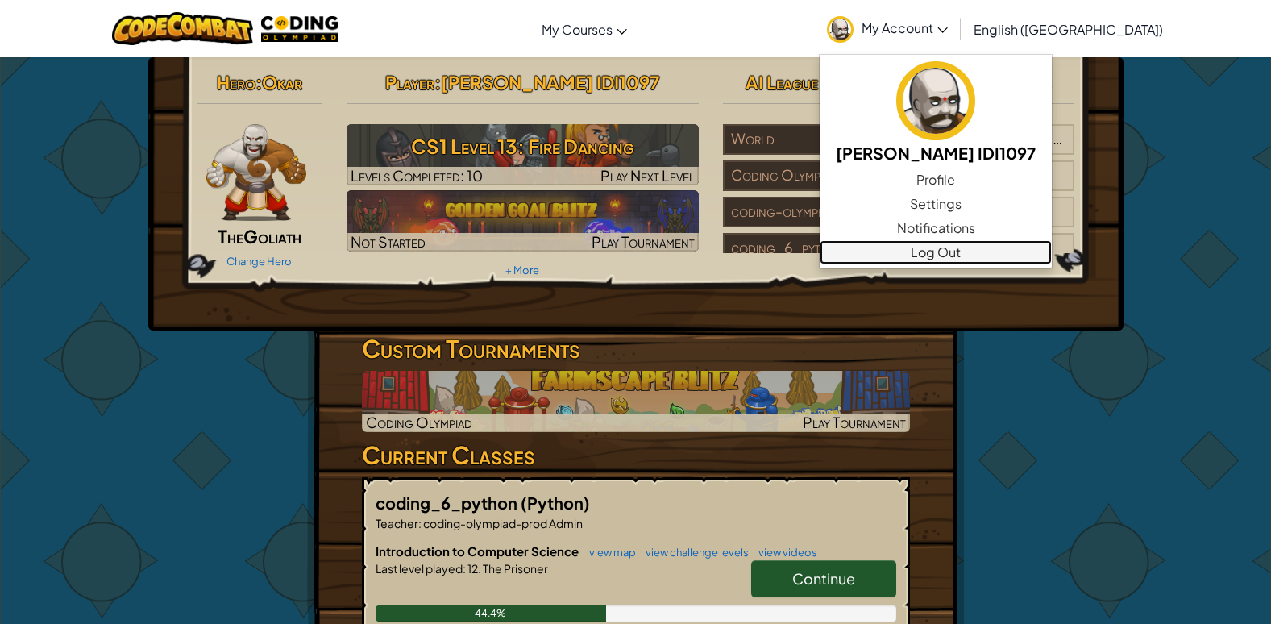
click at [1021, 246] on link "Log Out" at bounding box center [936, 252] width 232 height 24
